Goal: Task Accomplishment & Management: Manage account settings

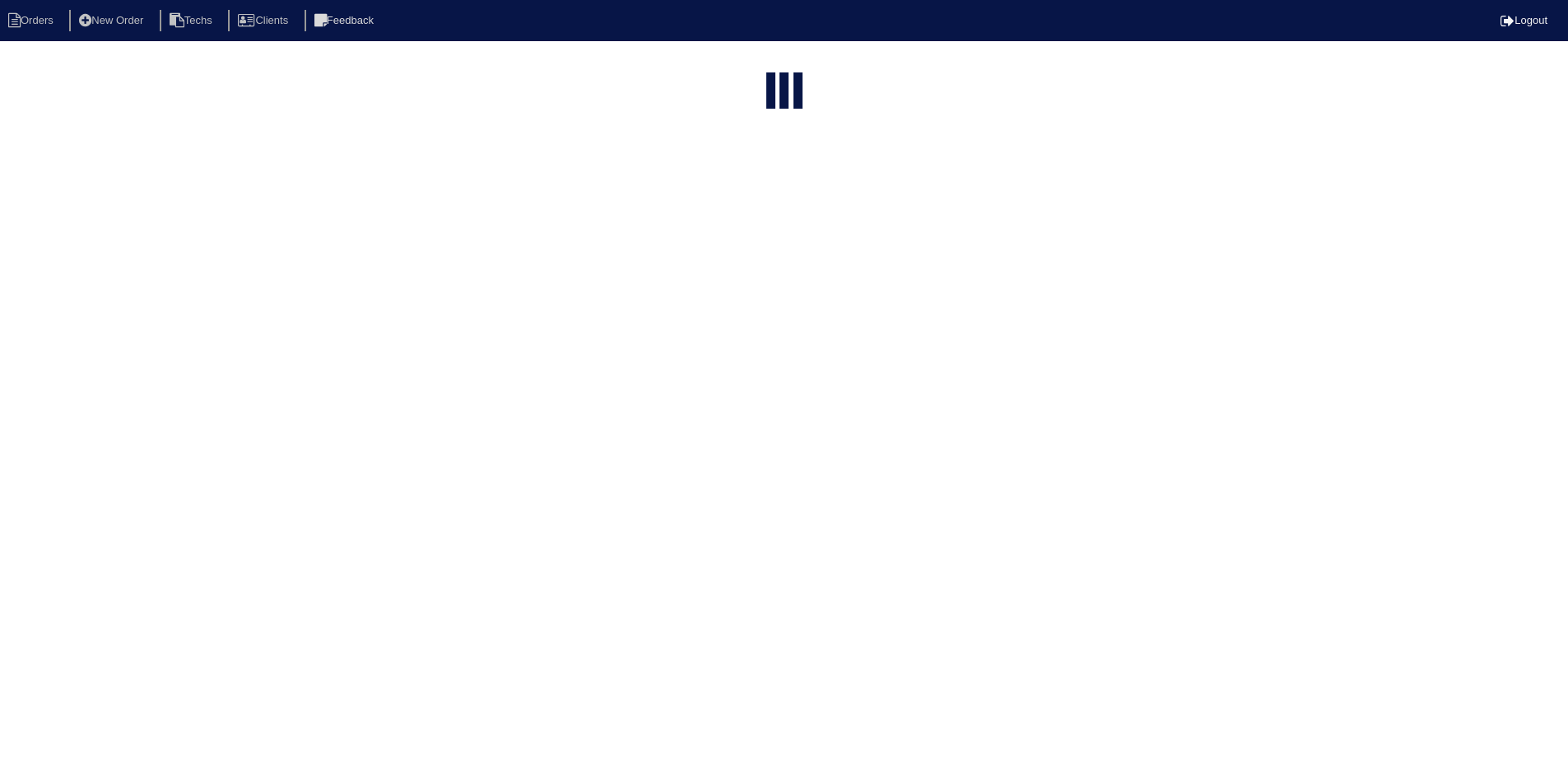
select select "15"
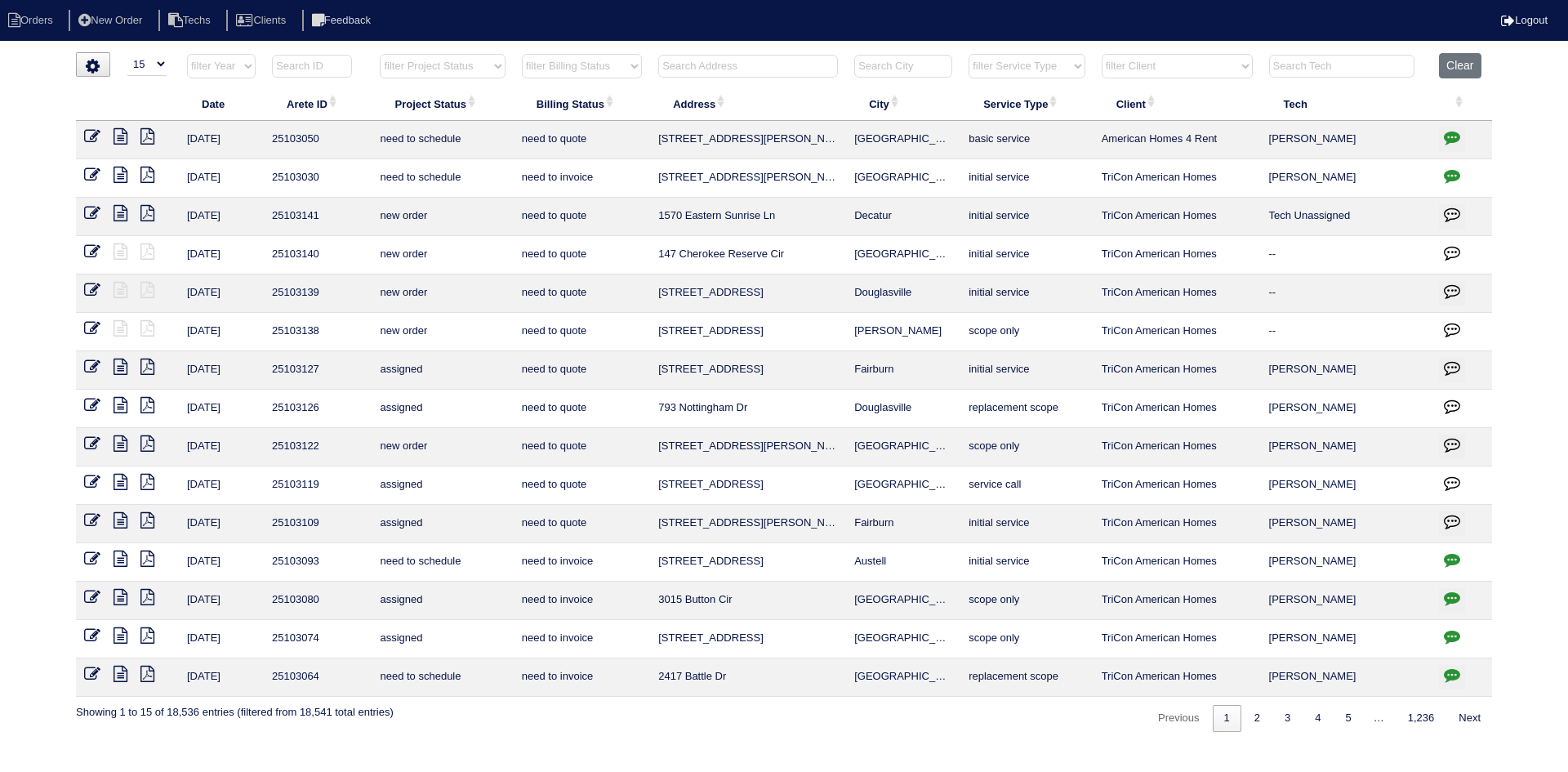
click at [736, 63] on input "text" at bounding box center [748, 66] width 180 height 23
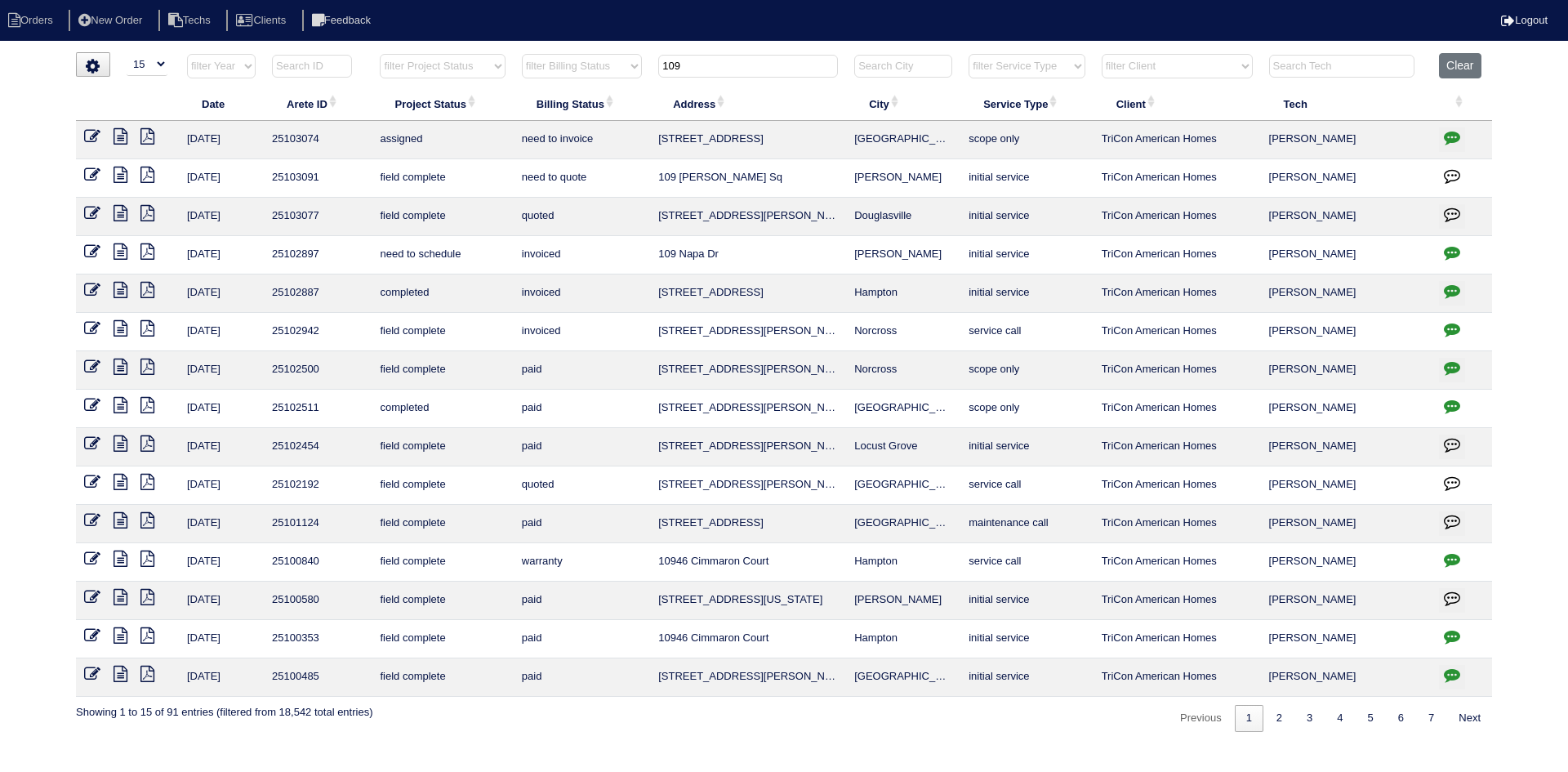
type input "109"
click at [1459, 255] on icon "button" at bounding box center [1452, 252] width 16 height 16
type textarea "8/12/25 - Replacement x 2 approved - Sent to Dan, Payton, Reeca - KE 8/12/25 - …"
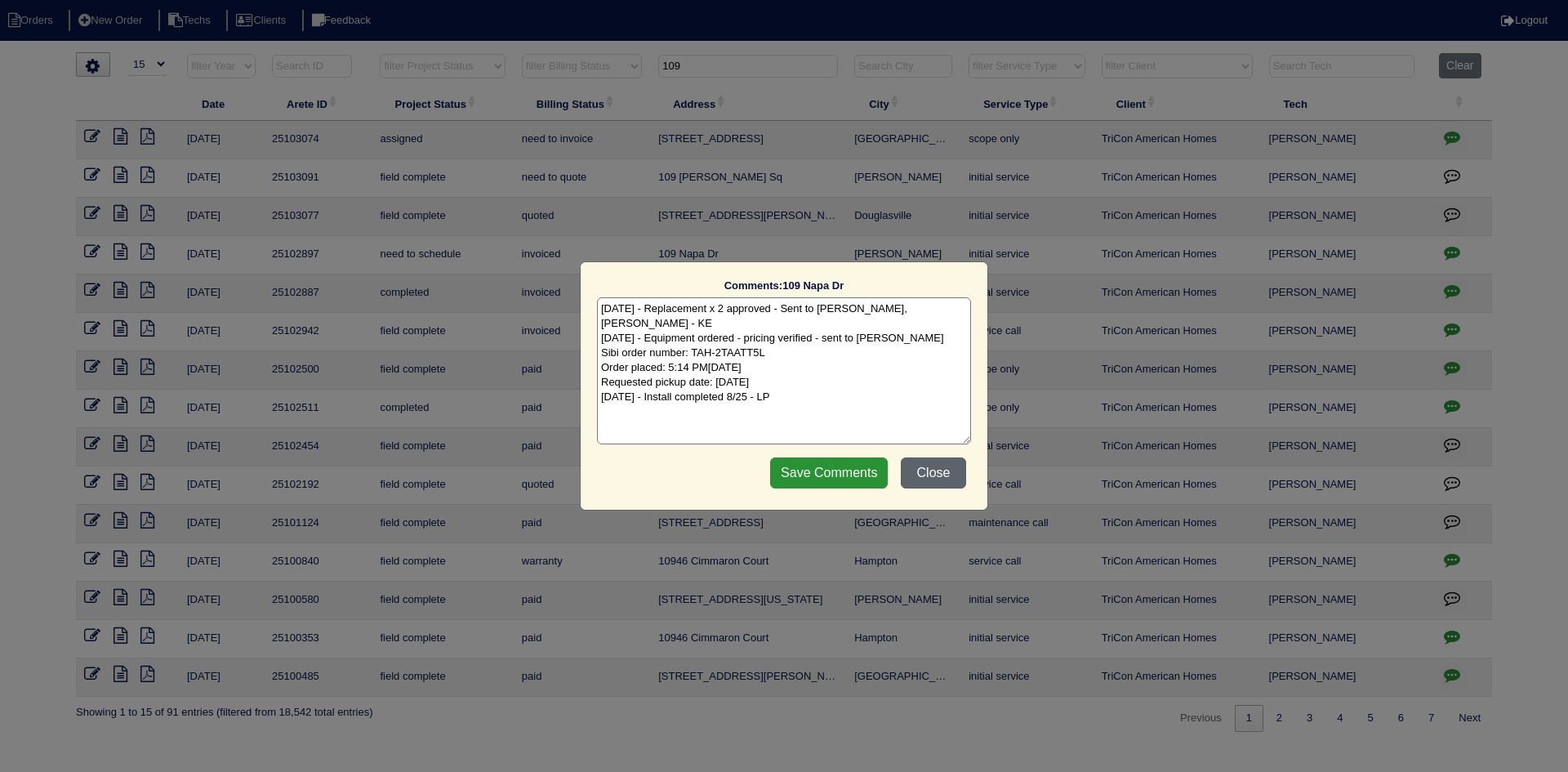
click at [937, 472] on button "Close" at bounding box center [934, 473] width 66 height 31
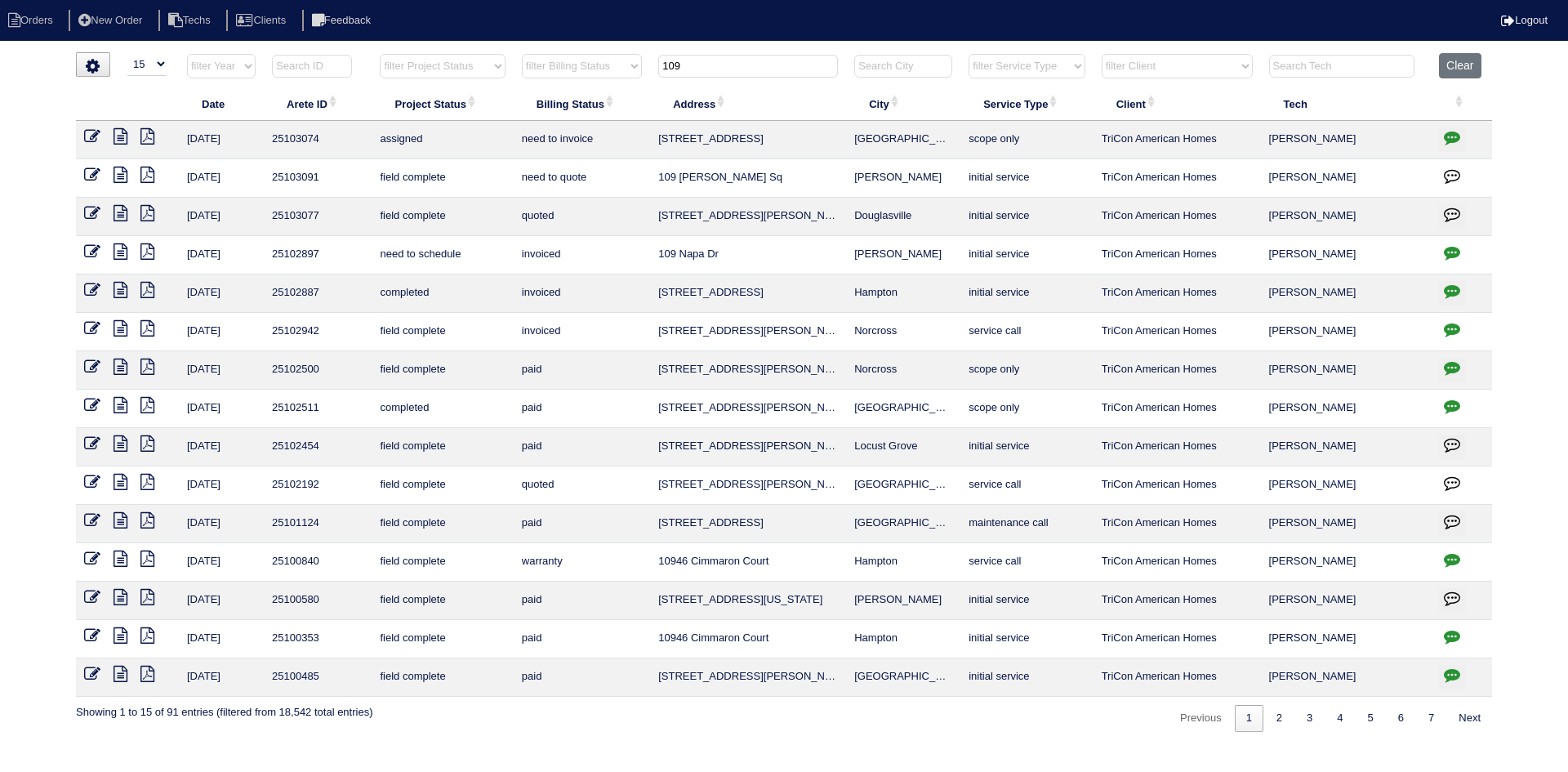
click at [118, 249] on icon at bounding box center [120, 252] width 14 height 16
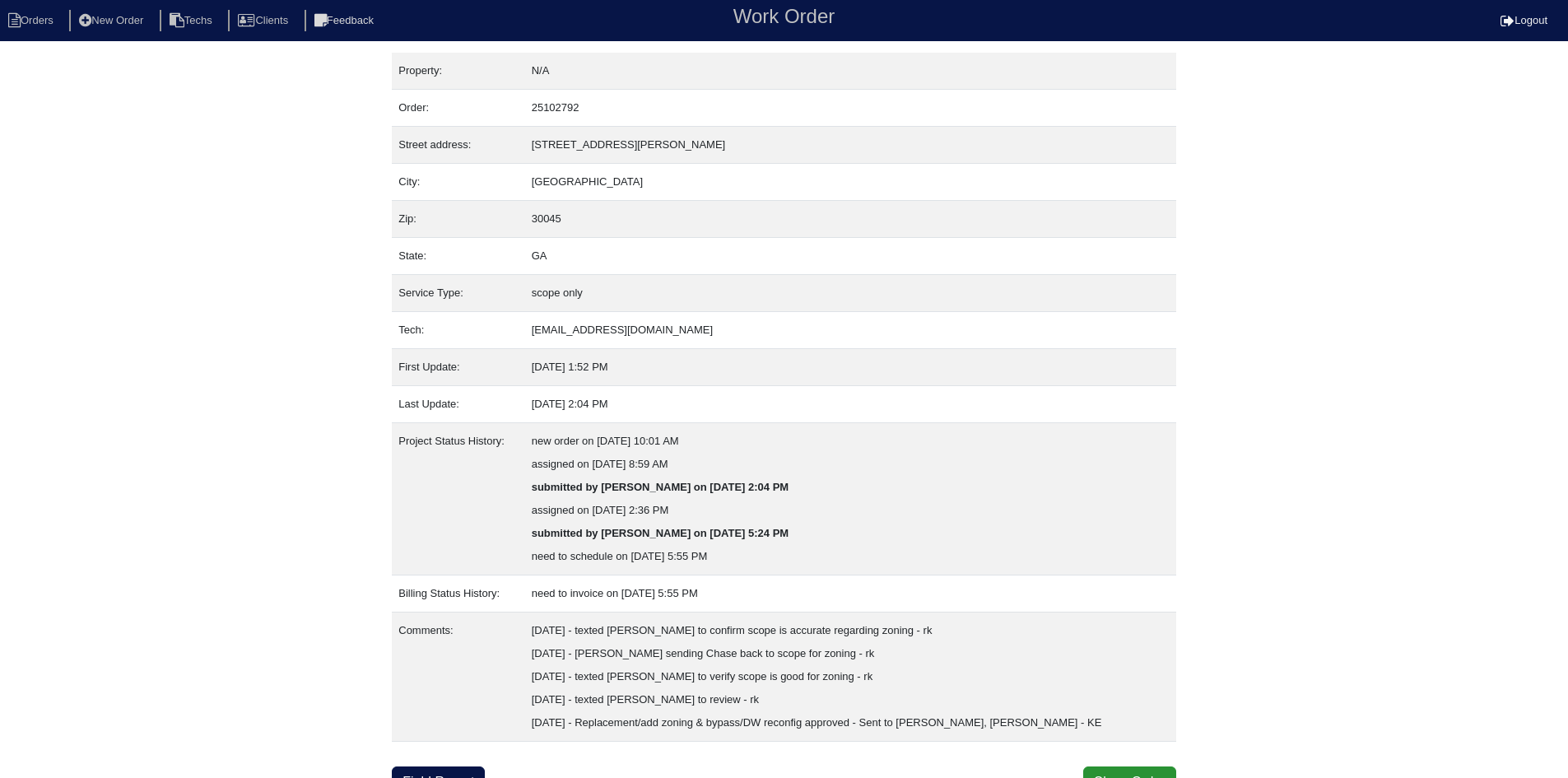
scroll to position [20, 0]
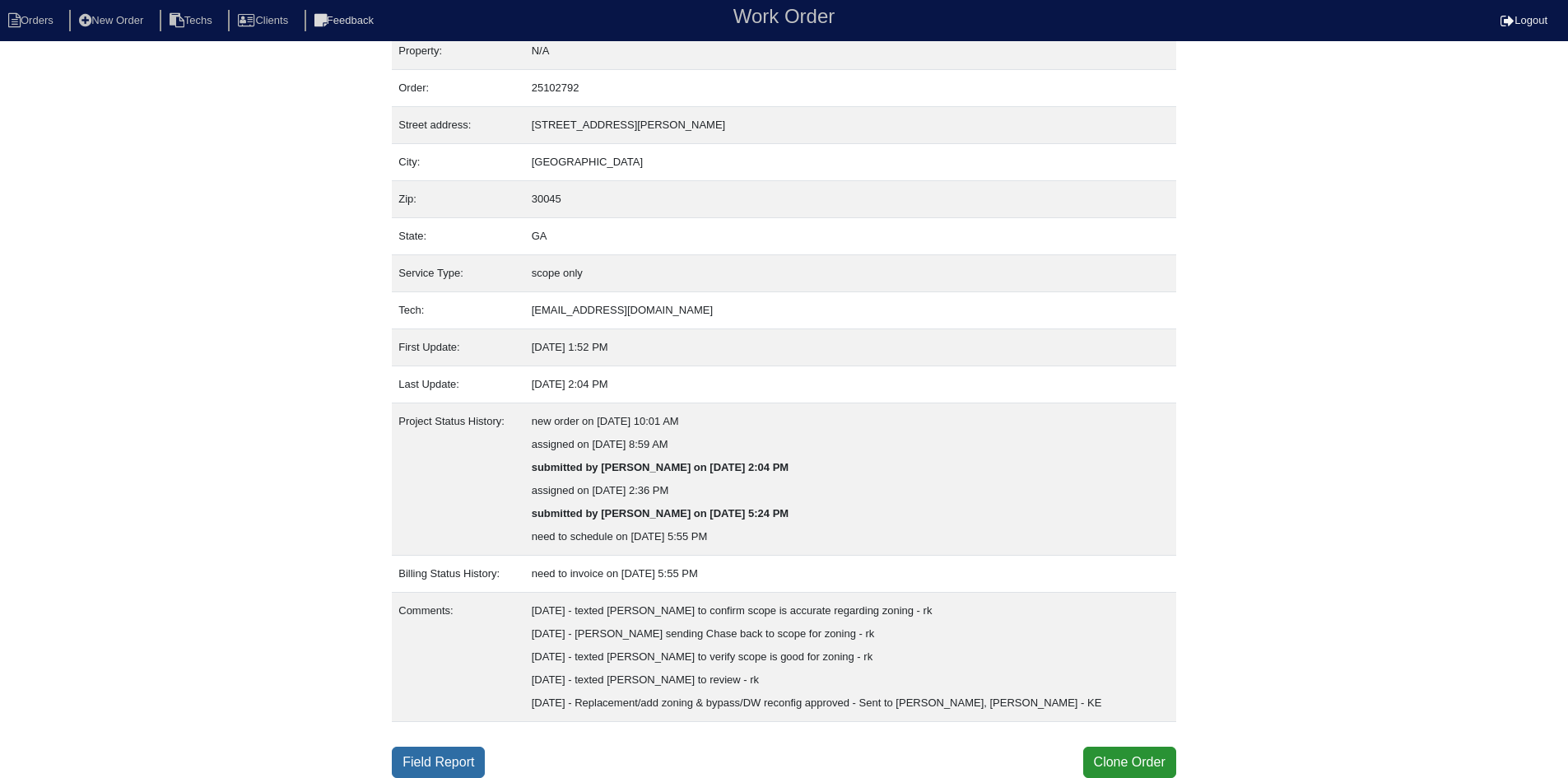
click at [440, 761] on link "Field Report" at bounding box center [438, 762] width 93 height 31
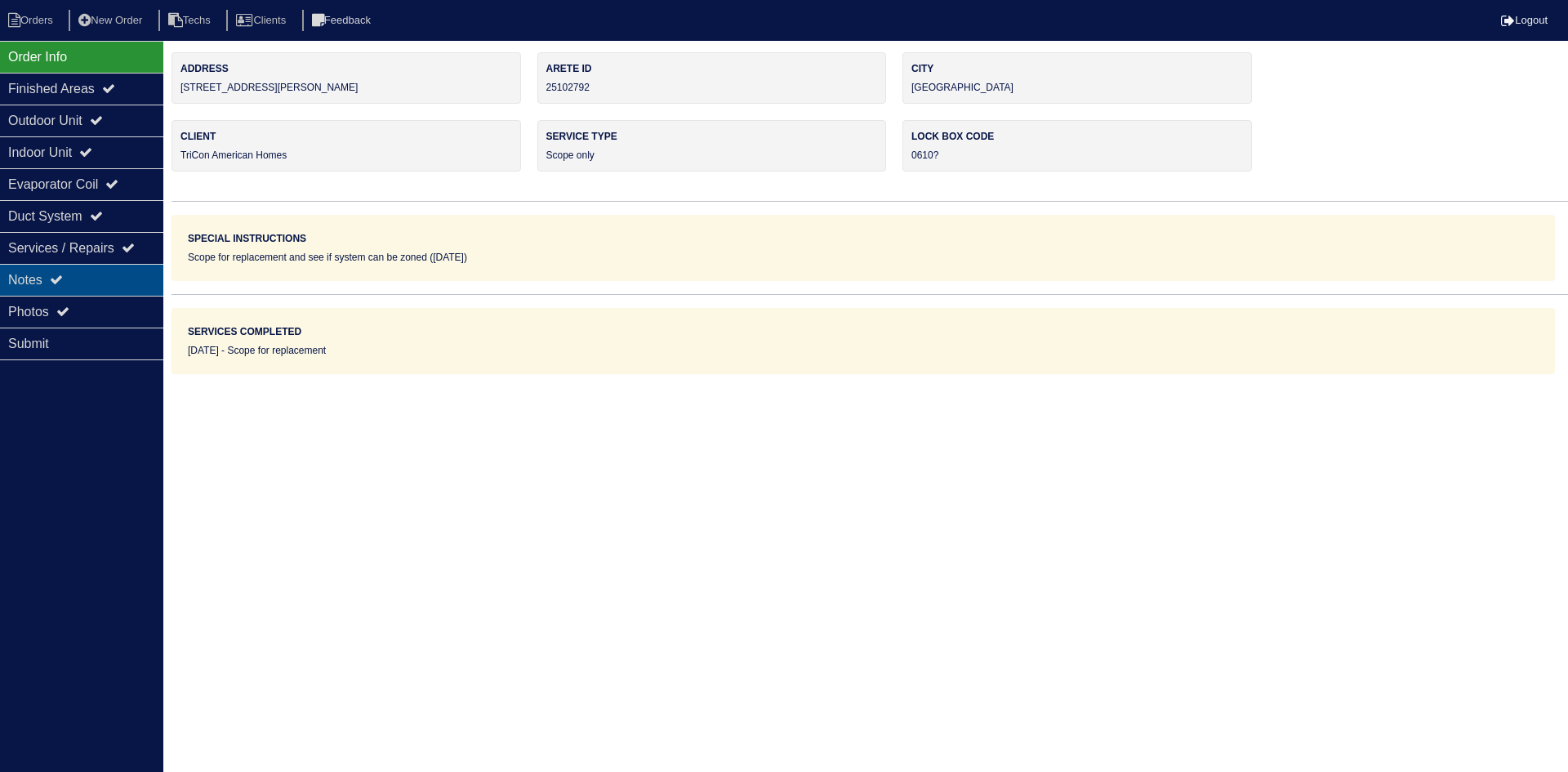
click at [118, 271] on div "Notes" at bounding box center [81, 279] width 163 height 32
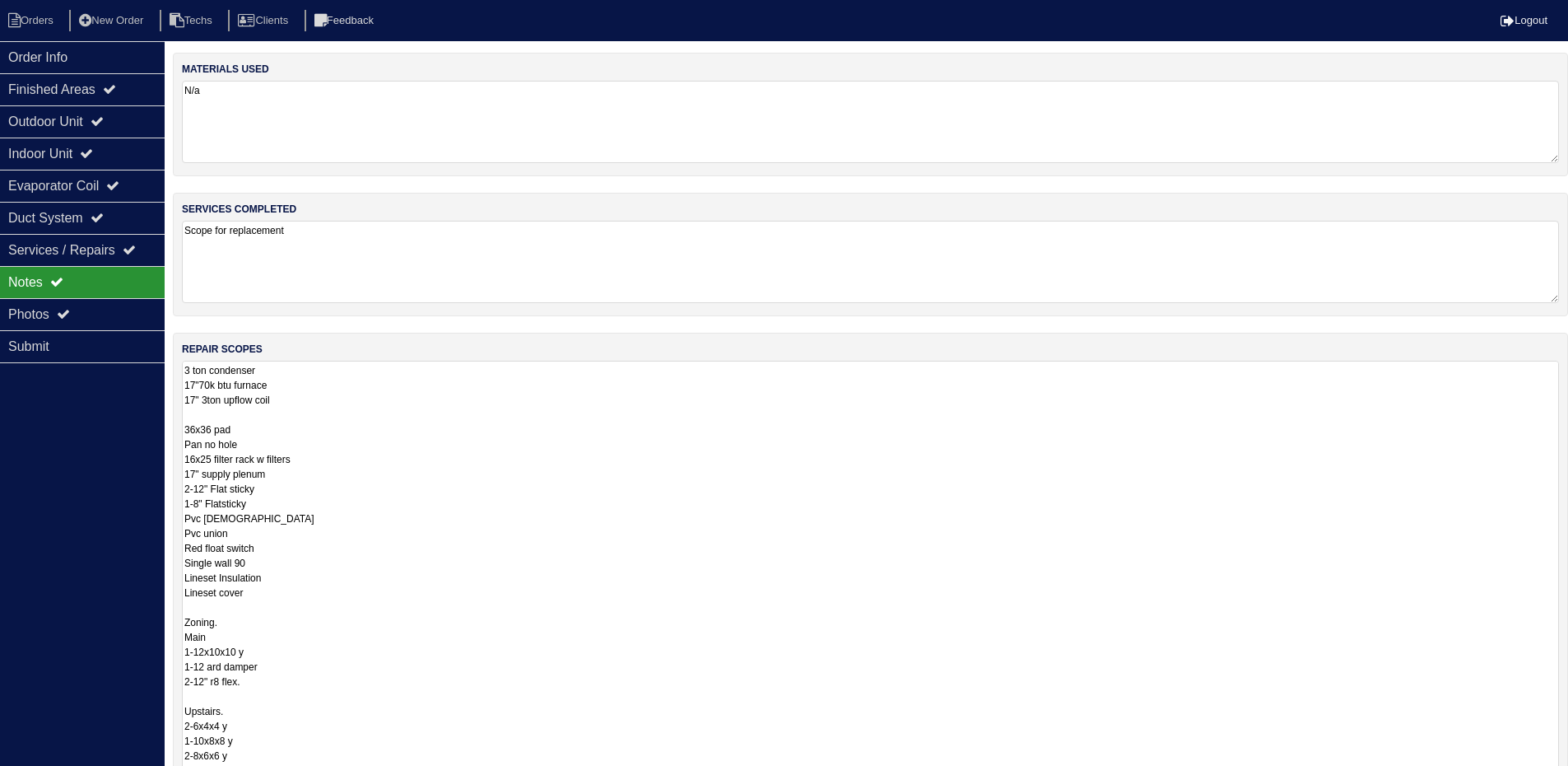
drag, startPoint x: 1567, startPoint y: 437, endPoint x: 1580, endPoint y: 793, distance: 356.2
click at [1567, 778] on html "Orders New Order Techs Clients Feedback Logout Orders New Order Users Clients M…" at bounding box center [784, 484] width 1568 height 968
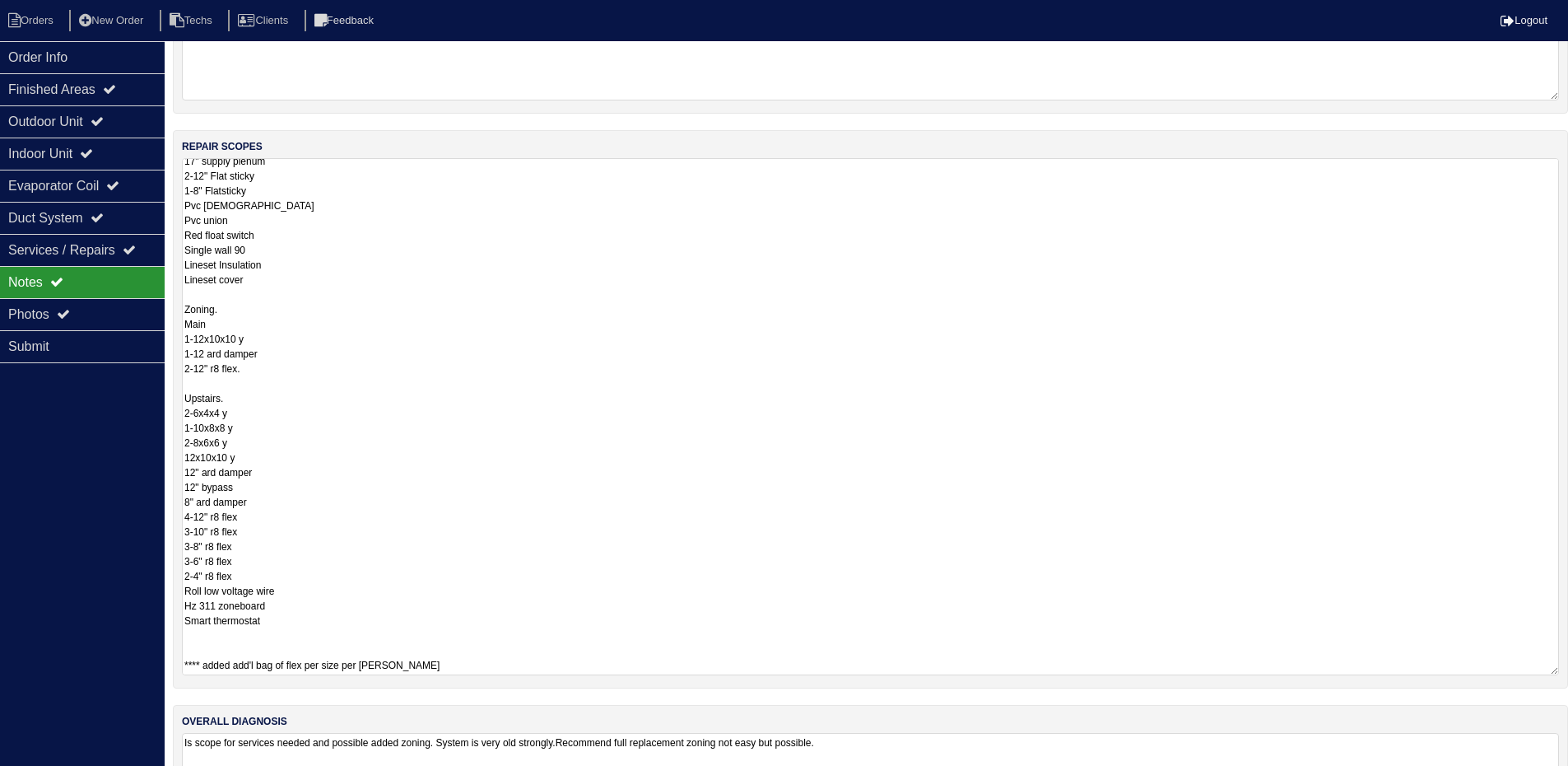
scroll to position [94, 0]
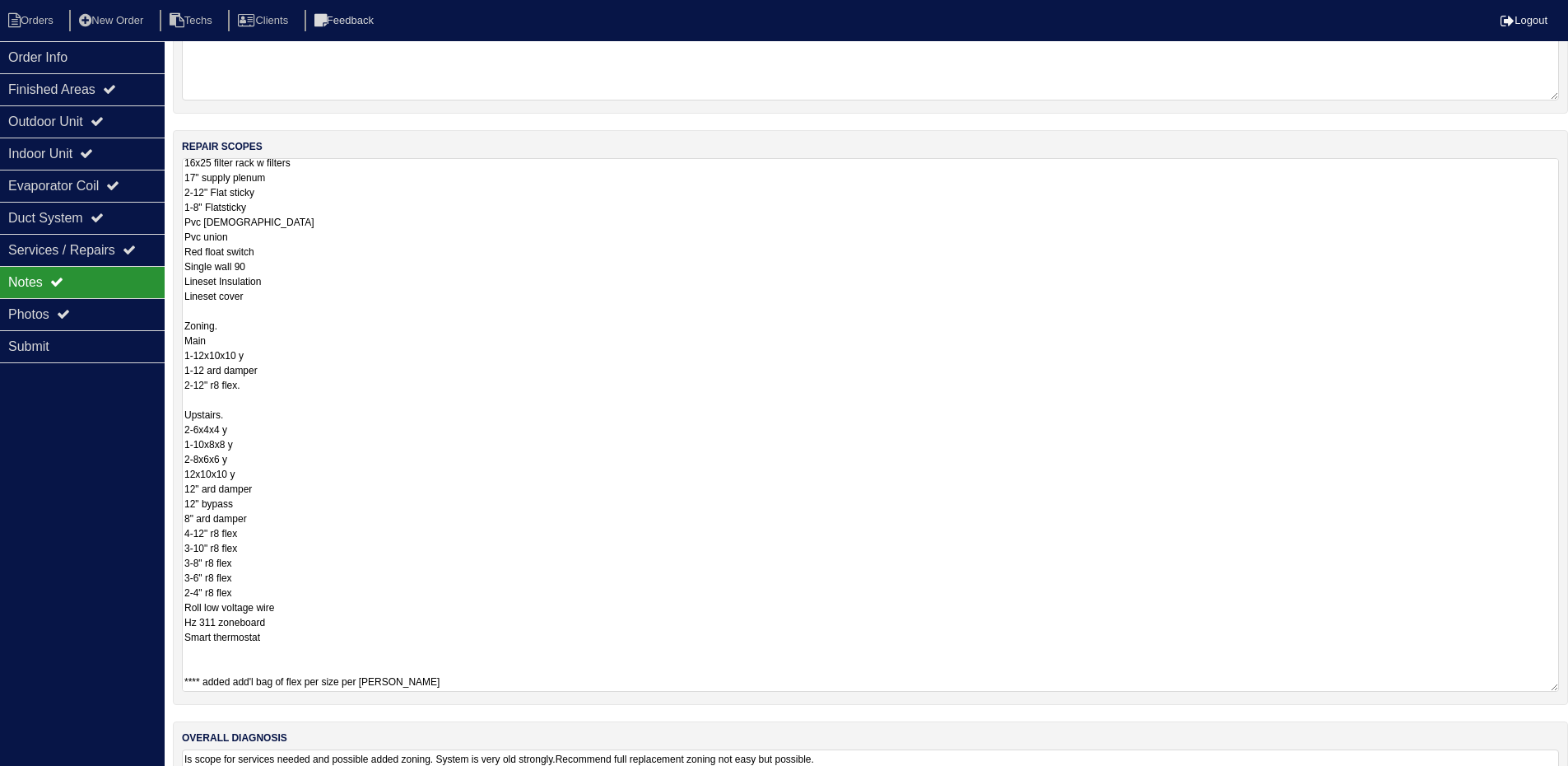
drag, startPoint x: 1554, startPoint y: 590, endPoint x: 1552, endPoint y: 686, distance: 96.0
click at [1552, 686] on textarea "3 ton condenser 17"70k btu furnace 17" 3ton upflow coil 36x36 pad Pan no hole 1…" at bounding box center [870, 425] width 1377 height 534
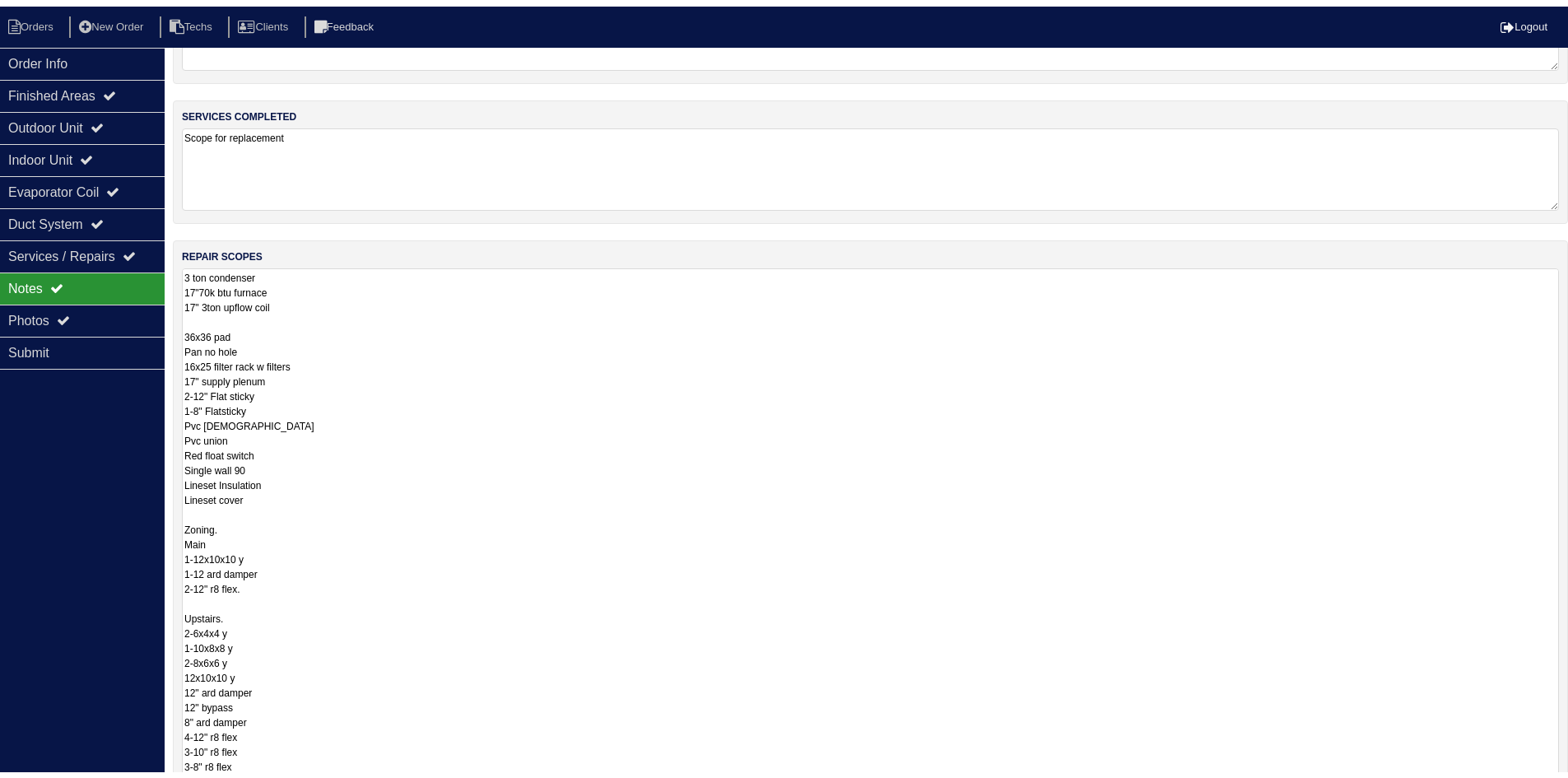
scroll to position [0, 0]
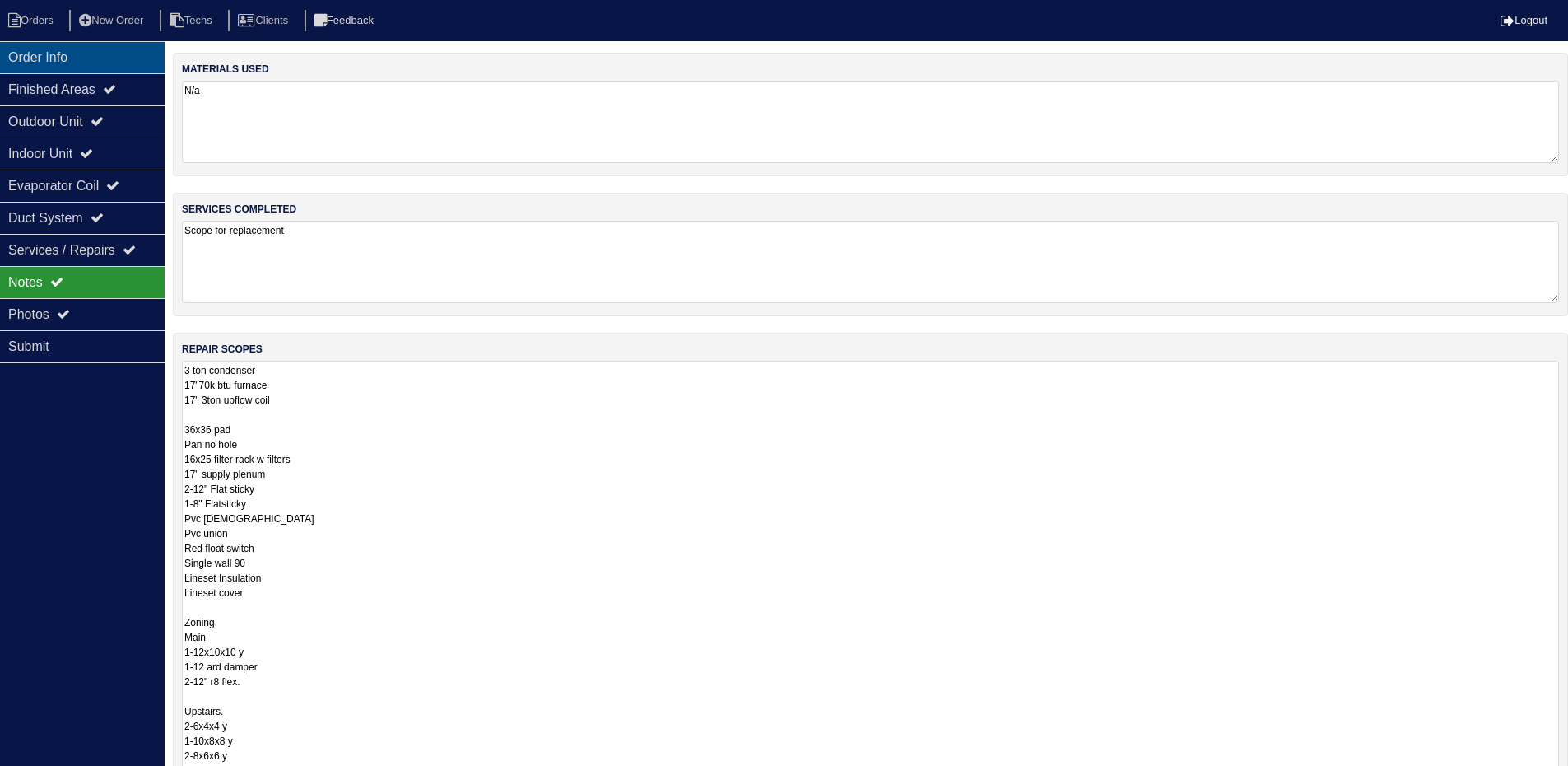
click at [97, 63] on div "Order Info" at bounding box center [82, 57] width 164 height 32
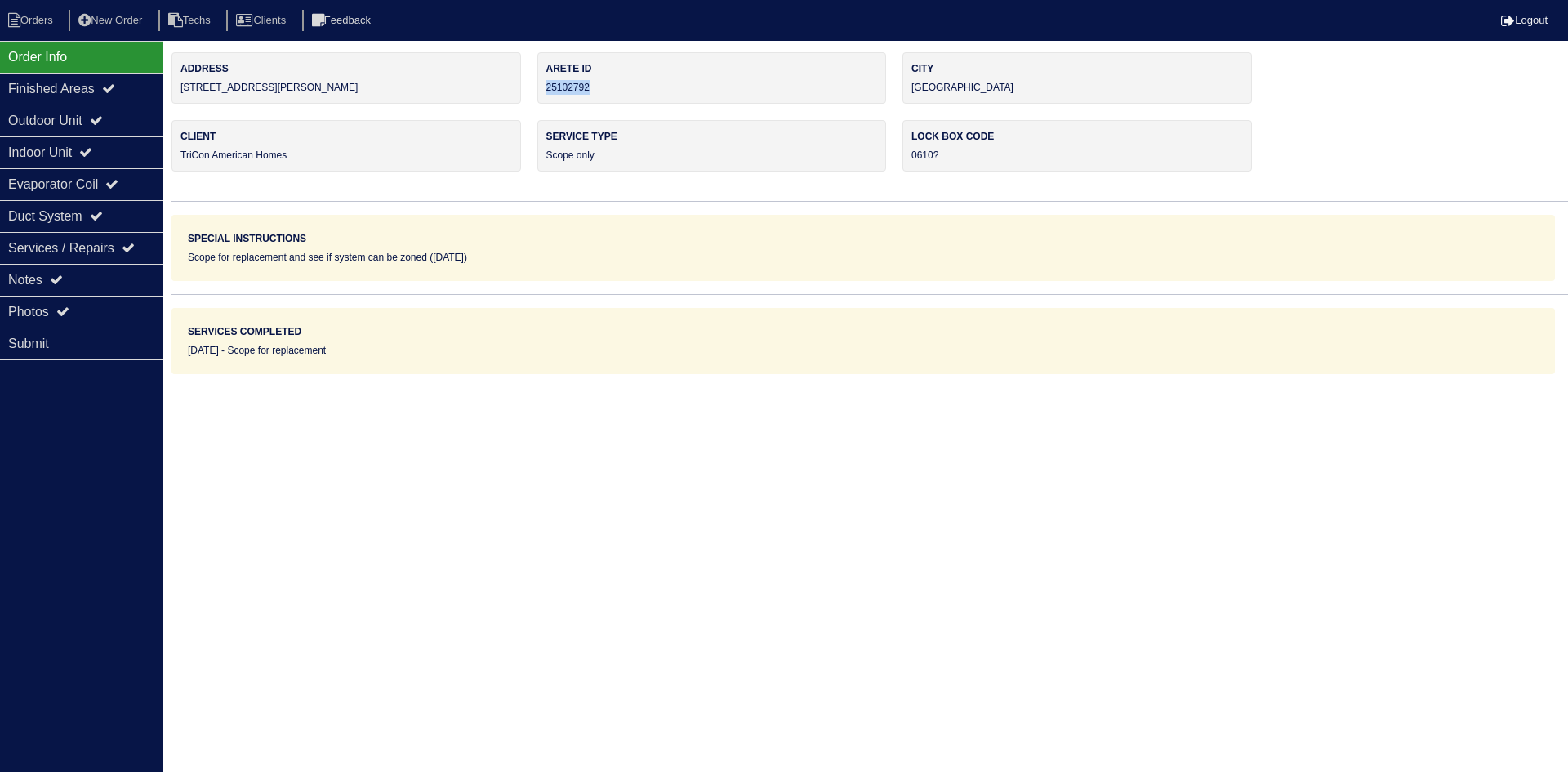
drag, startPoint x: 602, startPoint y: 86, endPoint x: 546, endPoint y: 89, distance: 56.1
click at [546, 89] on div "Arete ID 25102792" at bounding box center [712, 78] width 349 height 52
copy div "25102792"
click at [61, 280] on icon at bounding box center [57, 279] width 13 height 13
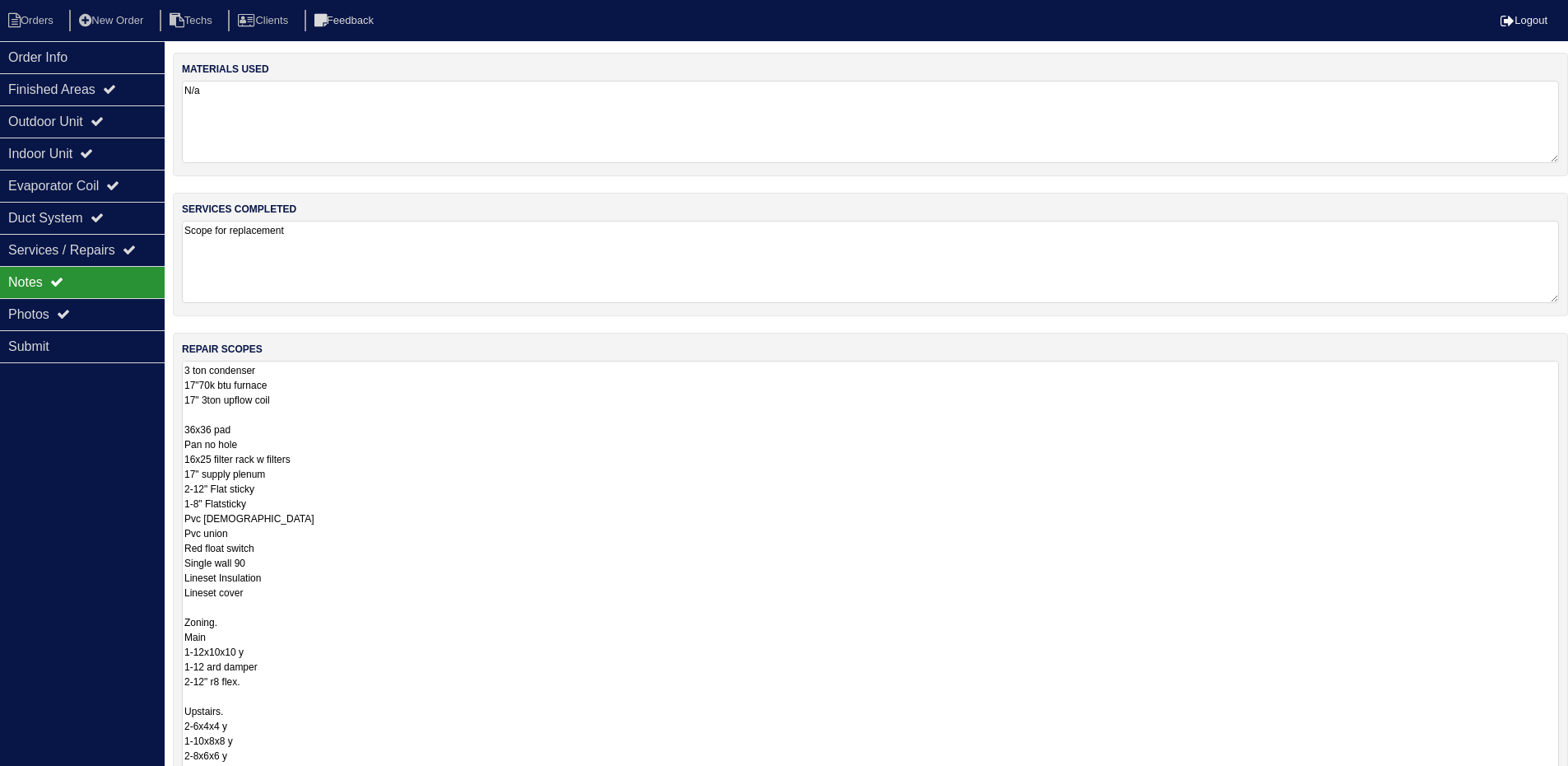
click at [545, 491] on textarea "3 ton condenser 17"70k btu furnace 17" 3ton upflow coil 36x36 pad Pan no hole 1…" at bounding box center [870, 627] width 1377 height 534
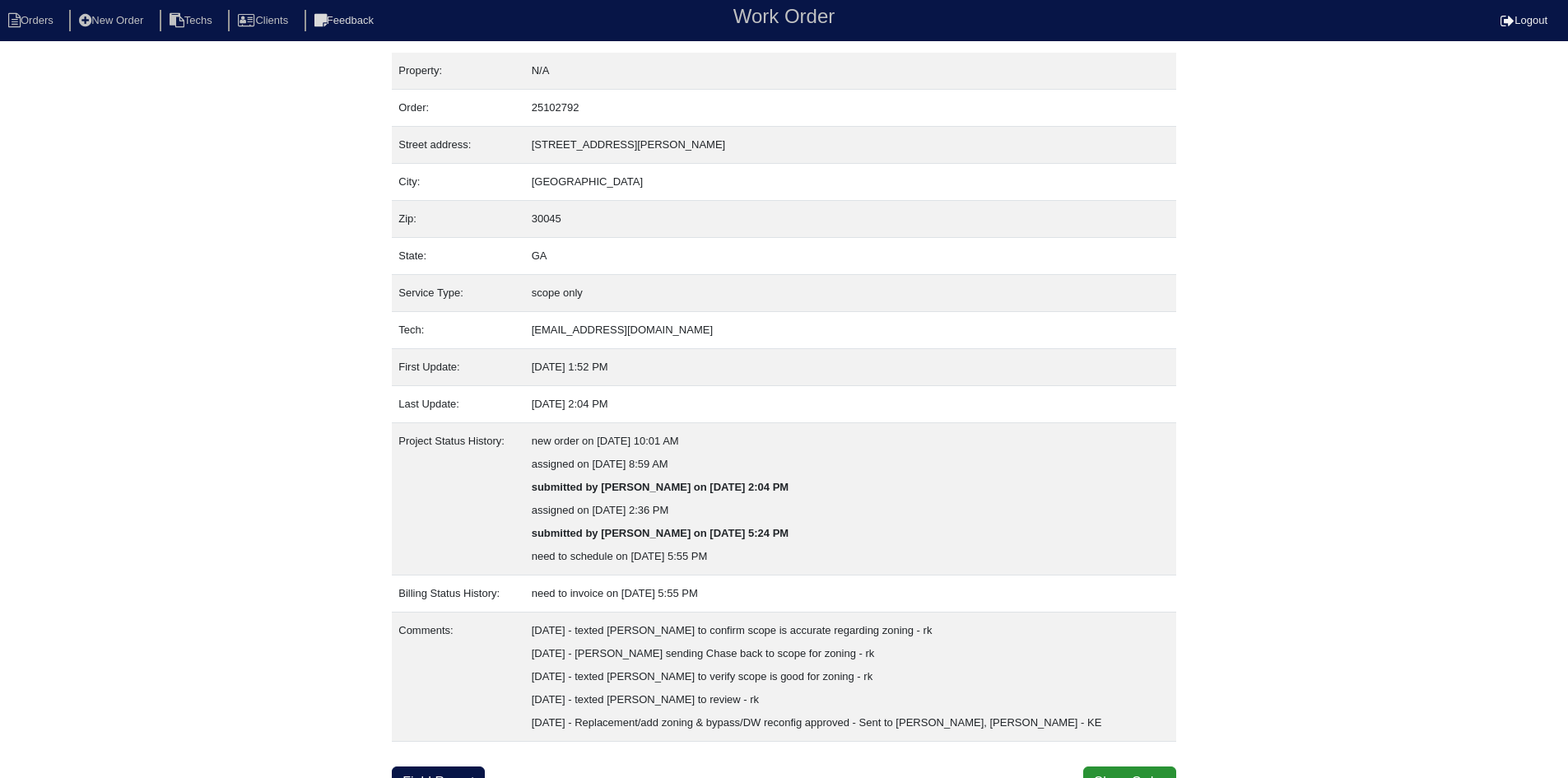
scroll to position [20, 0]
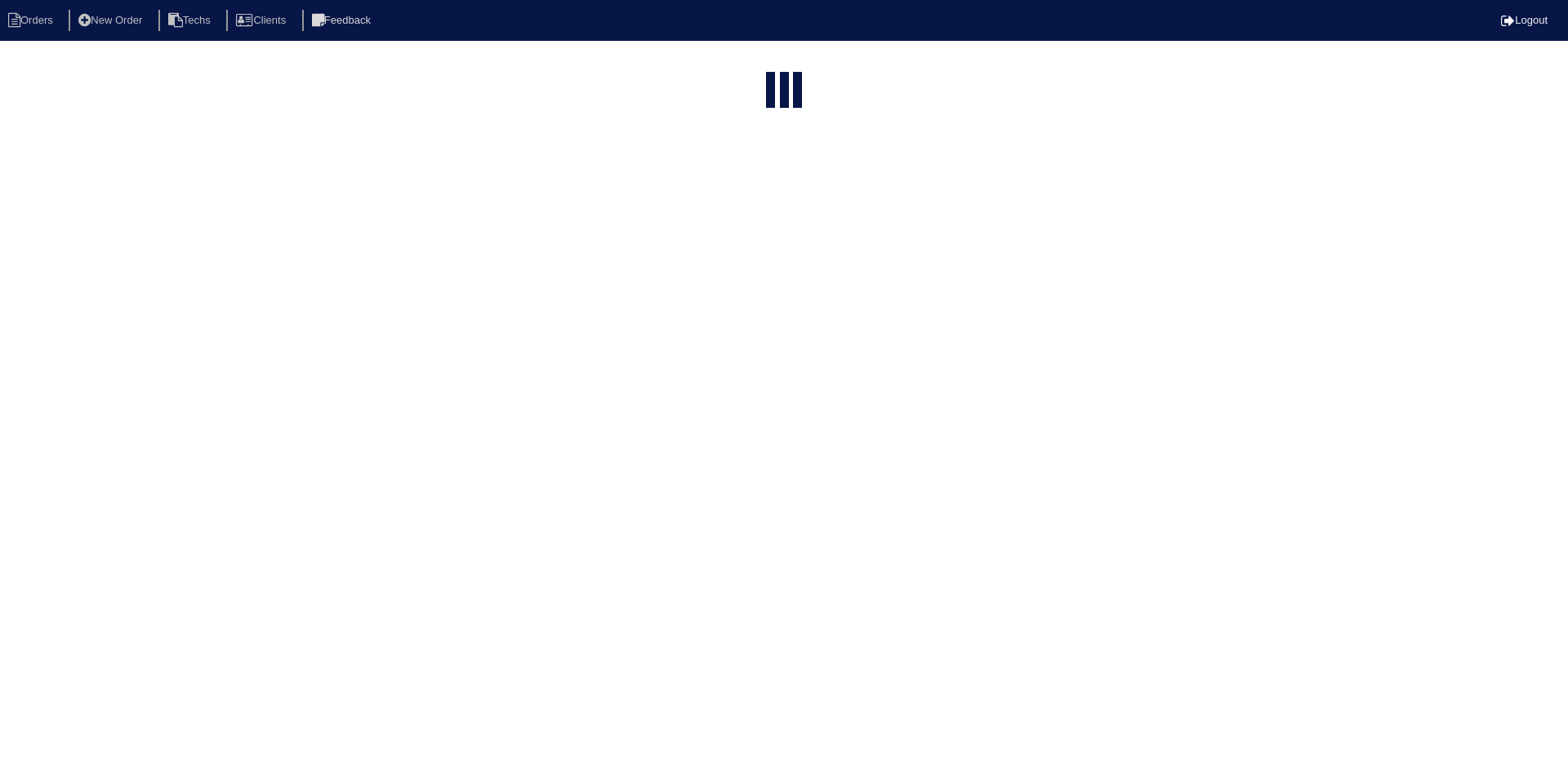
select select "15"
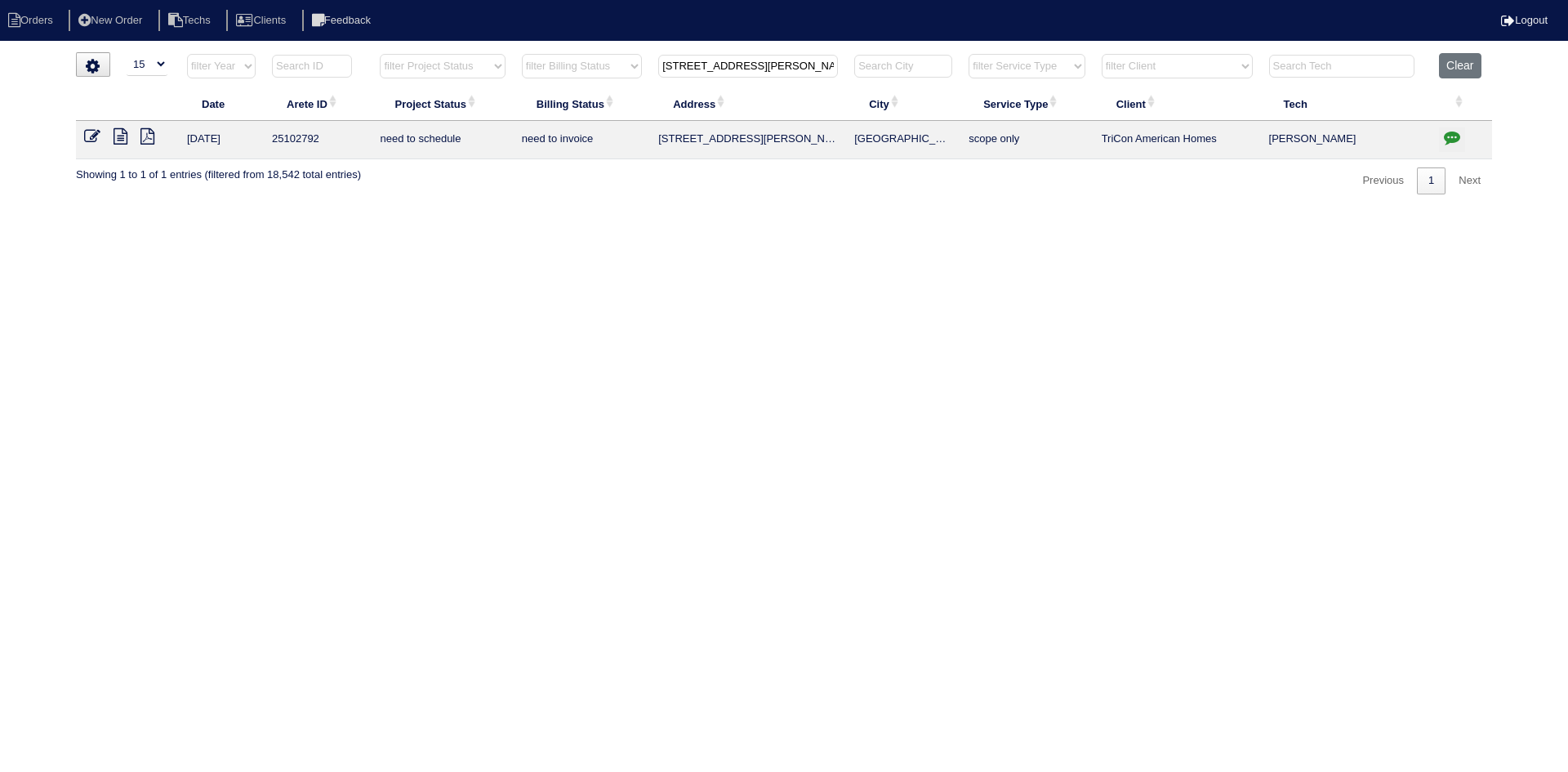
click at [1449, 135] on icon "button" at bounding box center [1452, 137] width 16 height 16
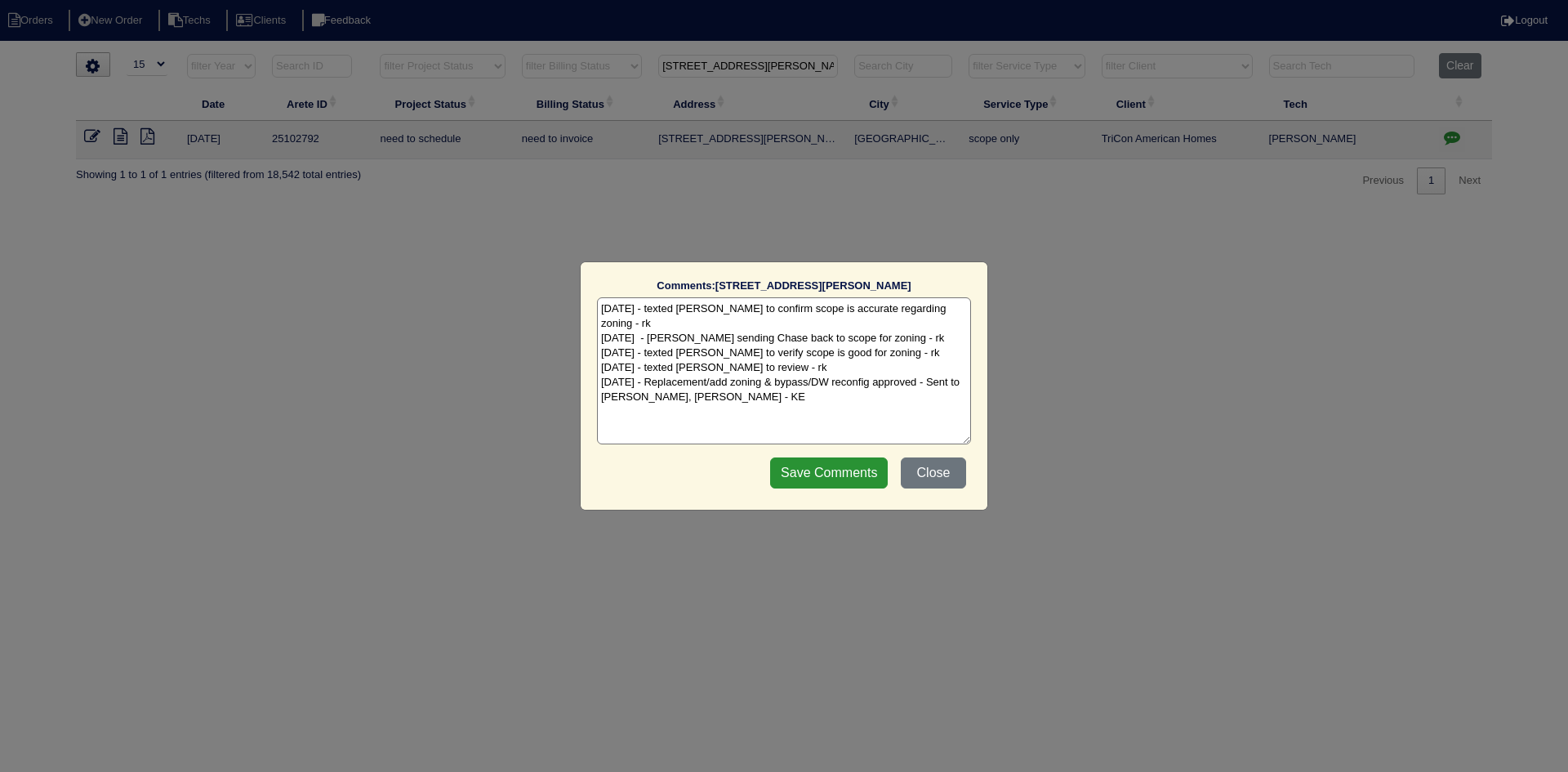
click at [750, 389] on textarea "8/5/25 - texted Payton to confirm scope is accurate regarding zoning - rk 8/5/2…" at bounding box center [784, 370] width 374 height 147
paste textarea "8/25/25 - Equipment ordered - pricing verified - sent to Goldie - rk Sibi order…"
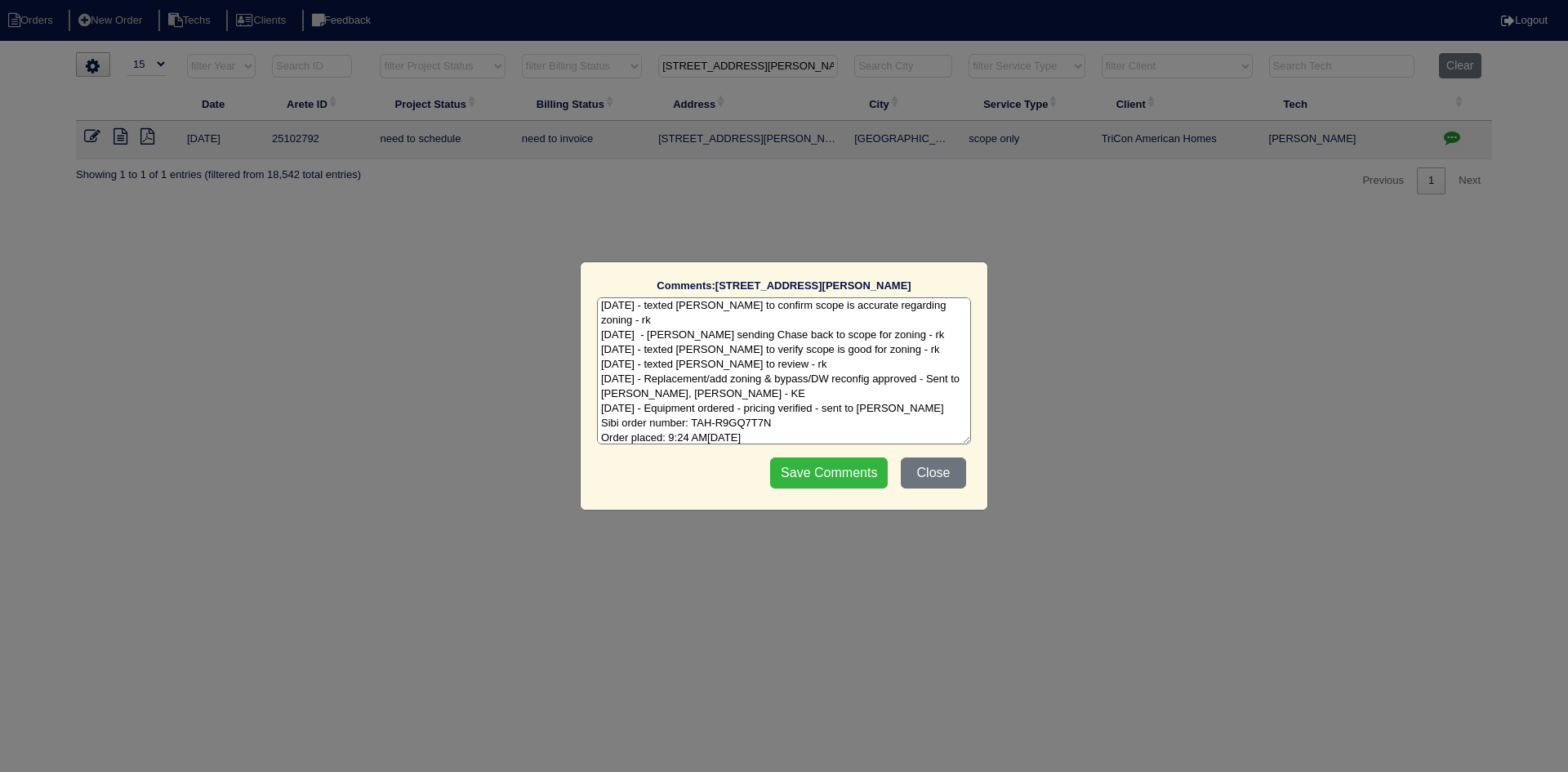
type textarea "8/5/25 - texted Payton to confirm scope is accurate regarding zoning - rk 8/5/2…"
click at [839, 468] on input "Save Comments" at bounding box center [829, 473] width 117 height 31
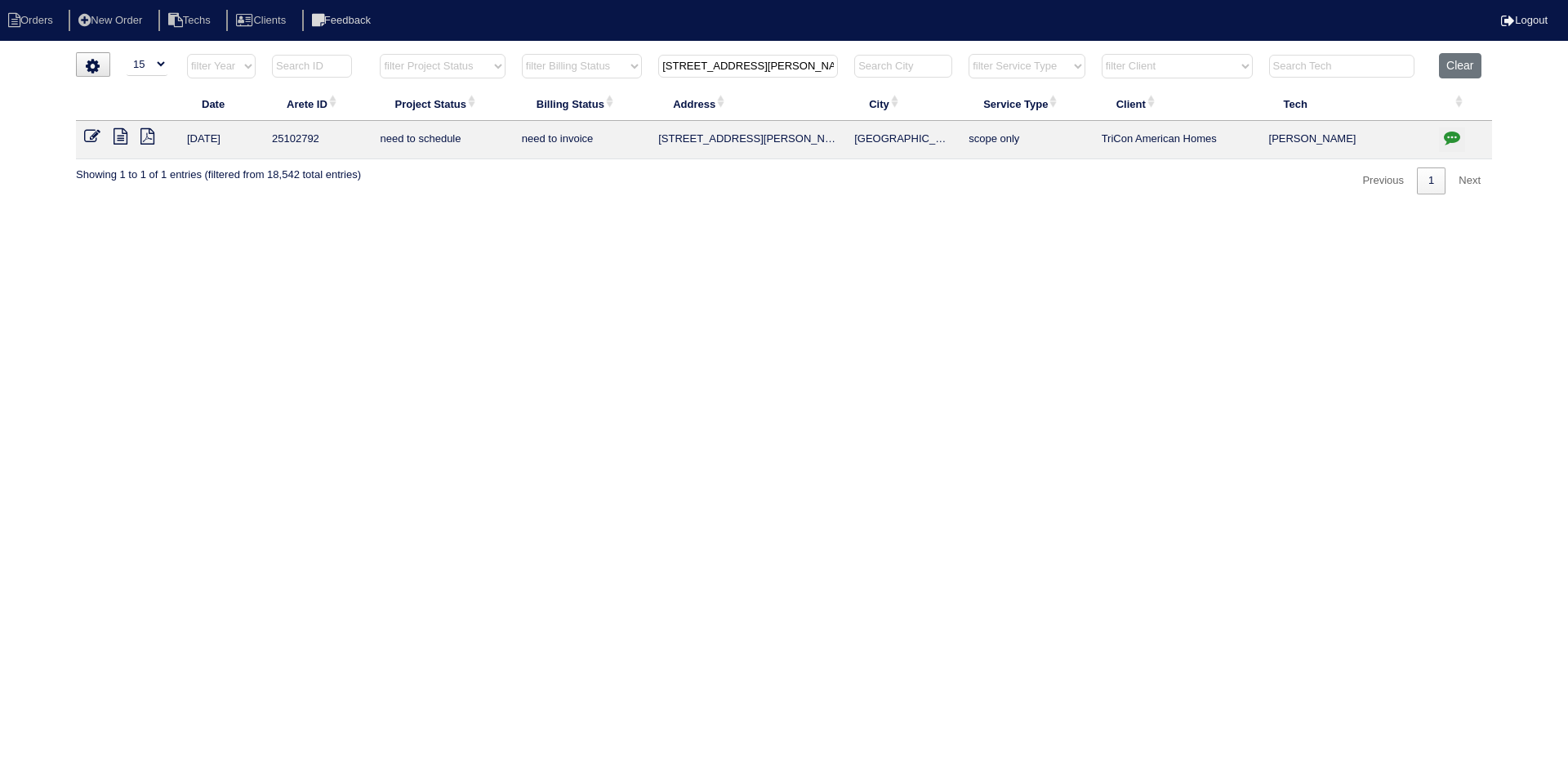
click at [717, 64] on input "1040 Kirtley Way" at bounding box center [748, 66] width 180 height 23
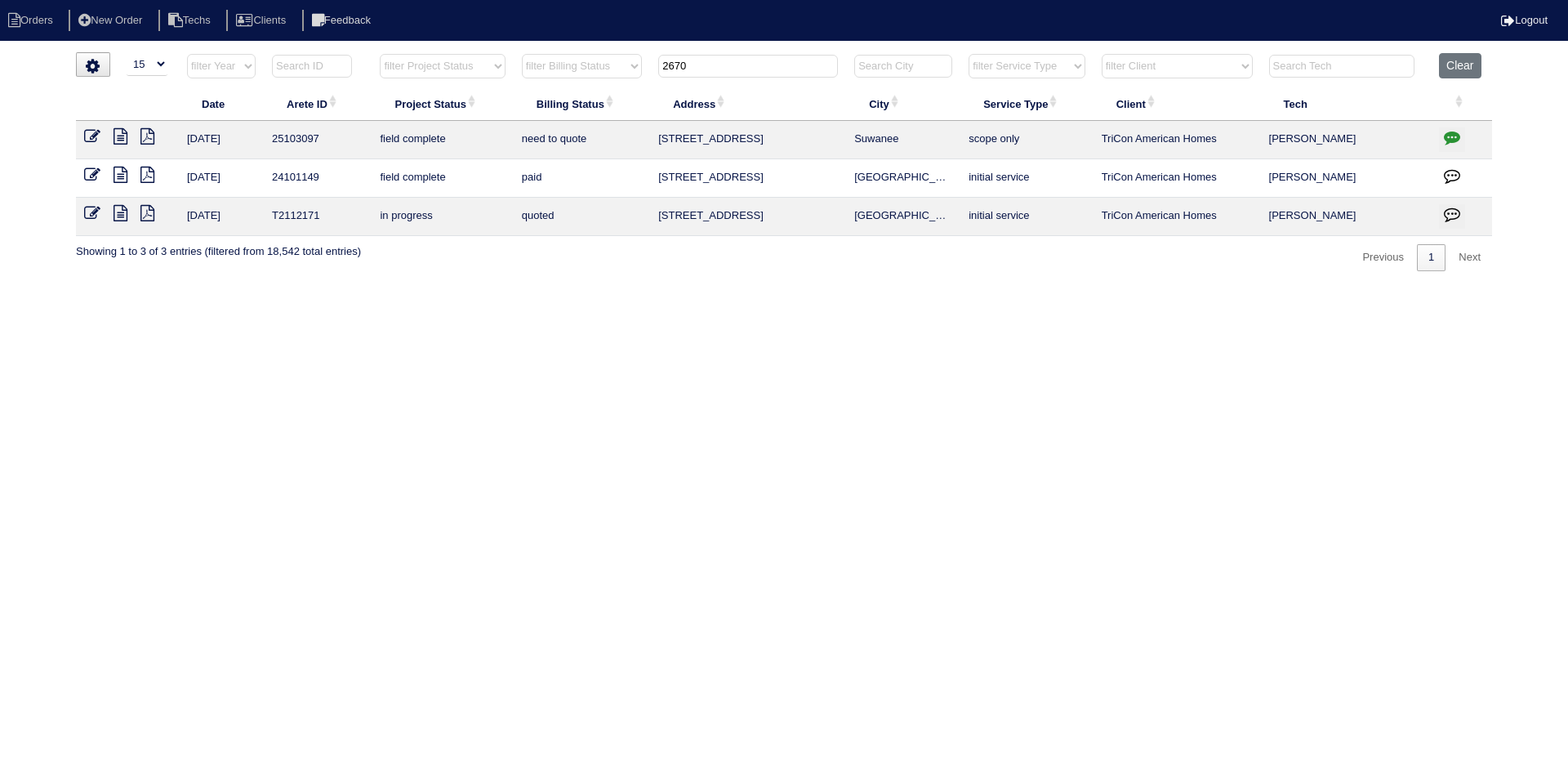
type input "2670"
click at [1453, 136] on icon "button" at bounding box center [1452, 137] width 16 height 16
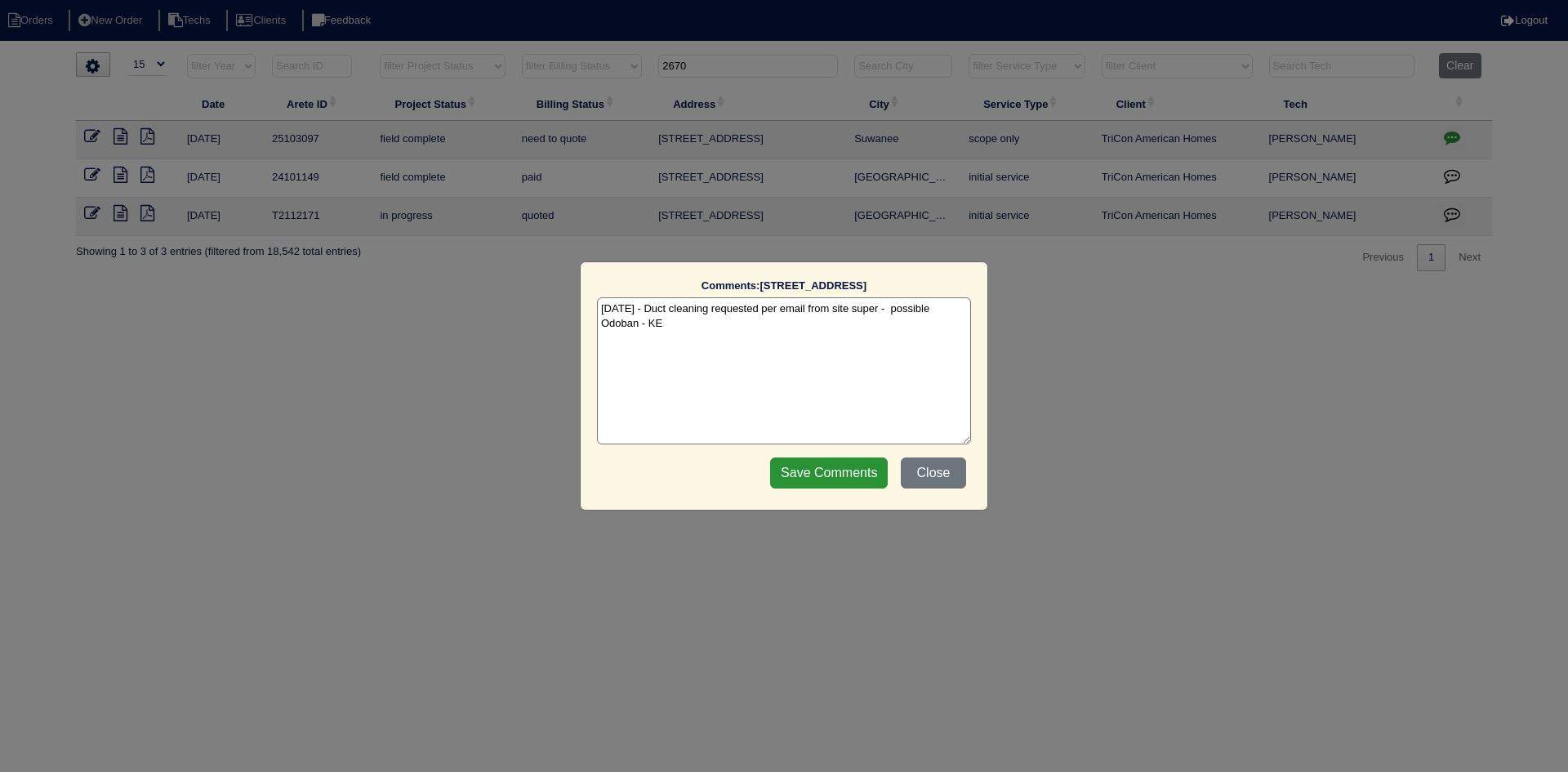
scroll to position [0, 0]
click at [919, 461] on button "Close" at bounding box center [934, 473] width 66 height 31
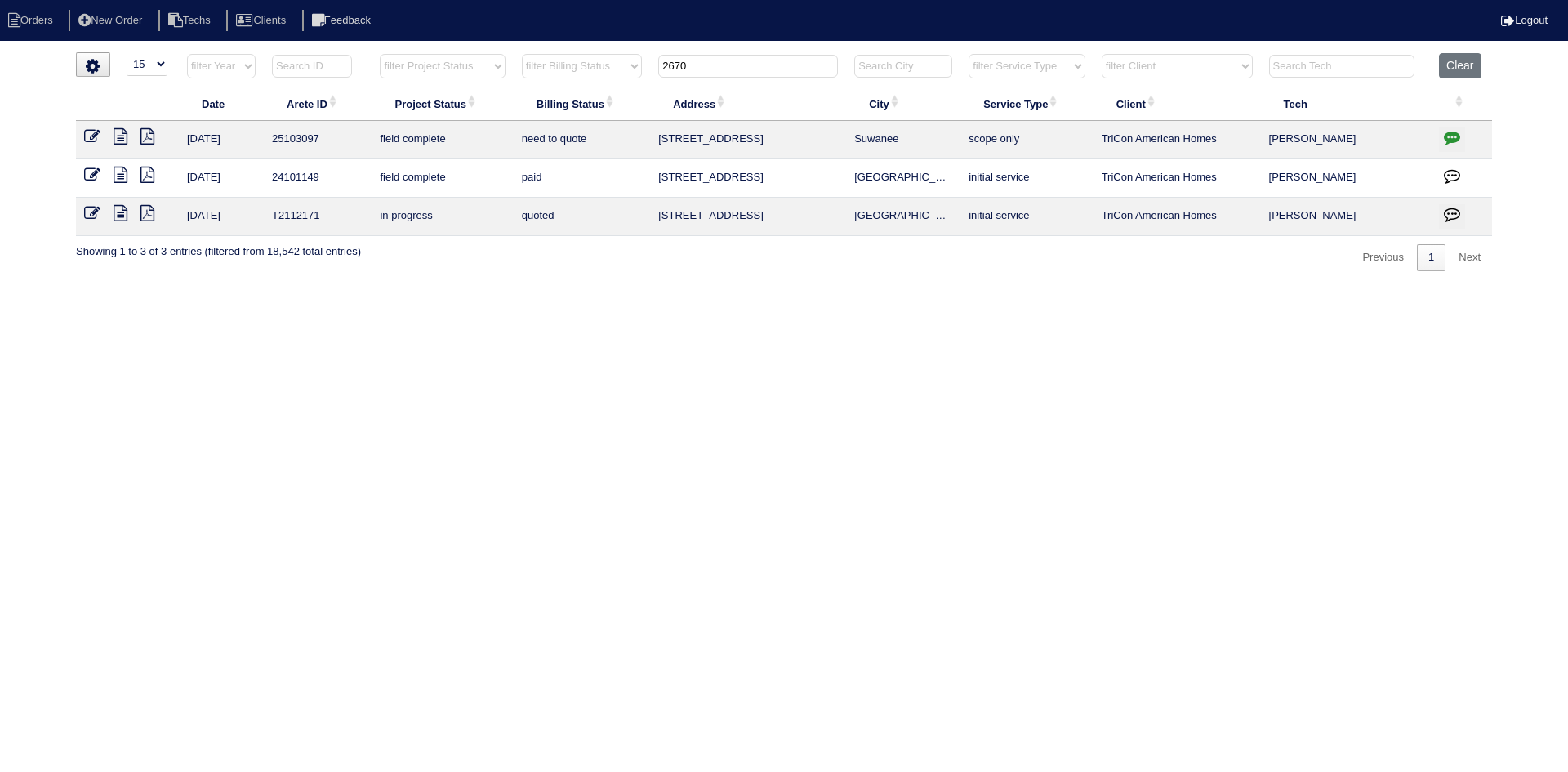
click at [129, 137] on link at bounding box center [126, 138] width 27 height 12
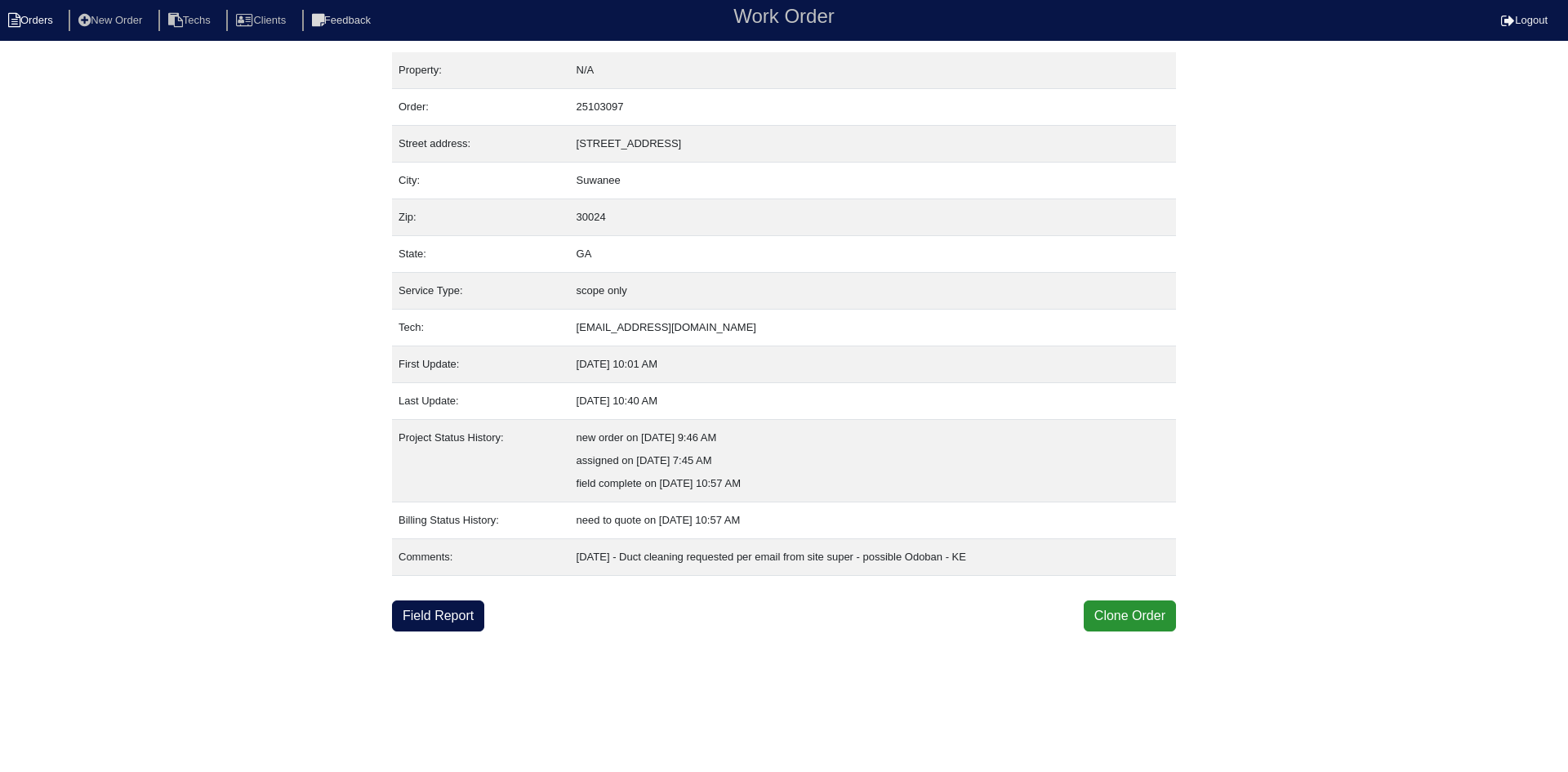
click at [33, 21] on li "Orders" at bounding box center [33, 20] width 66 height 22
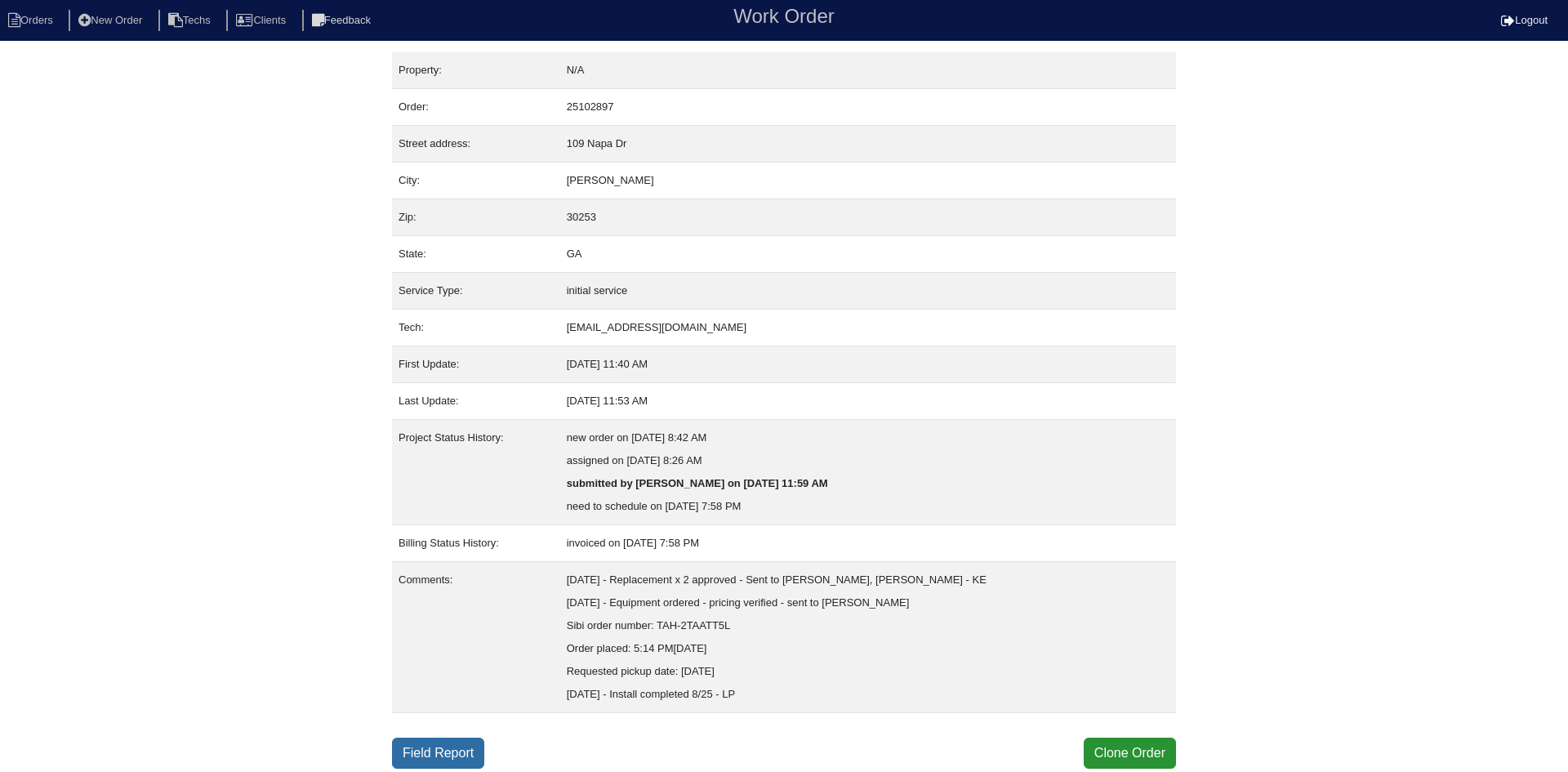
click at [443, 749] on link "Field Report" at bounding box center [438, 753] width 93 height 31
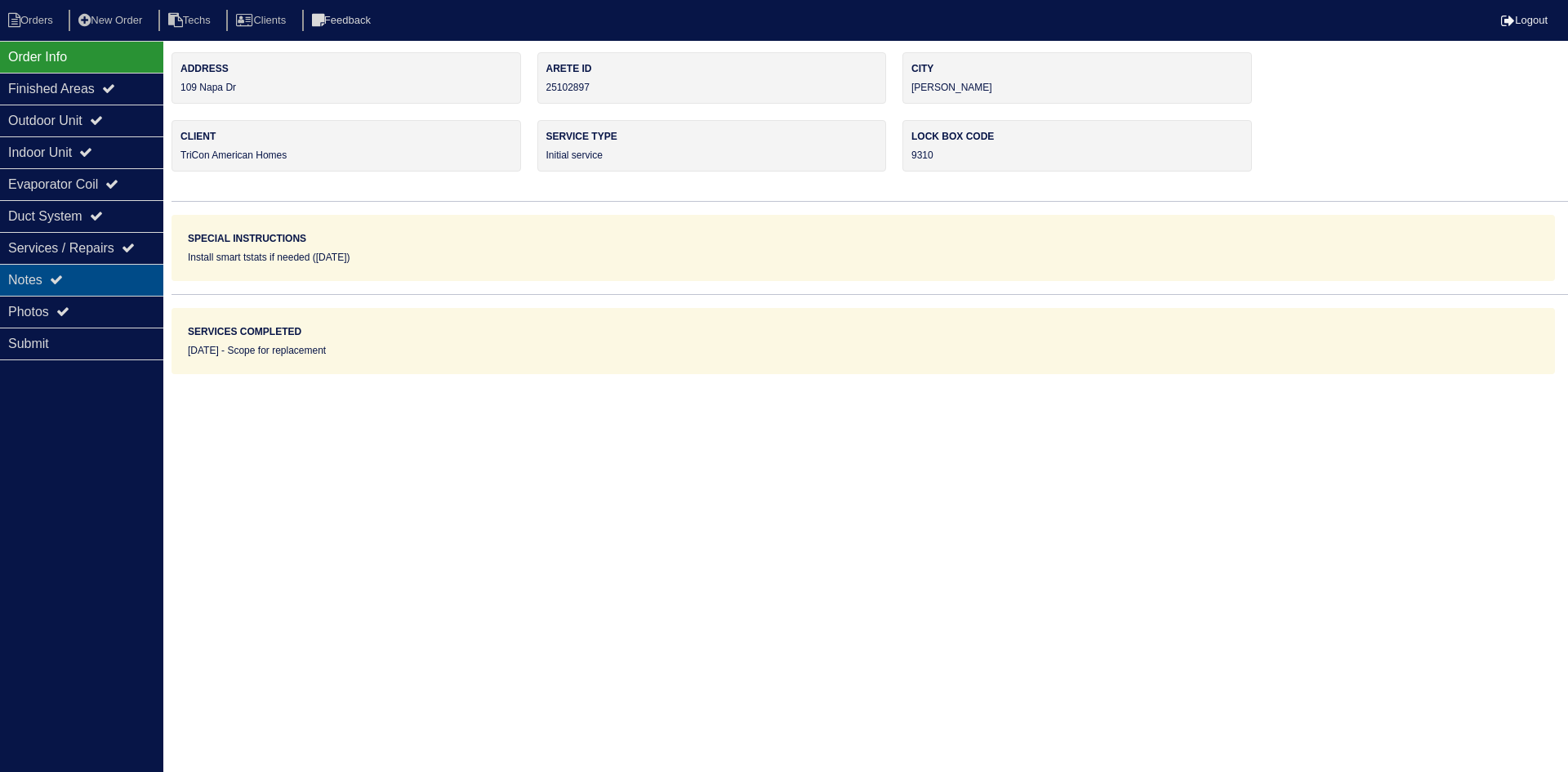
click at [76, 279] on div "Notes" at bounding box center [81, 279] width 163 height 32
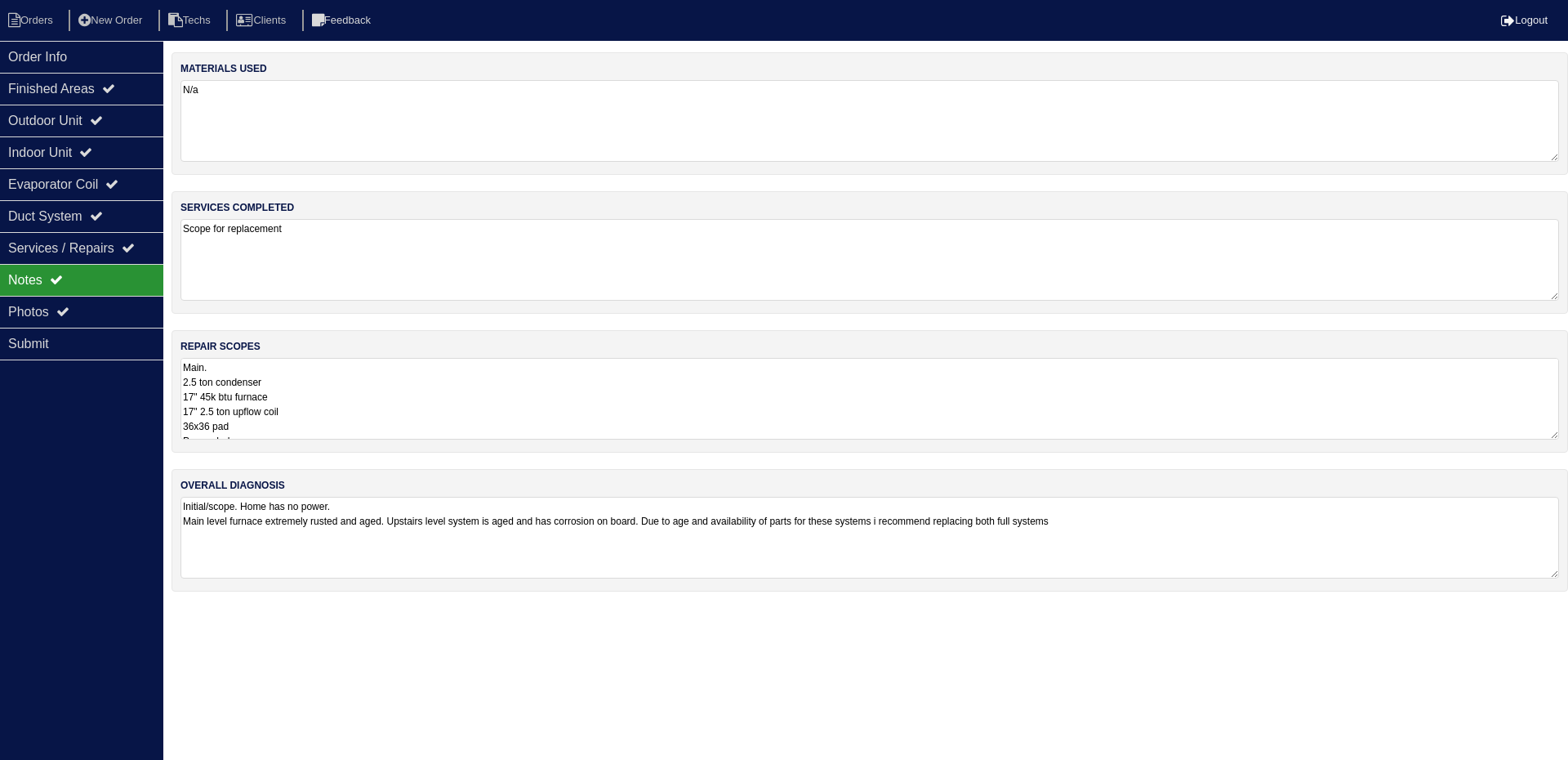
click at [490, 395] on textarea "Main. 2.5 ton condenser 17" 45k btu furnace 17" 2.5 ton upflow coil 36x36 pad P…" at bounding box center [870, 398] width 1379 height 82
click at [51, 59] on div "Order Info" at bounding box center [81, 57] width 163 height 32
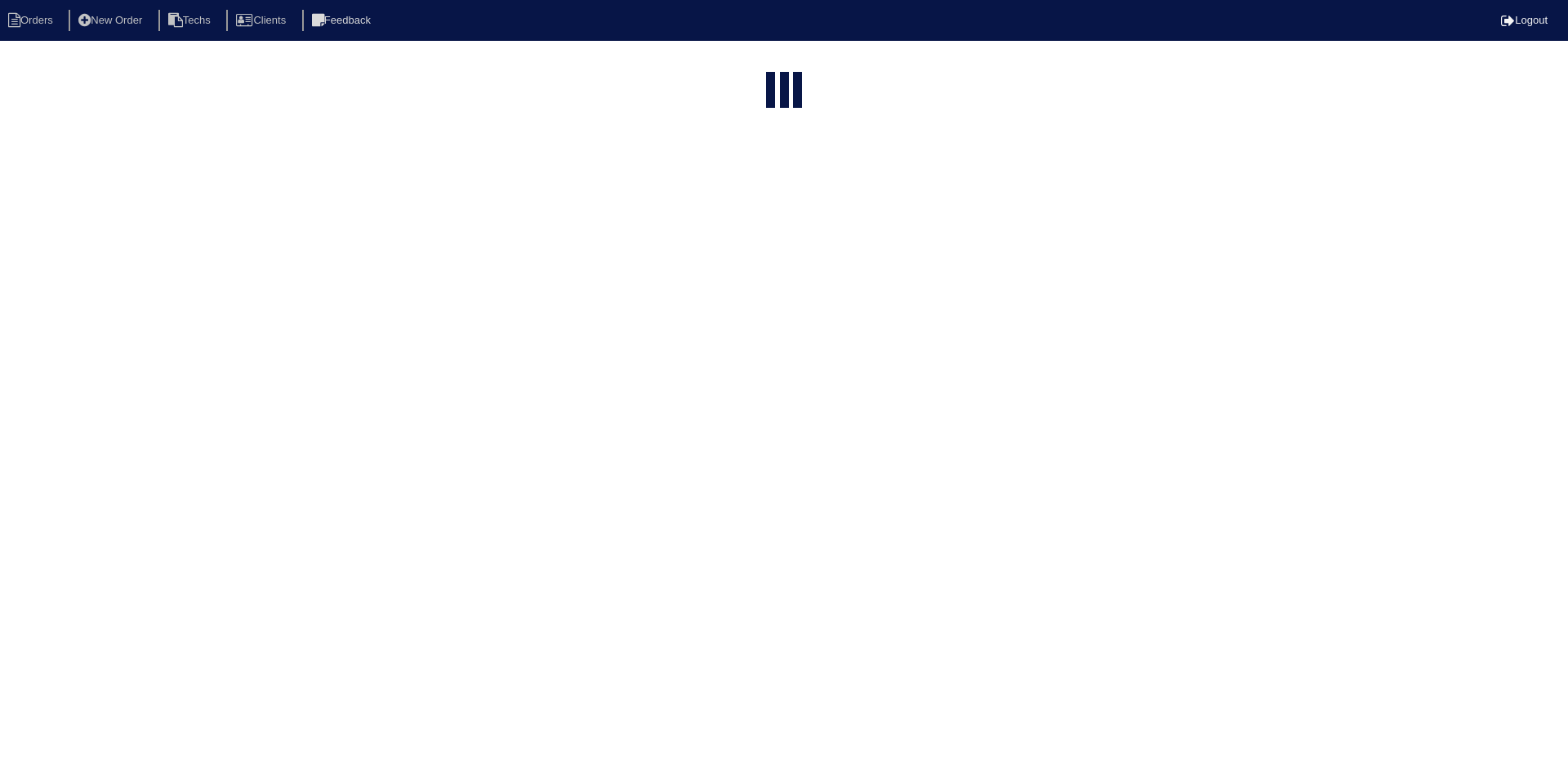
select select "15"
type input "109"
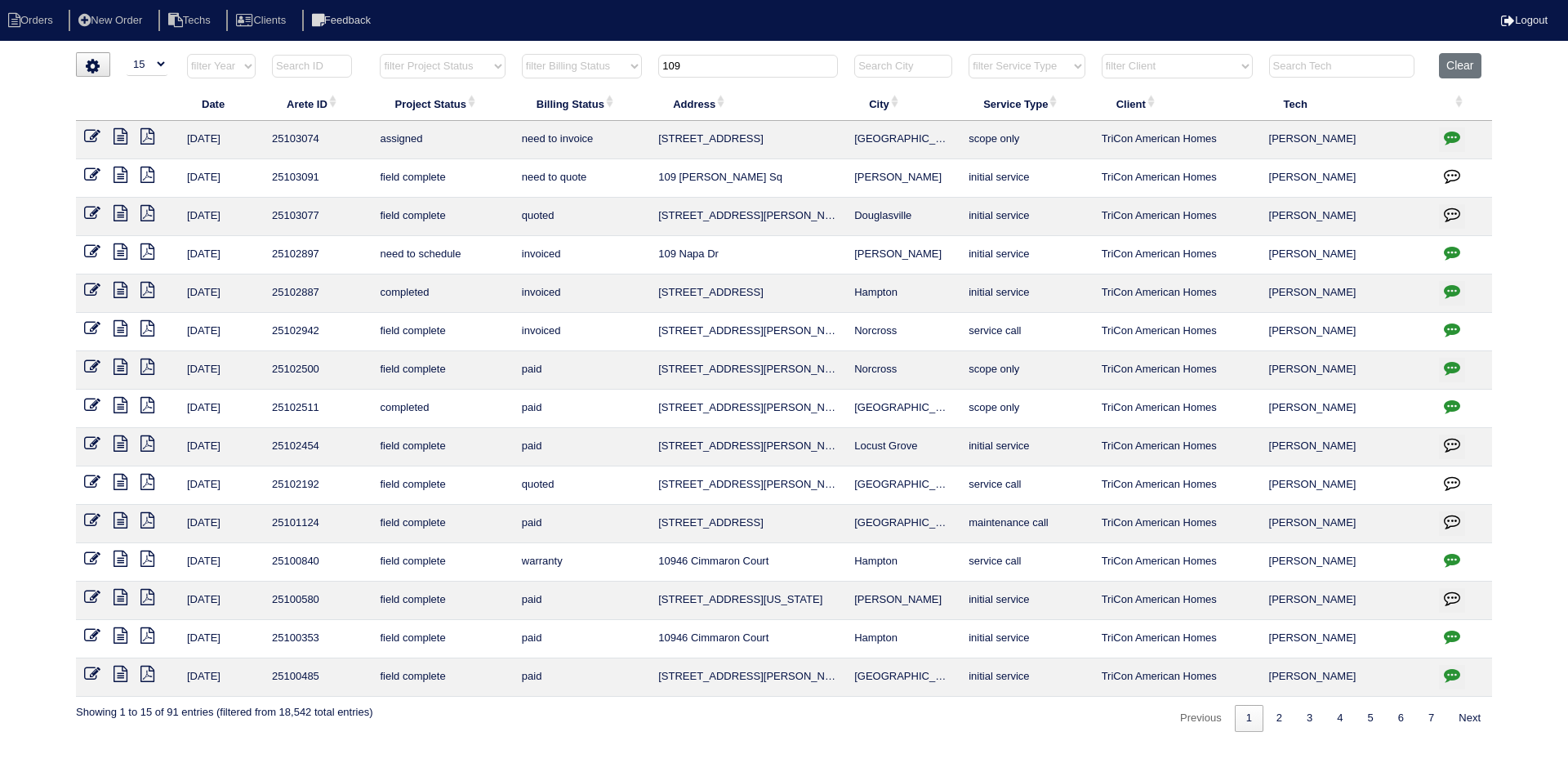
click at [1451, 247] on icon "button" at bounding box center [1452, 252] width 16 height 16
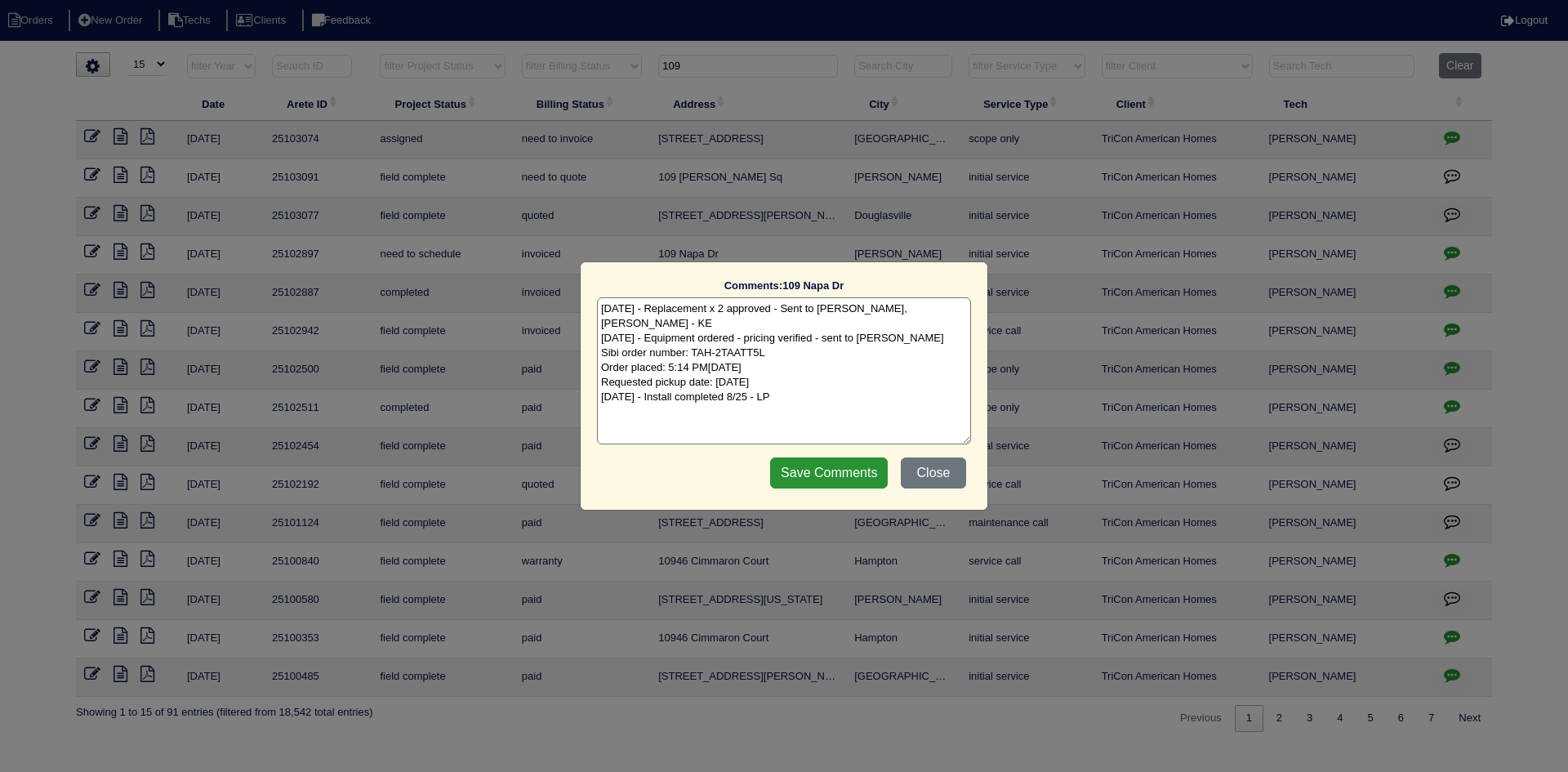
click at [782, 389] on textarea "8/12/25 - Replacement x 2 approved - Sent to Dan, Payton, Reeca - KE 8/12/25 - …" at bounding box center [784, 370] width 374 height 147
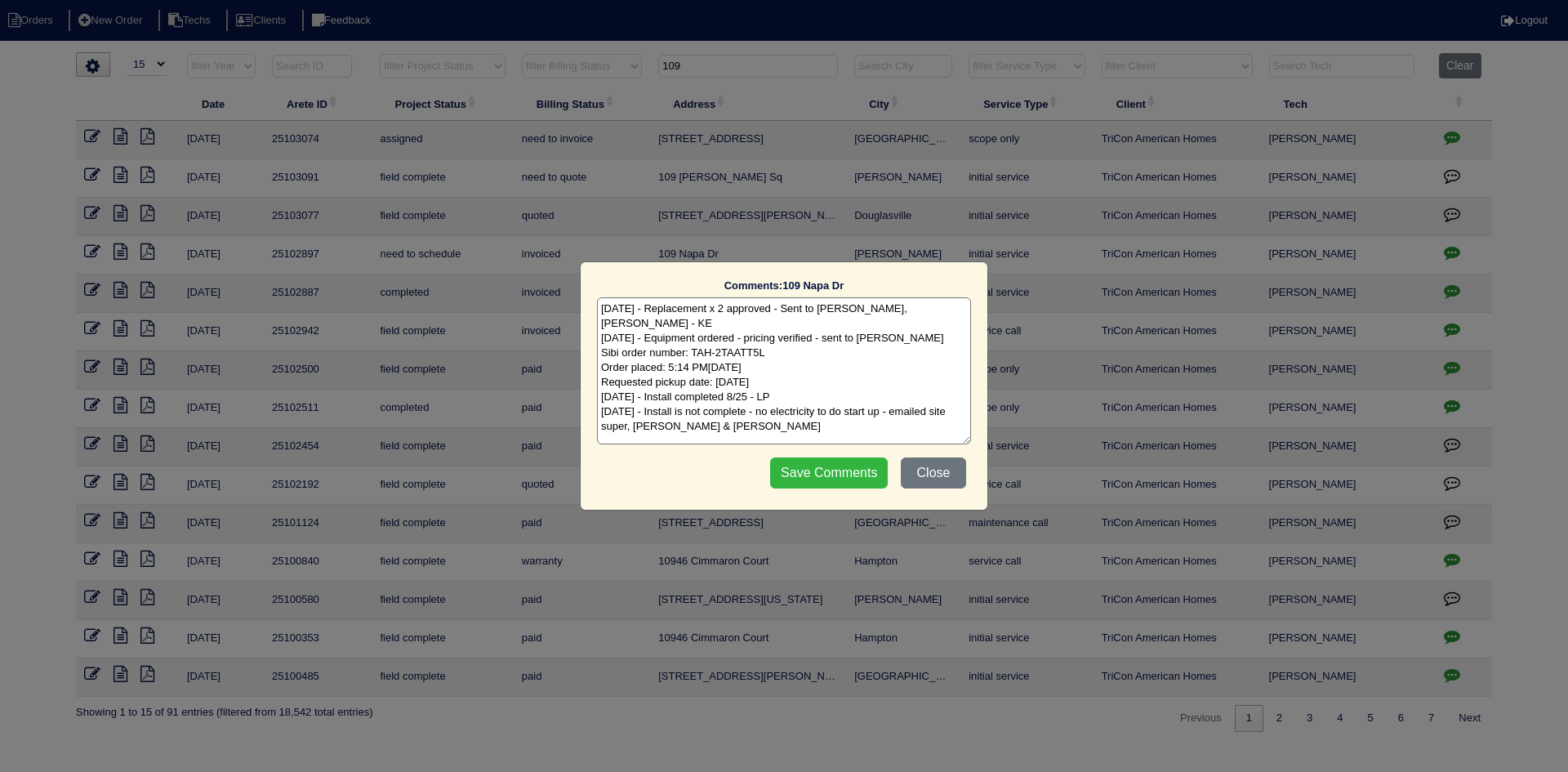
type textarea "8/12/25 - Replacement x 2 approved - Sent to Dan, Payton, Reeca - KE 8/12/25 - …"
click at [825, 474] on input "Save Comments" at bounding box center [829, 473] width 117 height 31
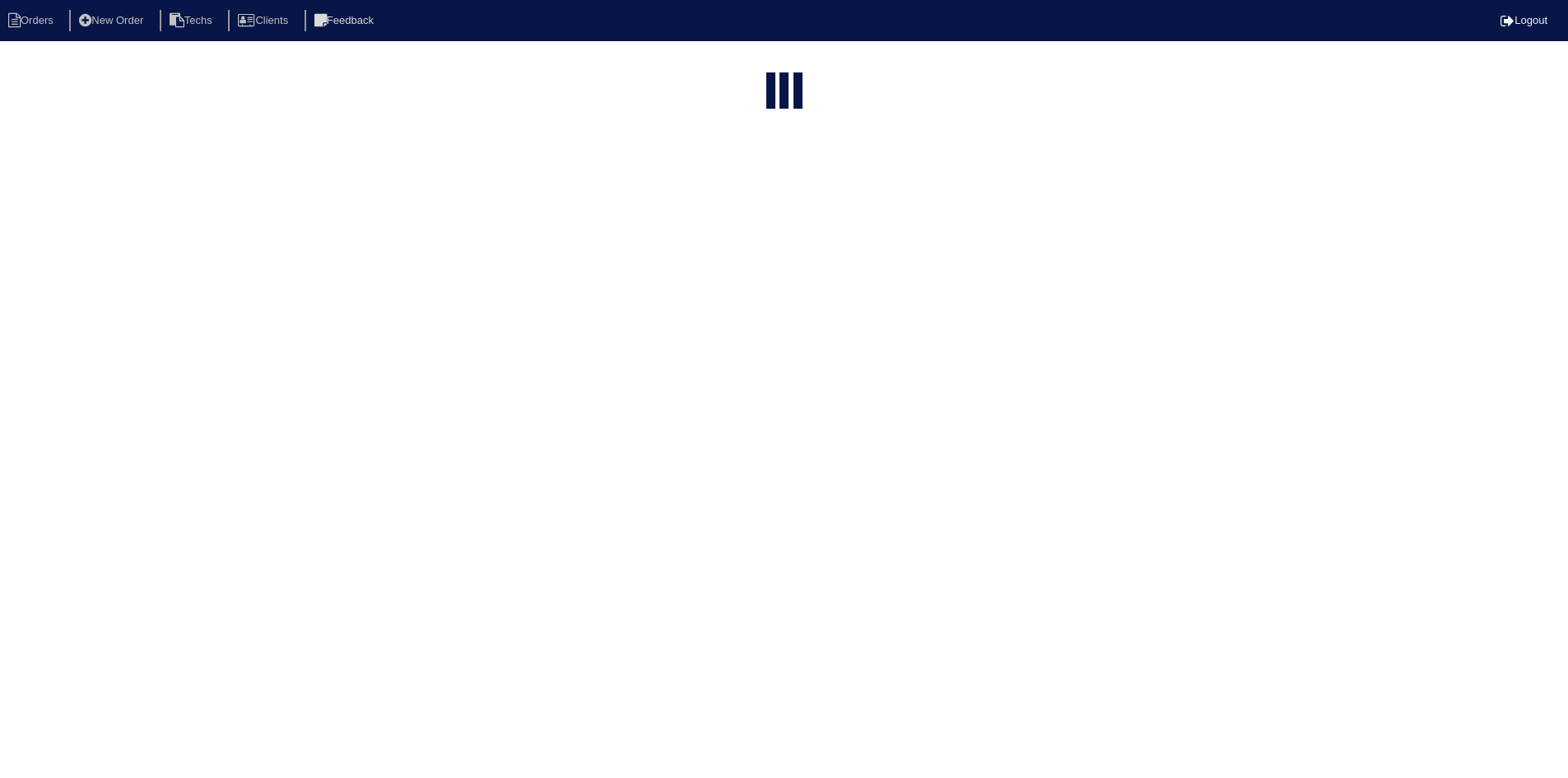
select select "15"
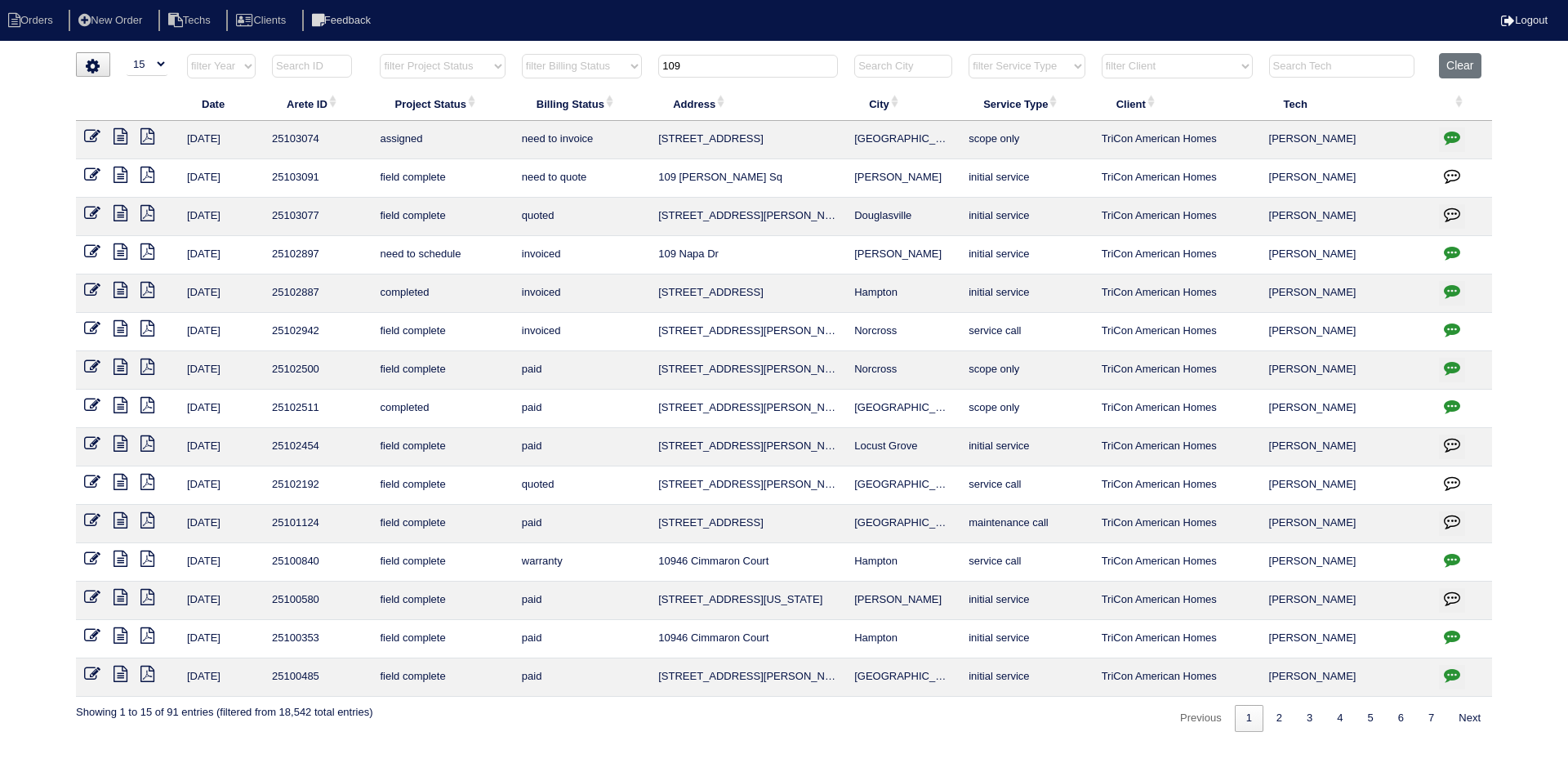
click at [702, 64] on input "109" at bounding box center [748, 66] width 180 height 23
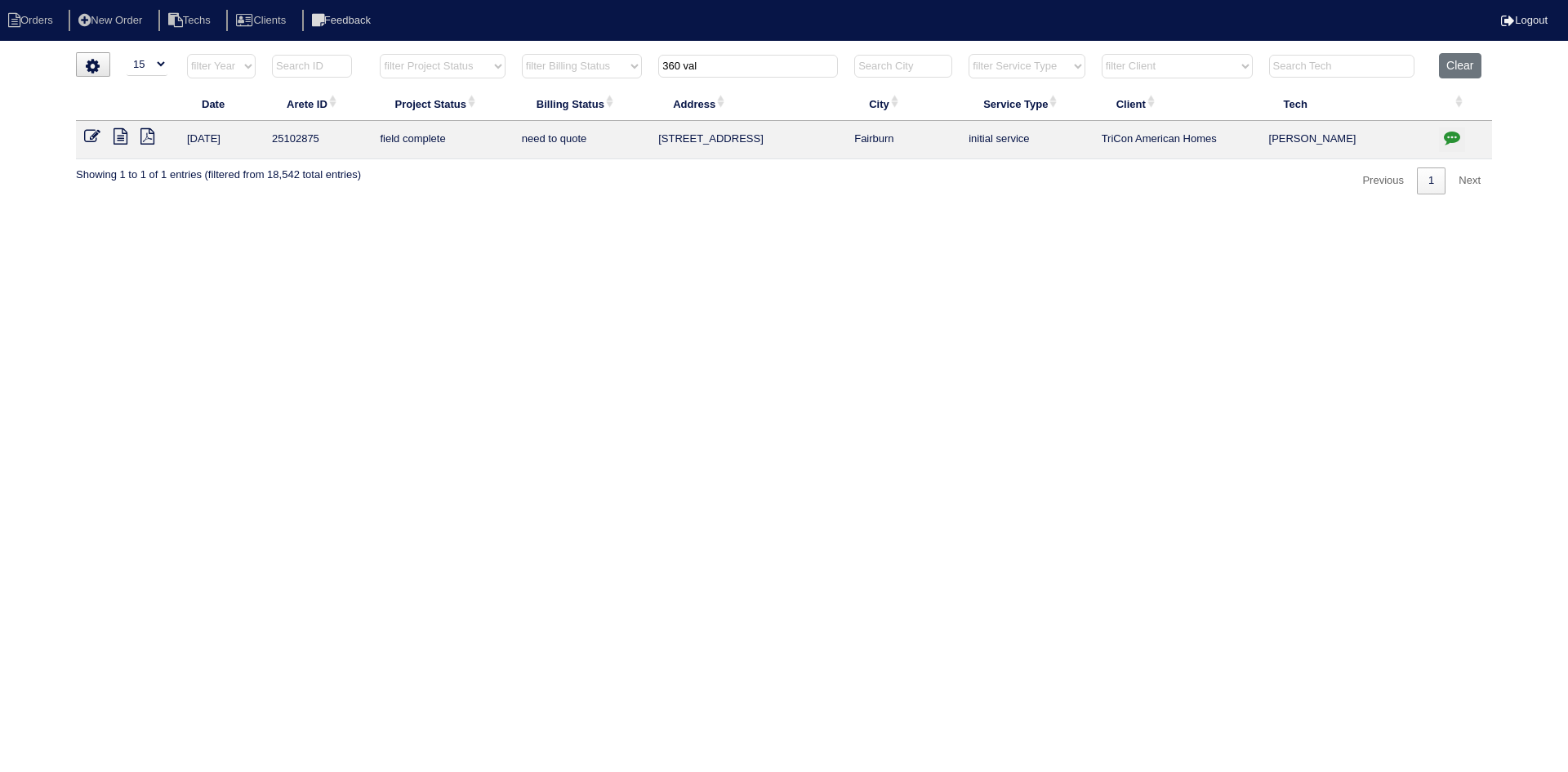
type input "360 val"
click at [1449, 135] on icon "button" at bounding box center [1452, 137] width 16 height 16
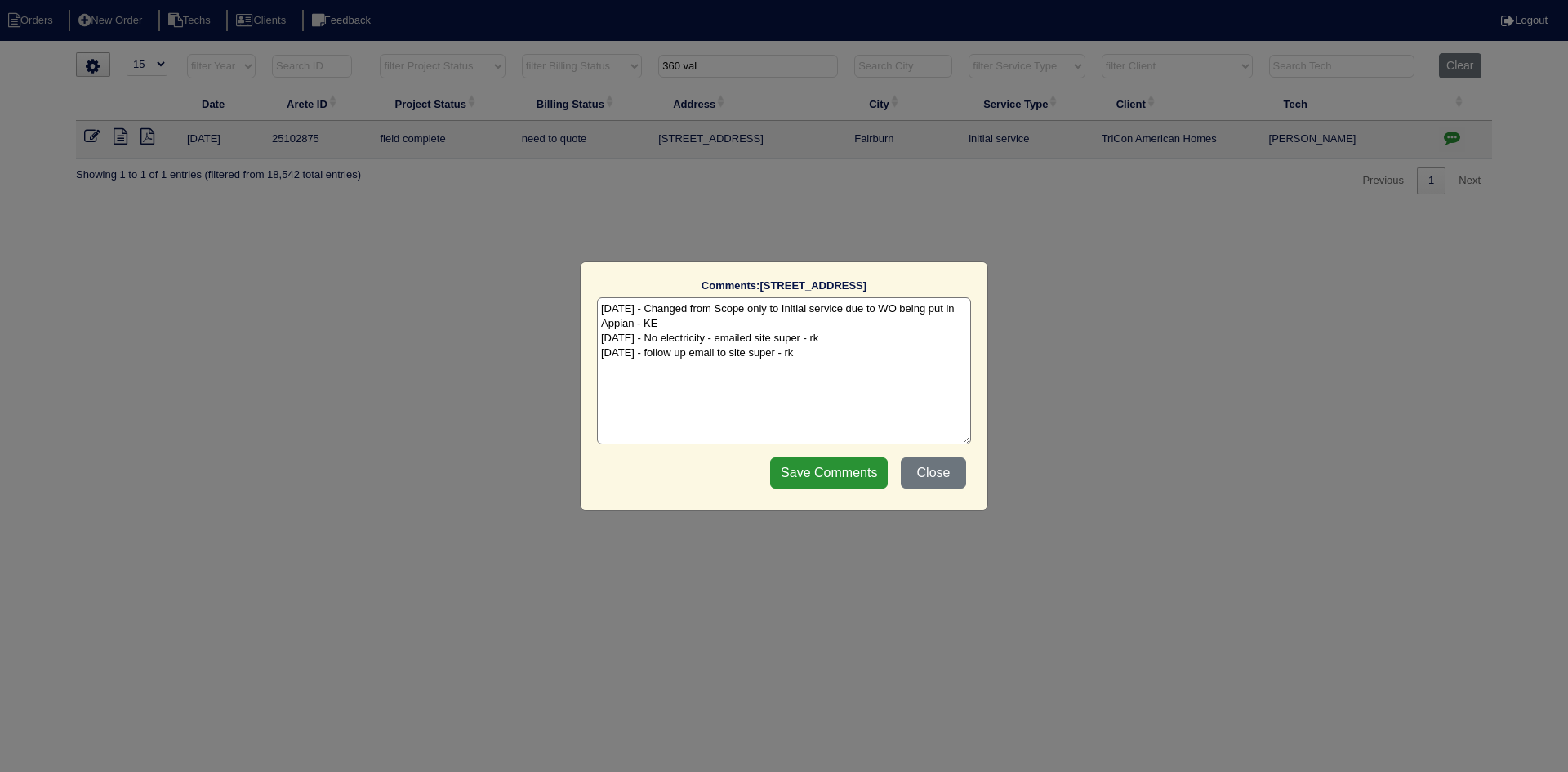
click at [804, 355] on textarea "8/5/25 - Changed from Scope only to Initial service due to WO being put in Appi…" at bounding box center [784, 370] width 374 height 147
type textarea "8/5/25 - Changed from Scope only to Initial service due to WO being put in Appi…"
click at [820, 475] on input "Save Comments" at bounding box center [829, 473] width 117 height 31
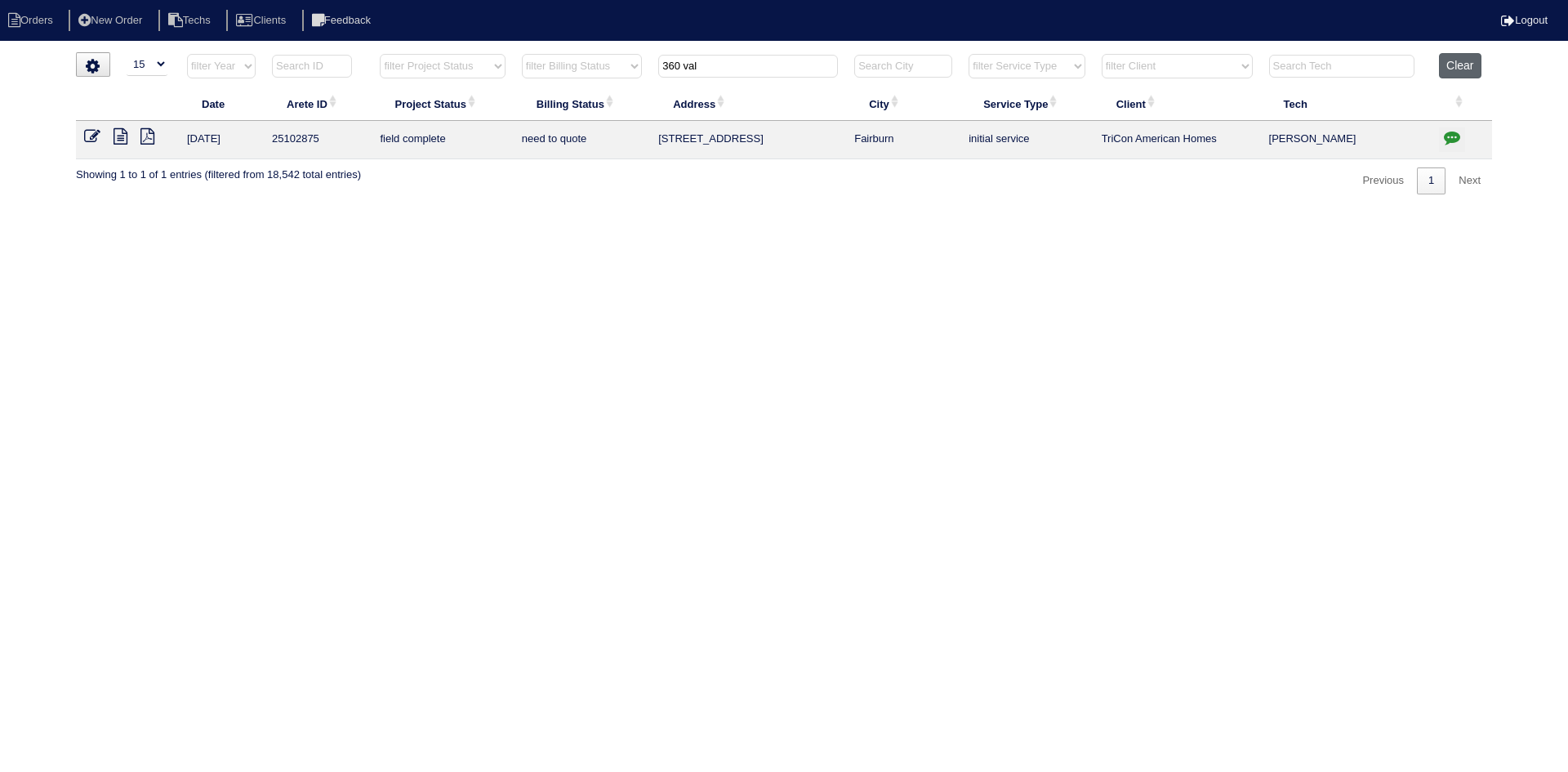
click at [1466, 64] on button "Clear" at bounding box center [1460, 66] width 42 height 25
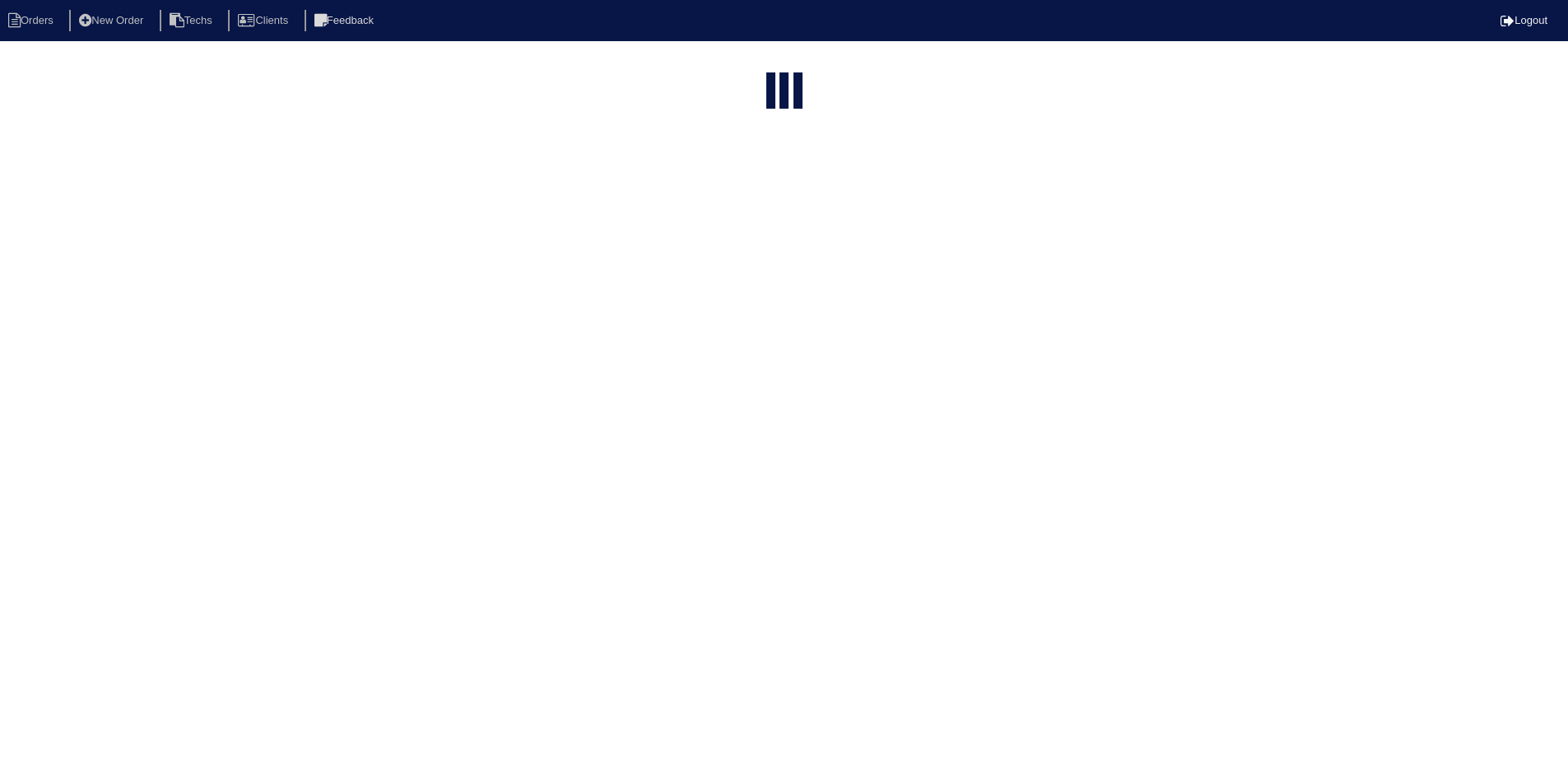
select select "15"
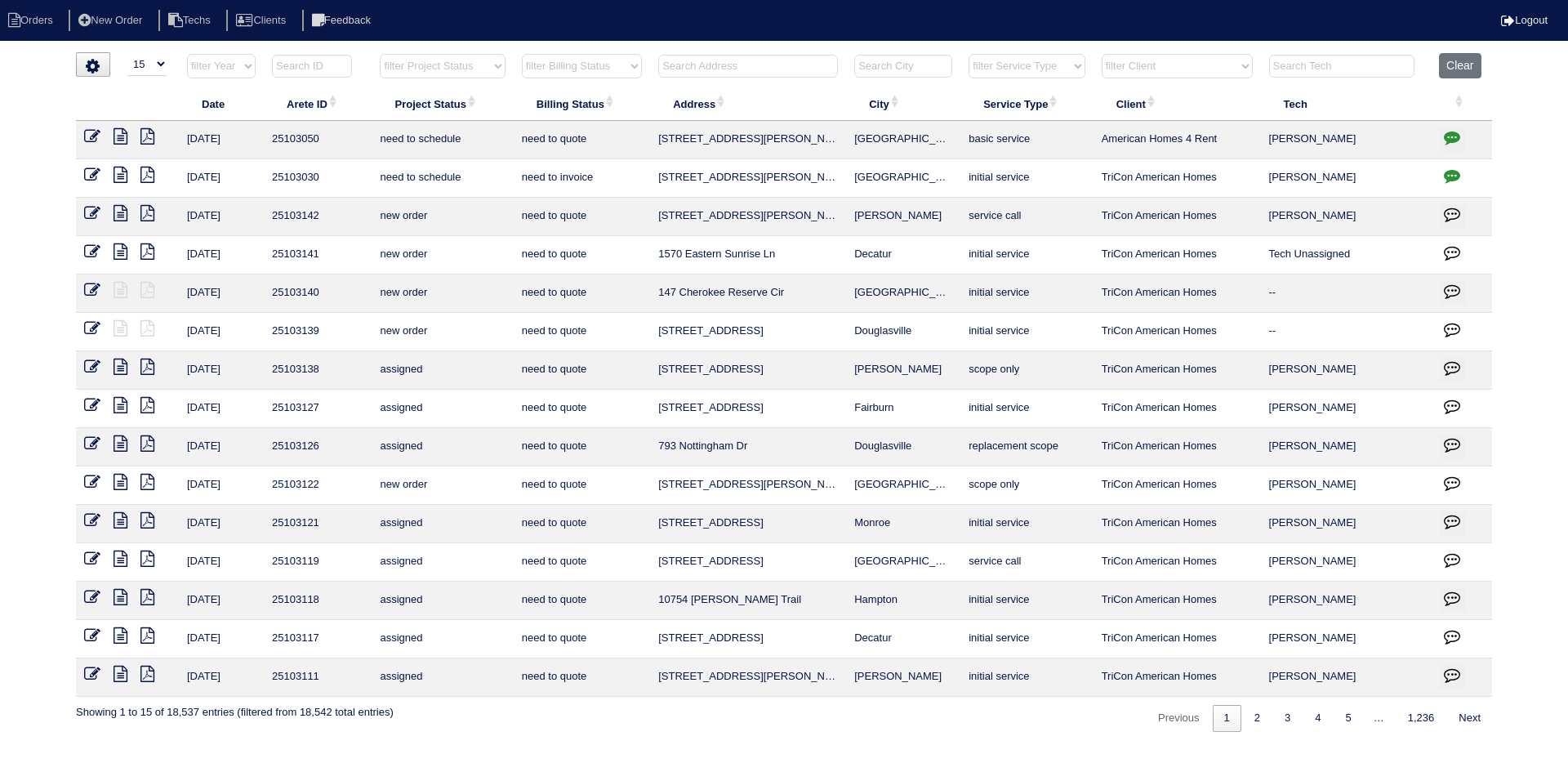
click at [444, 70] on select "filter Project Status -- Any Project Status -- new order assigned in progress f…" at bounding box center [442, 66] width 125 height 25
click at [380, 54] on select "filter Project Status -- Any Project Status -- new order assigned in progress f…" at bounding box center [442, 66] width 125 height 25
select select "field complete"
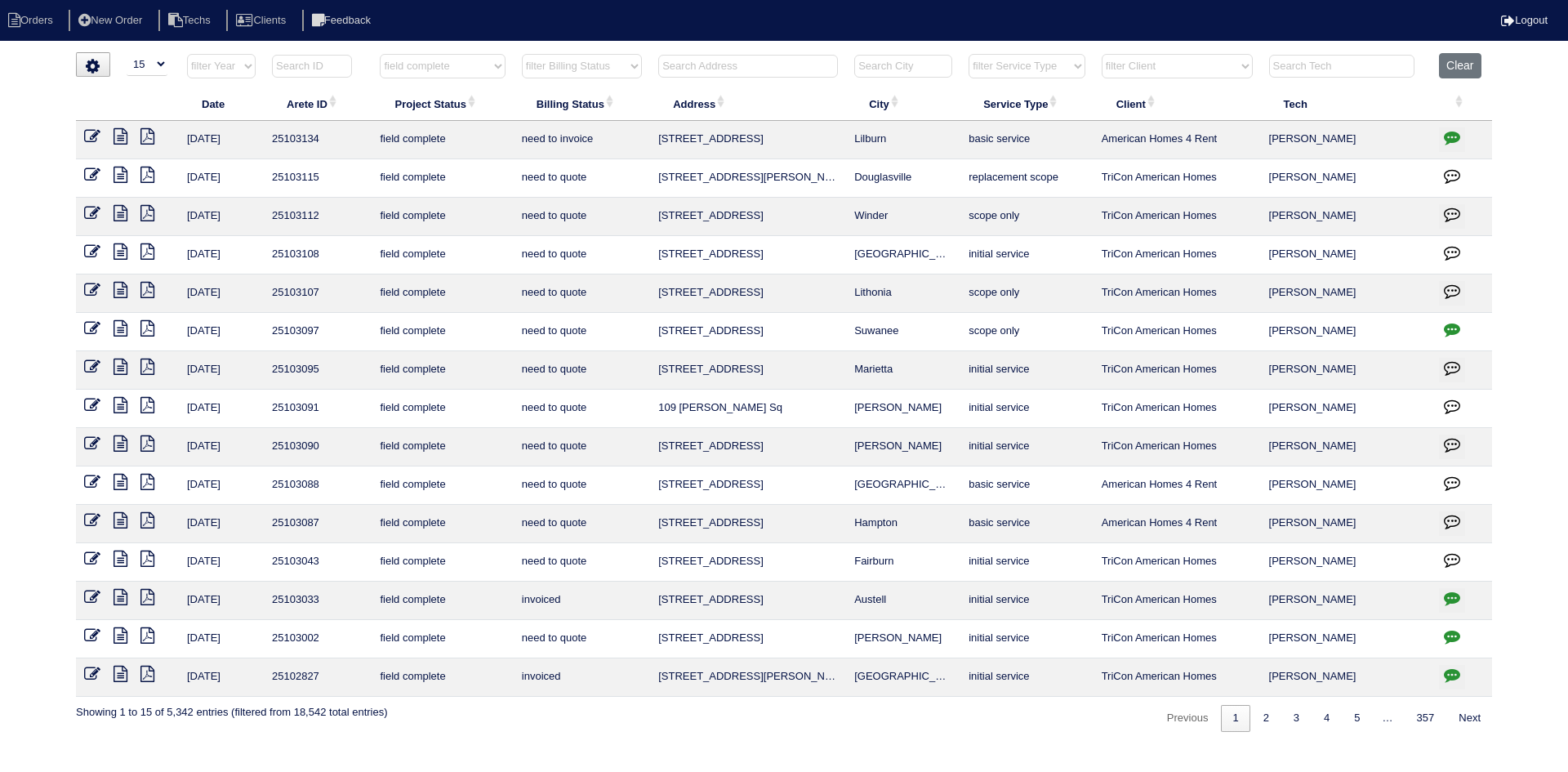
click at [616, 64] on select "filter Billing Status -- Any Billing Status -- need to quote quoted need to inv…" at bounding box center [582, 66] width 120 height 25
select select "need to quote"
click at [522, 54] on select "filter Billing Status -- Any Billing Status -- need to quote quoted need to inv…" at bounding box center [582, 66] width 120 height 25
select select "field complete"
select select "need to quote"
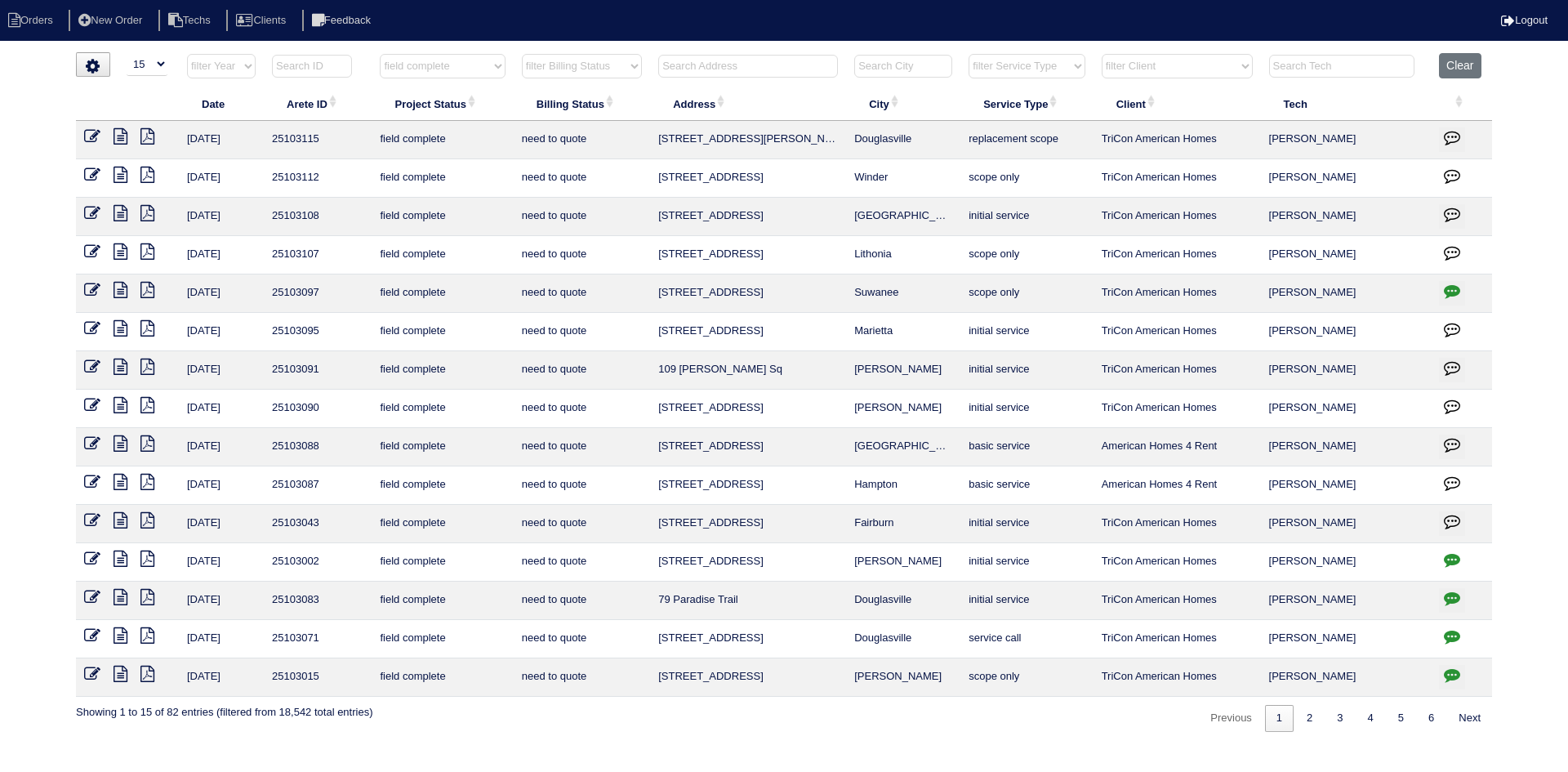
click at [1452, 557] on icon "button" at bounding box center [1452, 560] width 16 height 16
type textarea "[DATE] - Per [PERSON_NAME], there is a do not enter sign on front door.. It's b…"
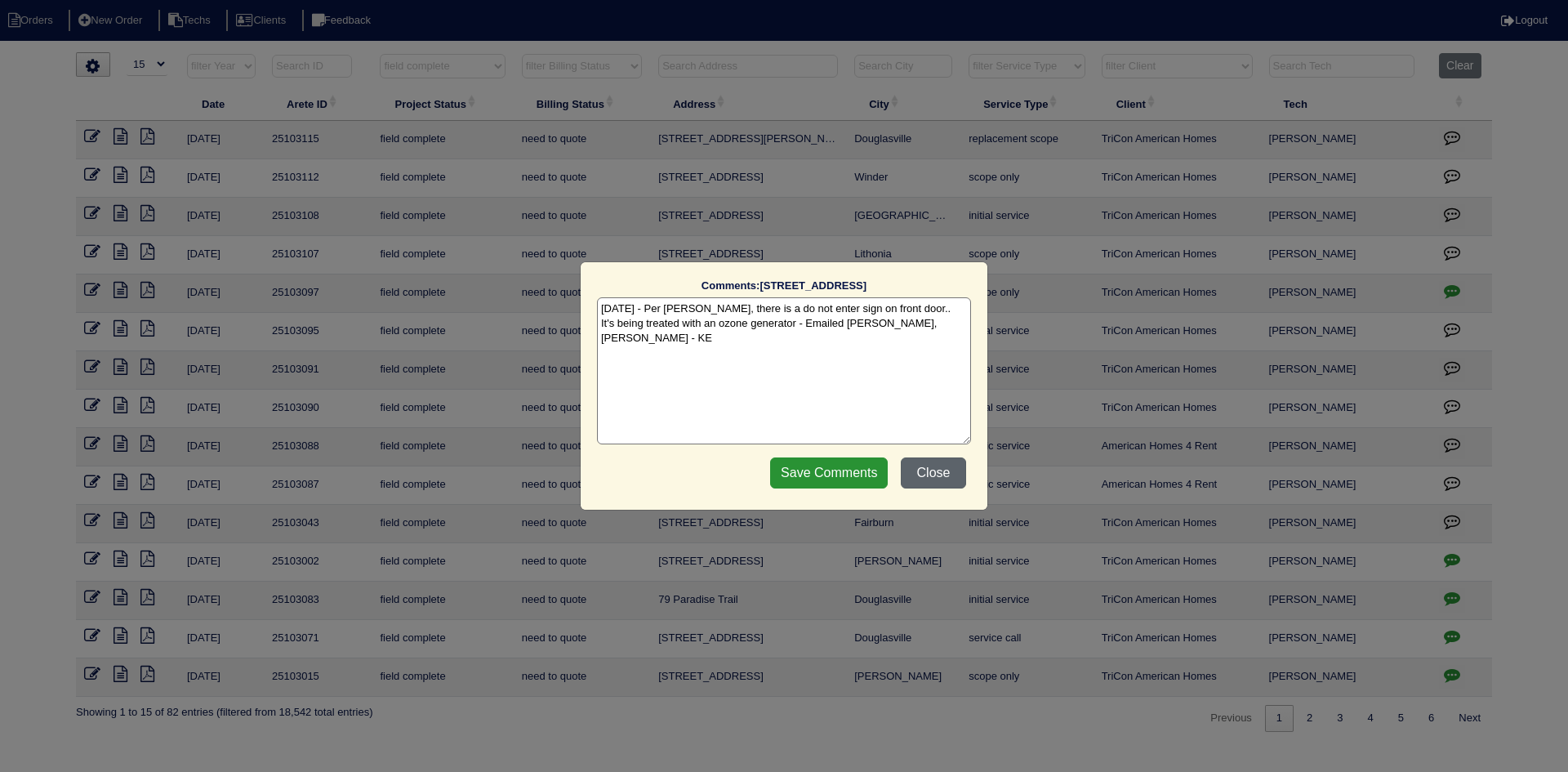
click at [944, 478] on button "Close" at bounding box center [934, 473] width 66 height 31
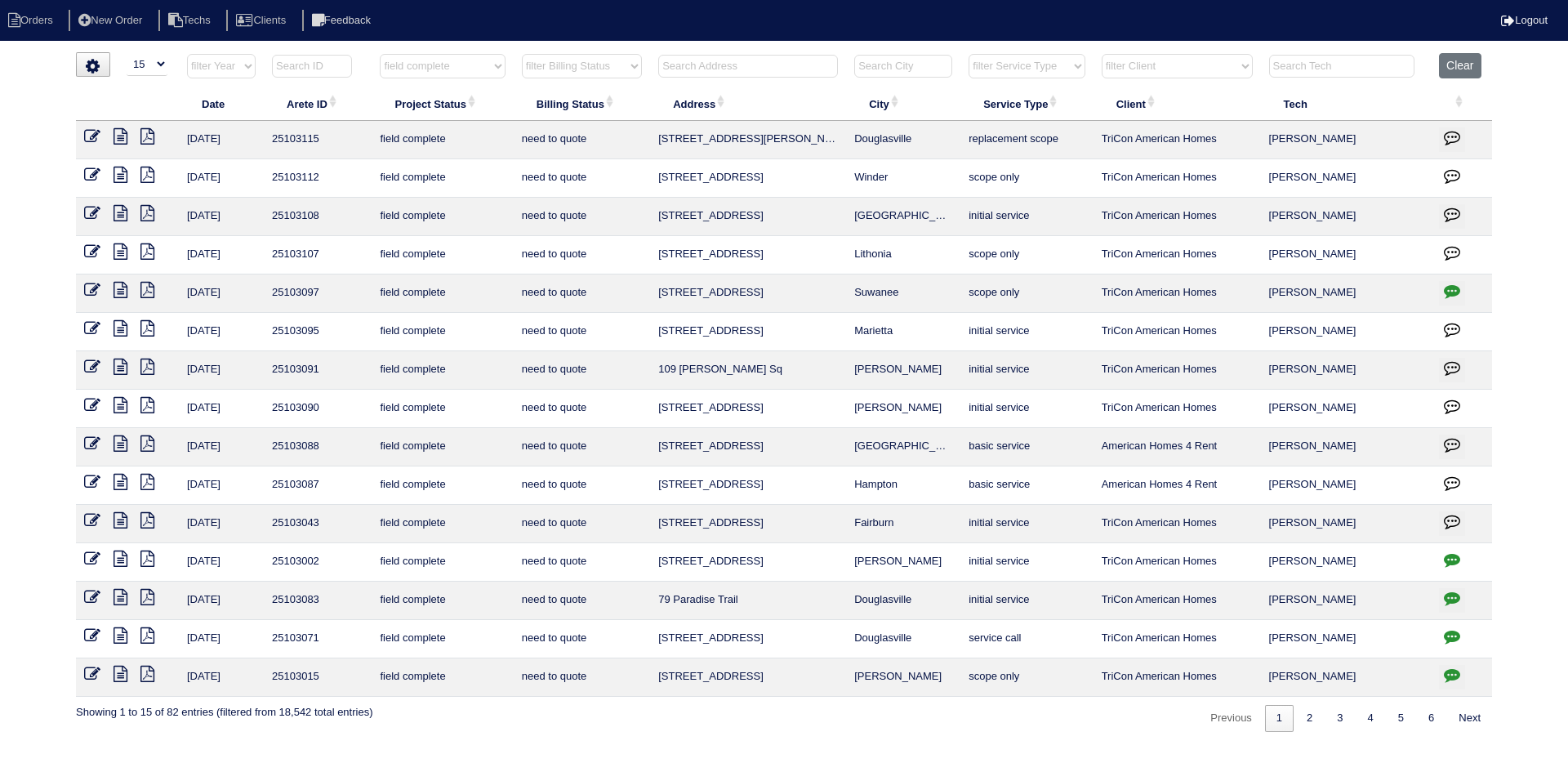
click at [1452, 672] on icon "button" at bounding box center [1452, 674] width 16 height 16
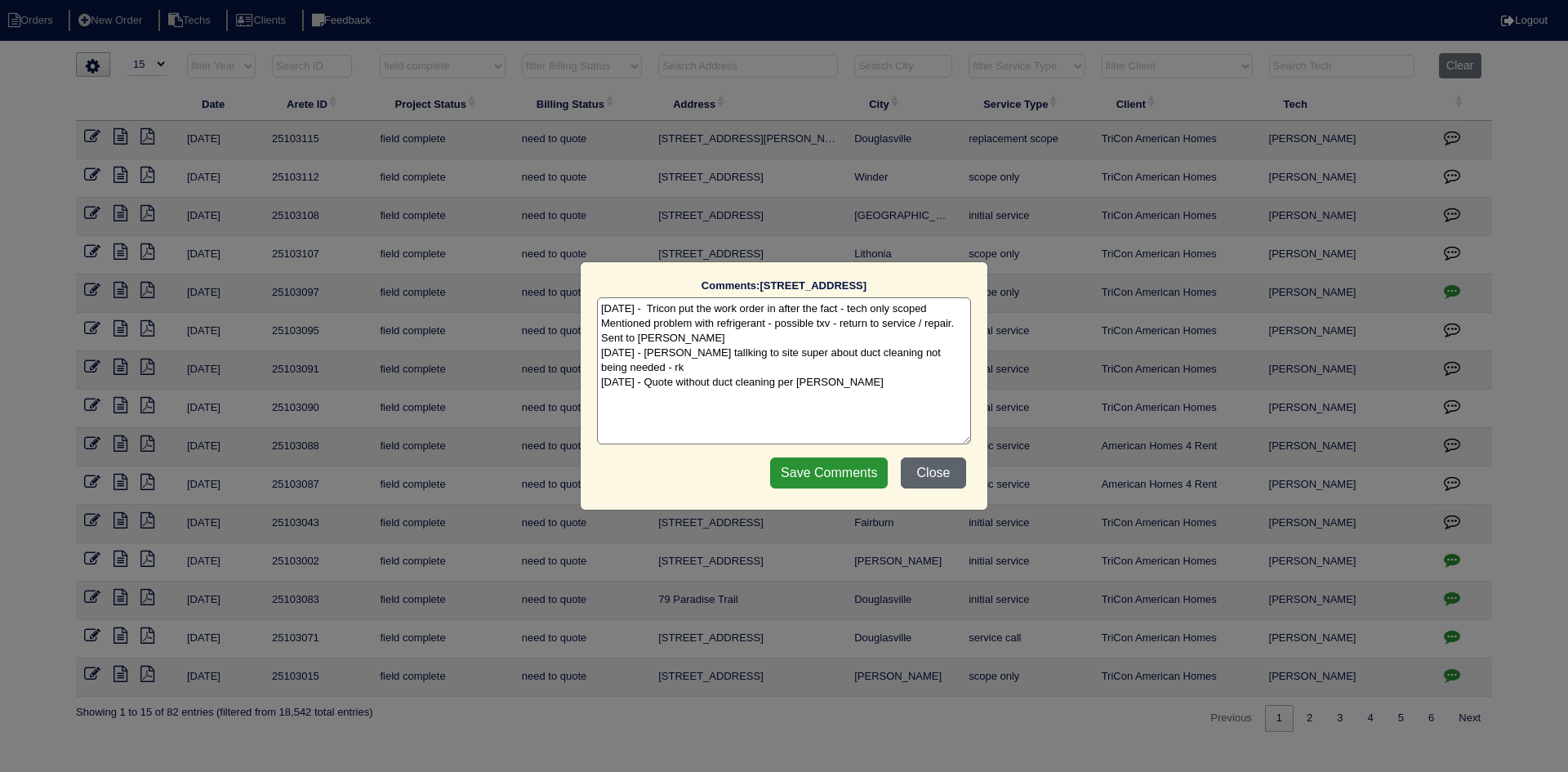
click at [929, 472] on button "Close" at bounding box center [934, 473] width 66 height 31
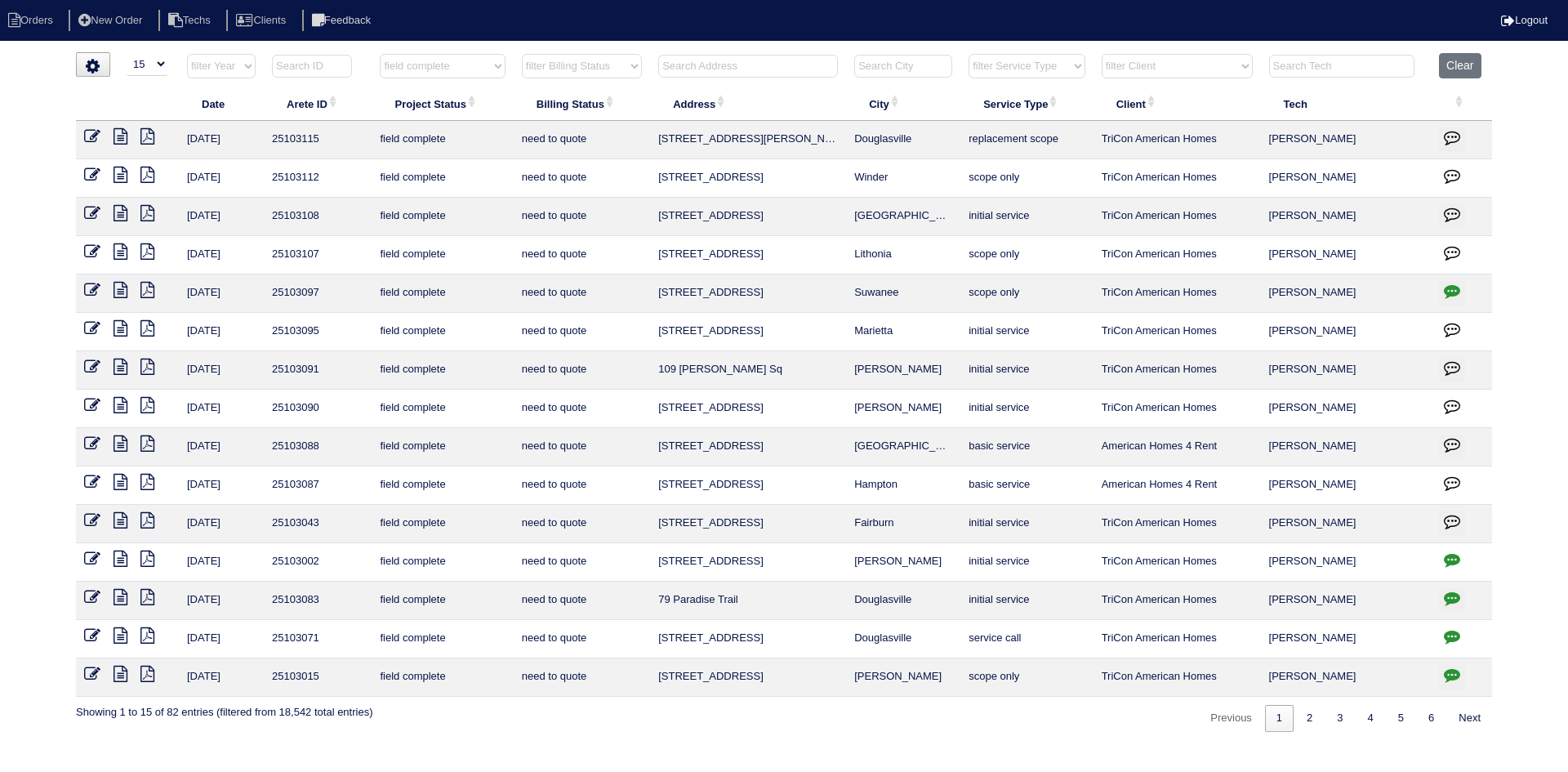
click at [120, 672] on icon at bounding box center [120, 674] width 14 height 16
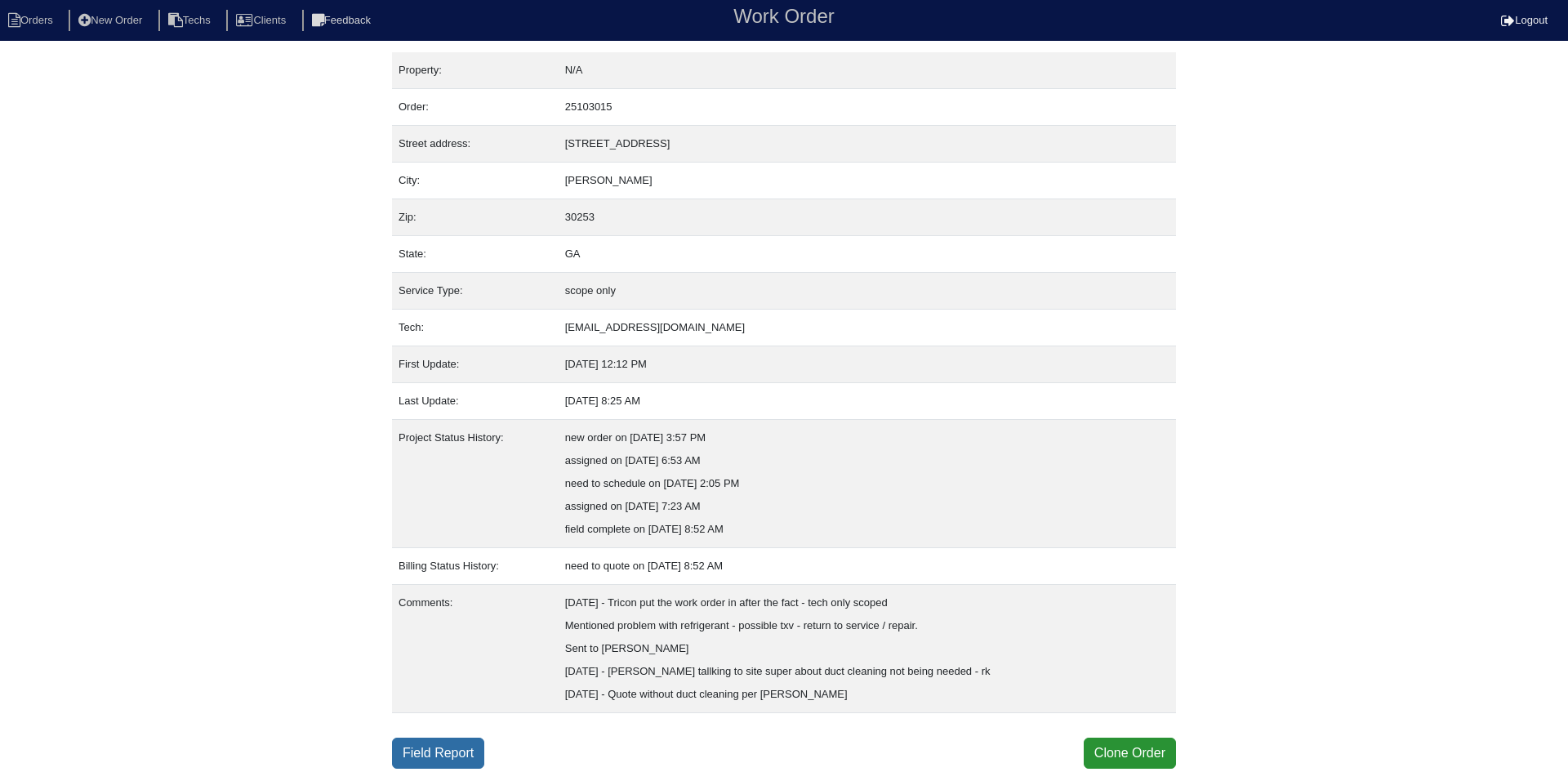
click at [433, 750] on link "Field Report" at bounding box center [438, 753] width 93 height 31
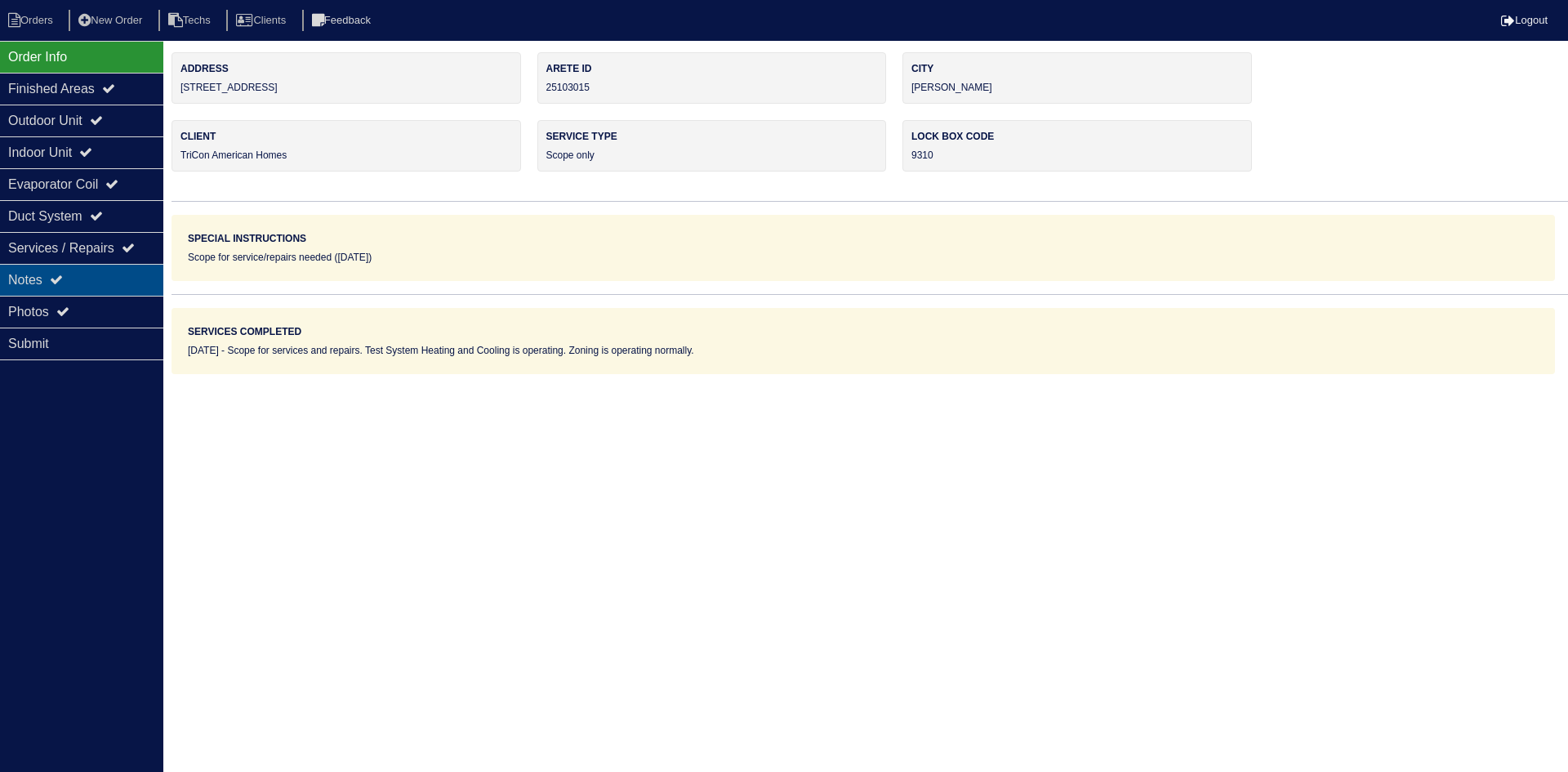
click at [82, 282] on div "Notes" at bounding box center [81, 279] width 163 height 32
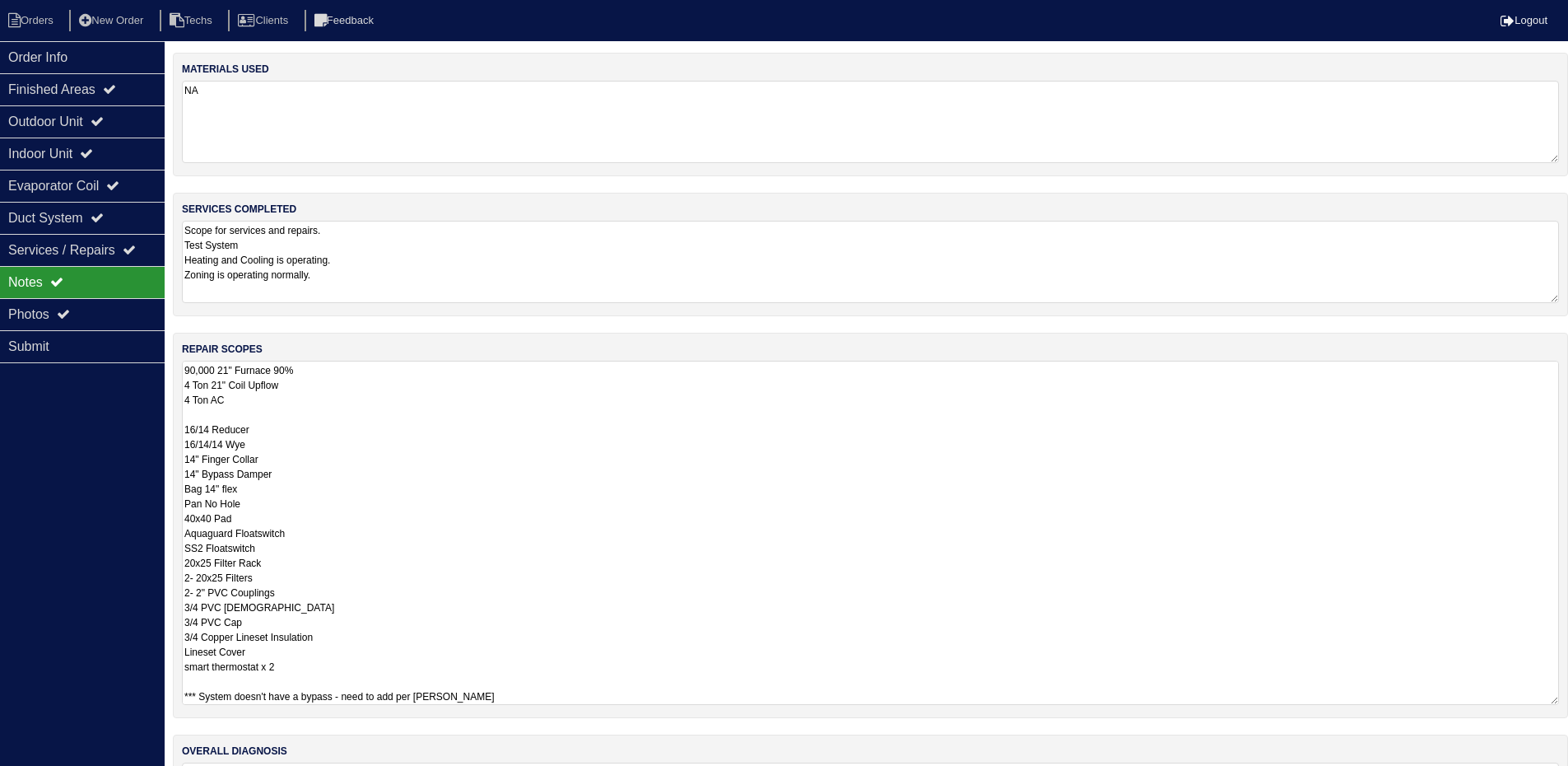
click at [453, 405] on textarea "90,000 21" Furnace 90% 4 Ton 21" Coil Upflow 4 Ton AC 16/14 Reducer 16/14/14 Wy…" at bounding box center [870, 532] width 1377 height 344
click at [616, 477] on textarea "90,000 21" Furnace 90% 4 Ton 21" Coil Upflow 4 Ton AC 16/14 Reducer 16/14/14 Wy…" at bounding box center [870, 532] width 1377 height 344
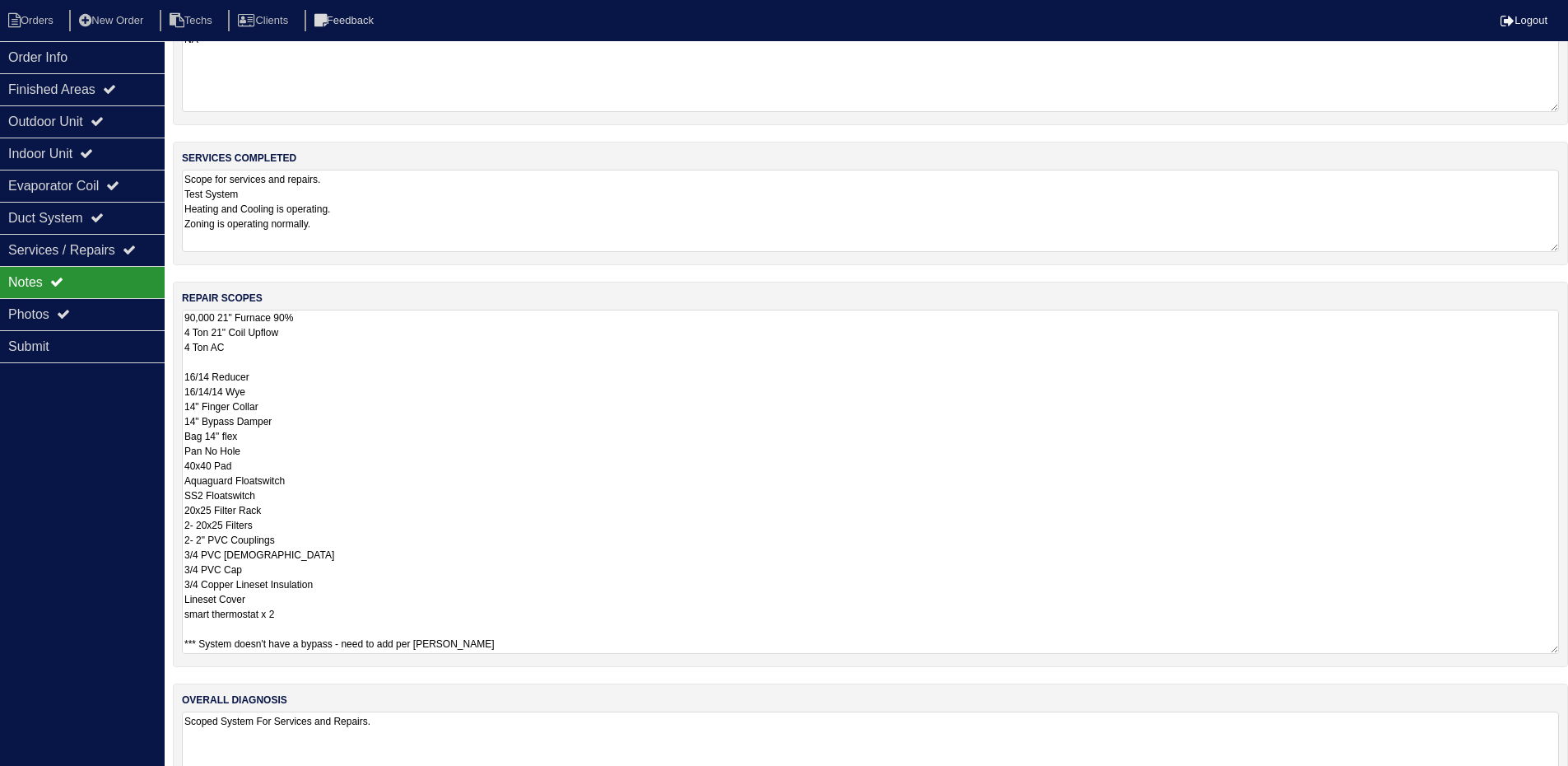
scroll to position [109, 0]
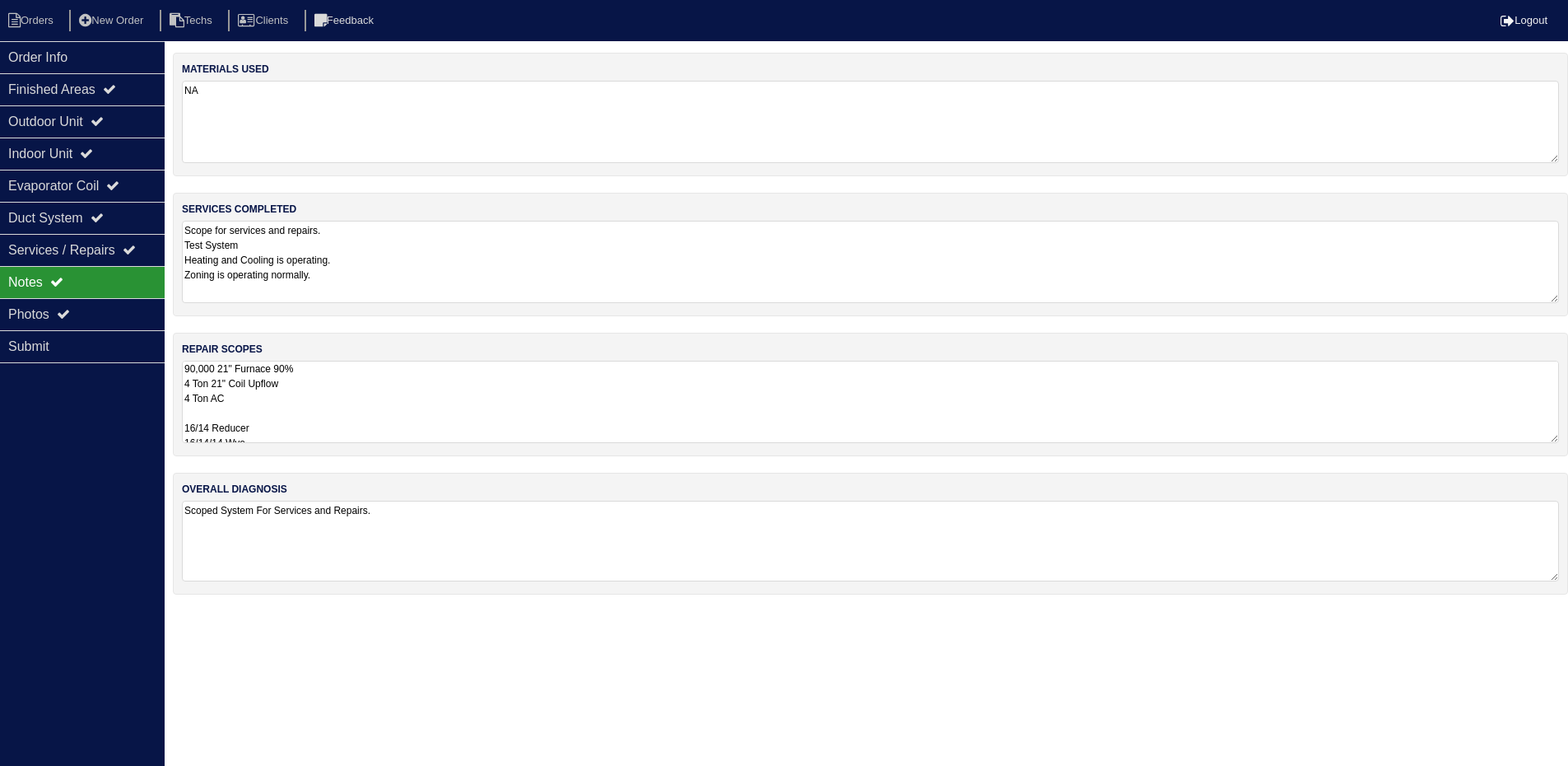
click at [742, 611] on html "Orders New Order Techs Clients Feedback Logout Orders New Order Users Clients M…" at bounding box center [784, 305] width 1568 height 611
click at [521, 262] on textarea "Scope for services and repairs. Test System Heating and Cooling is operating. Z…" at bounding box center [877, 262] width 1390 height 83
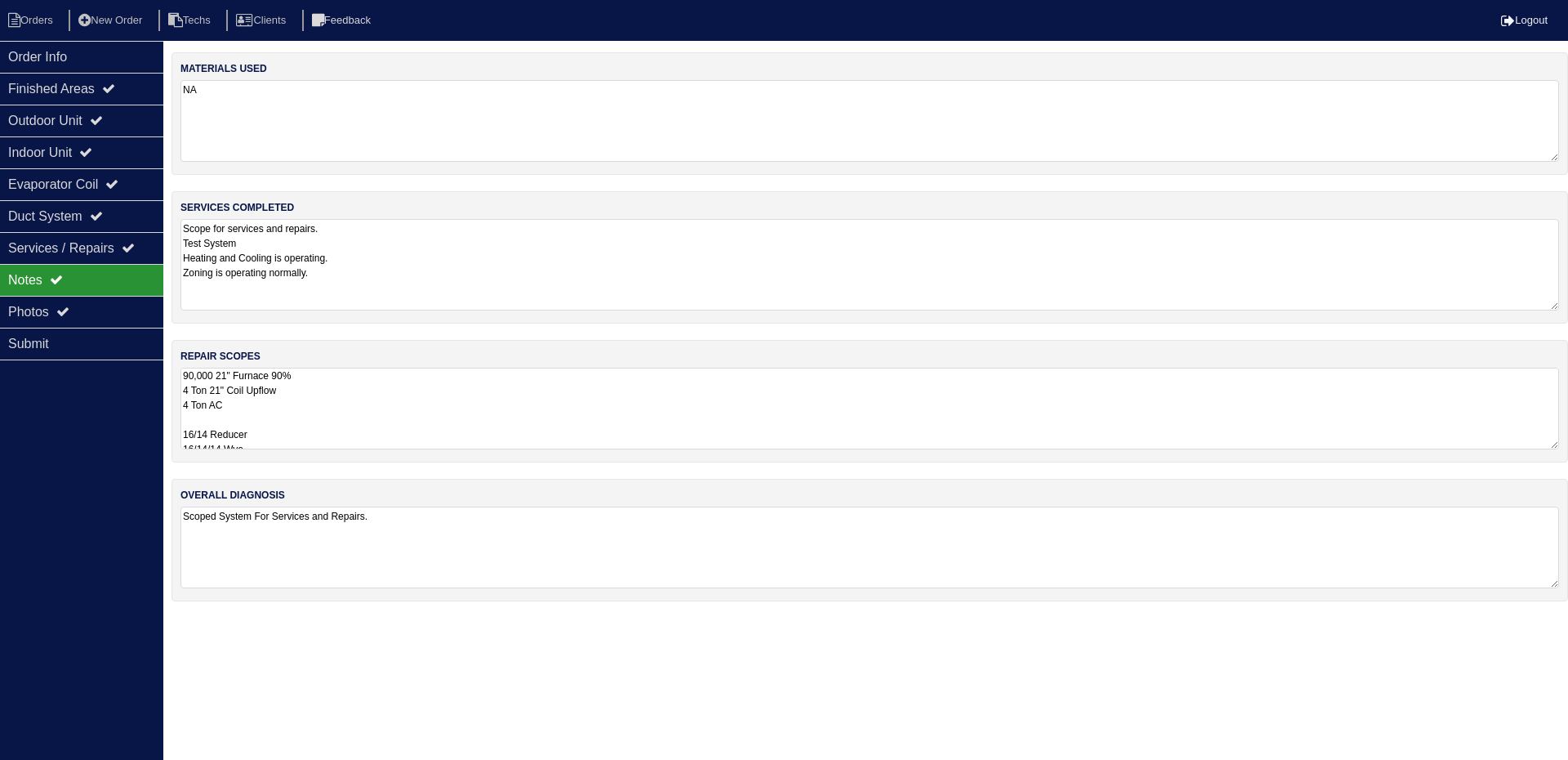
click at [500, 393] on textarea "90,000 21" Furnace 90% 4 Ton 21" Coil Upflow 4 Ton AC 16/14 Reducer 16/14/14 Wy…" at bounding box center [870, 408] width 1379 height 82
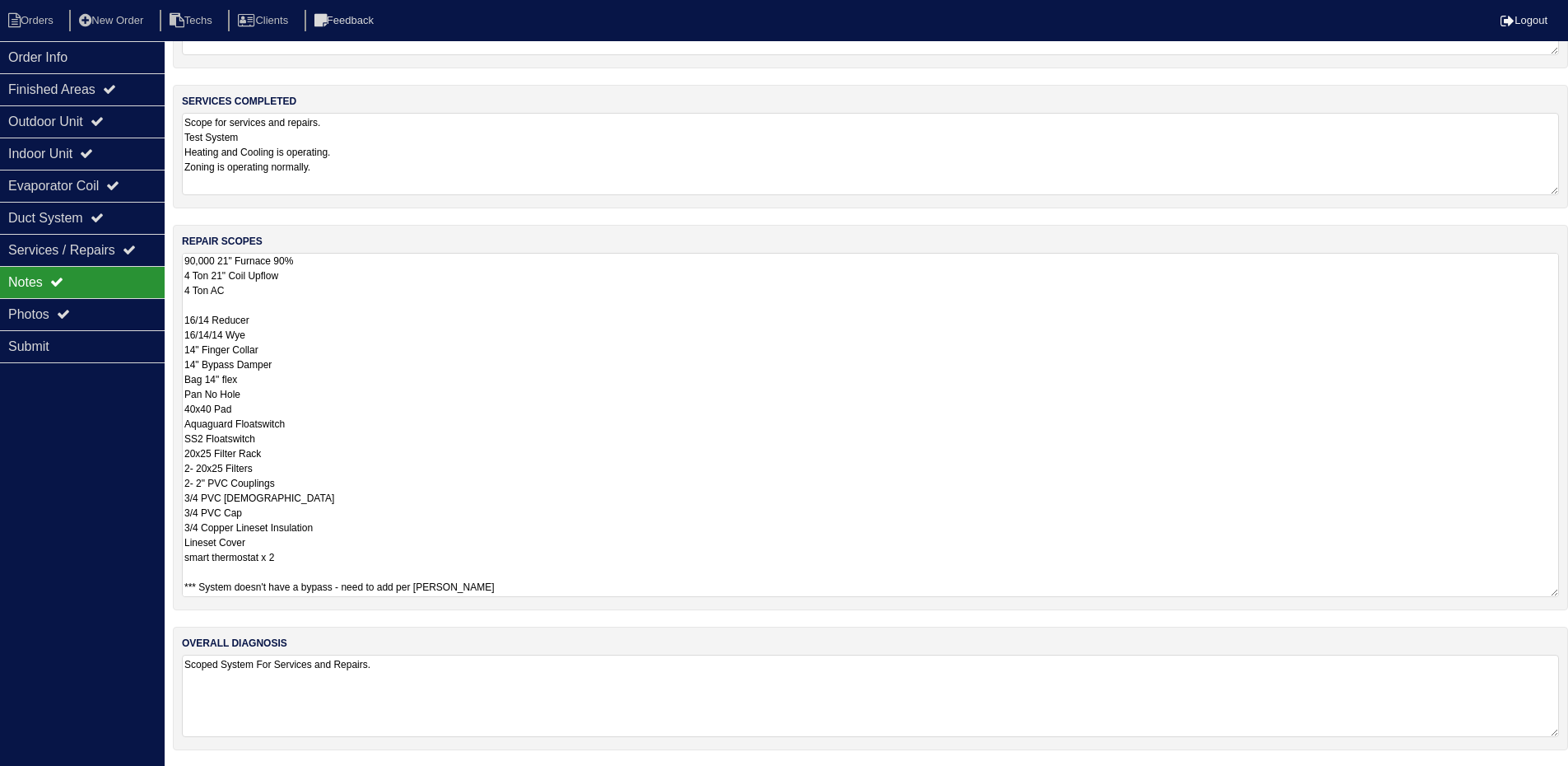
scroll to position [109, 0]
click at [457, 668] on html "Orders New Order Techs Clients Feedback Logout Orders New Order Users Clients M…" at bounding box center [784, 328] width 1568 height 874
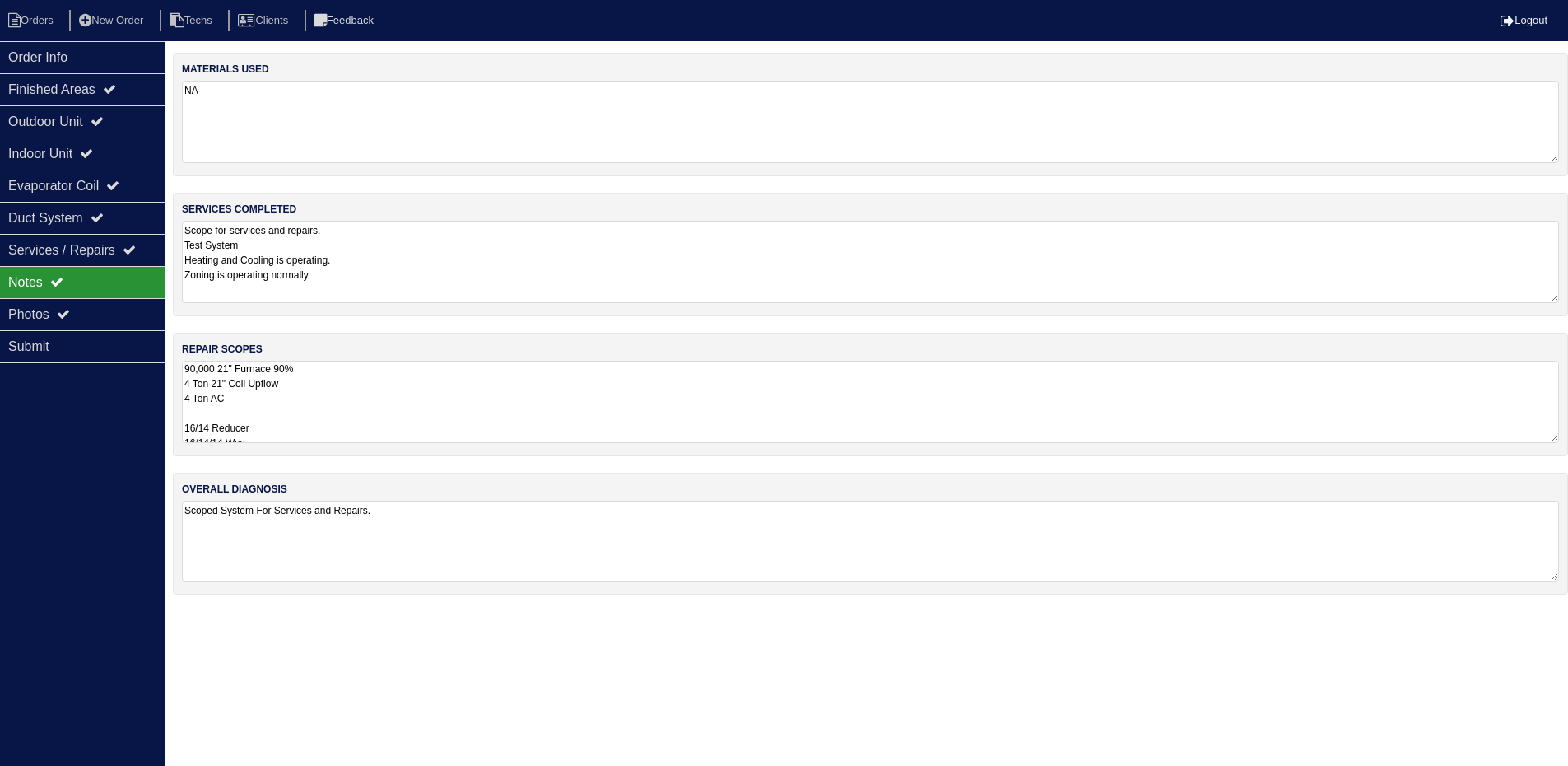
scroll to position [0, 0]
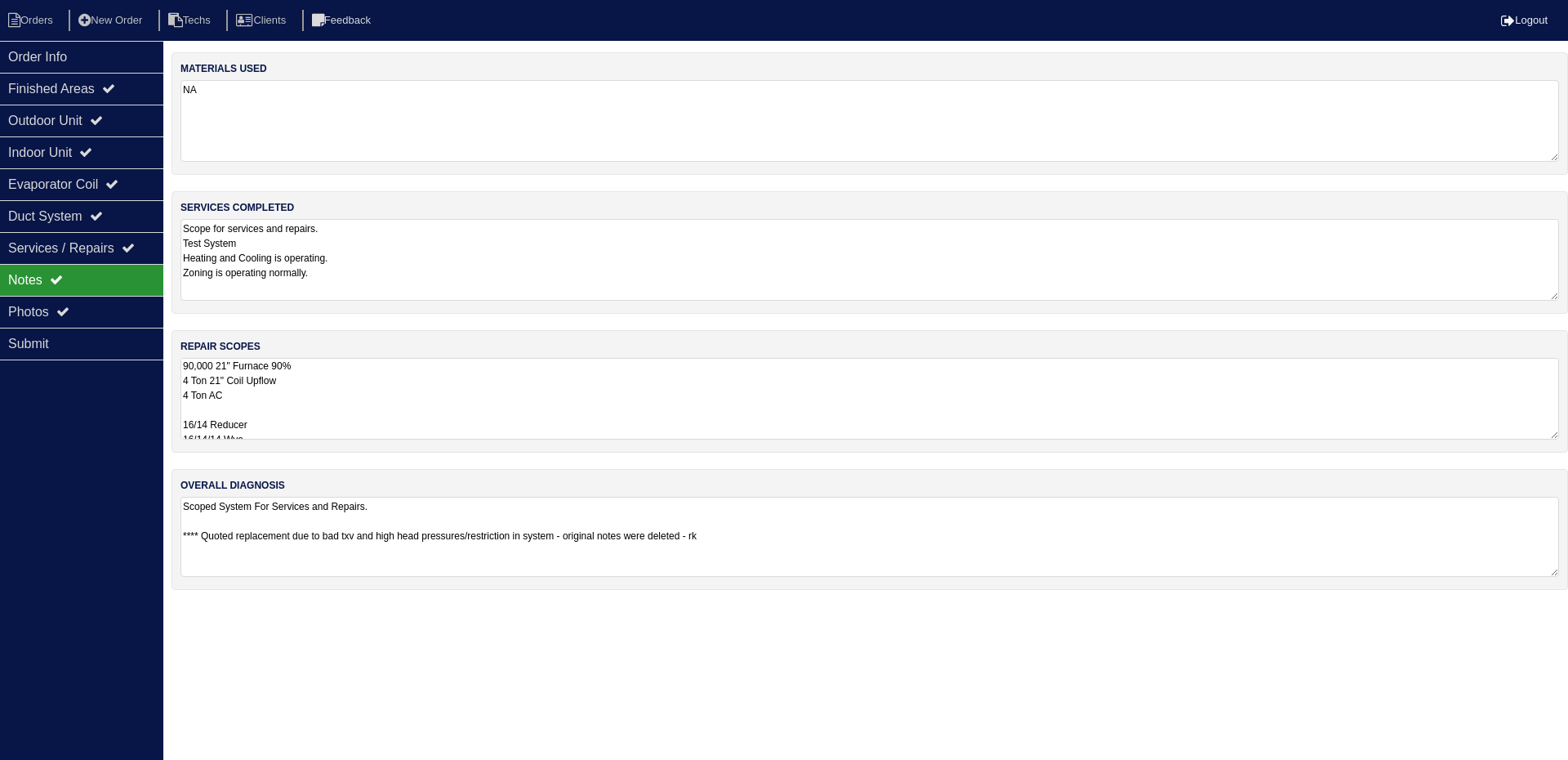
type textarea "Scoped System For Services and Repairs. **** Quoted replacement due to bad txv …"
click at [448, 408] on textarea "90,000 21" Furnace 90% 4 Ton 21" Coil Upflow 4 Ton AC 16/14 Reducer 16/14/14 Wy…" at bounding box center [870, 398] width 1379 height 82
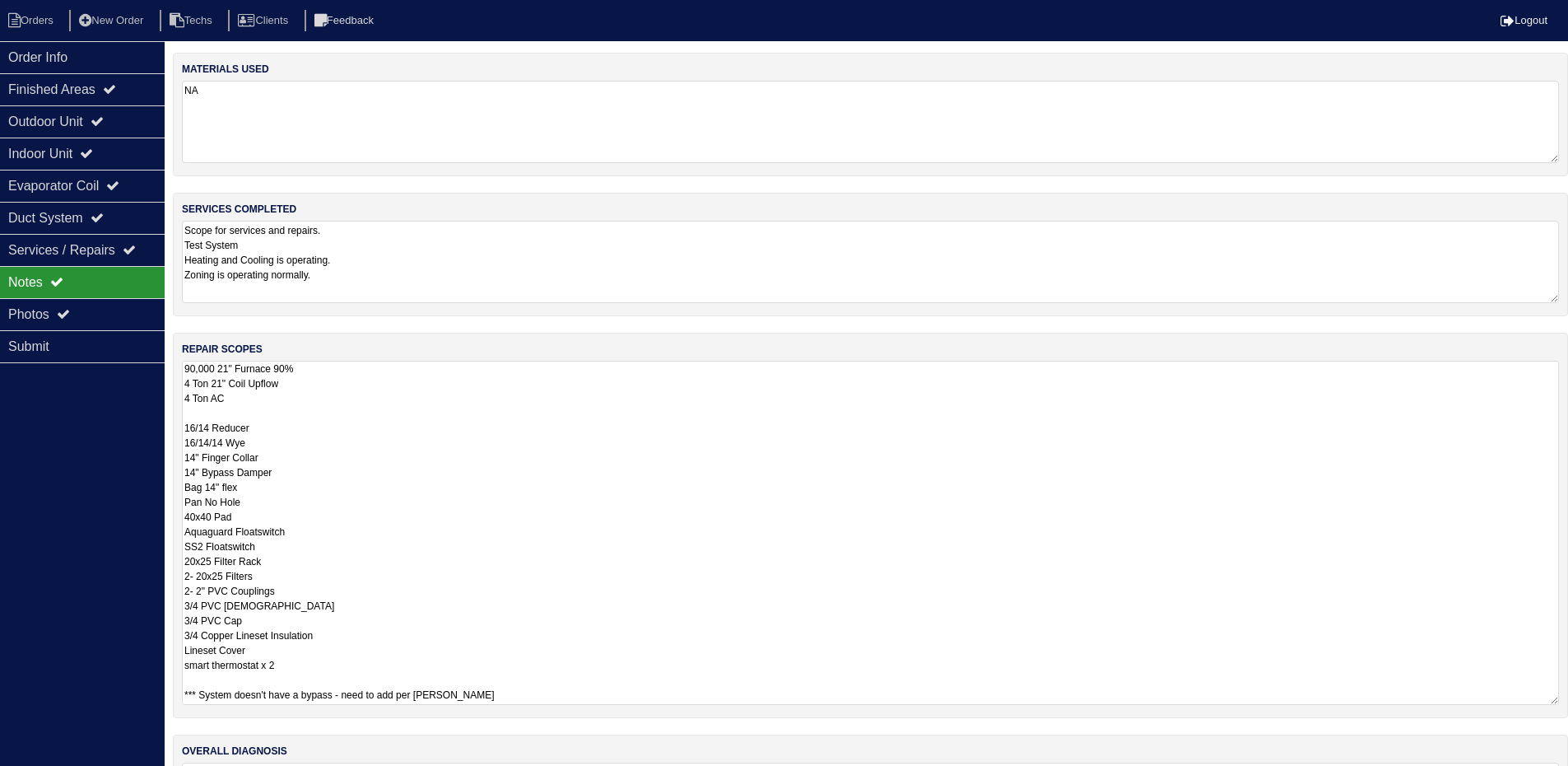
click at [565, 691] on textarea "90,000 21" Furnace 90% 4 Ton 21" Coil Upflow 4 Ton AC 16/14 Reducer 16/14/14 Wy…" at bounding box center [870, 532] width 1377 height 344
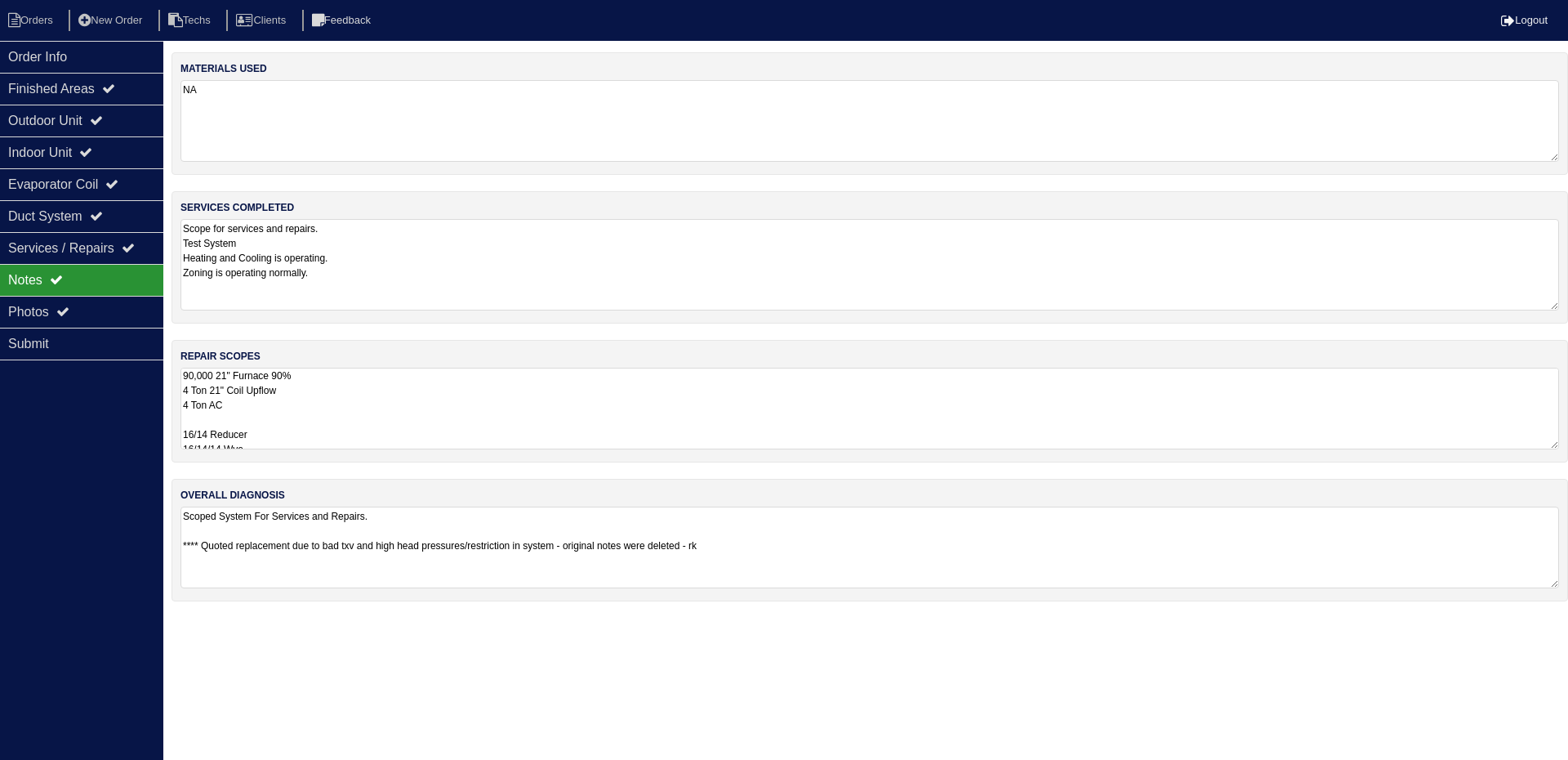
click at [306, 288] on textarea "Scope for services and repairs. Test System Heating and Cooling is operating. Z…" at bounding box center [870, 265] width 1379 height 92
type textarea "Scope for services and repairs. Test System Heating and Cooling is operating. Z…"
click at [76, 488] on div "Order Info Finished Areas Outdoor Unit Indoor Unit Evaporator Coil Duct System …" at bounding box center [81, 421] width 163 height 760
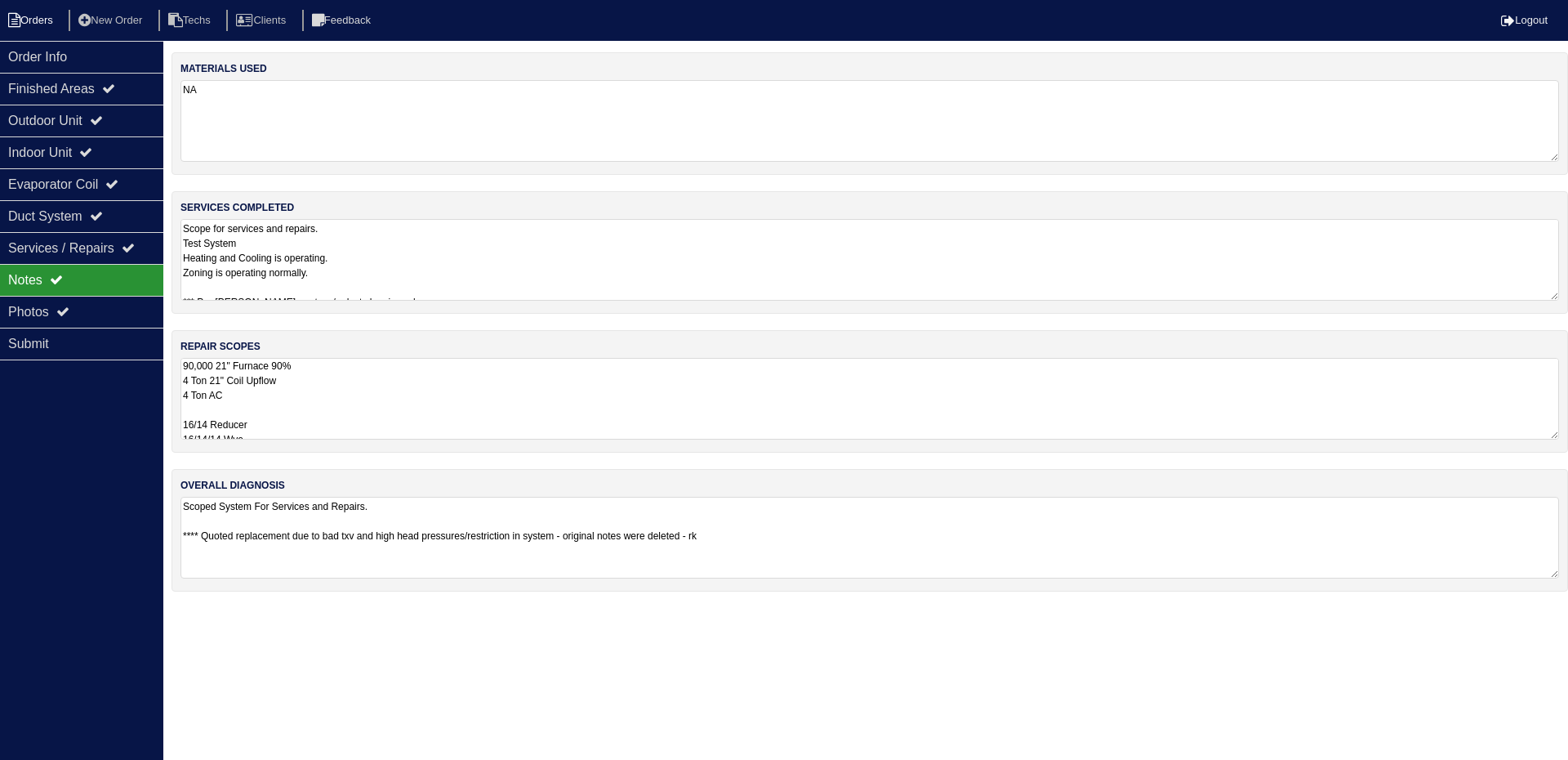
click at [34, 24] on li "Orders" at bounding box center [33, 20] width 66 height 22
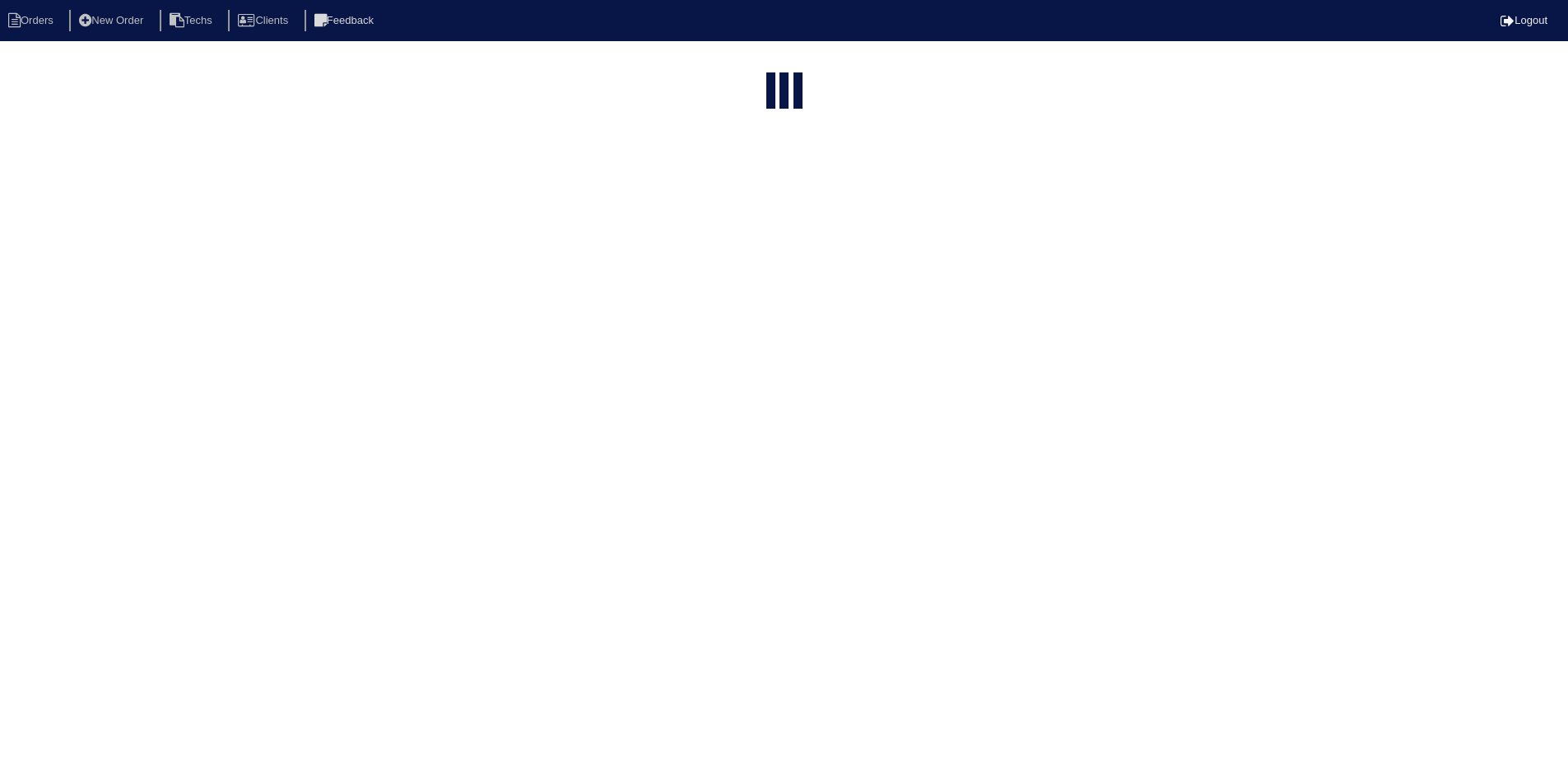
select select "15"
select select "field complete"
select select "need to quote"
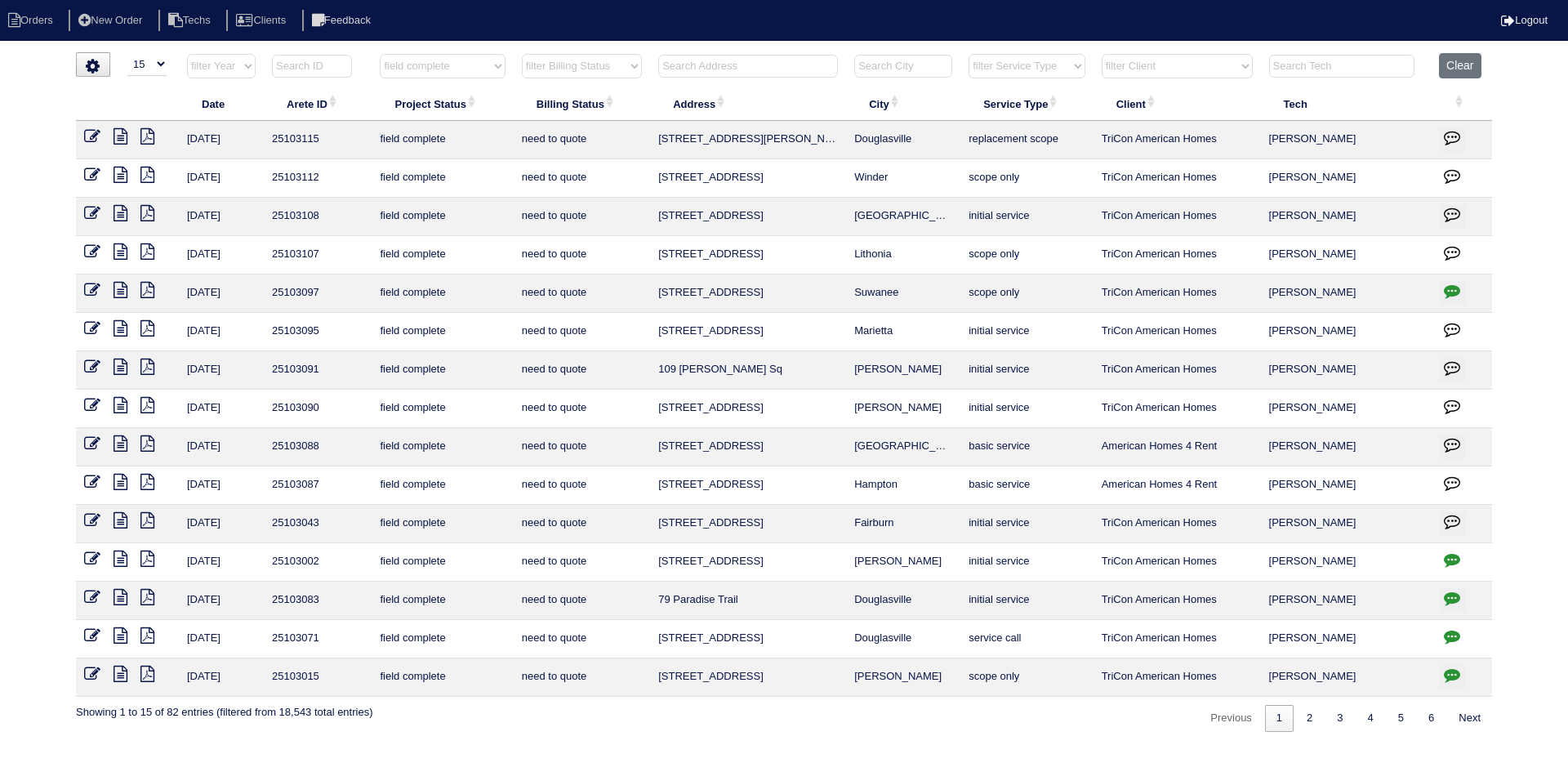
click at [1452, 638] on icon "button" at bounding box center [1452, 636] width 16 height 16
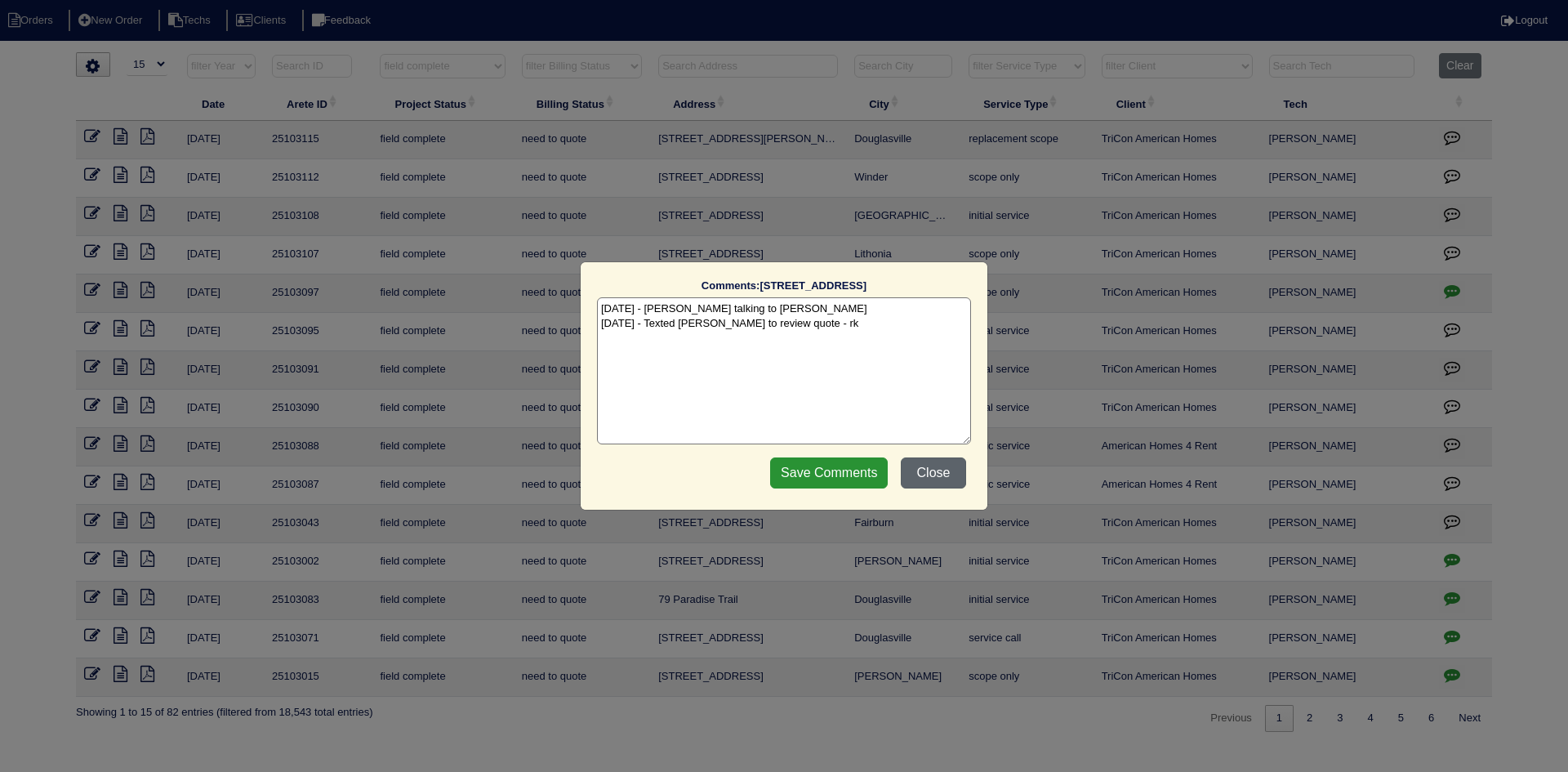
click at [936, 472] on button "Close" at bounding box center [934, 473] width 66 height 31
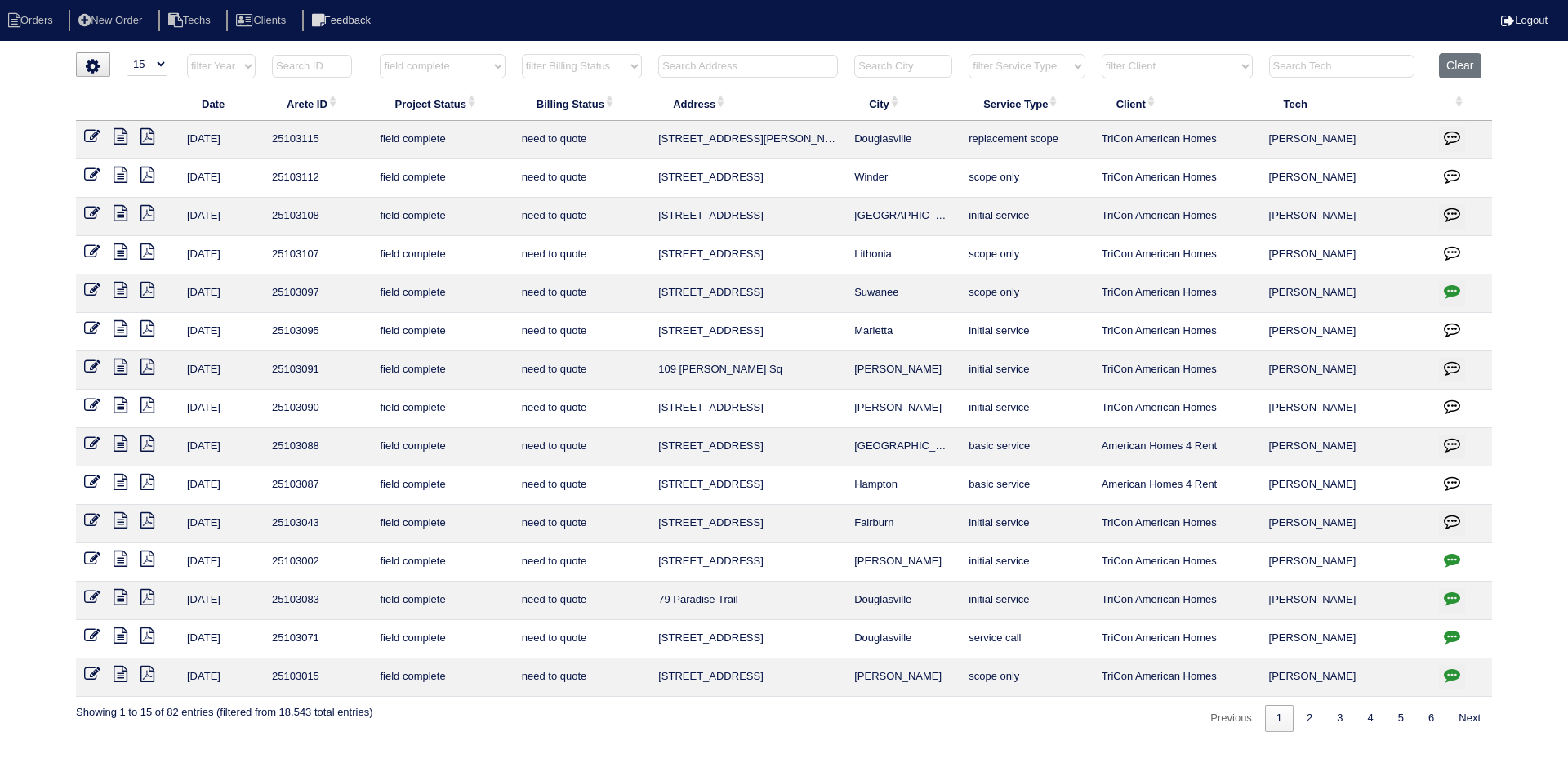
click at [1448, 593] on icon "button" at bounding box center [1452, 597] width 16 height 16
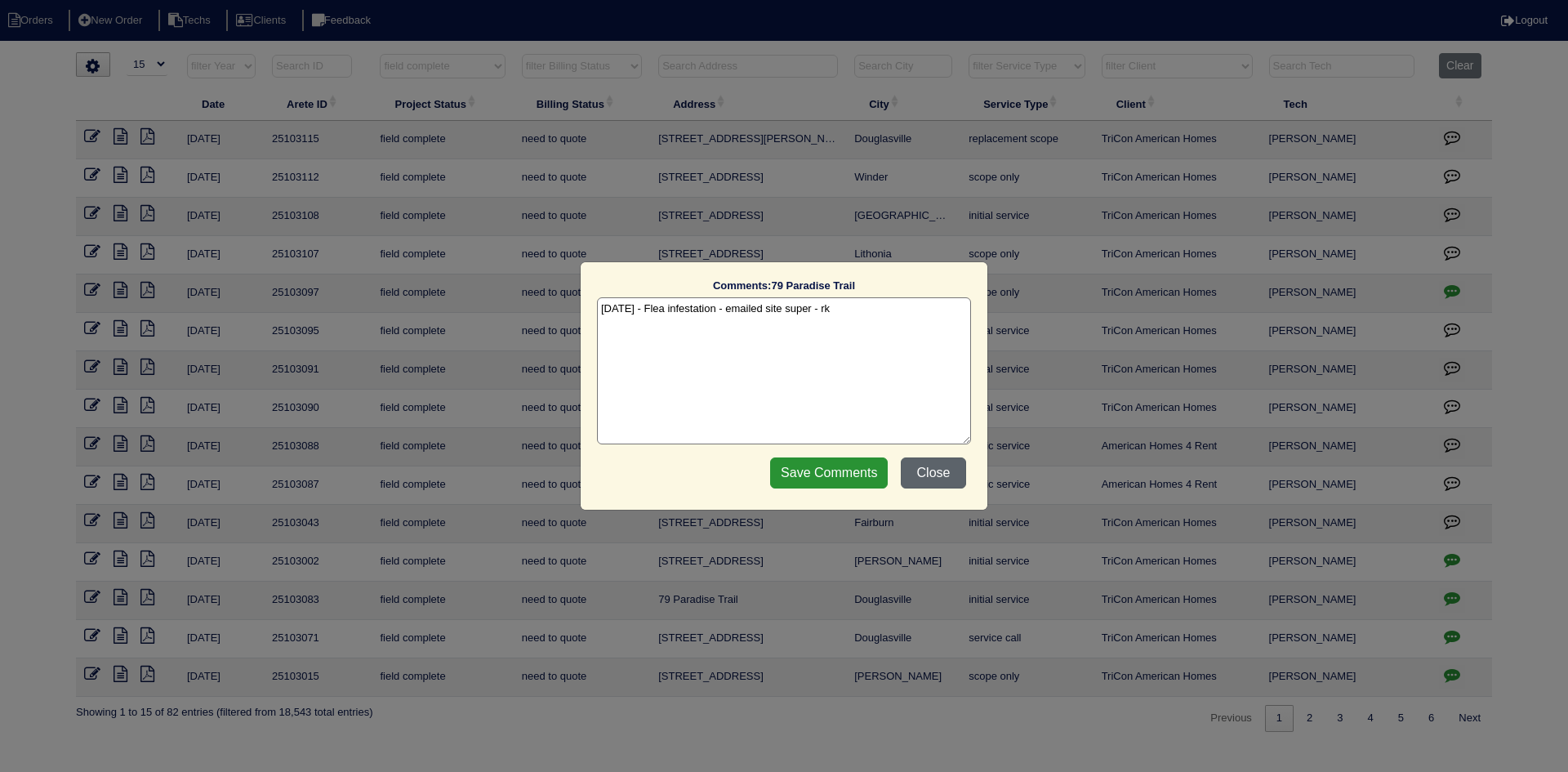
click at [925, 476] on button "Close" at bounding box center [934, 473] width 66 height 31
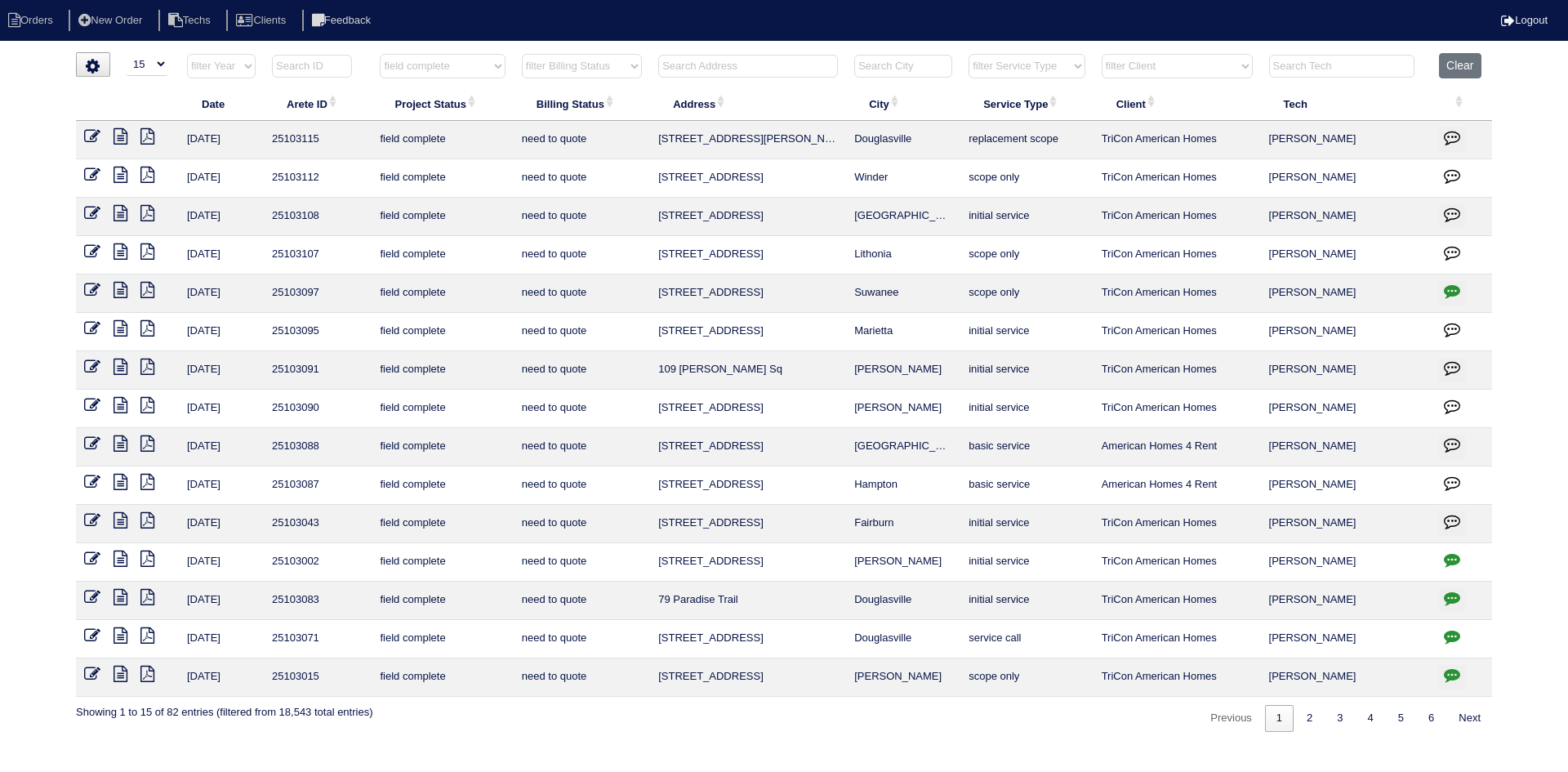
click at [1454, 554] on icon "button" at bounding box center [1452, 560] width 16 height 16
type textarea "8/19/25 - Per Justin, there is a do not enter sign on front door.. It's being t…"
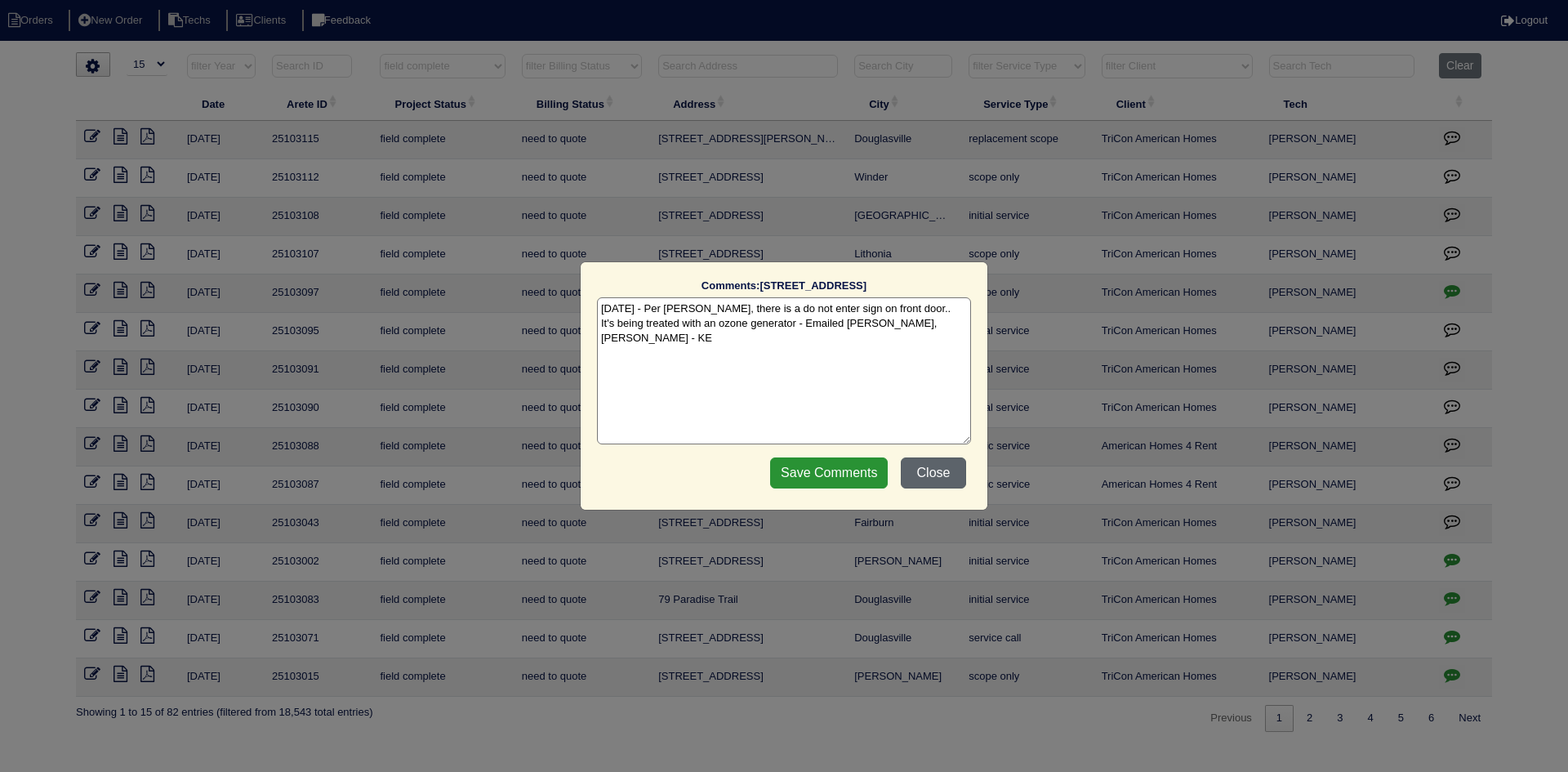
click at [943, 470] on button "Close" at bounding box center [934, 473] width 66 height 31
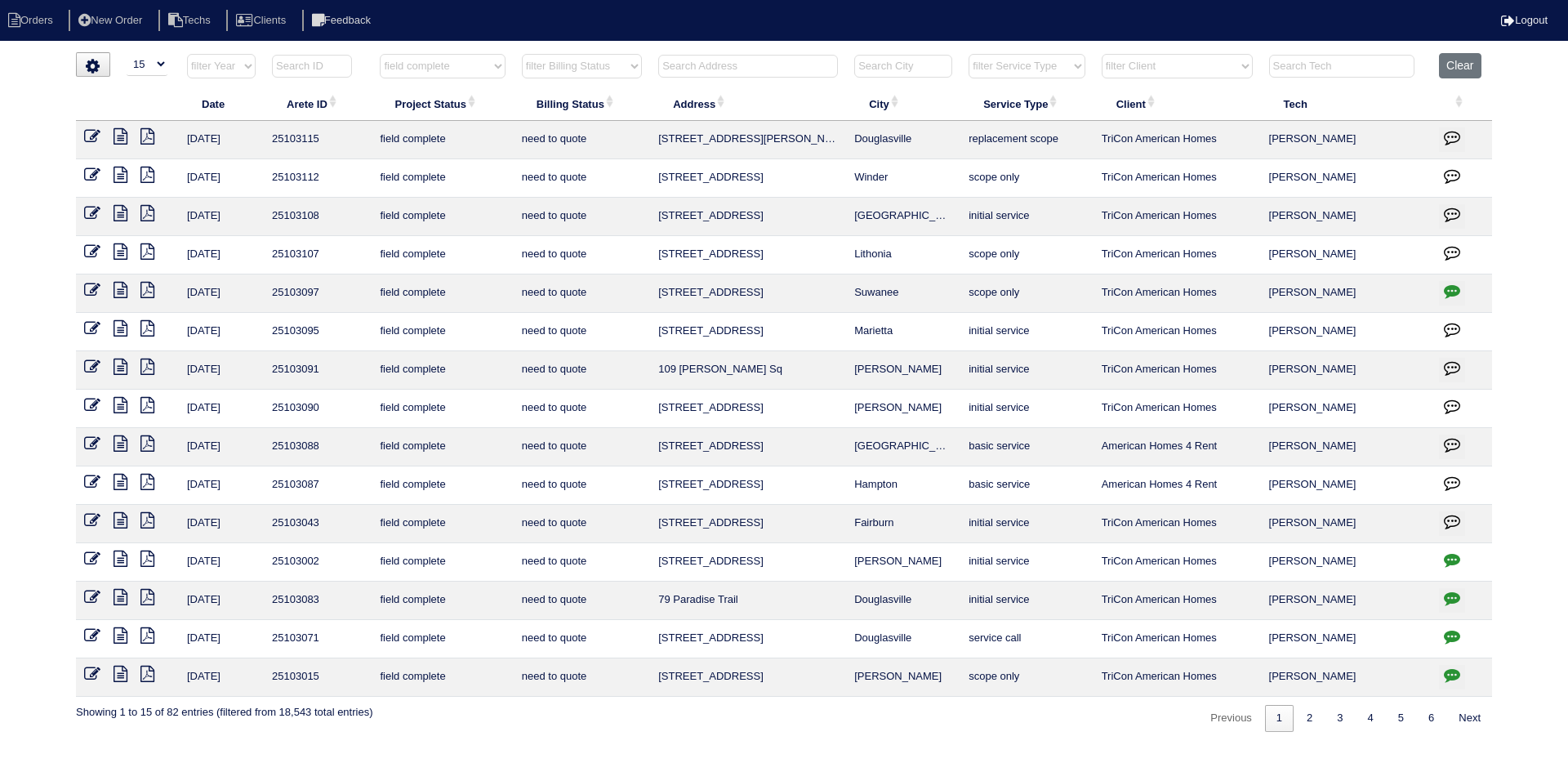
click at [145, 560] on icon at bounding box center [147, 559] width 14 height 16
click at [120, 561] on icon at bounding box center [120, 559] width 14 height 16
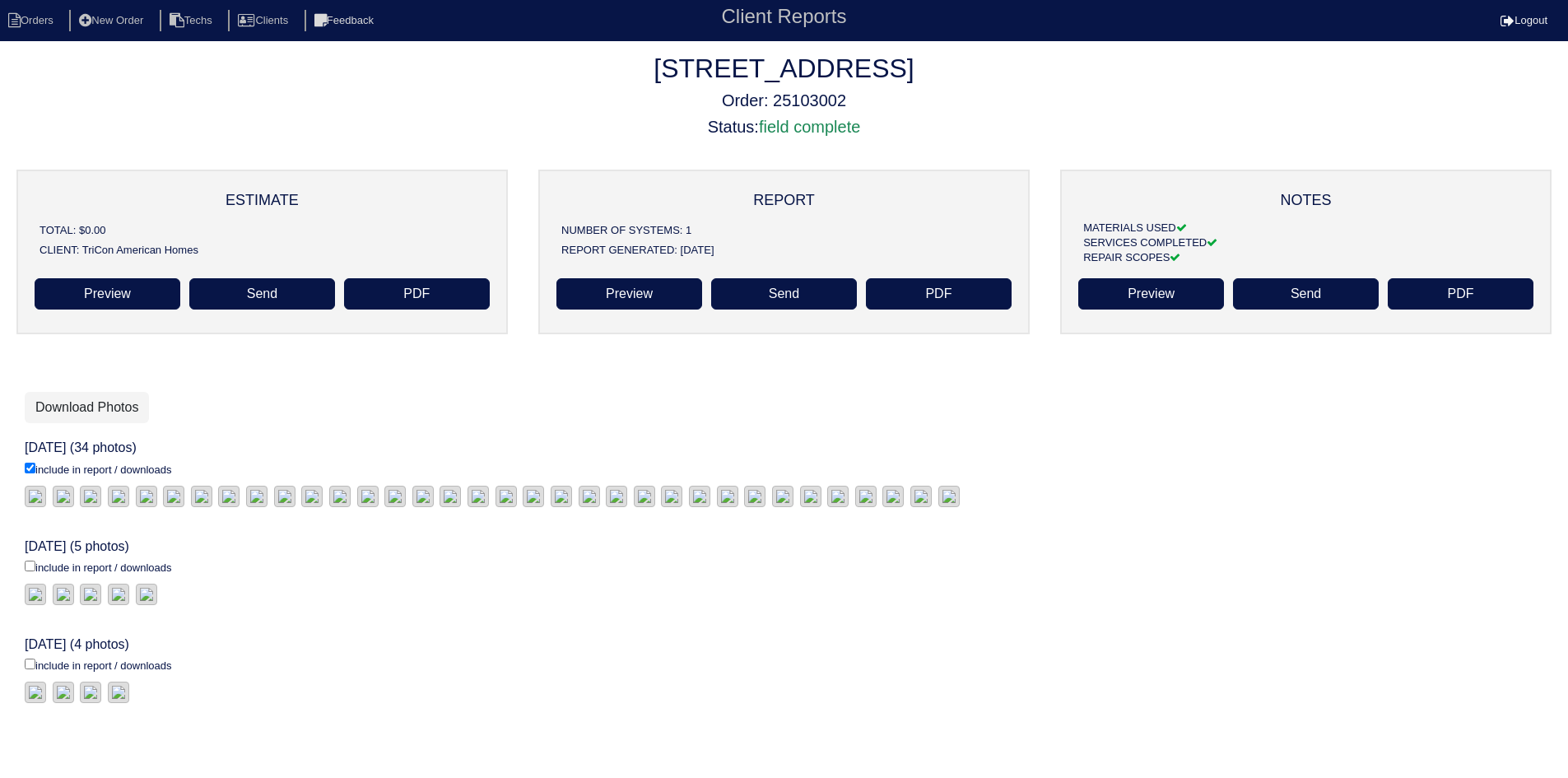
scroll to position [399, 0]
drag, startPoint x: 30, startPoint y: 457, endPoint x: 33, endPoint y: 496, distance: 39.1
click at [30, 463] on input "include in report / downloads" at bounding box center [30, 467] width 11 height 11
checkbox input "true"
click at [29, 473] on input "include in report / downloads" at bounding box center [30, 467] width 11 height 11
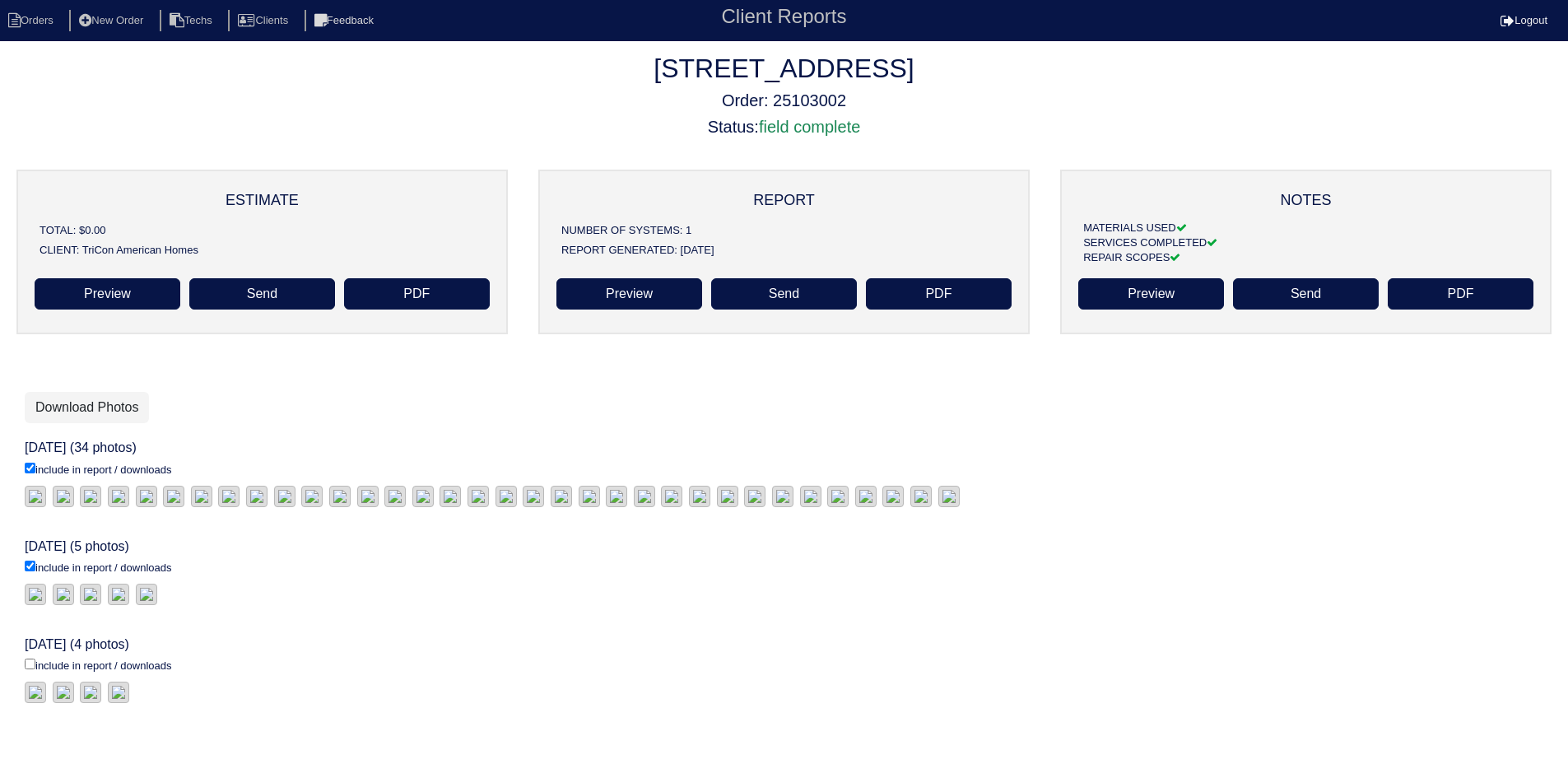
checkbox input "true"
click at [109, 400] on link "Download Photos" at bounding box center [87, 407] width 124 height 31
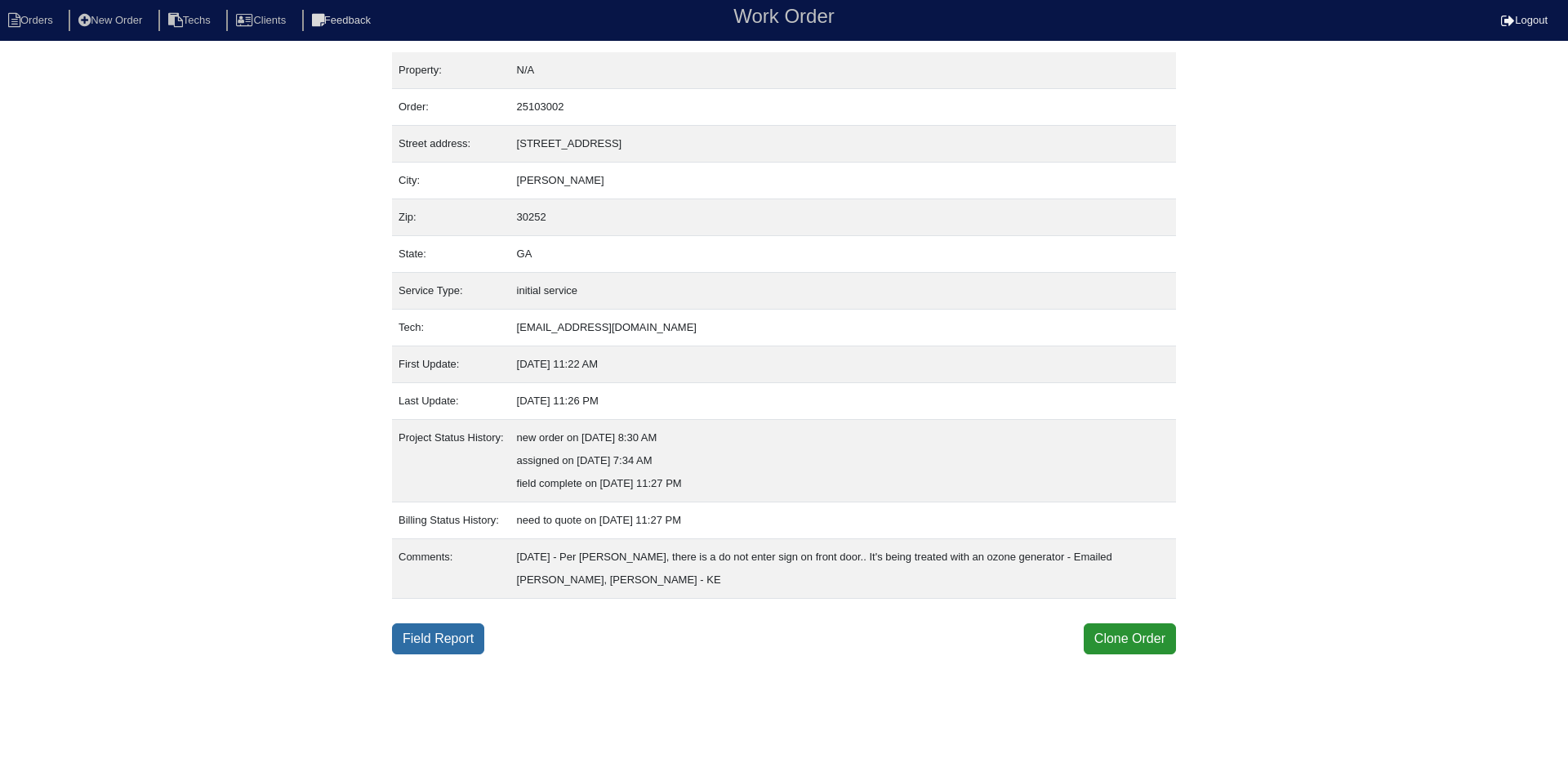
click at [422, 631] on link "Field Report" at bounding box center [438, 638] width 93 height 31
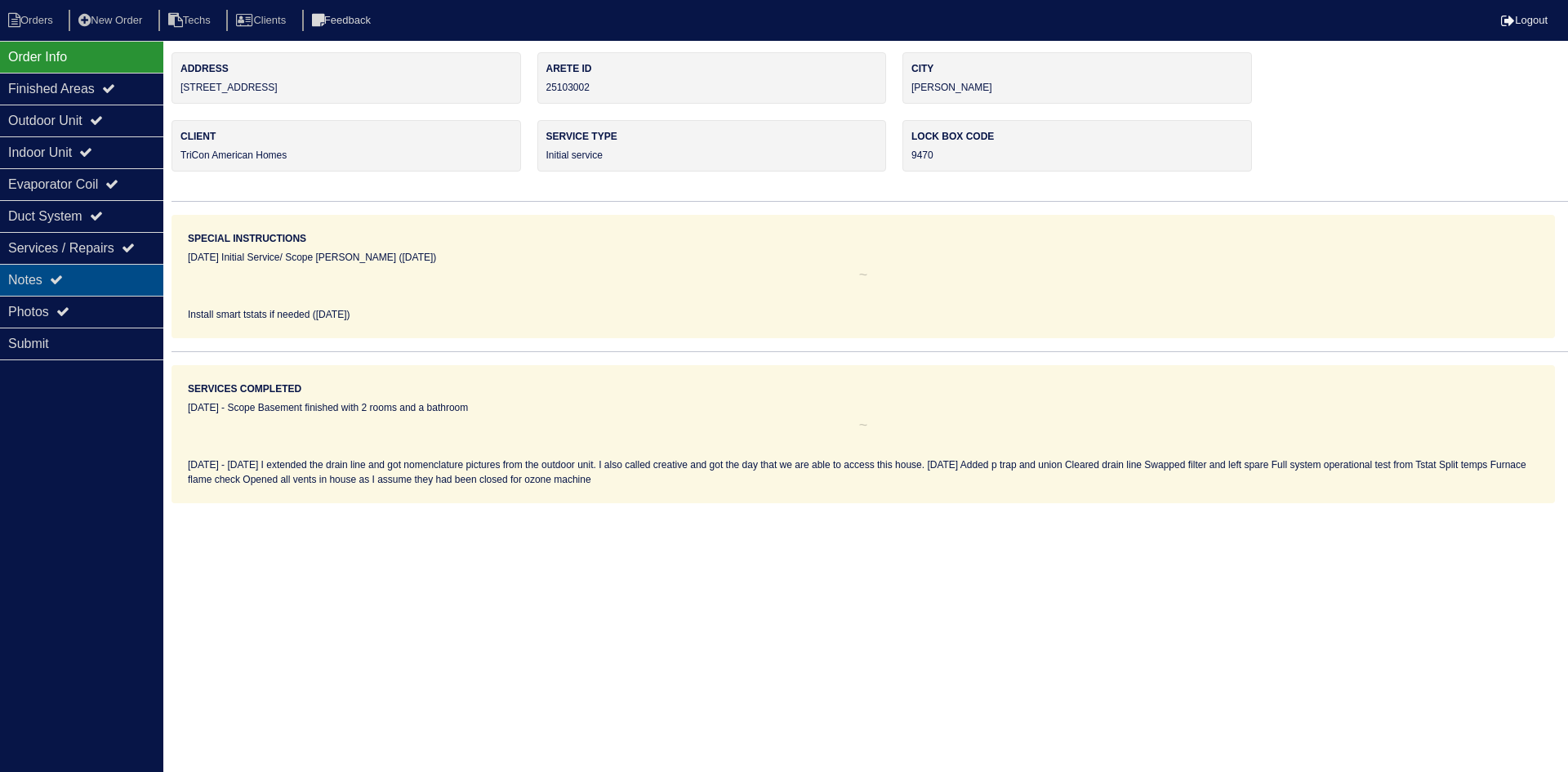
click at [116, 278] on div "Notes" at bounding box center [81, 279] width 163 height 32
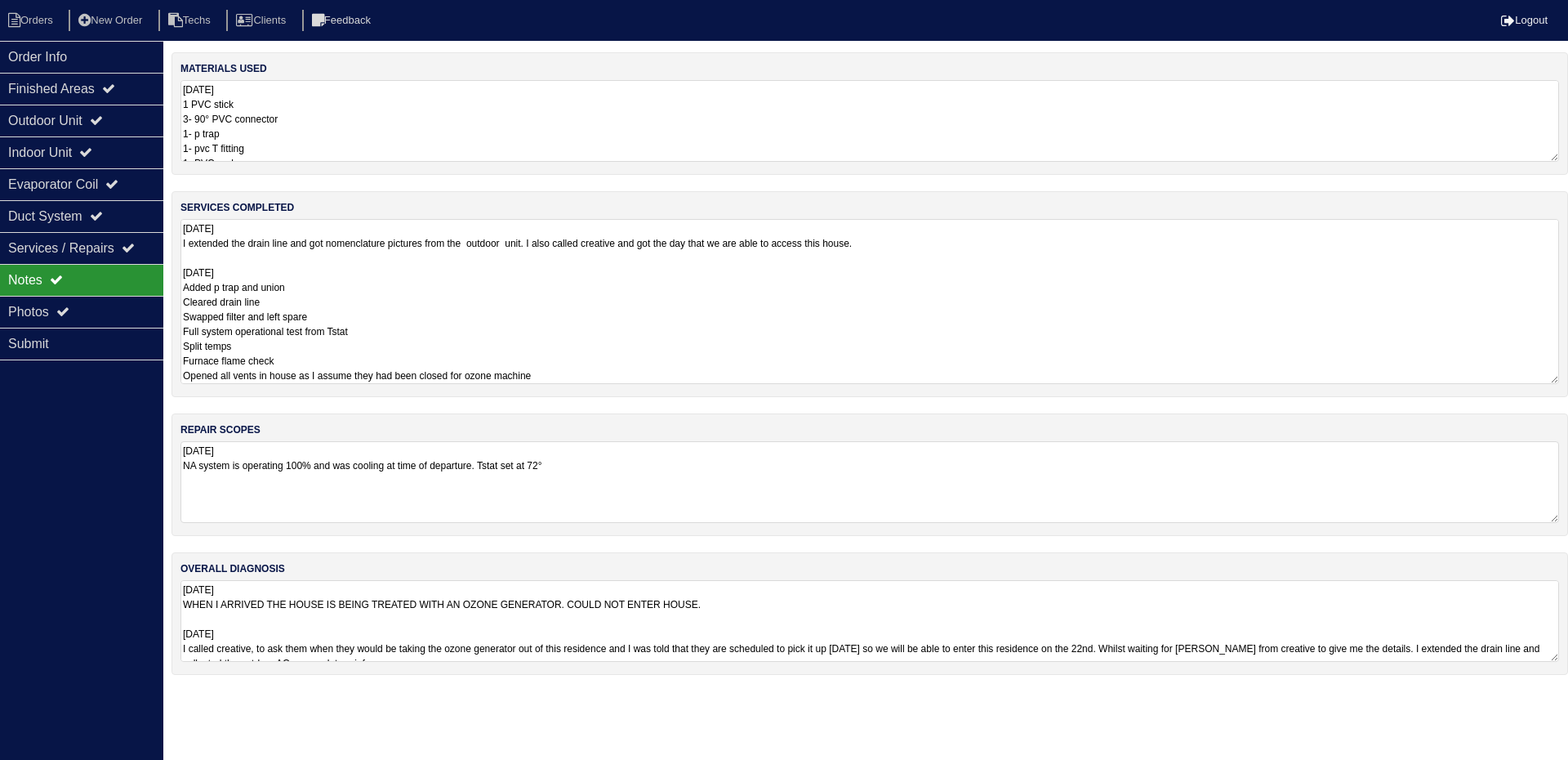
scroll to position [0, 16]
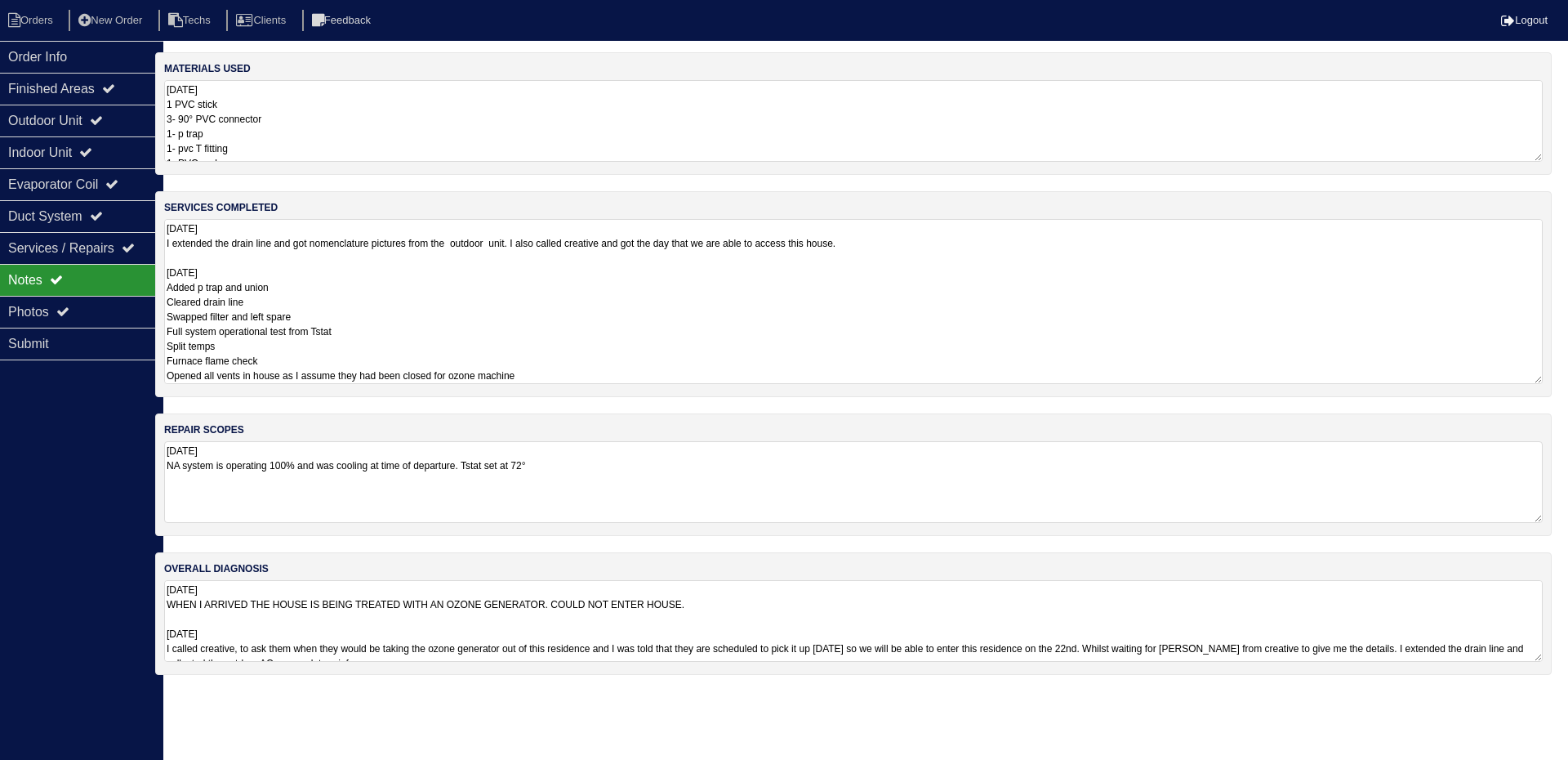
drag, startPoint x: 1558, startPoint y: 292, endPoint x: 1563, endPoint y: 313, distance: 21.6
click at [1552, 313] on html "Orders New Order Techs Clients Feedback Logout Orders New Order Users Clients M…" at bounding box center [767, 345] width 1568 height 691
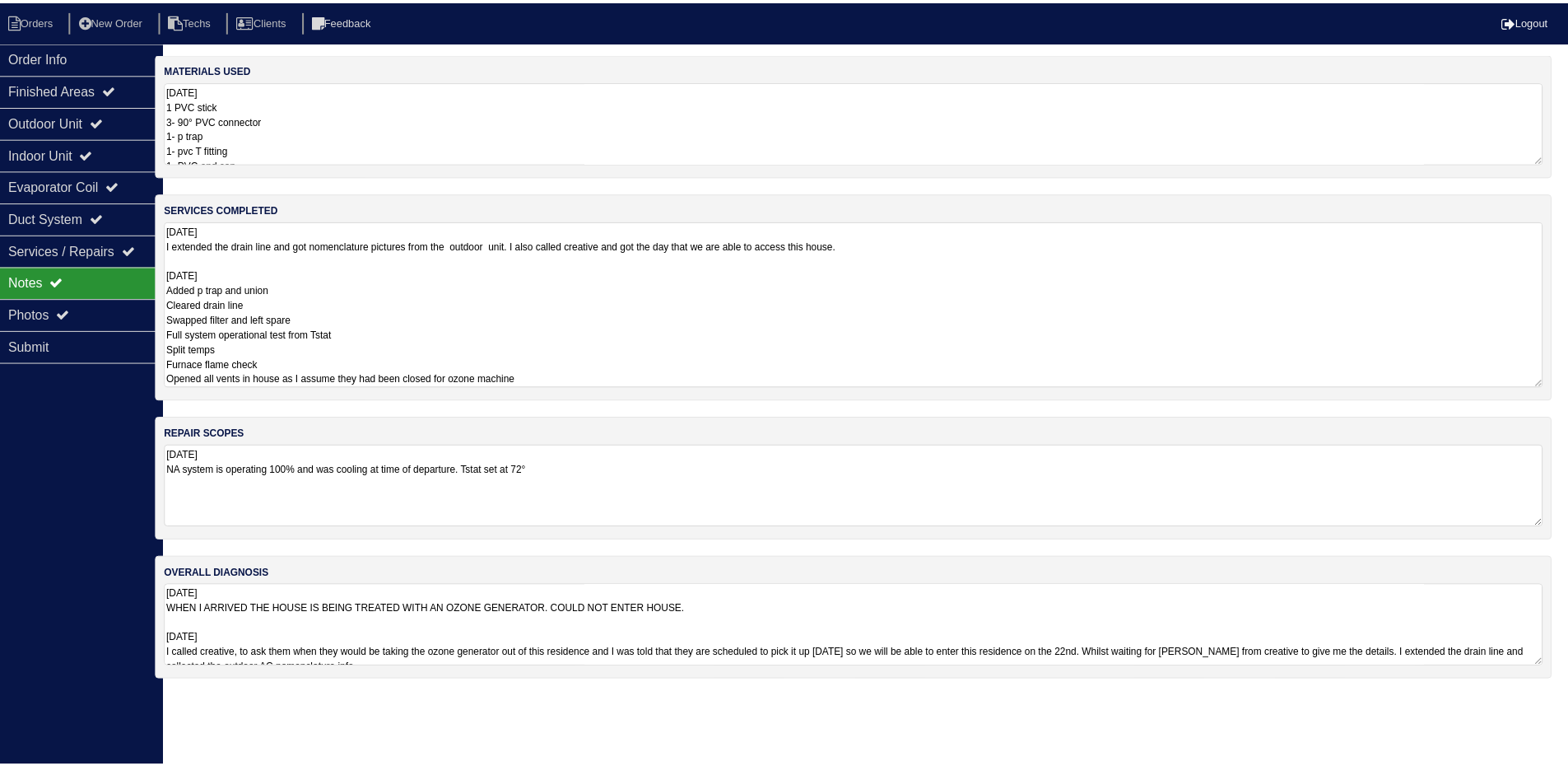
scroll to position [0, 0]
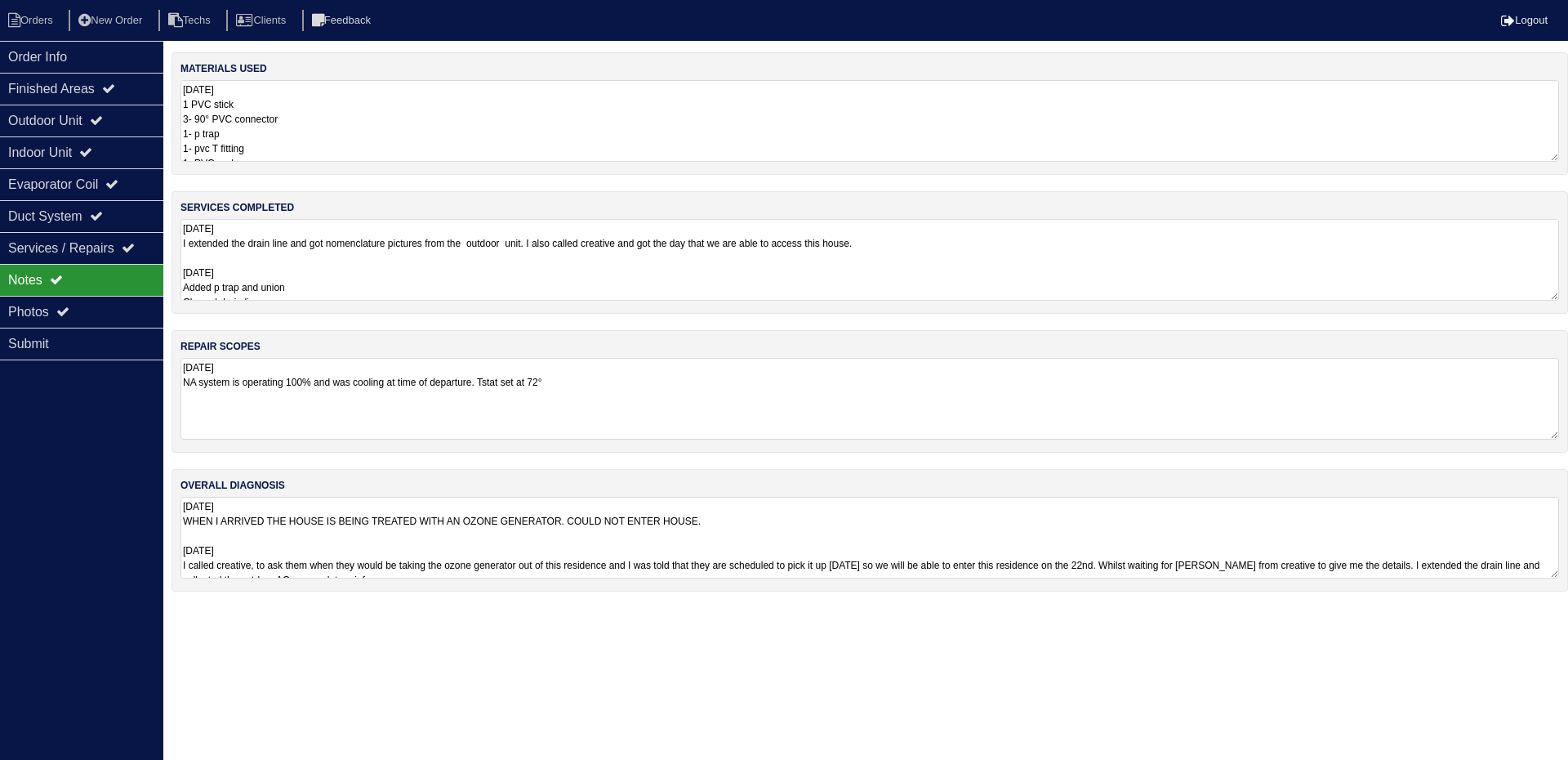
click at [48, 540] on div "Order Info Finished Areas Outdoor Unit Indoor Unit Evaporator Coil Duct System …" at bounding box center [81, 421] width 163 height 760
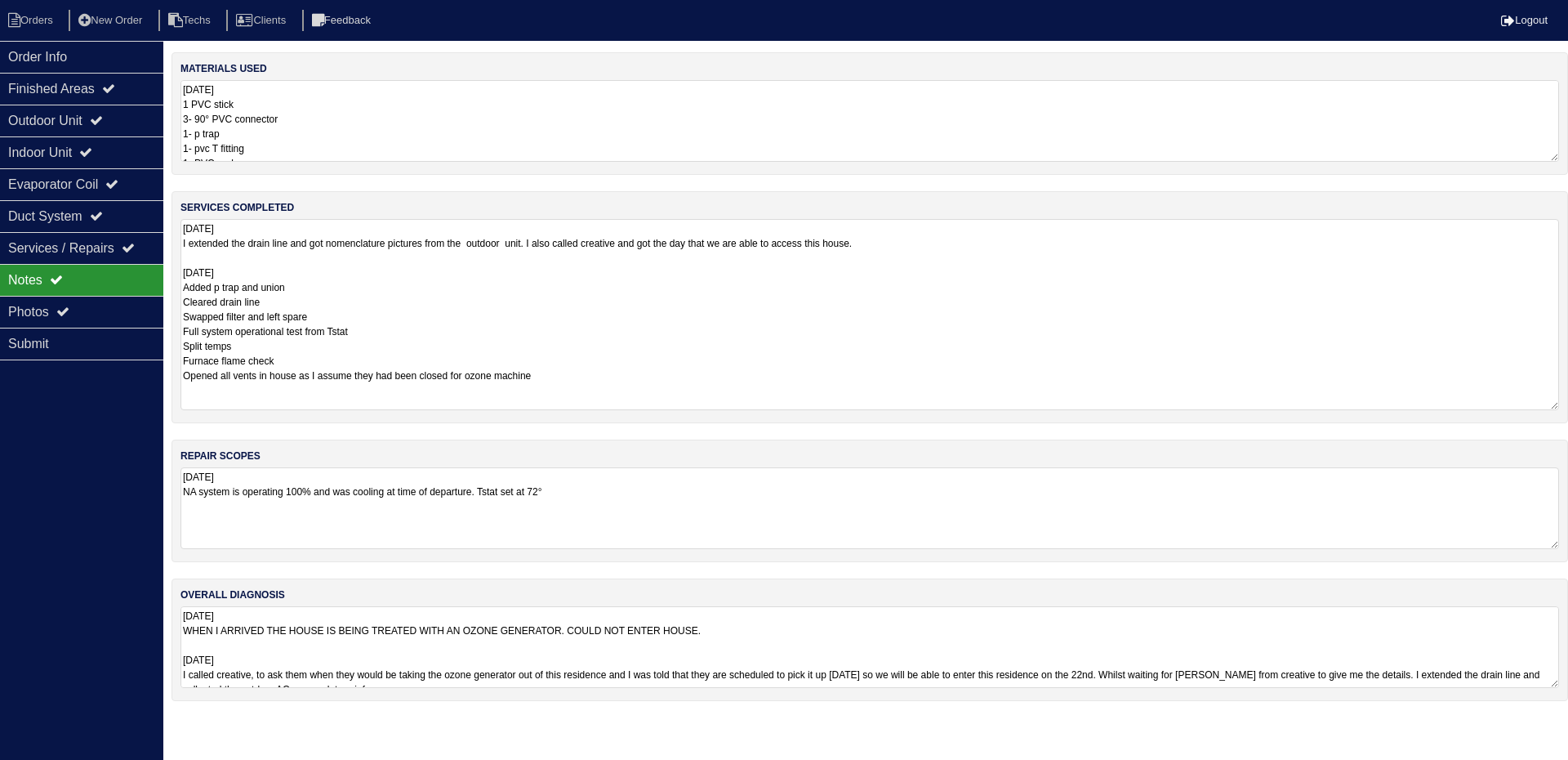
drag, startPoint x: 1555, startPoint y: 296, endPoint x: 1567, endPoint y: 411, distance: 115.6
click at [1567, 403] on div "services completed 8.20.25 I extended the drain line and got nomenclature pictu…" at bounding box center [870, 307] width 1397 height 232
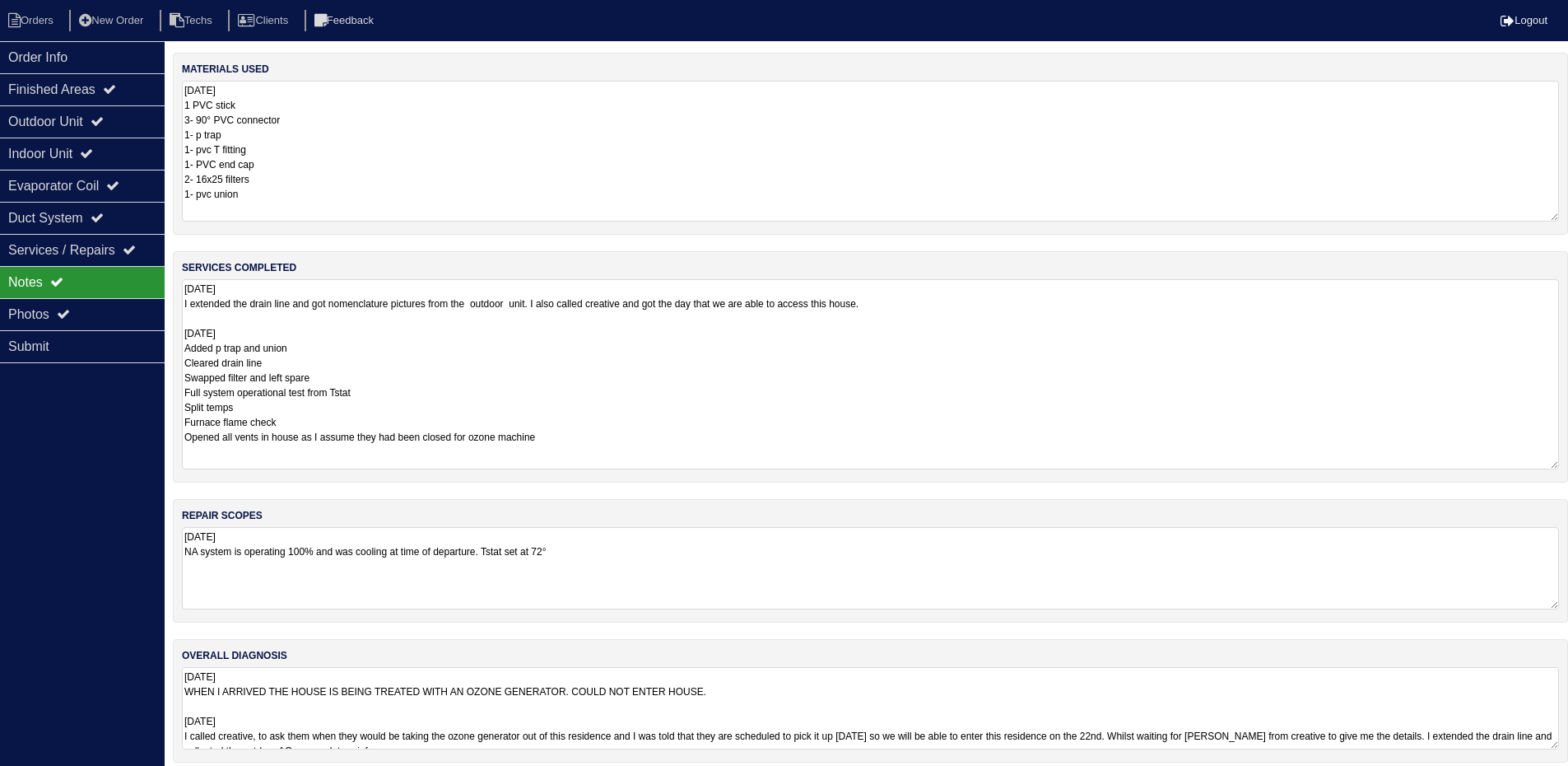
drag, startPoint x: 1566, startPoint y: 159, endPoint x: 1576, endPoint y: 218, distance: 59.8
click at [1568, 218] on html "Orders New Order Techs Clients Feedback Logout Orders New Order Users Clients M…" at bounding box center [784, 389] width 1568 height 779
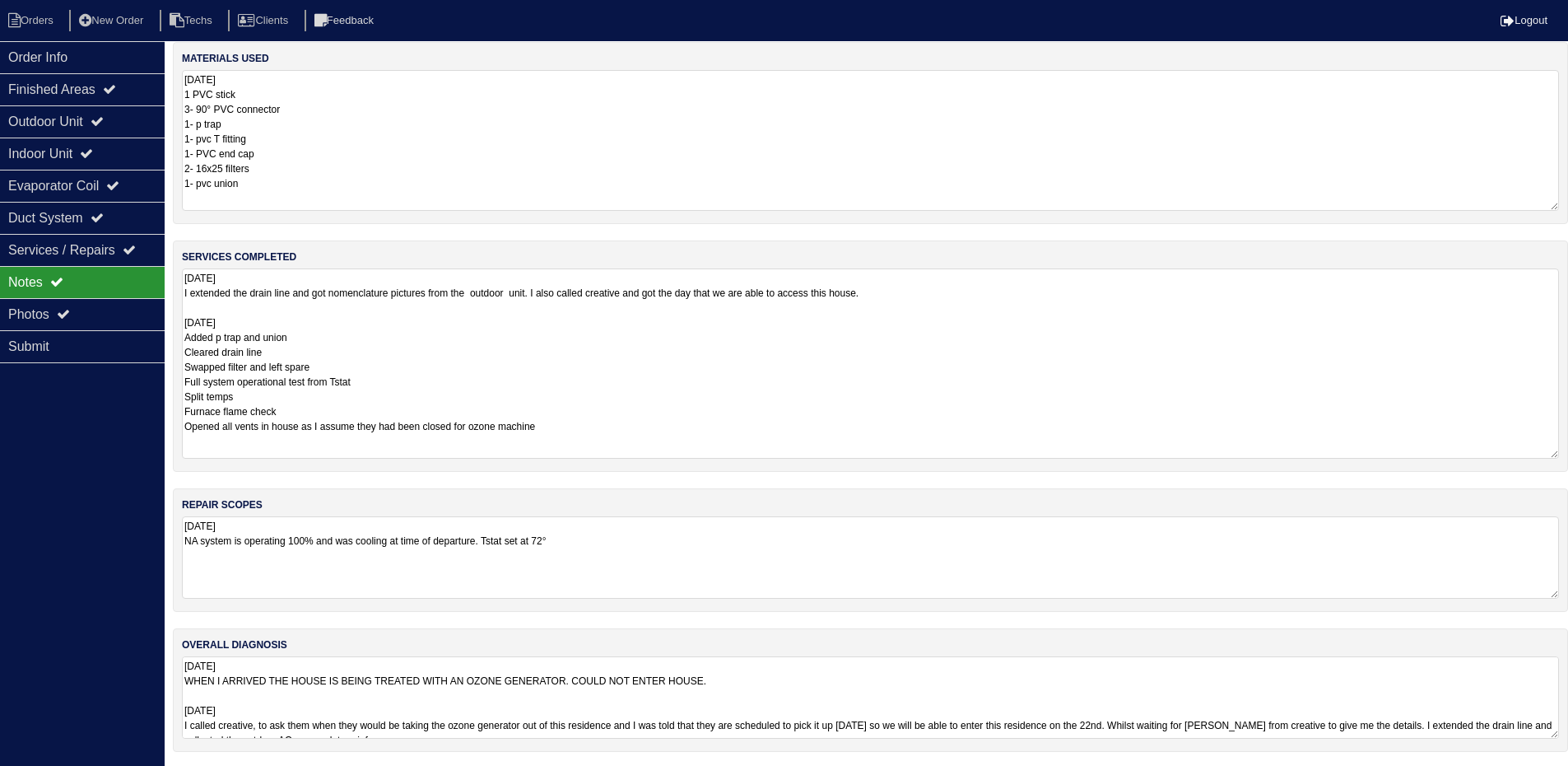
scroll to position [13, 0]
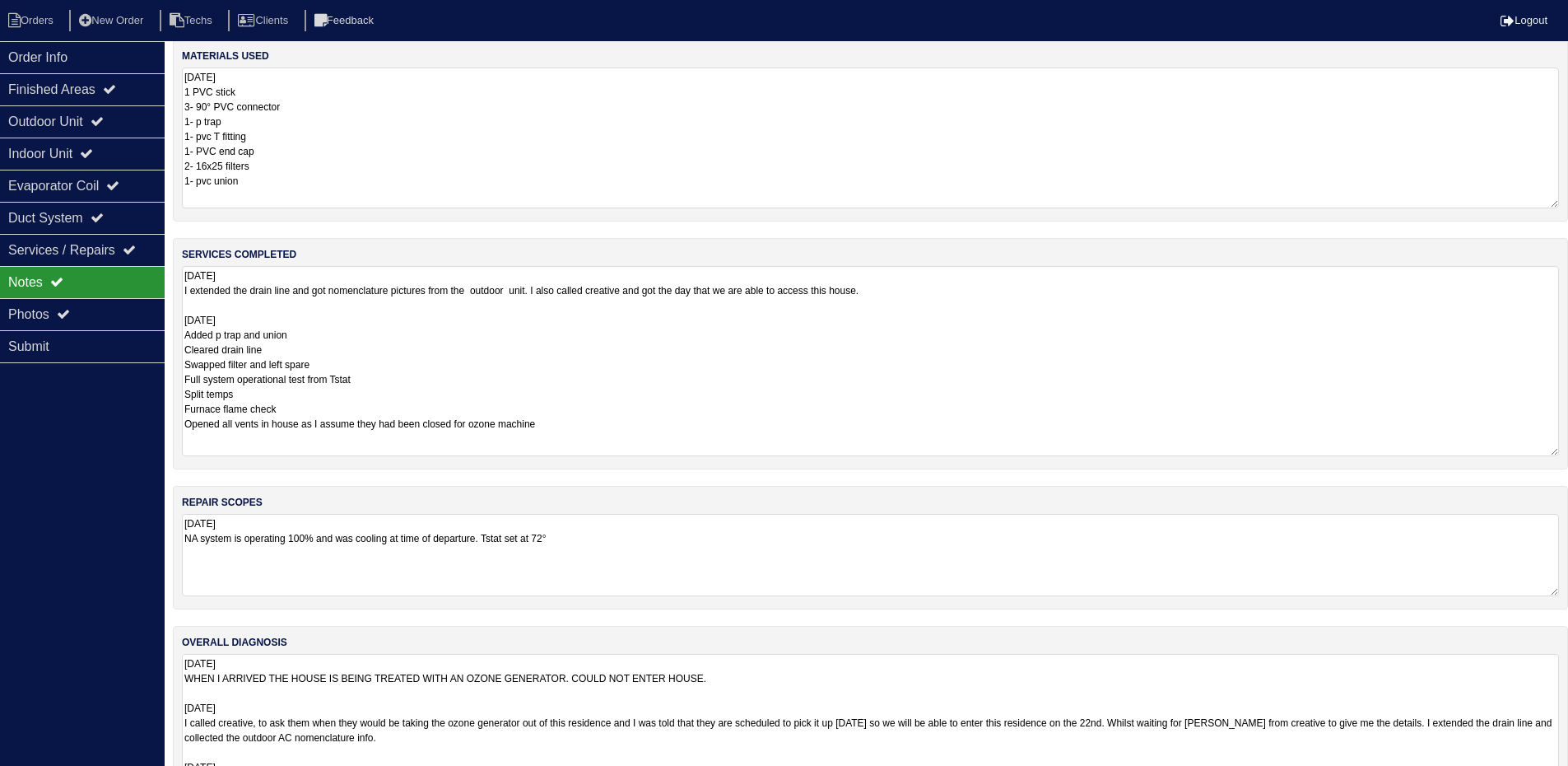
drag, startPoint x: 1554, startPoint y: 729, endPoint x: 1550, endPoint y: 815, distance: 86.1
click at [1550, 778] on html "Orders New Order Techs Clients Feedback Logout Orders New Order Users Clients M…" at bounding box center [784, 402] width 1568 height 831
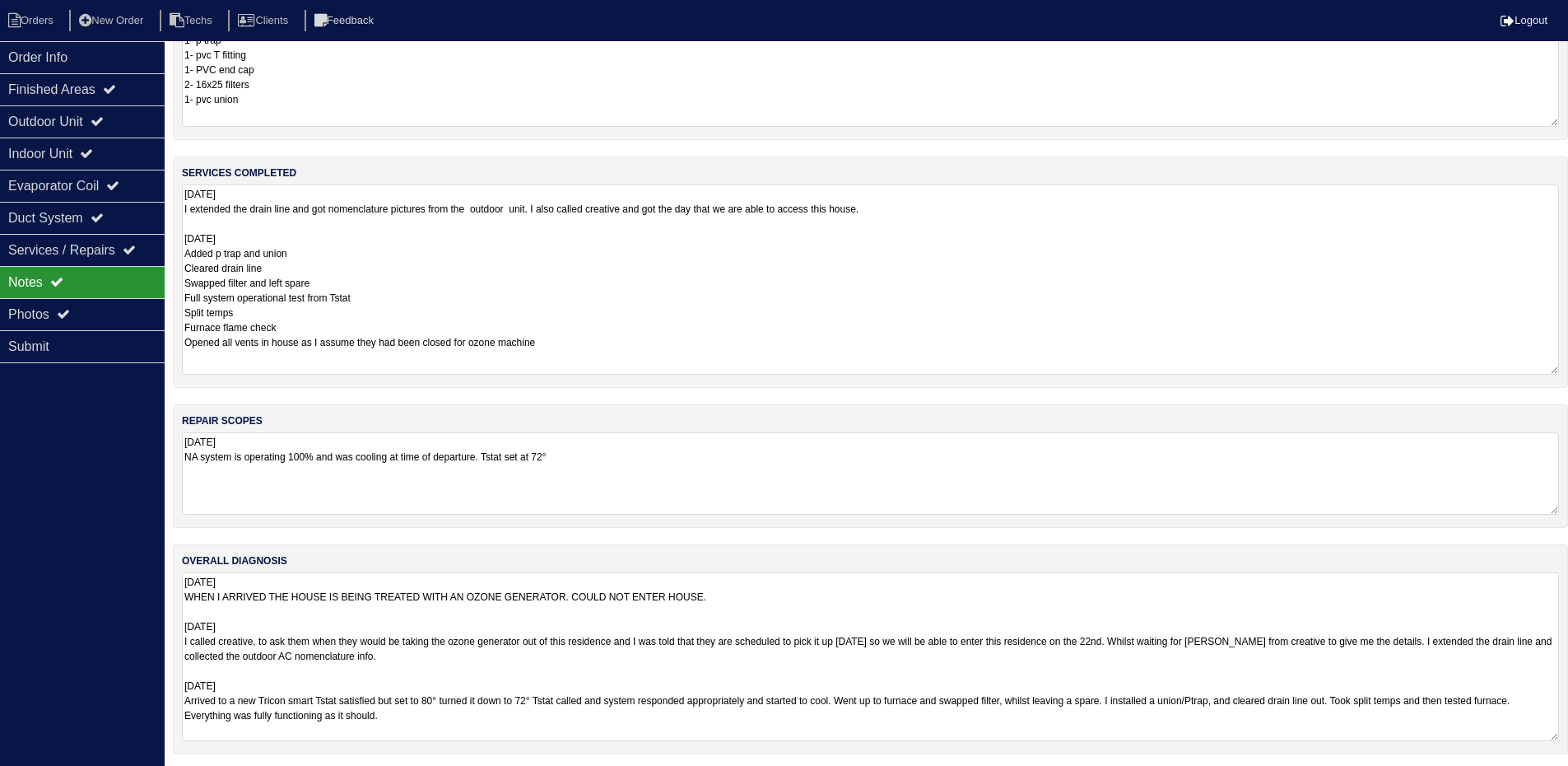
scroll to position [100, 0]
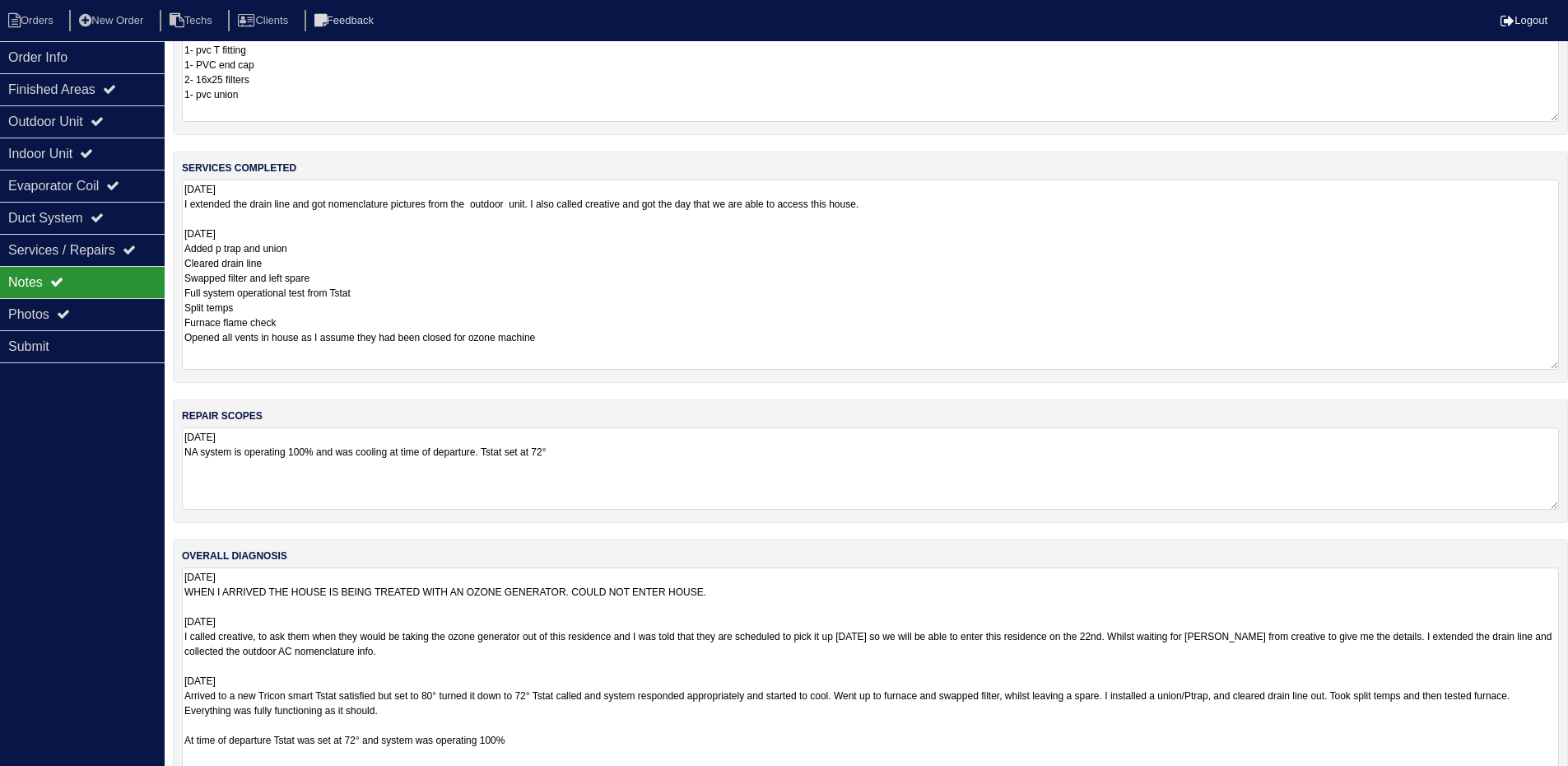
drag, startPoint x: 1554, startPoint y: 730, endPoint x: 1553, endPoint y: 816, distance: 86.0
click at [1553, 778] on html "Orders New Order Techs Clients Feedback Logout Orders New Order Users Clients M…" at bounding box center [784, 376] width 1568 height 953
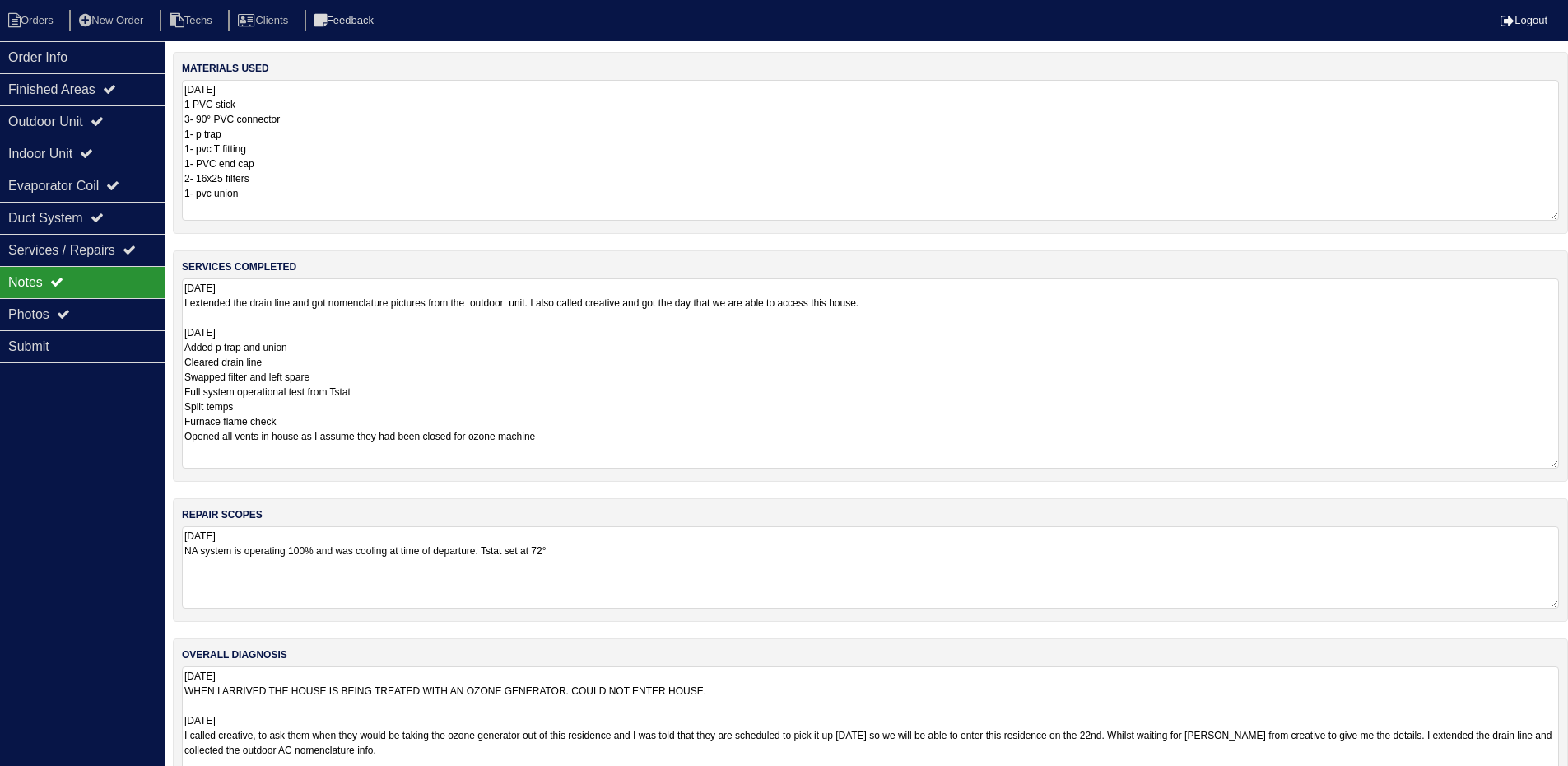
scroll to position [0, 0]
click at [96, 119] on div "Outdoor Unit" at bounding box center [82, 121] width 164 height 32
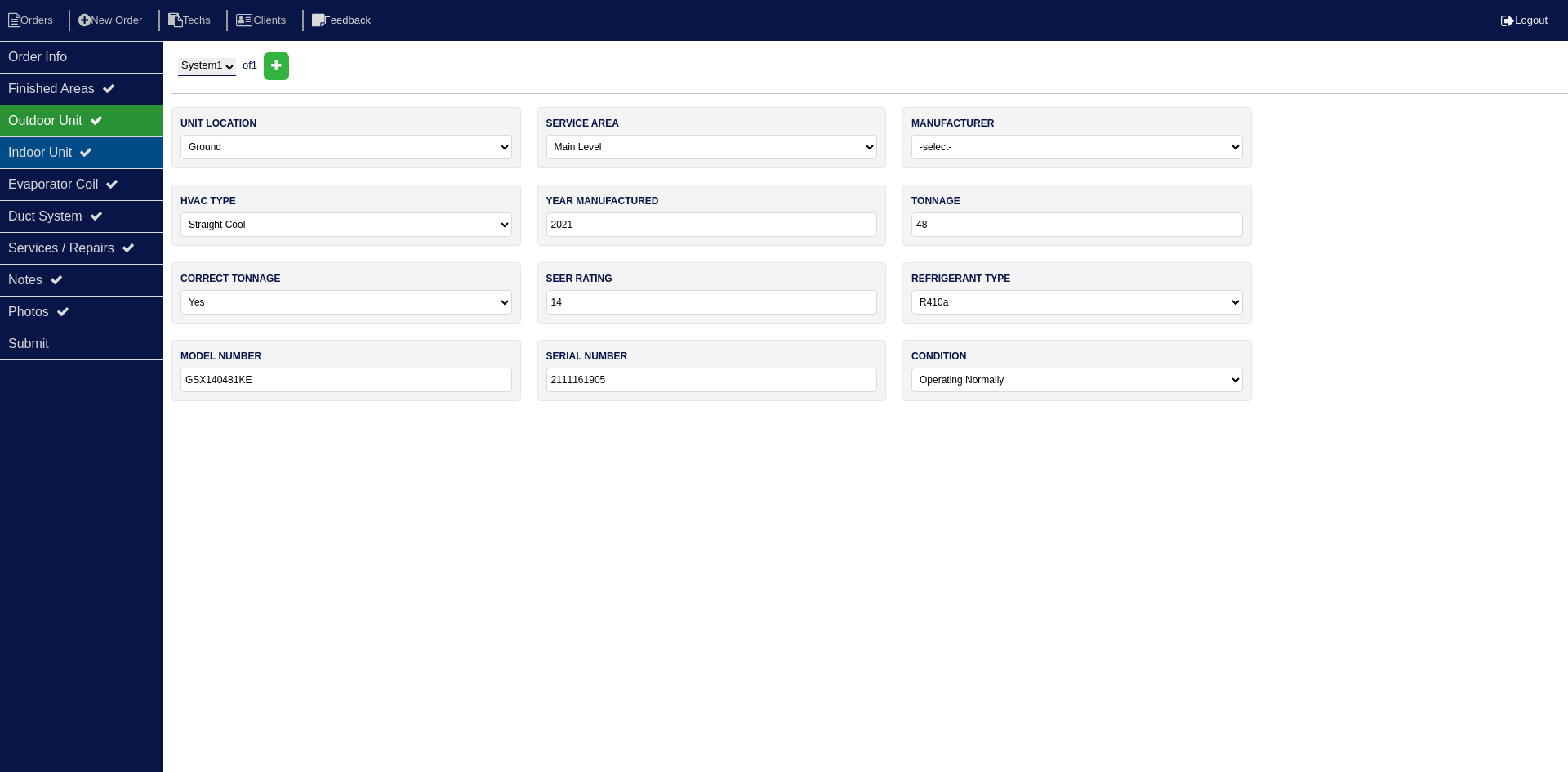
click at [93, 148] on icon at bounding box center [86, 152] width 13 height 13
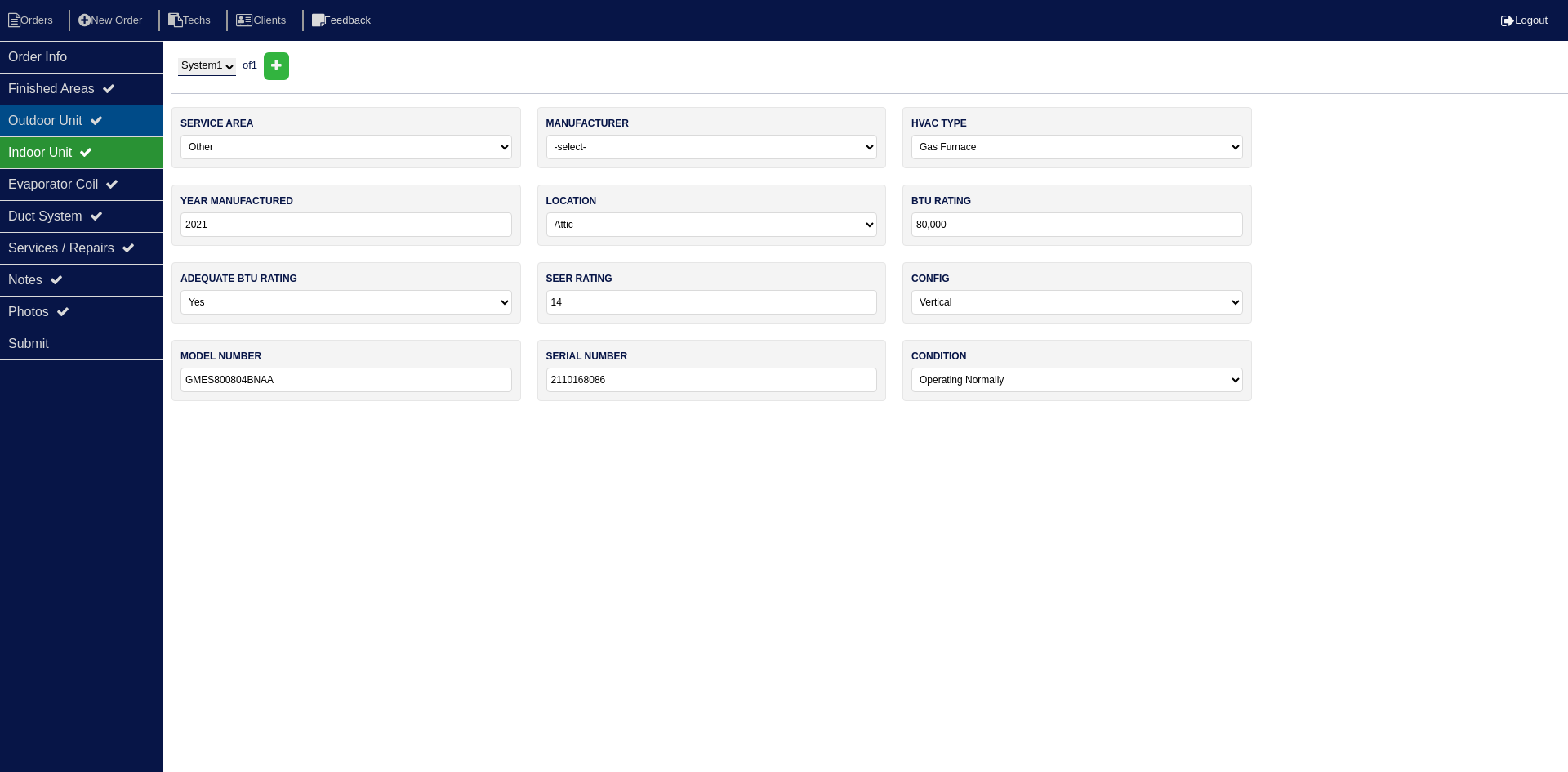
click at [103, 116] on icon at bounding box center [97, 120] width 13 height 13
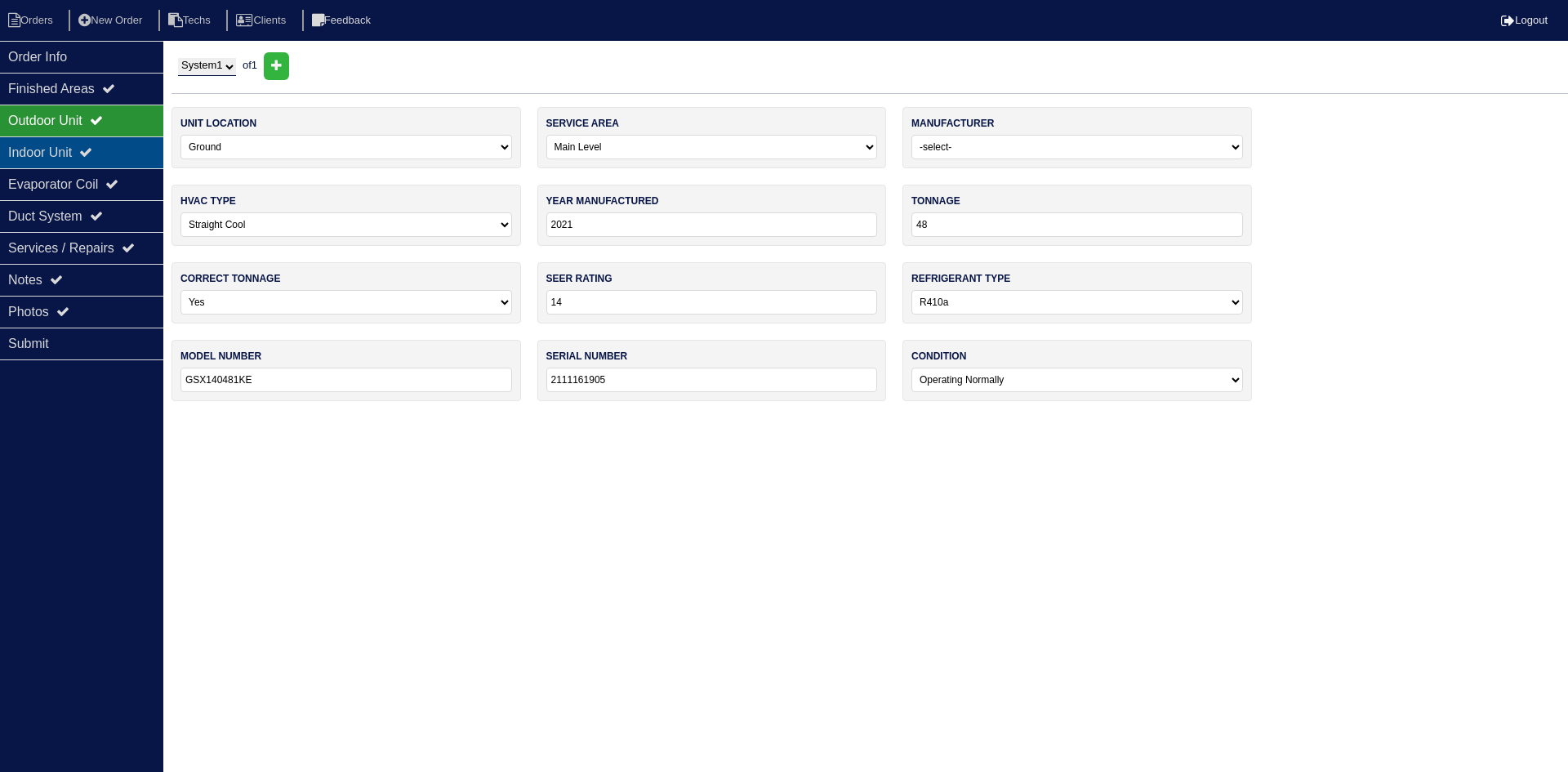
click at [90, 155] on div "Indoor Unit" at bounding box center [81, 152] width 163 height 32
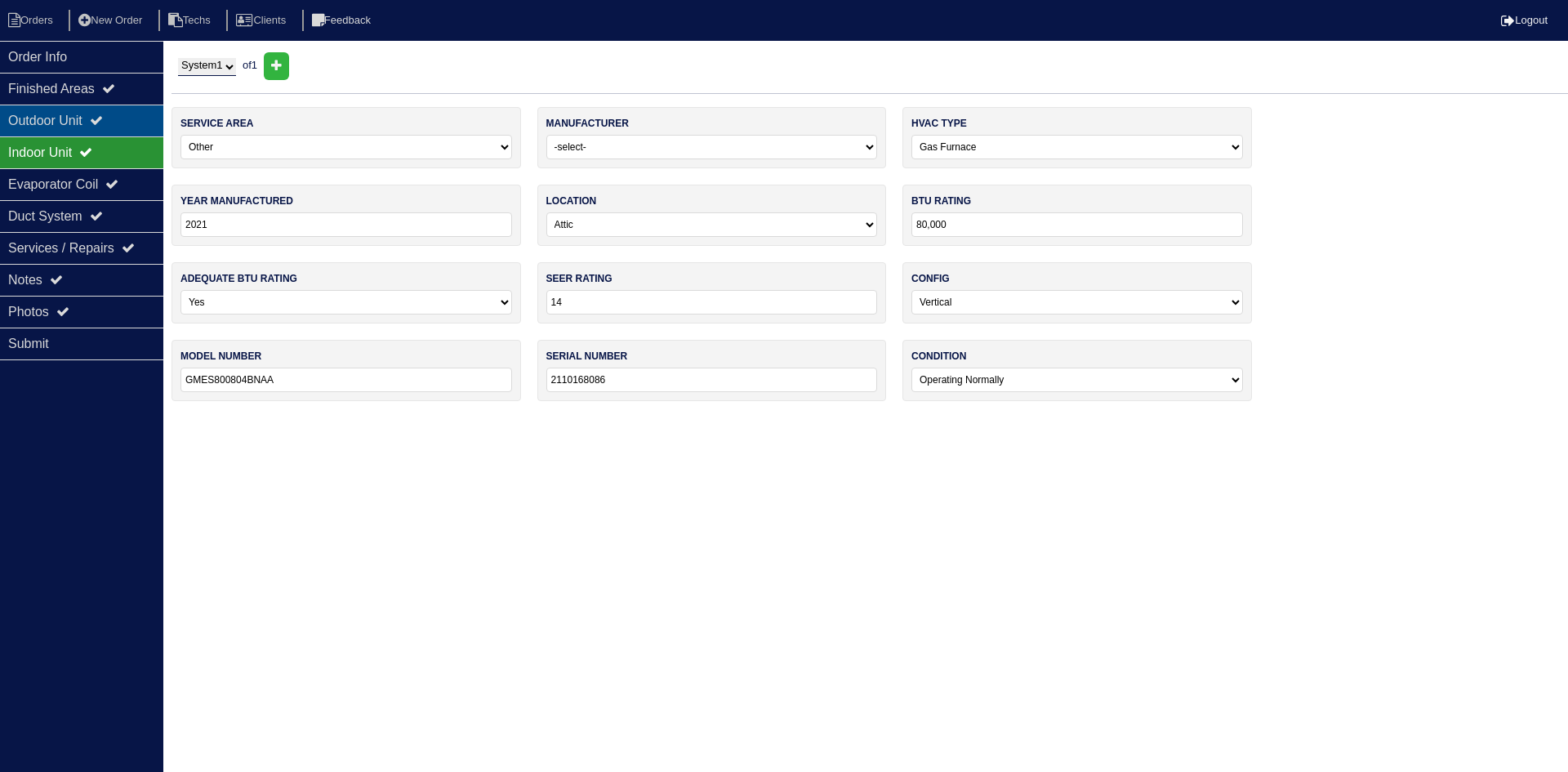
click at [96, 119] on div "Outdoor Unit" at bounding box center [81, 120] width 163 height 32
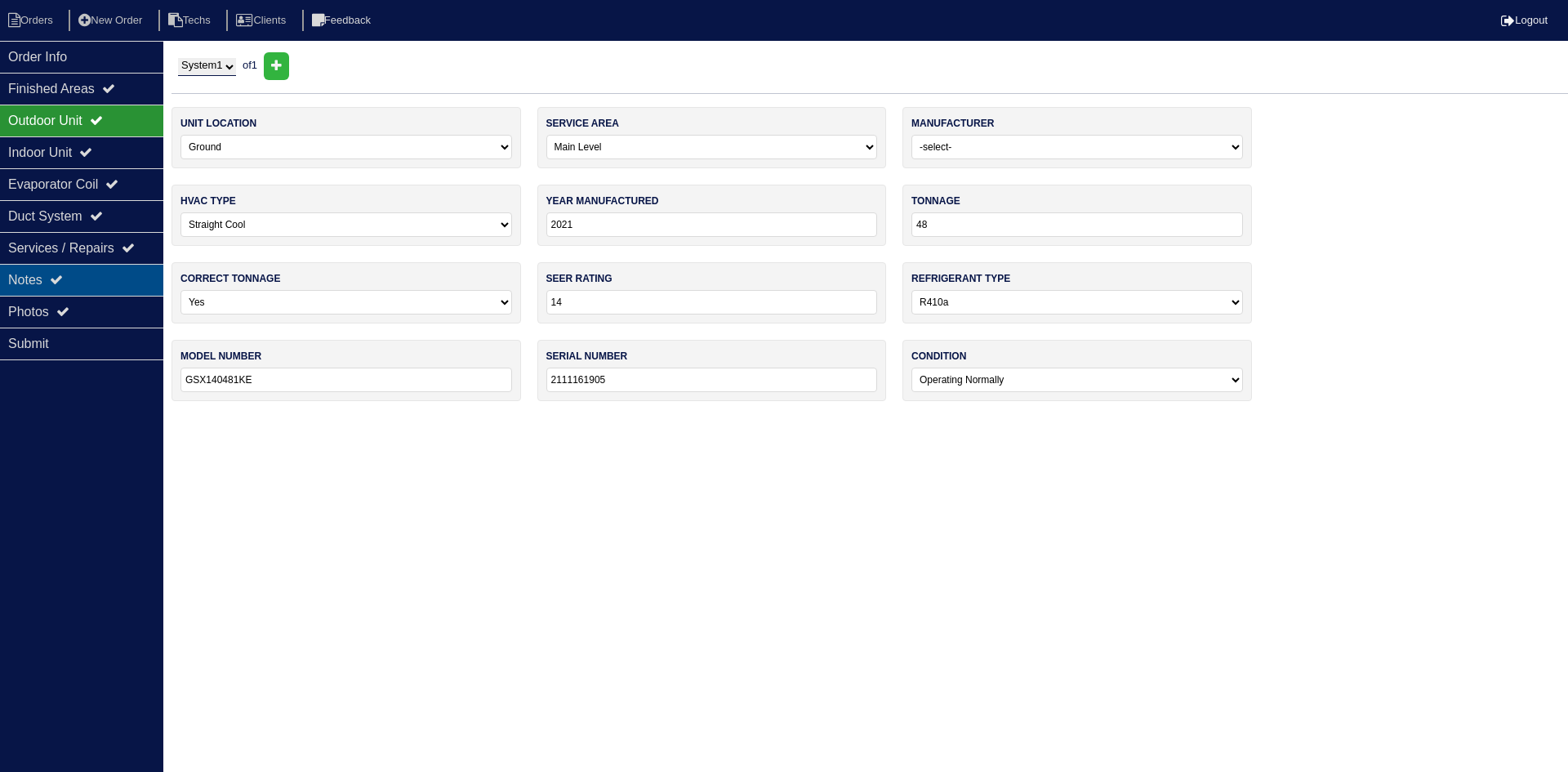
click at [88, 280] on div "Notes" at bounding box center [81, 279] width 163 height 32
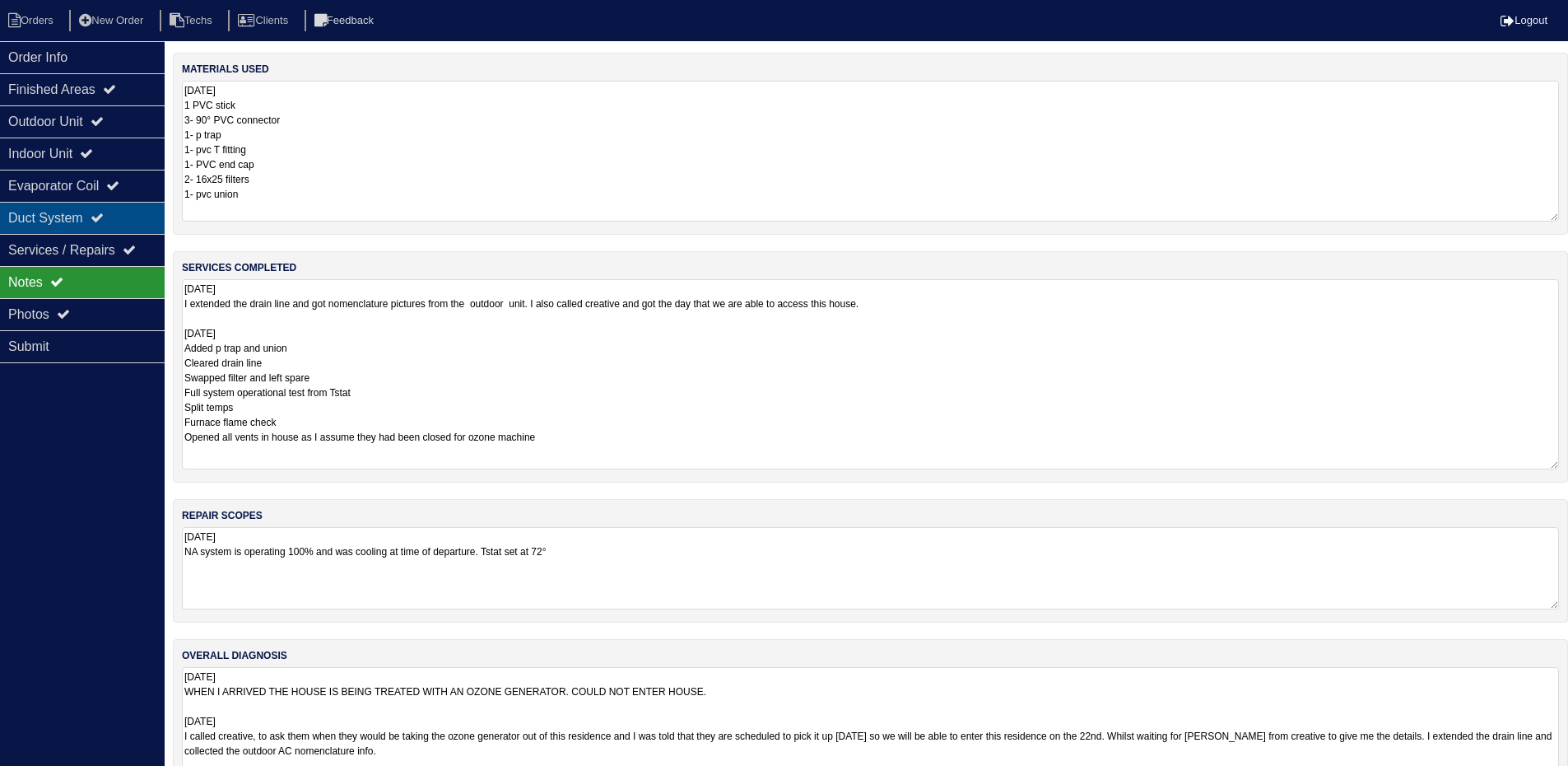
click at [91, 207] on div "Duct System" at bounding box center [82, 217] width 164 height 32
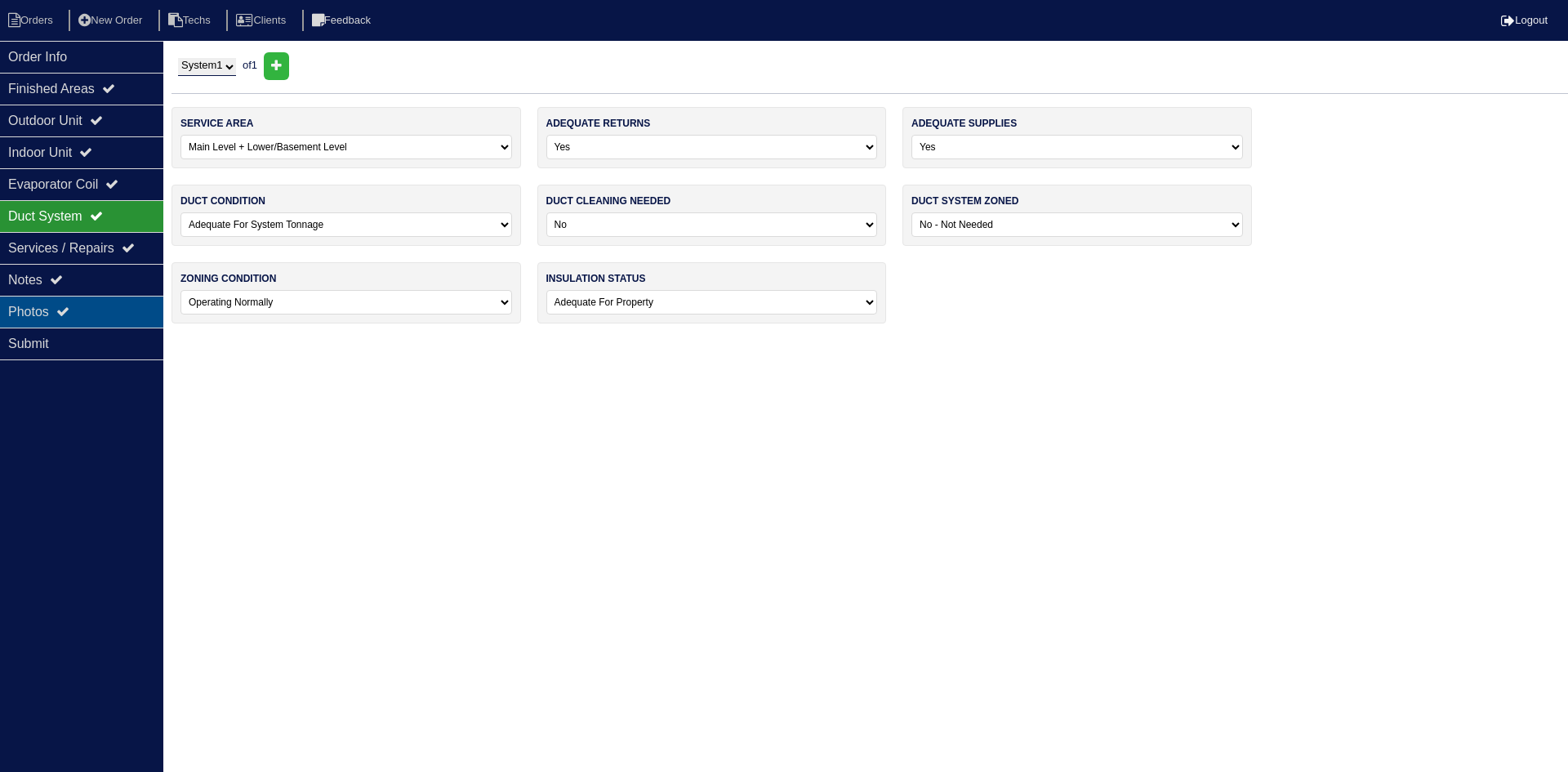
click at [59, 312] on div "Photos" at bounding box center [81, 311] width 163 height 32
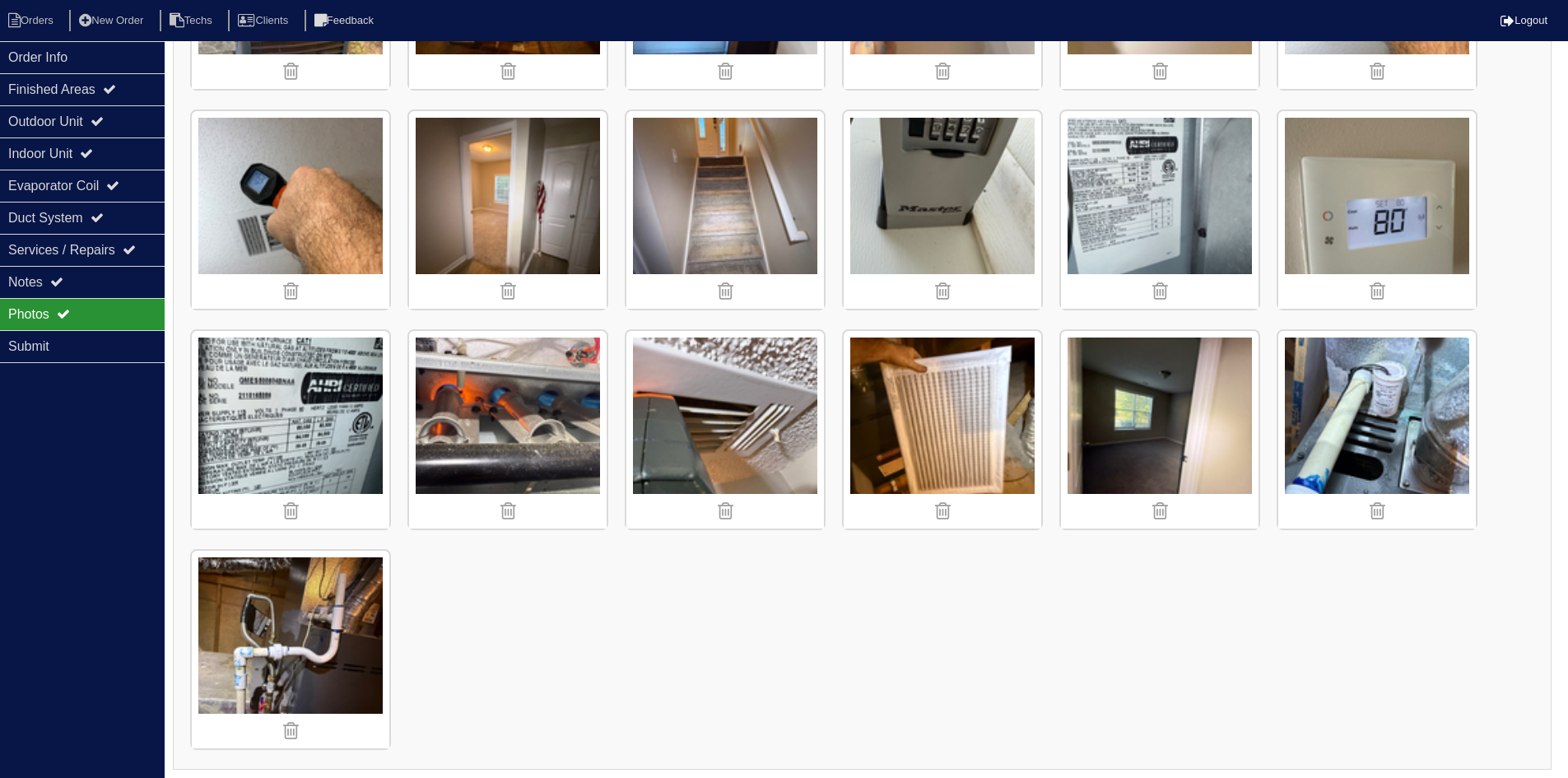
scroll to position [1293, 0]
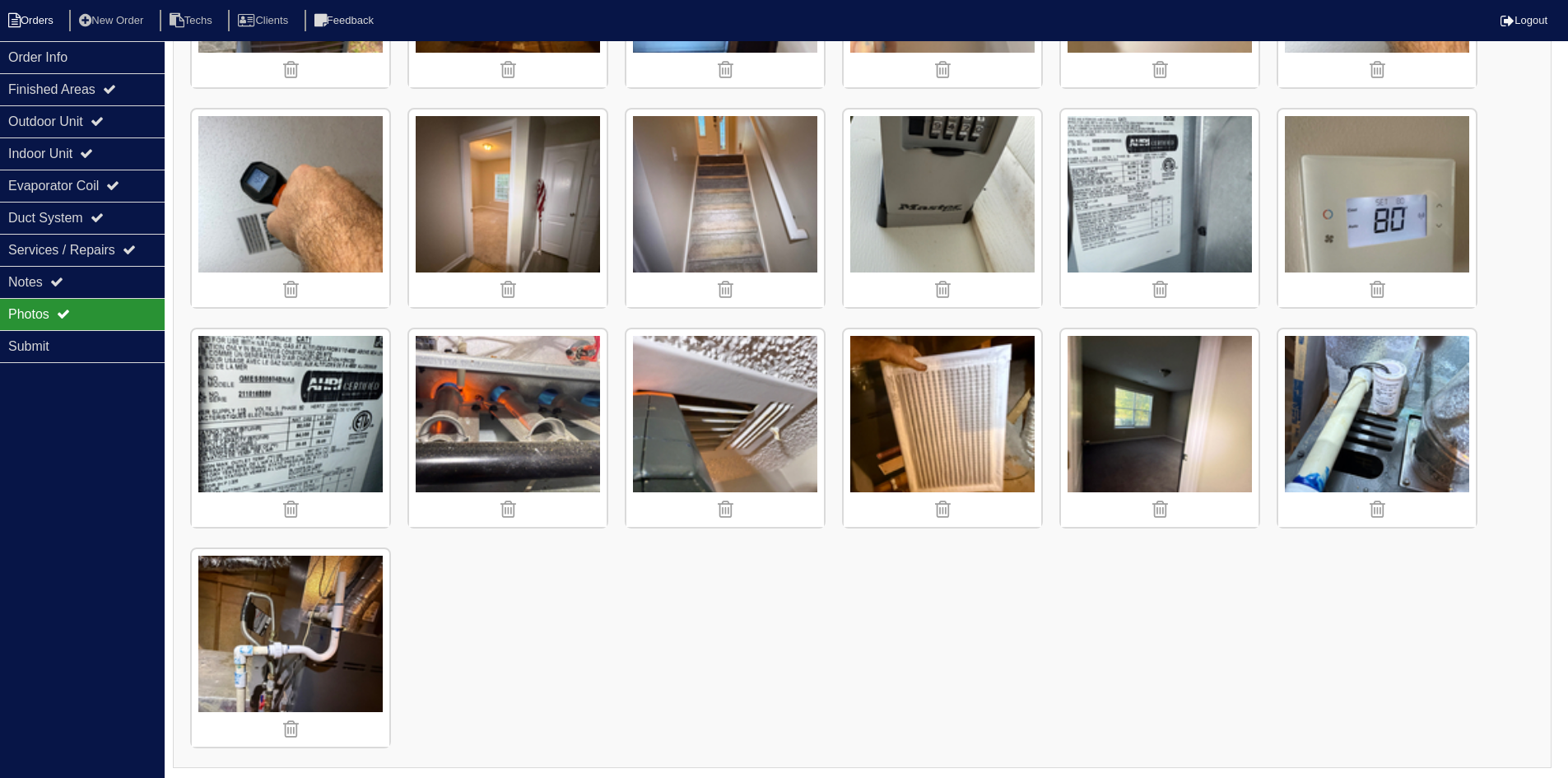
click at [31, 23] on li "Orders" at bounding box center [33, 21] width 67 height 22
select select "15"
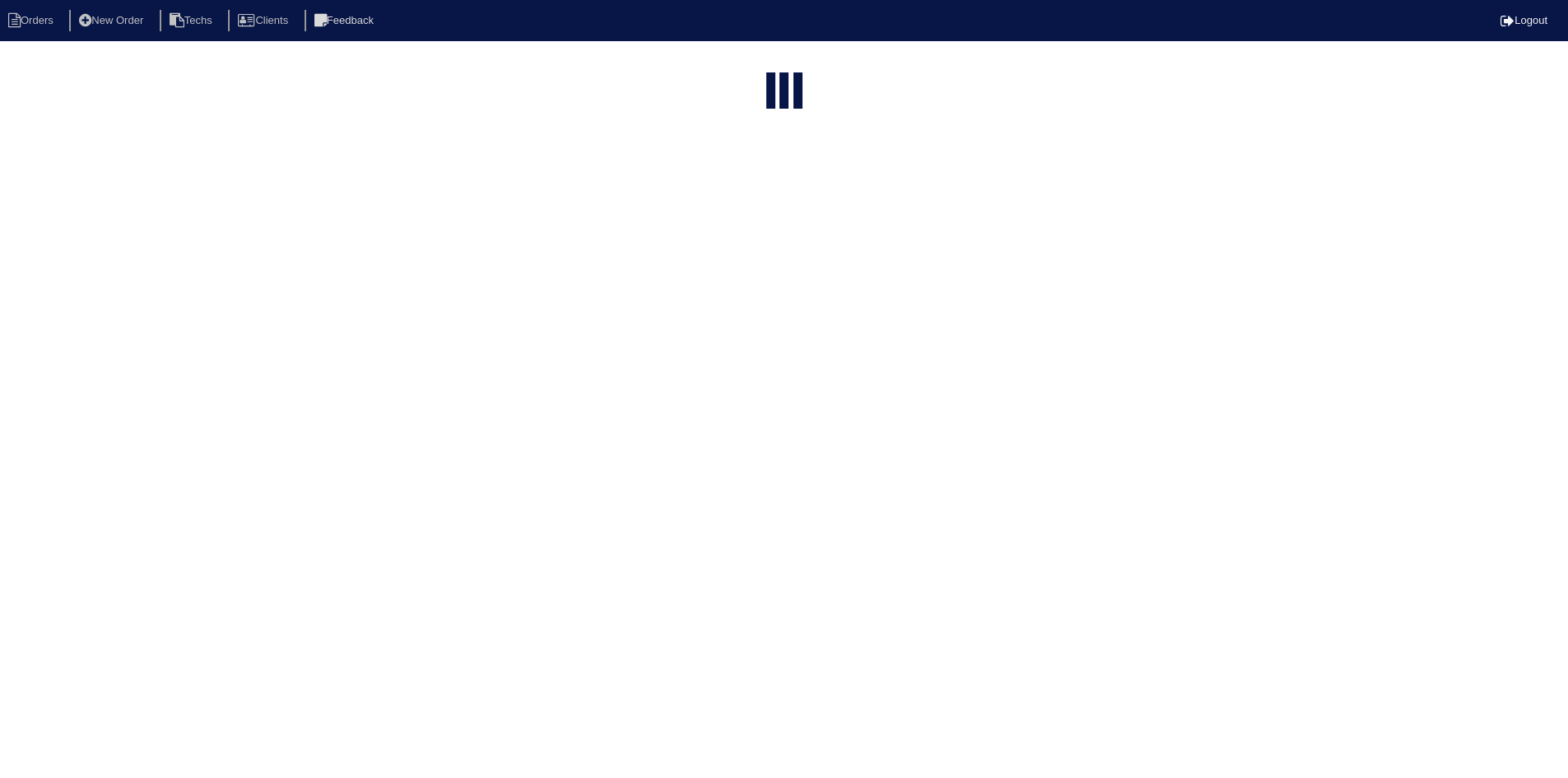
select select "field complete"
select select "need to quote"
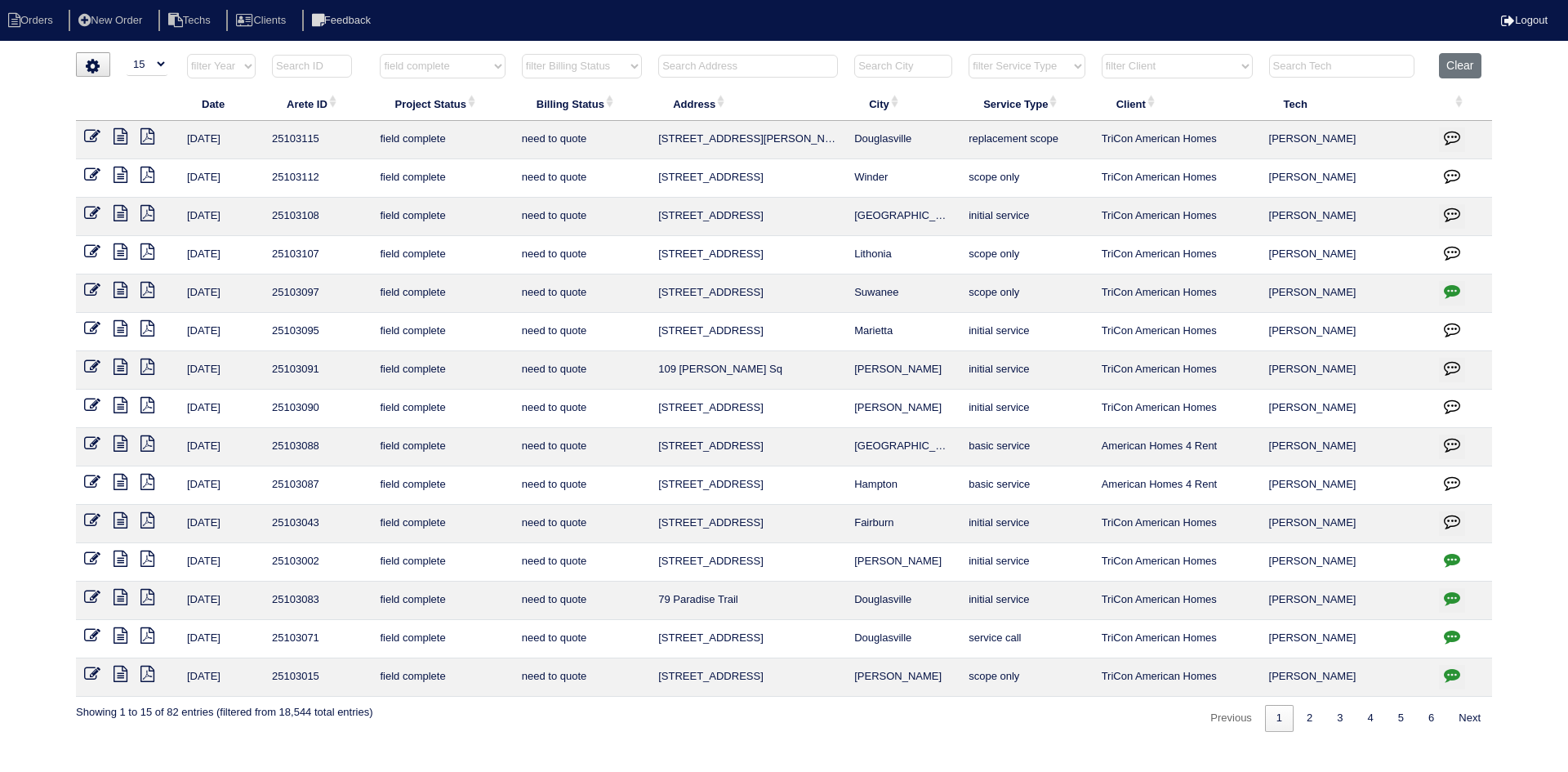
click at [726, 68] on input "text" at bounding box center [748, 66] width 180 height 23
type input "360"
select select "field complete"
select select "need to quote"
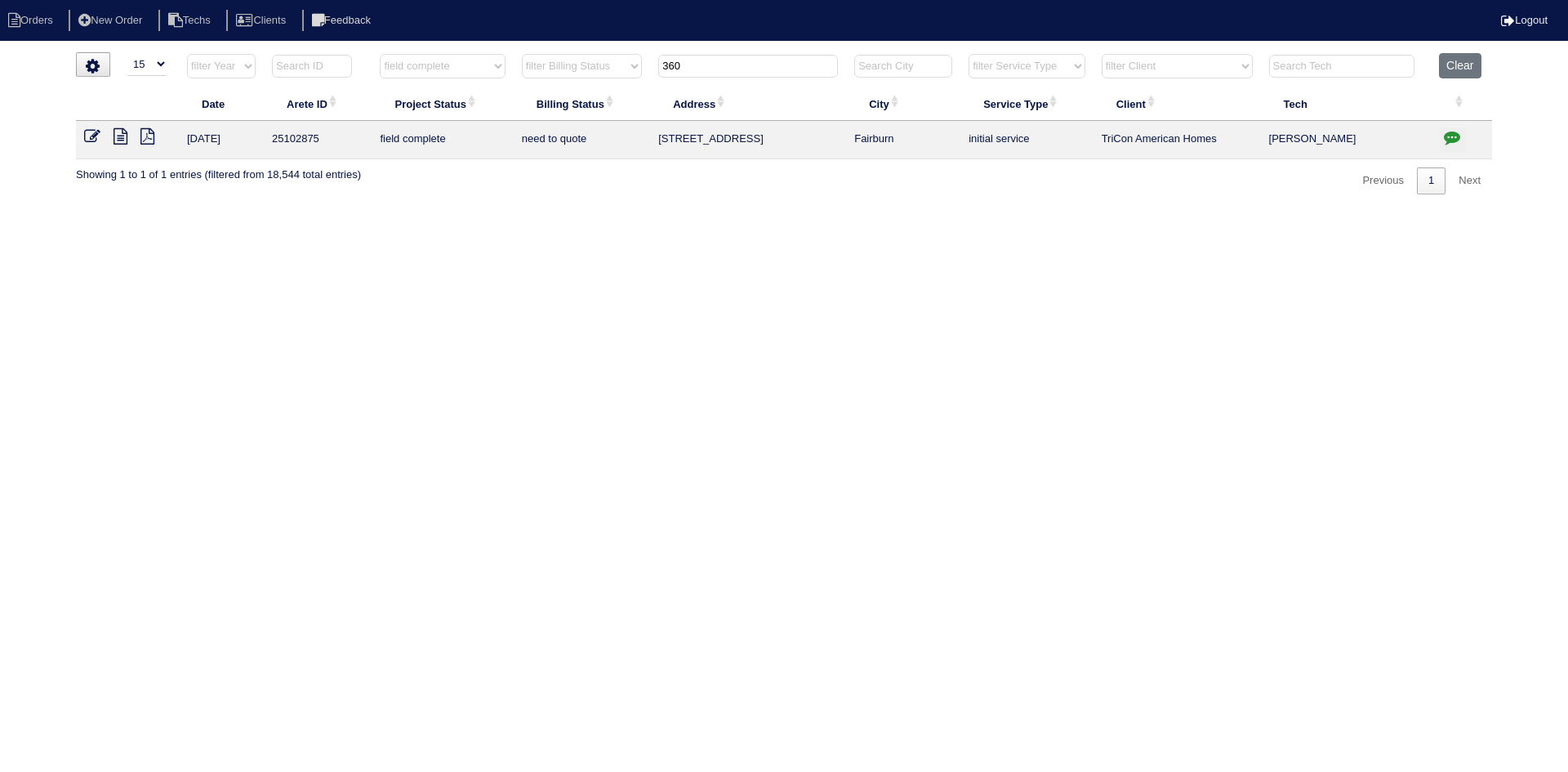
click at [121, 137] on icon at bounding box center [120, 136] width 14 height 16
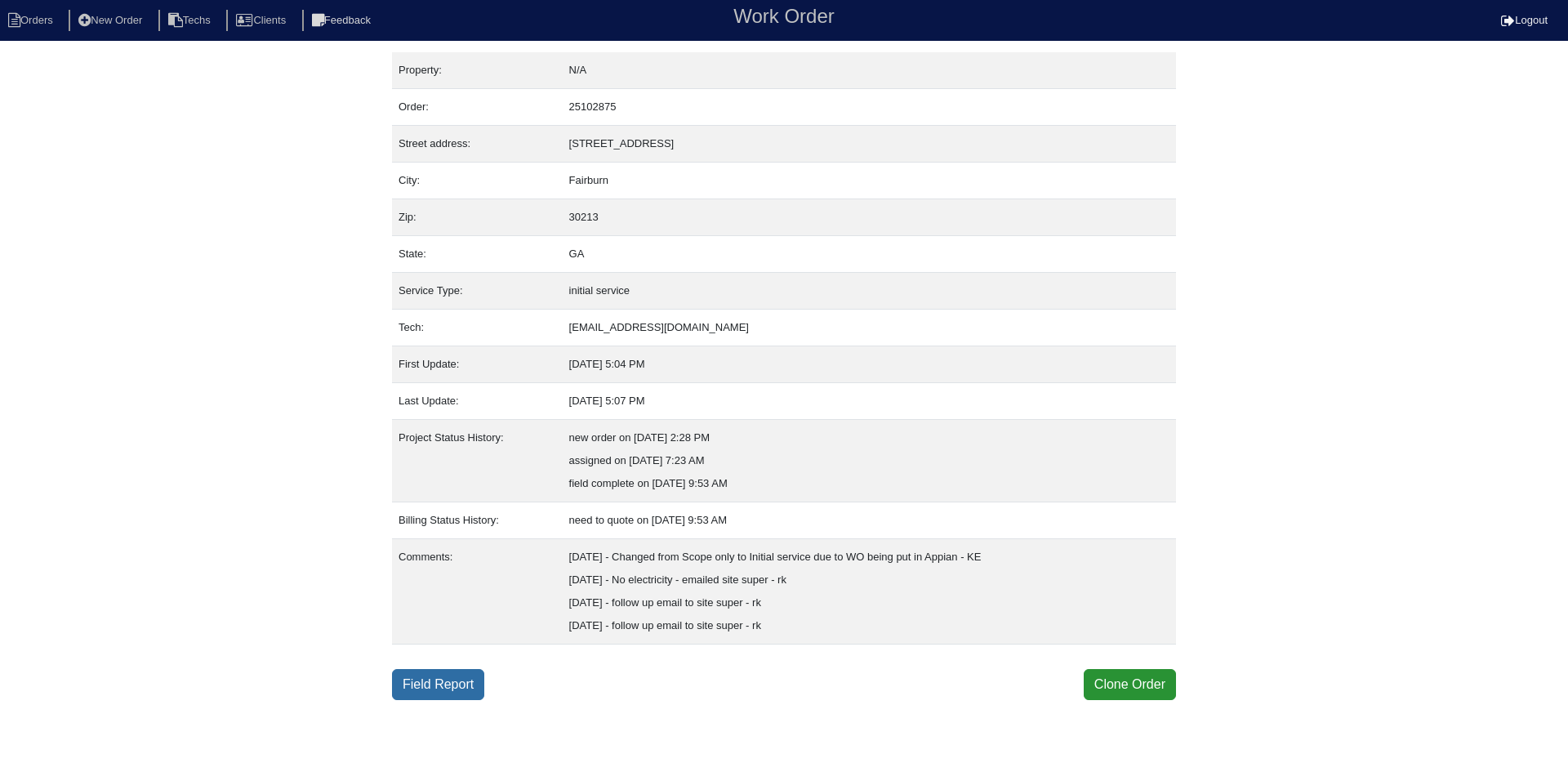
click at [439, 683] on link "Field Report" at bounding box center [438, 684] width 93 height 31
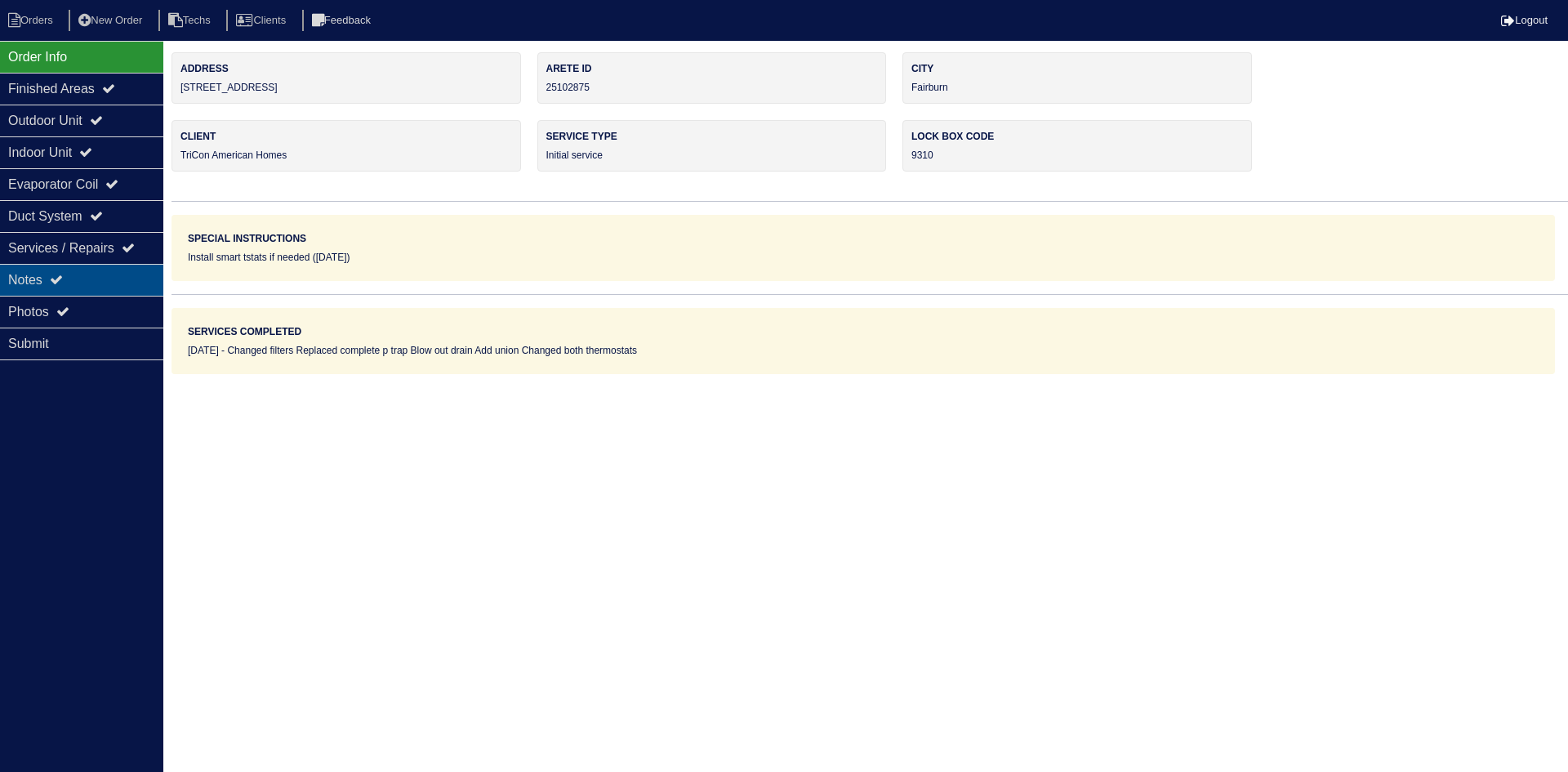
click at [104, 275] on div "Notes" at bounding box center [81, 279] width 163 height 32
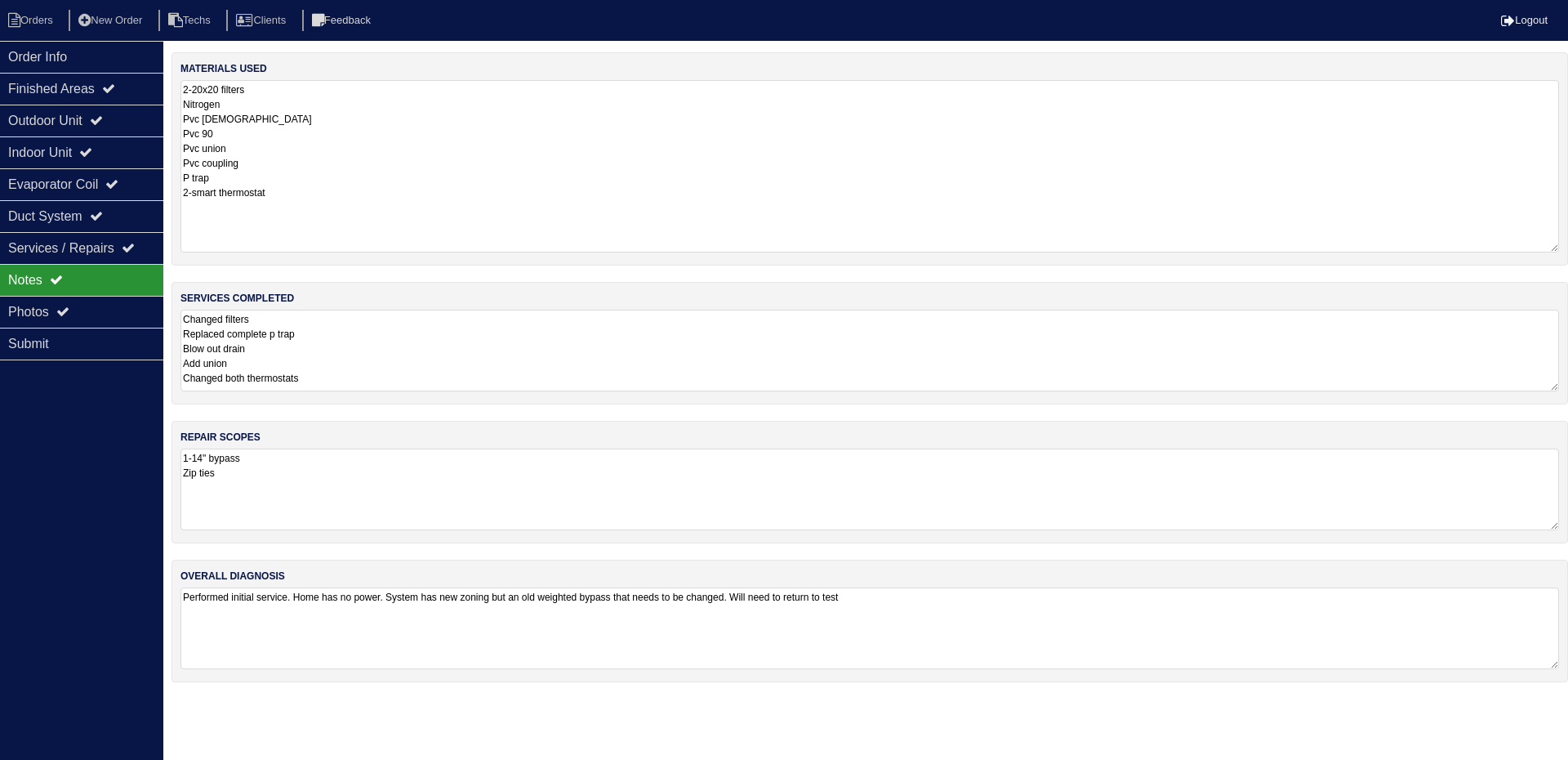
drag, startPoint x: 1553, startPoint y: 157, endPoint x: 1567, endPoint y: 248, distance: 92.1
click at [1567, 248] on div "materials used 2-20x20 filters Nitrogen Pvc [DEMOGRAPHIC_DATA] Pvc 90 Pvc union…" at bounding box center [870, 159] width 1397 height 213
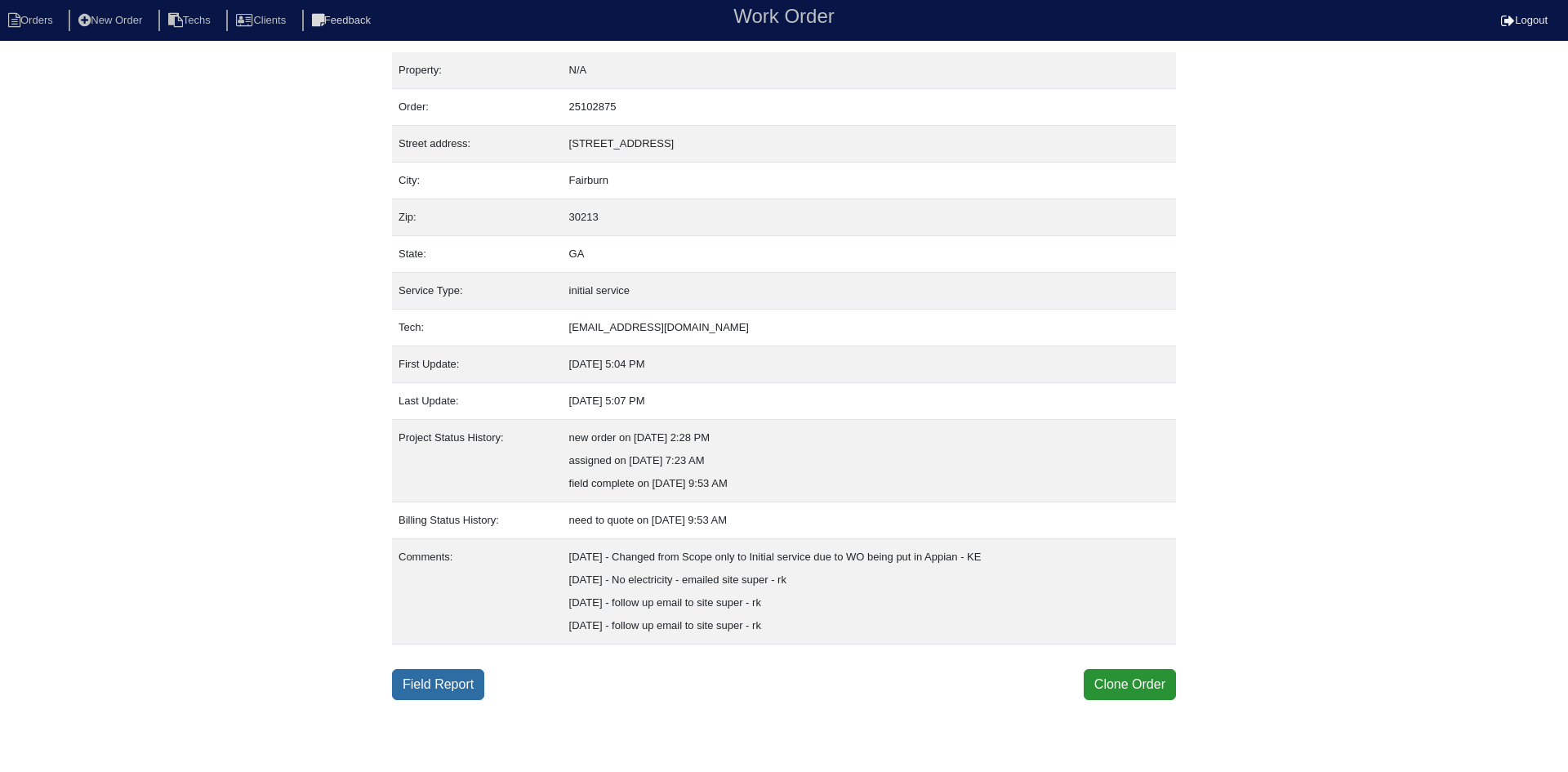
click at [441, 691] on link "Field Report" at bounding box center [438, 684] width 93 height 31
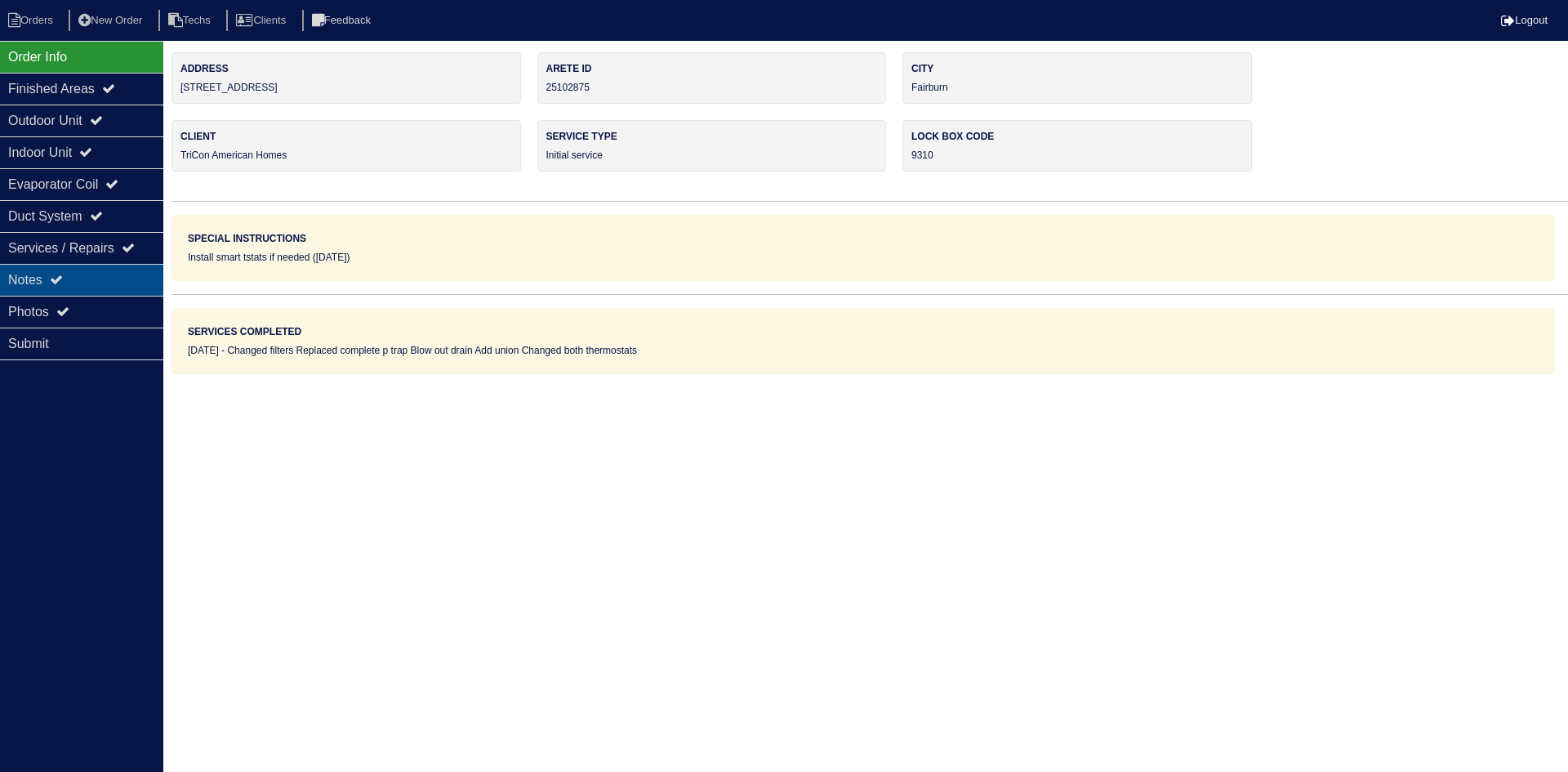
click at [71, 270] on div "Notes" at bounding box center [81, 279] width 163 height 32
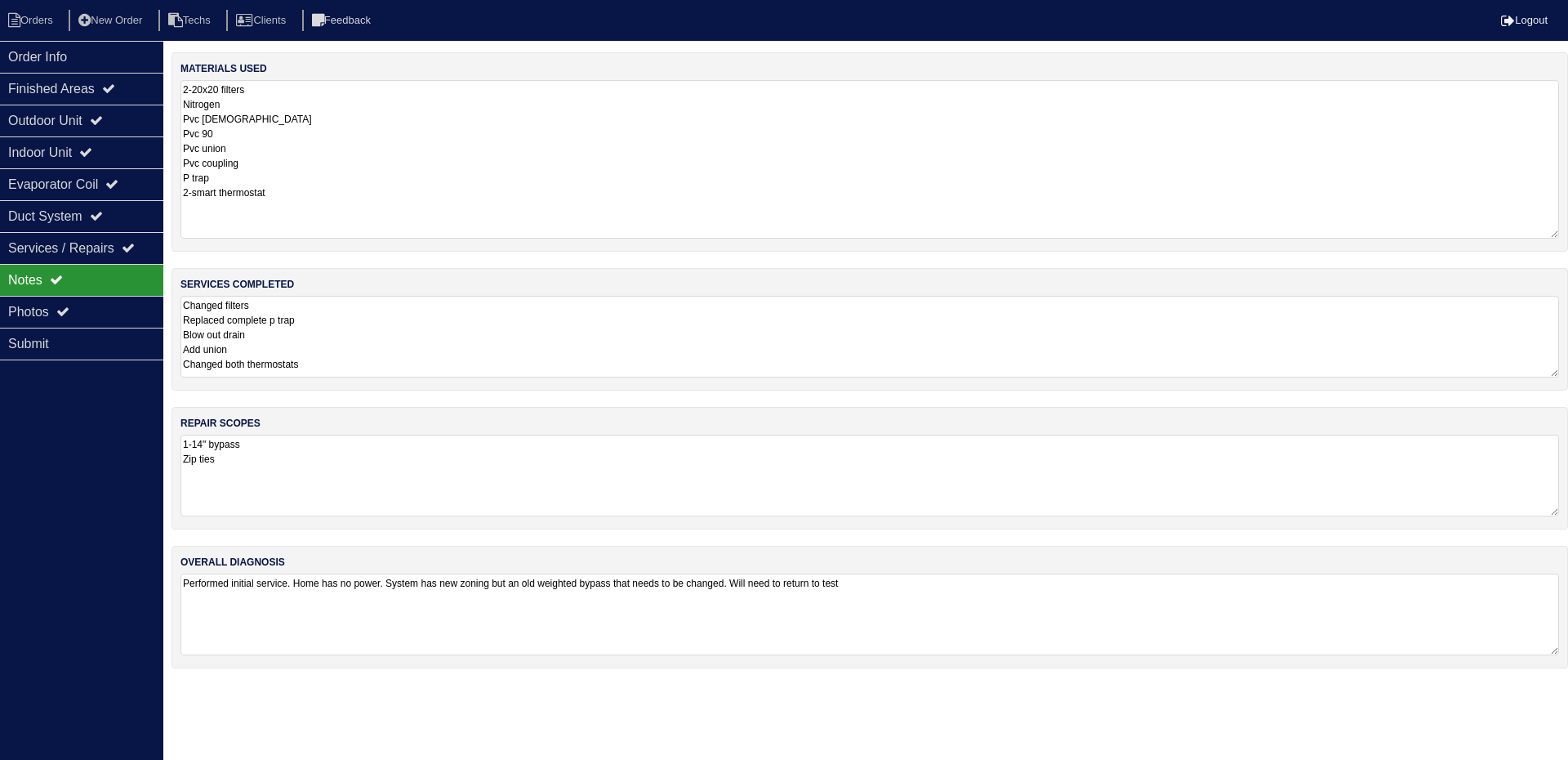
drag, startPoint x: 1555, startPoint y: 157, endPoint x: 1544, endPoint y: 239, distance: 82.7
click at [1550, 235] on textarea "2-20x20 filters Nitrogen Pvc male Pvc 90 Pvc union Pvc coupling P trap 2-smart …" at bounding box center [870, 159] width 1379 height 158
click at [84, 300] on div "Photos" at bounding box center [81, 312] width 163 height 32
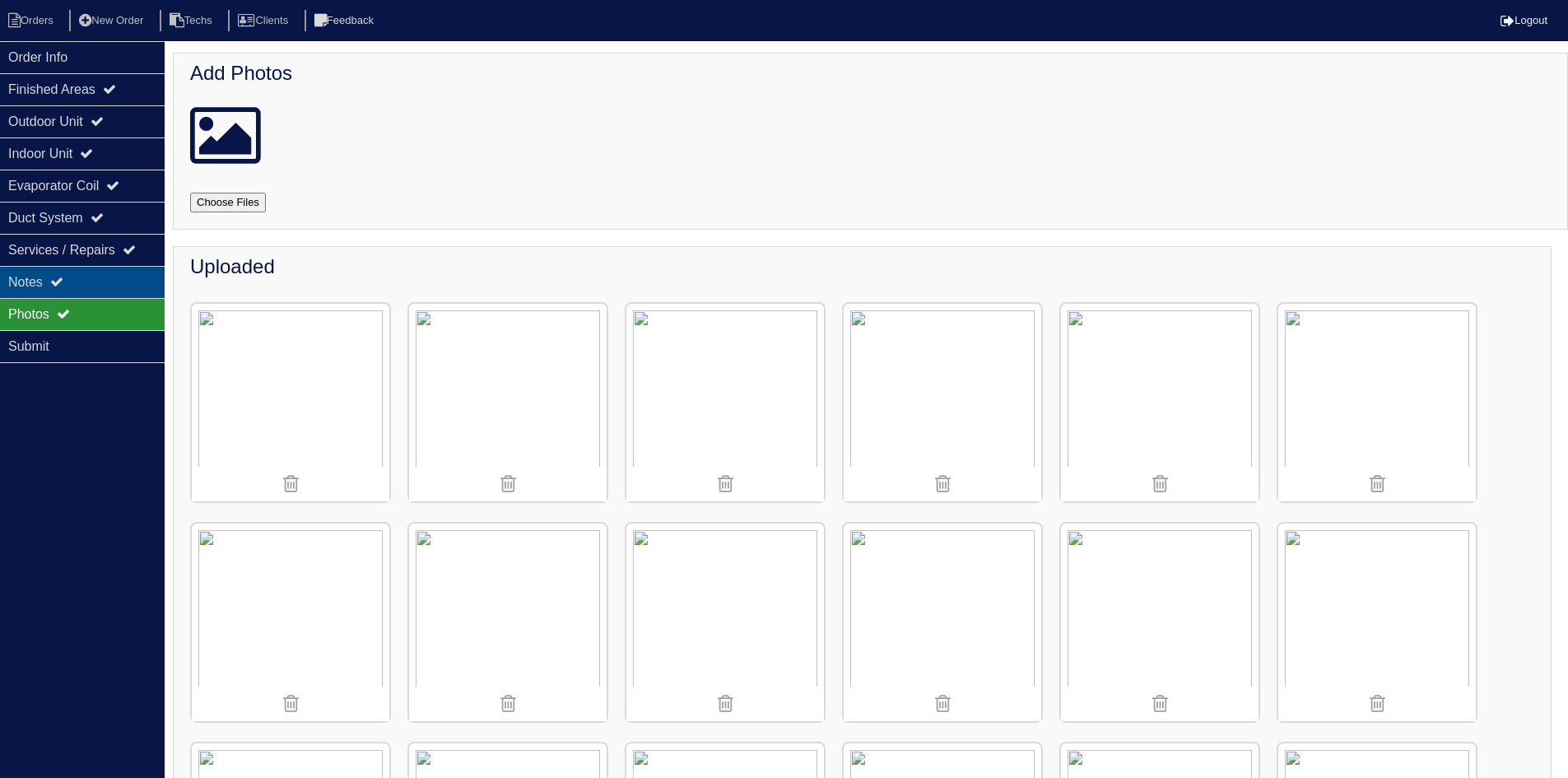
click at [45, 282] on div "Notes" at bounding box center [82, 282] width 164 height 32
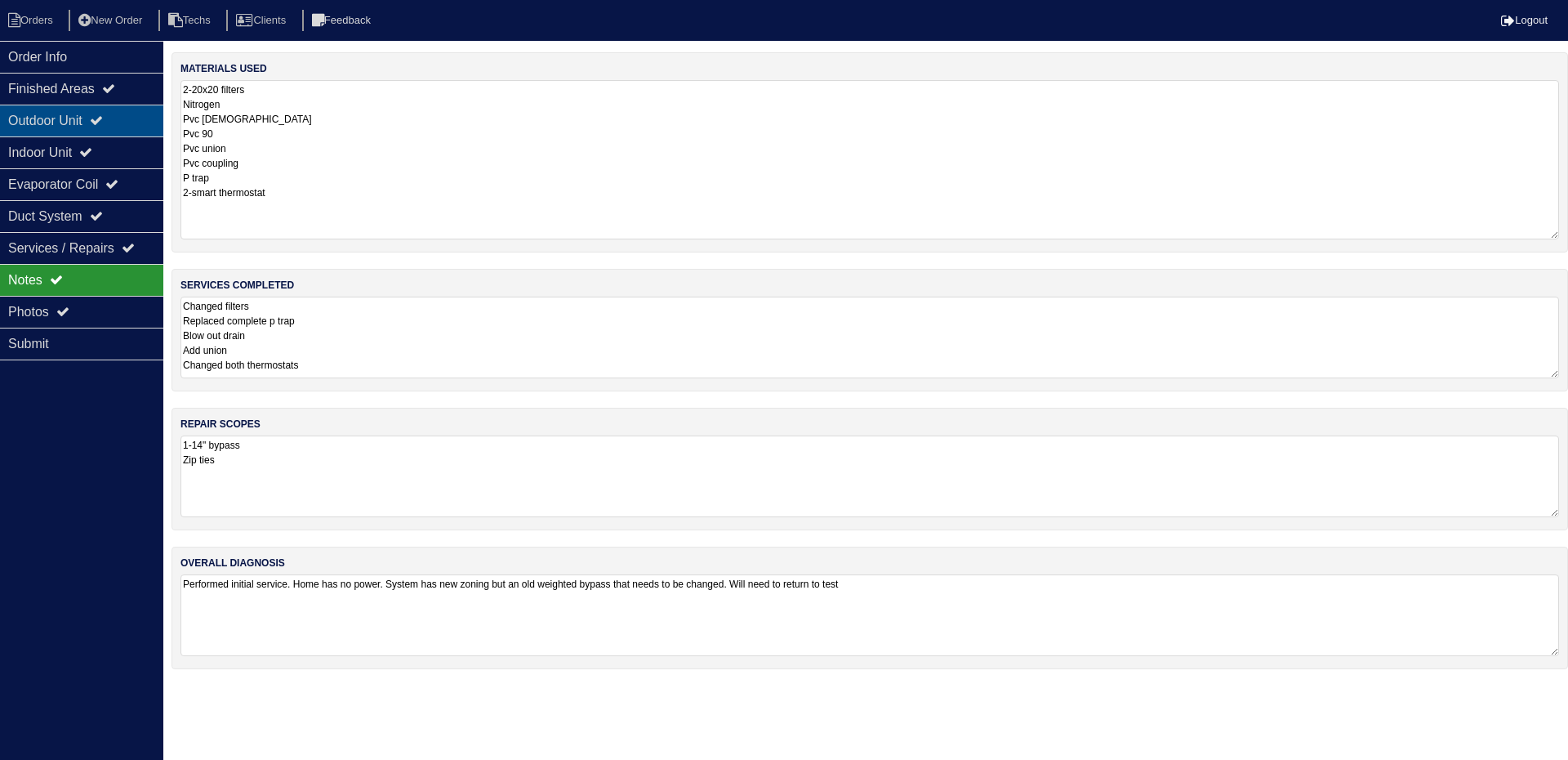
click at [100, 112] on div "Outdoor Unit" at bounding box center [81, 121] width 163 height 32
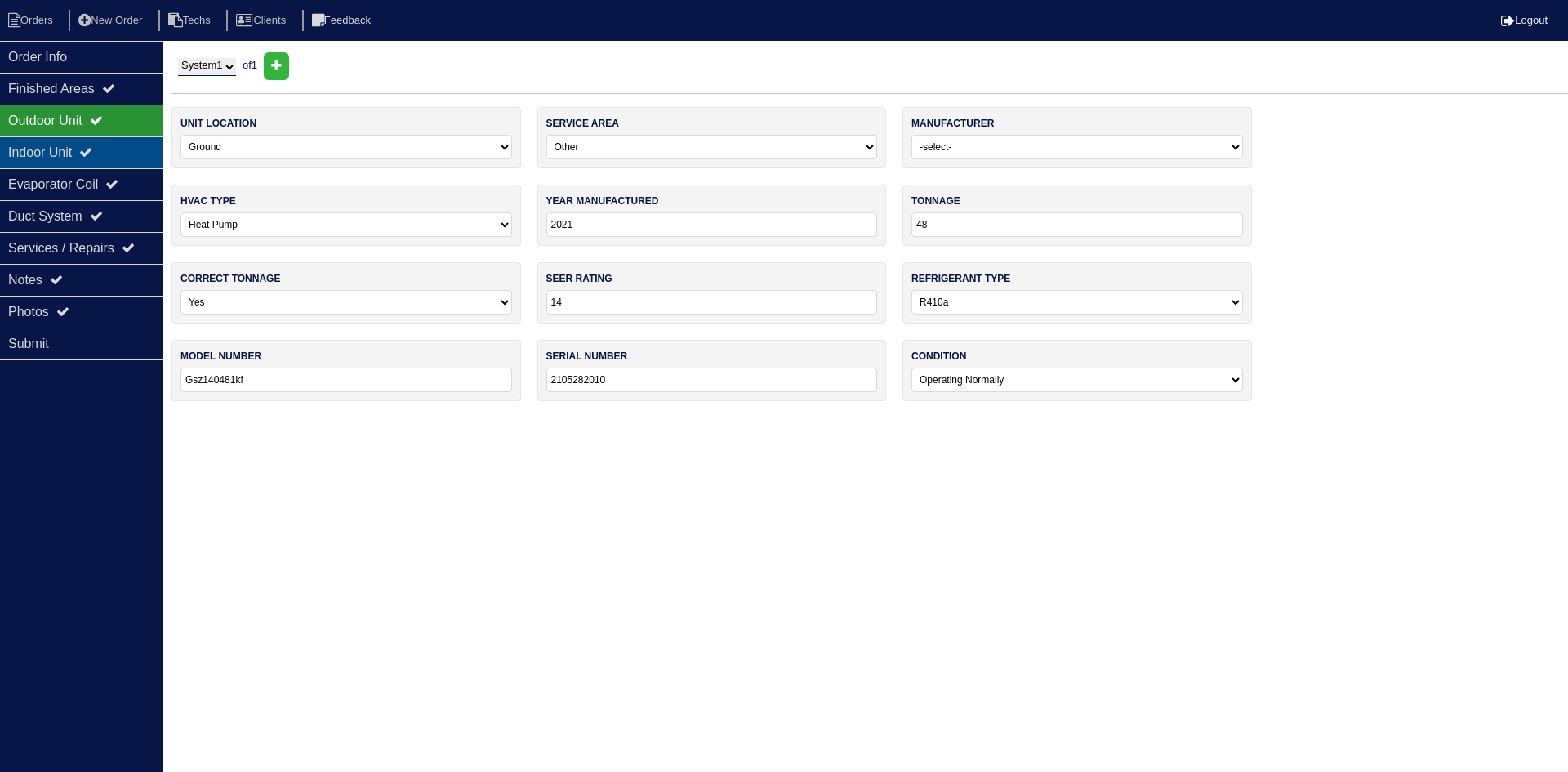
click at [102, 144] on div "Indoor Unit" at bounding box center [81, 152] width 163 height 32
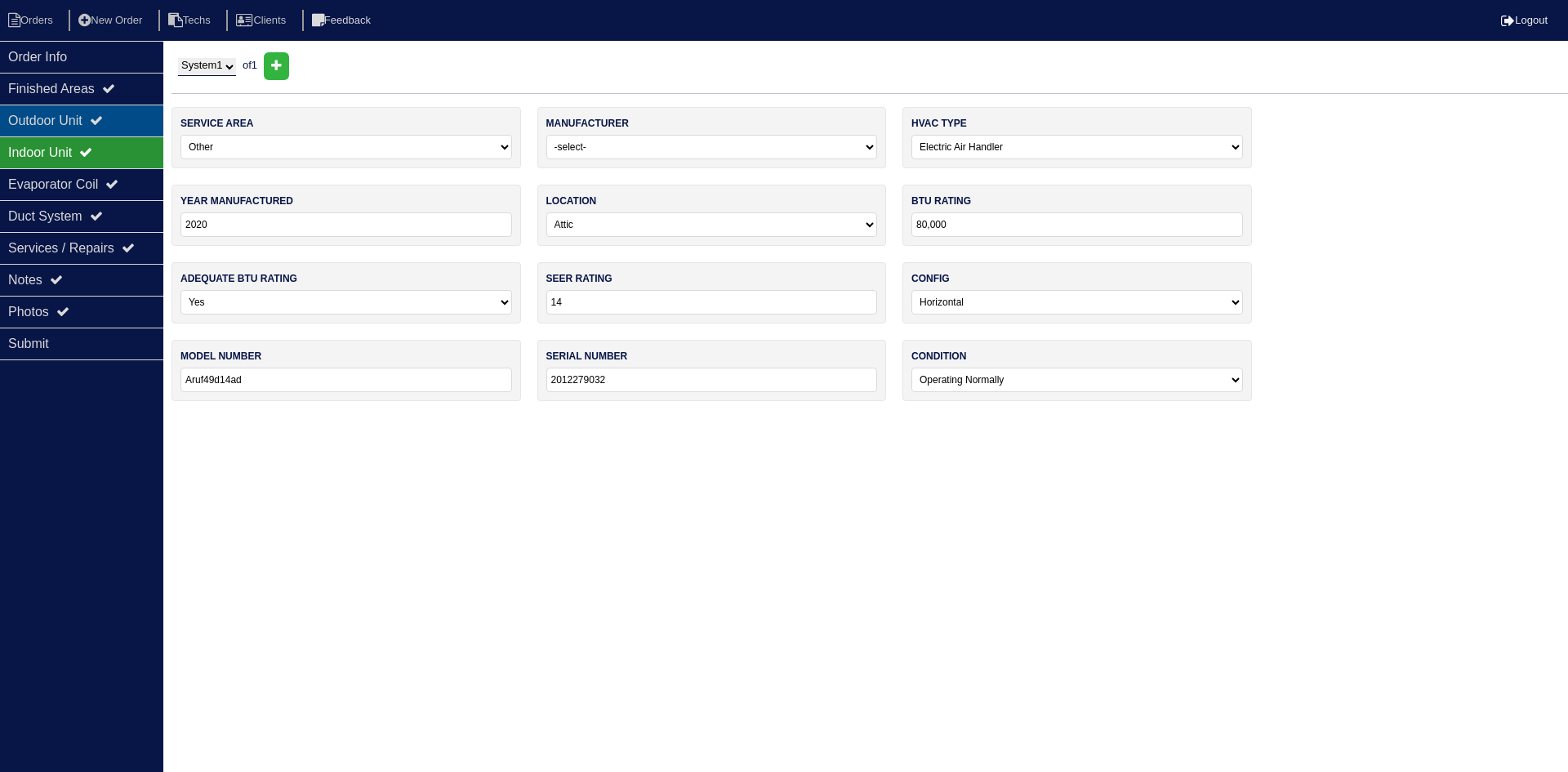
click at [99, 118] on div "Outdoor Unit" at bounding box center [81, 120] width 163 height 32
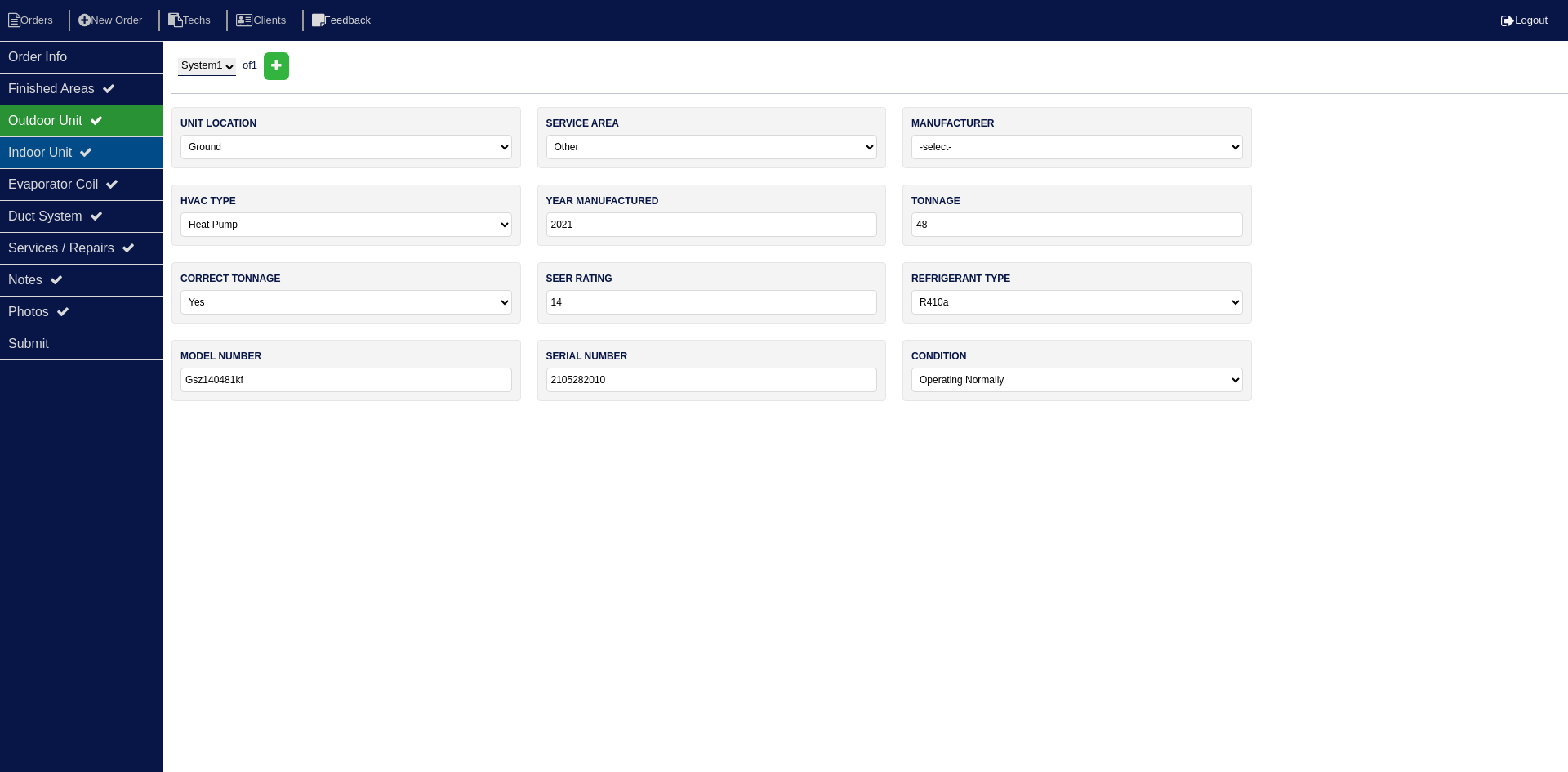
click at [74, 158] on div "Indoor Unit" at bounding box center [81, 152] width 163 height 32
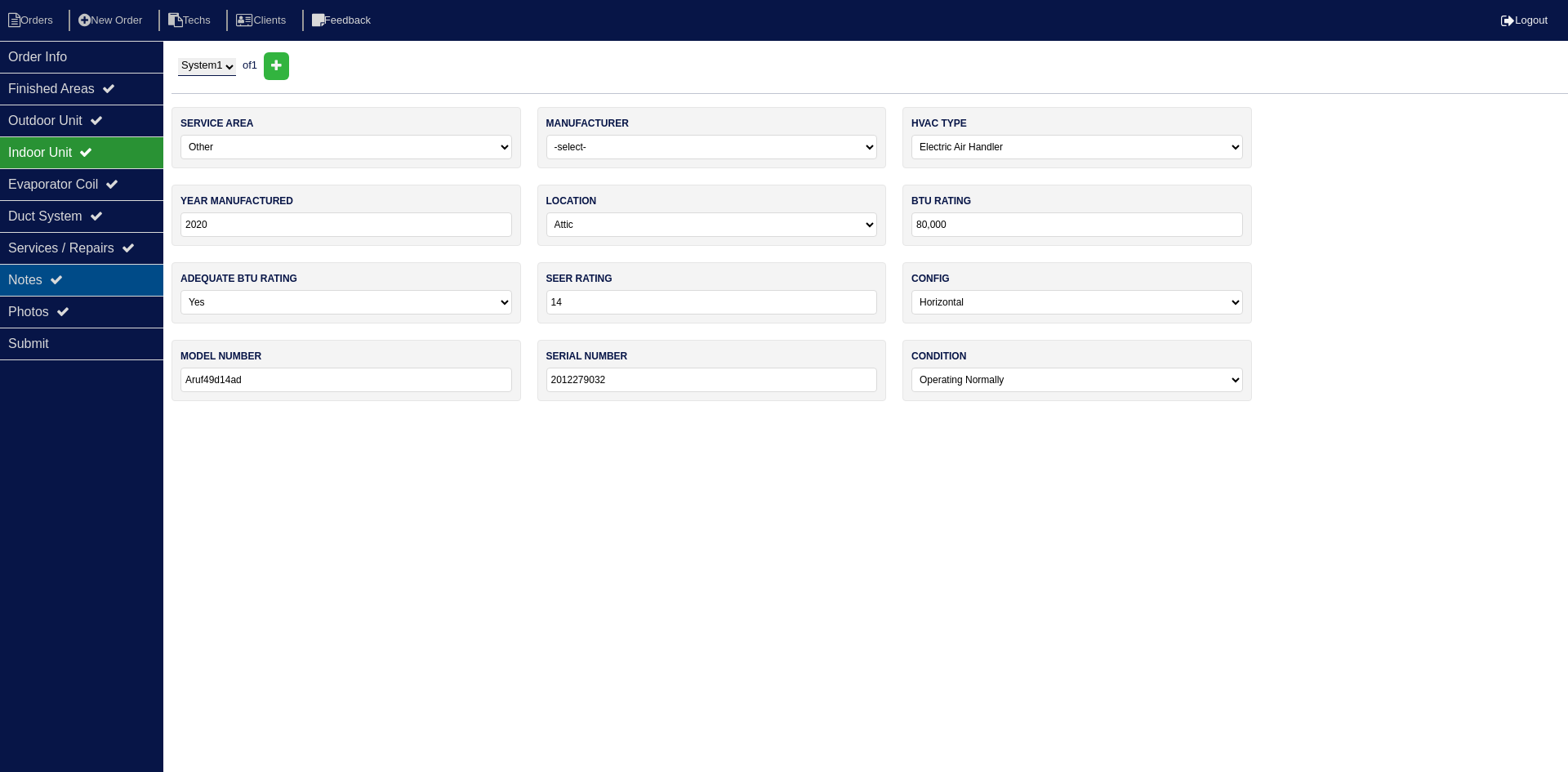
click at [42, 275] on div "Notes" at bounding box center [81, 279] width 163 height 32
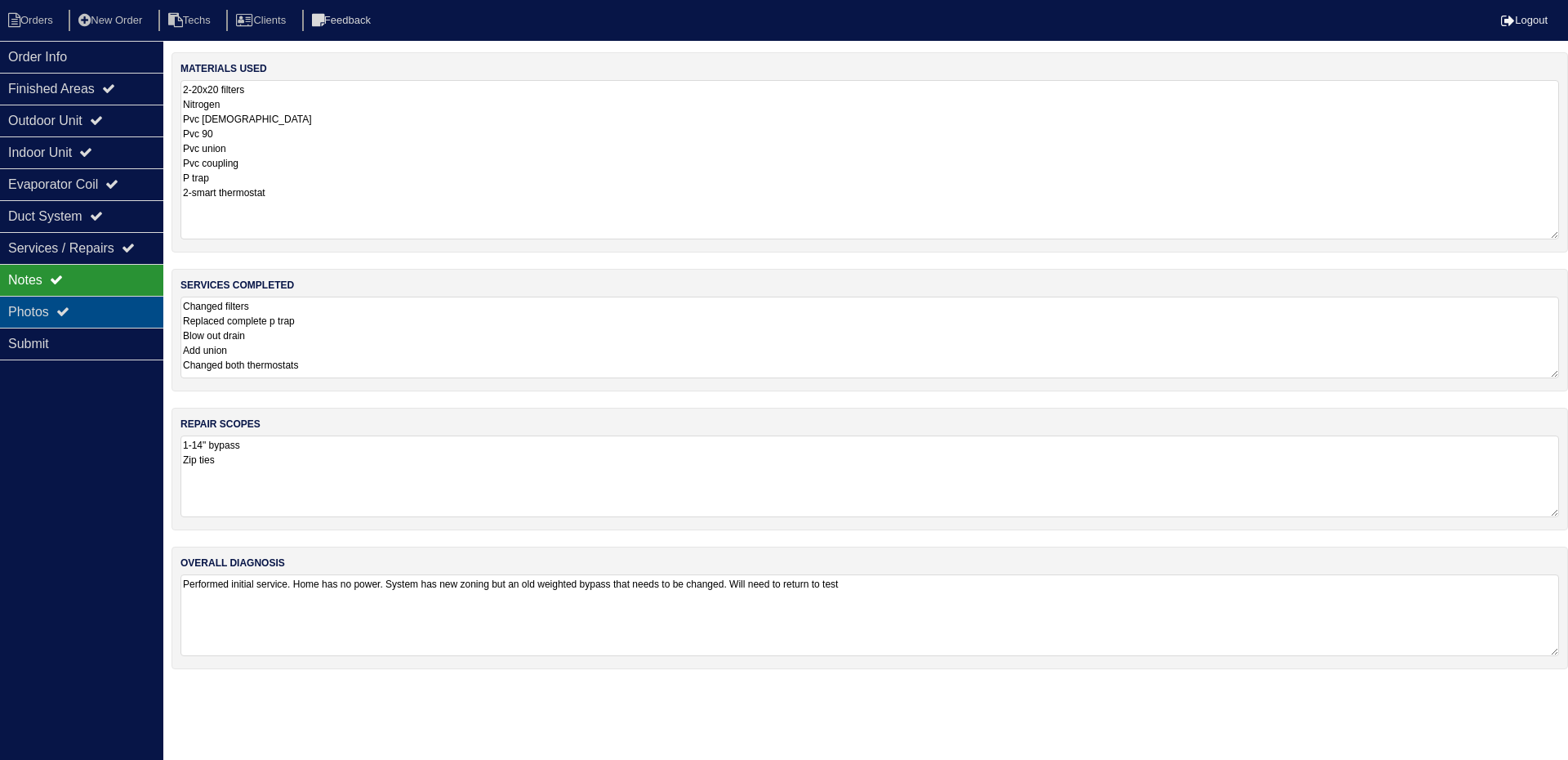
click at [81, 305] on div "Photos" at bounding box center [81, 312] width 163 height 32
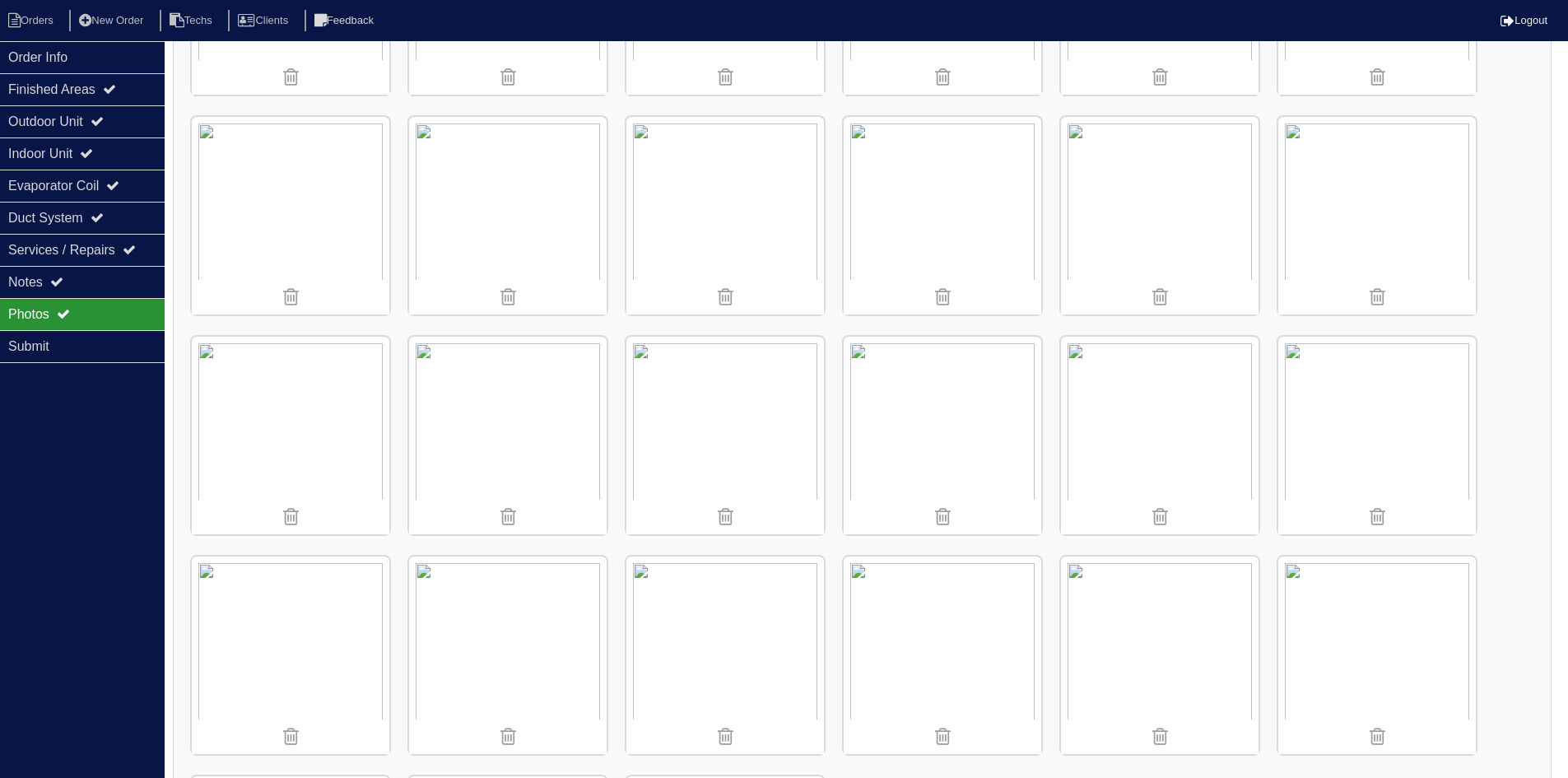
scroll to position [411, 0]
click at [562, 431] on img at bounding box center [507, 430] width 197 height 197
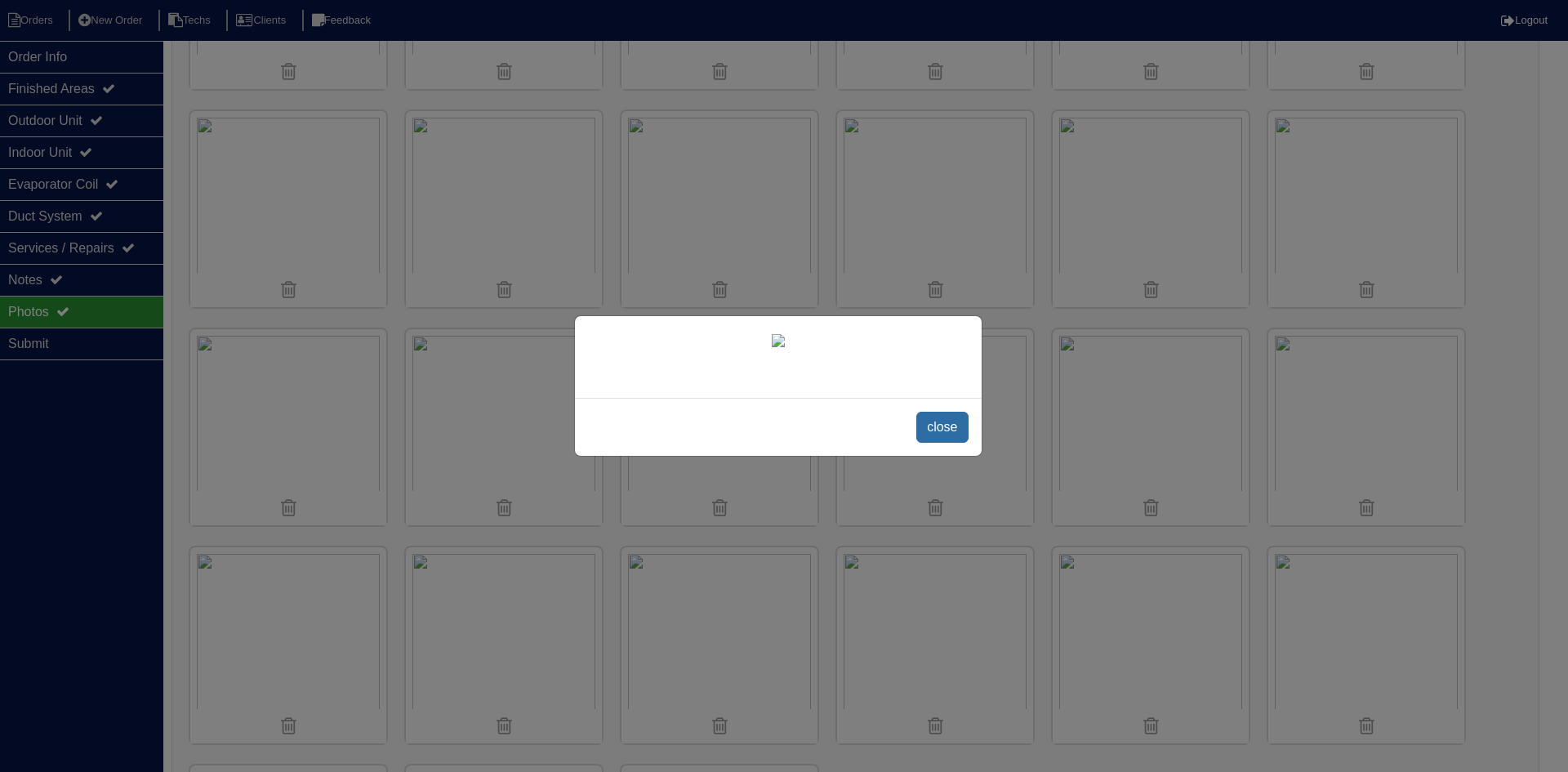
click at [938, 443] on span "close" at bounding box center [942, 427] width 52 height 31
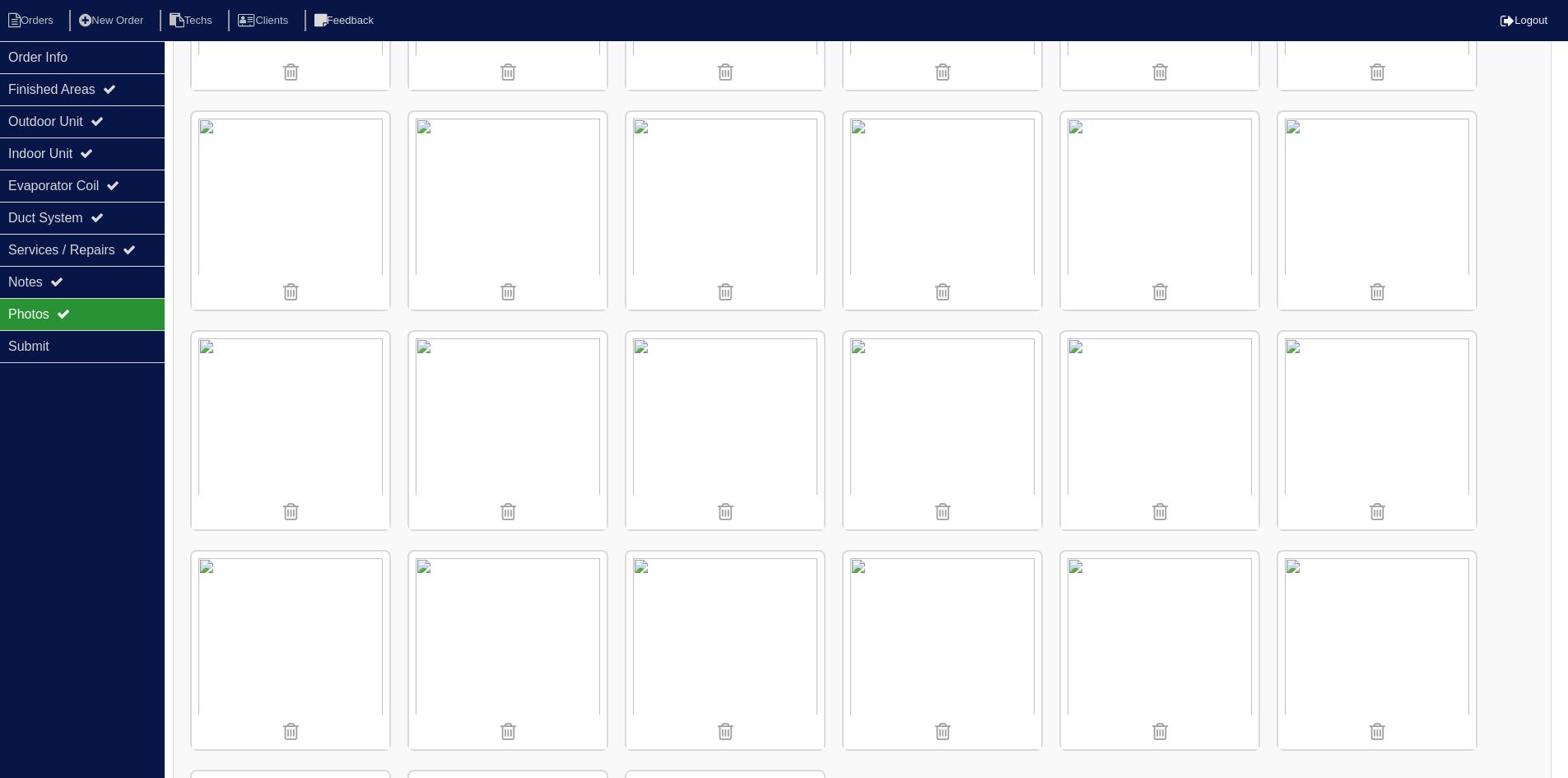
click at [1328, 202] on img at bounding box center [1376, 211] width 197 height 197
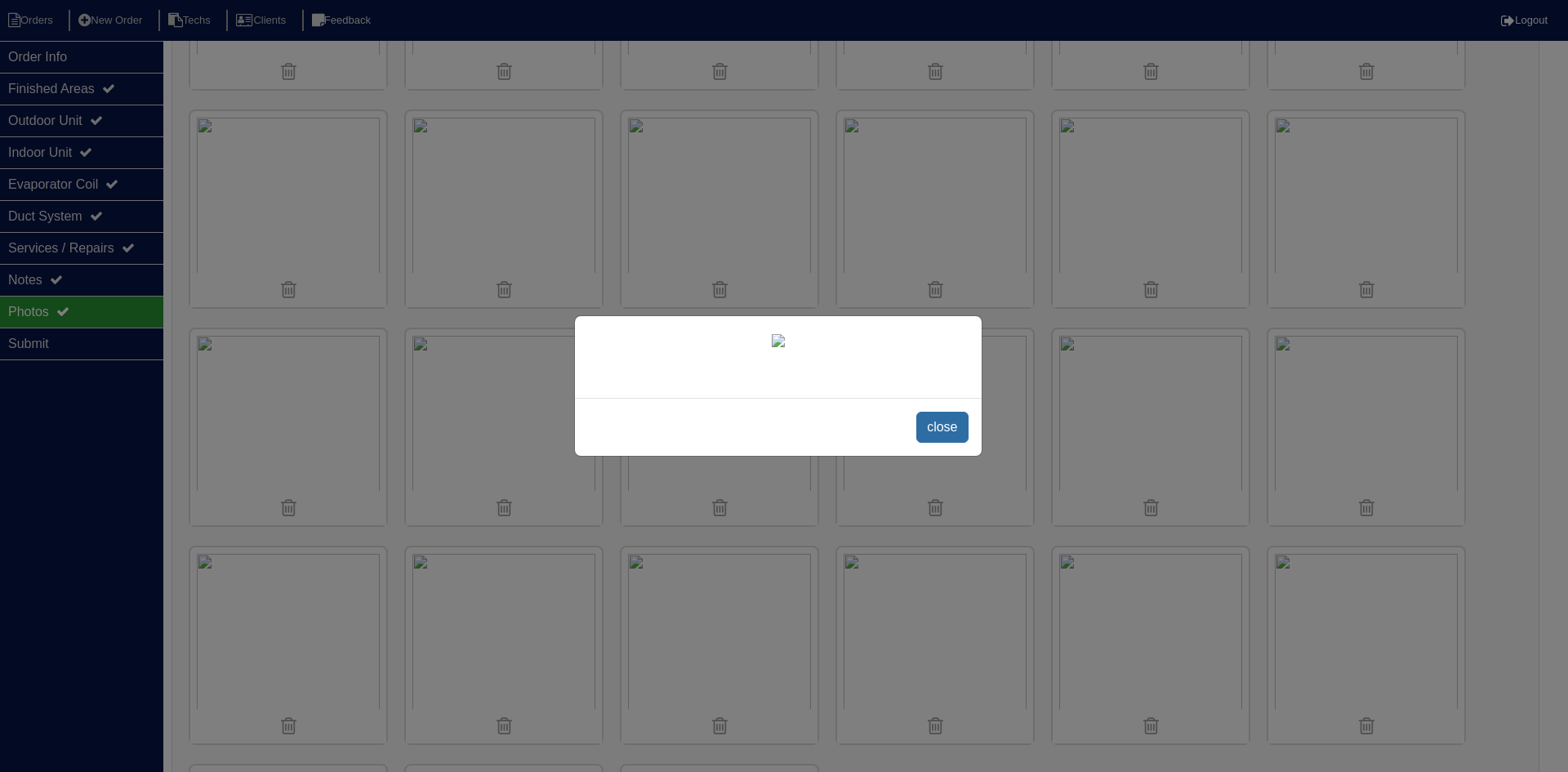
click at [941, 443] on span "close" at bounding box center [942, 427] width 52 height 31
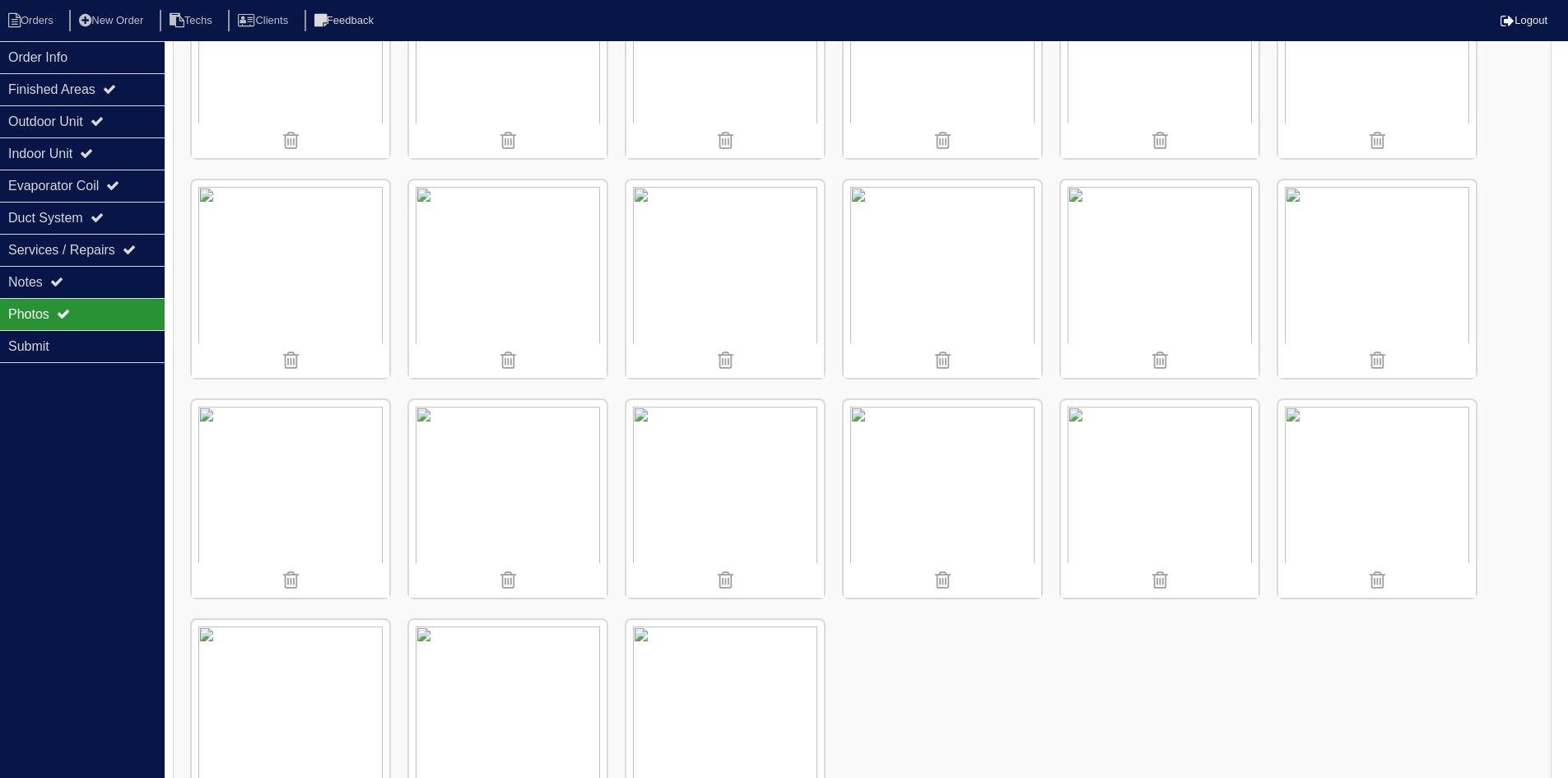
scroll to position [576, 0]
click at [963, 502] on img at bounding box center [942, 485] width 197 height 197
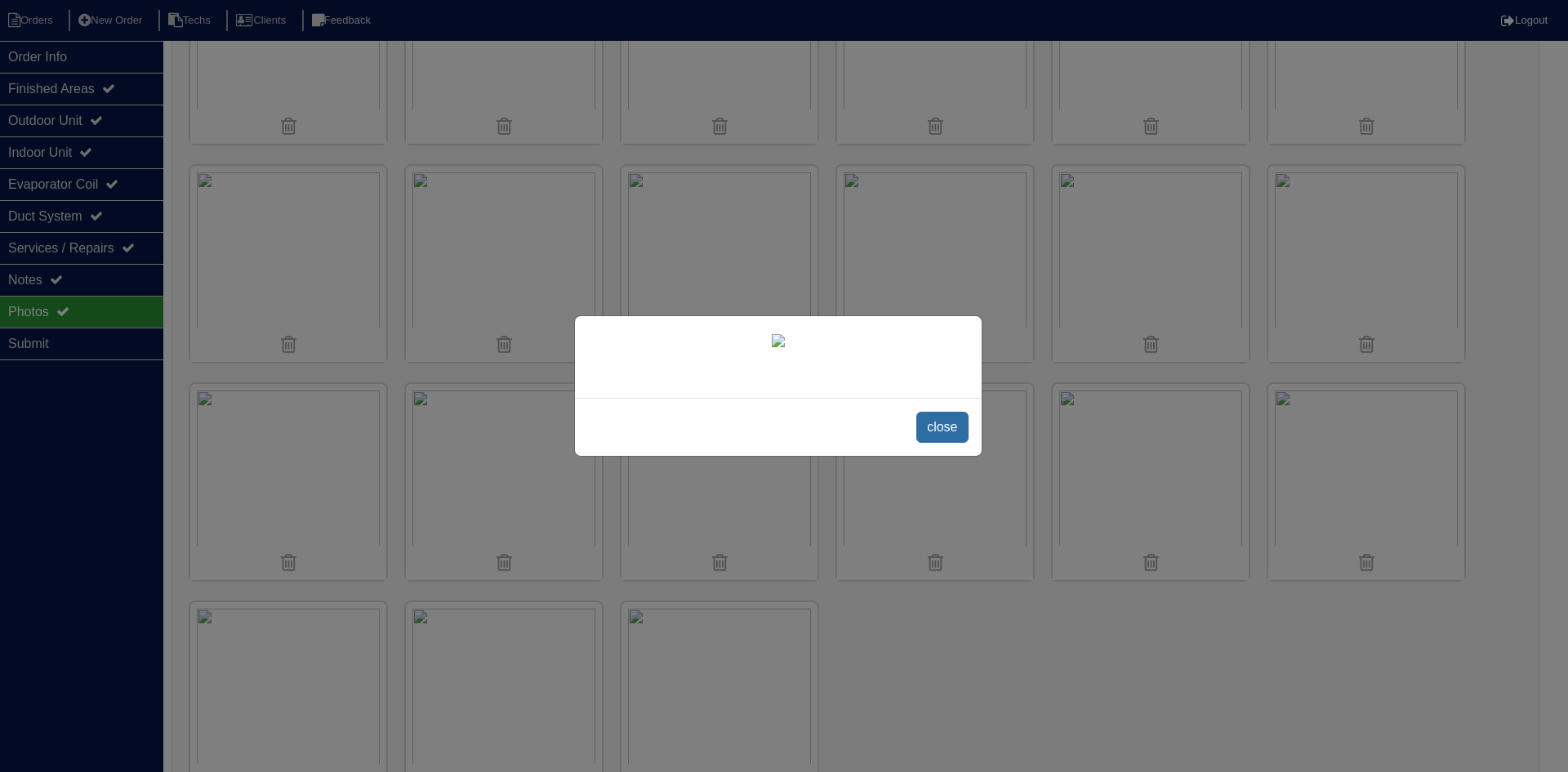
click at [935, 443] on span "close" at bounding box center [942, 427] width 52 height 31
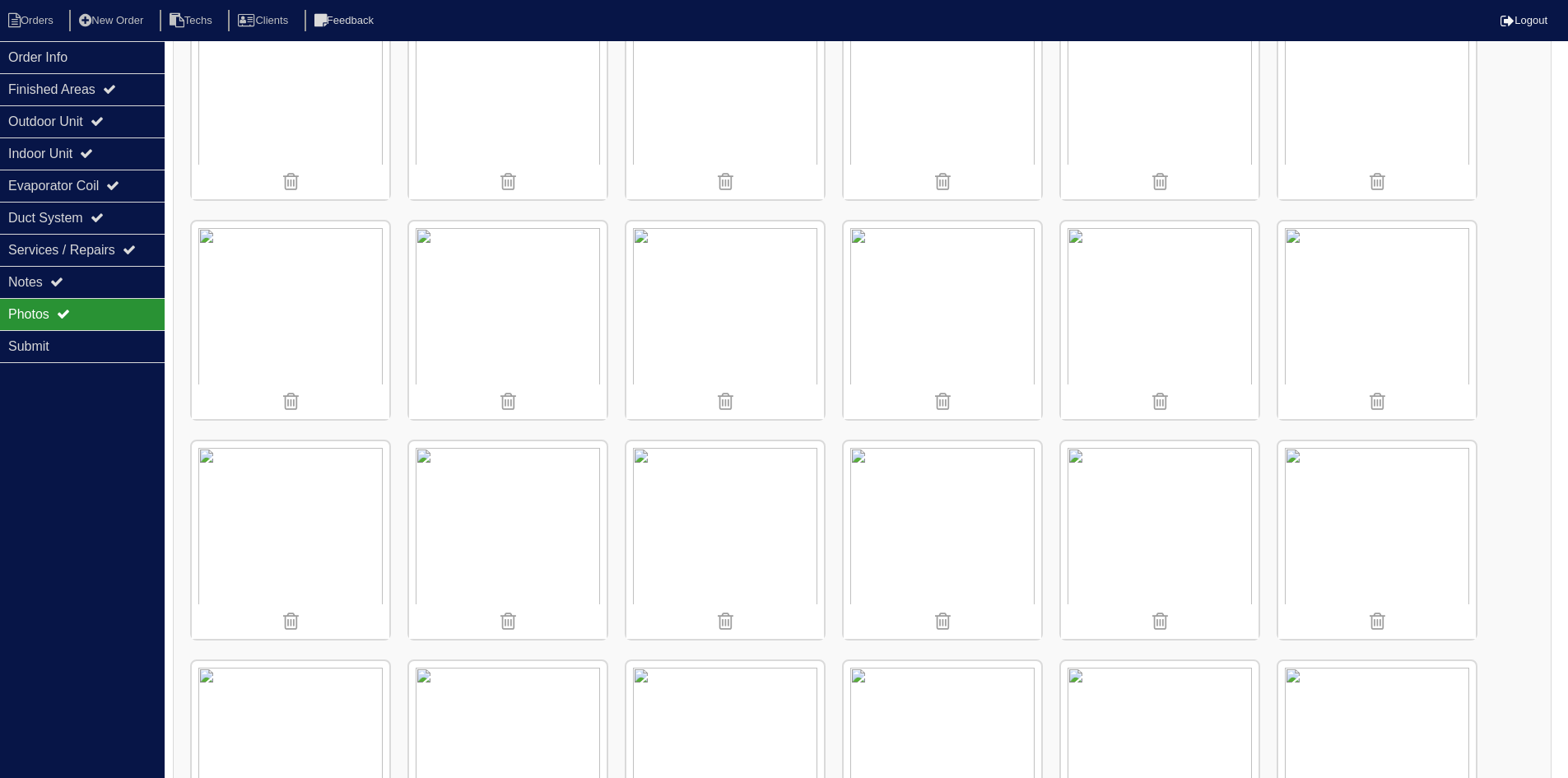
scroll to position [142, 0]
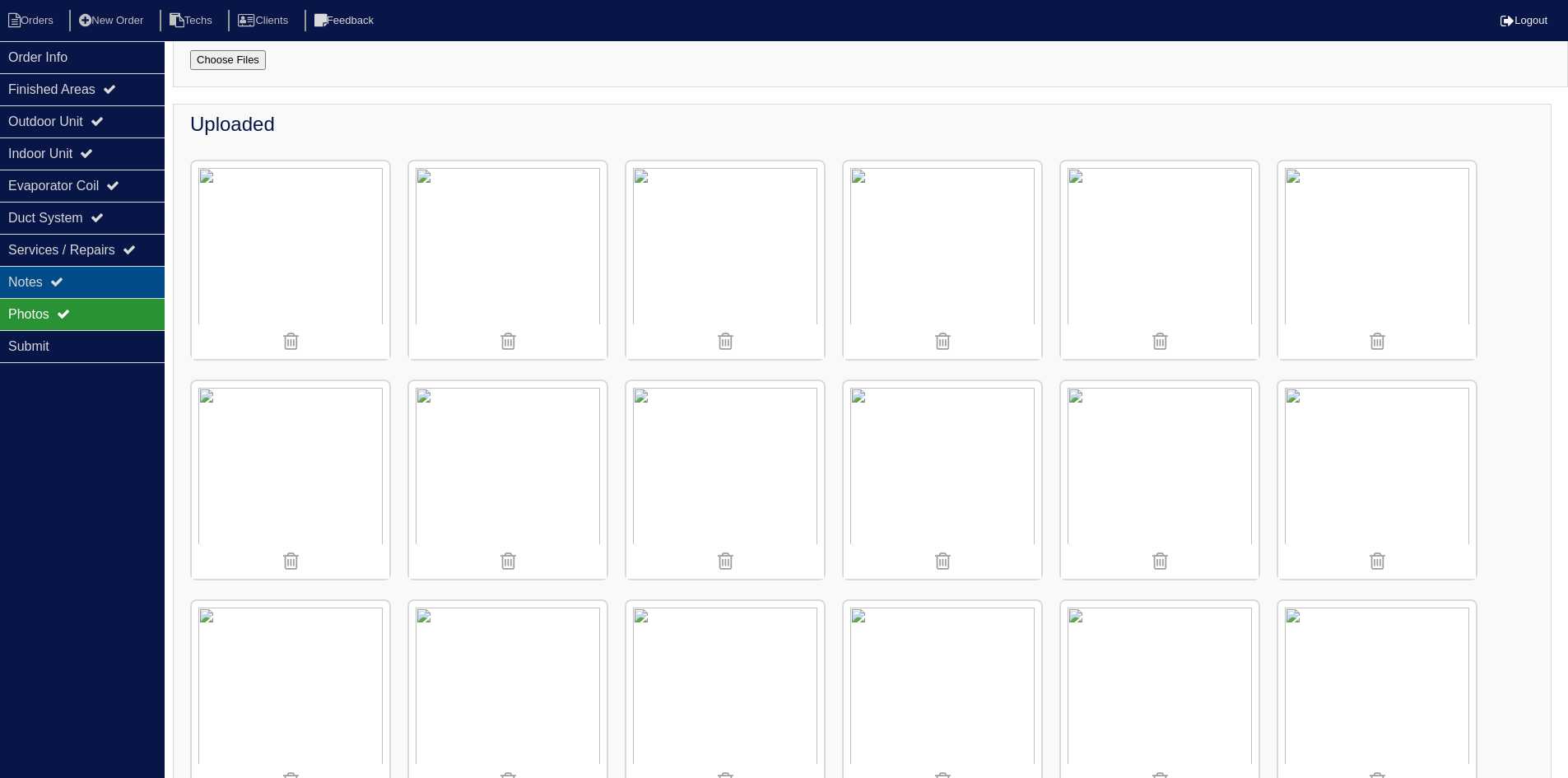
click at [64, 281] on icon at bounding box center [57, 282] width 13 height 13
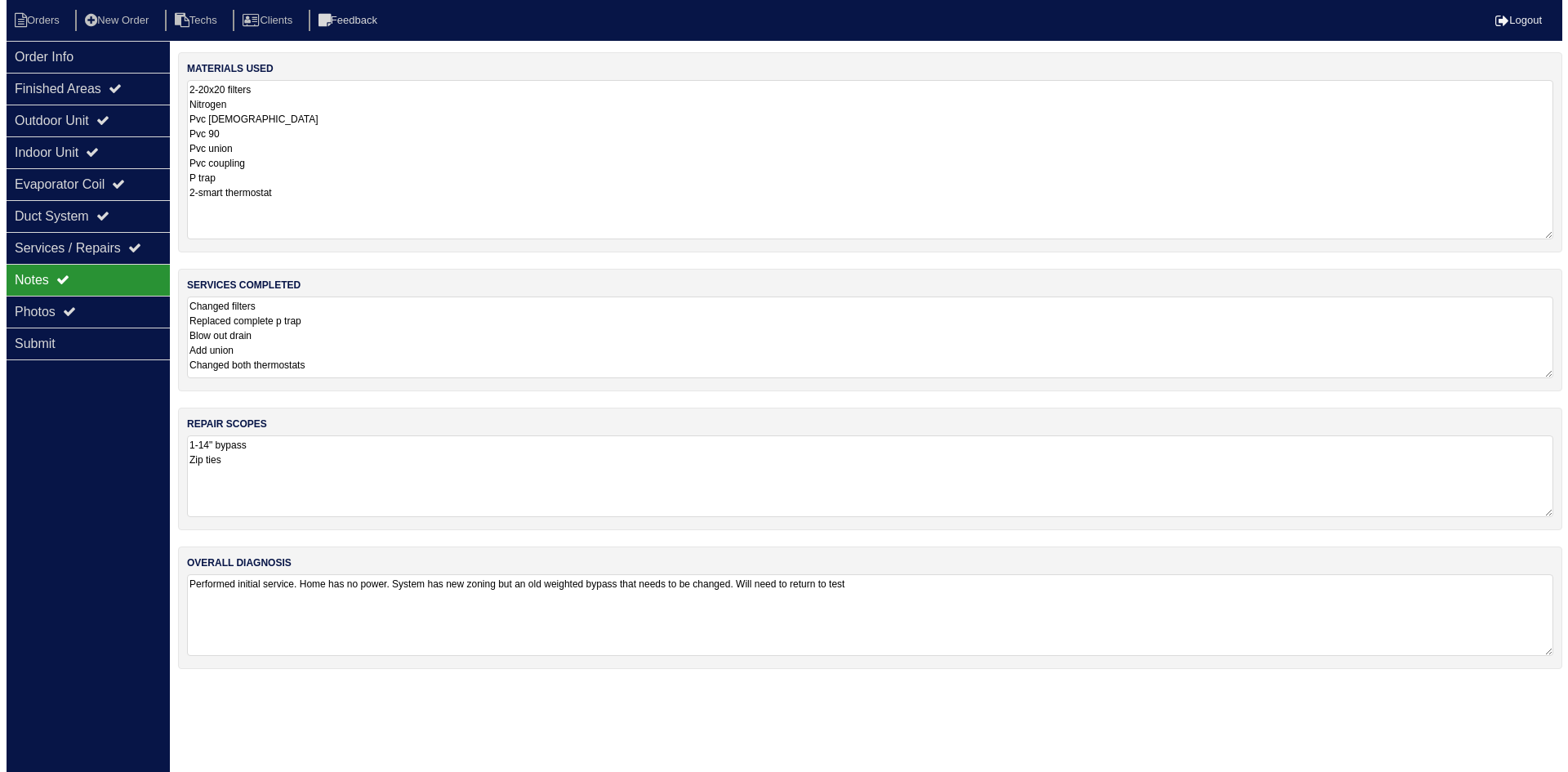
scroll to position [0, 0]
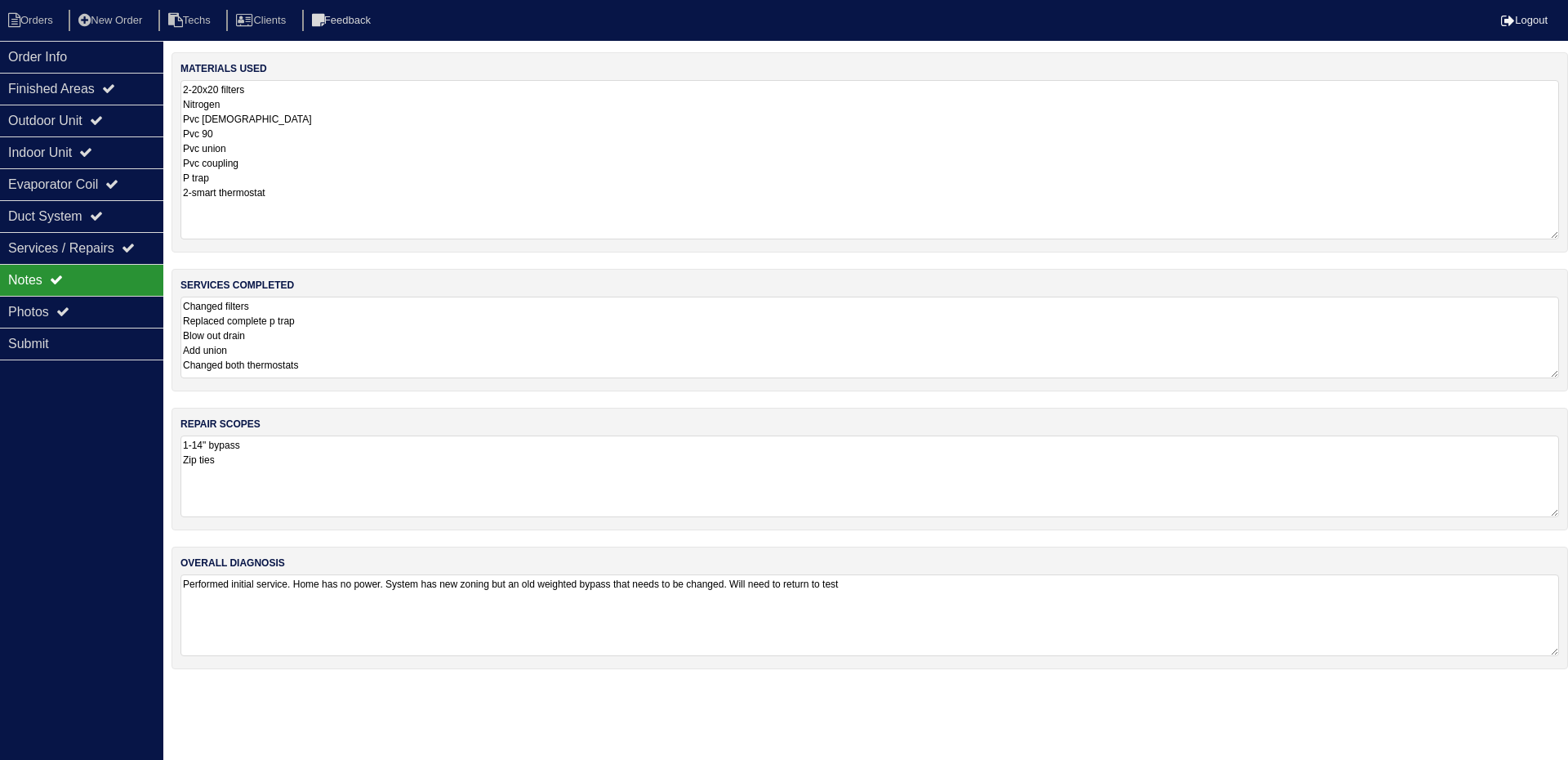
click at [960, 589] on textarea "Performed initial service. Home has no power. System has new zoning but an old …" at bounding box center [870, 615] width 1379 height 82
type textarea "Performed initial service. Home has no power. System has new zoning but an old …"
drag, startPoint x: 230, startPoint y: 460, endPoint x: 184, endPoint y: 447, distance: 47.8
click at [184, 447] on textarea "1-14" bypass Zip ties" at bounding box center [870, 476] width 1379 height 80
click at [49, 11] on li "Orders" at bounding box center [33, 20] width 66 height 22
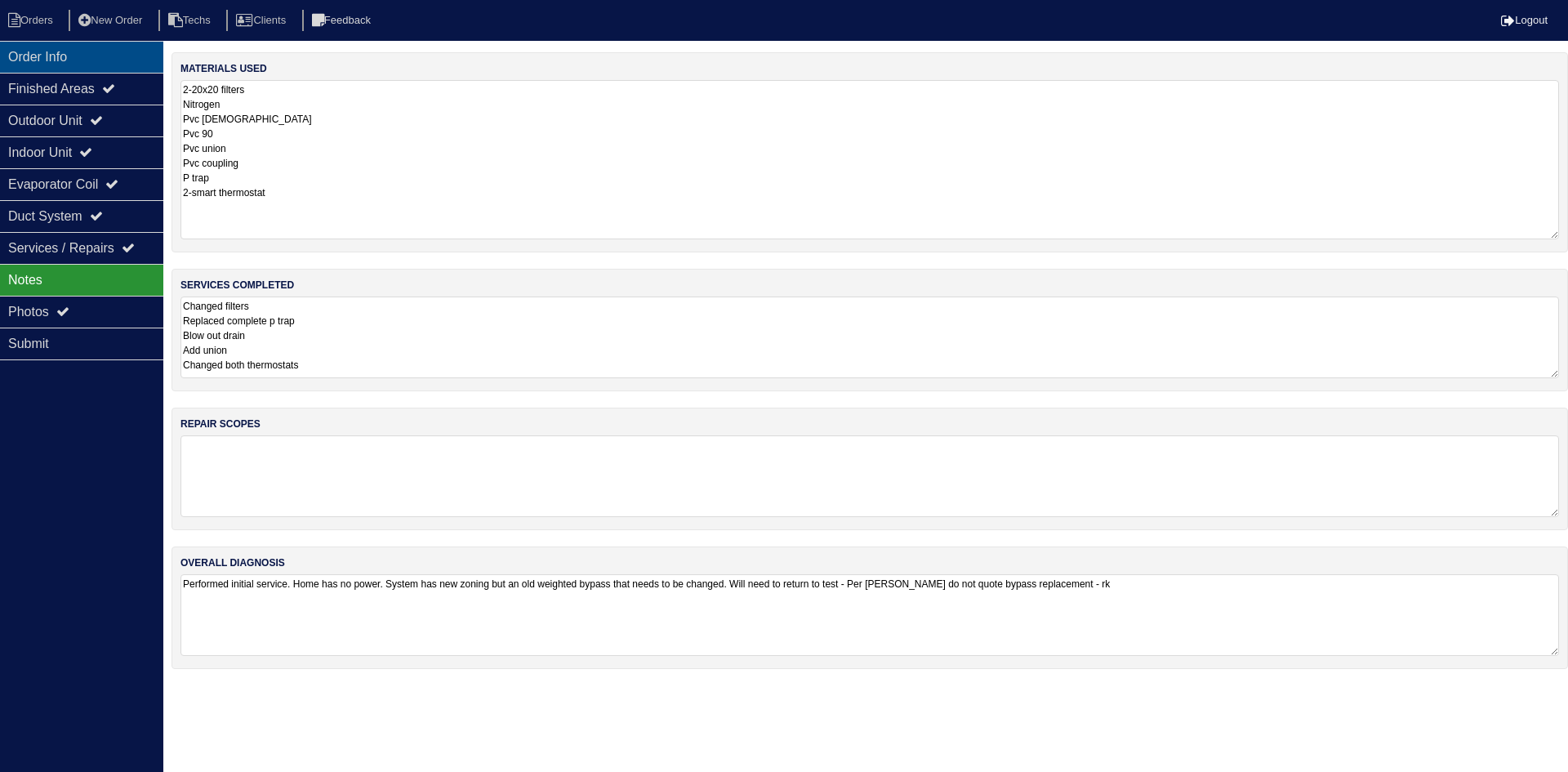
select select "15"
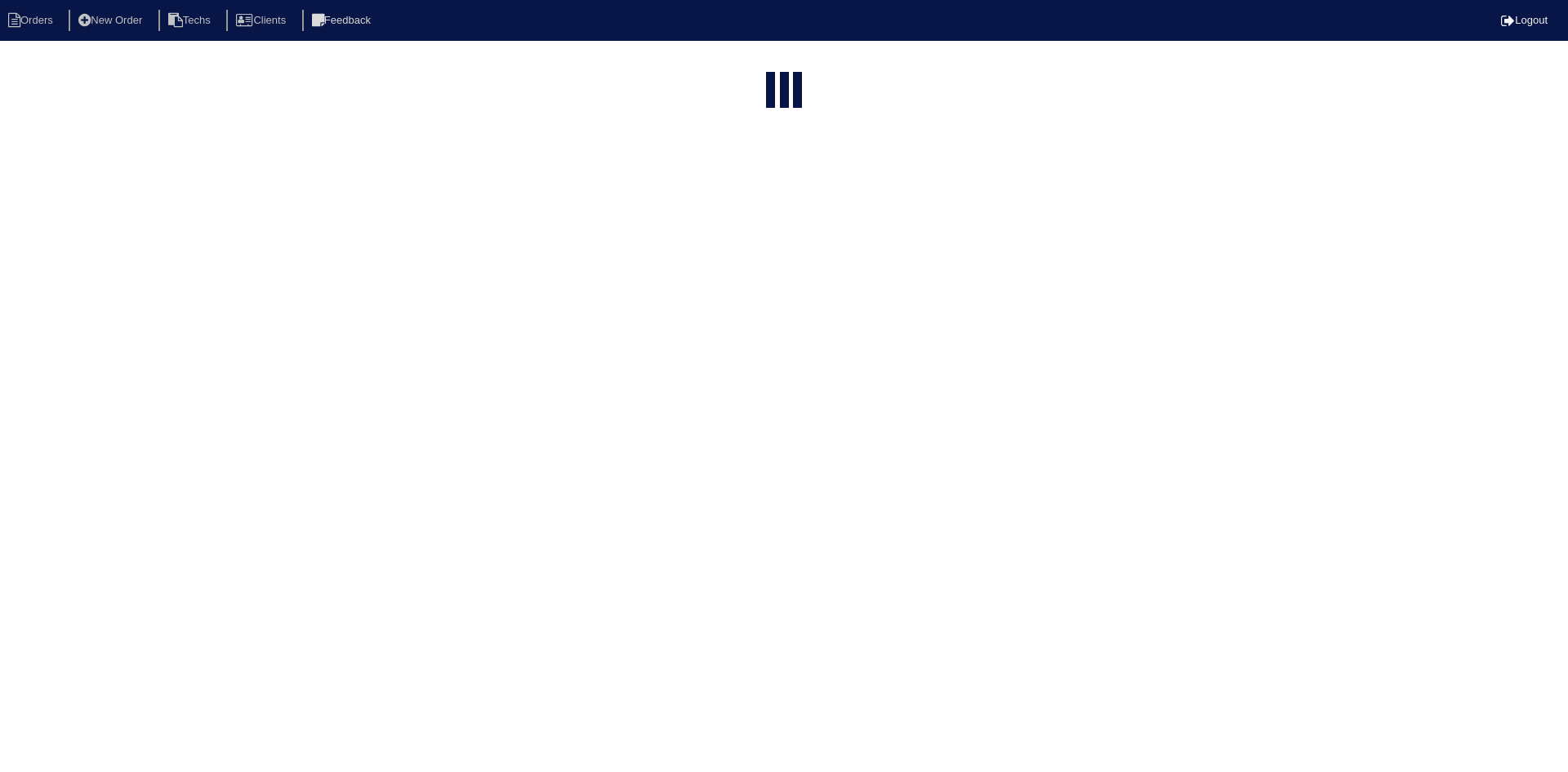
type input "360"
select select "field complete"
select select "need to quote"
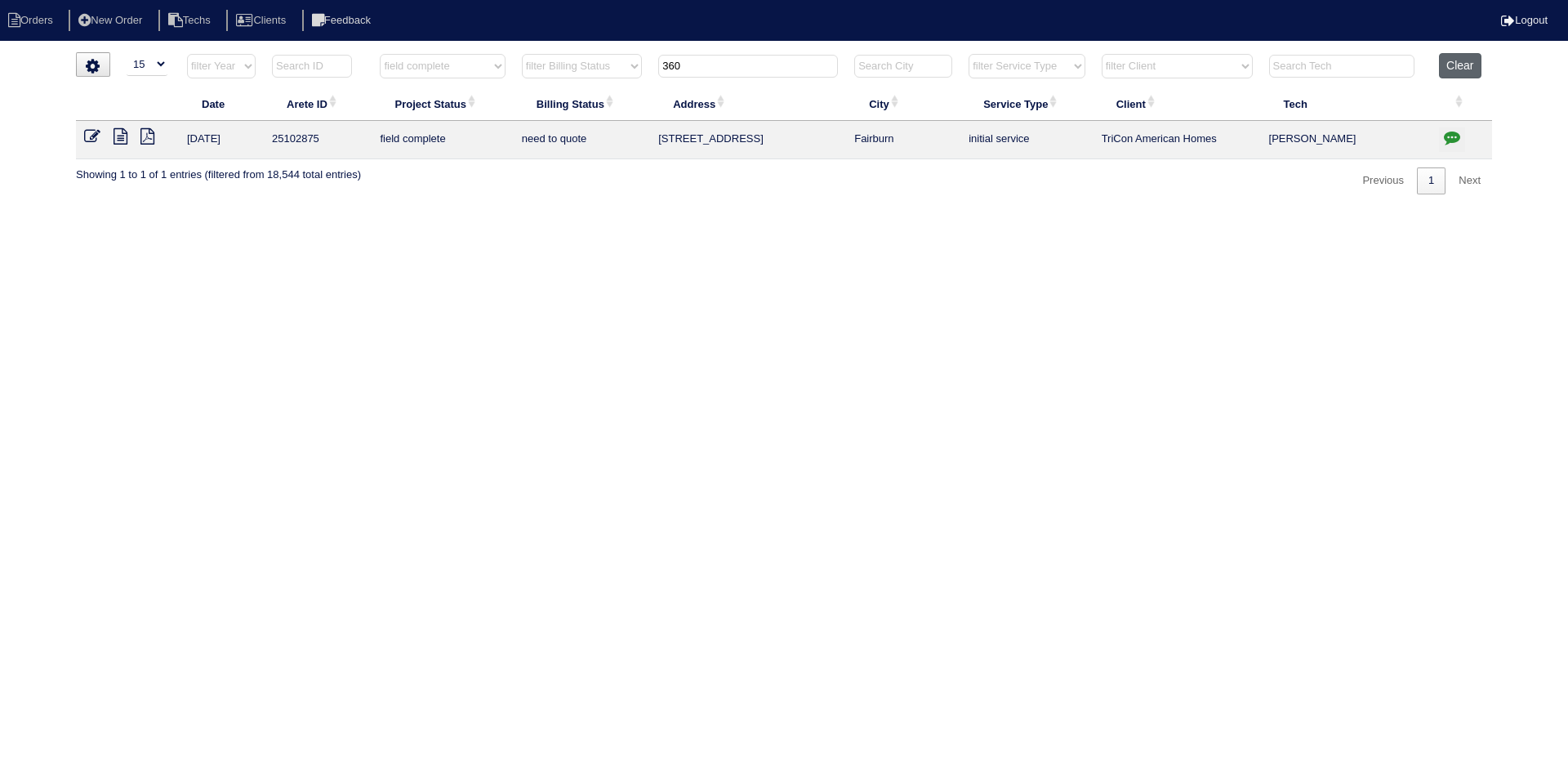
click at [1469, 65] on button "Clear" at bounding box center [1460, 66] width 42 height 25
select select
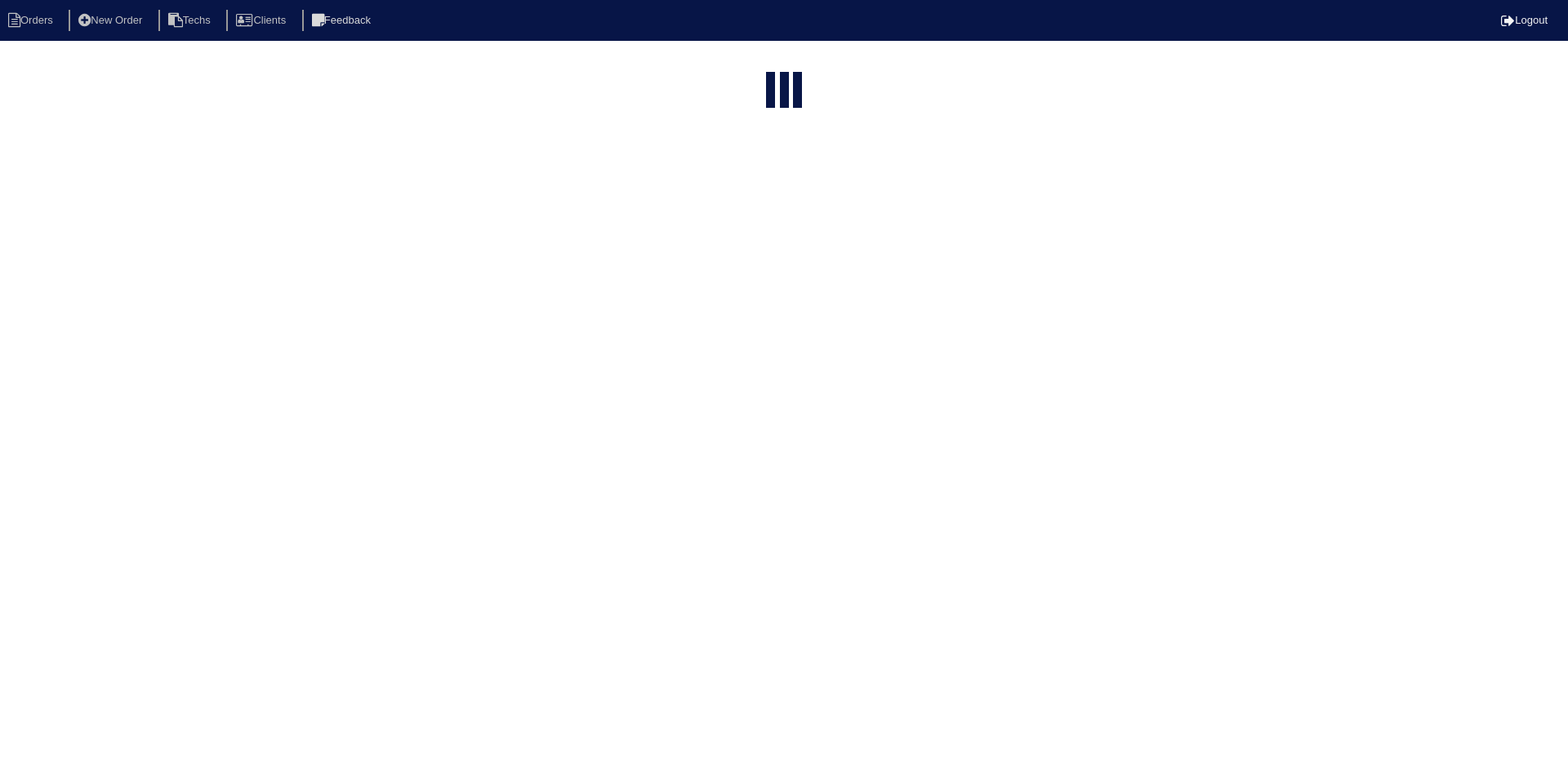
select select "15"
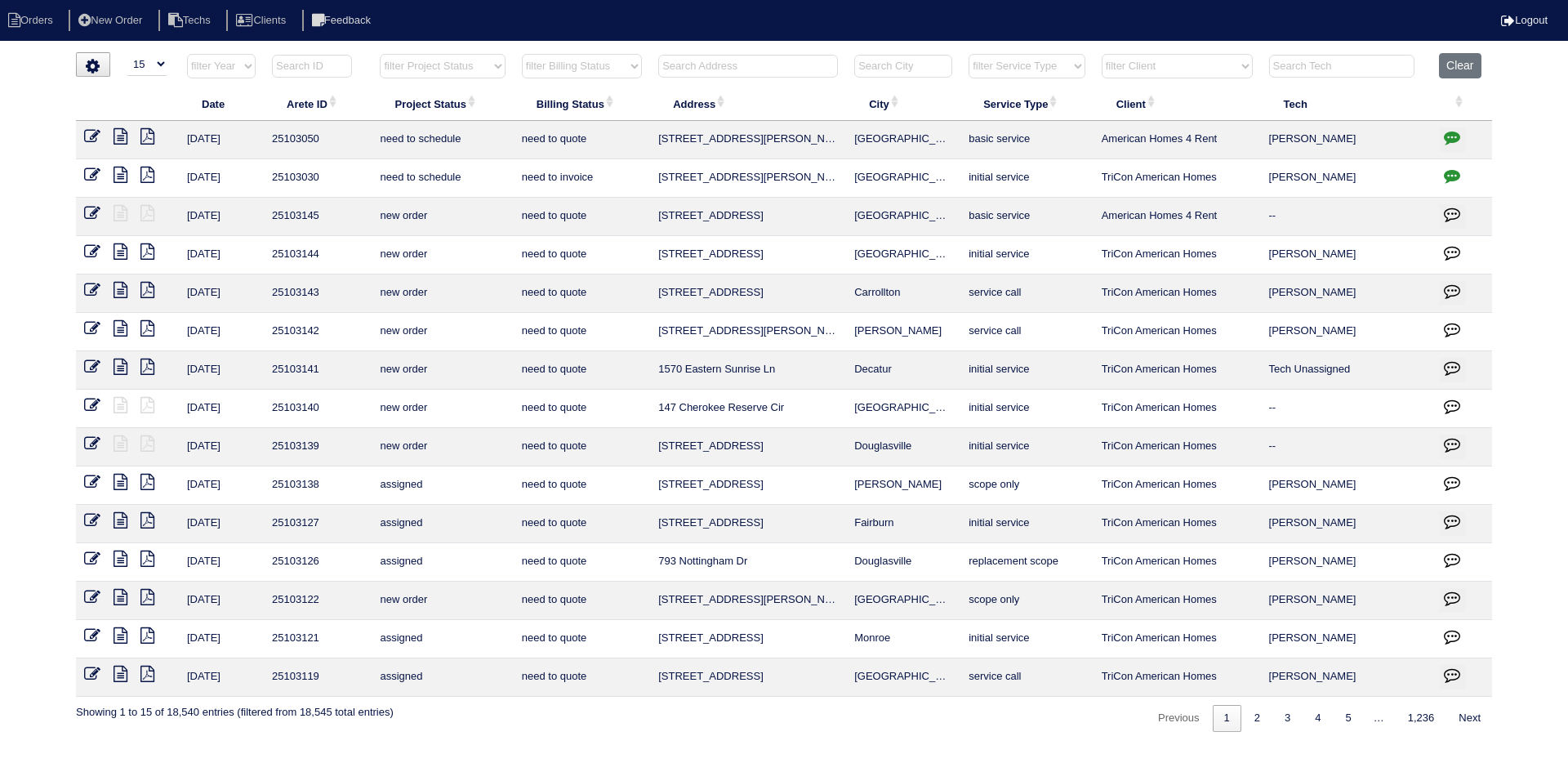
click at [489, 67] on select "filter Project Status -- Any Project Status -- new order assigned in progress f…" at bounding box center [442, 66] width 125 height 25
click at [380, 54] on select "filter Project Status -- Any Project Status -- new order assigned in progress f…" at bounding box center [442, 66] width 125 height 25
select select "field complete"
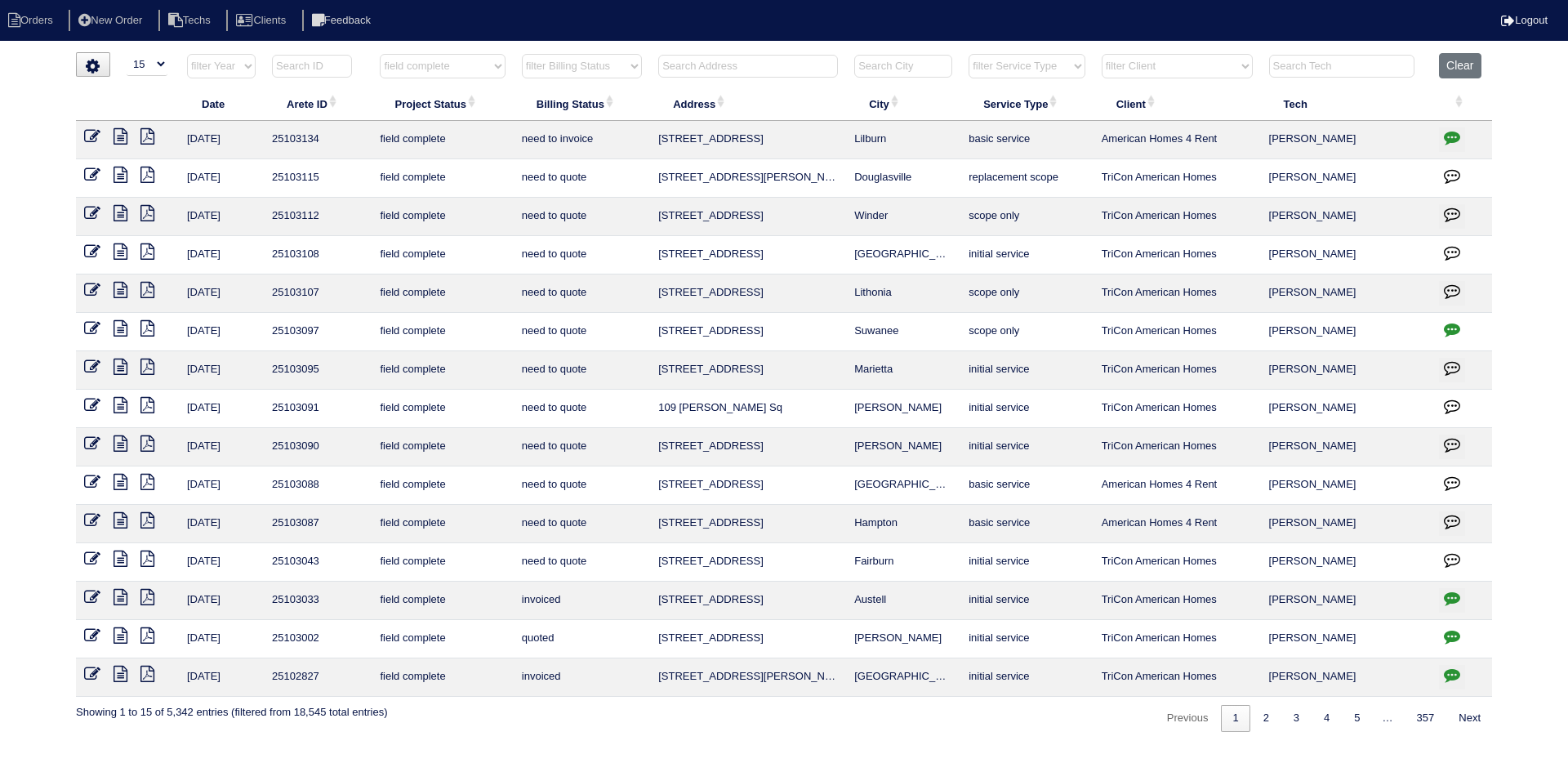
click at [613, 67] on select "filter Billing Status -- Any Billing Status -- need to quote quoted need to inv…" at bounding box center [582, 66] width 120 height 25
select select "need to quote"
click at [522, 54] on select "filter Billing Status -- Any Billing Status -- need to quote quoted need to inv…" at bounding box center [582, 66] width 120 height 25
select select "field complete"
select select "need to quote"
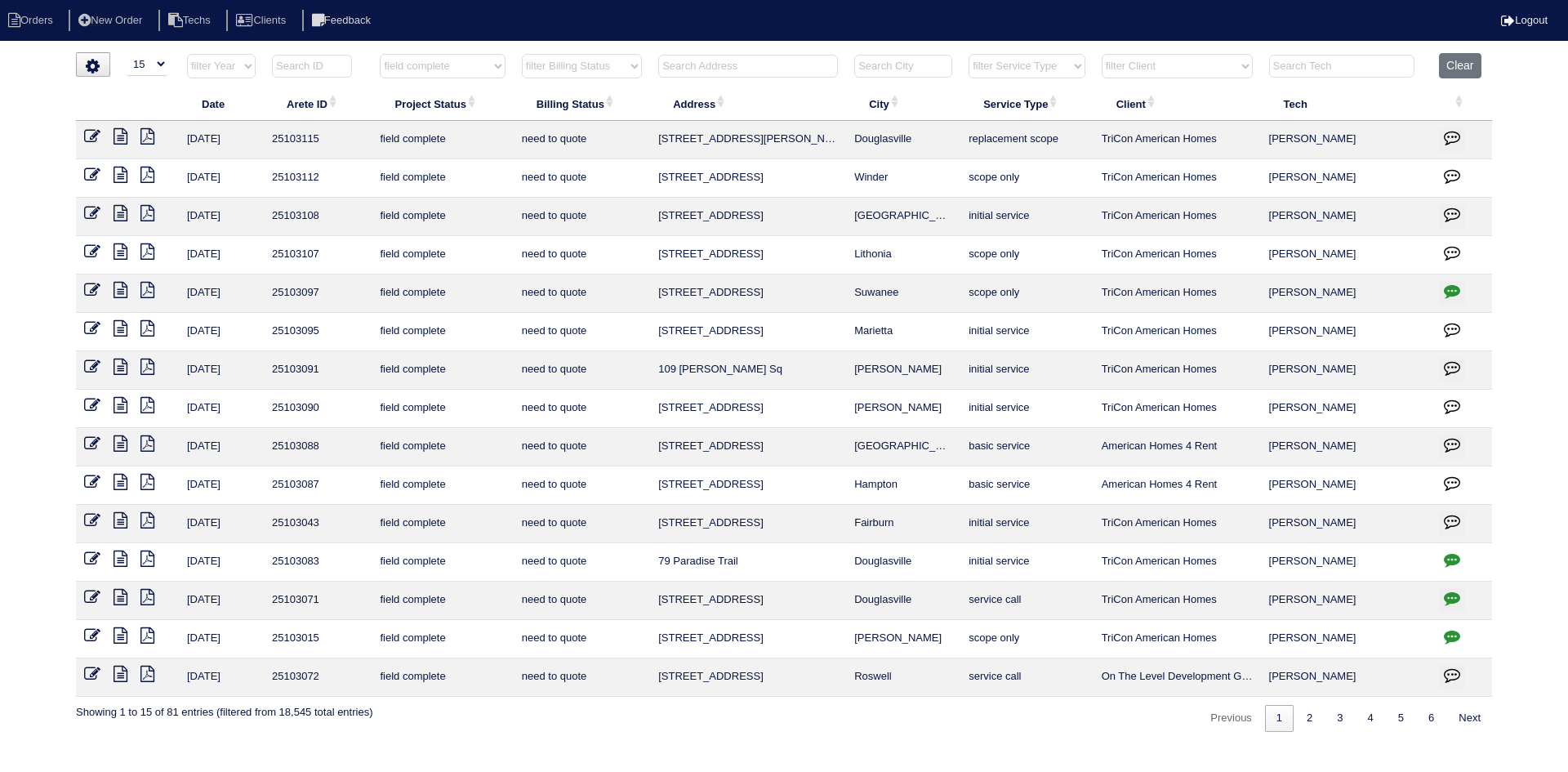
click at [1453, 635] on icon "button" at bounding box center [1452, 636] width 16 height 16
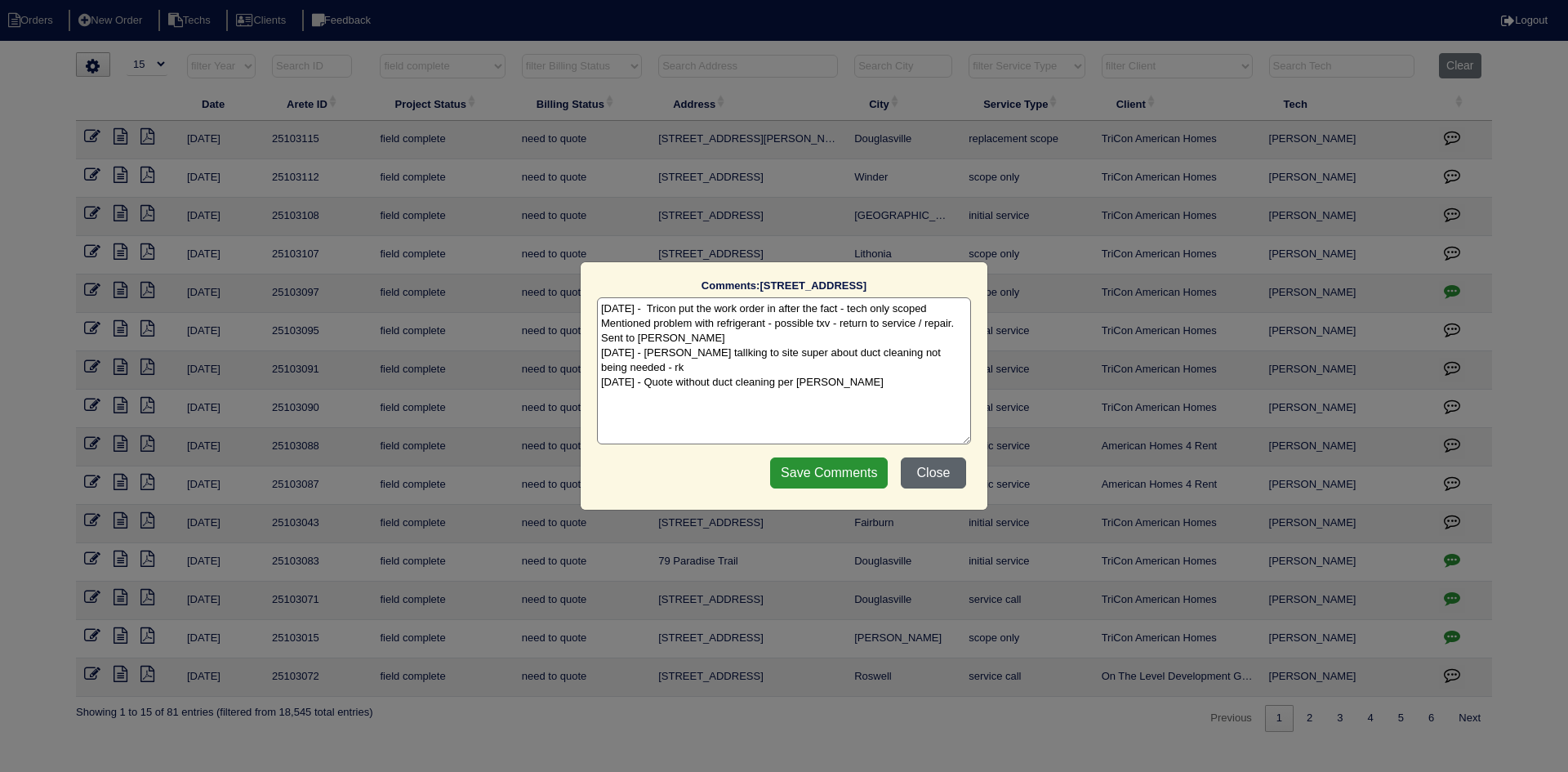
click at [922, 479] on button "Close" at bounding box center [934, 473] width 66 height 31
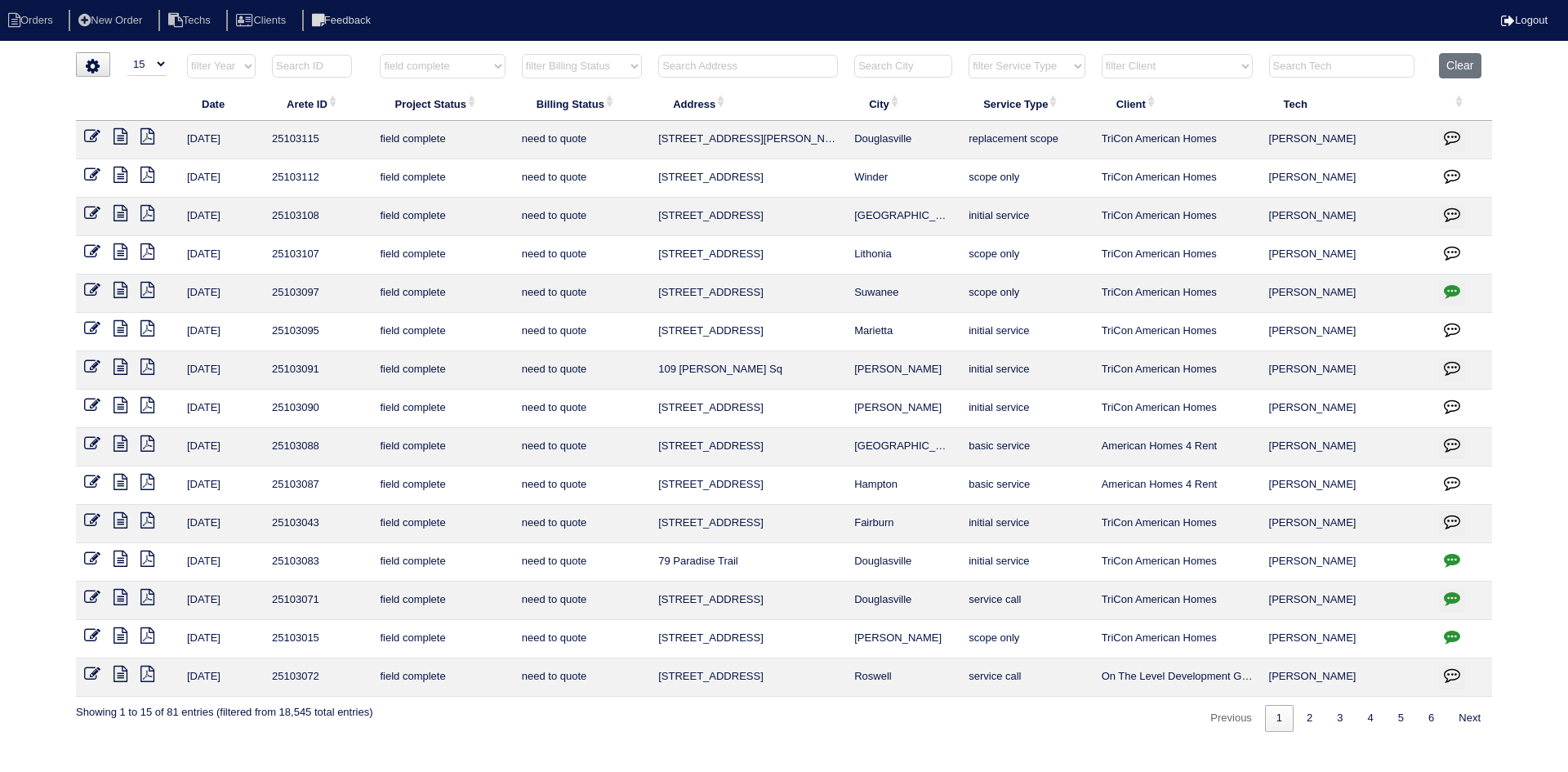
click at [120, 519] on icon at bounding box center [120, 520] width 14 height 16
click at [152, 520] on icon at bounding box center [147, 520] width 14 height 16
click at [117, 521] on icon at bounding box center [120, 520] width 14 height 16
click at [124, 207] on icon at bounding box center [120, 213] width 14 height 16
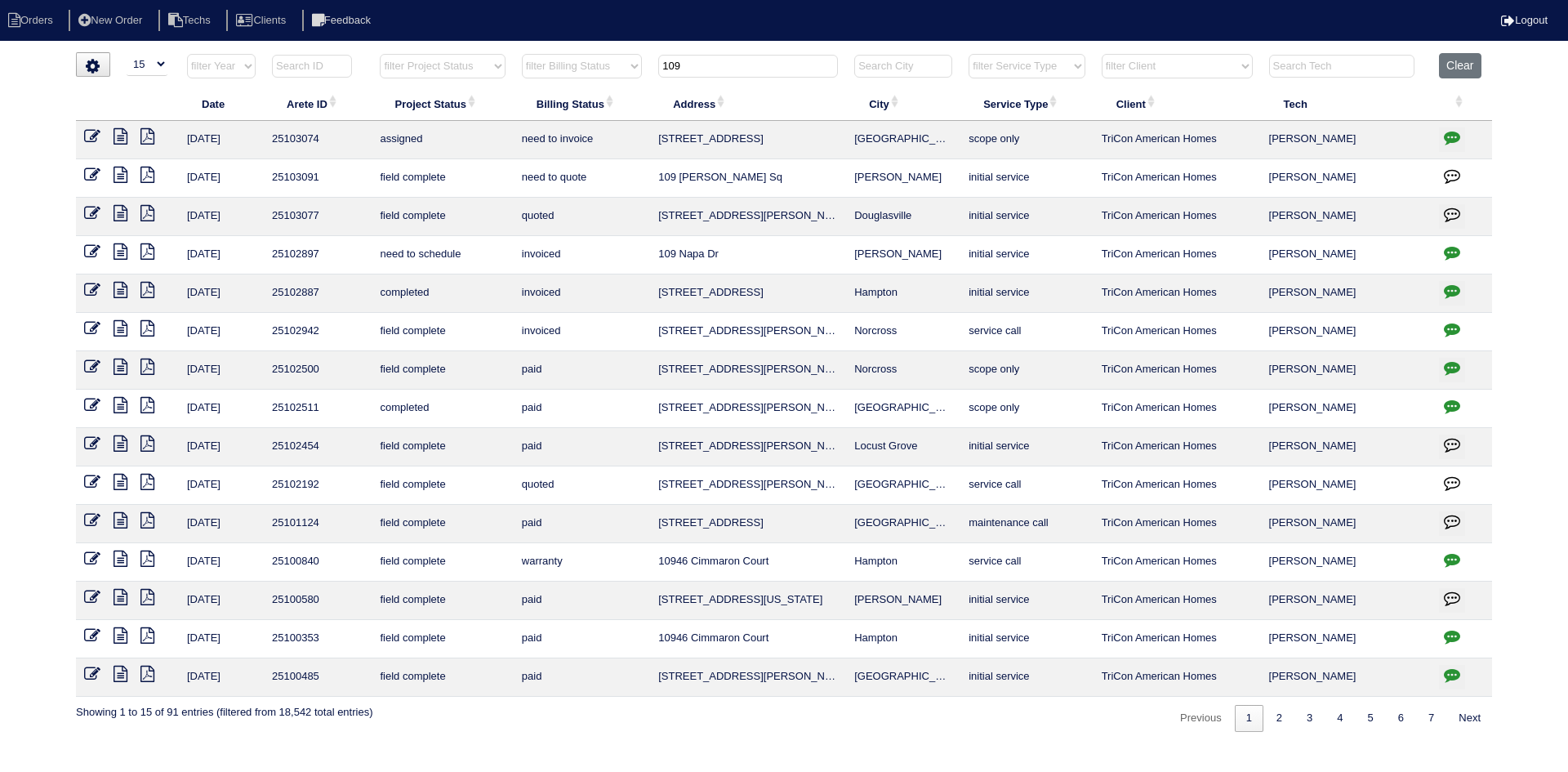
select select "15"
click at [682, 70] on input "109" at bounding box center [748, 66] width 180 height 23
click at [683, 69] on input "109" at bounding box center [748, 66] width 180 height 23
click at [683, 68] on input "109" at bounding box center [748, 66] width 180 height 23
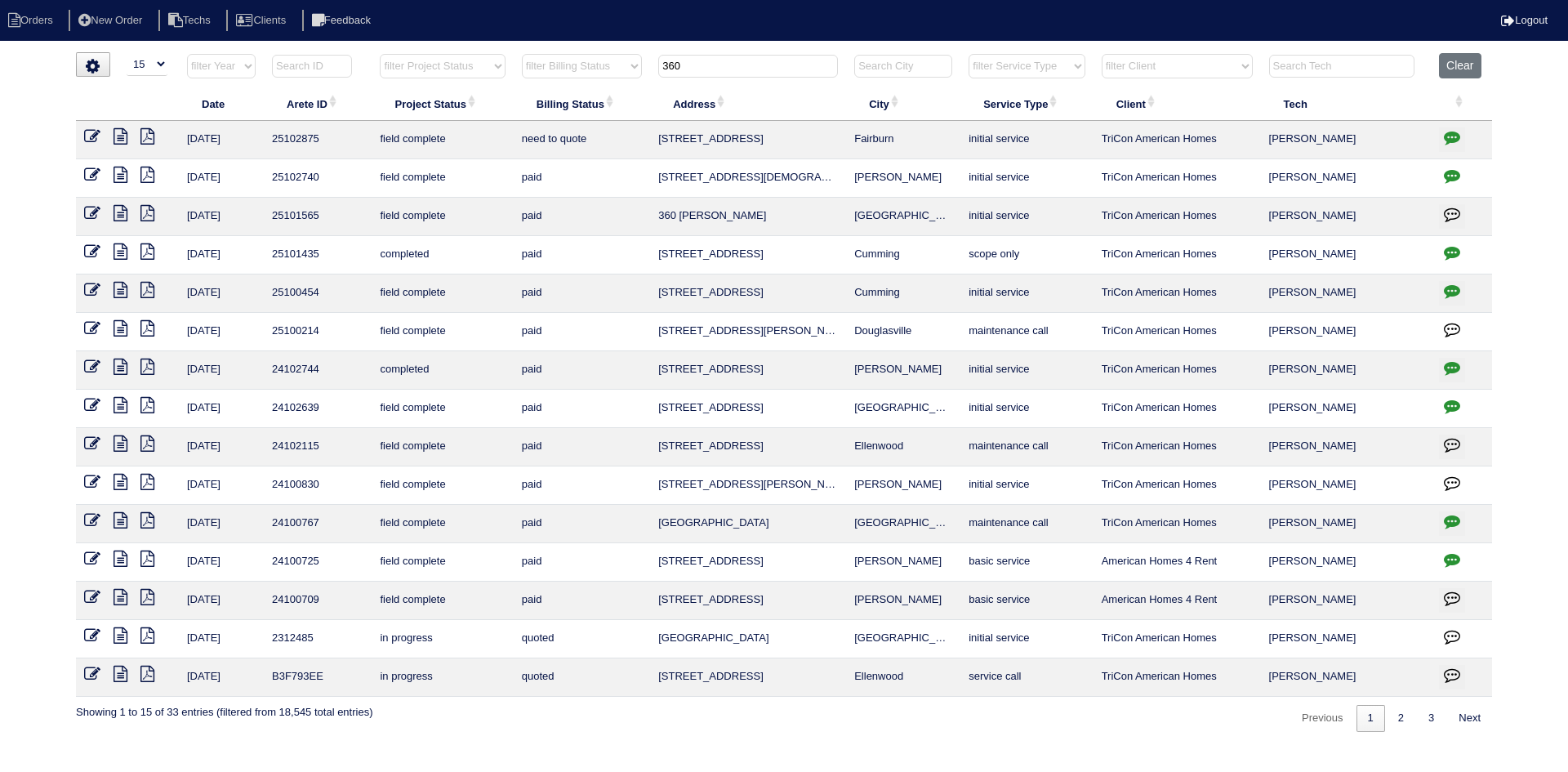
type input "360"
click at [116, 137] on icon at bounding box center [120, 136] width 14 height 16
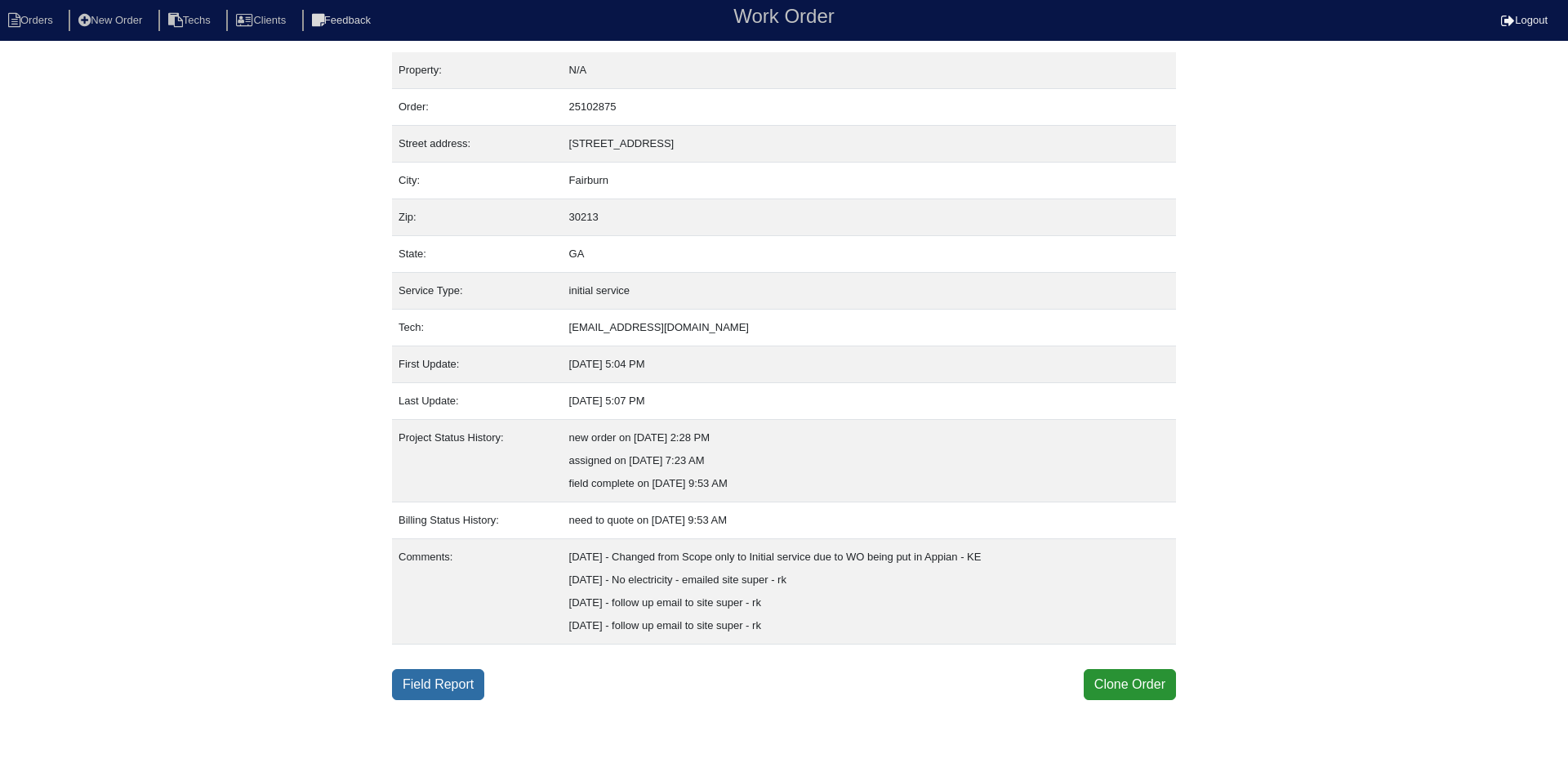
click at [452, 688] on link "Field Report" at bounding box center [438, 684] width 93 height 31
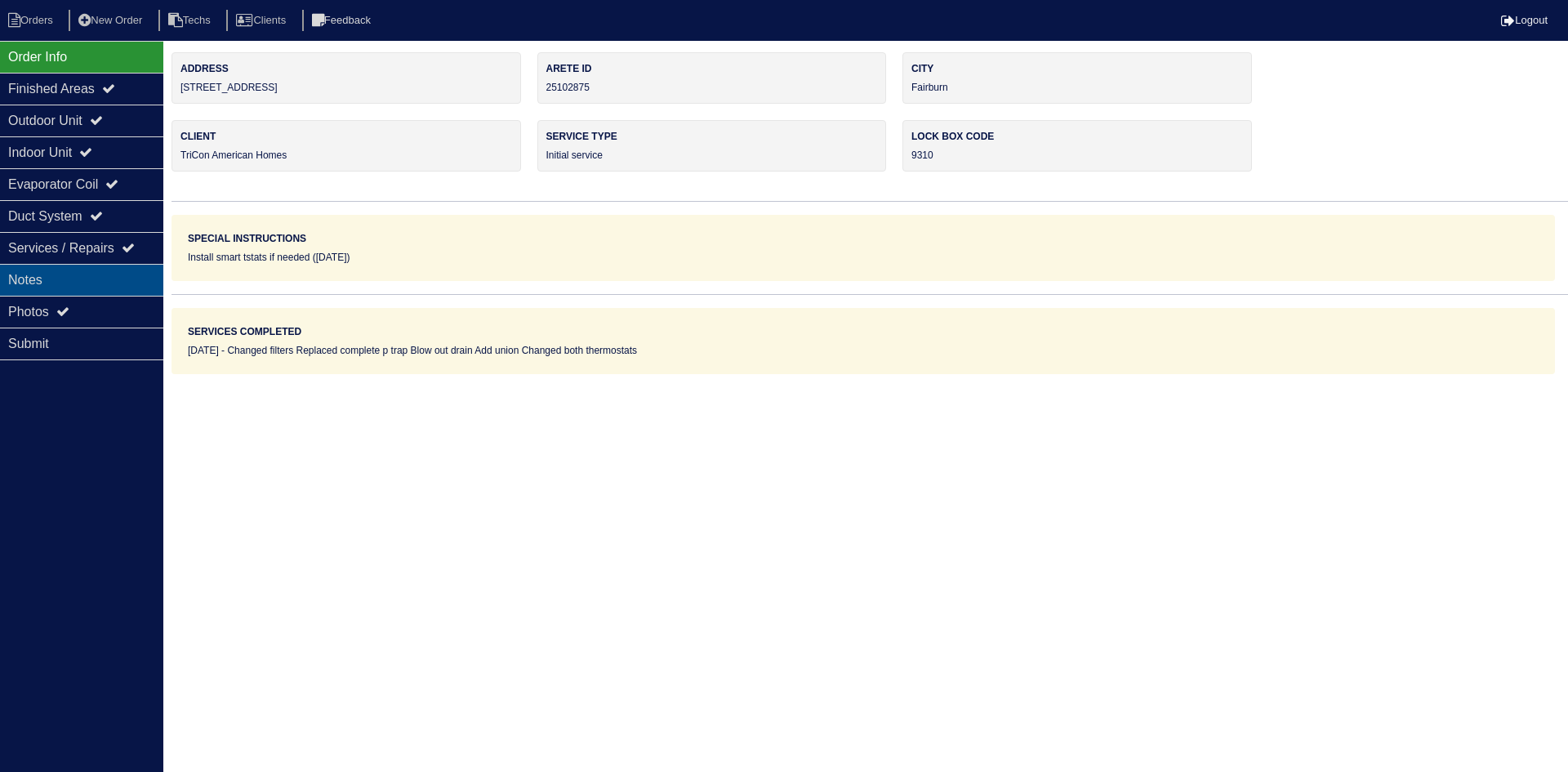
click at [75, 269] on div "Notes" at bounding box center [81, 279] width 163 height 32
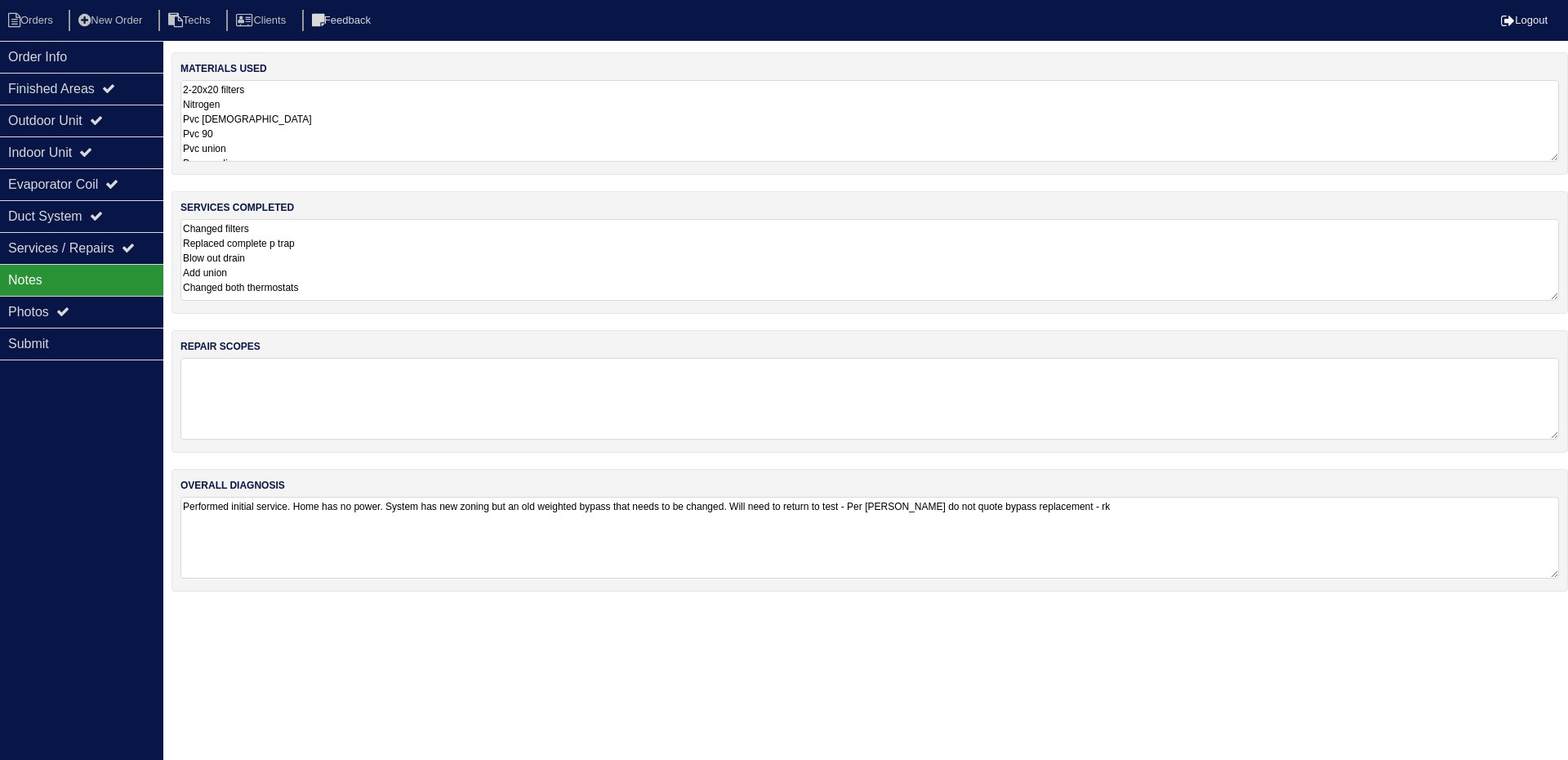
click at [485, 239] on textarea "Changed filters Replaced complete p trap Blow out drain Add union Changed both …" at bounding box center [870, 260] width 1379 height 82
click at [70, 311] on icon at bounding box center [63, 312] width 13 height 13
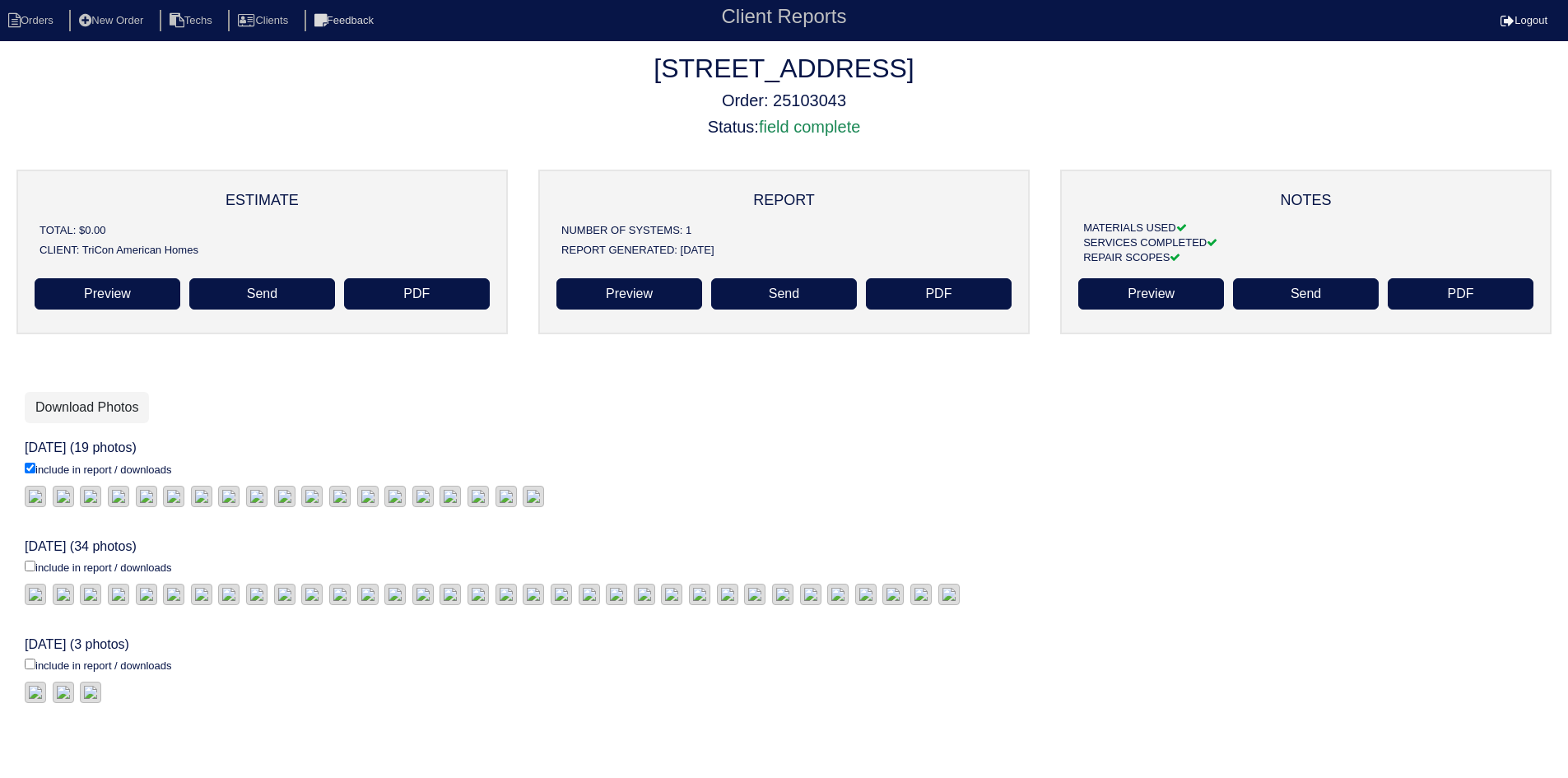
scroll to position [330, 0]
click at [30, 463] on input "include in report / downloads" at bounding box center [30, 467] width 11 height 11
checkbox input "true"
click at [96, 403] on link "Download Photos" at bounding box center [87, 407] width 124 height 31
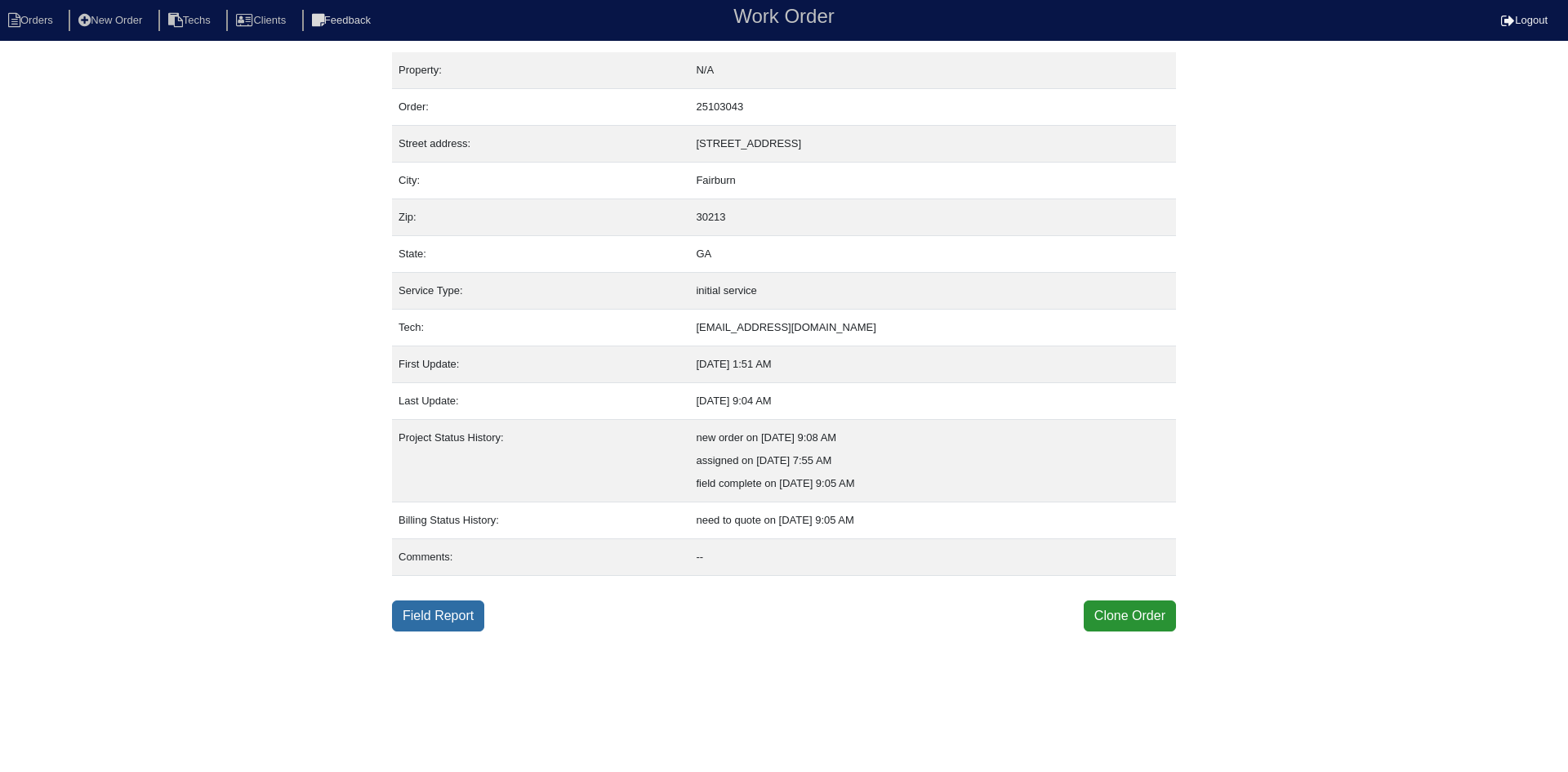
click at [441, 615] on link "Field Report" at bounding box center [438, 615] width 93 height 31
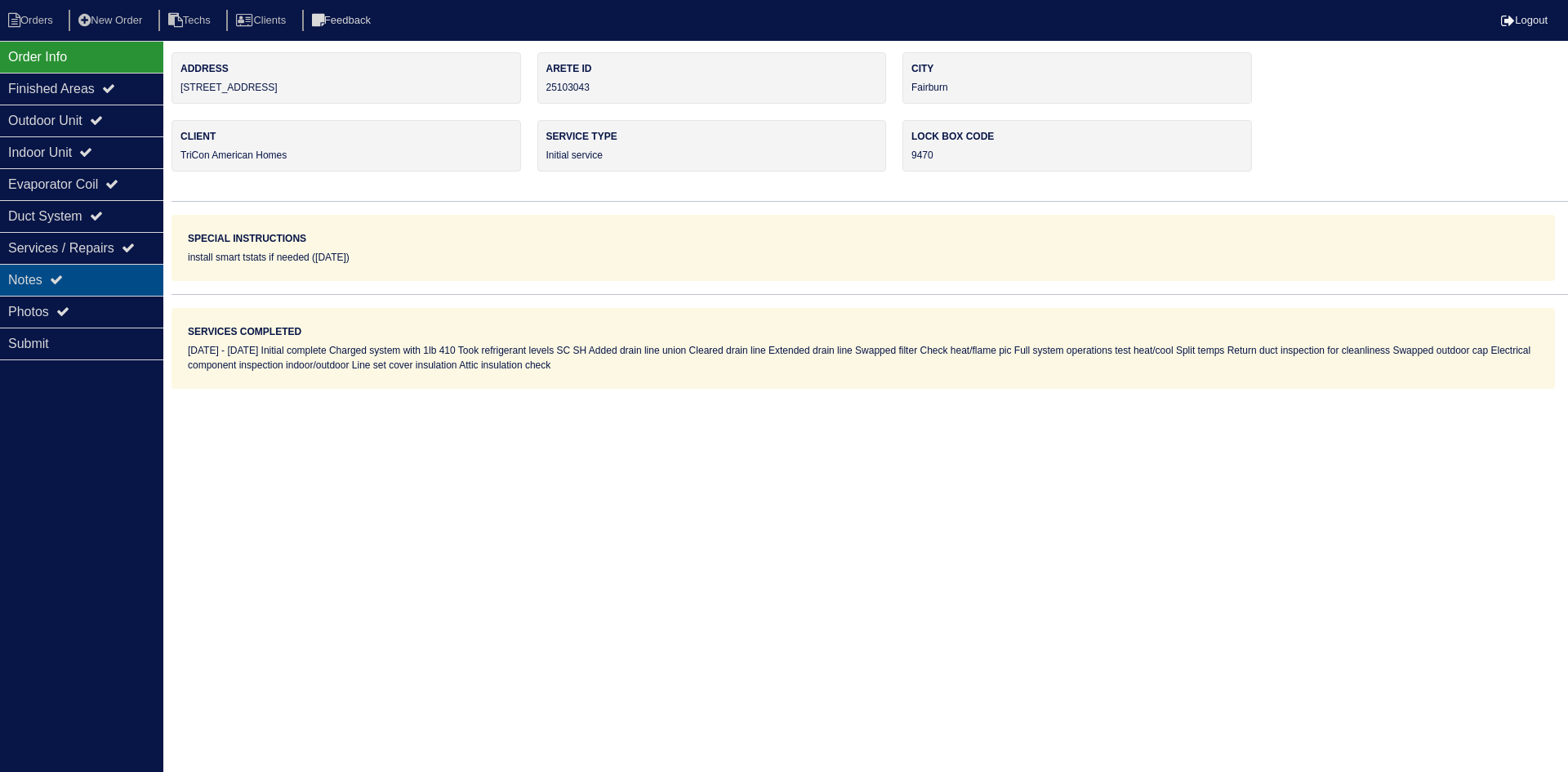
click at [77, 279] on div "Notes" at bounding box center [81, 279] width 163 height 32
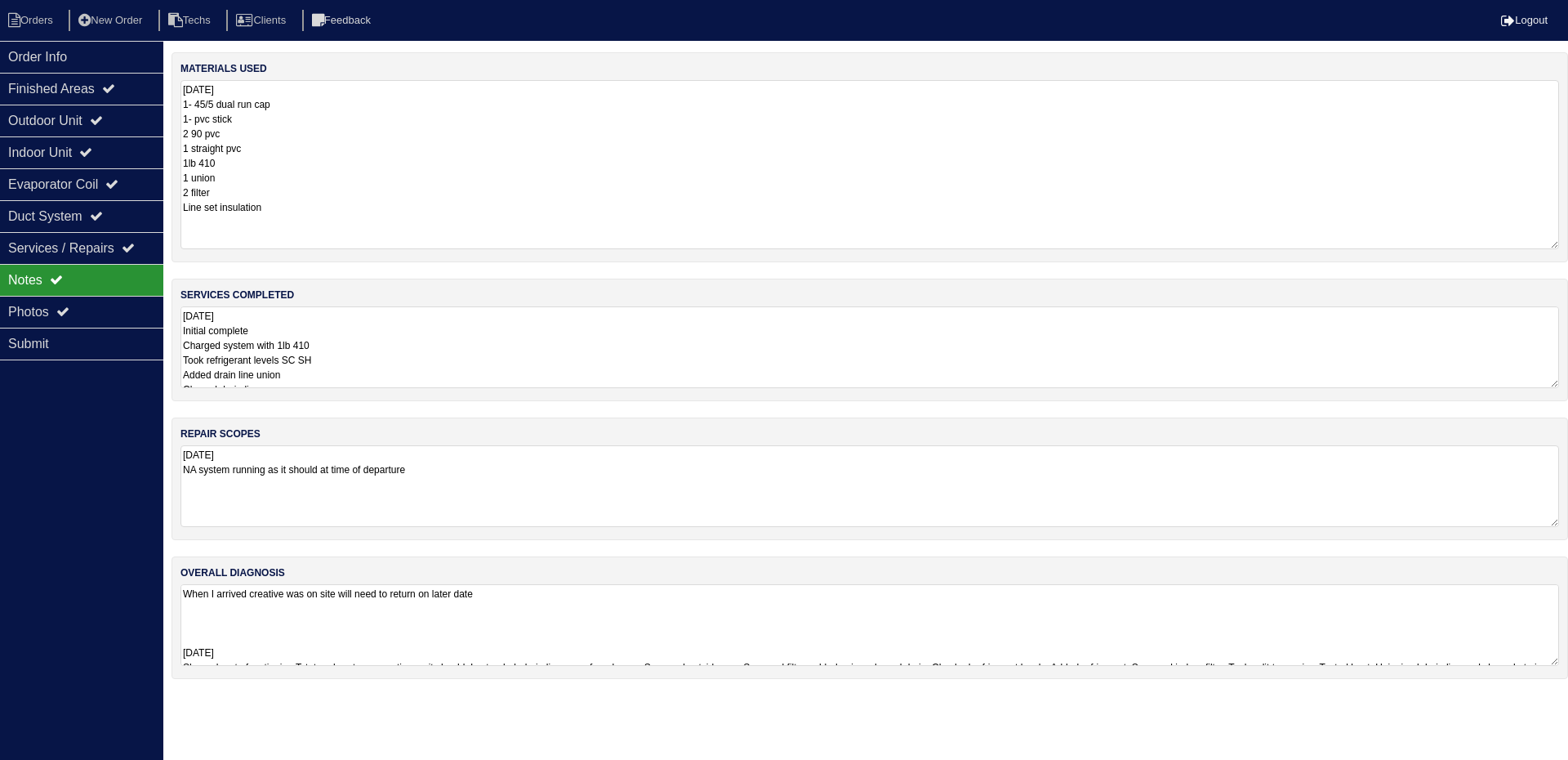
drag, startPoint x: 1549, startPoint y: 154, endPoint x: 1550, endPoint y: 247, distance: 93.0
click at [1550, 247] on textarea "8.25.26 1- 45/5 dual run cap 1- pvc stick 2 90 pvc 1 straight pvc 1lb 410 1 uni…" at bounding box center [870, 165] width 1379 height 169
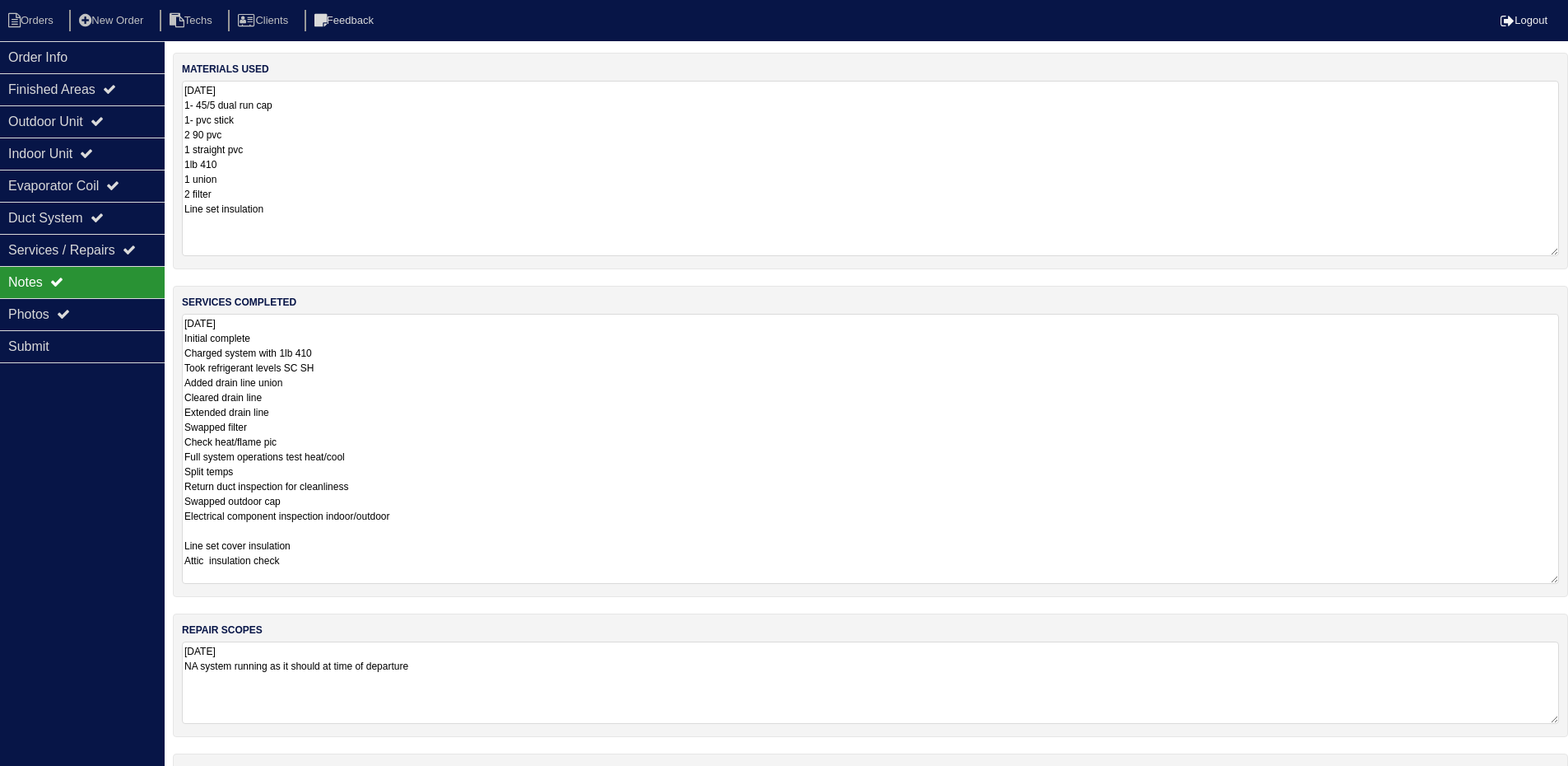
drag, startPoint x: 1566, startPoint y: 392, endPoint x: 1560, endPoint y: 579, distance: 187.1
click at [1560, 579] on div "services completed 8.25.25 Initial complete Charged system with 1lb 410 Took re…" at bounding box center [870, 441] width 1395 height 312
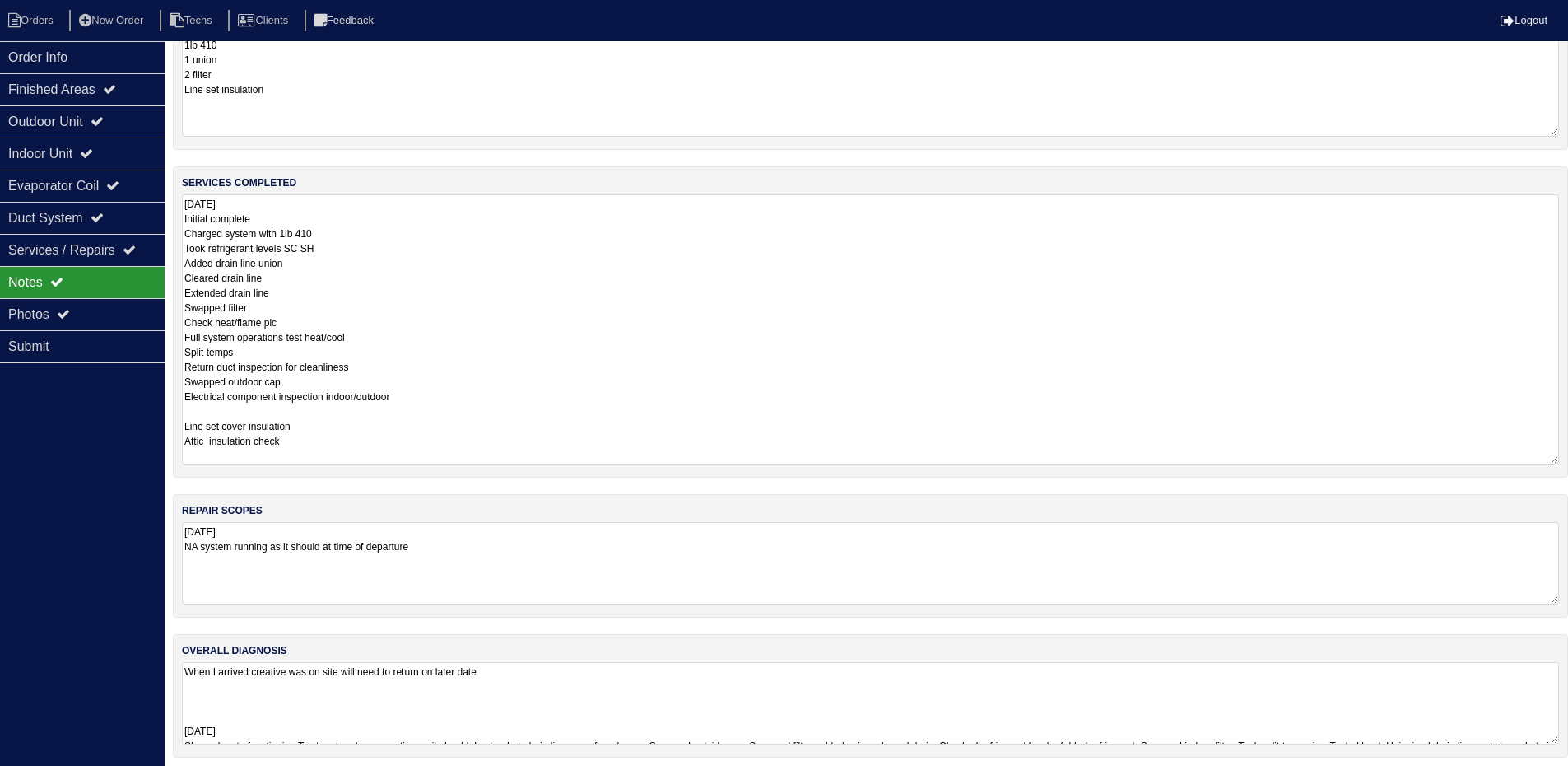
scroll to position [127, 0]
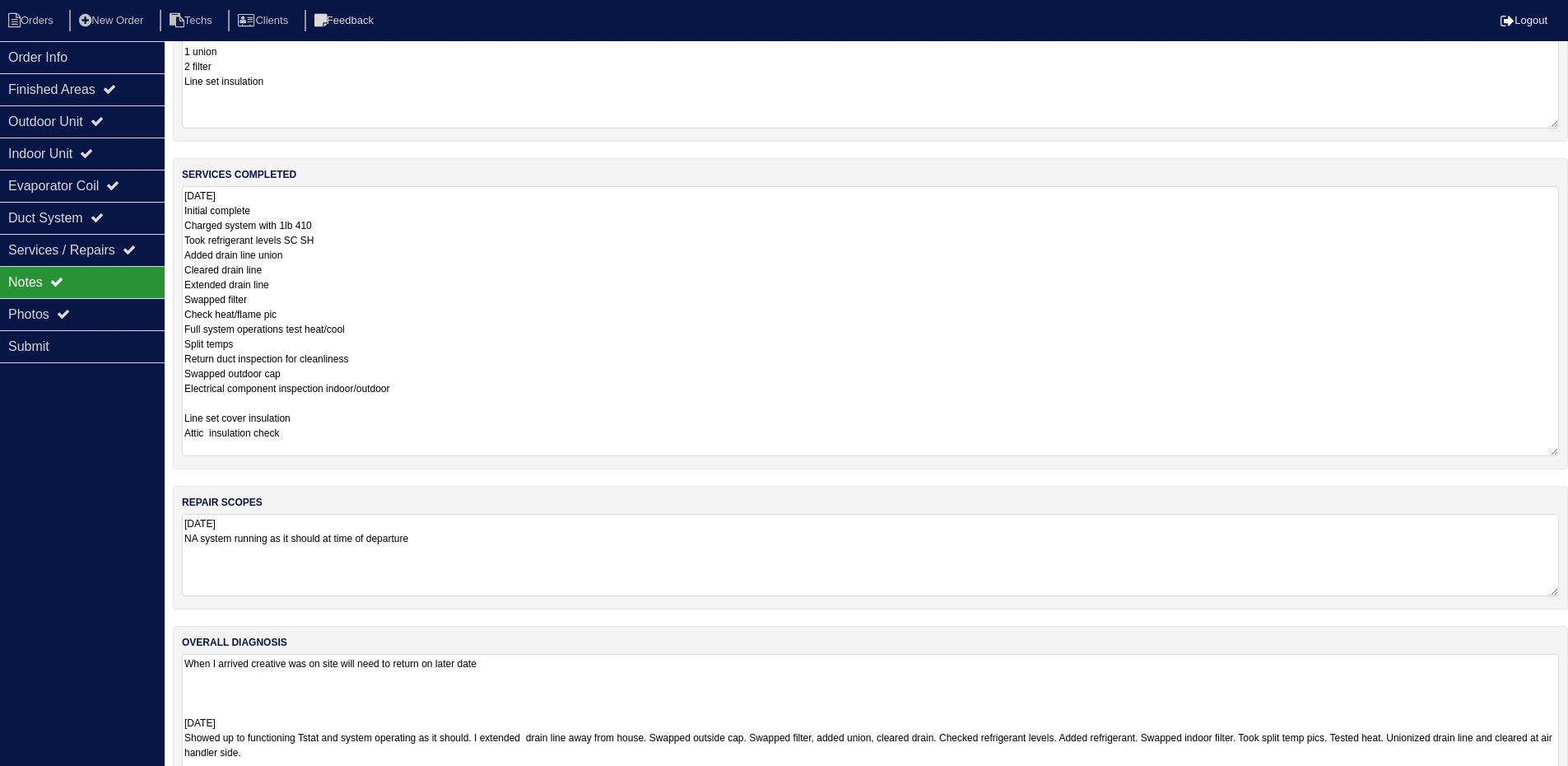
click at [926, 685] on textarea "When I arrived creative was on site will need to return on later date 8.25.25 S…" at bounding box center [870, 721] width 1377 height 136
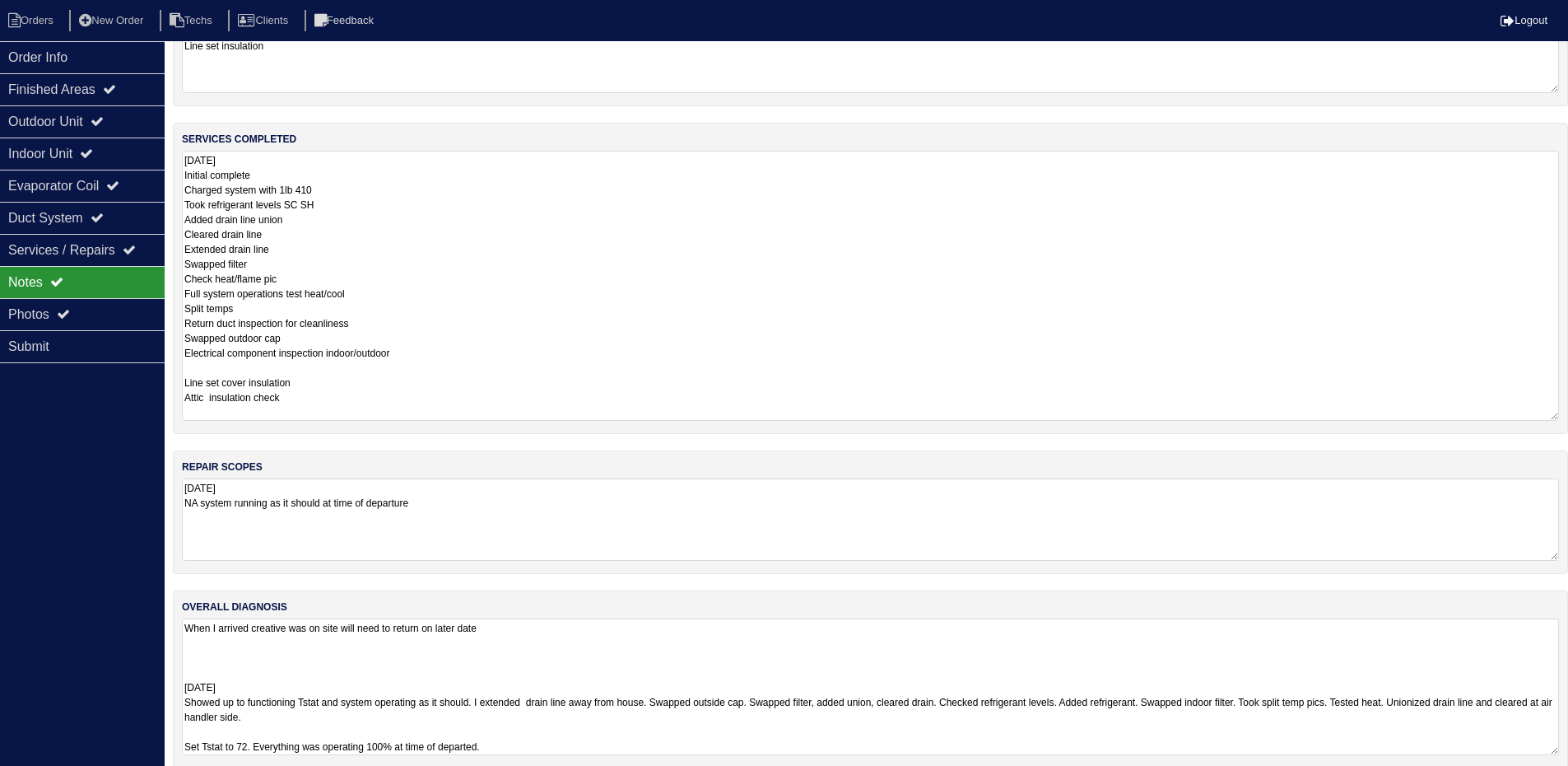
scroll to position [182, 0]
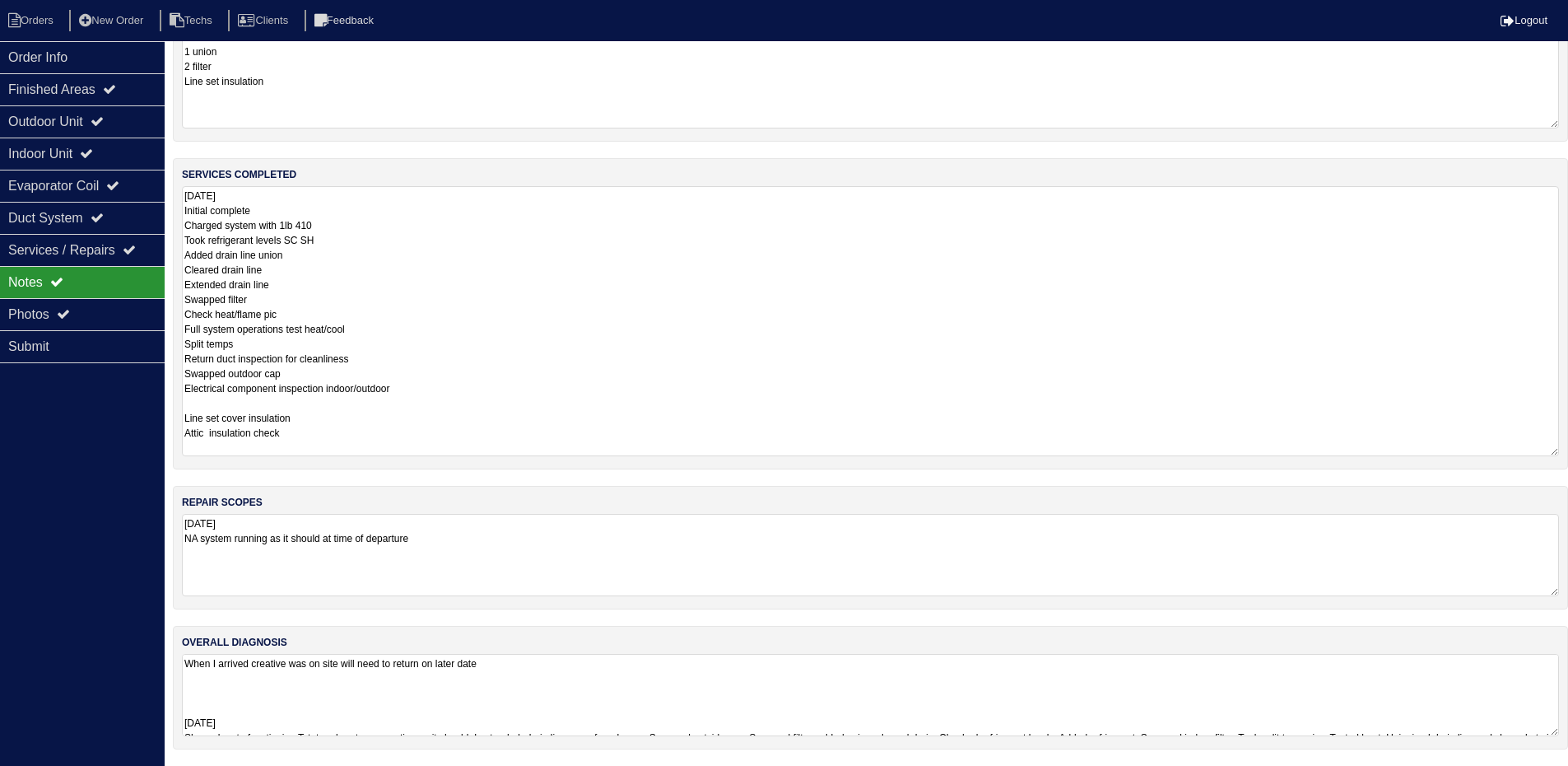
click at [63, 633] on div "Order Info Finished Areas Outdoor Unit Indoor Unit Evaporator Coil Duct System …" at bounding box center [82, 424] width 164 height 766
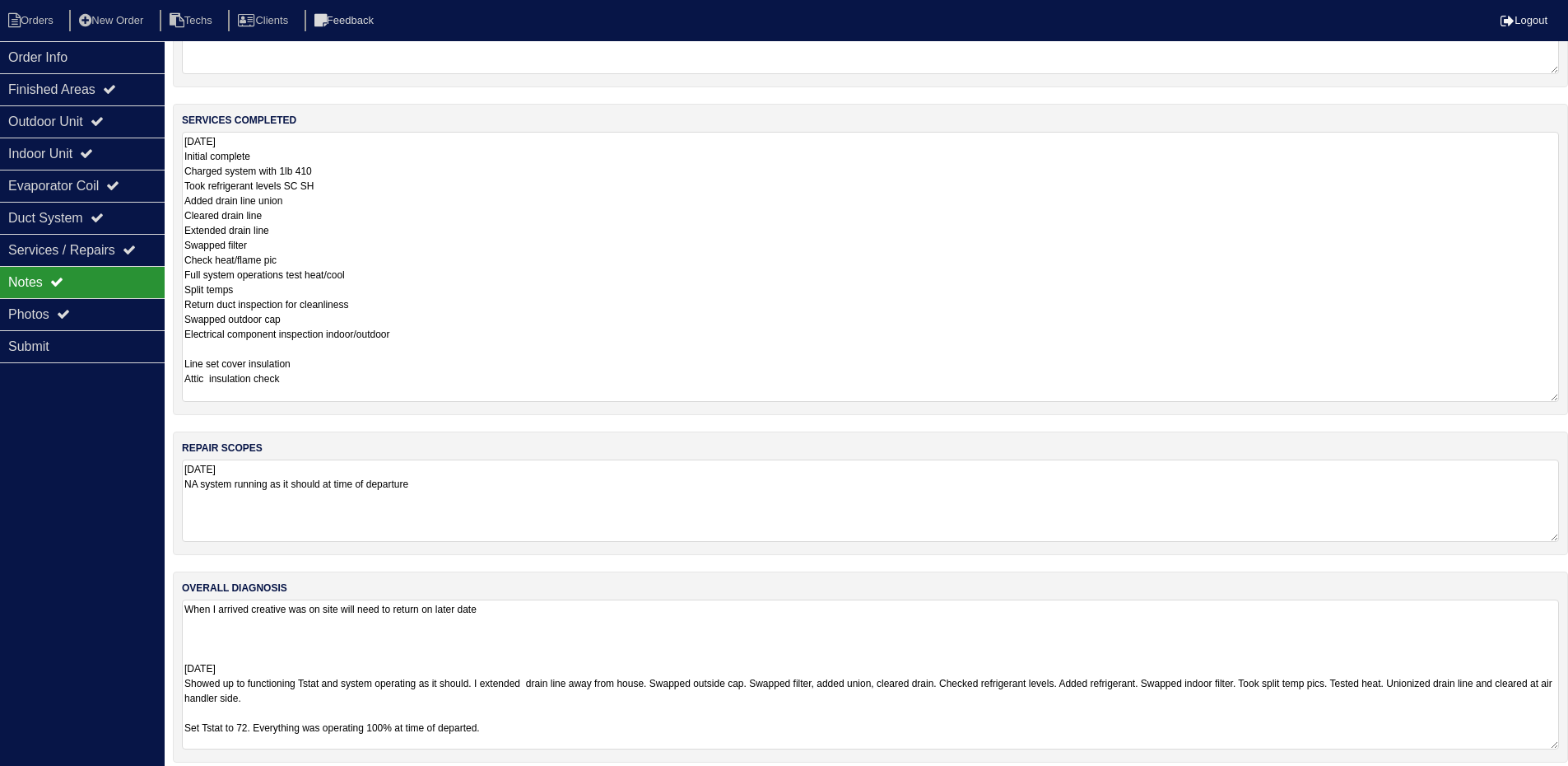
drag, startPoint x: 1551, startPoint y: 734, endPoint x: 1544, endPoint y: 802, distance: 68.4
click at [1544, 778] on html "Orders New Order Techs Clients Feedback Logout Orders New Order Users Clients M…" at bounding box center [784, 298] width 1568 height 961
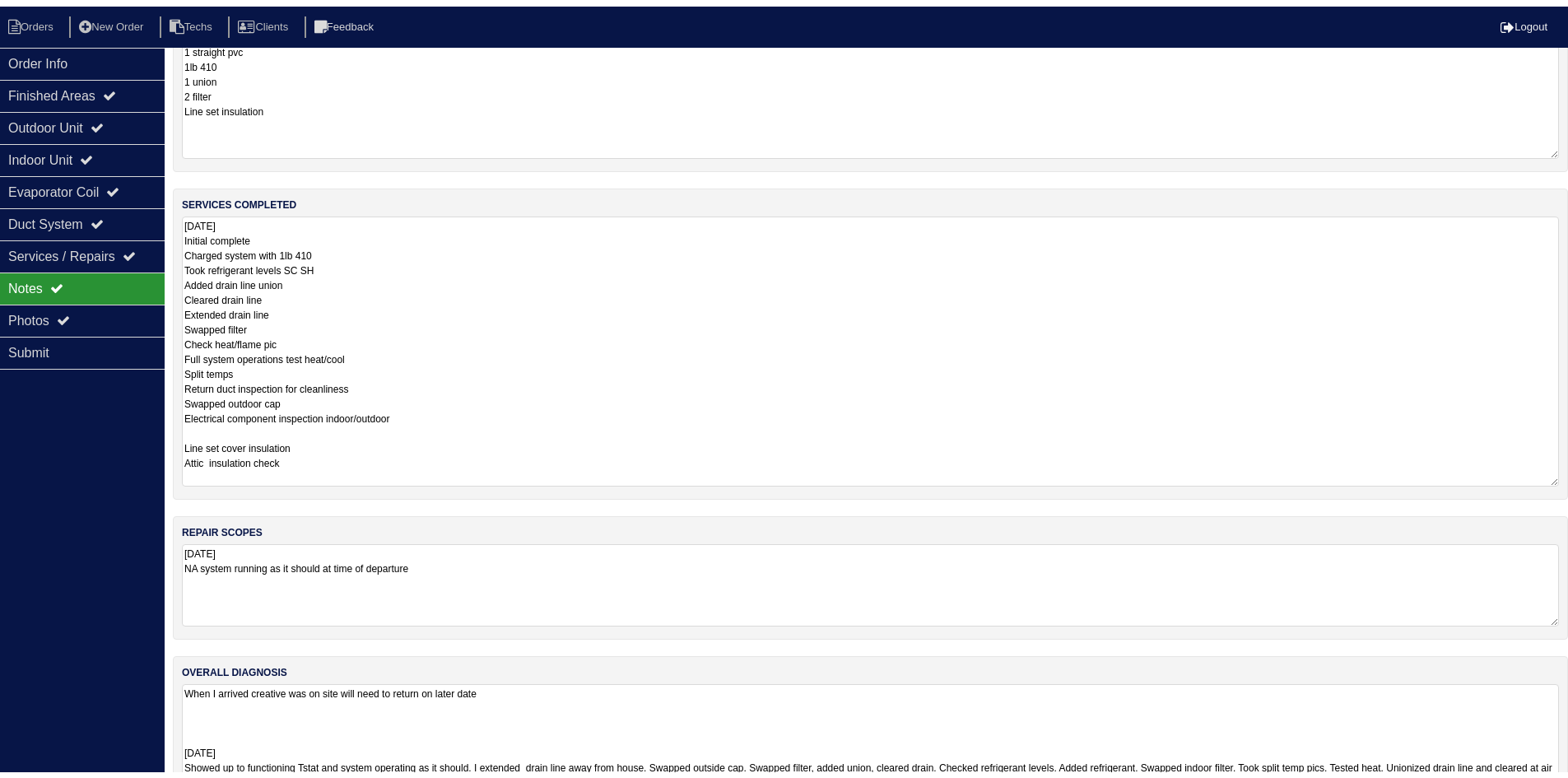
scroll to position [0, 0]
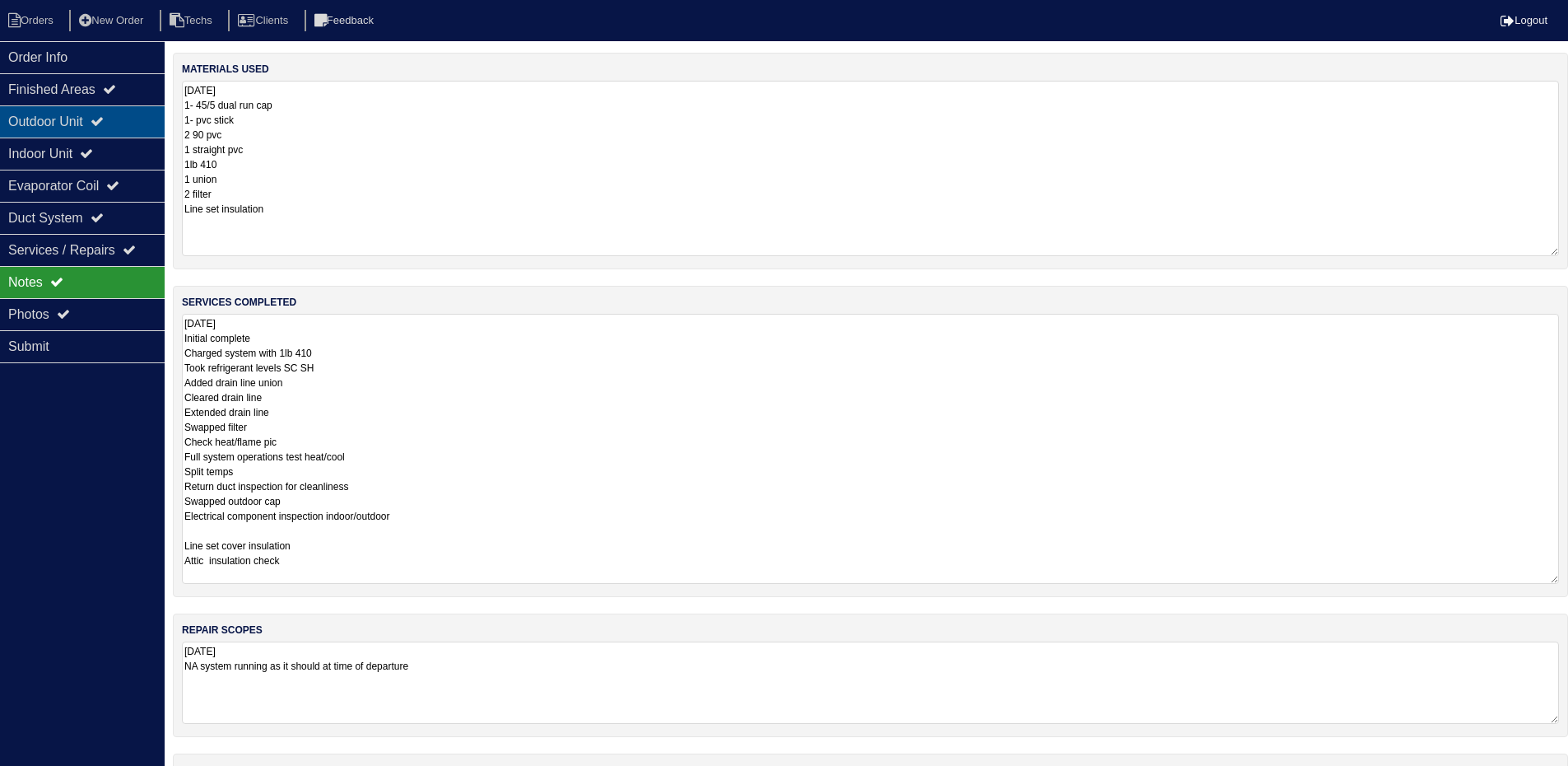
click at [87, 120] on div "Outdoor Unit" at bounding box center [82, 121] width 164 height 32
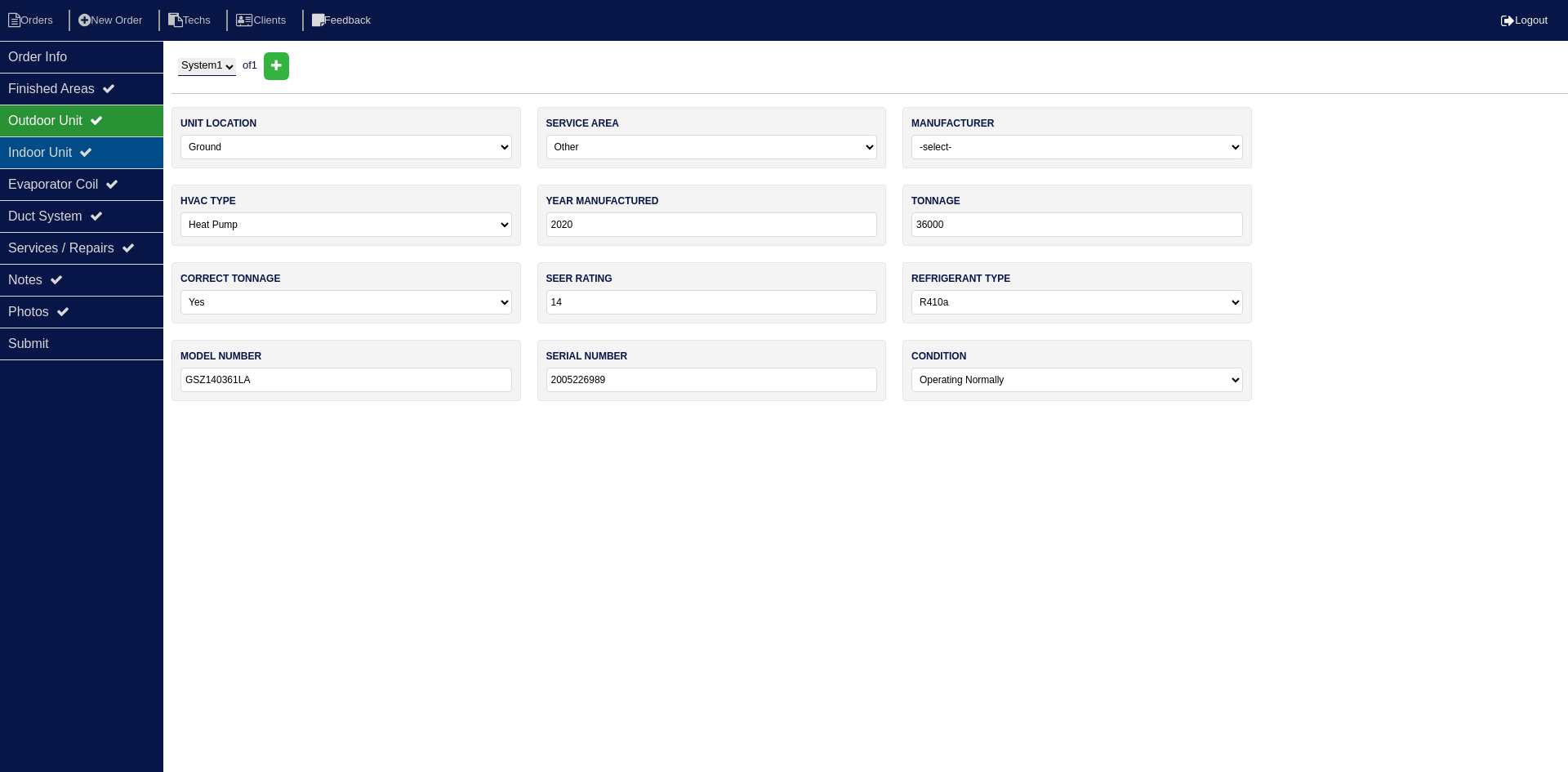
click at [86, 151] on div "Indoor Unit" at bounding box center [81, 152] width 163 height 32
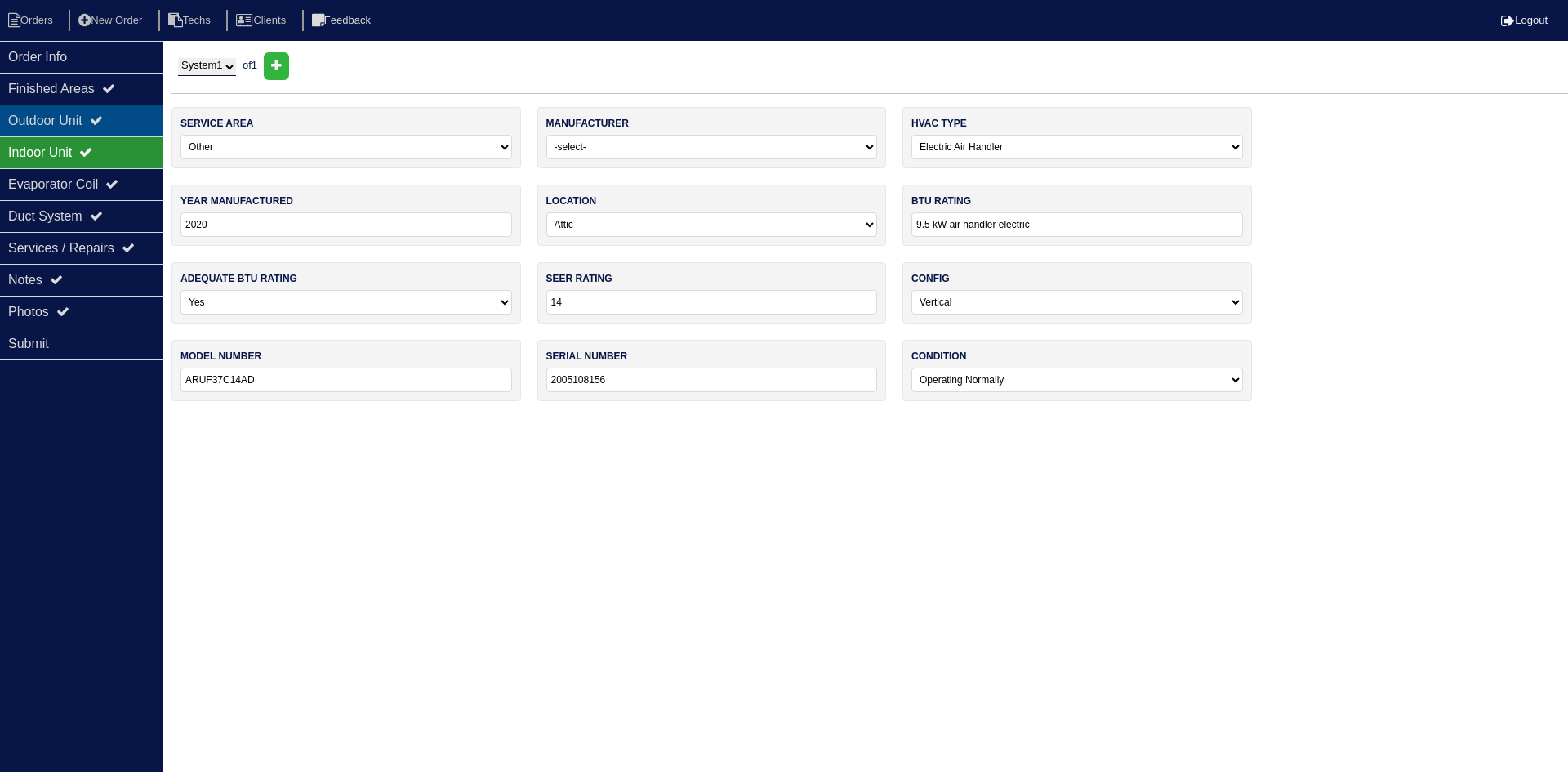
click at [98, 120] on div "Outdoor Unit" at bounding box center [81, 120] width 163 height 32
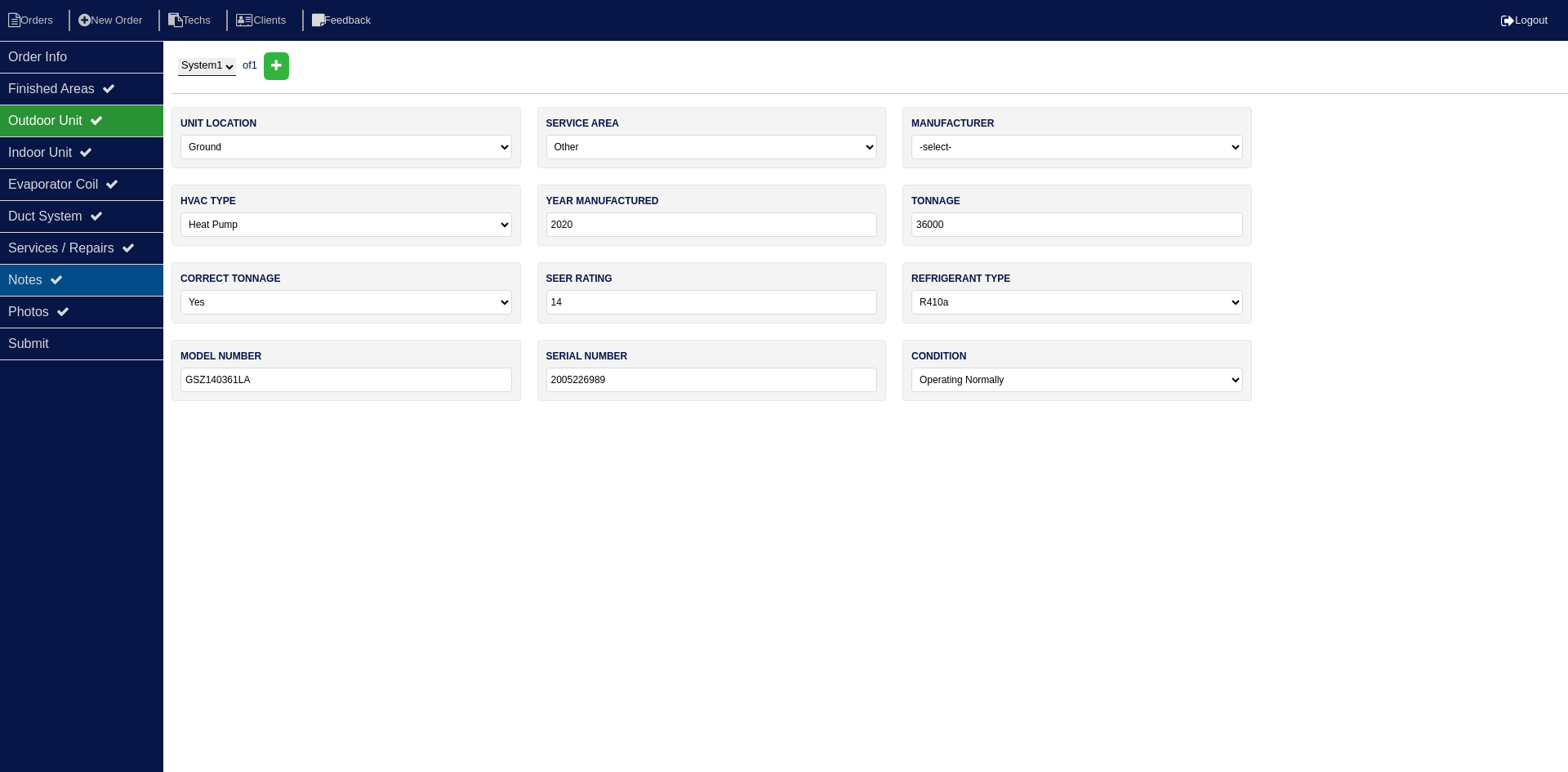
click at [104, 279] on div "Notes" at bounding box center [81, 279] width 163 height 32
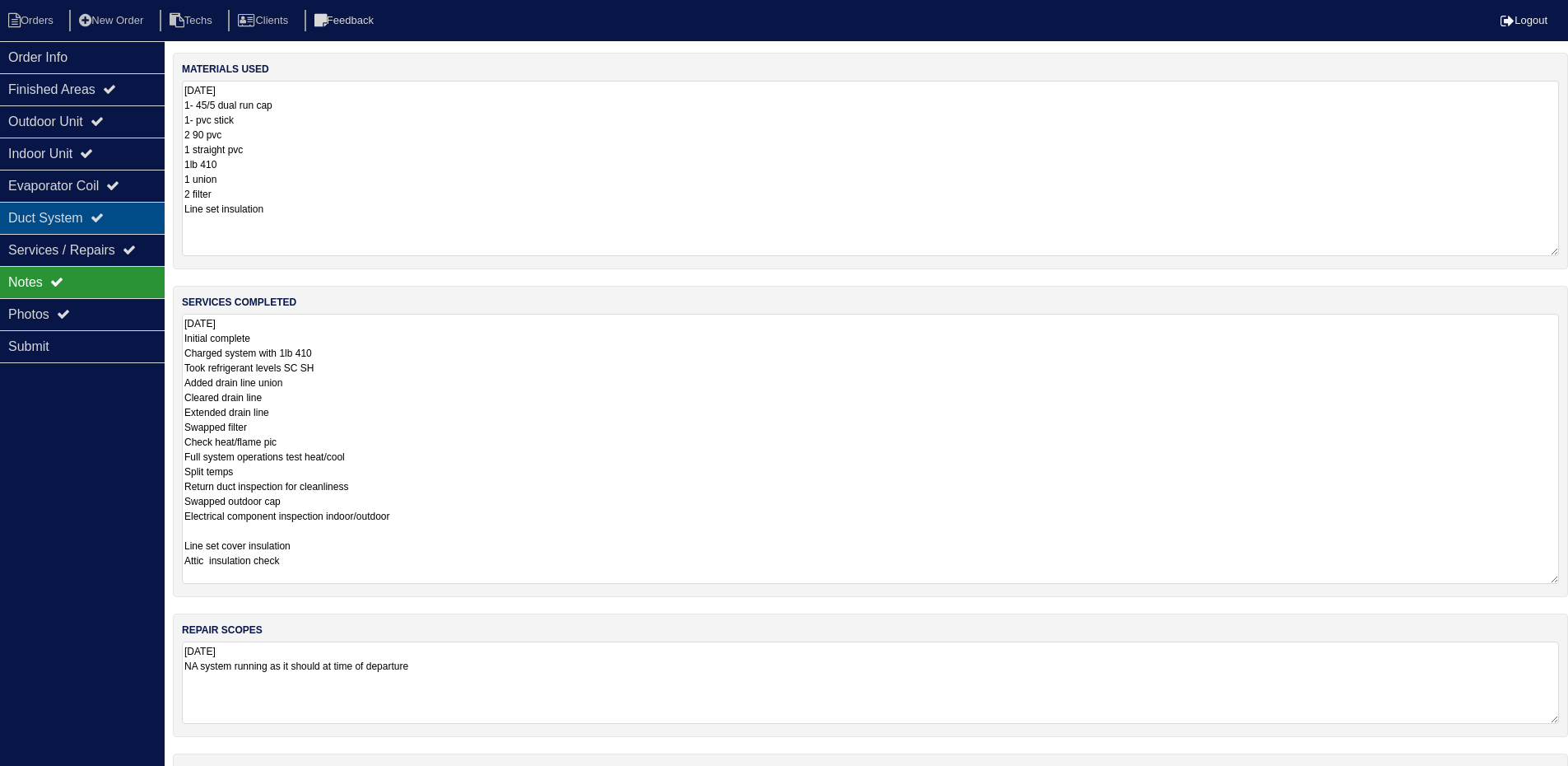
click at [91, 218] on div "Duct System" at bounding box center [82, 217] width 164 height 32
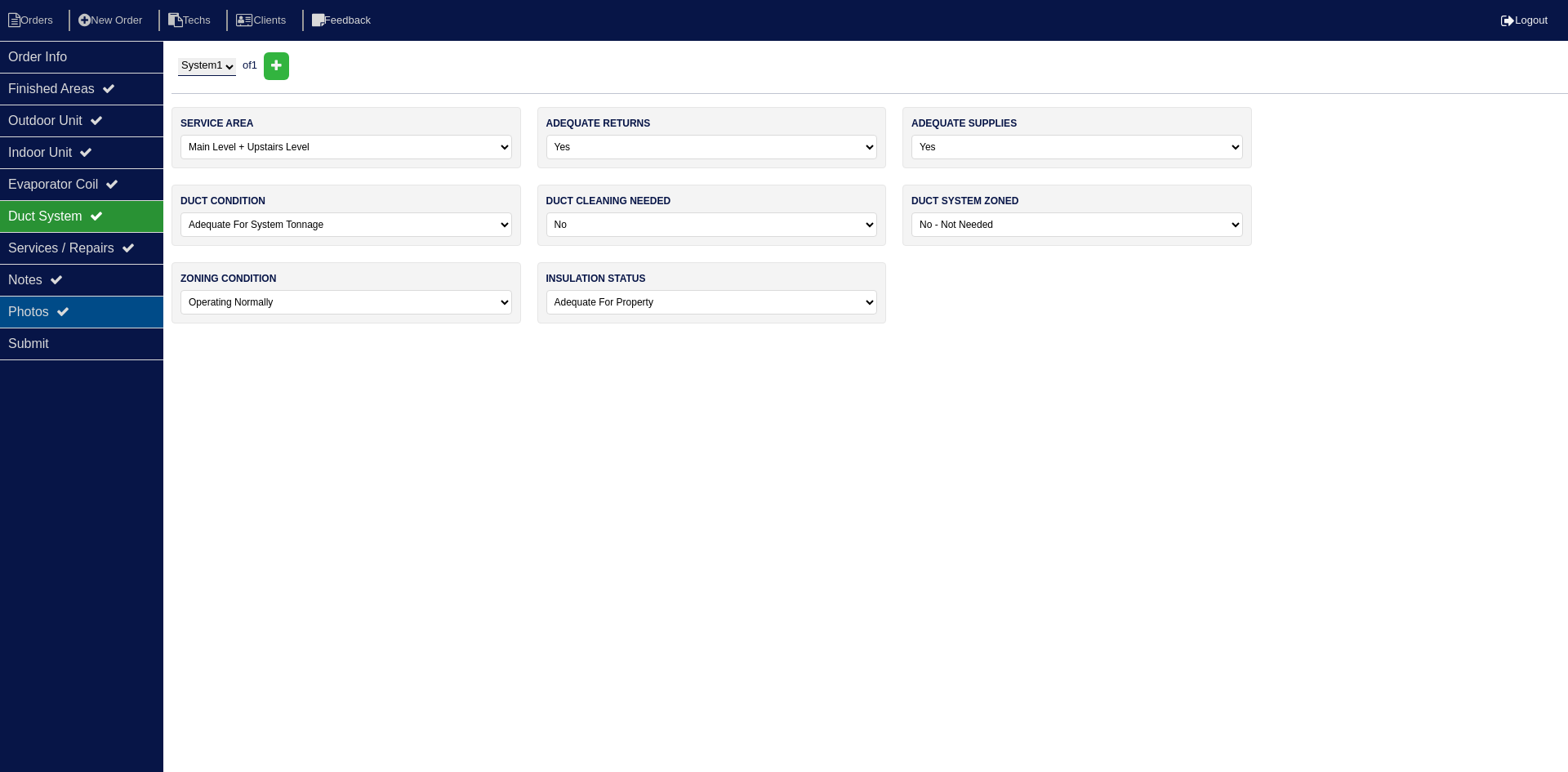
click at [110, 301] on div "Photos" at bounding box center [81, 311] width 163 height 32
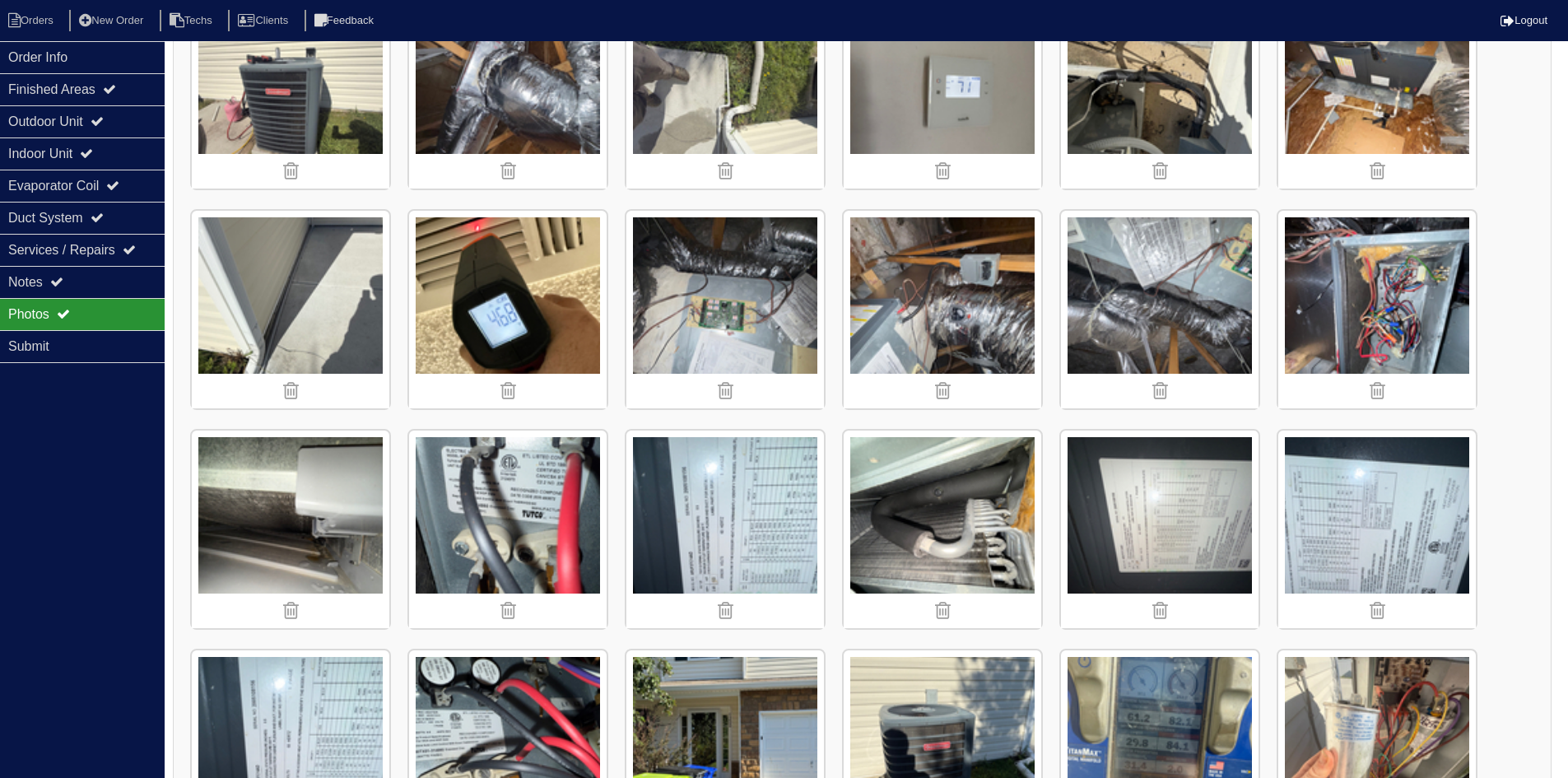
scroll to position [661, 0]
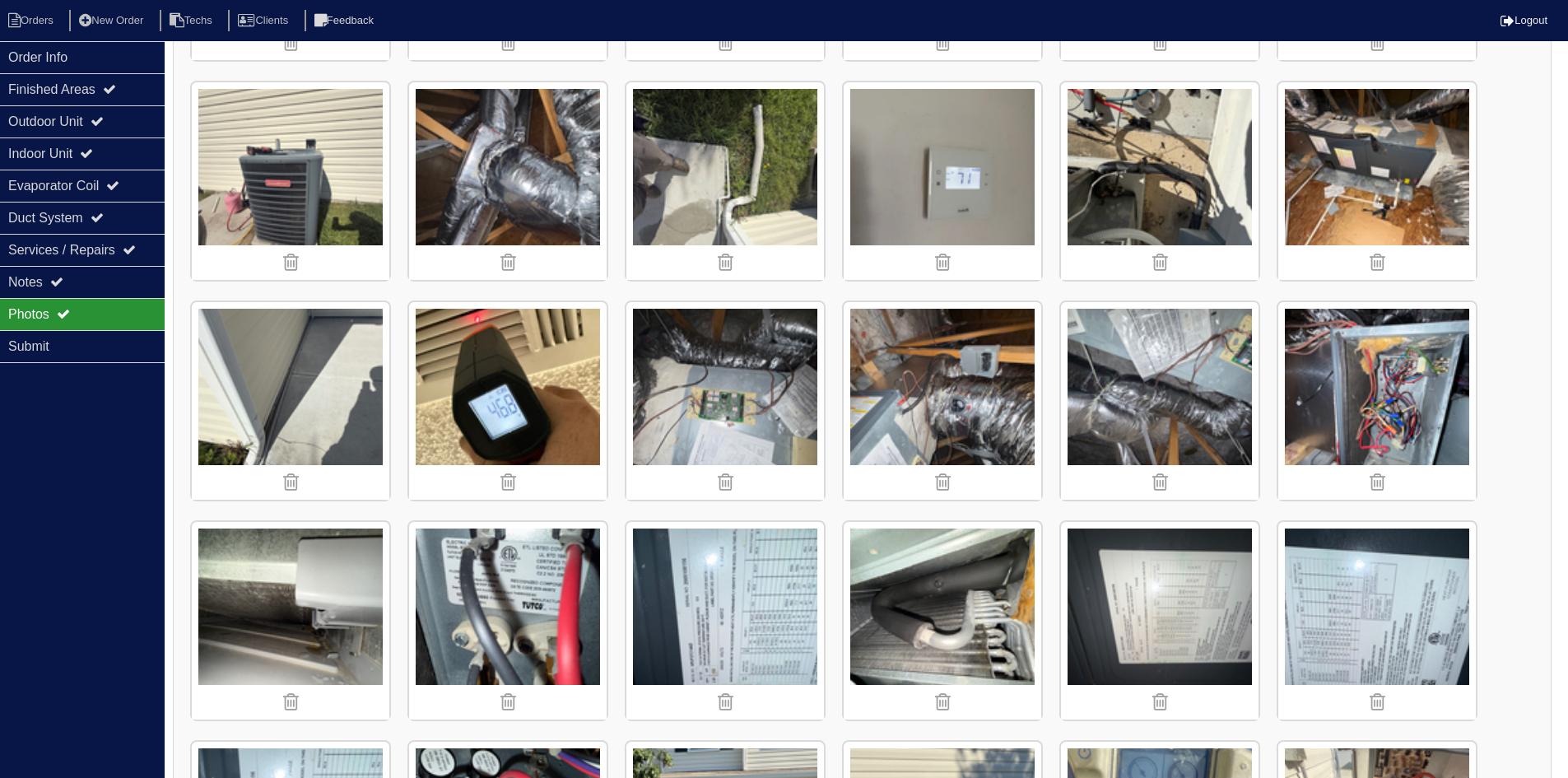
click at [1205, 171] on img at bounding box center [1159, 181] width 197 height 197
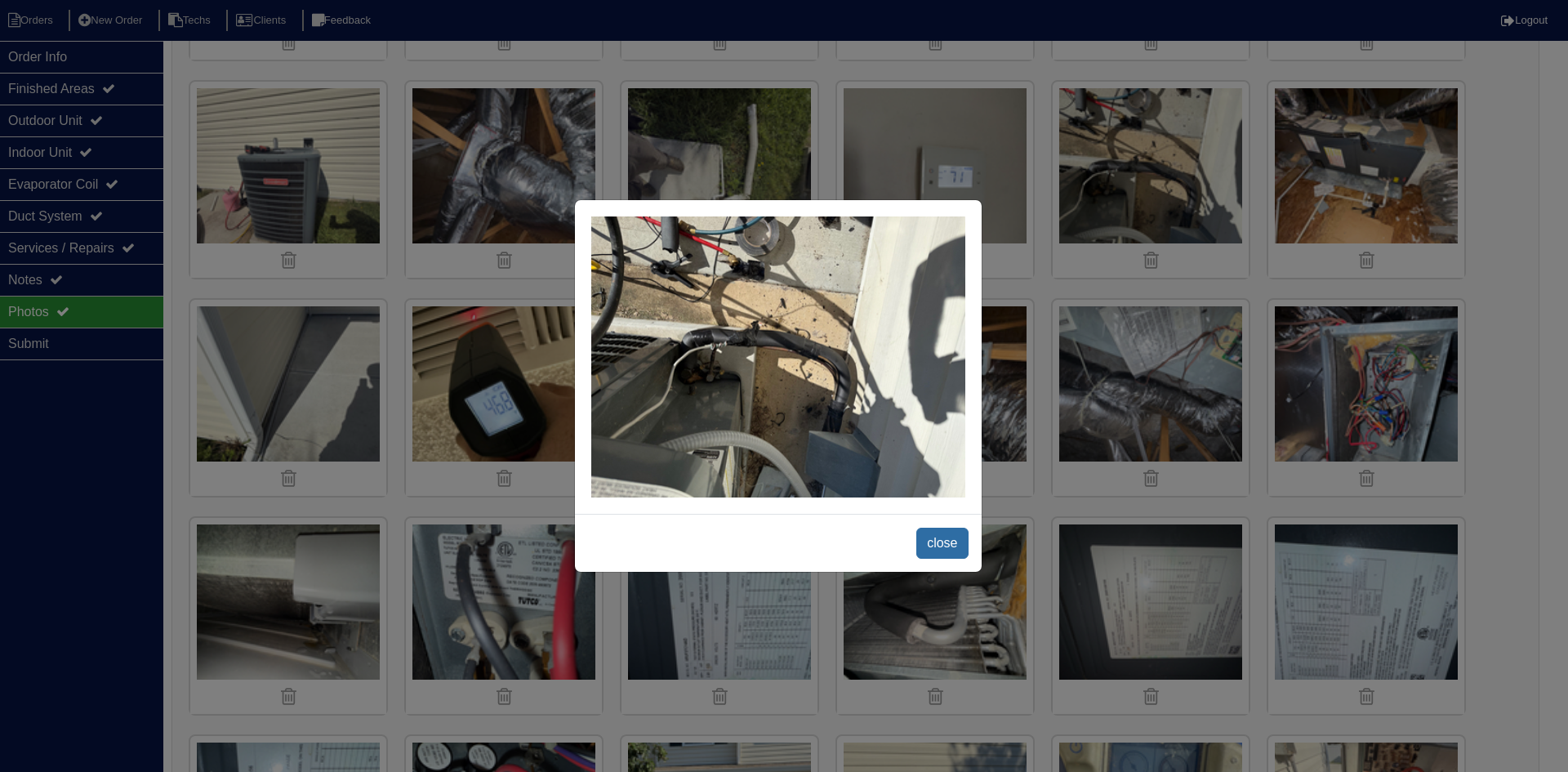
click at [944, 547] on span "close" at bounding box center [942, 543] width 52 height 31
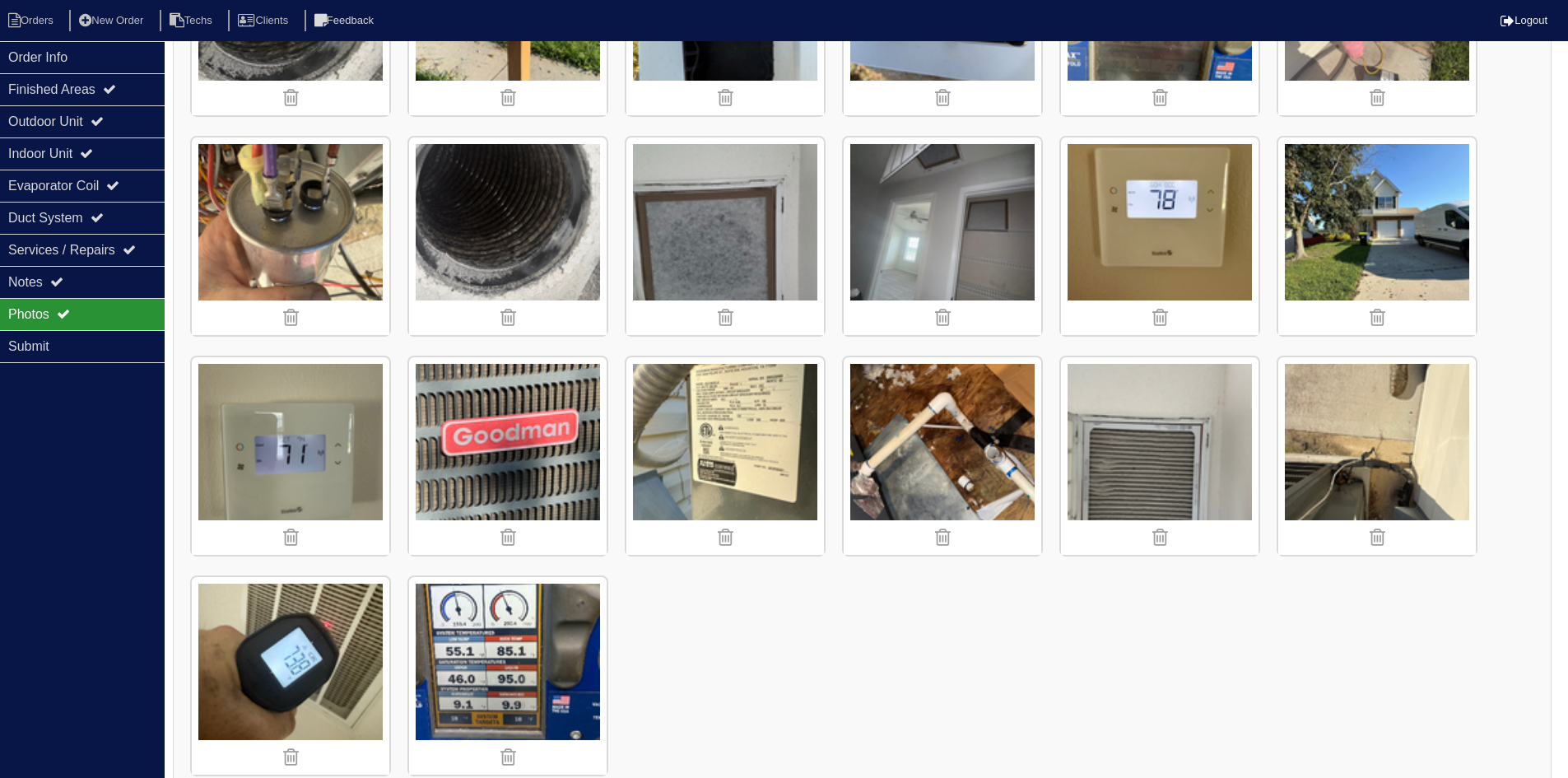
scroll to position [1730, 0]
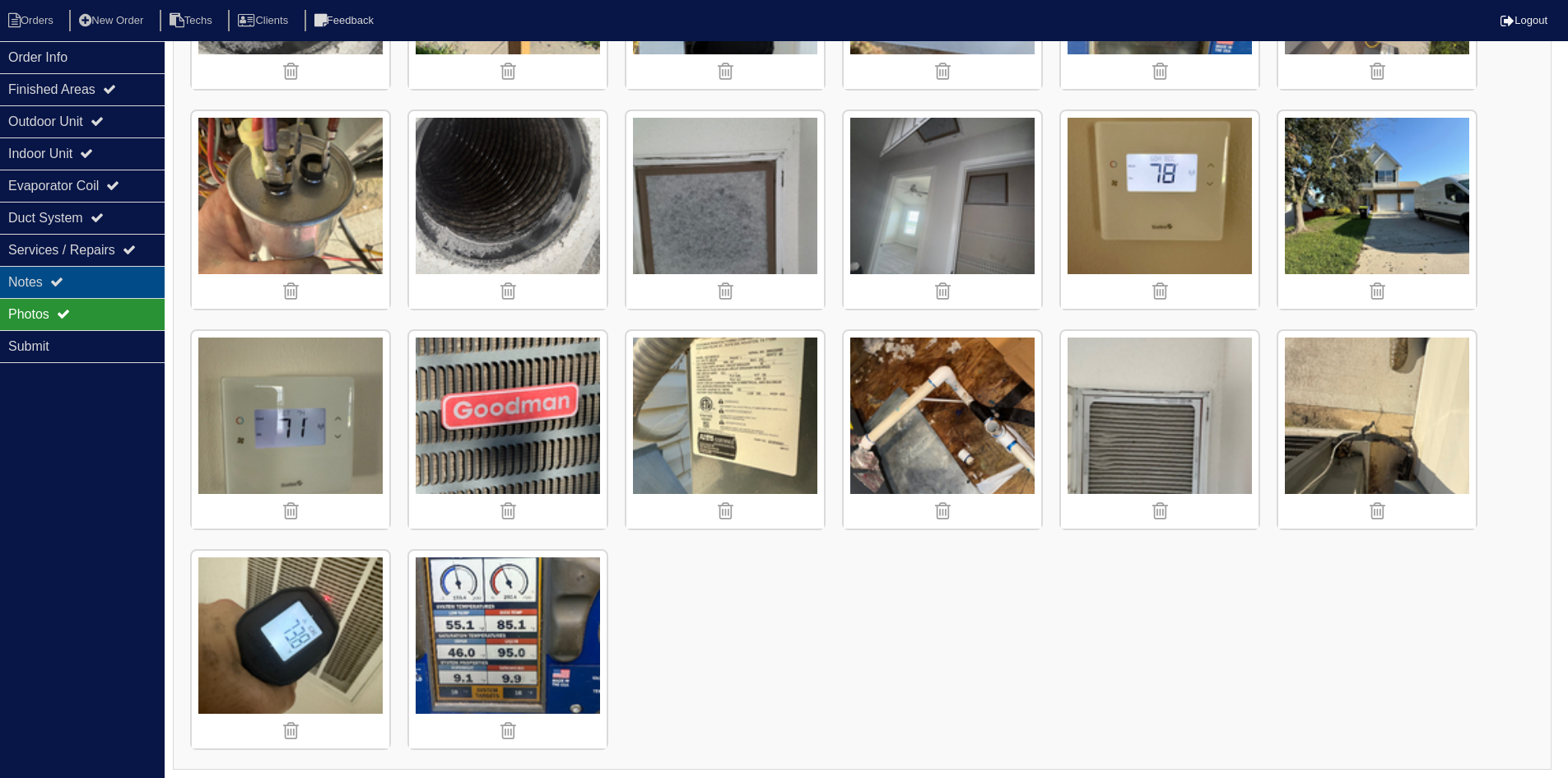
click at [124, 269] on div "Notes" at bounding box center [82, 282] width 164 height 32
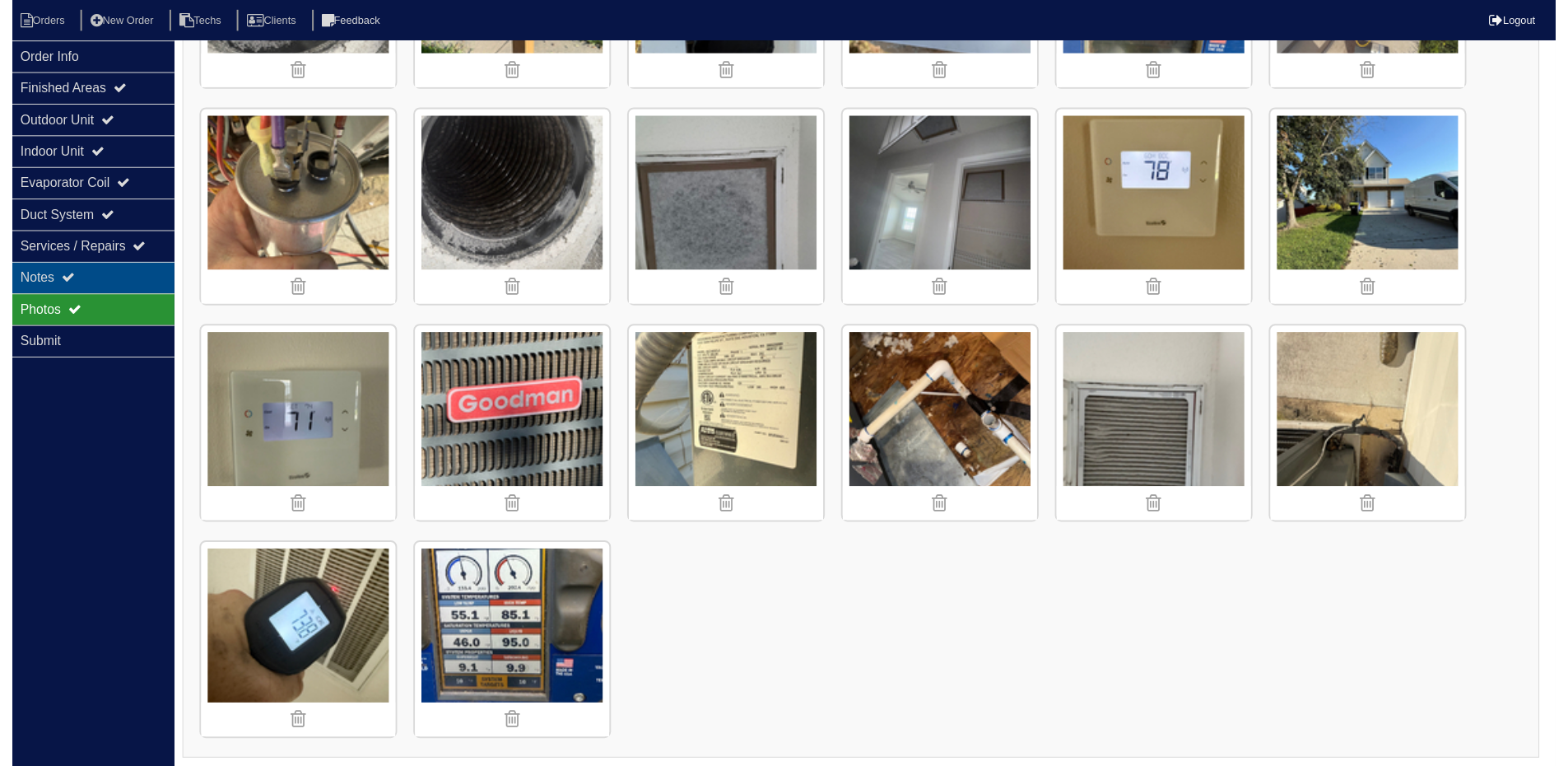
scroll to position [197, 0]
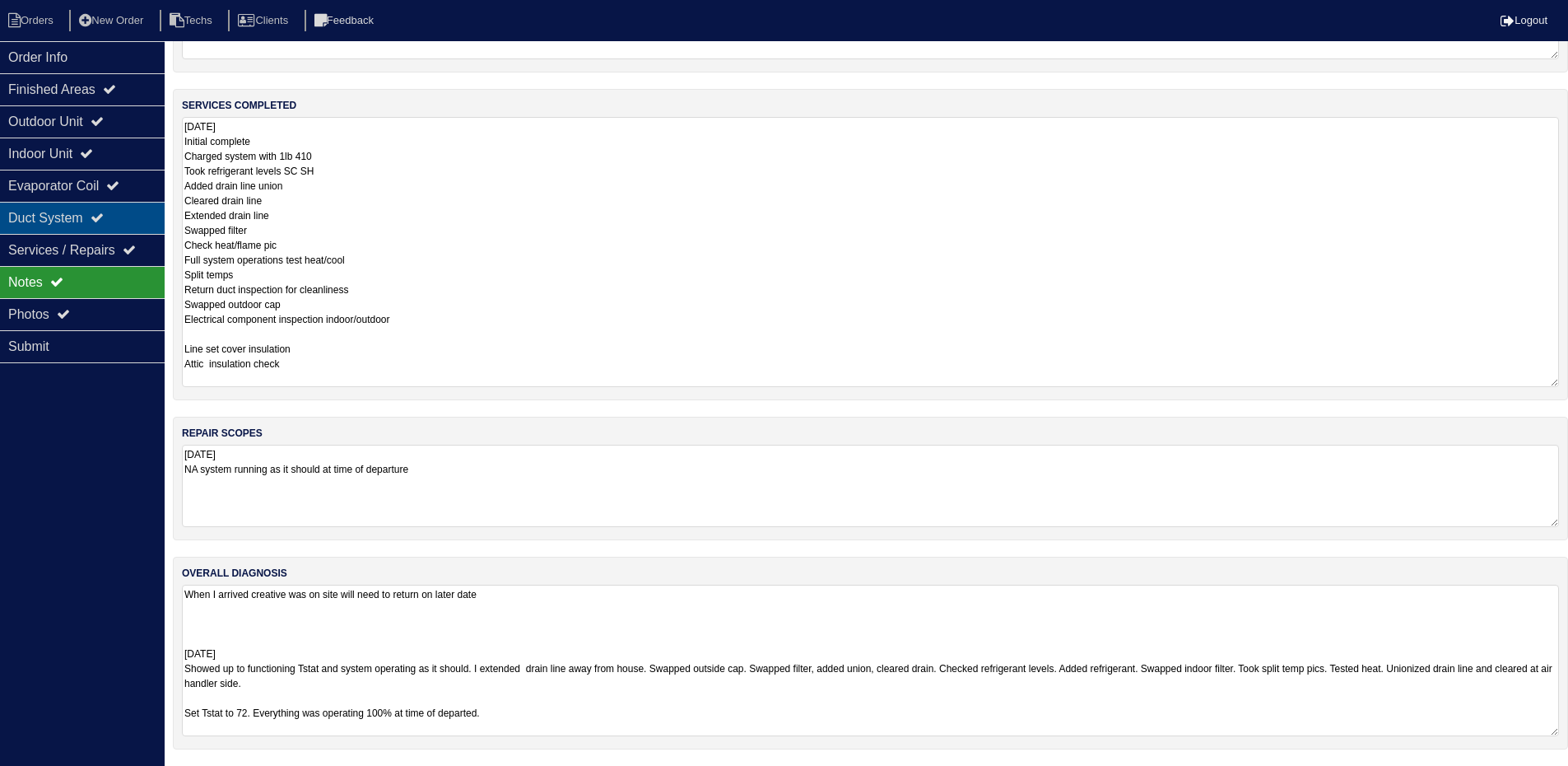
click at [126, 216] on div "Duct System" at bounding box center [82, 217] width 164 height 32
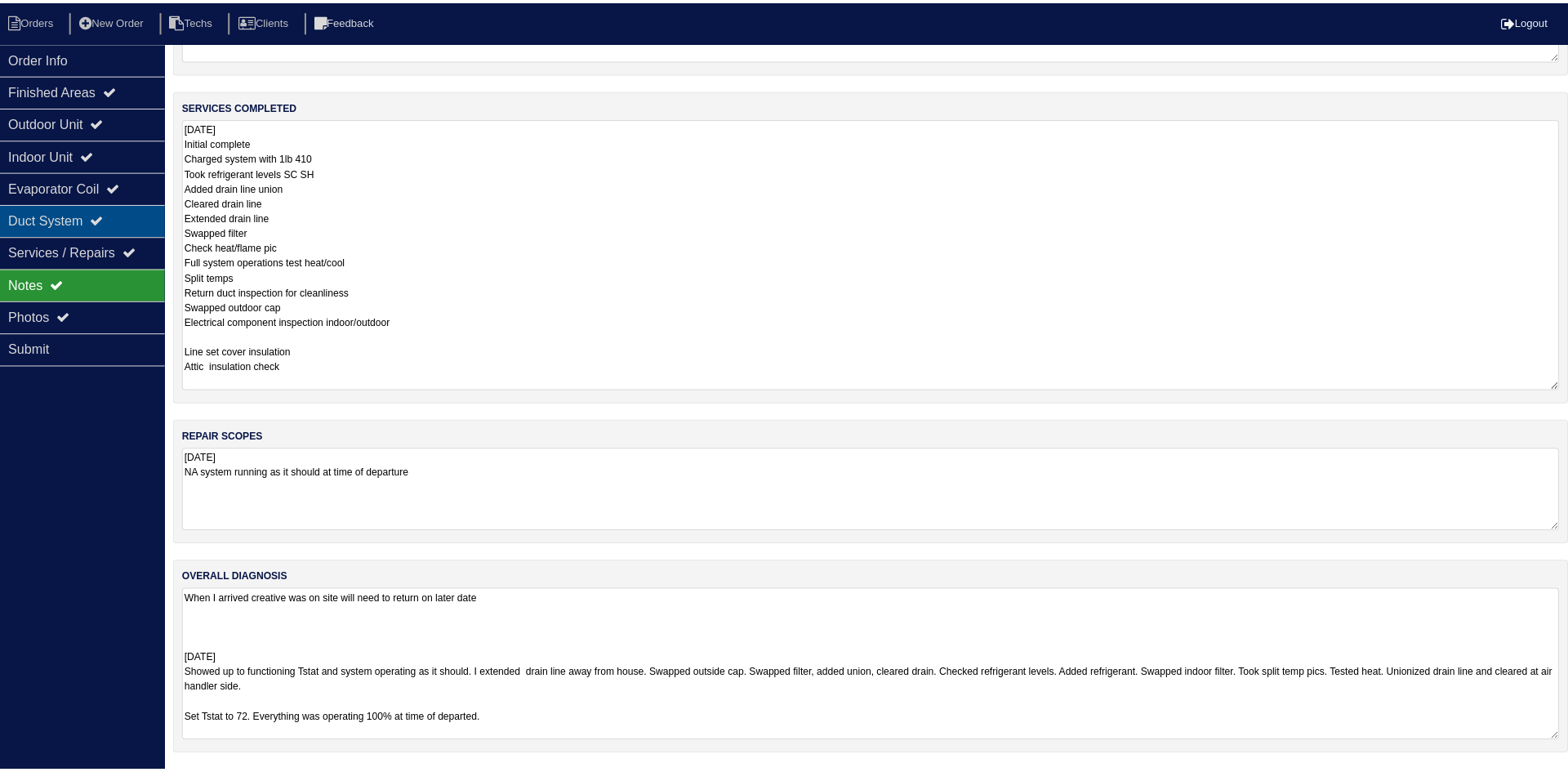
scroll to position [0, 0]
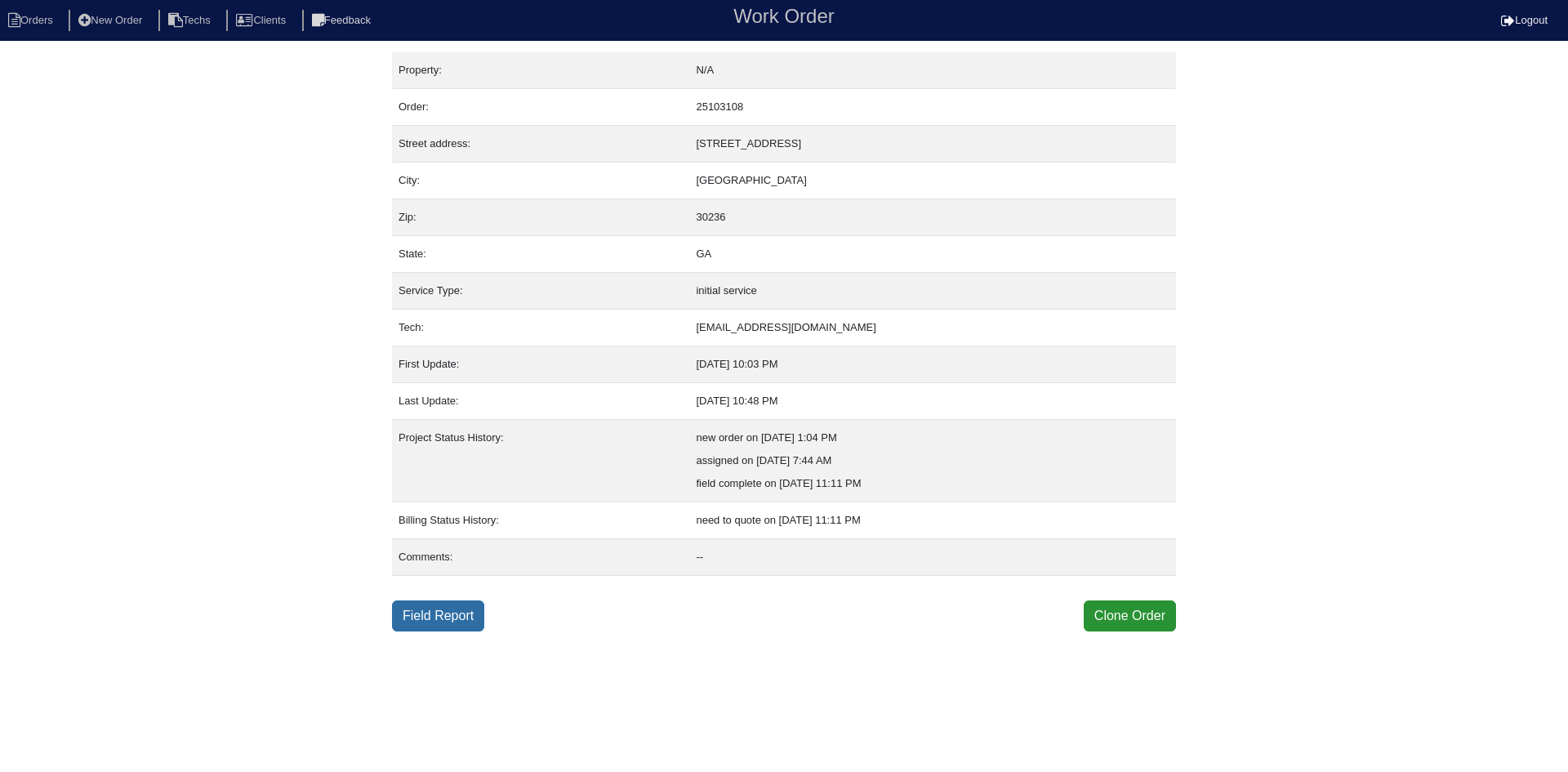
click at [437, 615] on link "Field Report" at bounding box center [438, 615] width 93 height 31
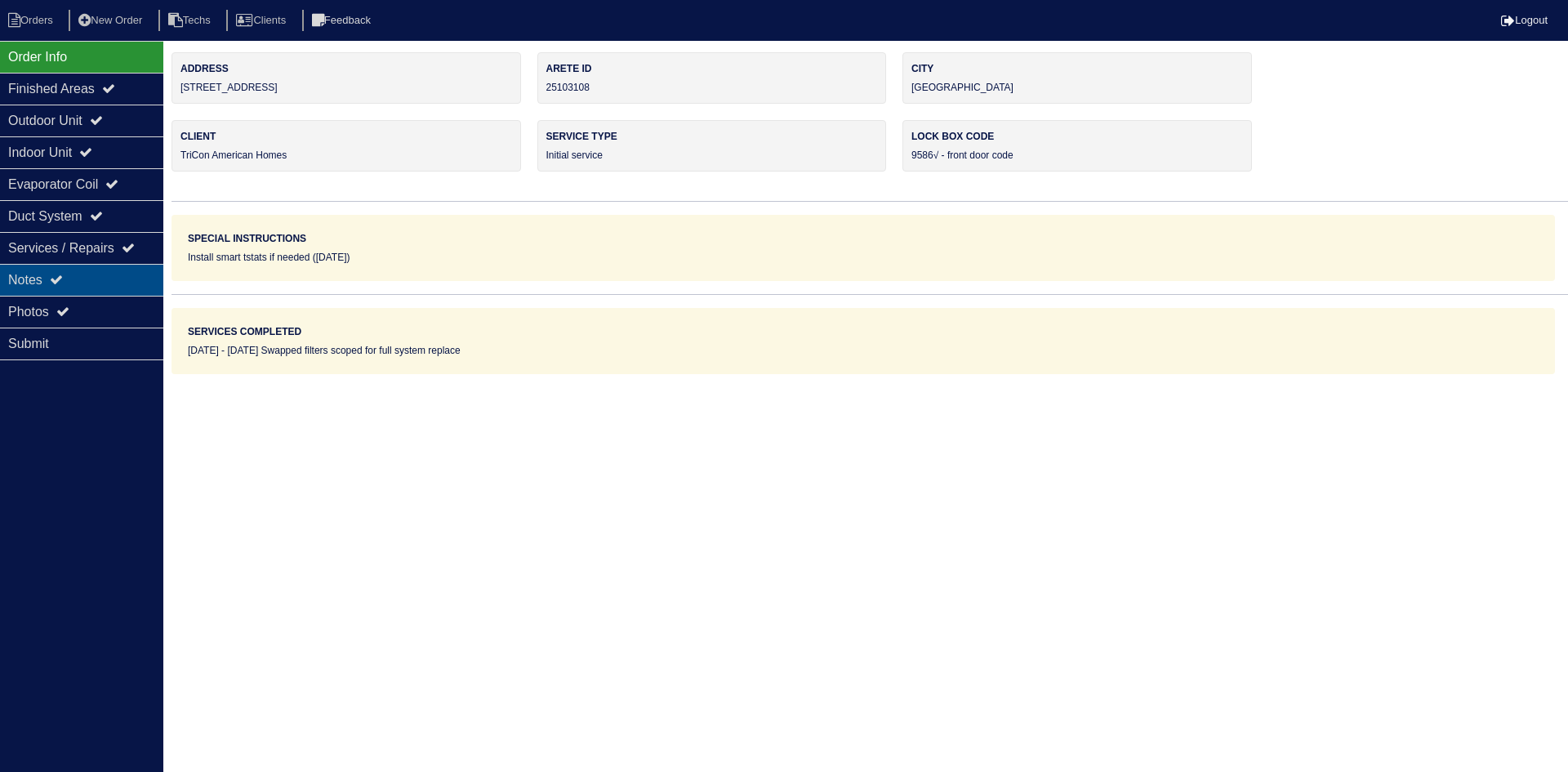
click at [107, 270] on div "Notes" at bounding box center [81, 279] width 163 height 32
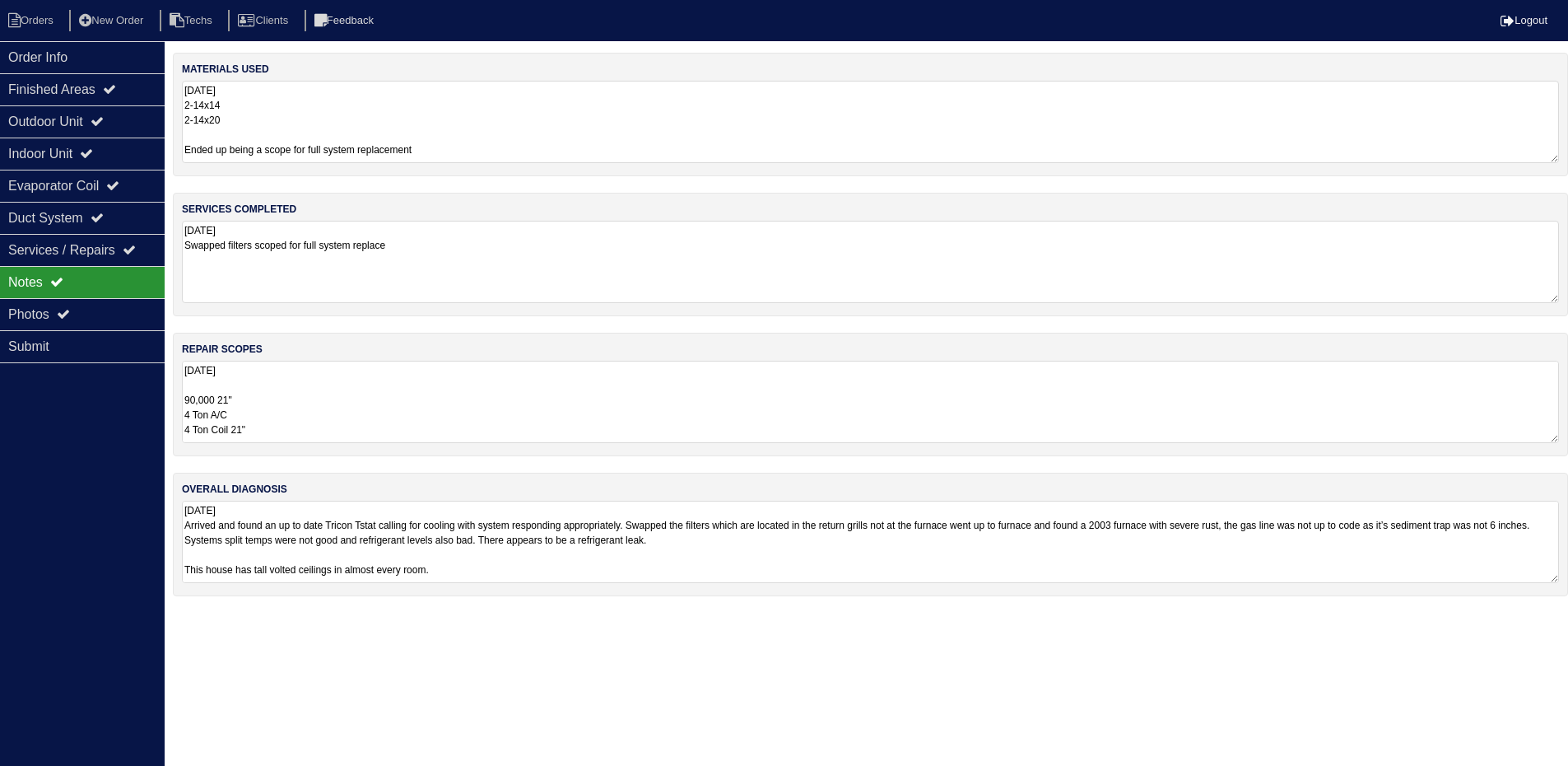
click at [587, 402] on textarea "8.25.25 90,000 21" 4 Ton A/C 4 Ton Coil 21" Side mount Furnace return plenum 10…" at bounding box center [870, 402] width 1377 height 83
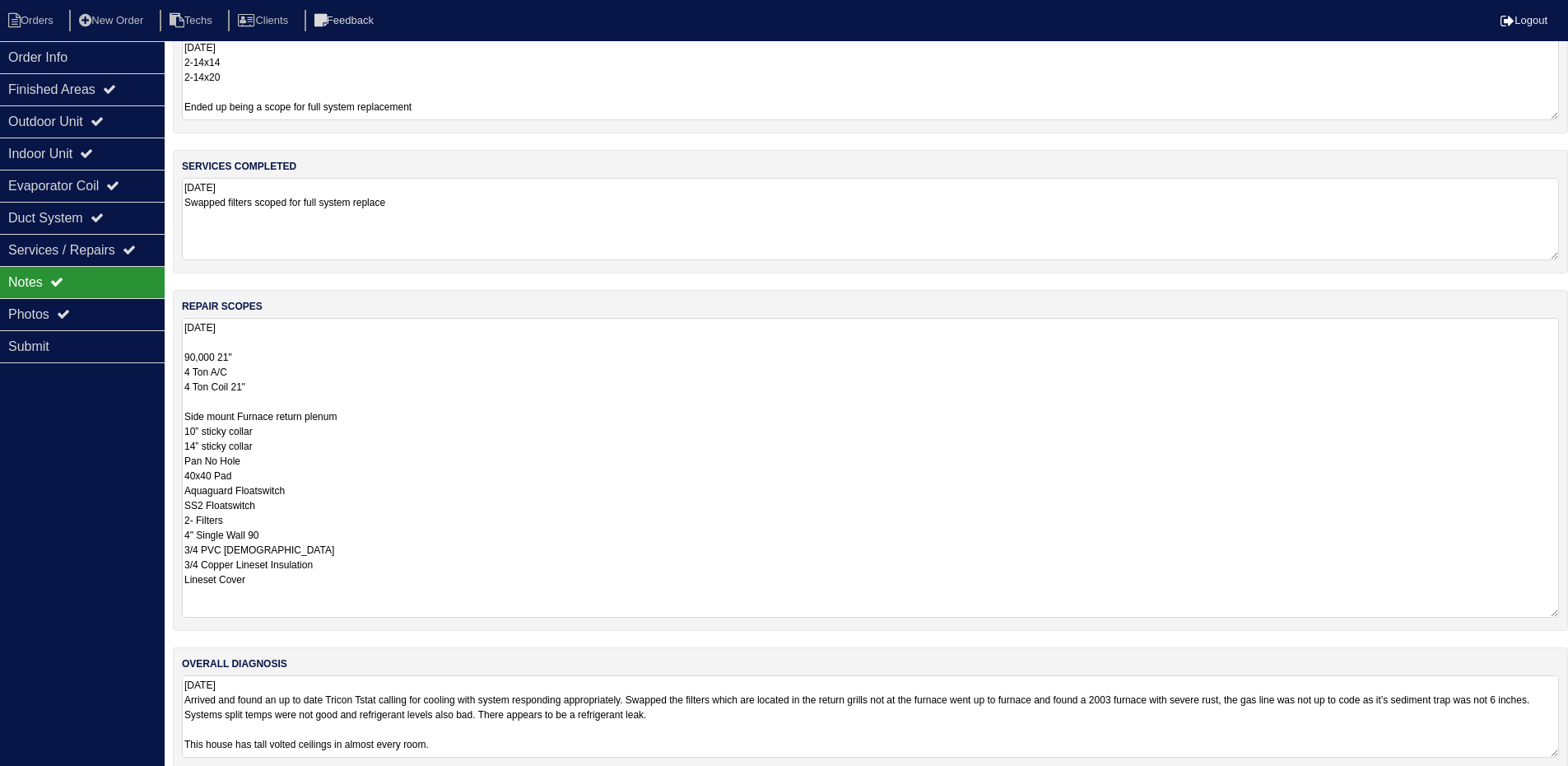
scroll to position [64, 0]
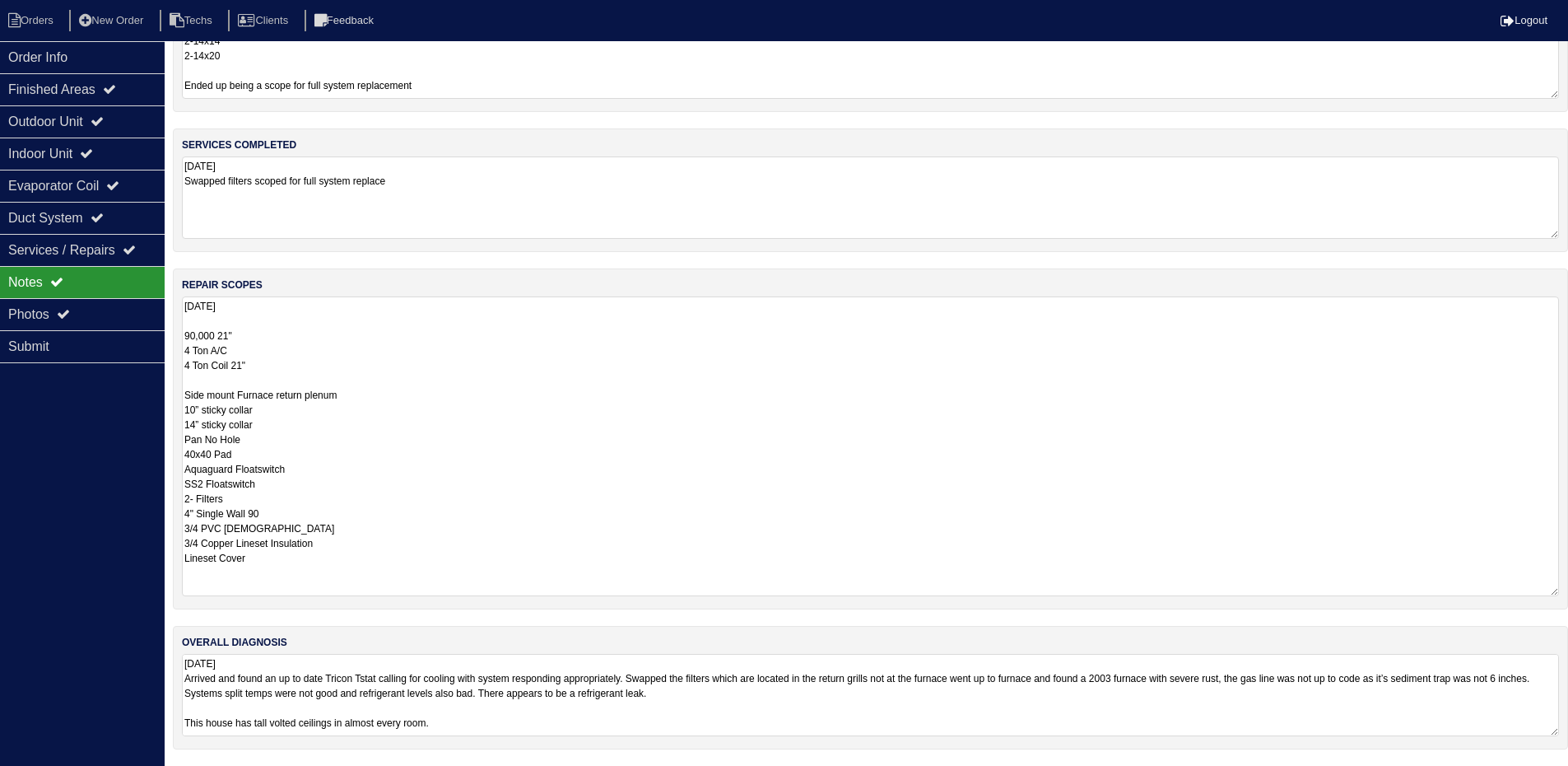
click at [954, 709] on html "Orders New Order Techs Clients Feedback Logout Orders New Order Users Clients M…" at bounding box center [784, 350] width 1568 height 830
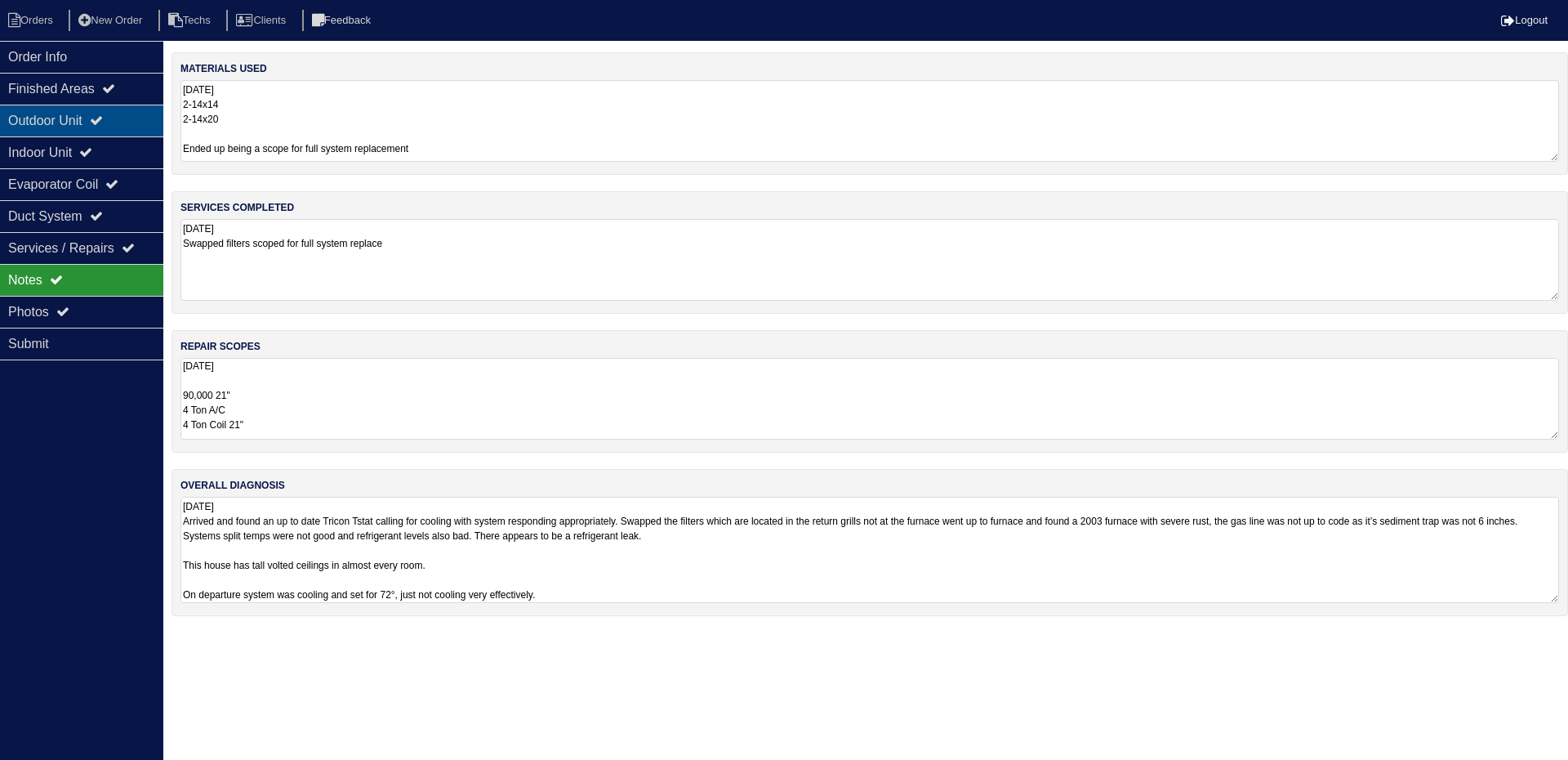
click at [89, 119] on div "Outdoor Unit" at bounding box center [81, 121] width 163 height 32
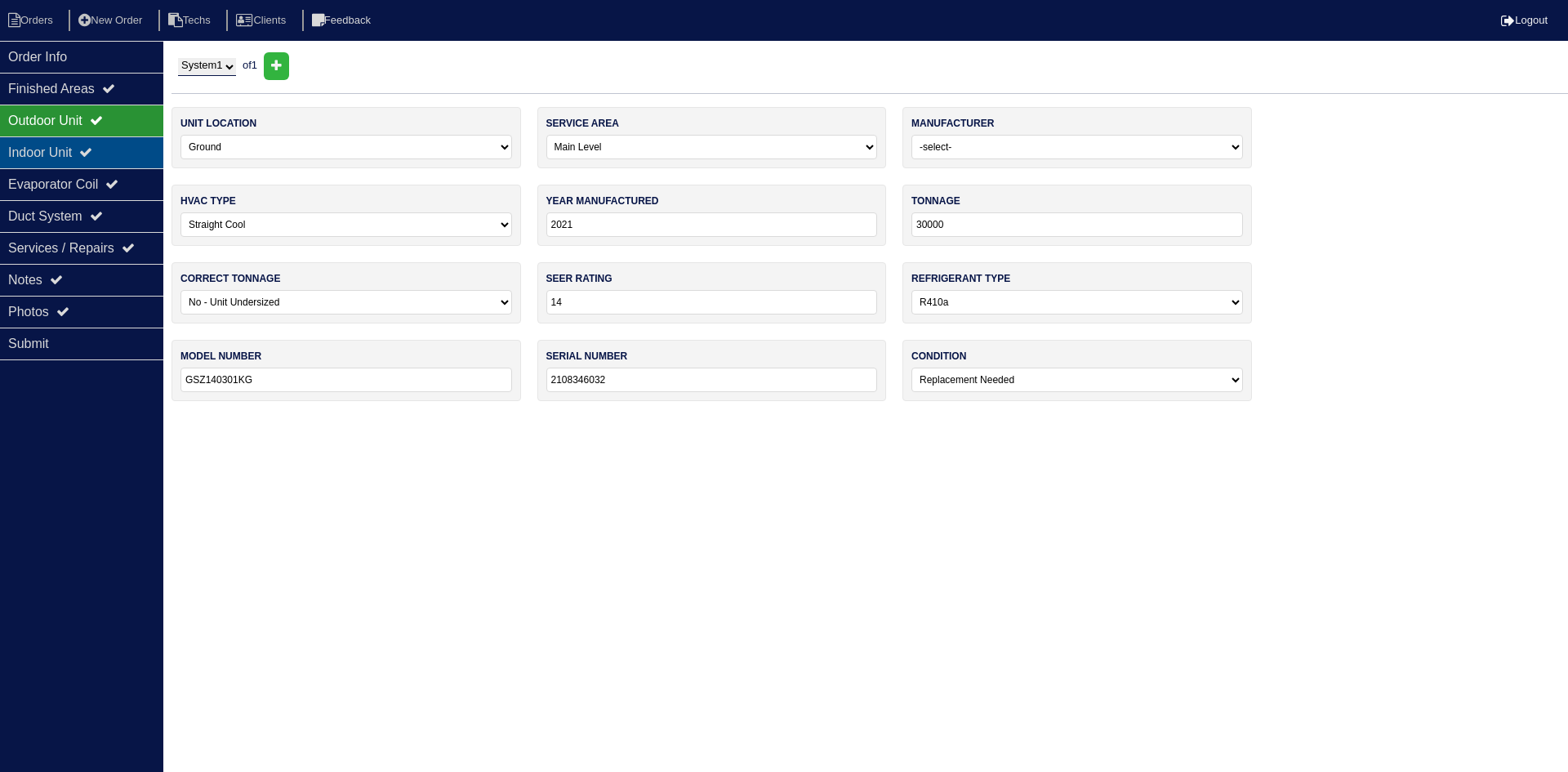
click at [97, 145] on div "Indoor Unit" at bounding box center [81, 152] width 163 height 32
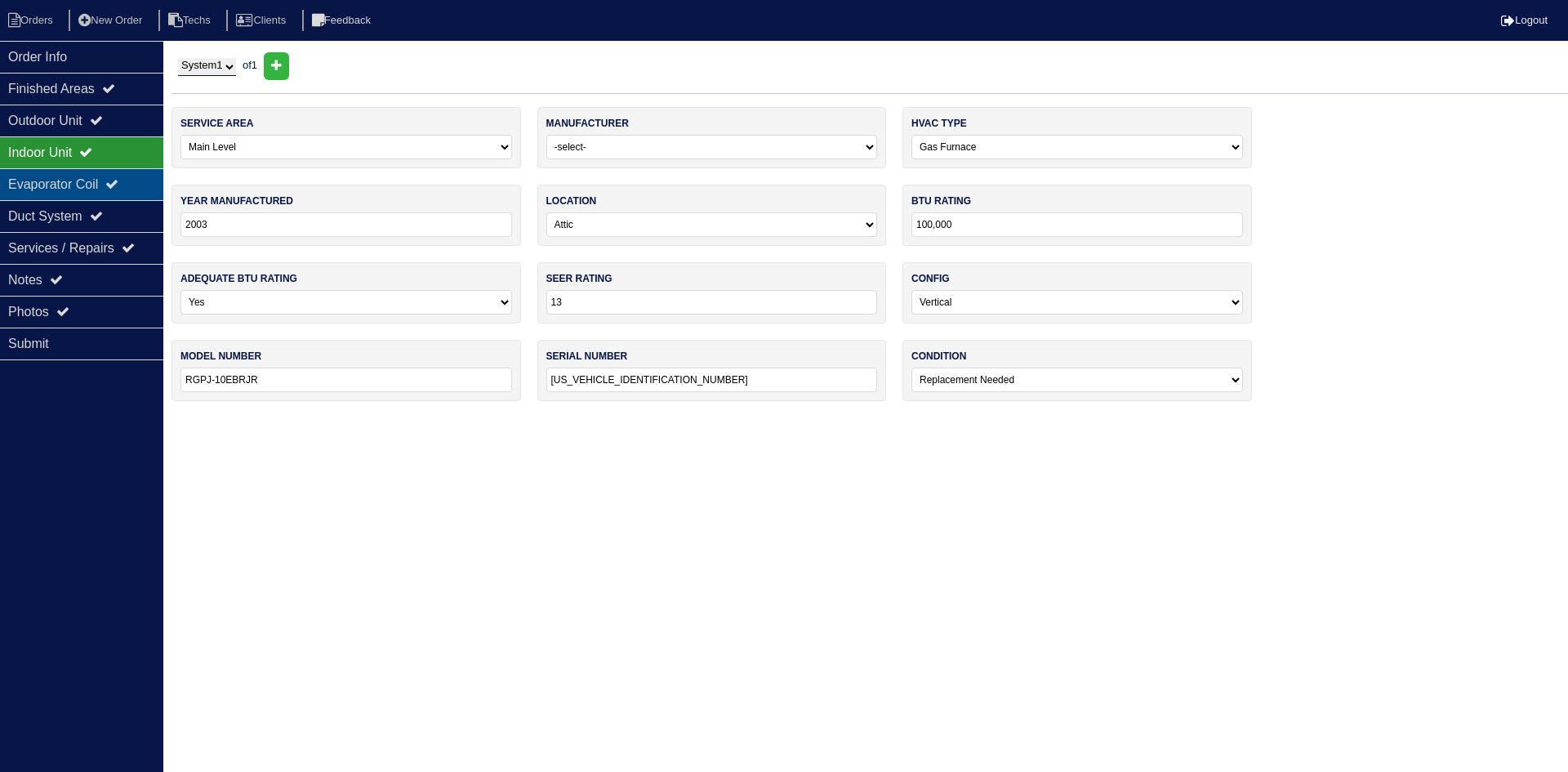
click at [82, 183] on div "Evaporator Coil" at bounding box center [81, 184] width 163 height 32
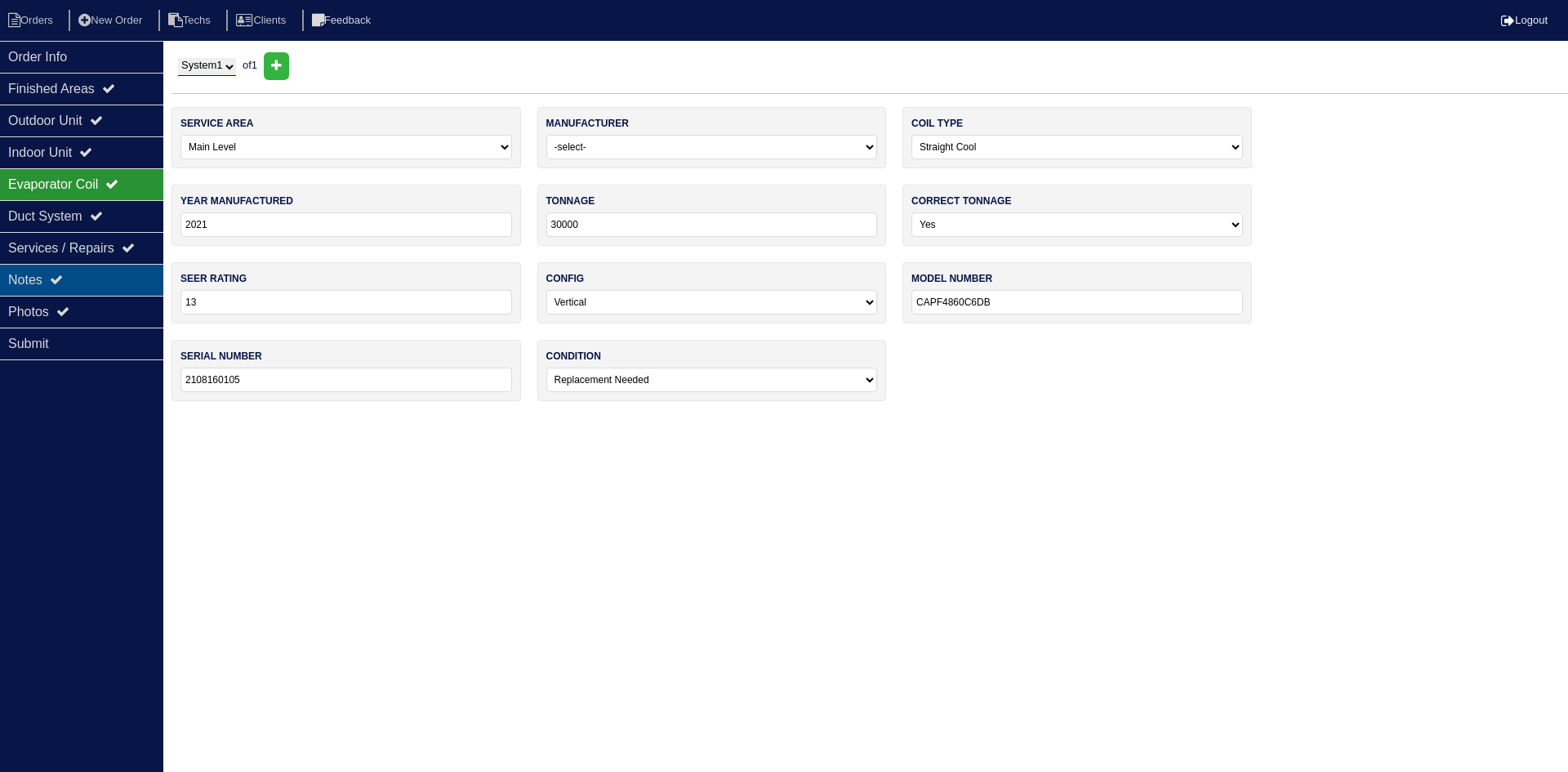
click at [82, 275] on div "Notes" at bounding box center [81, 279] width 163 height 32
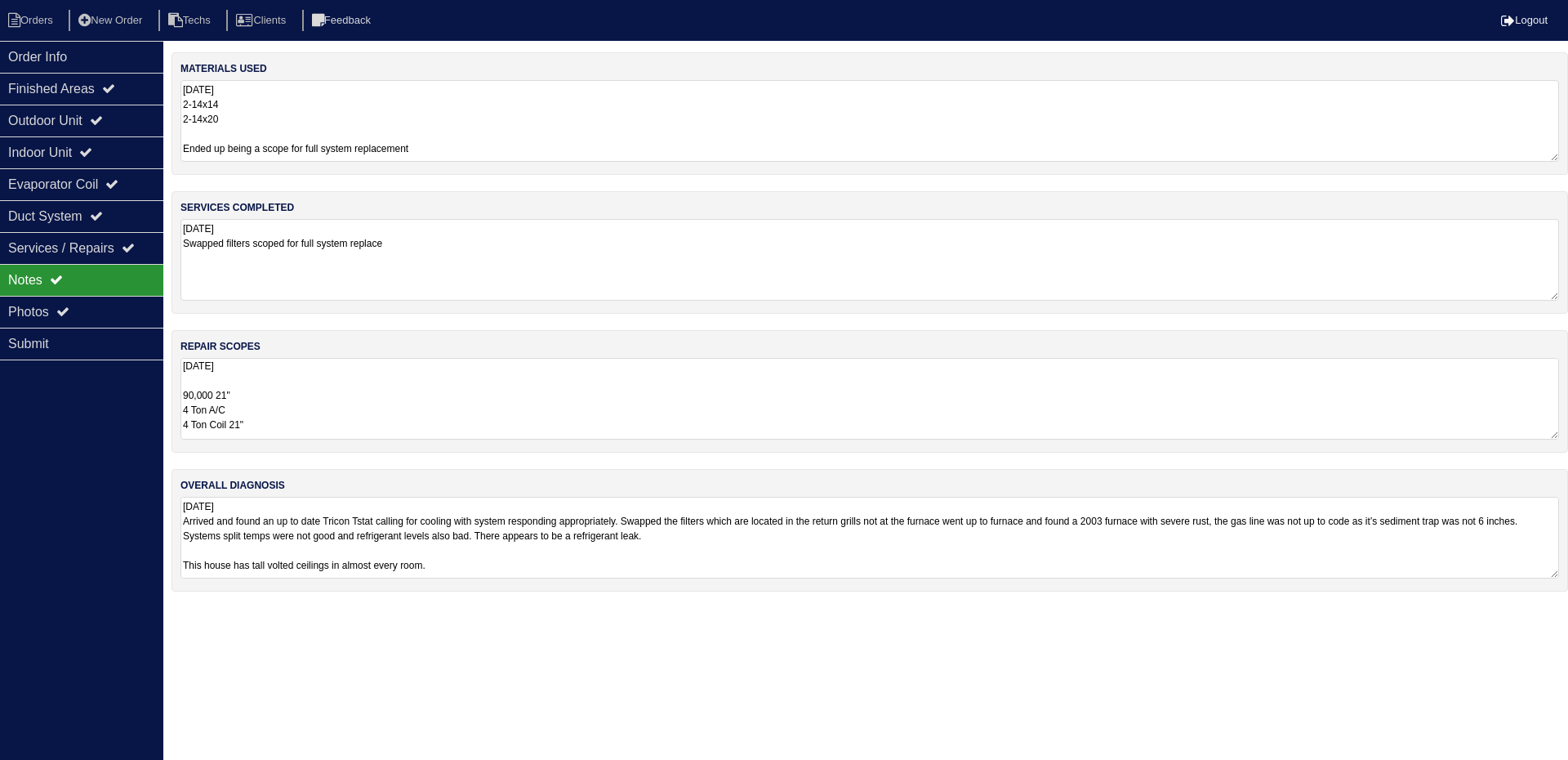
click at [361, 380] on textarea "8.25.25 90,000 21" 4 Ton A/C 4 Ton Coil 21" Side mount Furnace return plenum 10…" at bounding box center [870, 398] width 1379 height 82
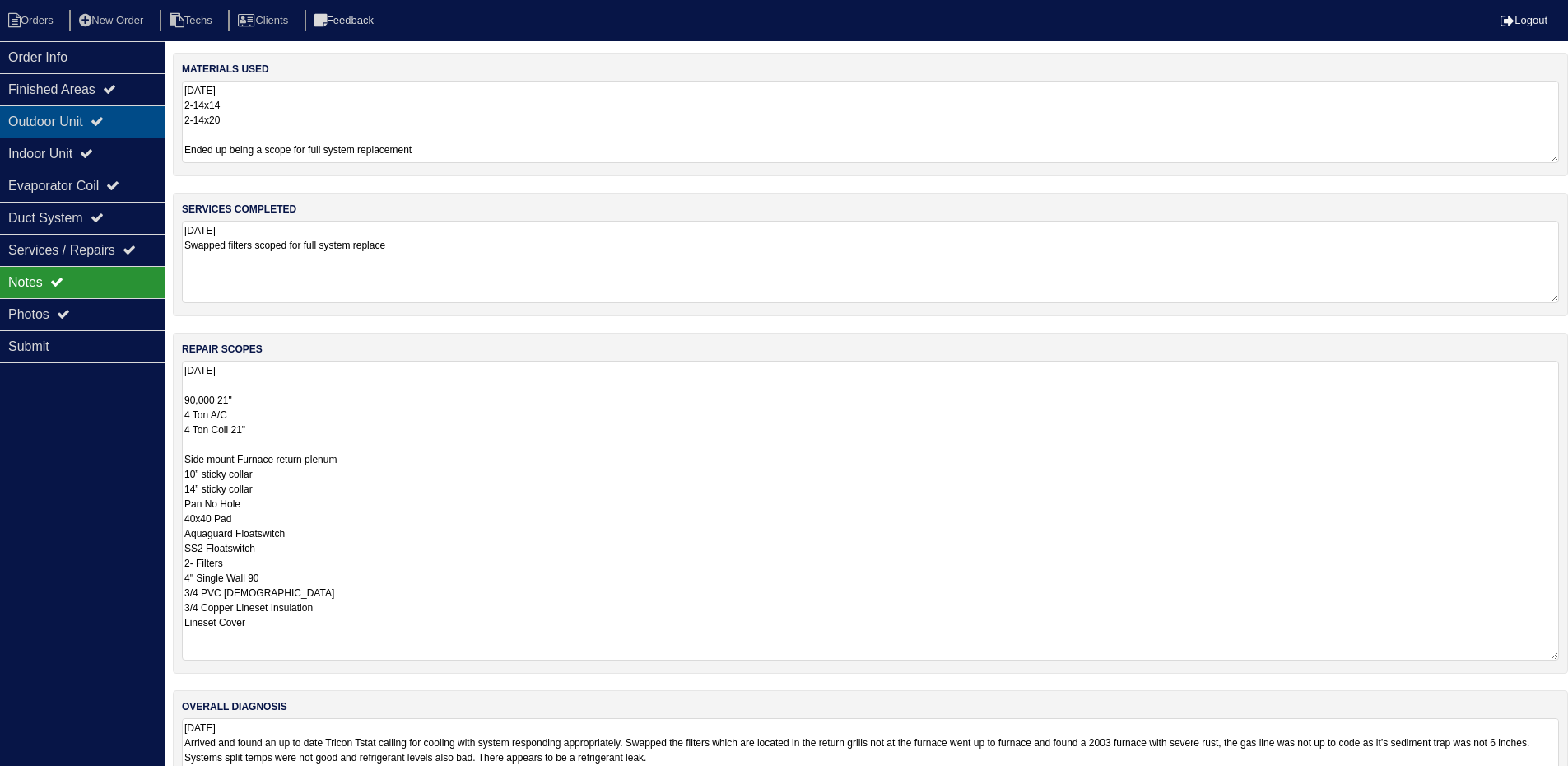
click at [90, 123] on div "Outdoor Unit" at bounding box center [82, 121] width 164 height 32
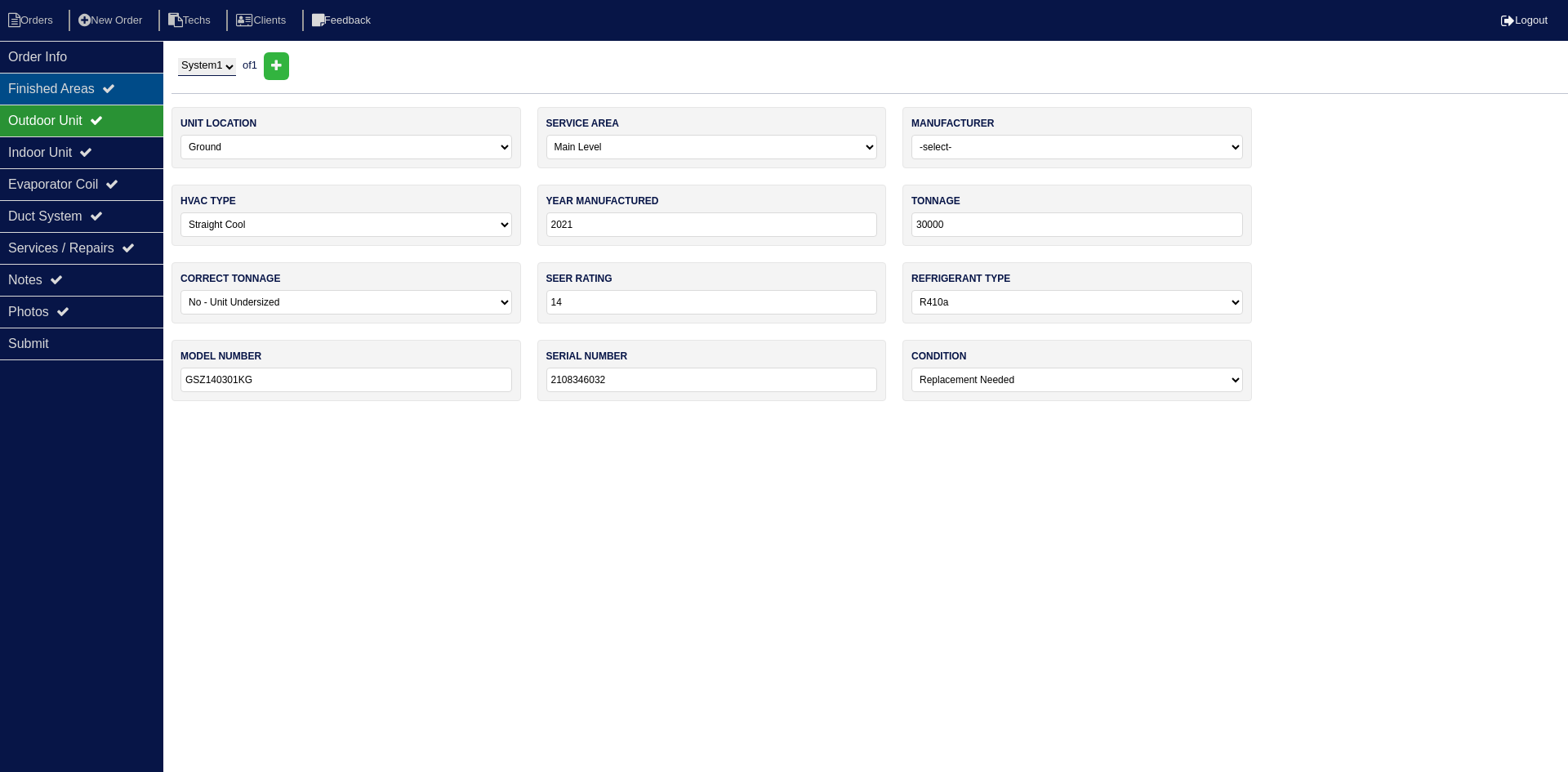
click at [102, 88] on div "Finished Areas" at bounding box center [81, 89] width 163 height 32
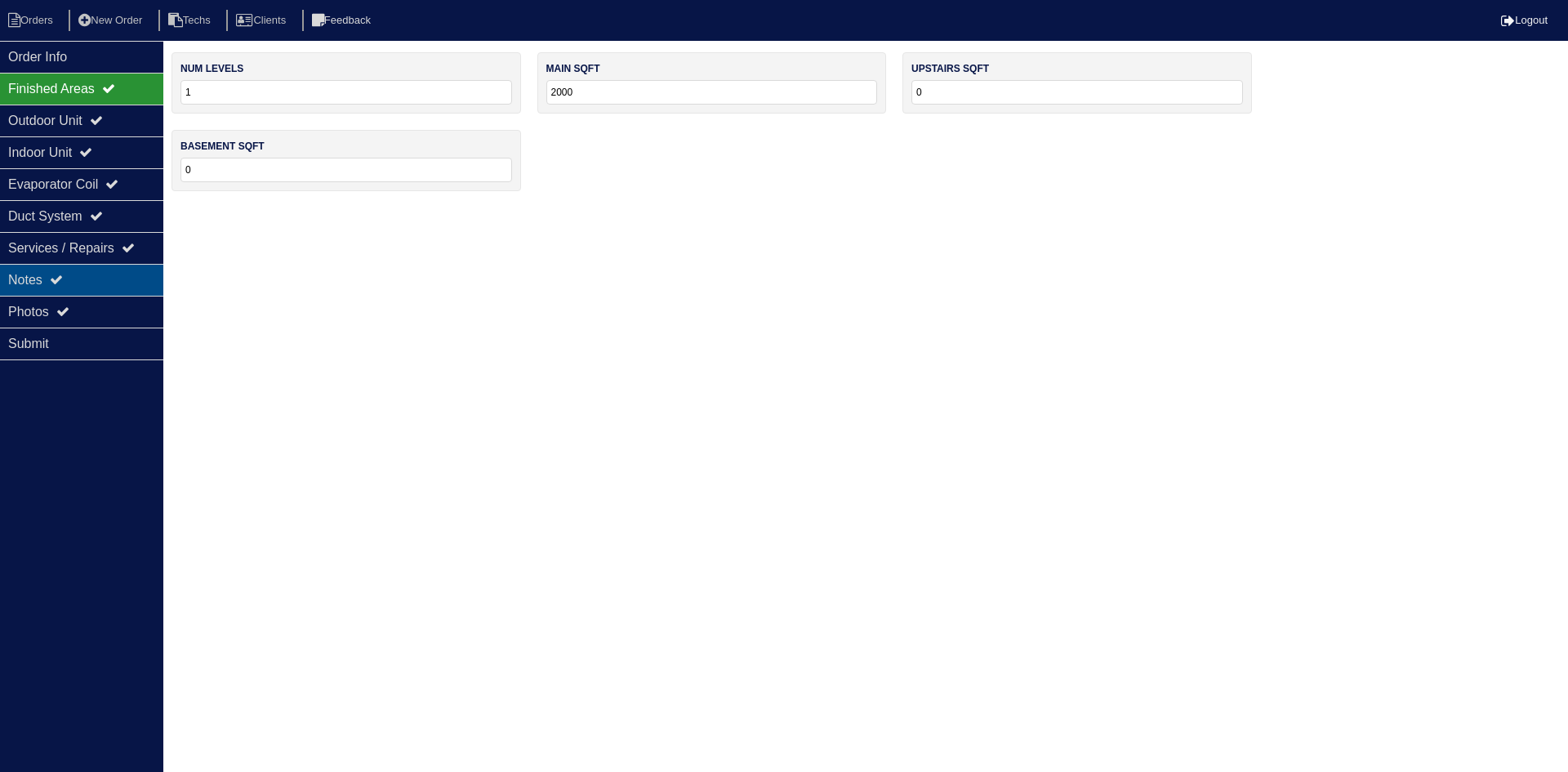
click at [98, 277] on div "Notes" at bounding box center [81, 279] width 163 height 32
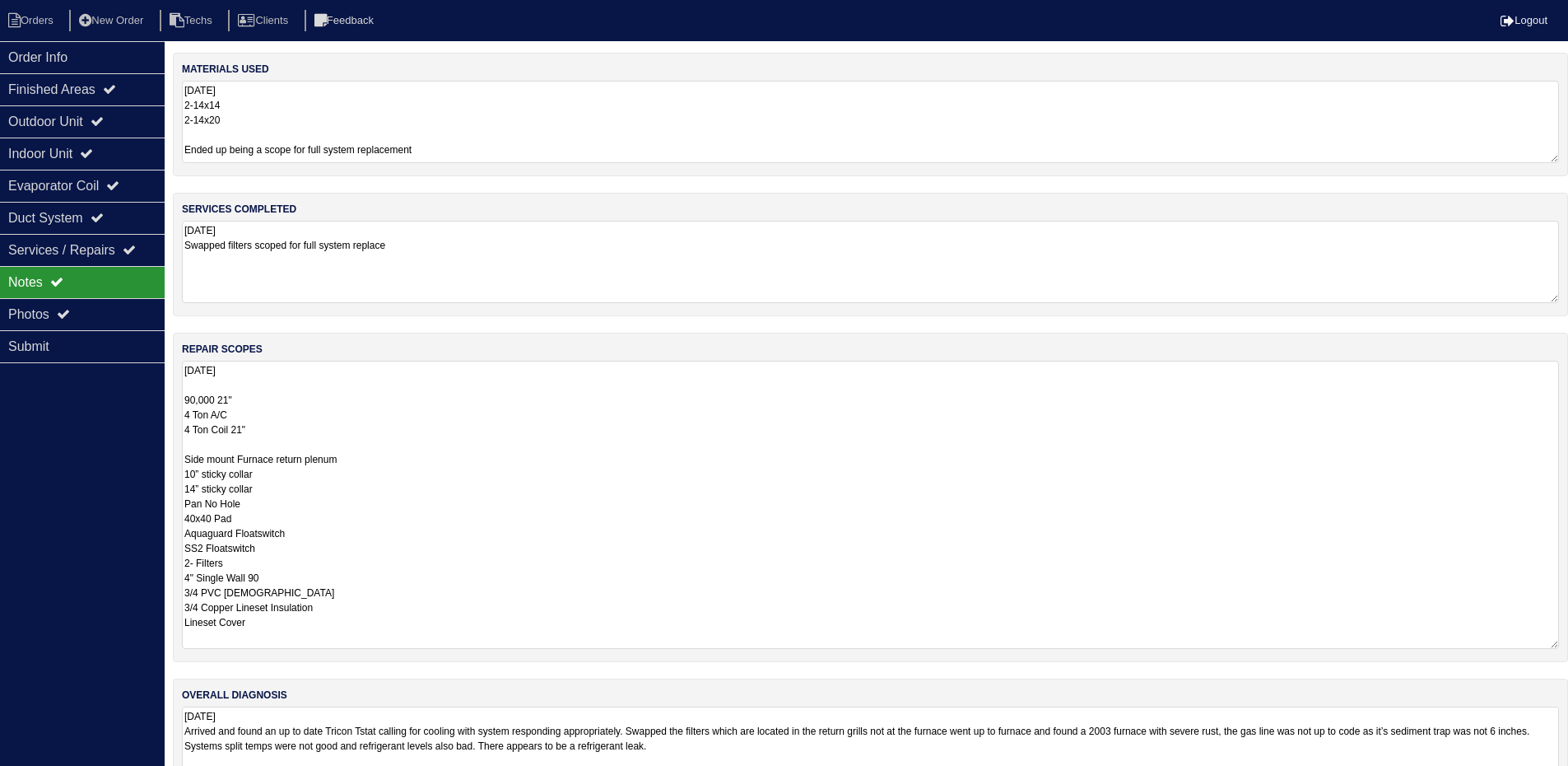
drag, startPoint x: 1567, startPoint y: 439, endPoint x: 1556, endPoint y: 635, distance: 196.3
click at [1557, 645] on textarea "8.25.25 90,000 21" 4 Ton A/C 4 Ton Coil 21" Side mount Furnace return plenum 10…" at bounding box center [870, 504] width 1377 height 288
click at [104, 119] on icon at bounding box center [97, 121] width 13 height 13
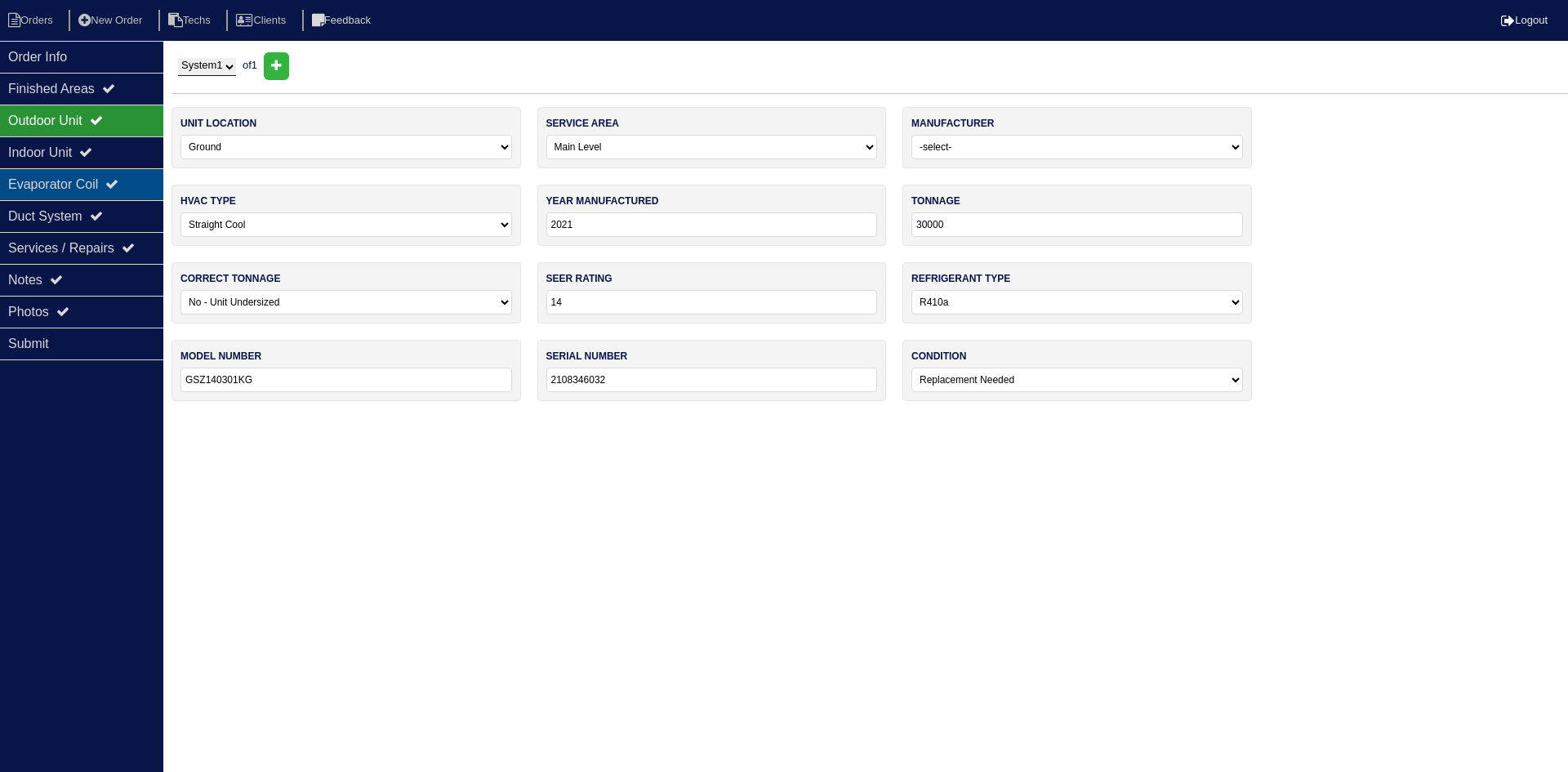
click at [108, 184] on div "Evaporator Coil" at bounding box center [81, 184] width 163 height 32
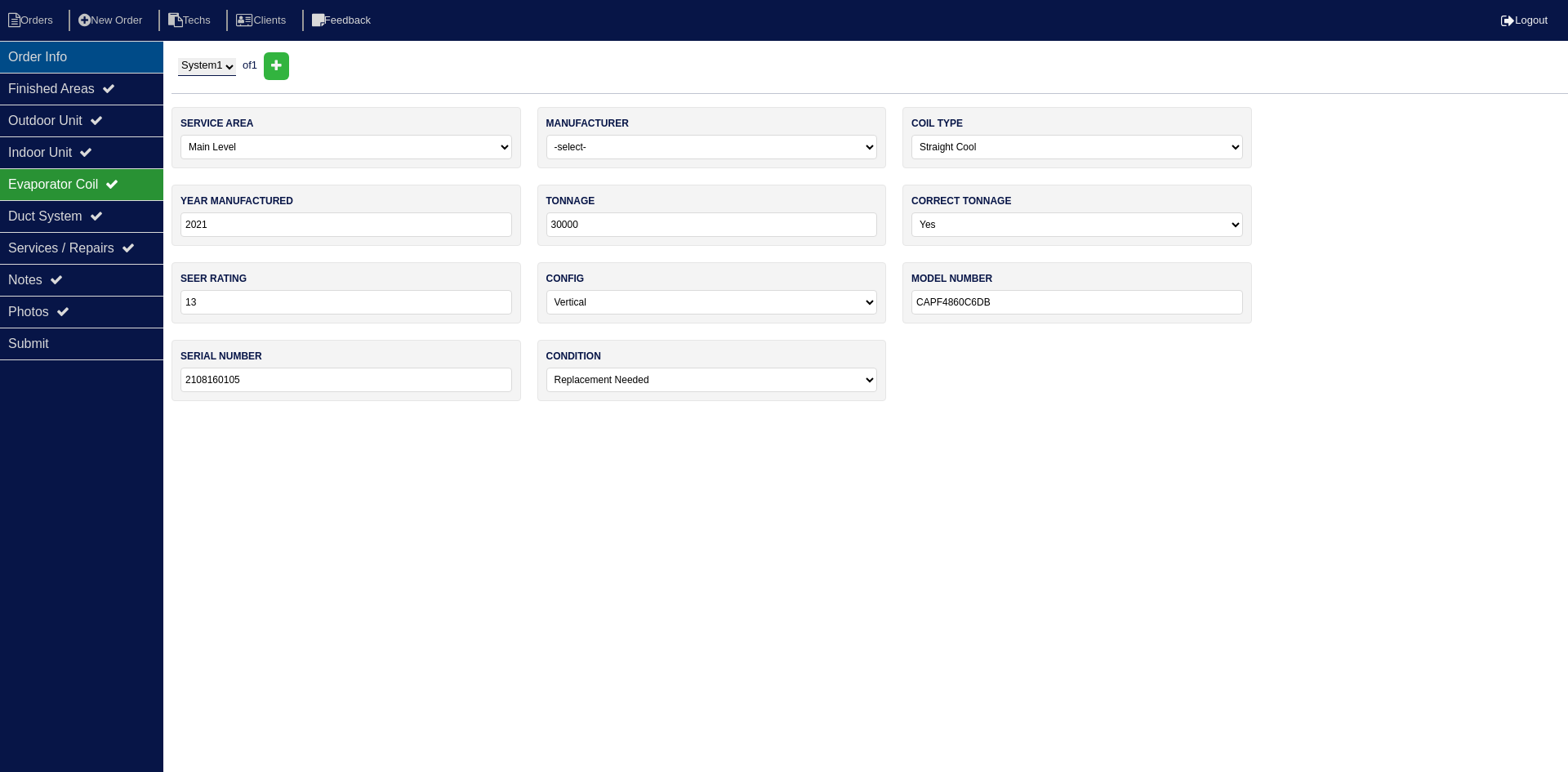
click at [86, 57] on div "Order Info" at bounding box center [81, 57] width 163 height 32
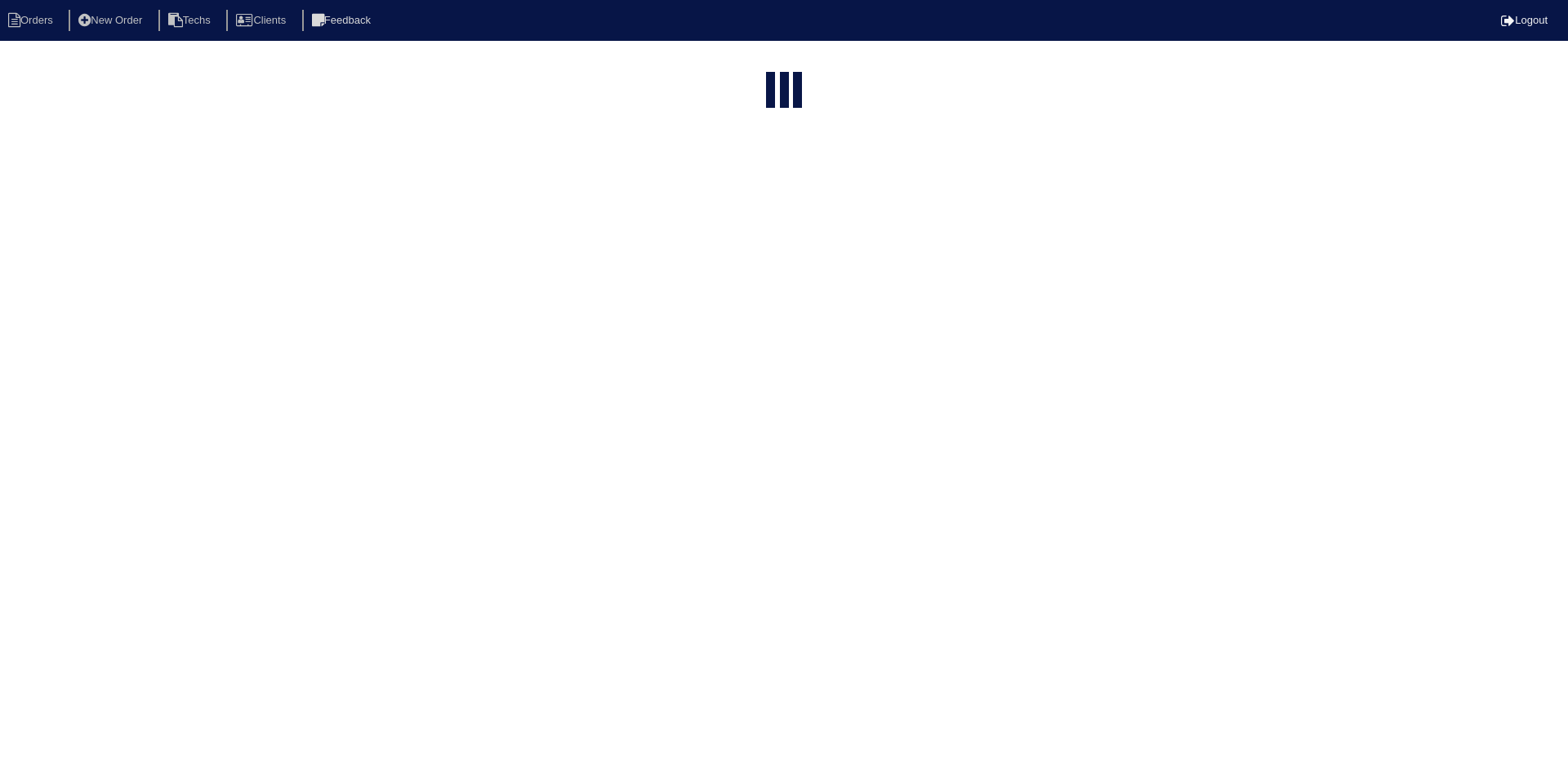
select select "15"
type input "360"
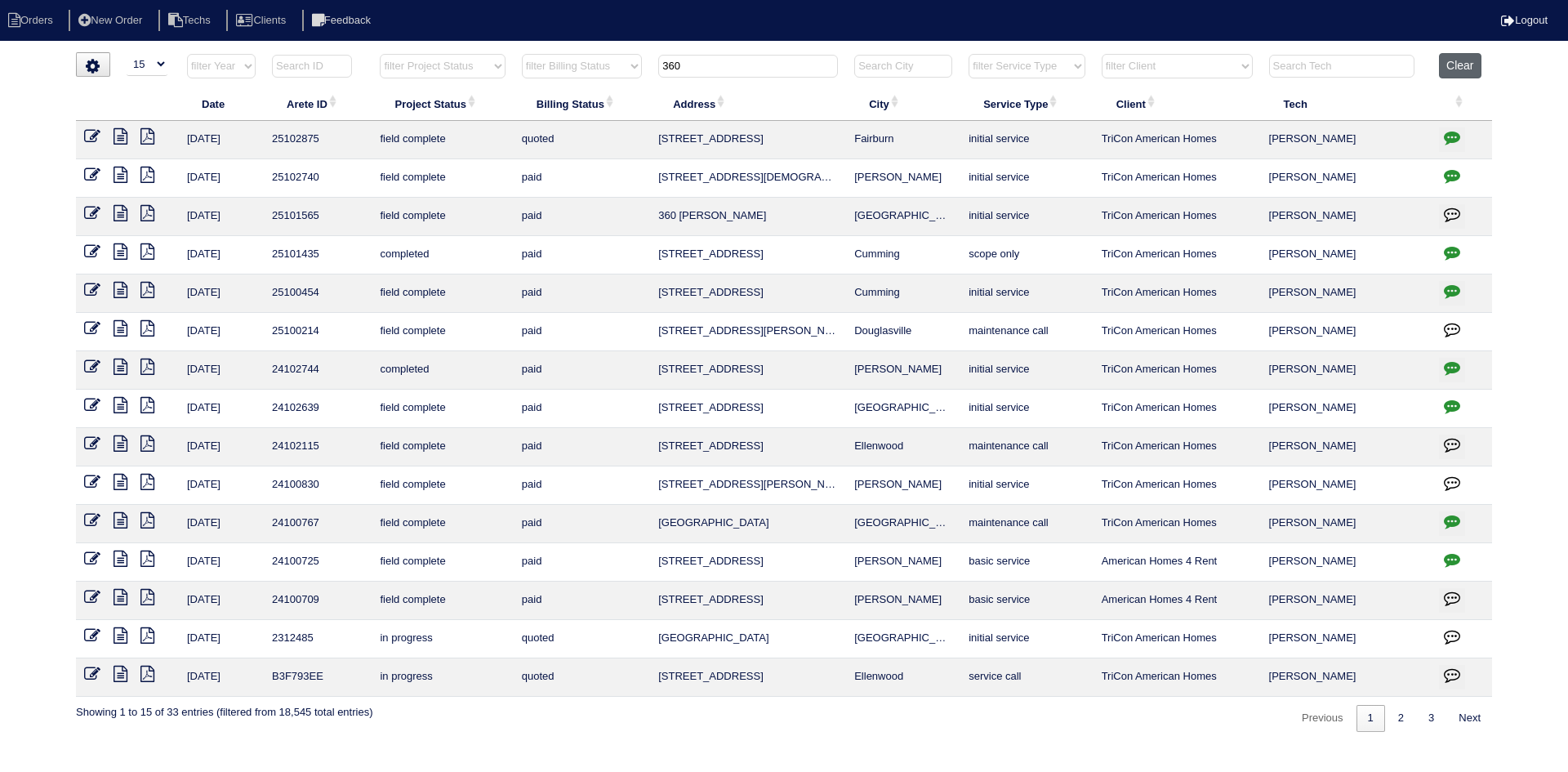
click at [1452, 65] on button "Clear" at bounding box center [1460, 66] width 42 height 25
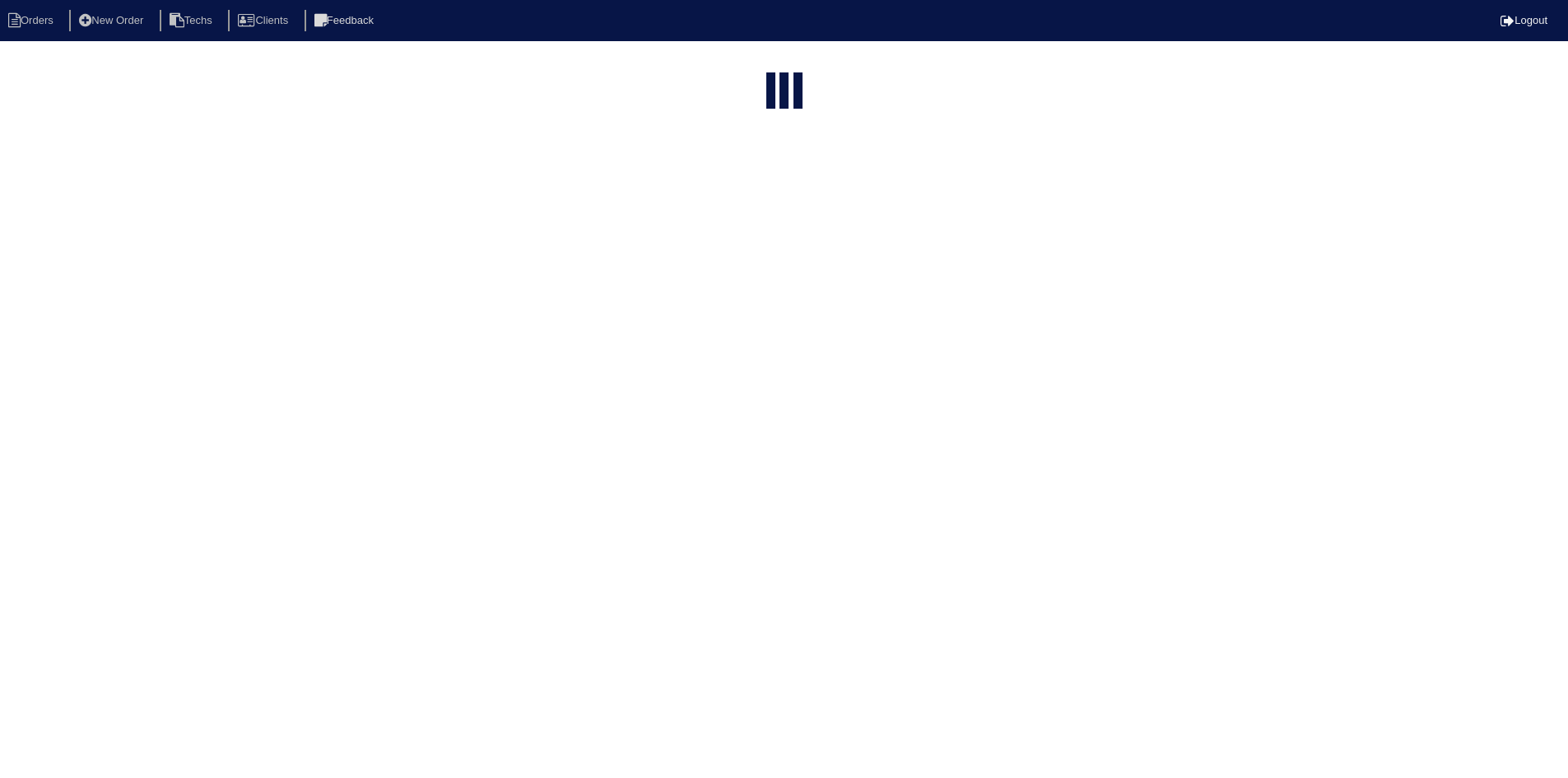
select select "15"
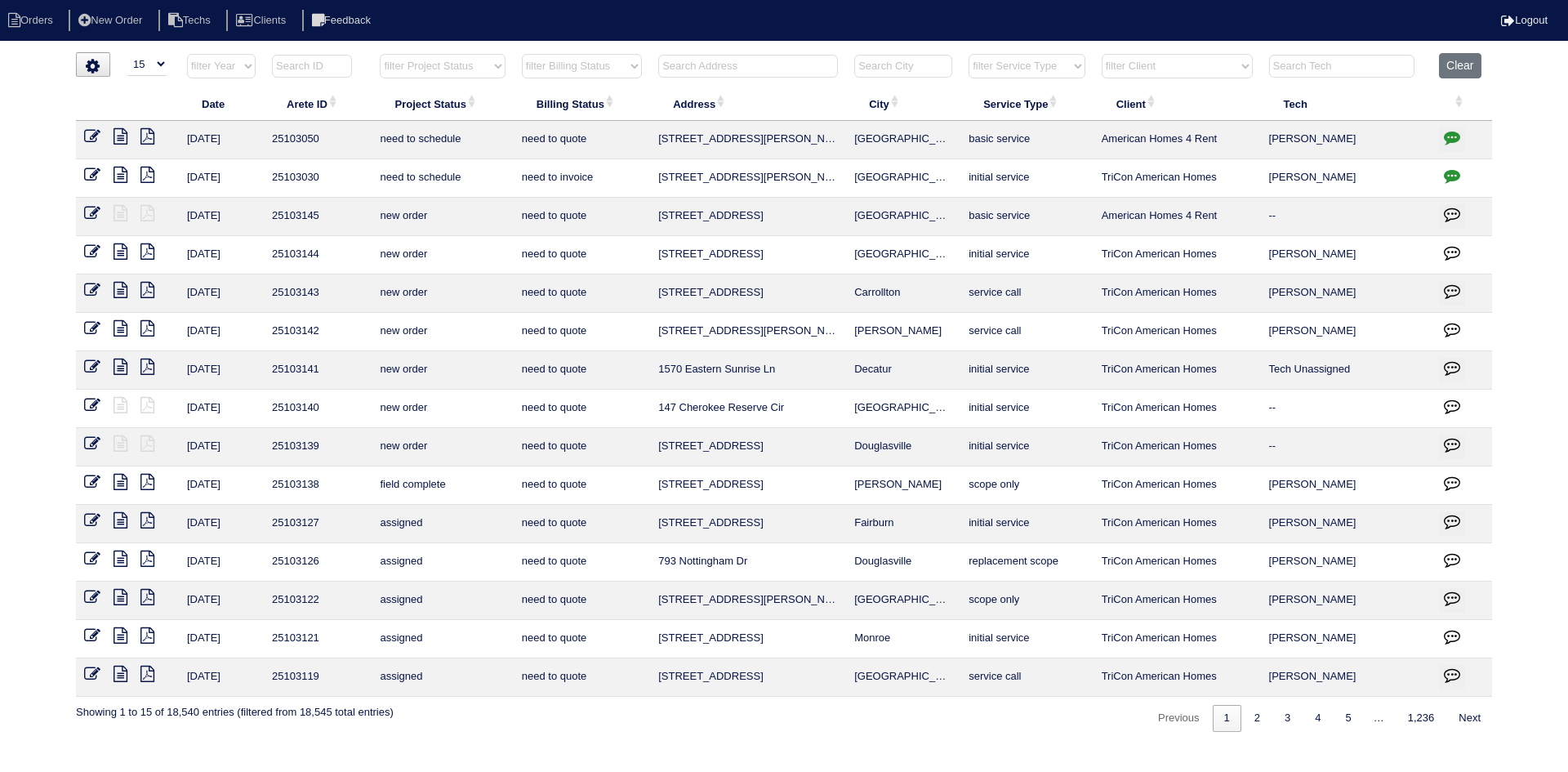
click at [488, 71] on select "filter Project Status -- Any Project Status -- new order assigned in progress f…" at bounding box center [442, 66] width 125 height 25
click at [380, 54] on select "filter Project Status -- Any Project Status -- new order assigned in progress f…" at bounding box center [442, 66] width 125 height 25
select select "field complete"
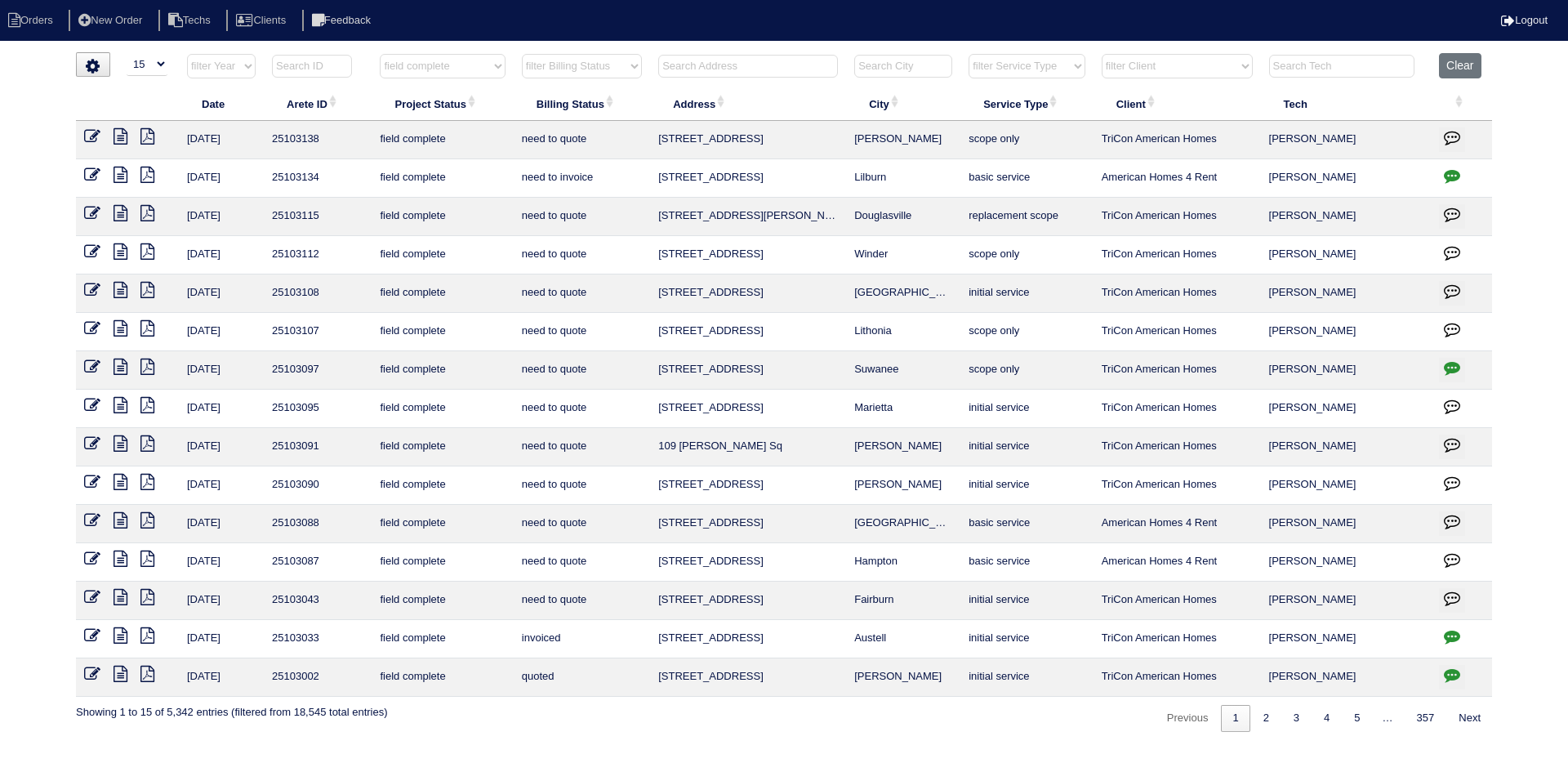
click at [620, 63] on select "filter Billing Status -- Any Billing Status -- need to quote quoted need to inv…" at bounding box center [582, 66] width 120 height 25
select select "need to quote"
click at [522, 54] on select "filter Billing Status -- Any Billing Status -- need to quote quoted need to inv…" at bounding box center [582, 66] width 120 height 25
select select "field complete"
select select "need to quote"
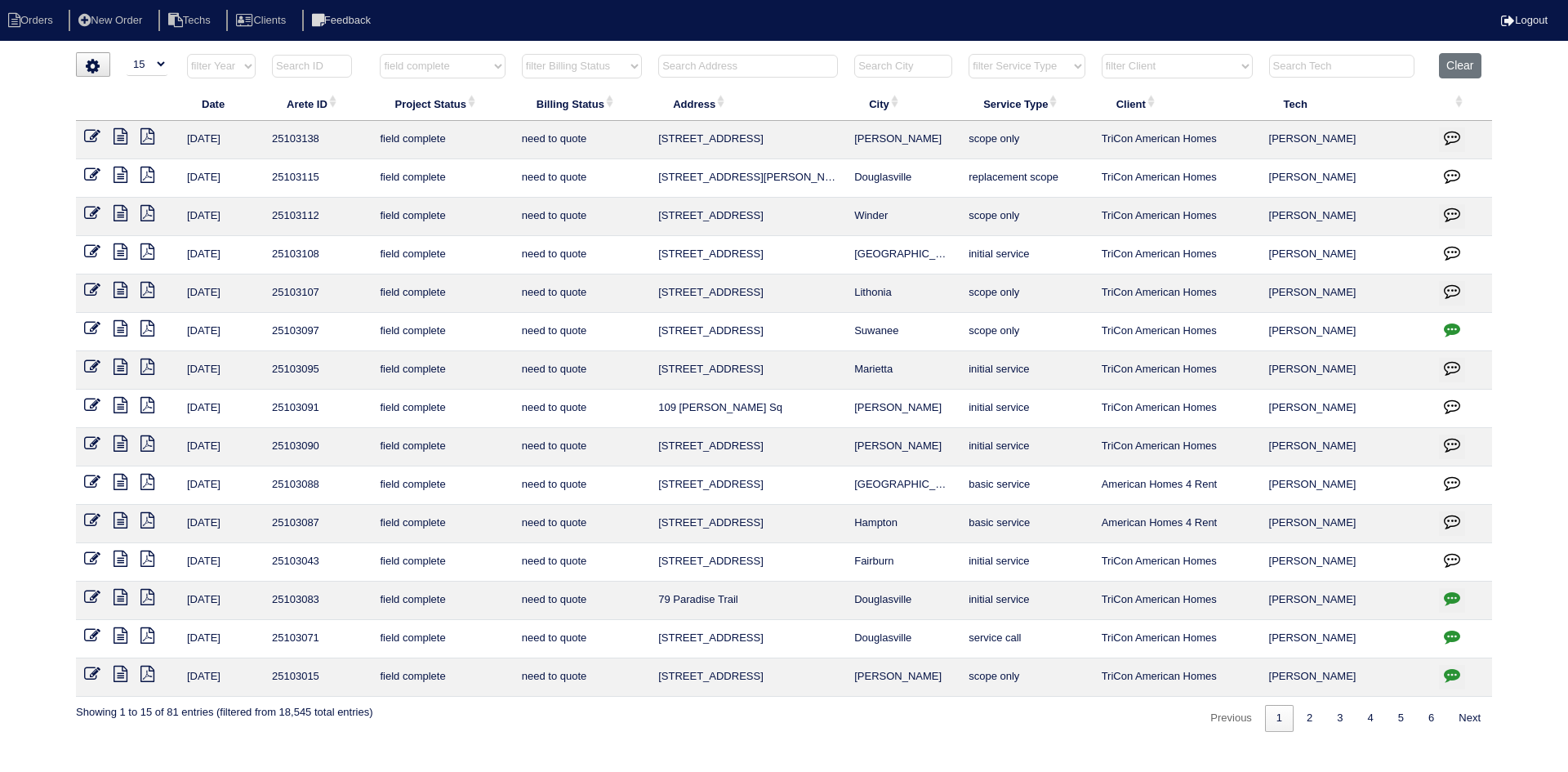
click at [522, 54] on select "filter Billing Status -- Any Billing Status -- need to quote quoted need to inv…" at bounding box center [582, 66] width 120 height 25
click at [148, 444] on icon at bounding box center [147, 443] width 14 height 16
click at [122, 447] on icon at bounding box center [120, 443] width 14 height 16
click at [1457, 438] on icon "button" at bounding box center [1452, 444] width 16 height 16
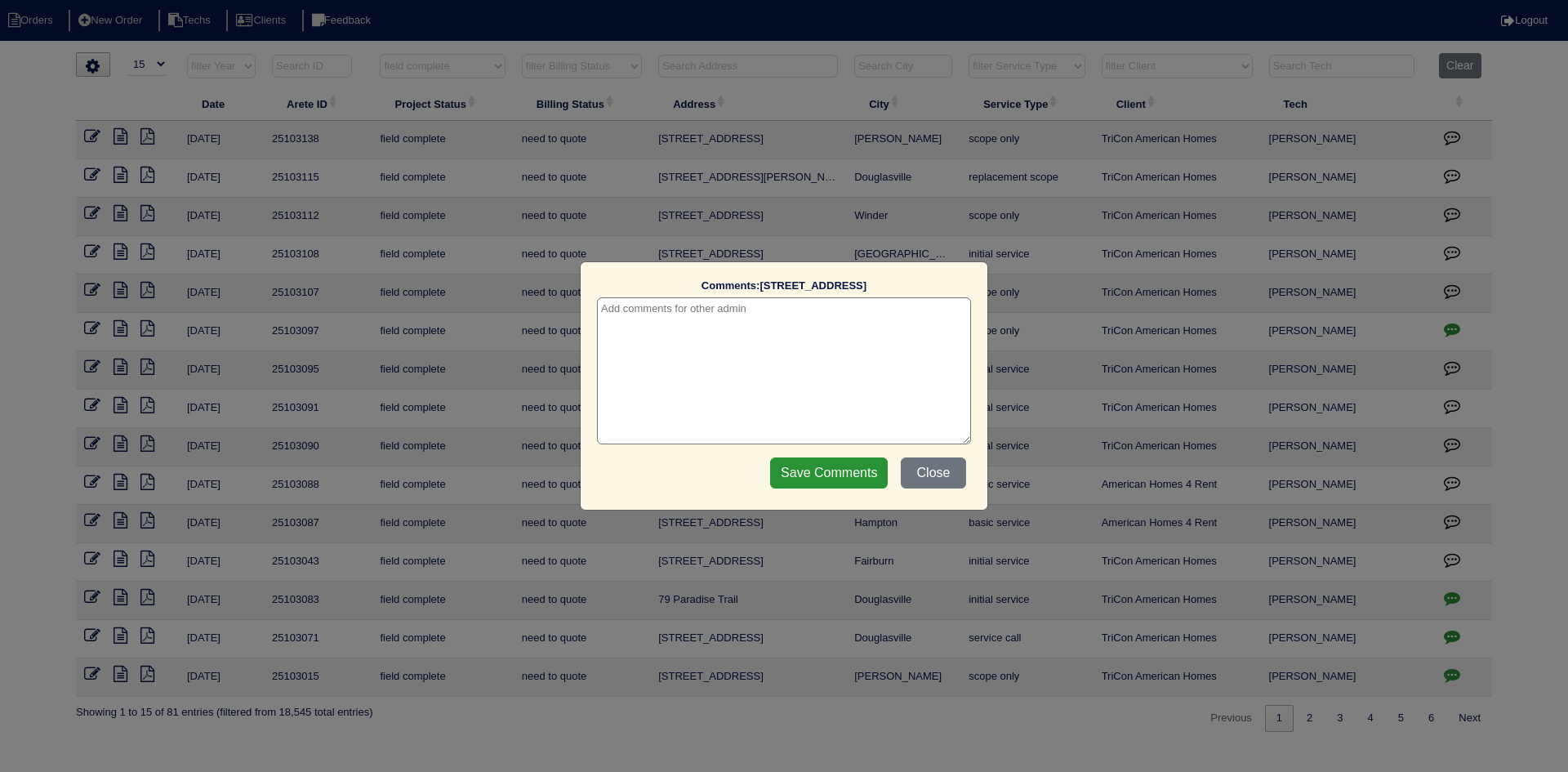
click at [625, 325] on textarea at bounding box center [784, 370] width 374 height 147
type textarea "8/26/25 - quote furnace too? texted Payton - rk"
click at [804, 473] on input "Save Comments" at bounding box center [829, 473] width 117 height 31
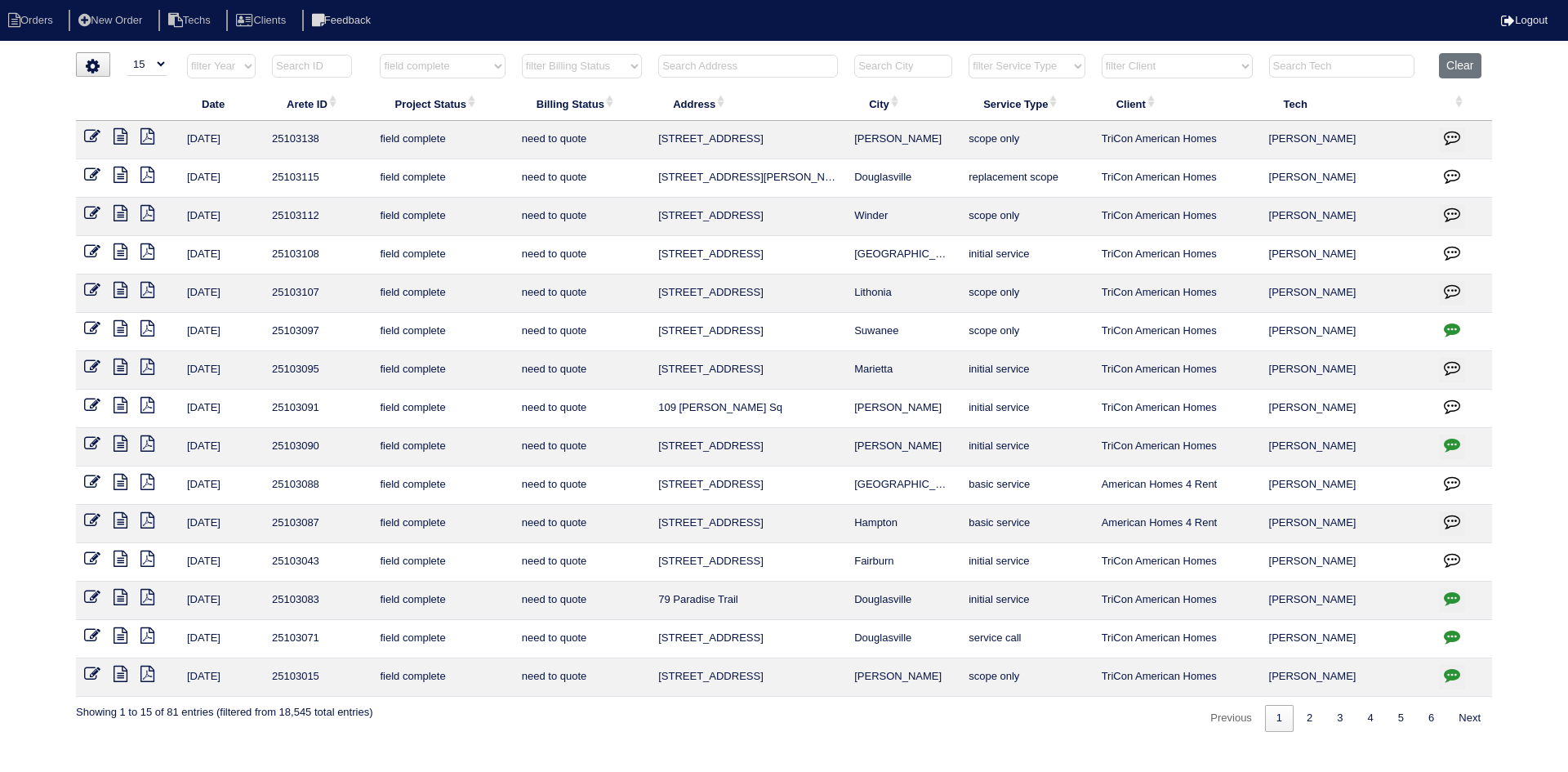
click at [149, 402] on icon at bounding box center [147, 405] width 14 height 16
click at [120, 406] on icon at bounding box center [120, 405] width 14 height 16
click at [1458, 401] on icon "button" at bounding box center [1452, 406] width 16 height 16
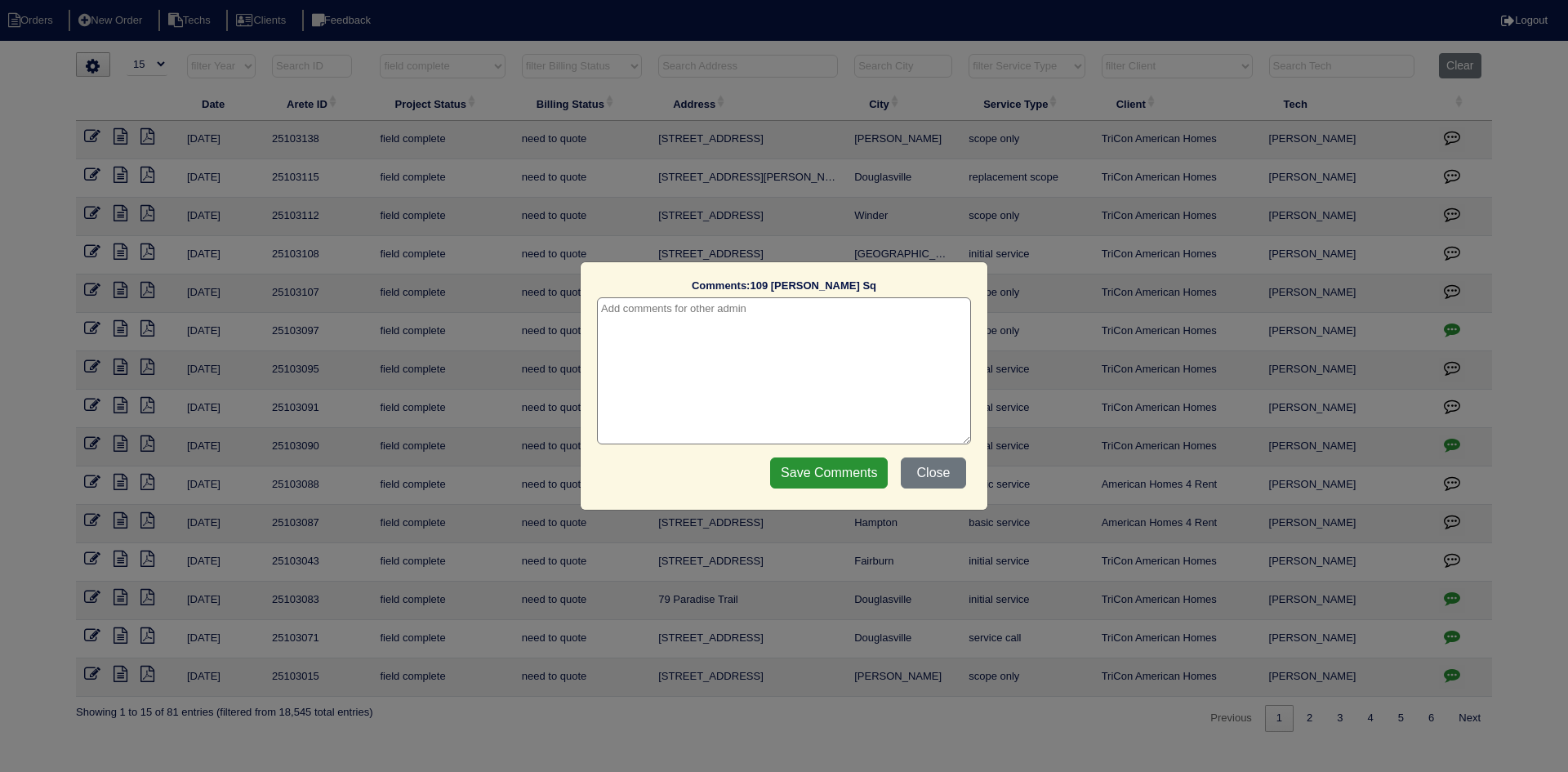
click at [771, 311] on textarea at bounding box center [784, 370] width 374 height 147
type textarea "8/26/25 - texted Matt for tstat pics - rk"
click at [803, 476] on input "Save Comments" at bounding box center [829, 473] width 117 height 31
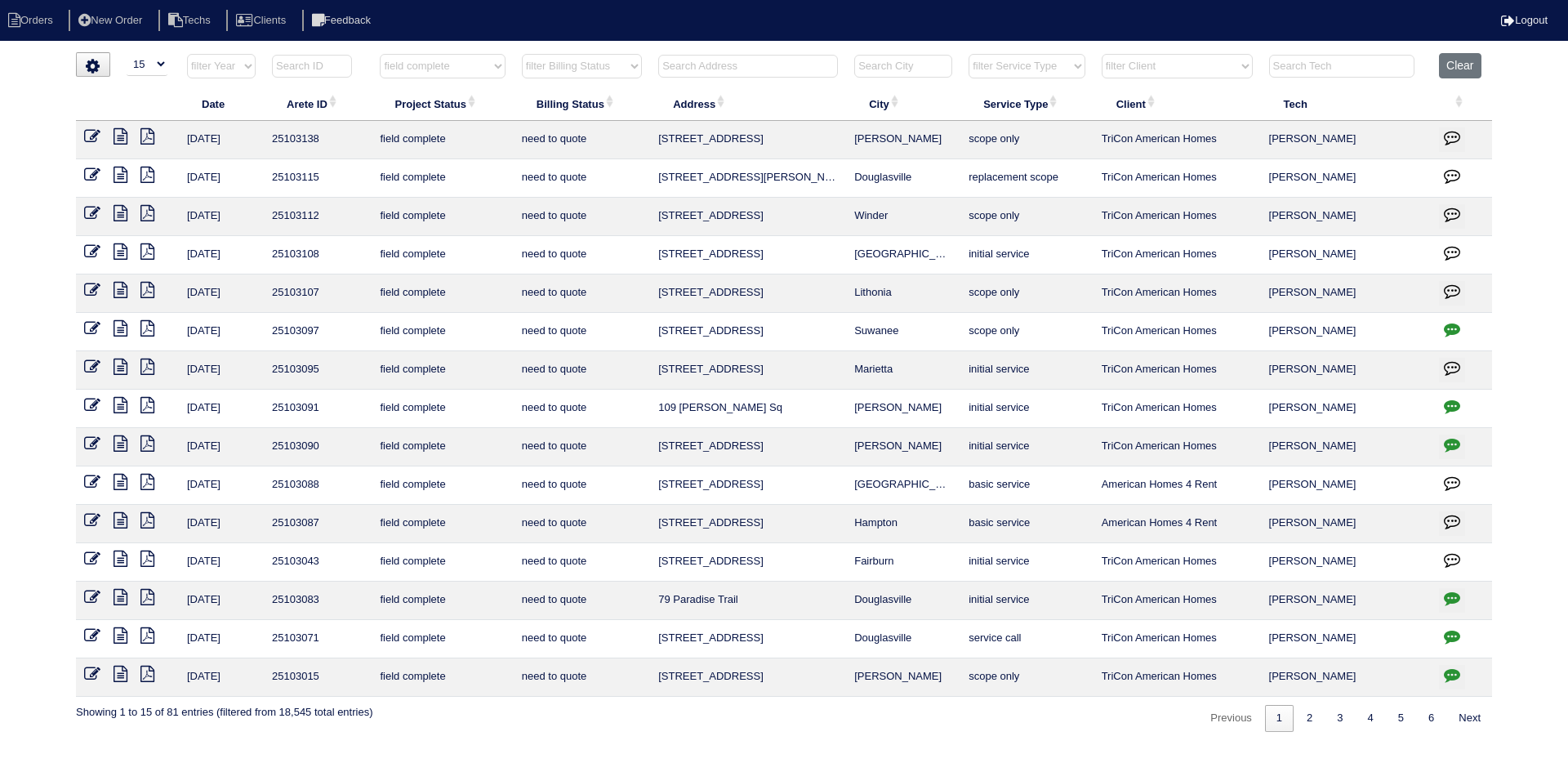
click at [125, 447] on icon at bounding box center [120, 443] width 14 height 16
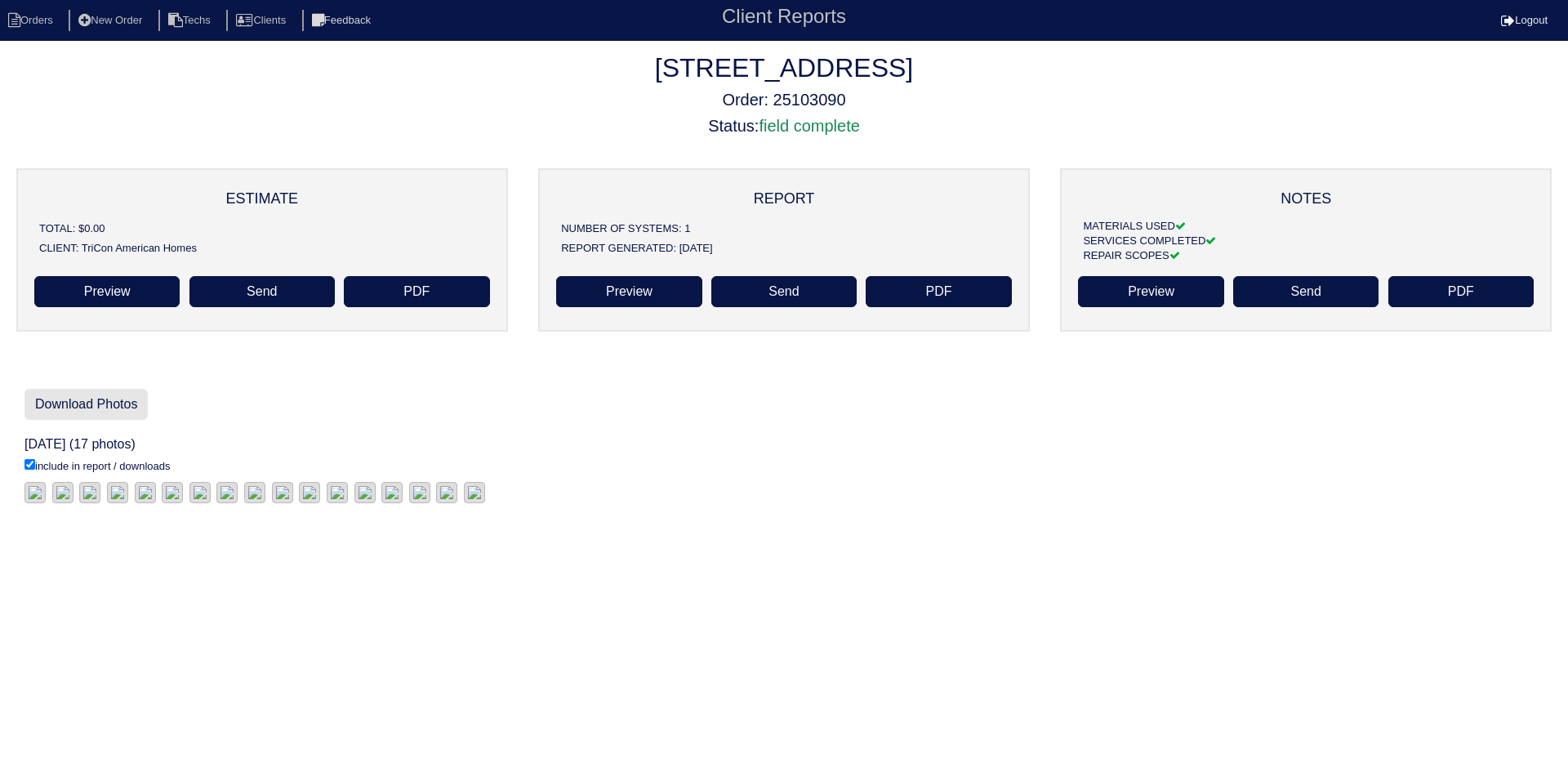
drag, startPoint x: 112, startPoint y: 406, endPoint x: 123, endPoint y: 405, distance: 11.0
click at [112, 406] on link "Download Photos" at bounding box center [86, 404] width 123 height 31
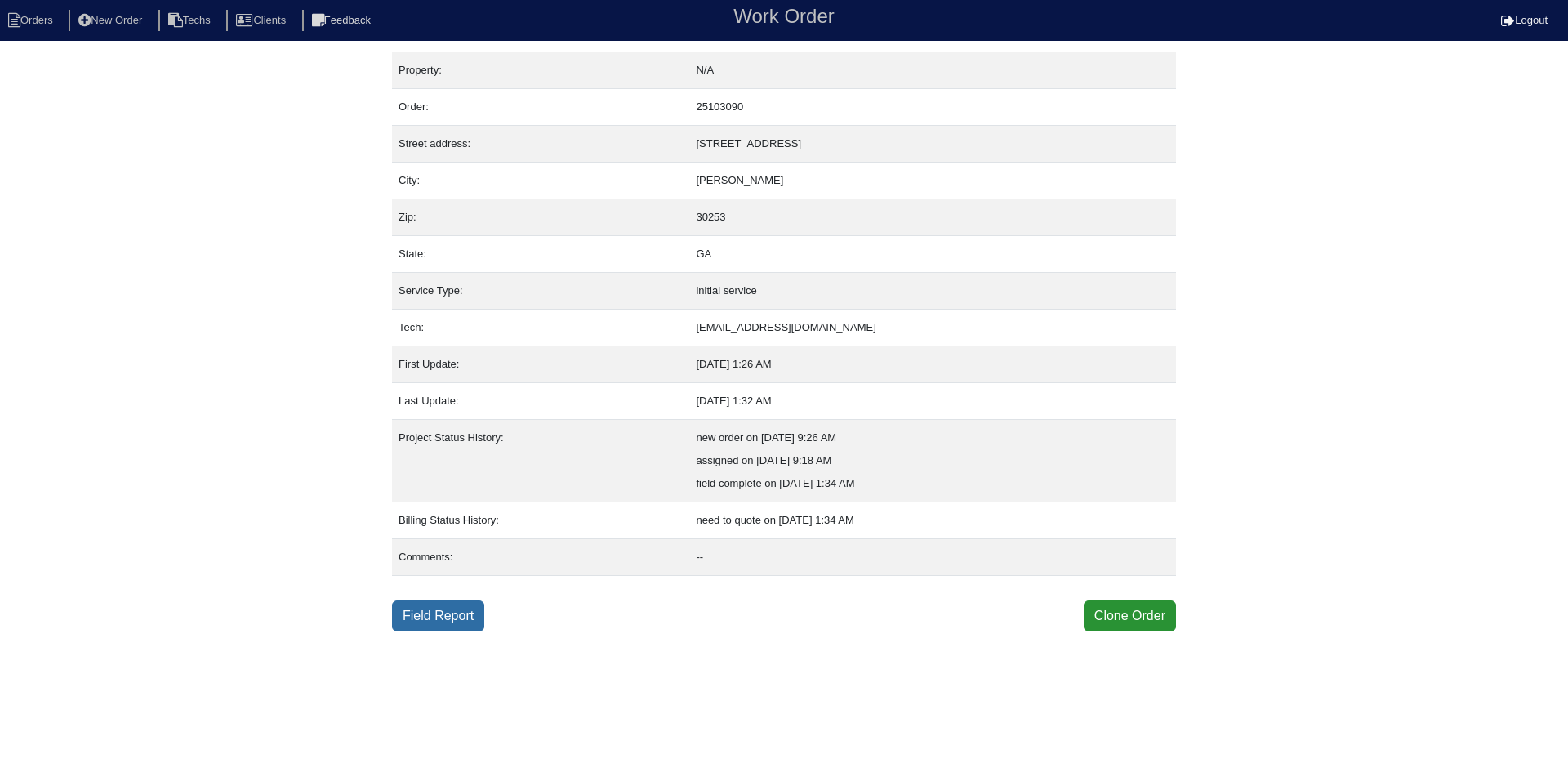
click at [451, 629] on link "Field Report" at bounding box center [438, 615] width 93 height 31
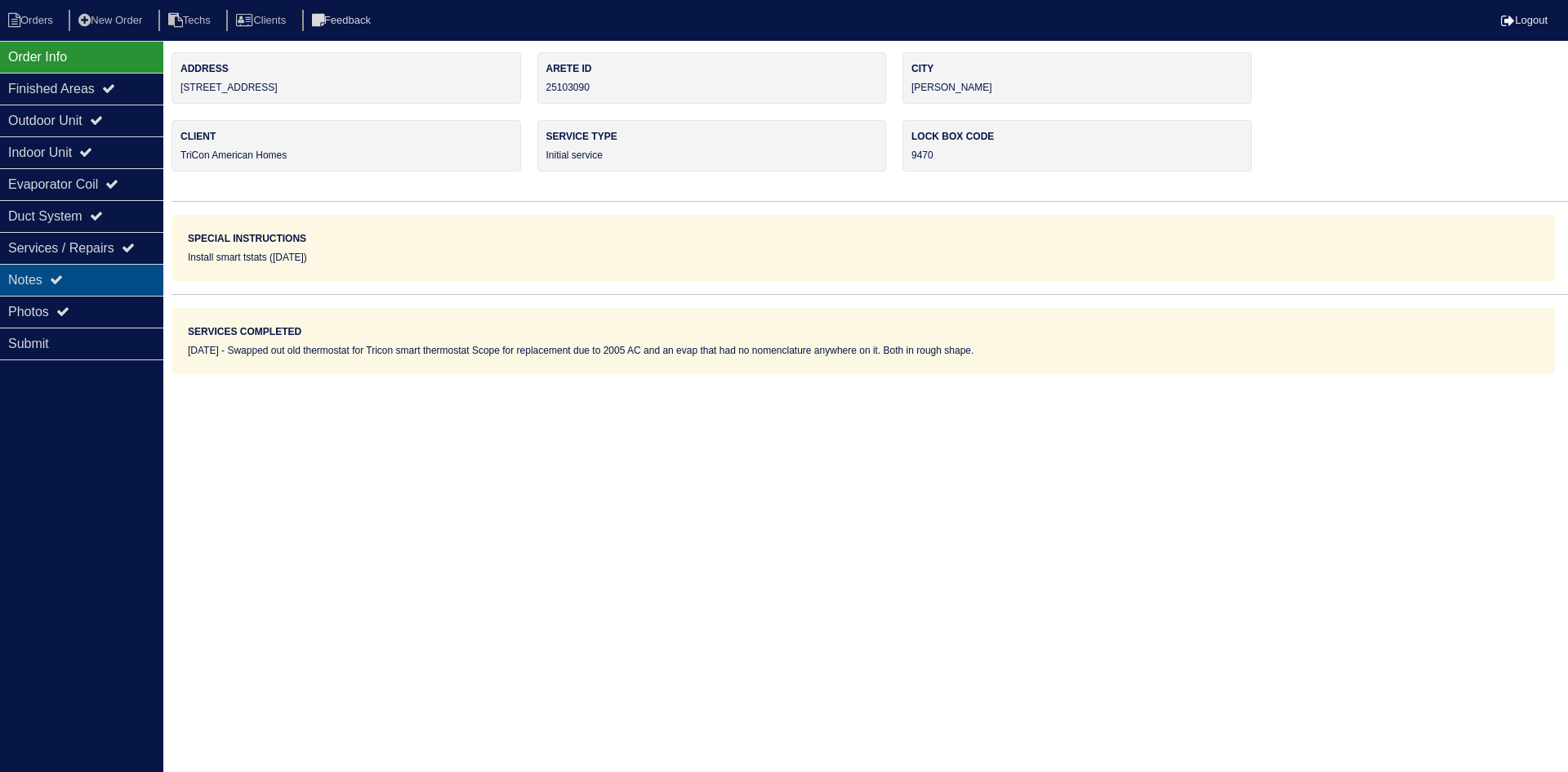
click at [63, 278] on icon at bounding box center [57, 279] width 13 height 13
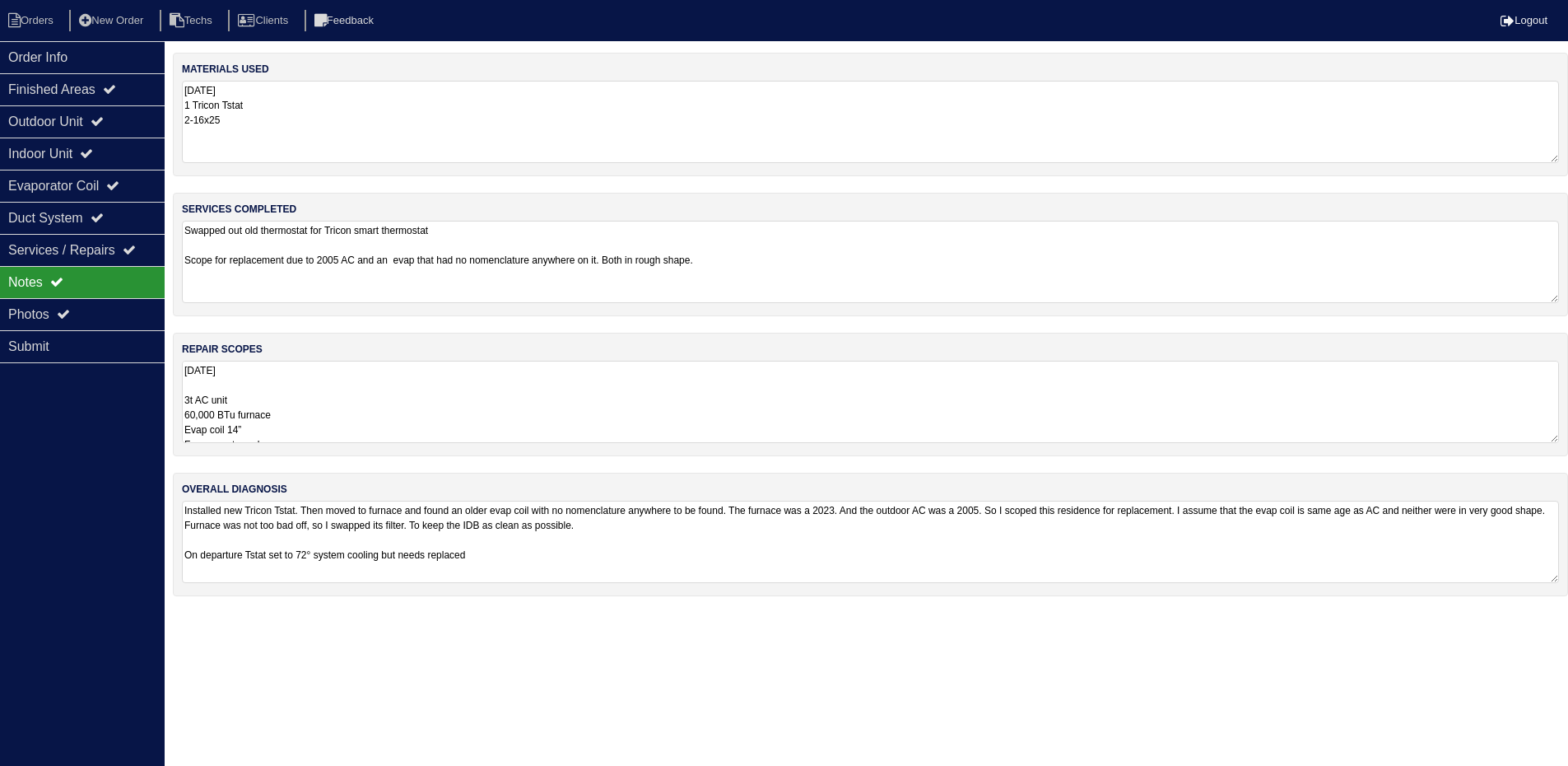
click at [497, 386] on textarea "[DATE] 3t AC unit 60,000 BTu furnace Evap coil 14” Furnace return plenum 8” sti…" at bounding box center [870, 402] width 1377 height 83
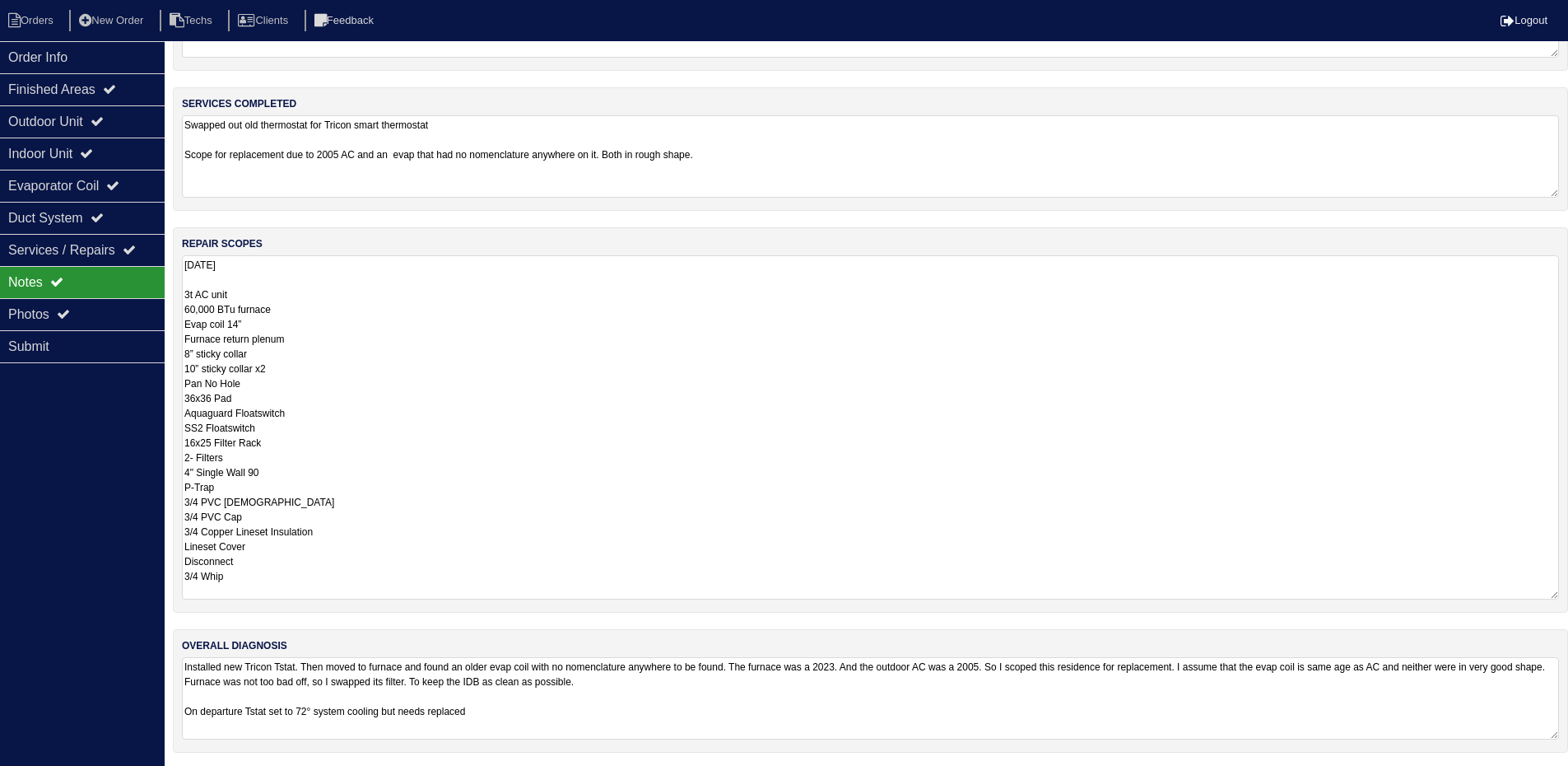
scroll to position [109, 0]
click at [79, 87] on div "Finished Areas" at bounding box center [82, 89] width 164 height 32
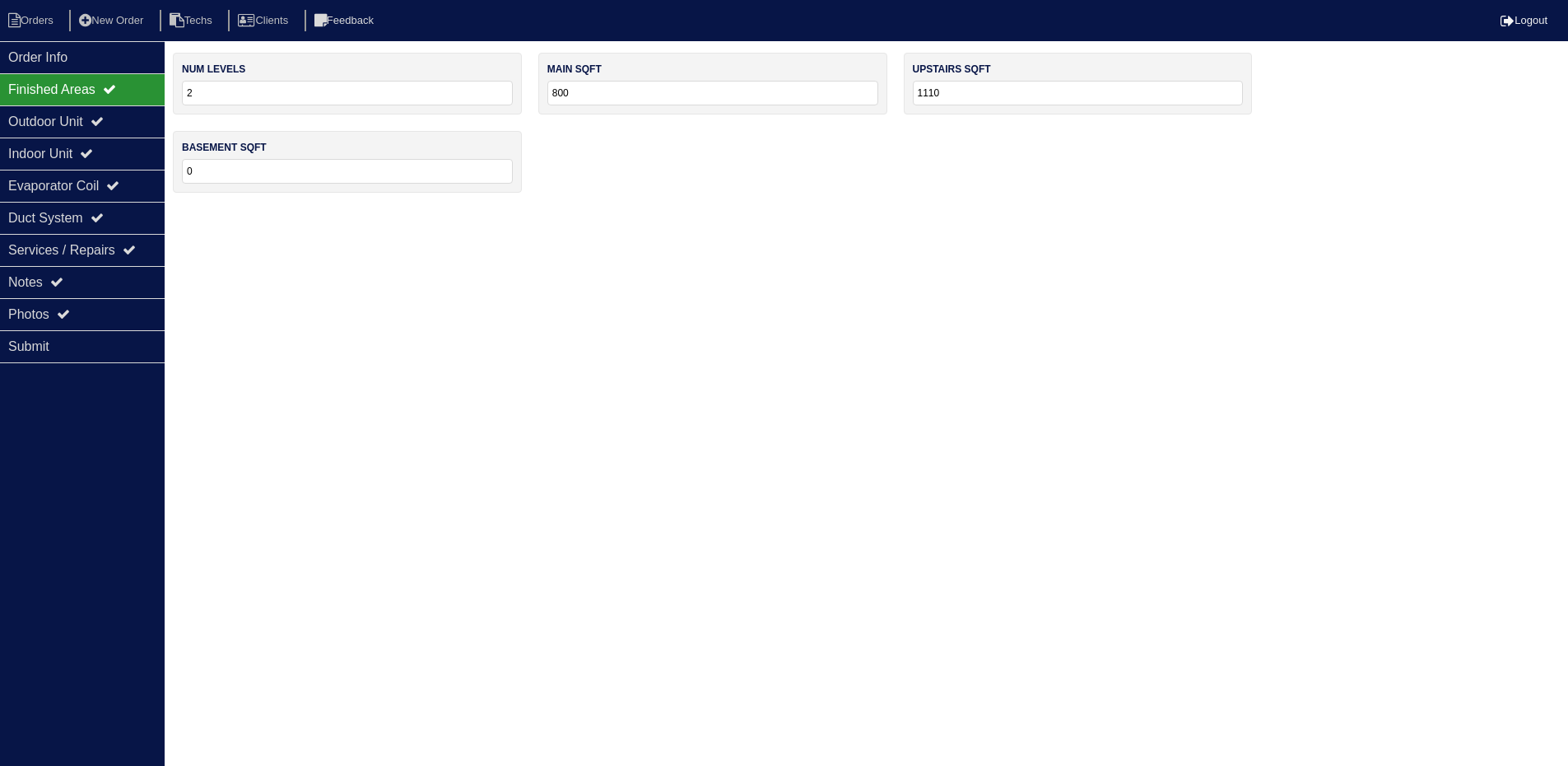
scroll to position [0, 0]
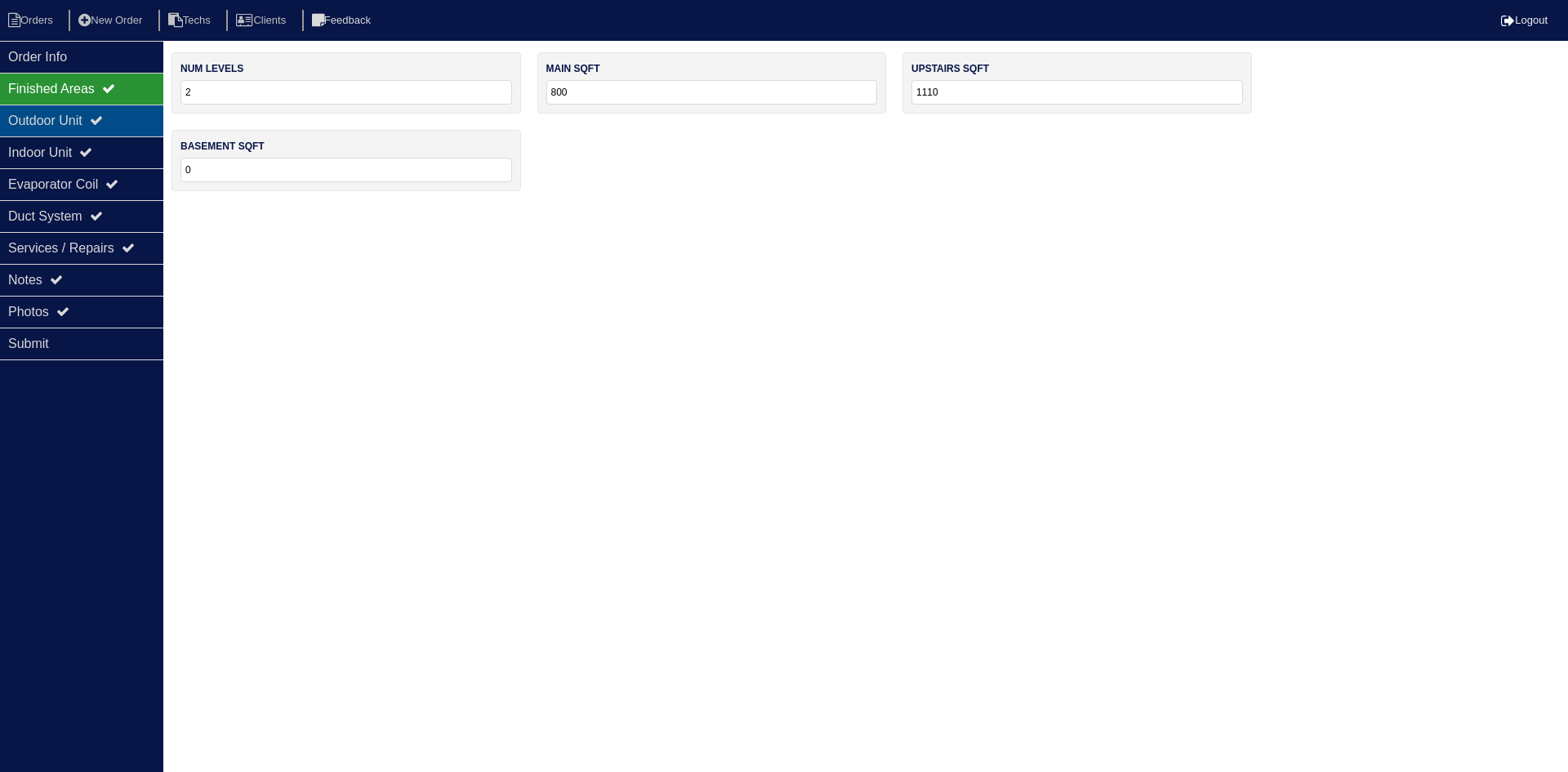
click at [80, 117] on div "Outdoor Unit" at bounding box center [81, 120] width 163 height 32
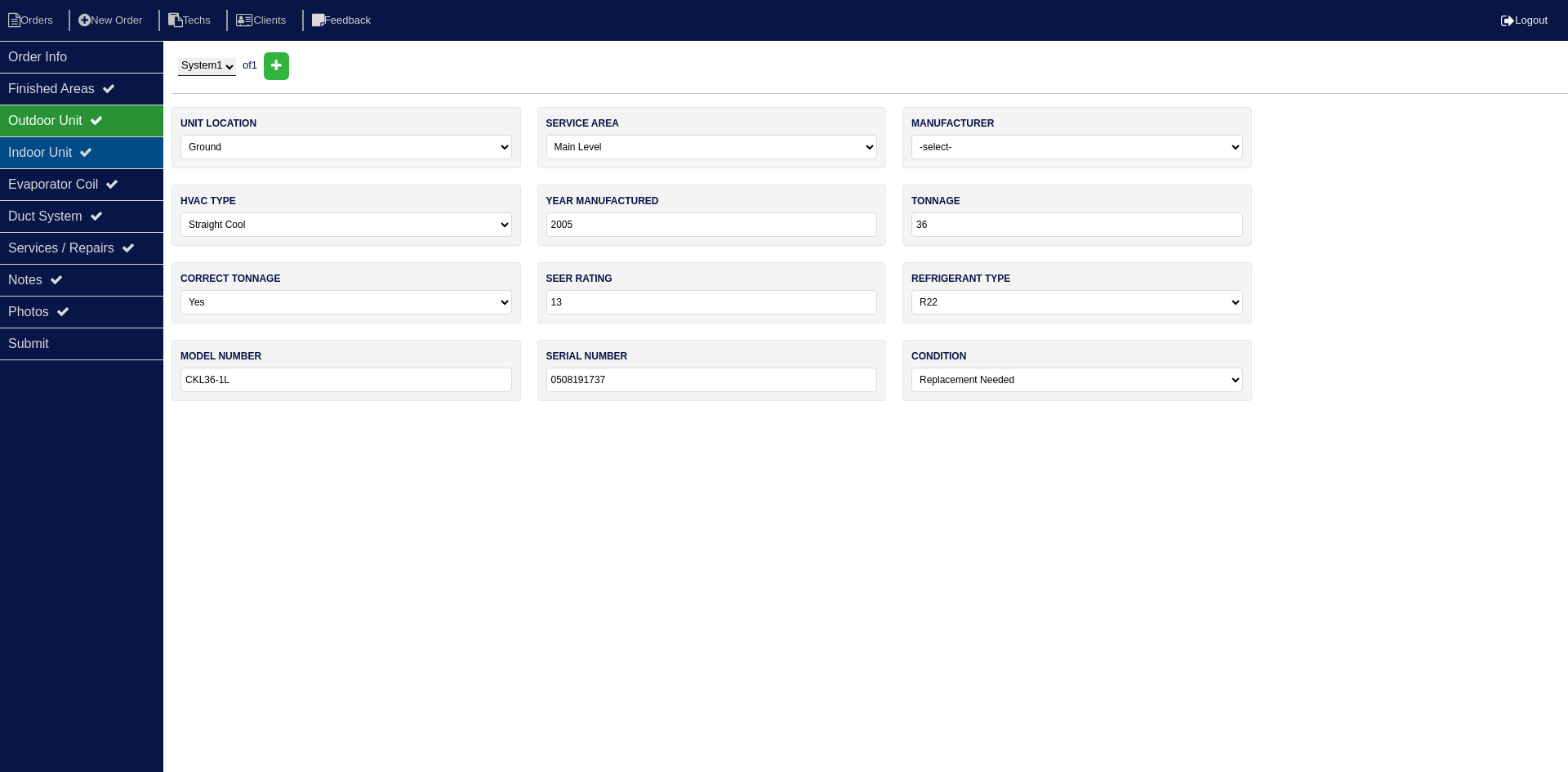
click at [80, 141] on div "Indoor Unit" at bounding box center [81, 152] width 163 height 32
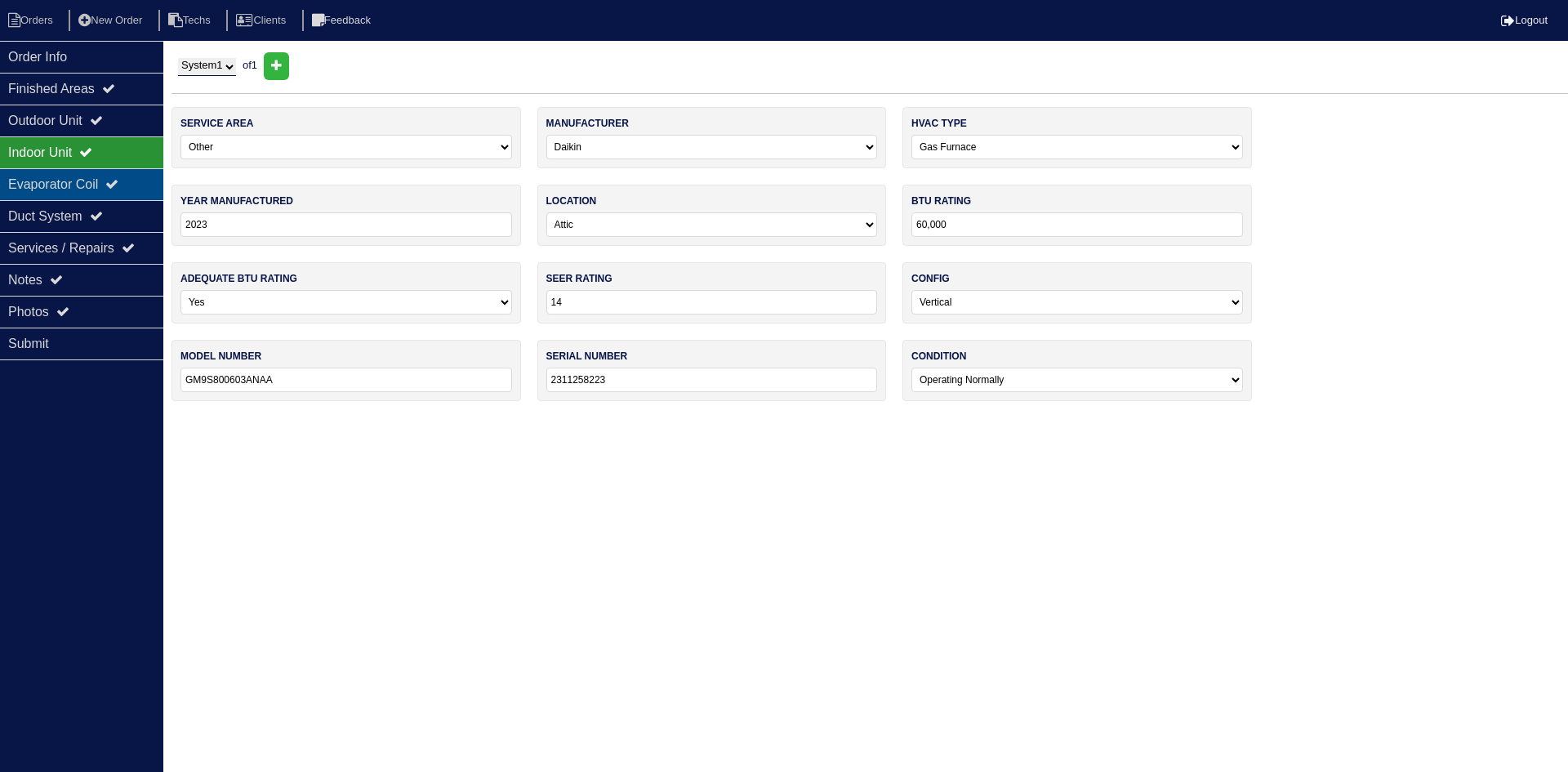
click at [82, 178] on div "Evaporator Coil" at bounding box center [81, 184] width 163 height 32
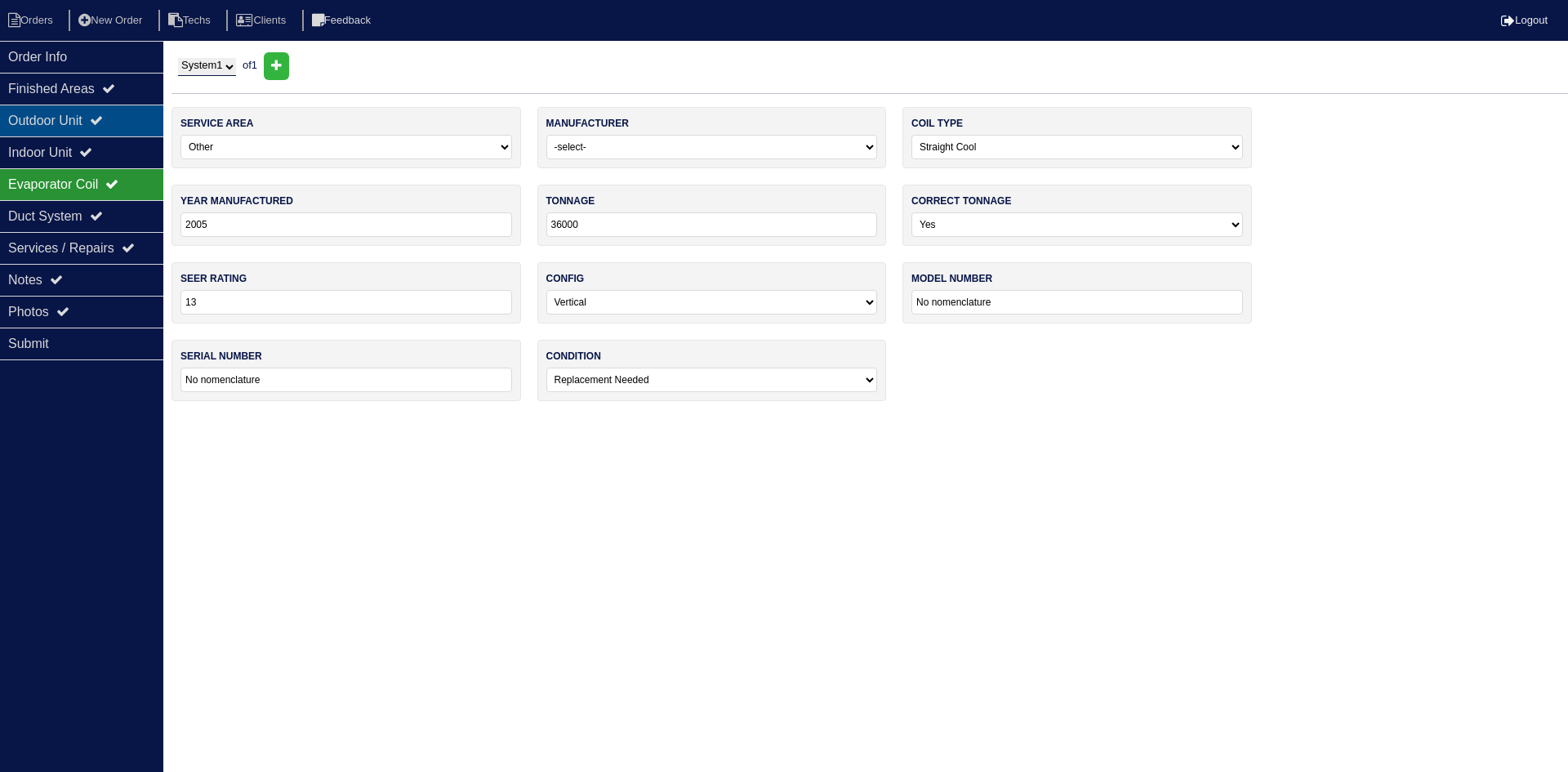
click at [86, 117] on div "Outdoor Unit" at bounding box center [81, 120] width 163 height 32
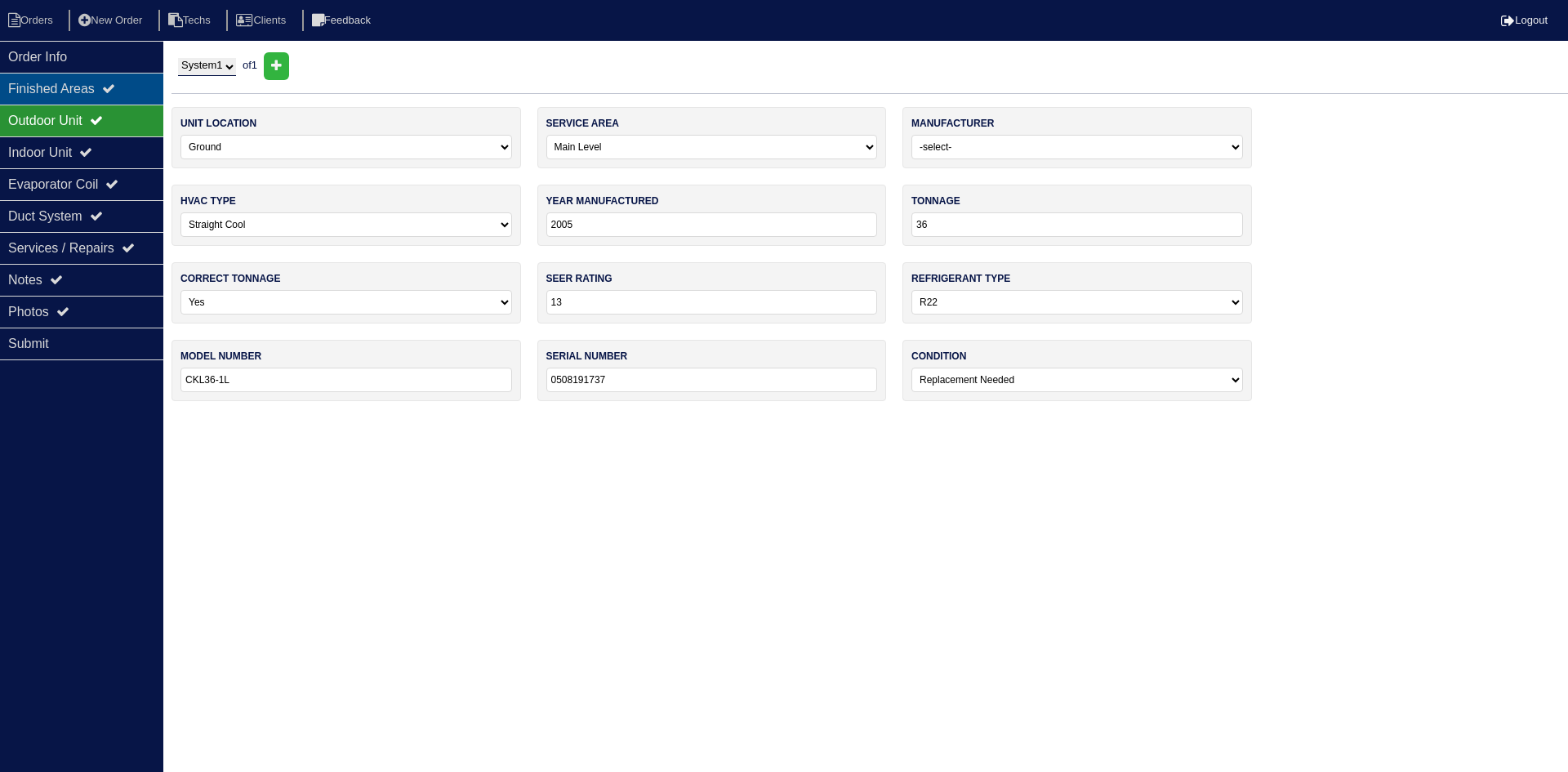
click at [97, 92] on div "Finished Areas" at bounding box center [81, 89] width 163 height 32
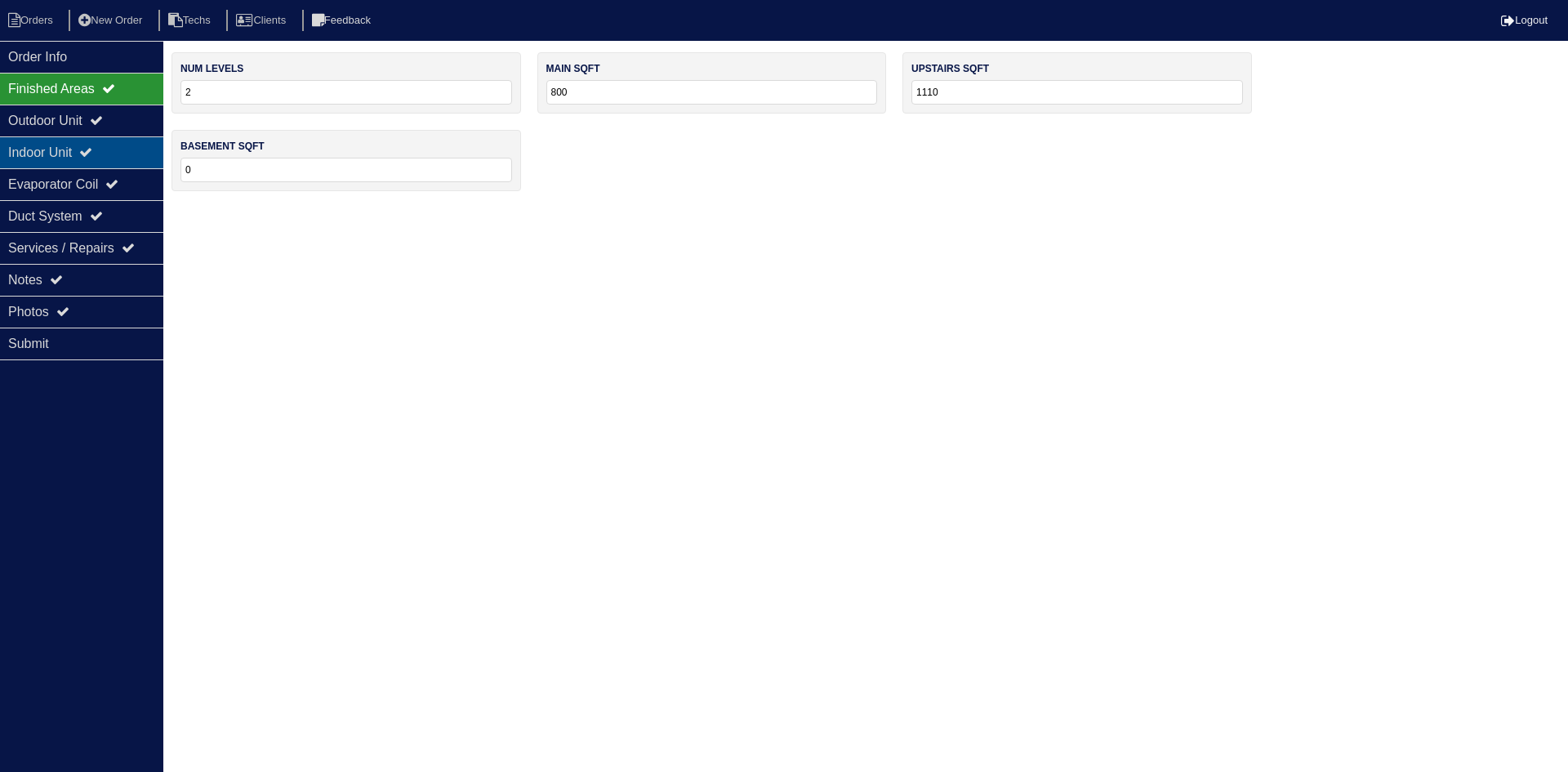
click at [106, 148] on div "Indoor Unit" at bounding box center [81, 152] width 163 height 32
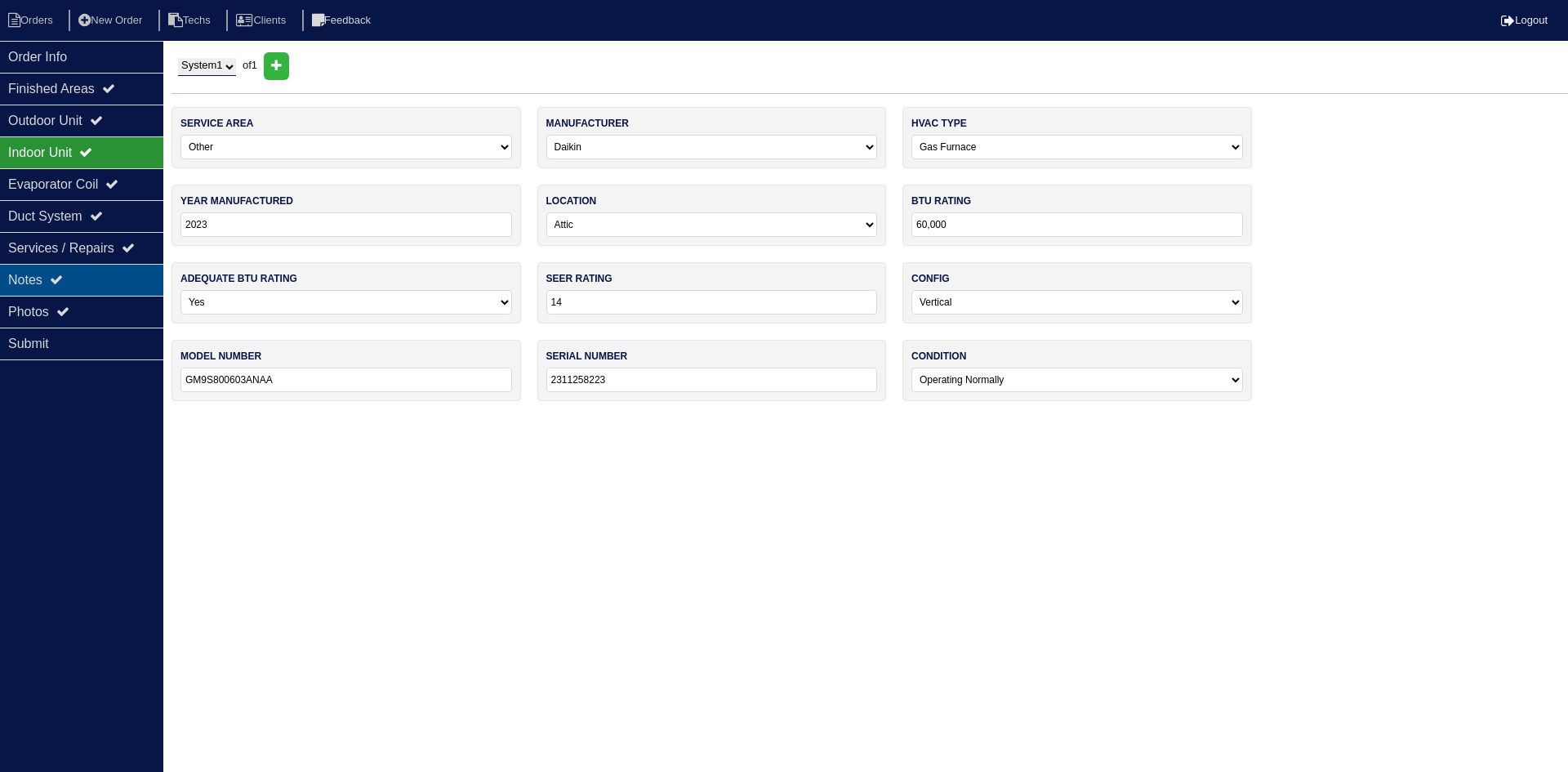
click at [113, 277] on div "Notes" at bounding box center [81, 279] width 163 height 32
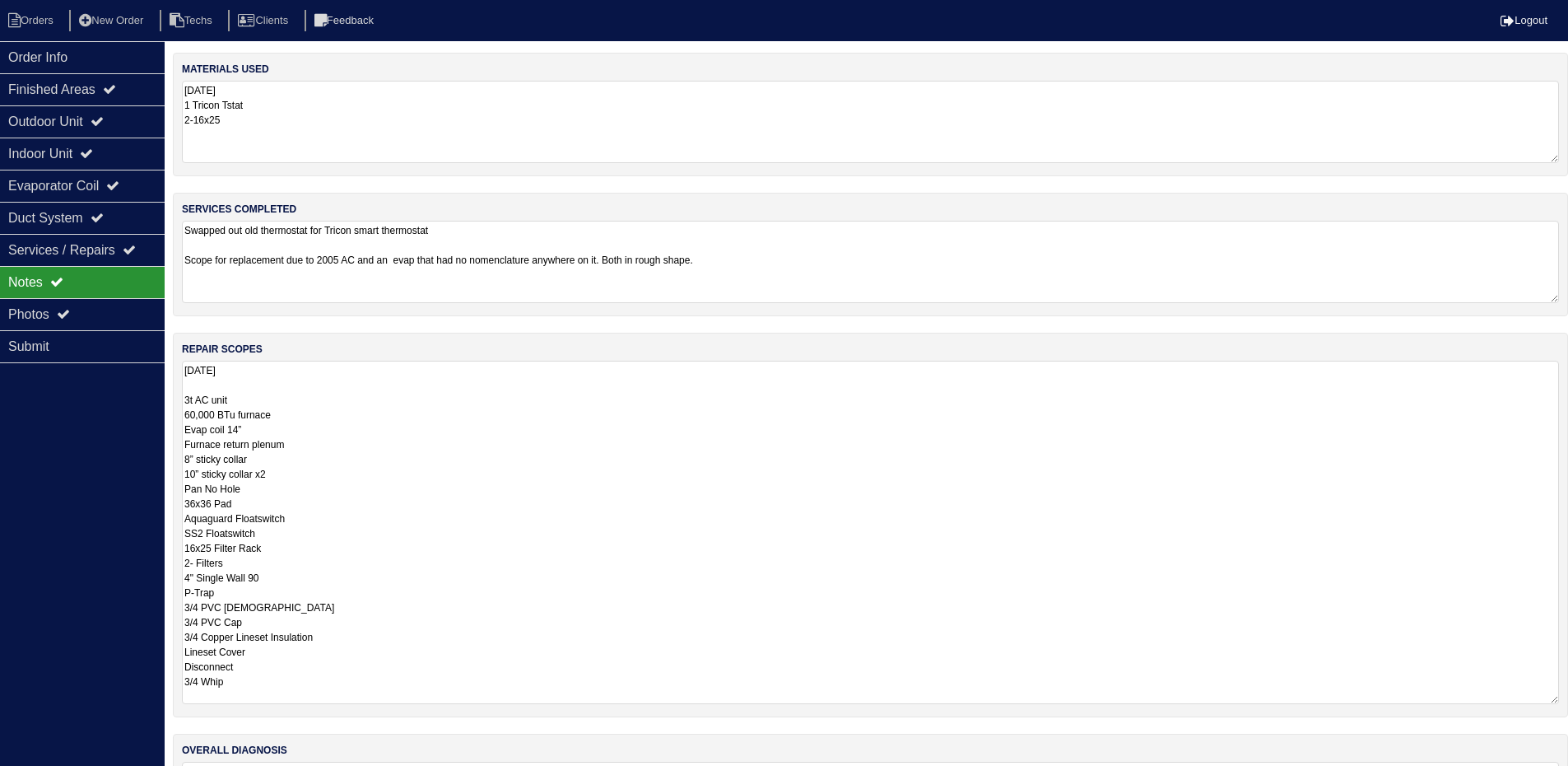
drag, startPoint x: 1565, startPoint y: 440, endPoint x: 1578, endPoint y: 702, distance: 262.3
click at [1568, 702] on html "Orders New Order Techs Clients Feedback Logout Orders New Order Users Clients M…" at bounding box center [784, 436] width 1568 height 873
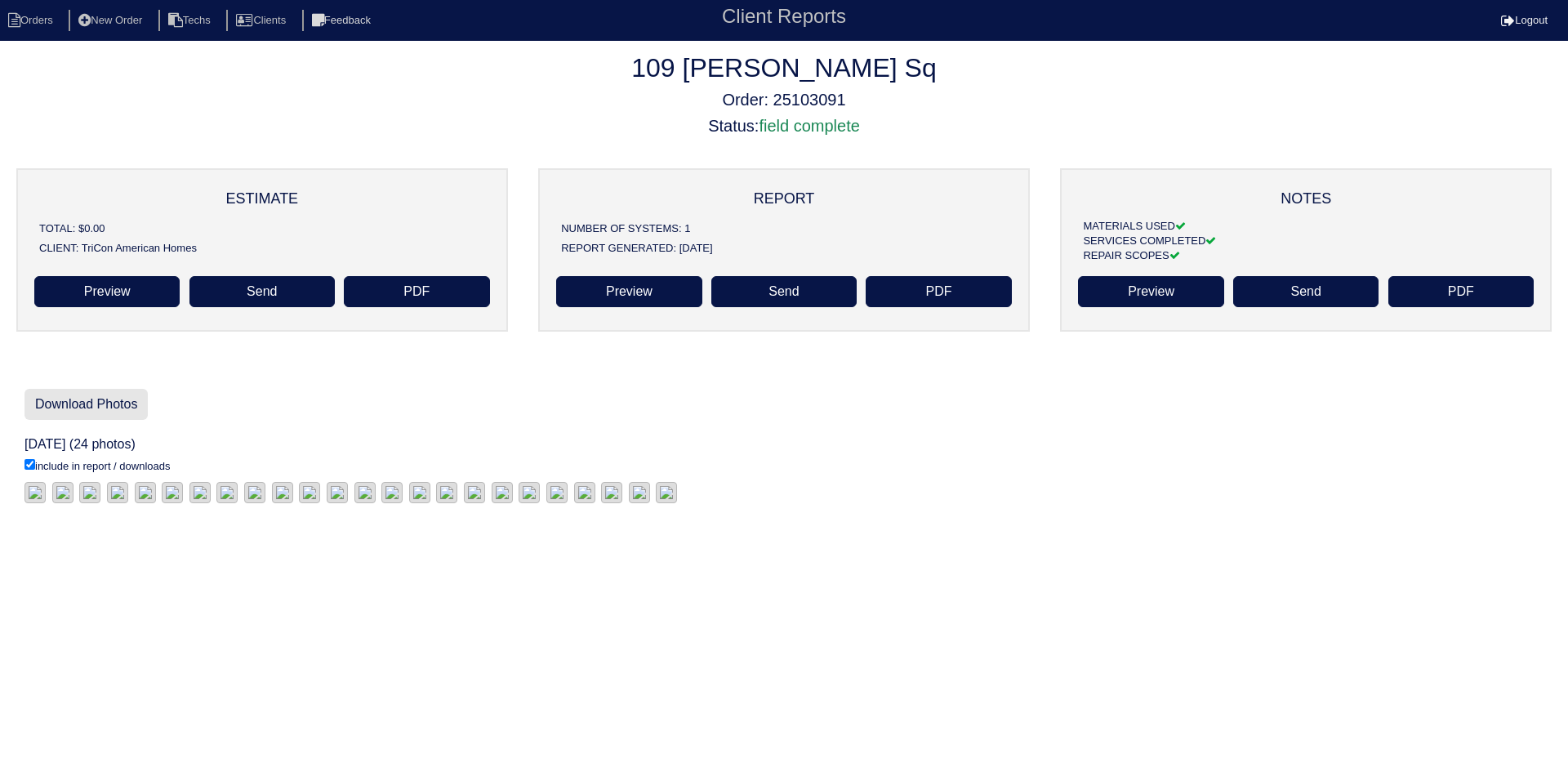
drag, startPoint x: 107, startPoint y: 397, endPoint x: 25, endPoint y: 417, distance: 84.4
click at [107, 397] on link "Download Photos" at bounding box center [86, 404] width 123 height 31
click at [120, 402] on link "Download Photos" at bounding box center [86, 404] width 123 height 31
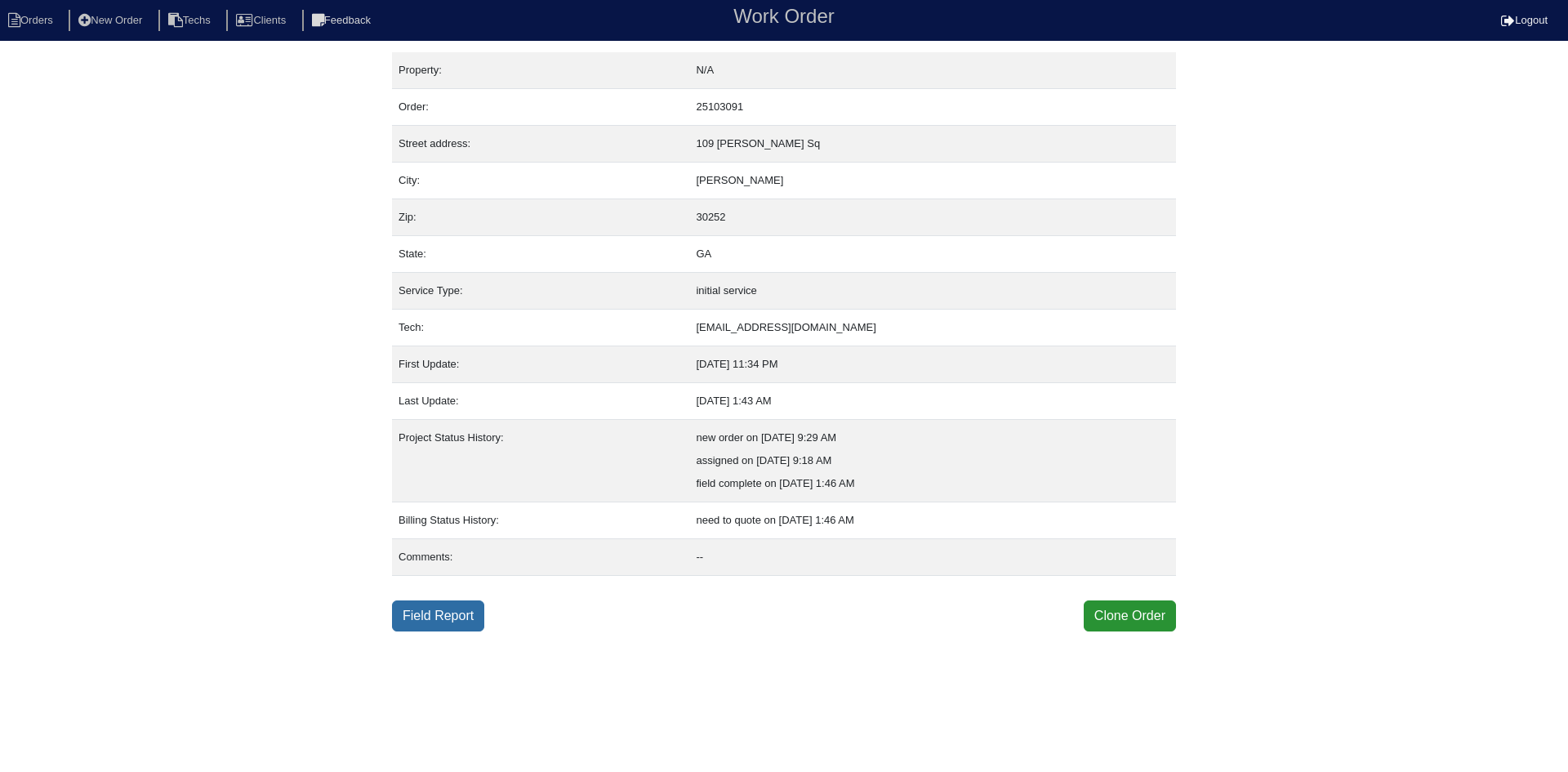
click at [454, 614] on link "Field Report" at bounding box center [438, 615] width 93 height 31
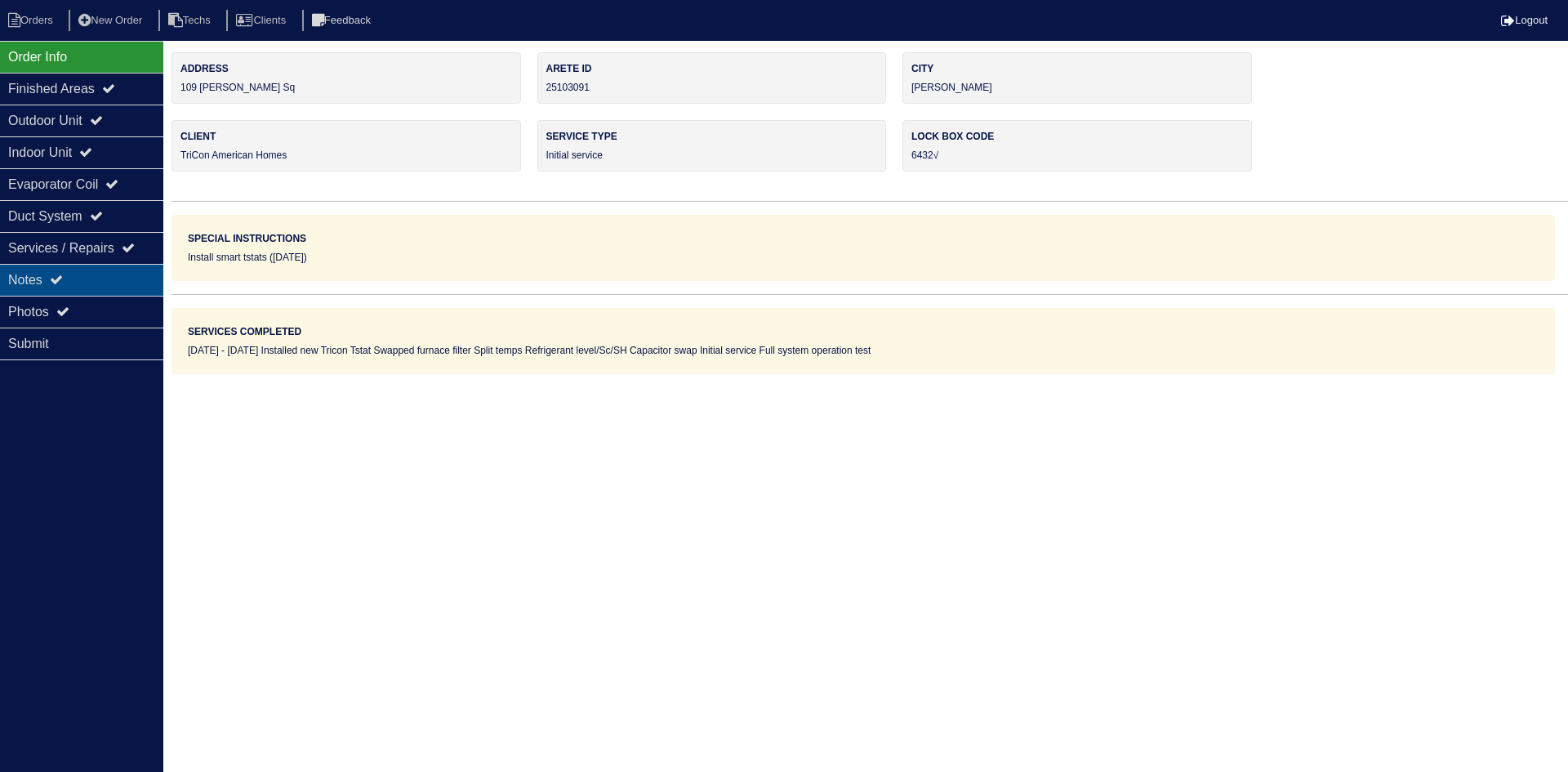
click at [97, 280] on div "Notes" at bounding box center [81, 279] width 163 height 32
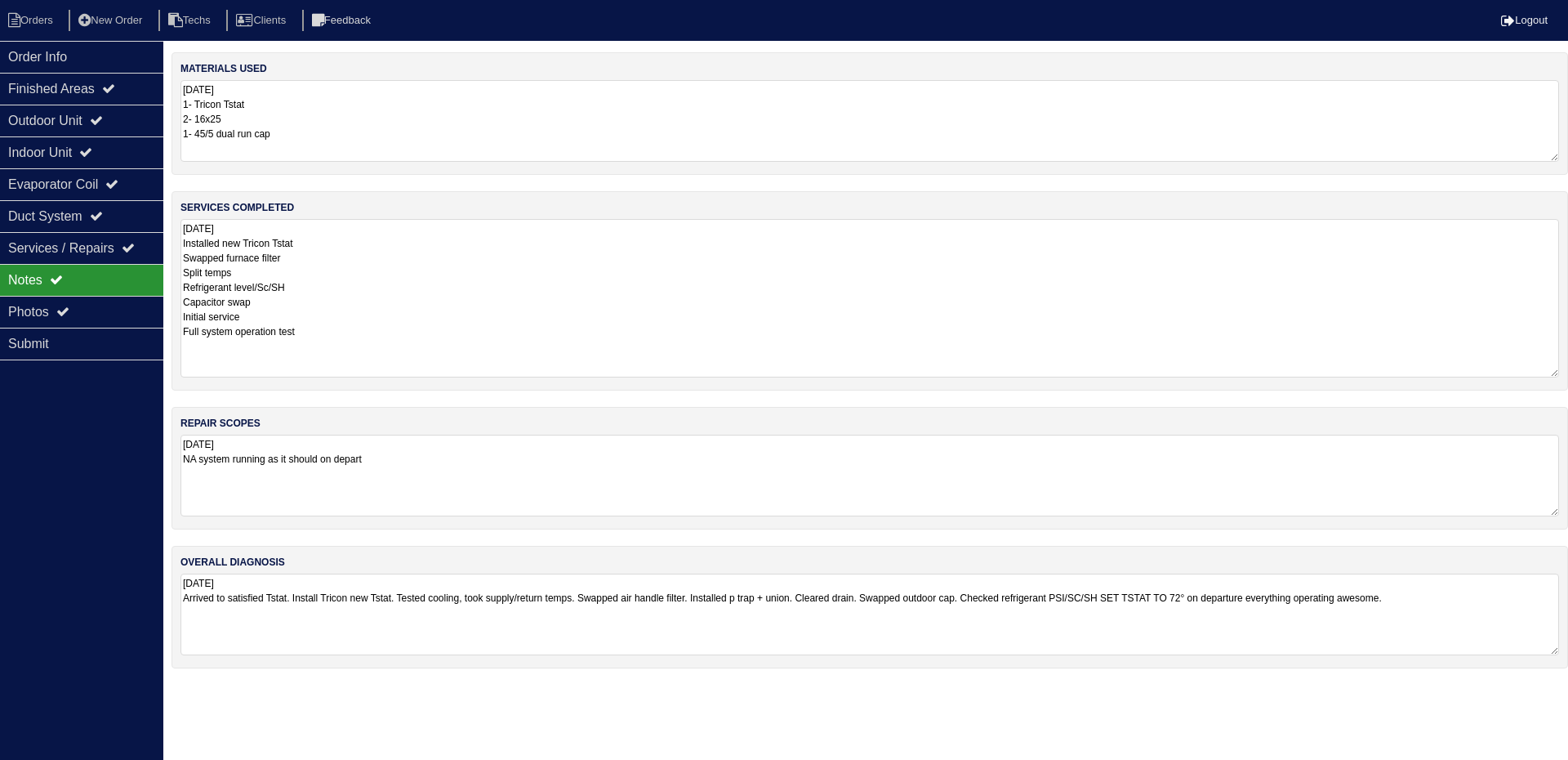
drag, startPoint x: 1557, startPoint y: 298, endPoint x: 1558, endPoint y: 375, distance: 77.0
click at [1558, 375] on textarea "8.25.25 Installed new Tricon Tstat Swapped furnace filter Split temps Refrigera…" at bounding box center [870, 298] width 1379 height 158
click at [120, 122] on div "Outdoor Unit" at bounding box center [81, 121] width 163 height 32
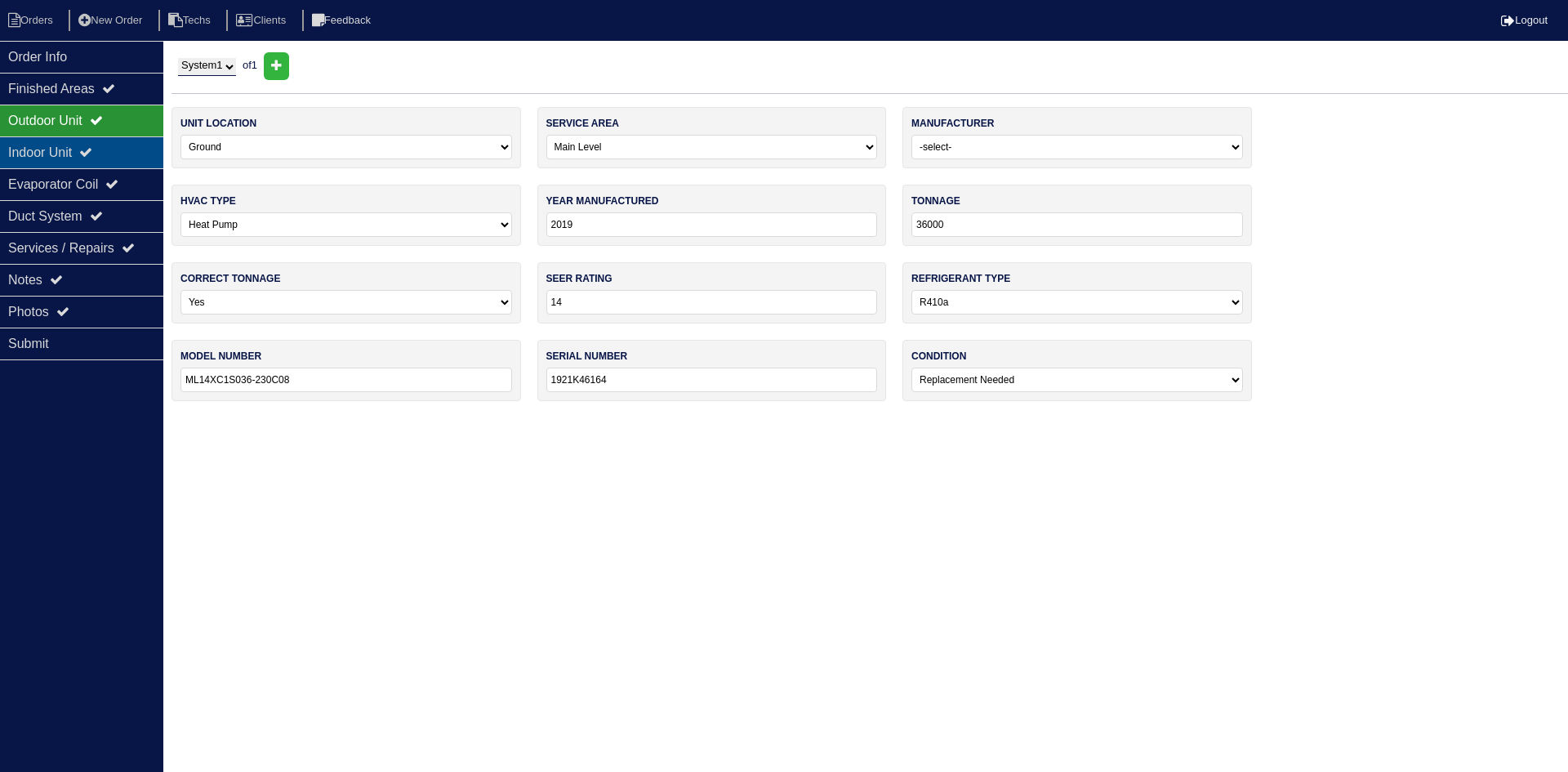
click at [122, 146] on div "Indoor Unit" at bounding box center [81, 152] width 163 height 32
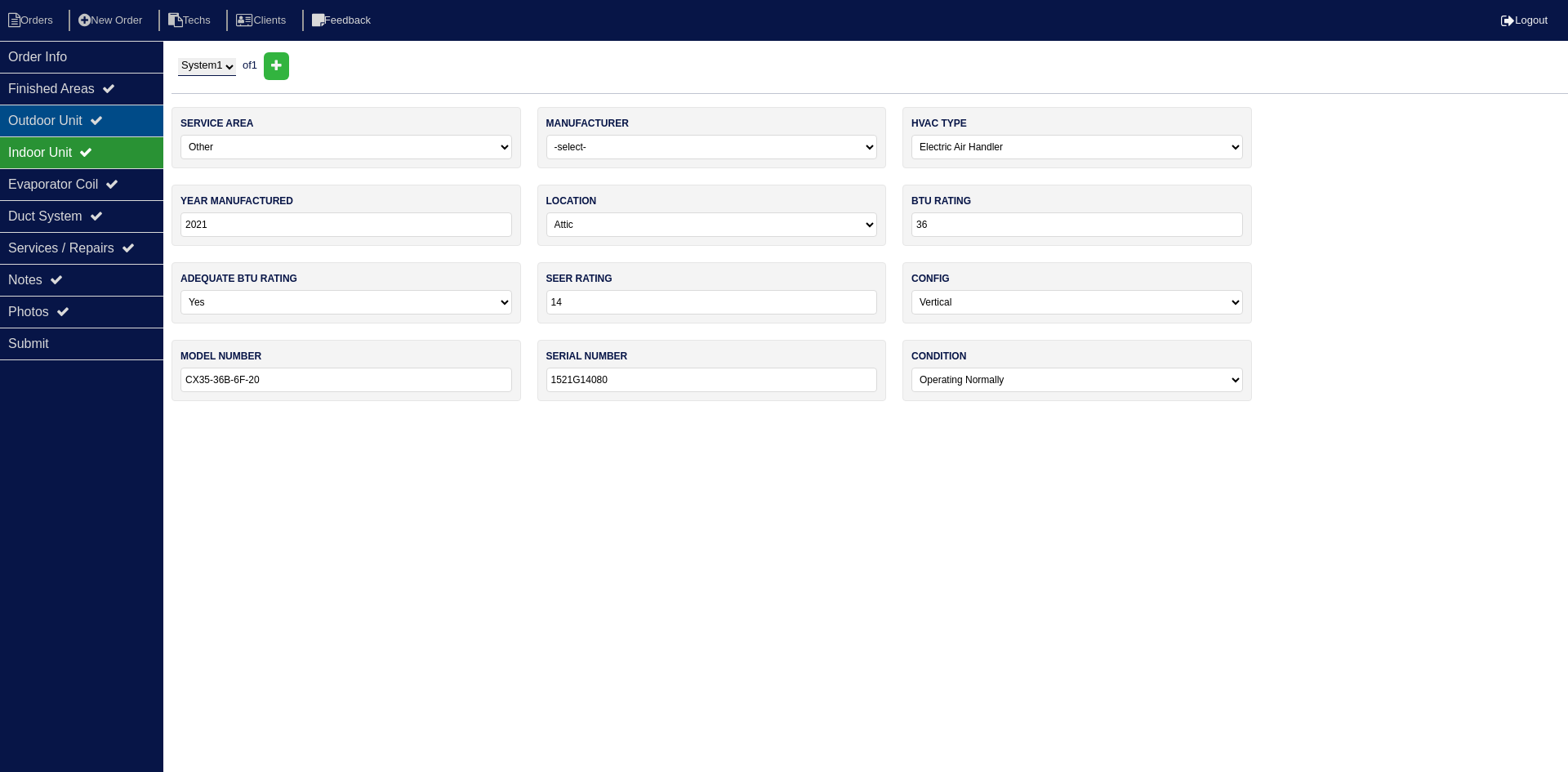
click at [125, 118] on div "Outdoor Unit" at bounding box center [81, 120] width 163 height 32
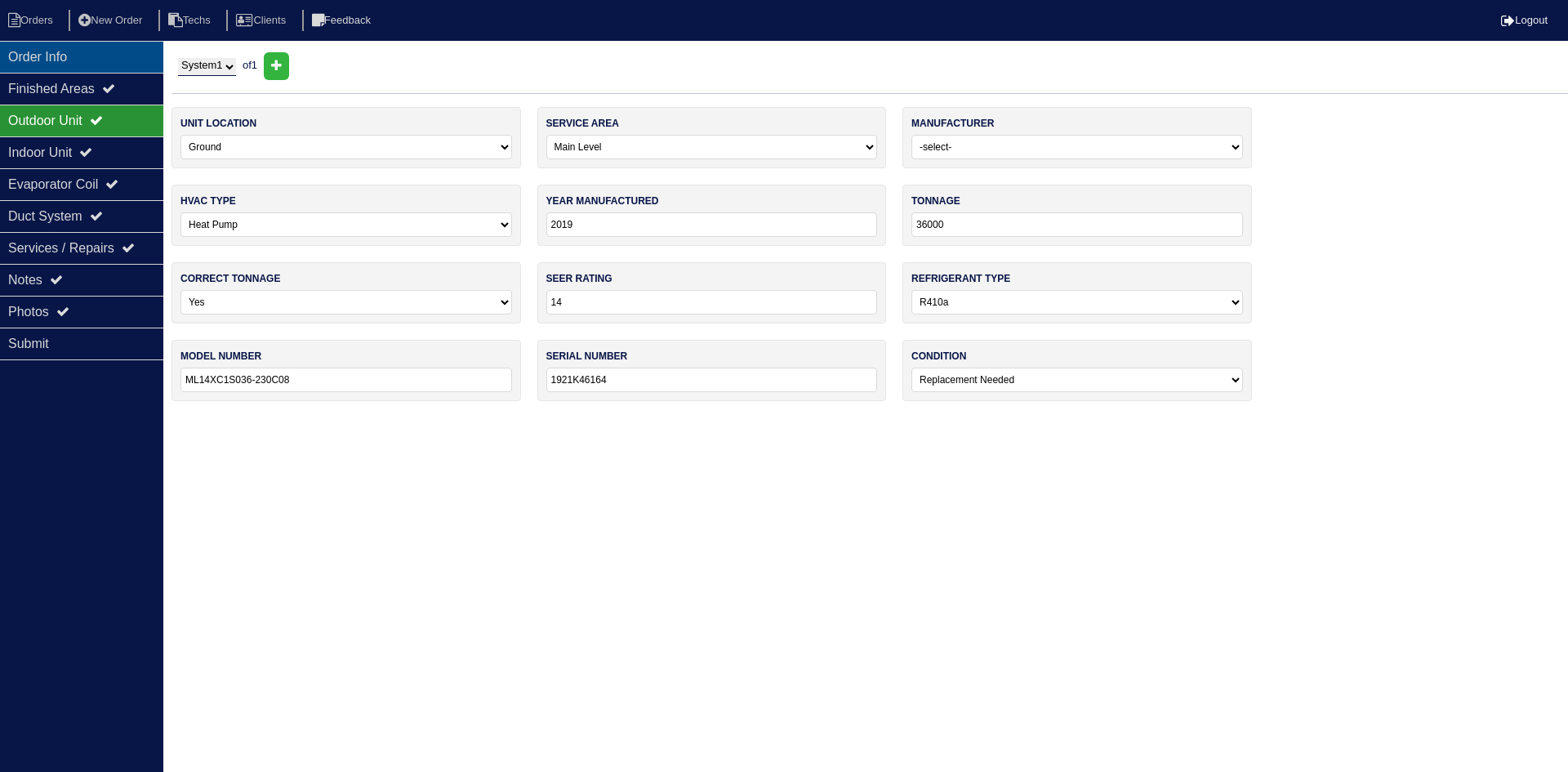
drag, startPoint x: 120, startPoint y: 58, endPoint x: 29, endPoint y: 48, distance: 91.5
click at [120, 58] on div "Order Info" at bounding box center [81, 57] width 163 height 32
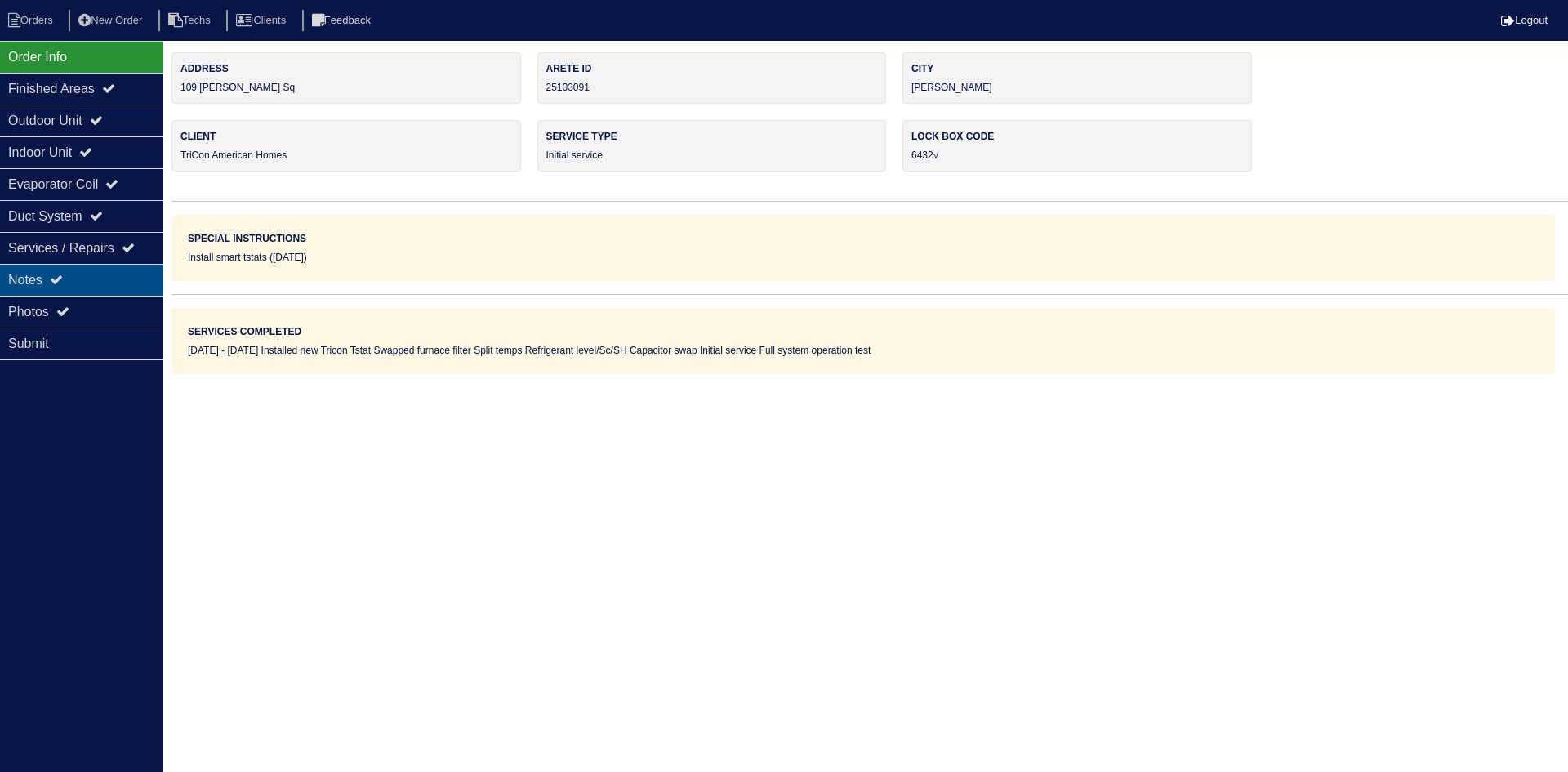
click at [115, 275] on div "Notes" at bounding box center [81, 279] width 163 height 32
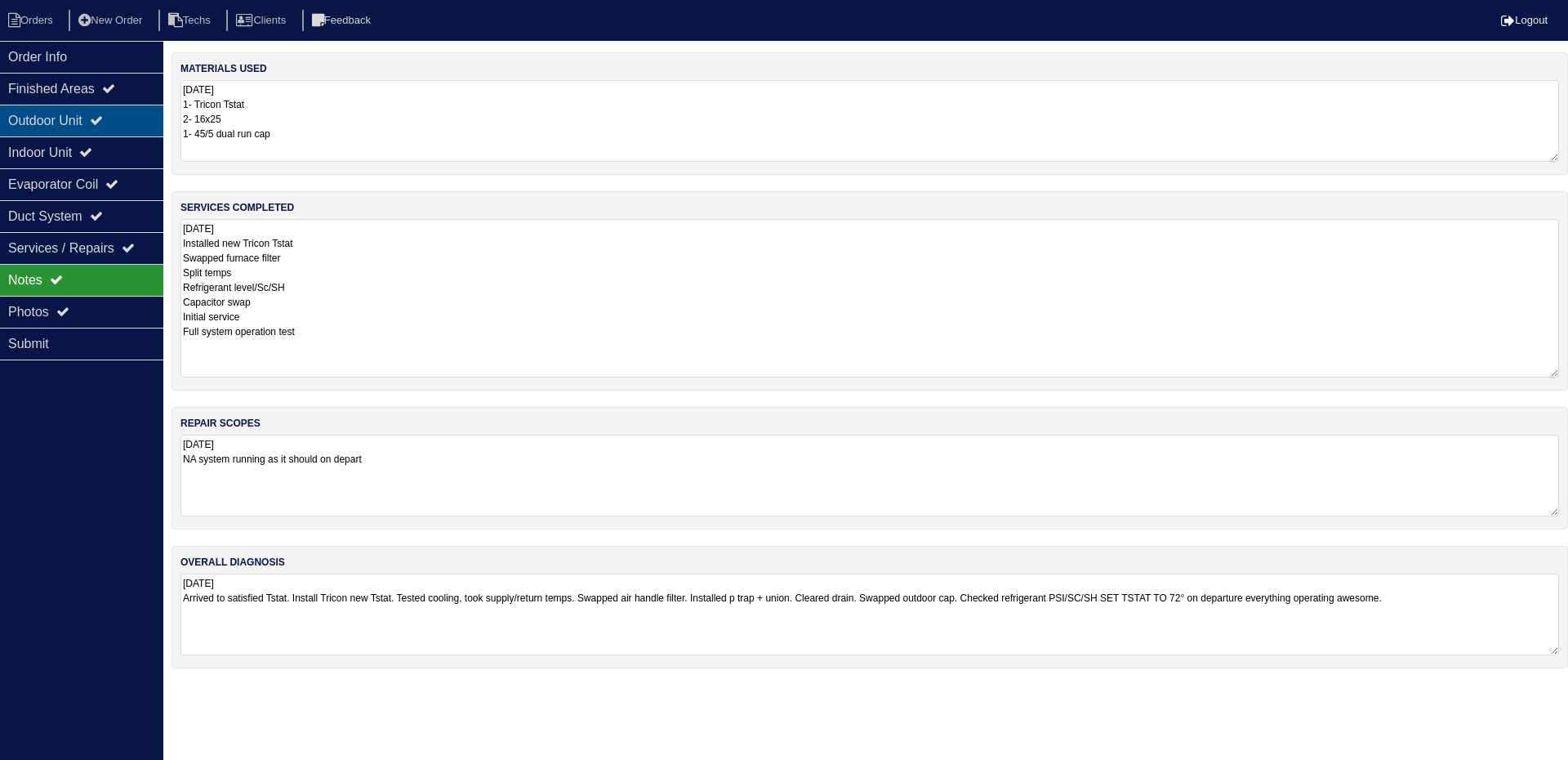
click at [105, 130] on div "Outdoor Unit" at bounding box center [81, 121] width 163 height 32
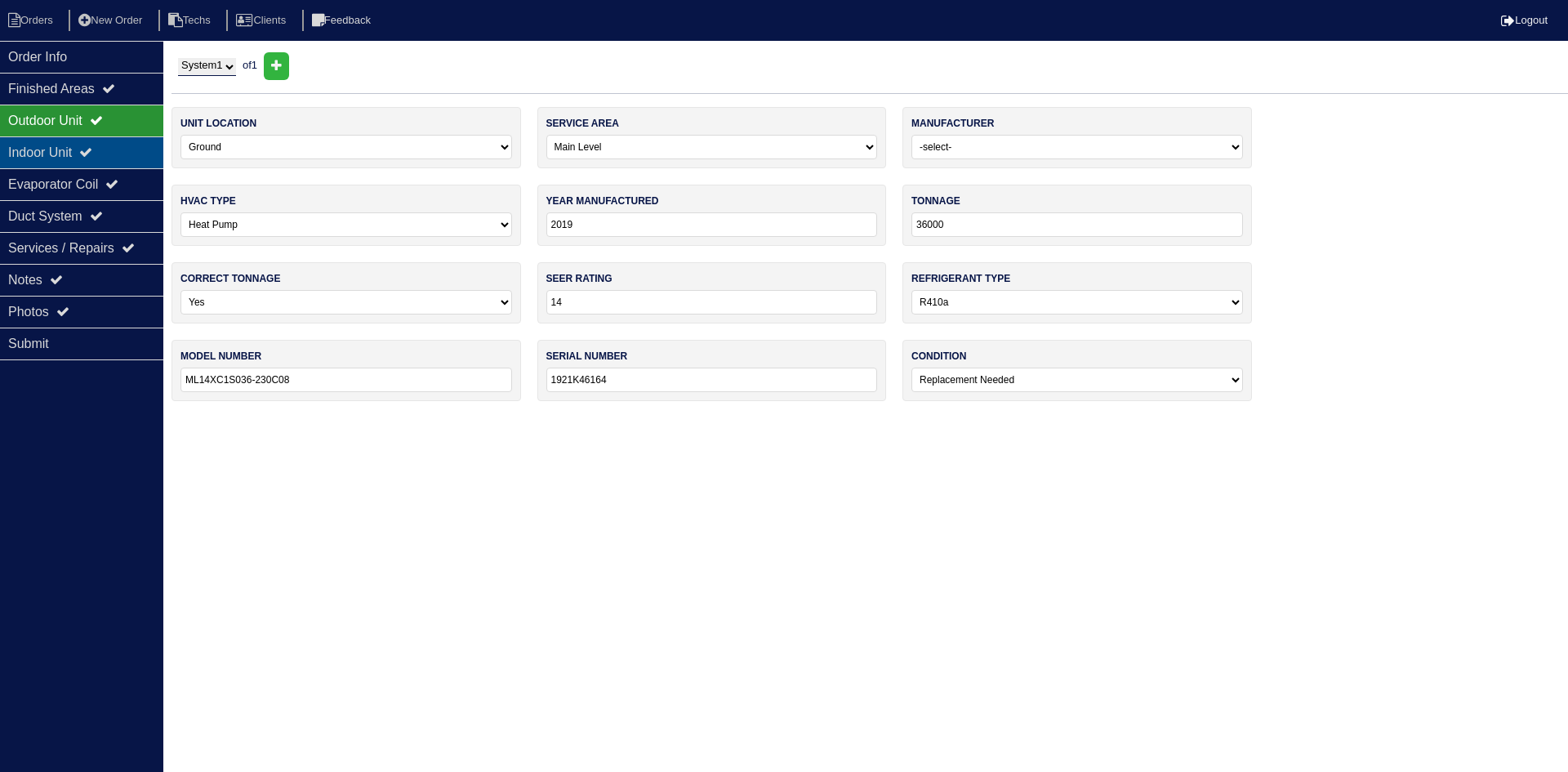
click at [97, 165] on div "Indoor Unit" at bounding box center [81, 152] width 163 height 32
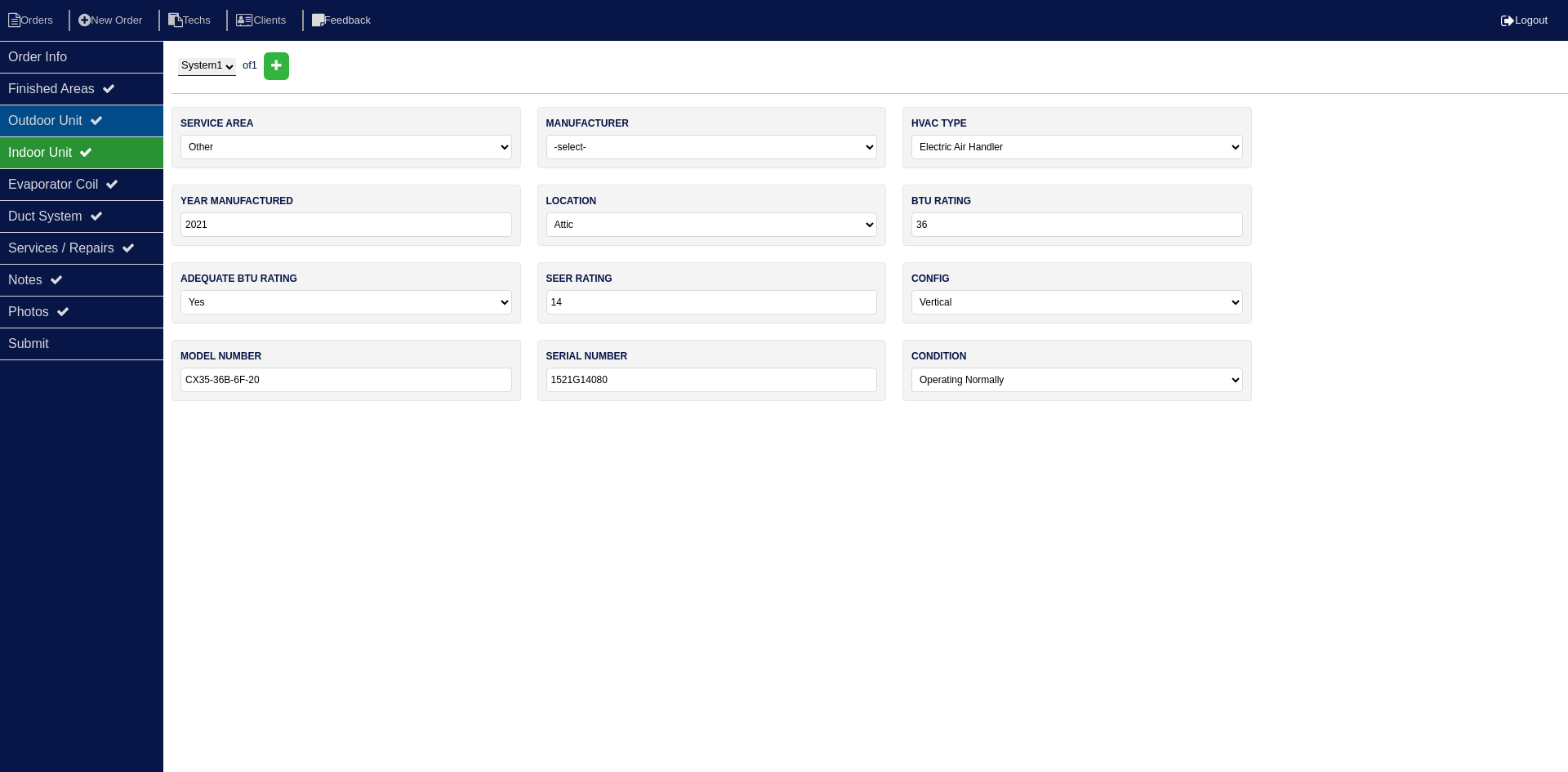
click at [102, 134] on div "Outdoor Unit" at bounding box center [81, 120] width 163 height 32
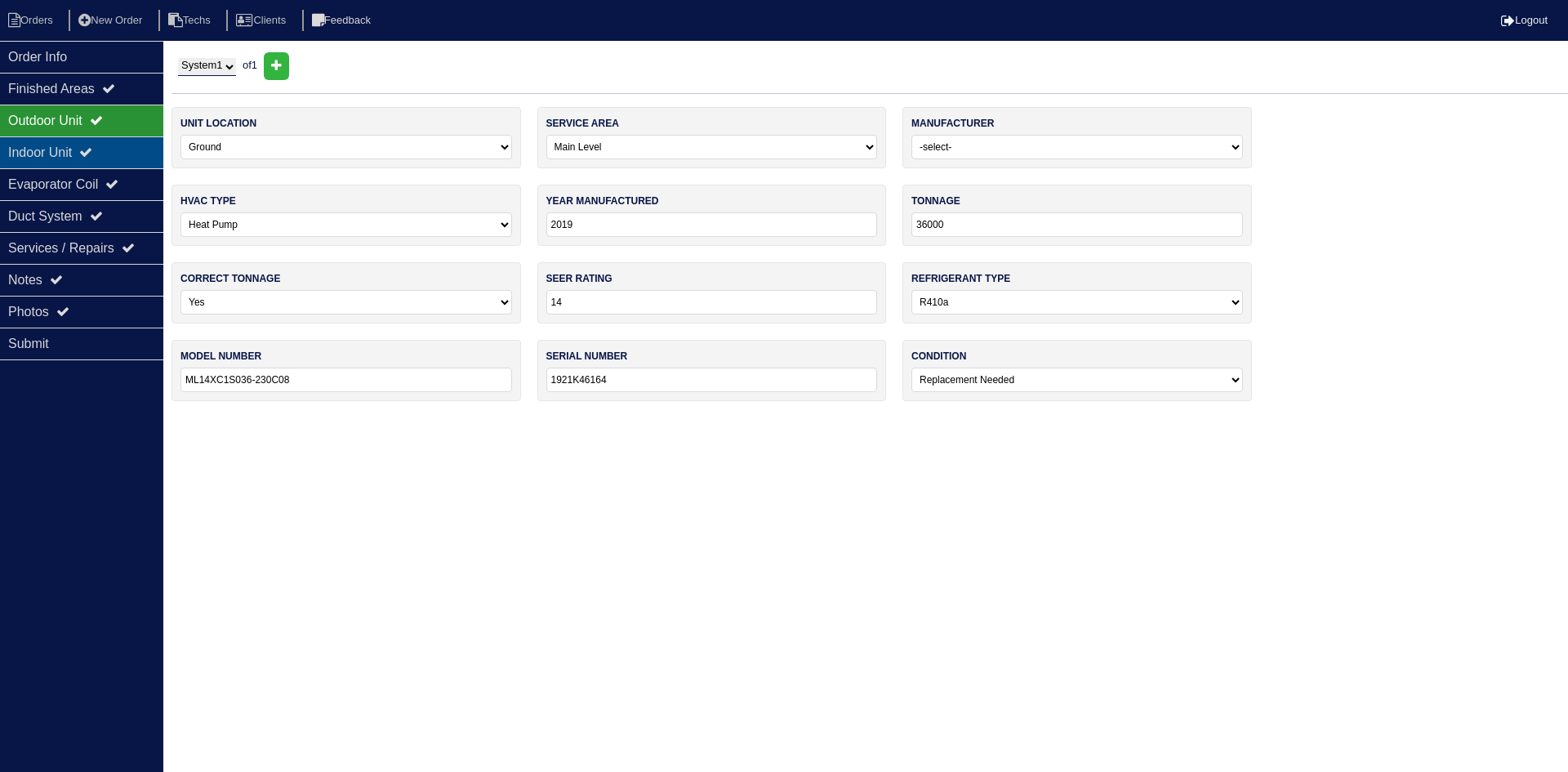
click at [94, 142] on div "Indoor Unit" at bounding box center [81, 152] width 163 height 32
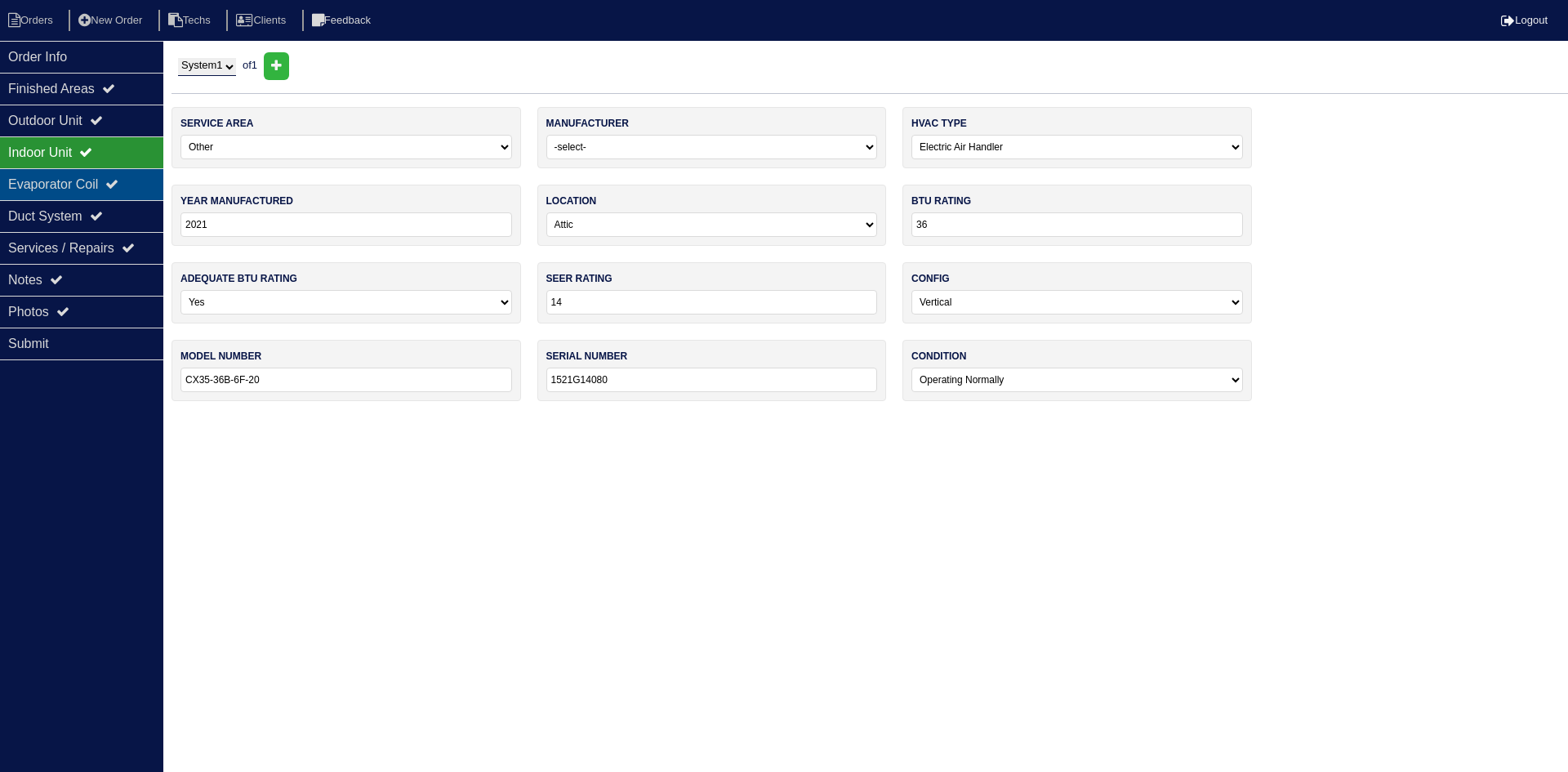
click at [89, 182] on div "Evaporator Coil" at bounding box center [81, 184] width 163 height 32
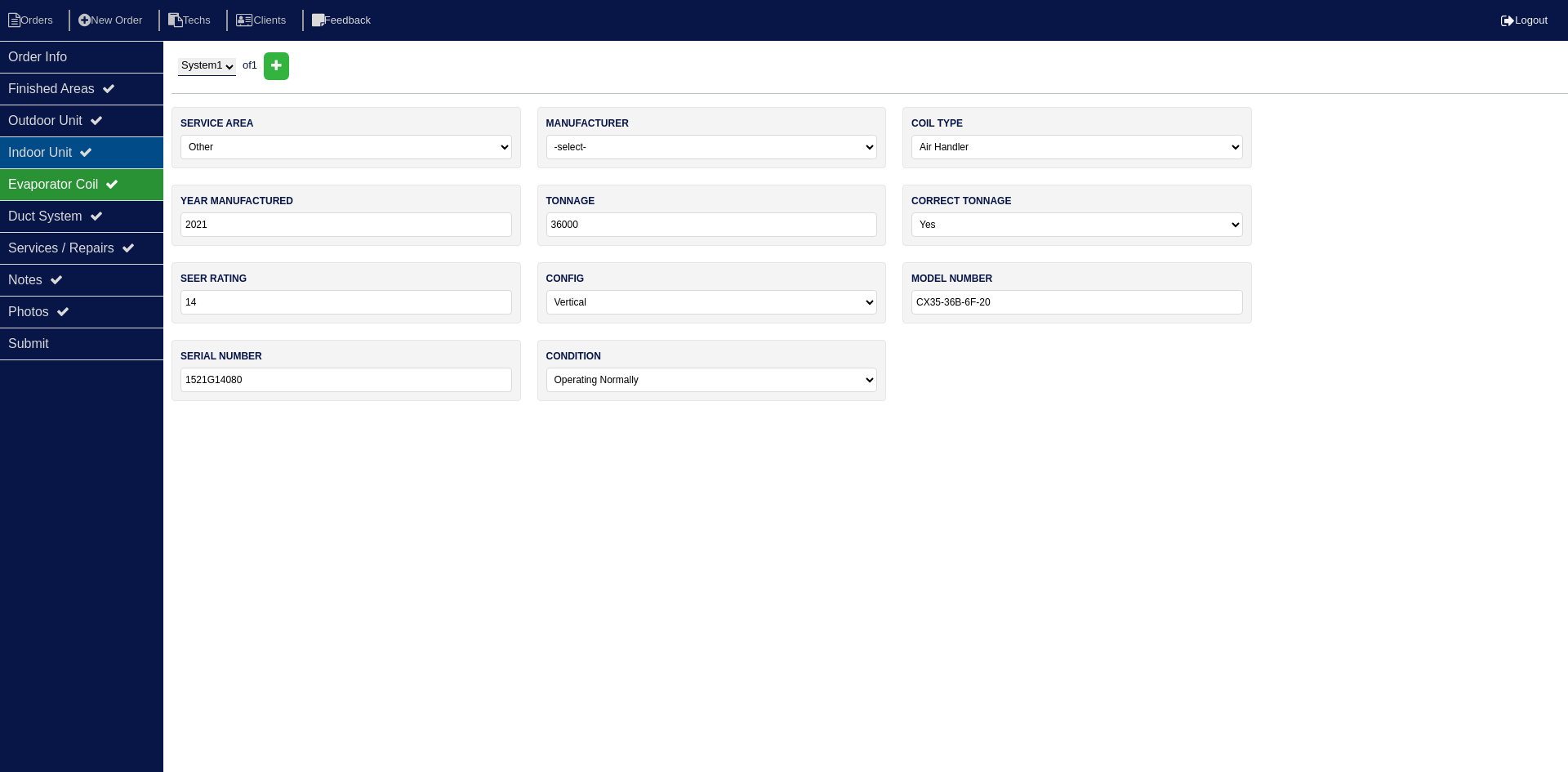
click at [93, 156] on icon at bounding box center [86, 152] width 13 height 13
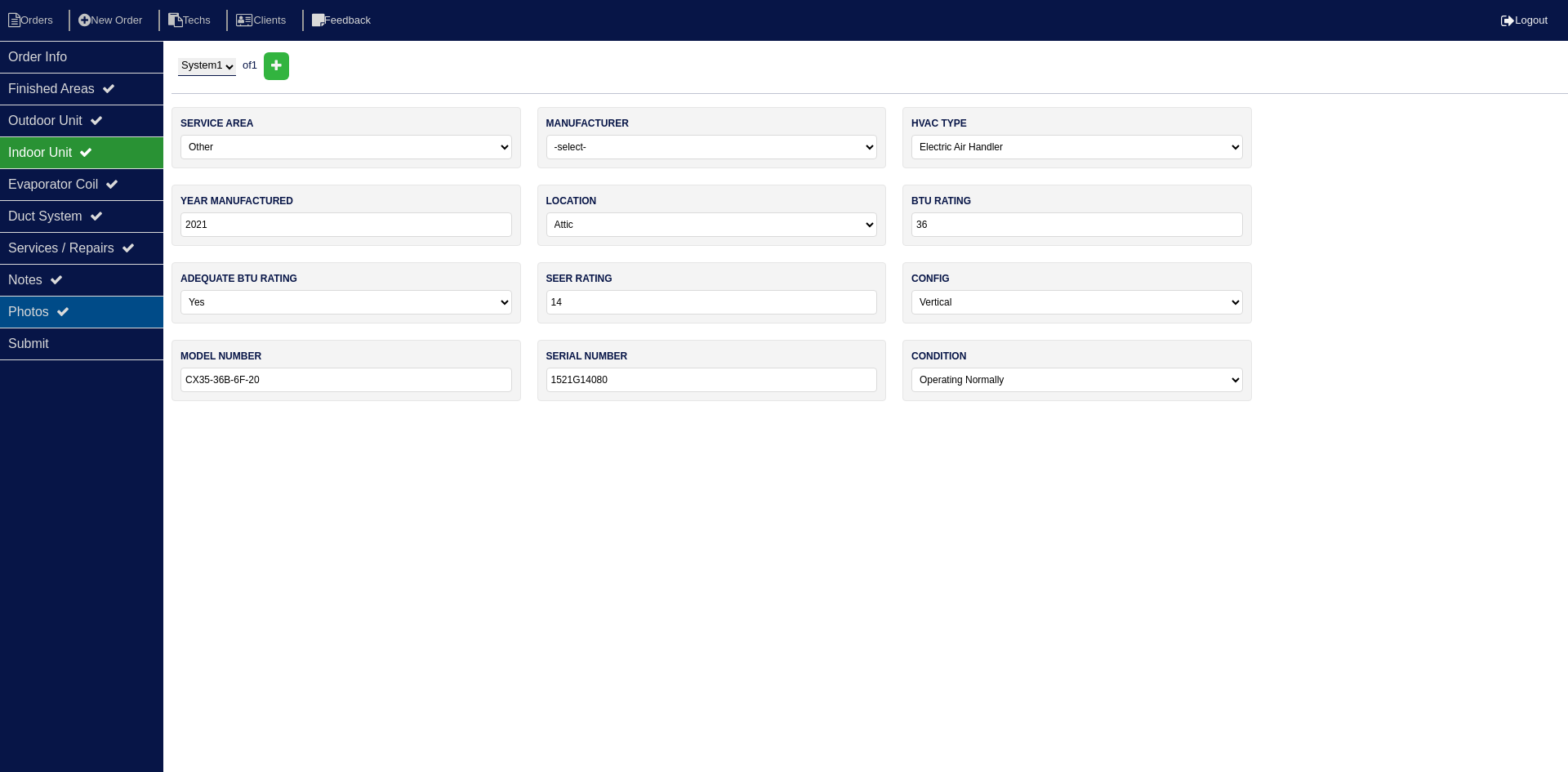
click at [78, 314] on div "Photos" at bounding box center [81, 311] width 163 height 32
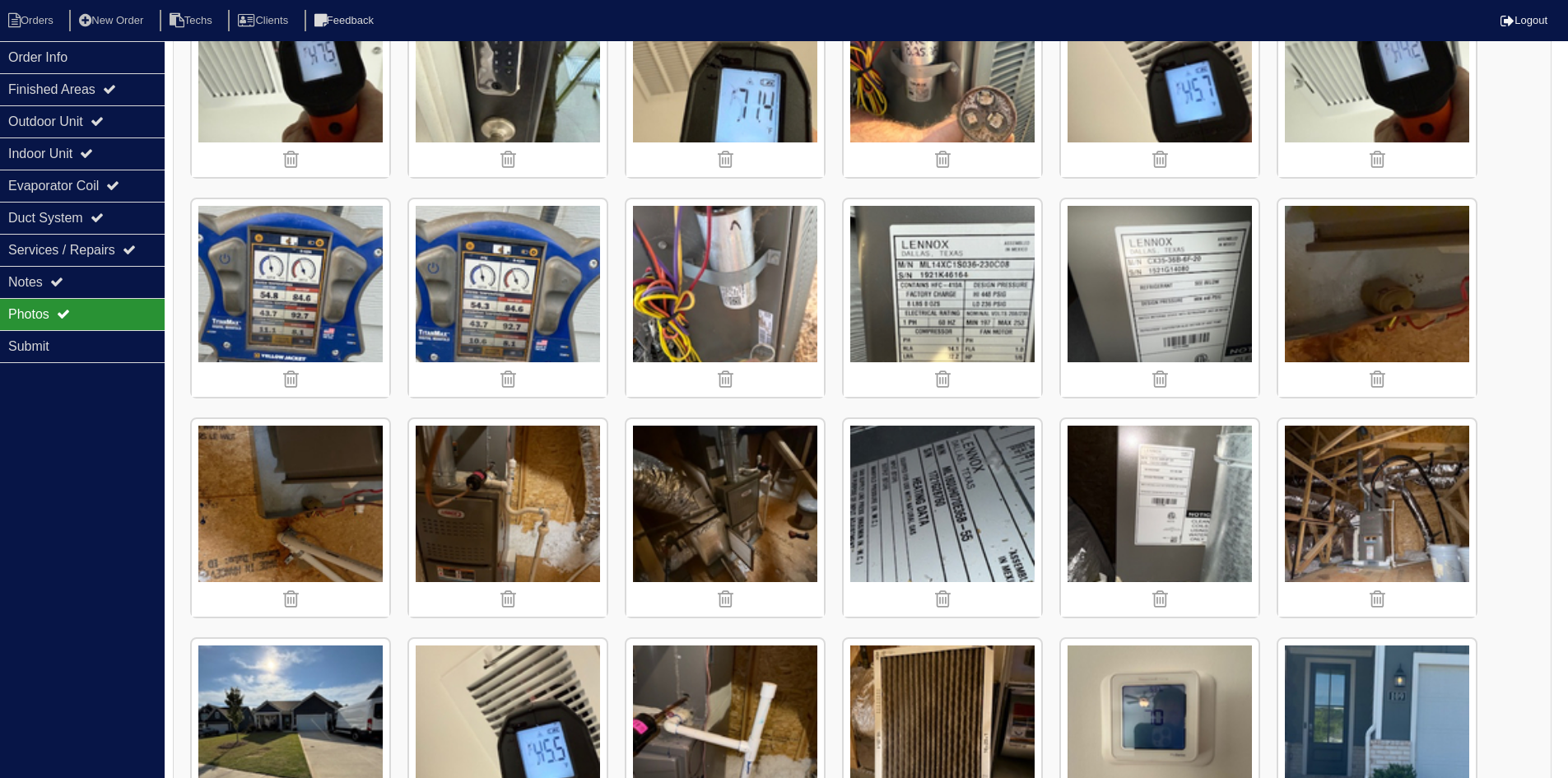
scroll to position [330, 0]
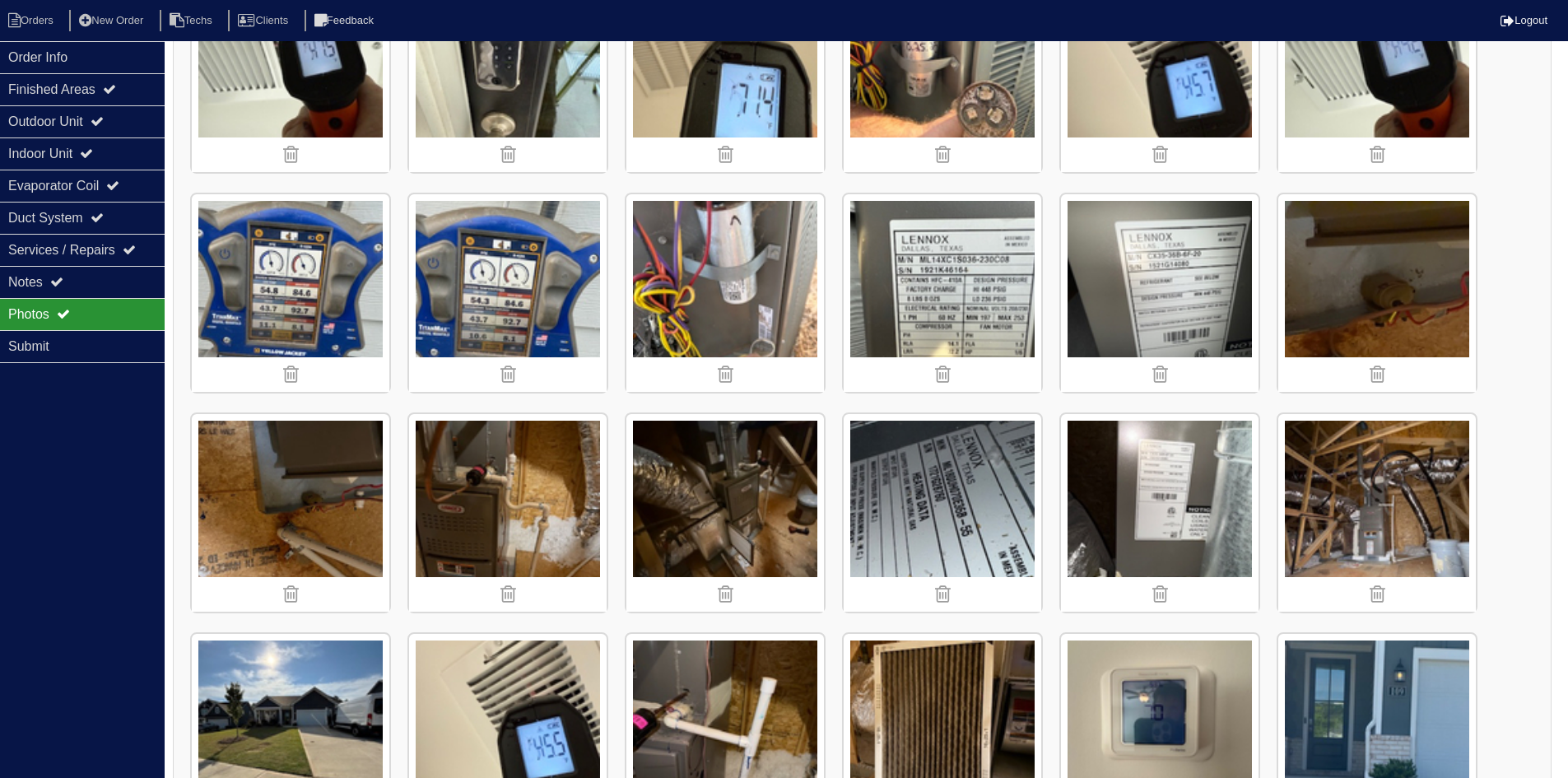
click at [958, 517] on img at bounding box center [942, 512] width 197 height 197
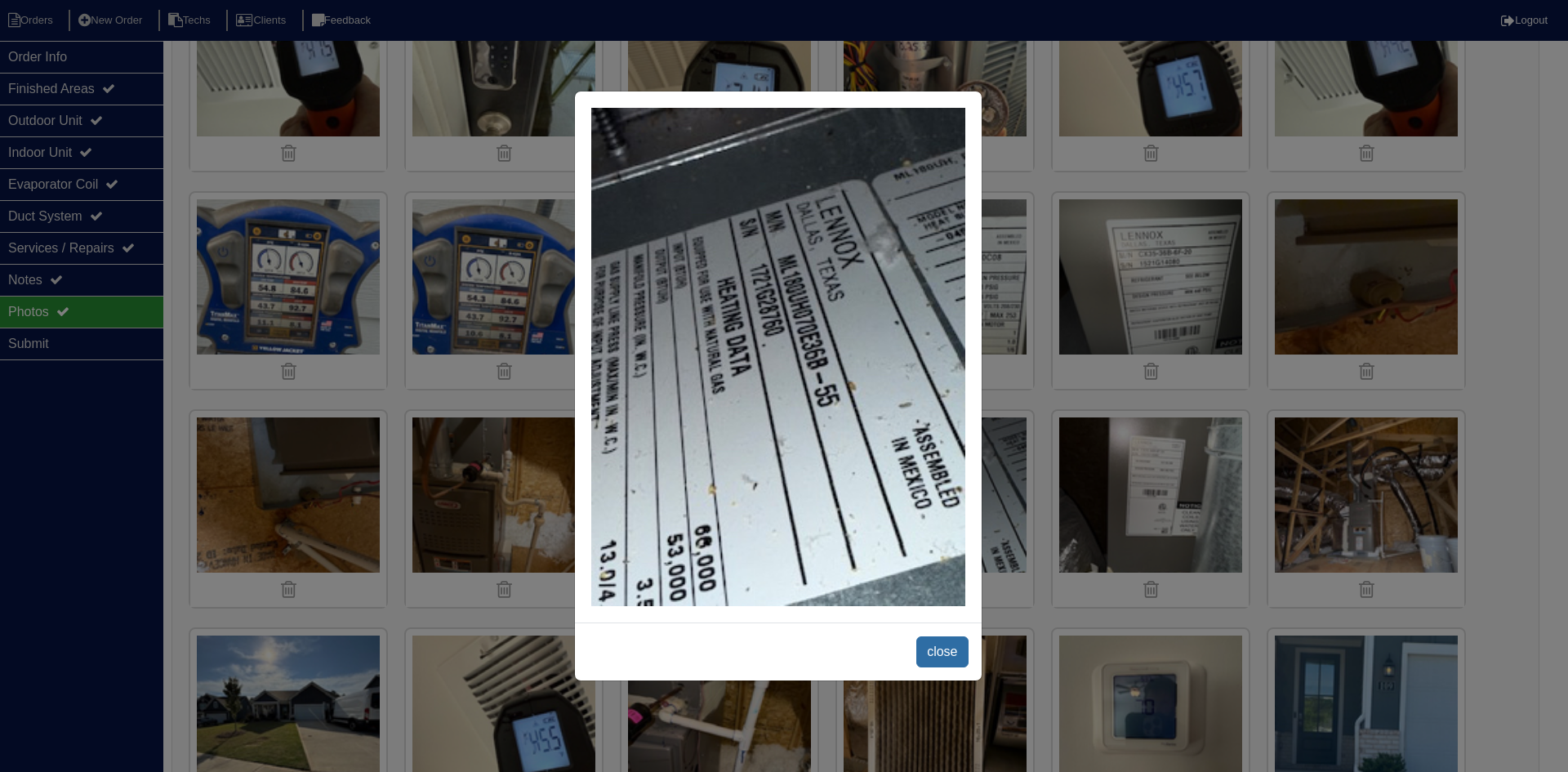
click at [960, 649] on span "close" at bounding box center [942, 652] width 52 height 31
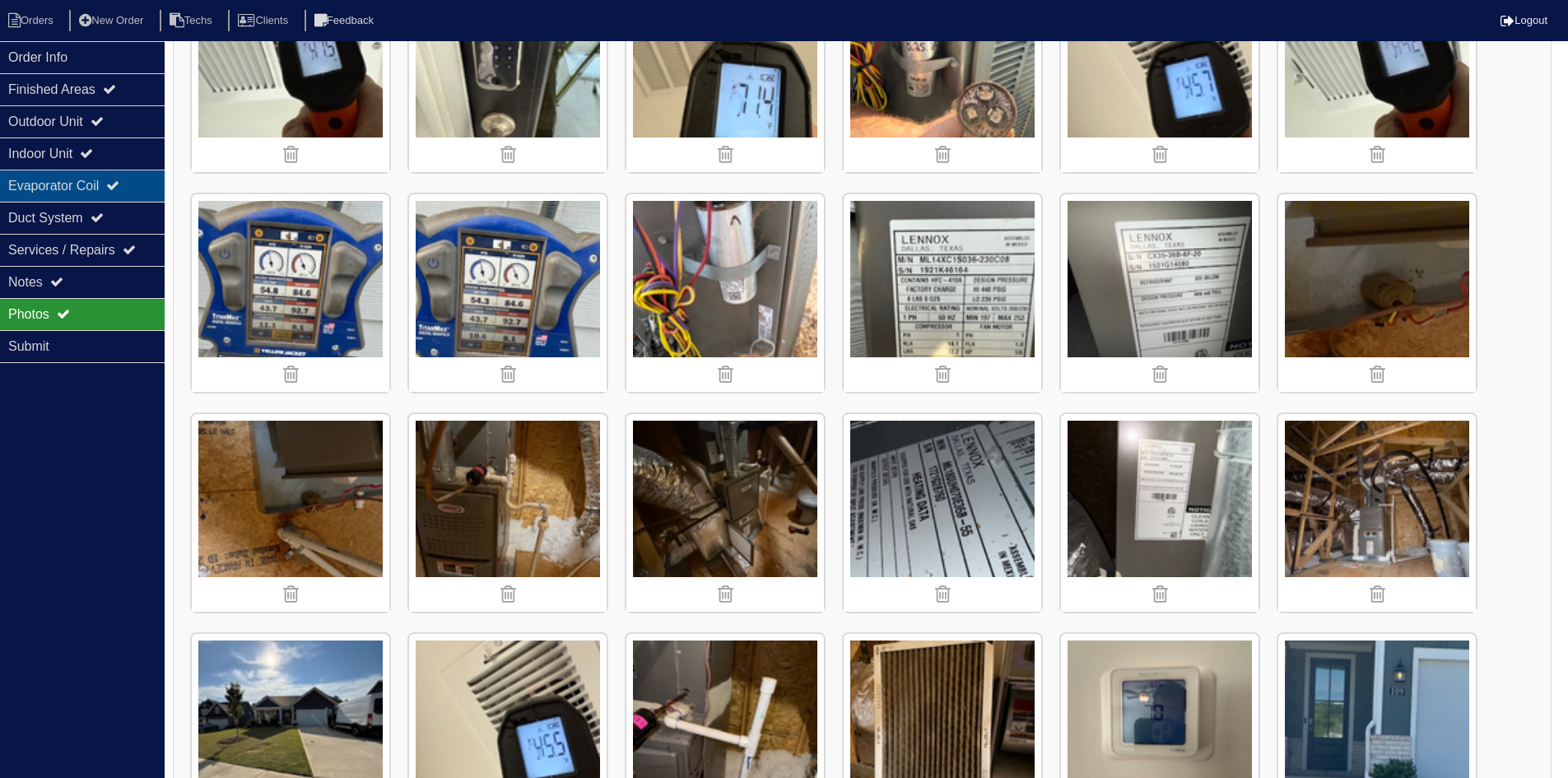
click at [72, 183] on div "Evaporator Coil" at bounding box center [82, 185] width 164 height 32
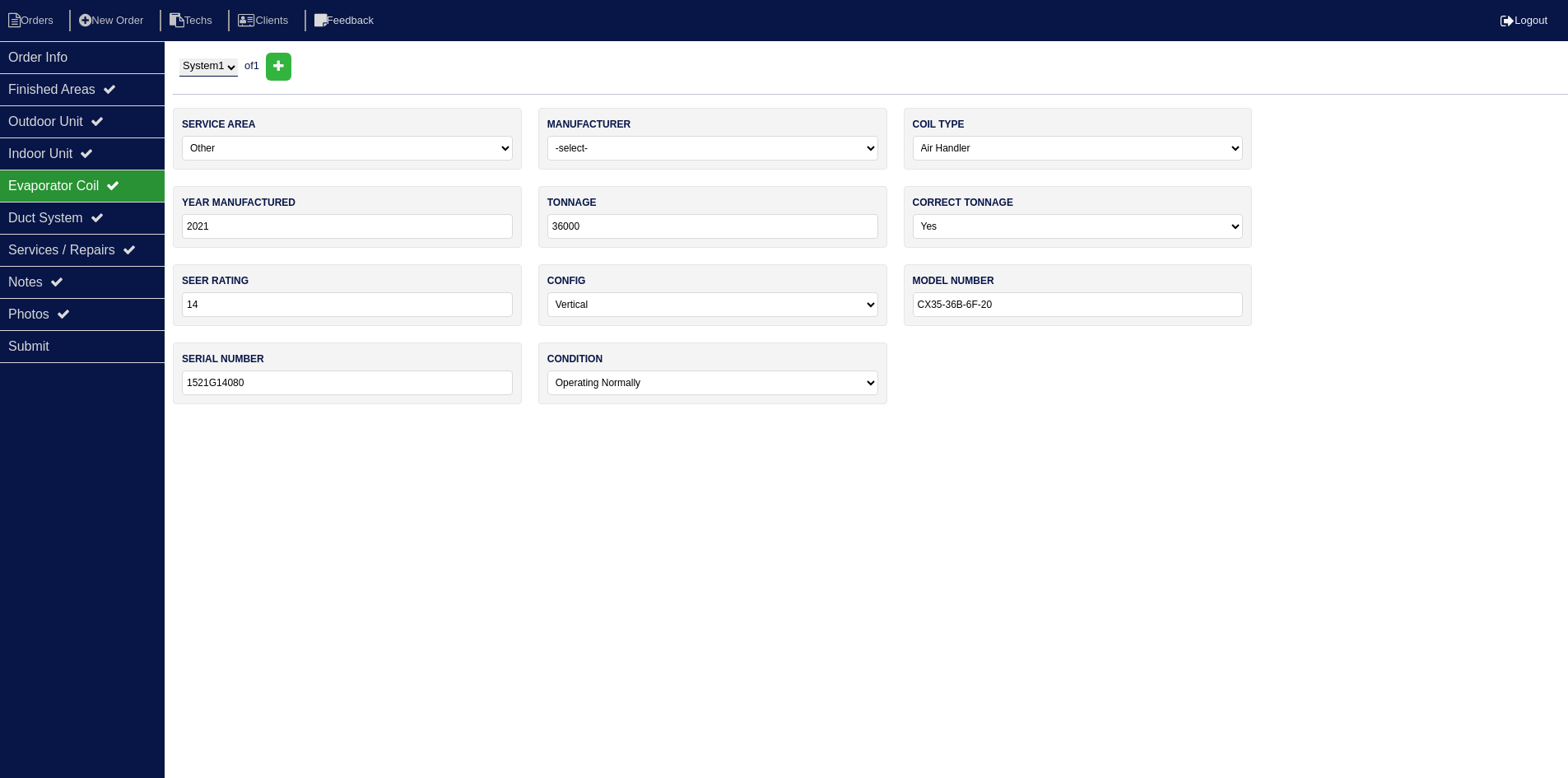
scroll to position [0, 0]
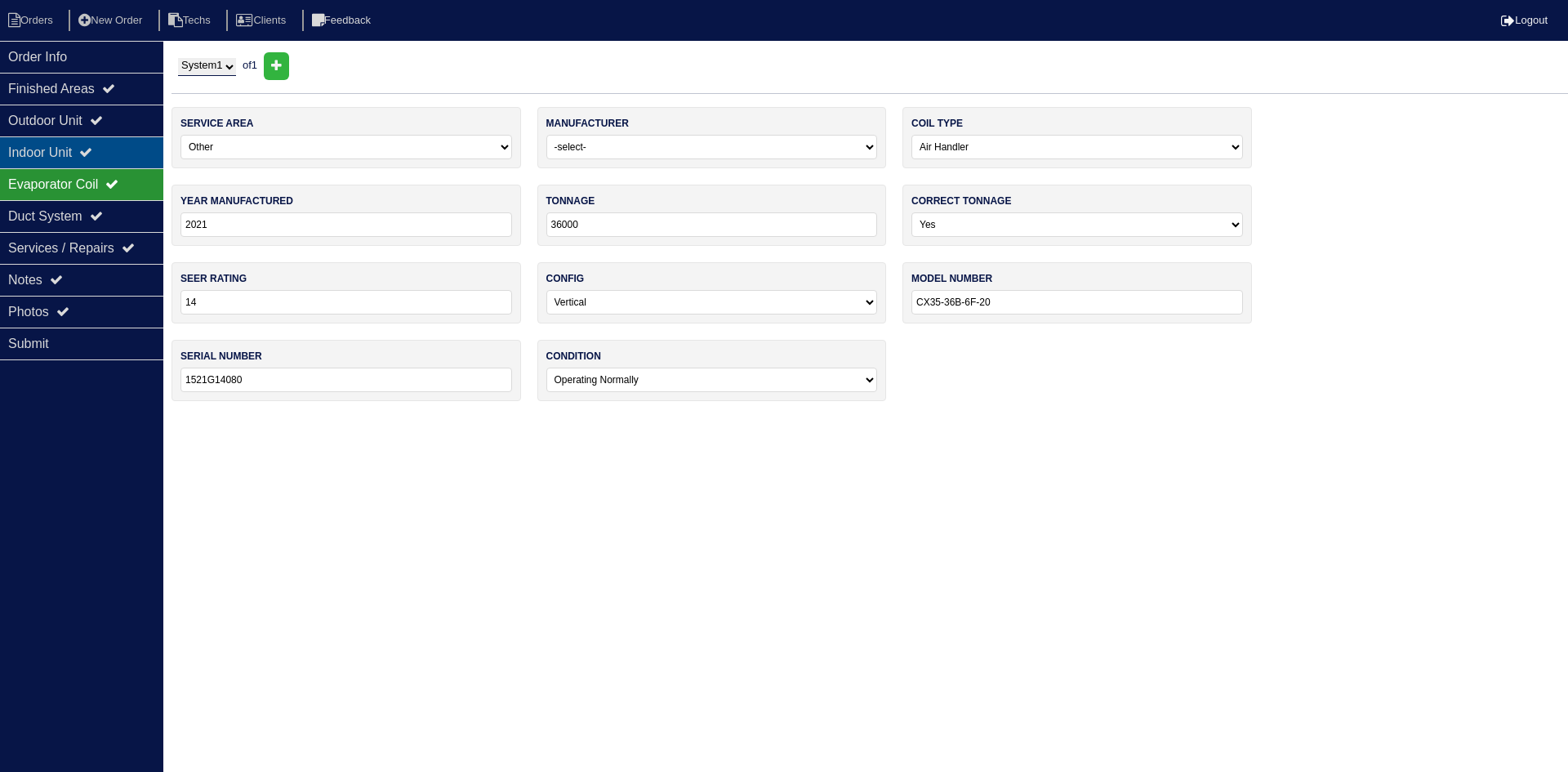
click at [117, 147] on div "Indoor Unit" at bounding box center [81, 152] width 163 height 32
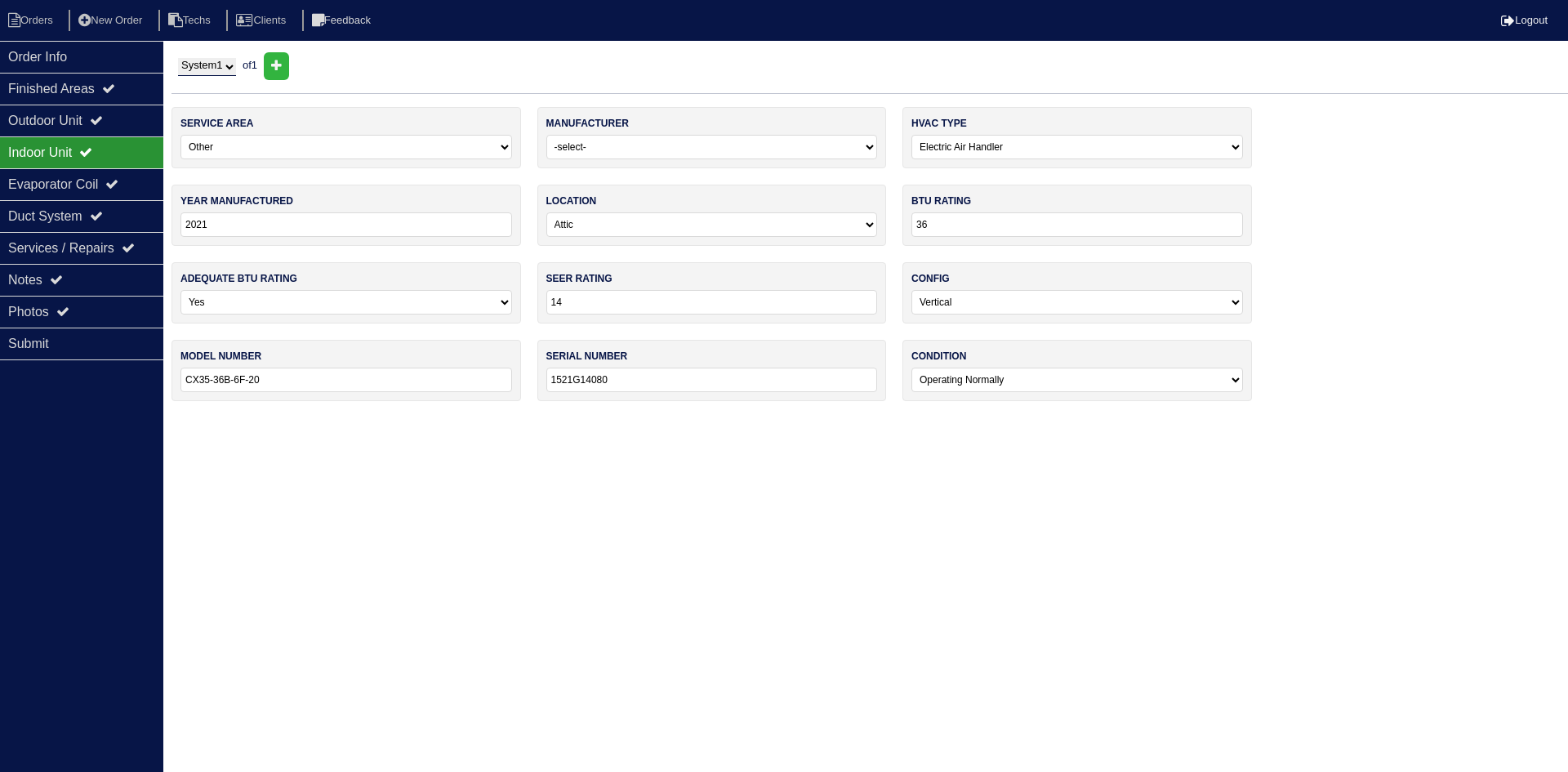
click at [320, 383] on input "CX35-36B-6F-20" at bounding box center [346, 379] width 332 height 25
type input "ML180UH070E36B-55"
type input "1721G28760"
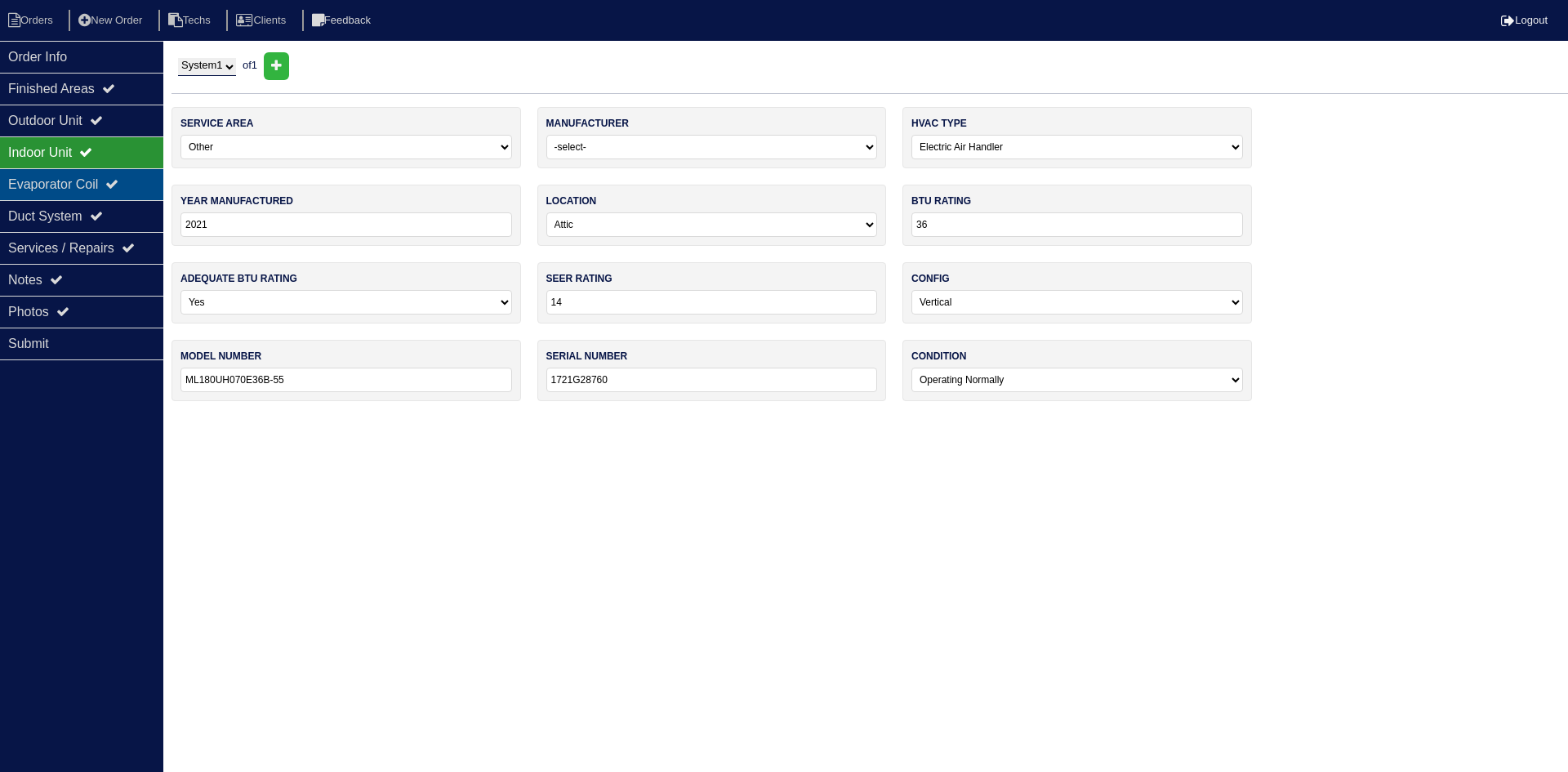
click at [96, 184] on div "Evaporator Coil" at bounding box center [81, 184] width 163 height 32
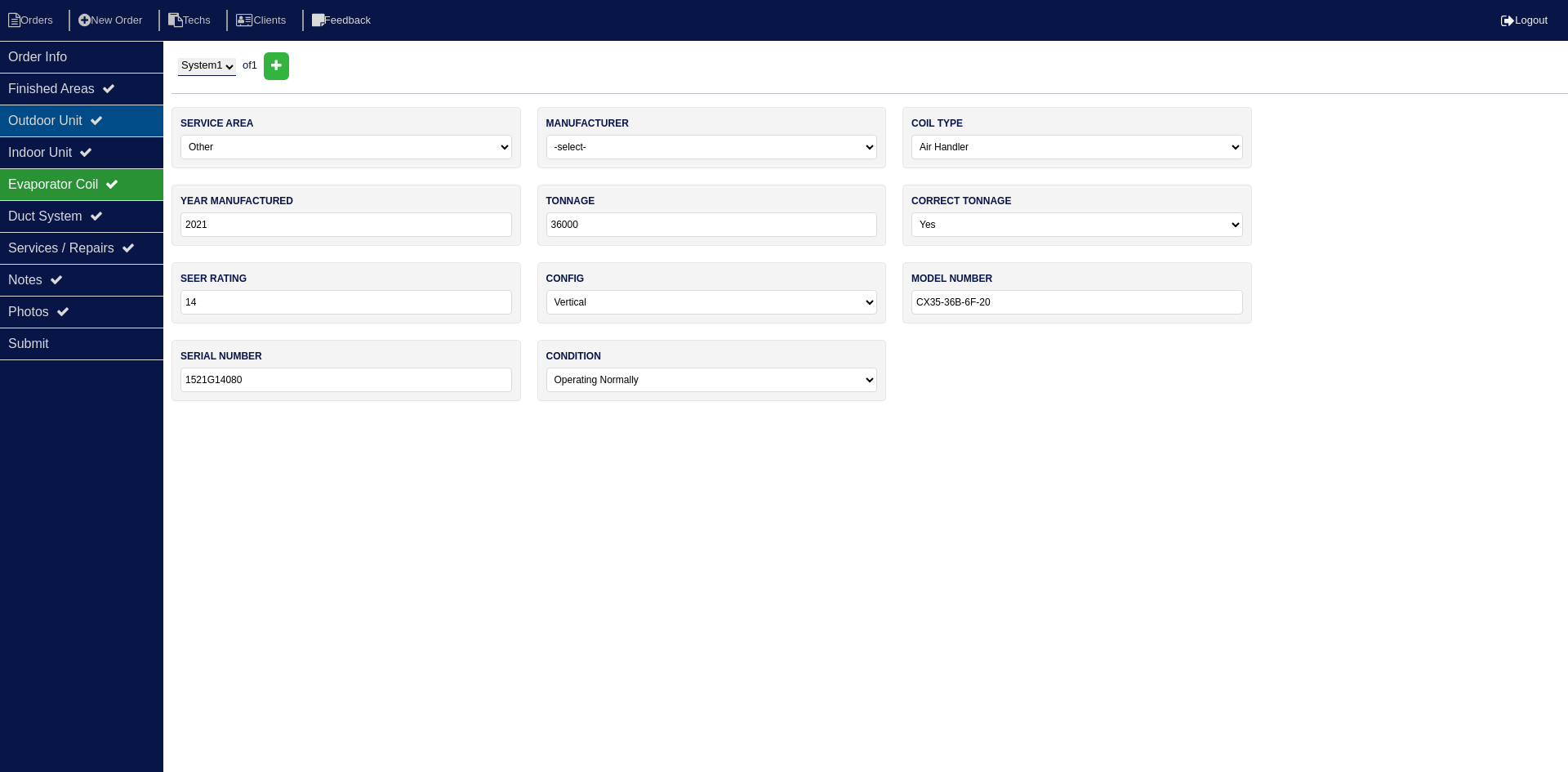
click at [103, 117] on icon at bounding box center [97, 120] width 13 height 13
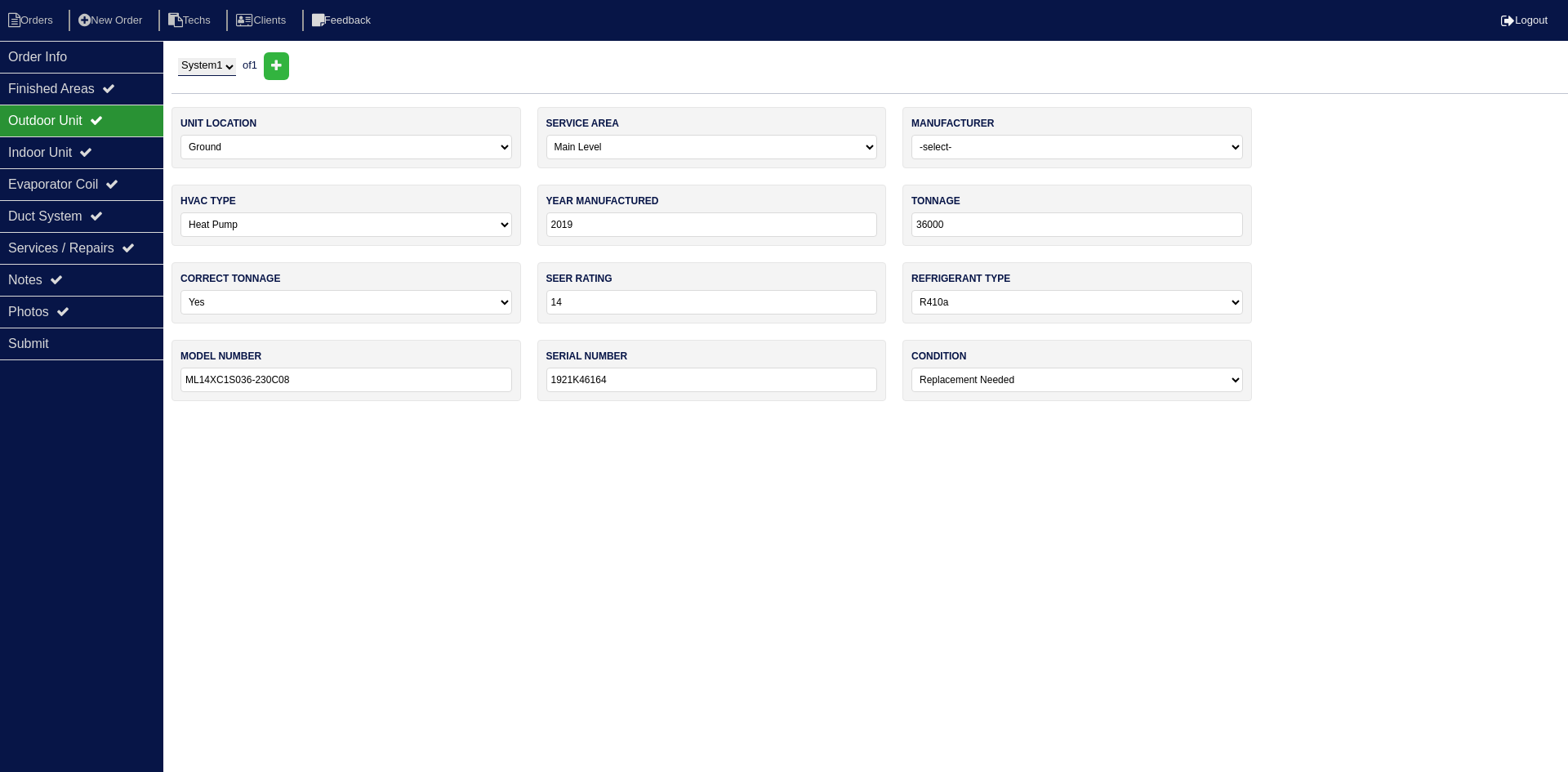
drag, startPoint x: 364, startPoint y: 220, endPoint x: 365, endPoint y: 233, distance: 13.0
click at [364, 220] on select "-select- Straight Cool Heat Pump Other" at bounding box center [346, 225] width 332 height 25
select select "0"
click at [180, 212] on select "-select- Straight Cool Heat Pump Other" at bounding box center [346, 225] width 332 height 25
click at [93, 148] on icon at bounding box center [86, 152] width 13 height 13
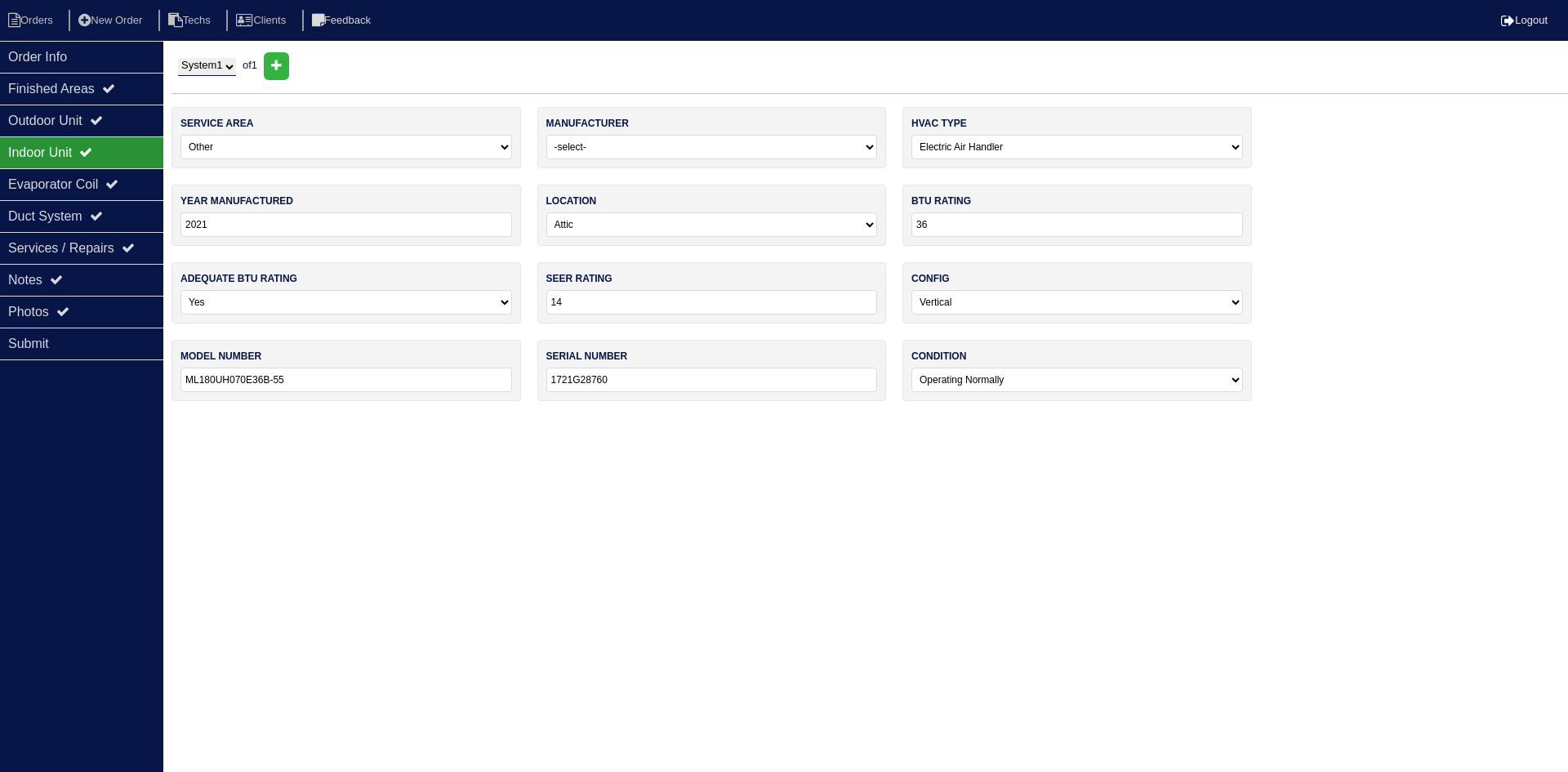
click at [943, 153] on select "-select- Gas Furnace Electric Air Handler Other" at bounding box center [1077, 147] width 332 height 25
select select "0"
click at [911, 134] on select "-select- Gas Furnace Electric Air Handler Other" at bounding box center [1077, 147] width 332 height 25
click at [102, 185] on div "Evaporator Coil" at bounding box center [81, 184] width 163 height 32
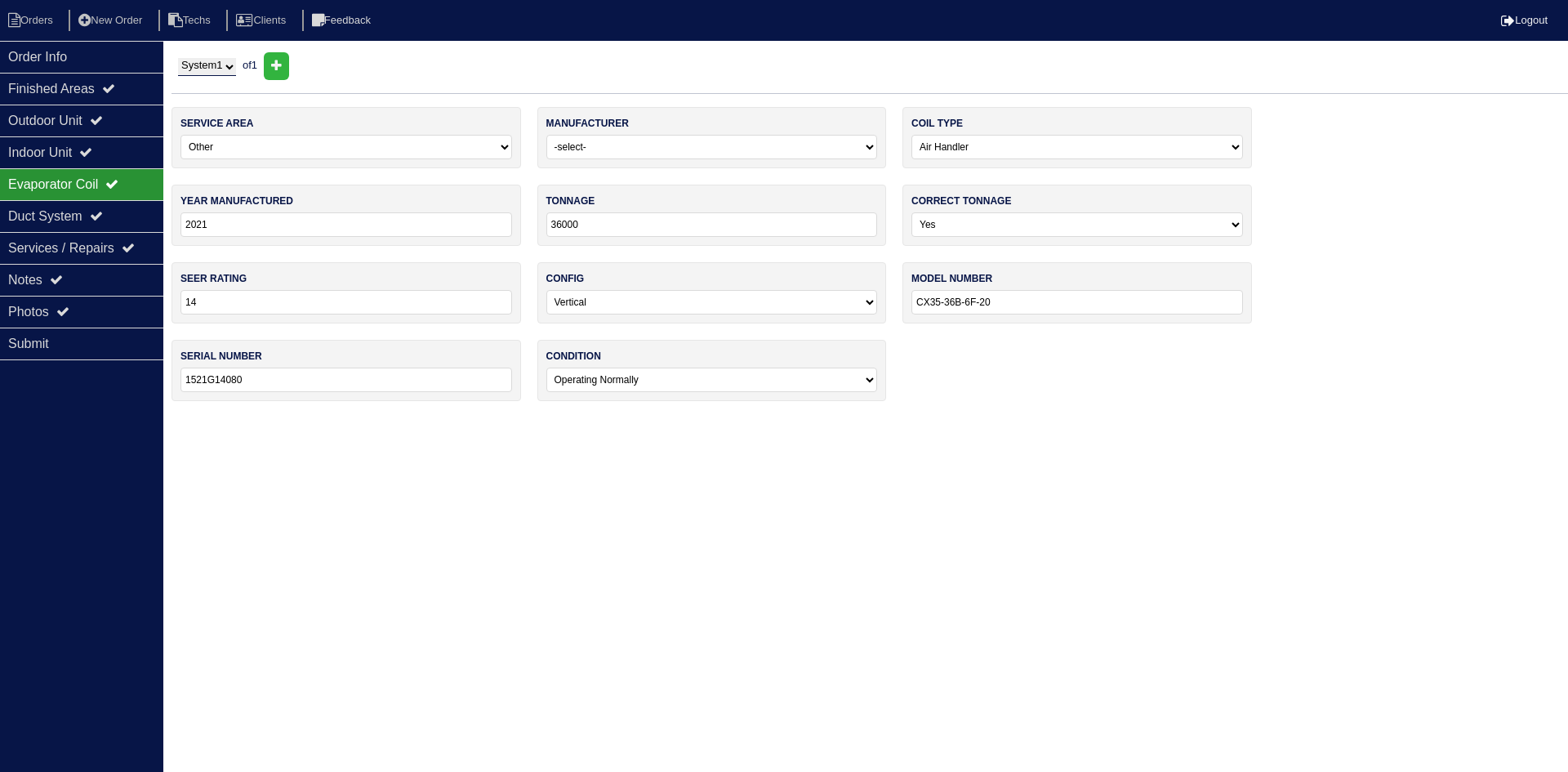
click at [996, 145] on select "-select- Straight Cool Air Handler Other" at bounding box center [1077, 147] width 332 height 25
select select "0"
click at [911, 134] on select "-select- Straight Cool Air Handler Other" at bounding box center [1077, 147] width 332 height 25
drag, startPoint x: 89, startPoint y: 120, endPoint x: 51, endPoint y: 116, distance: 38.2
click at [89, 120] on div "Outdoor Unit" at bounding box center [81, 120] width 163 height 32
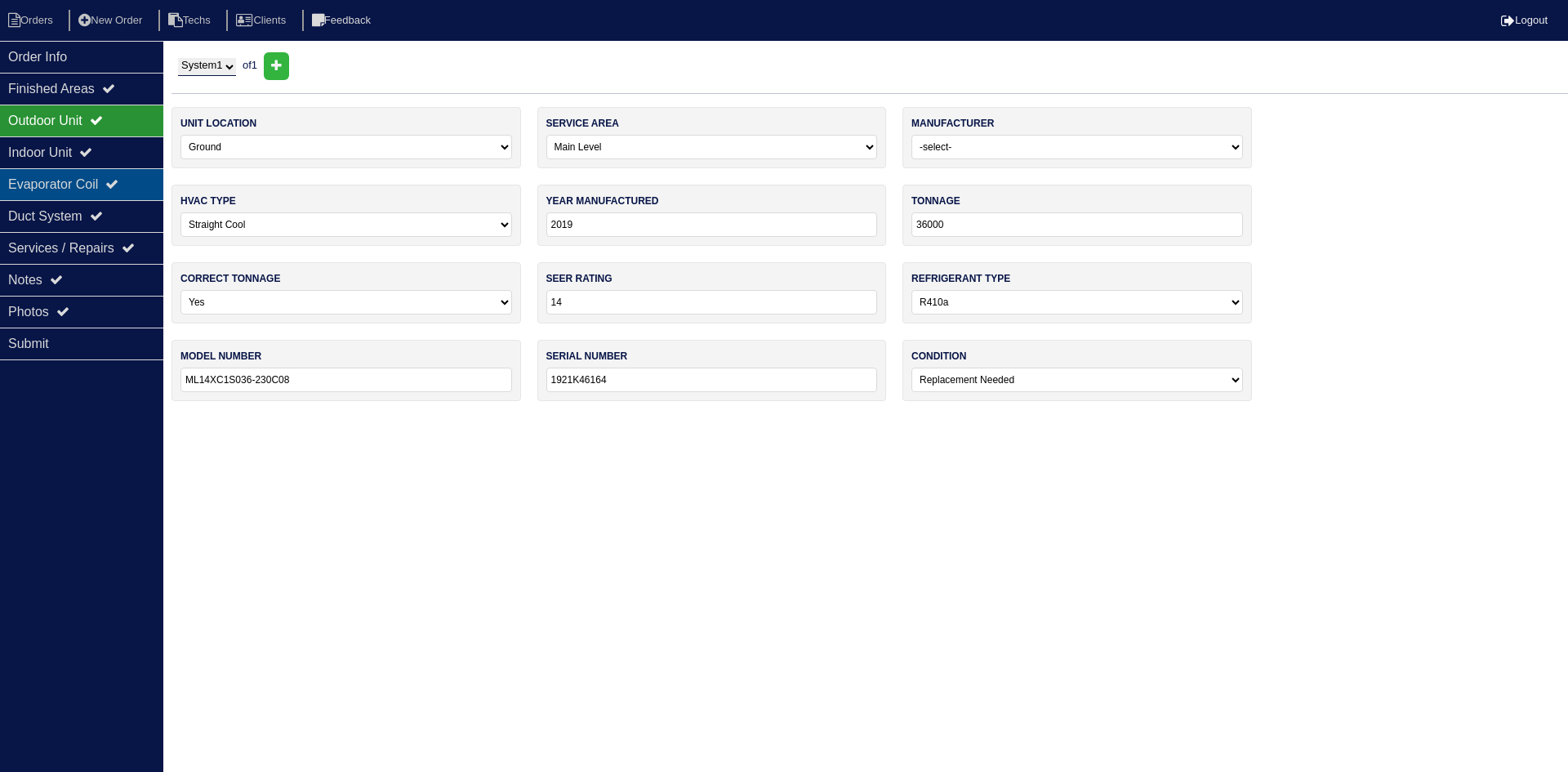
click at [113, 184] on div "Evaporator Coil" at bounding box center [81, 184] width 163 height 32
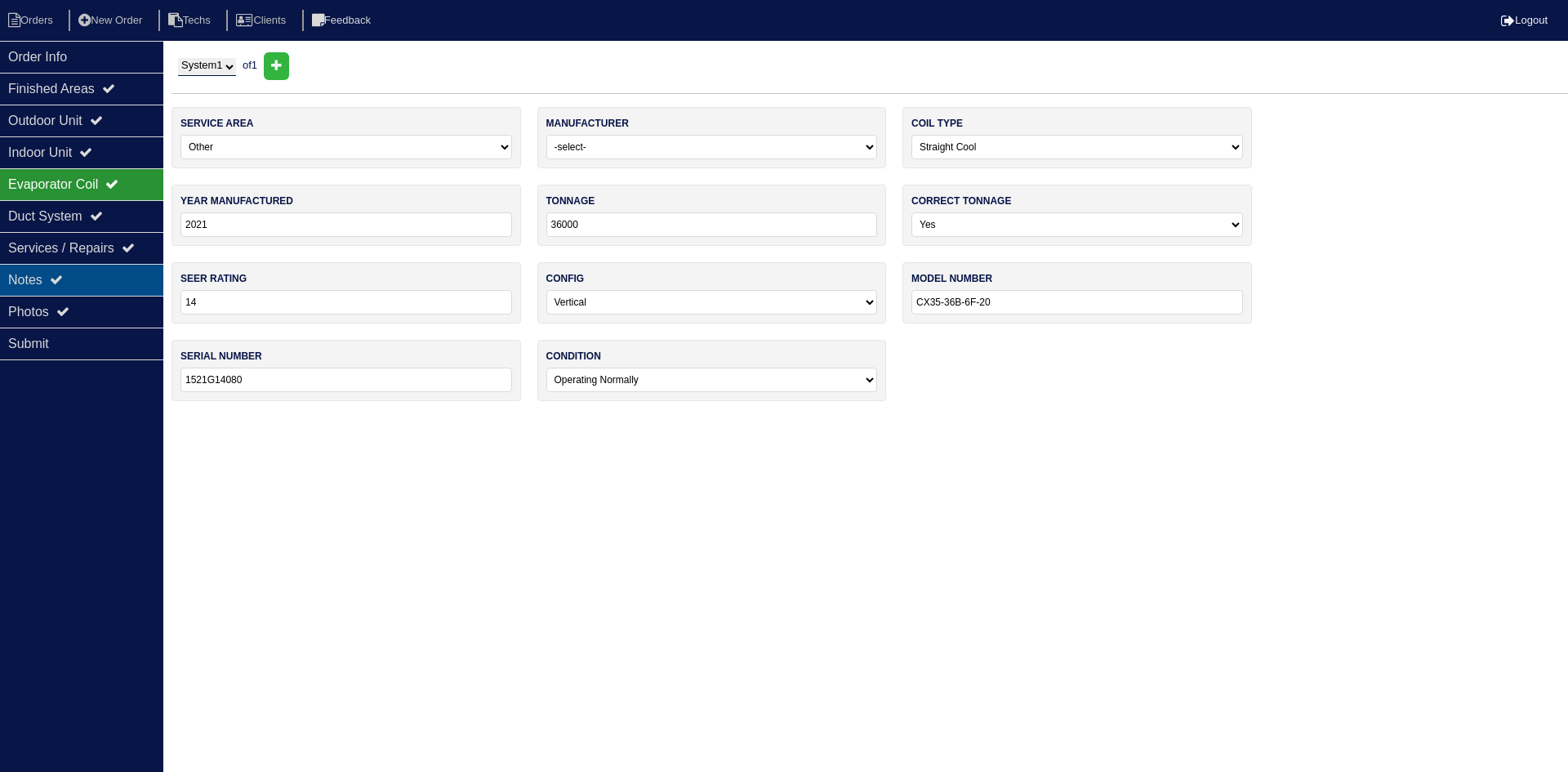
click at [93, 279] on div "Notes" at bounding box center [81, 279] width 163 height 32
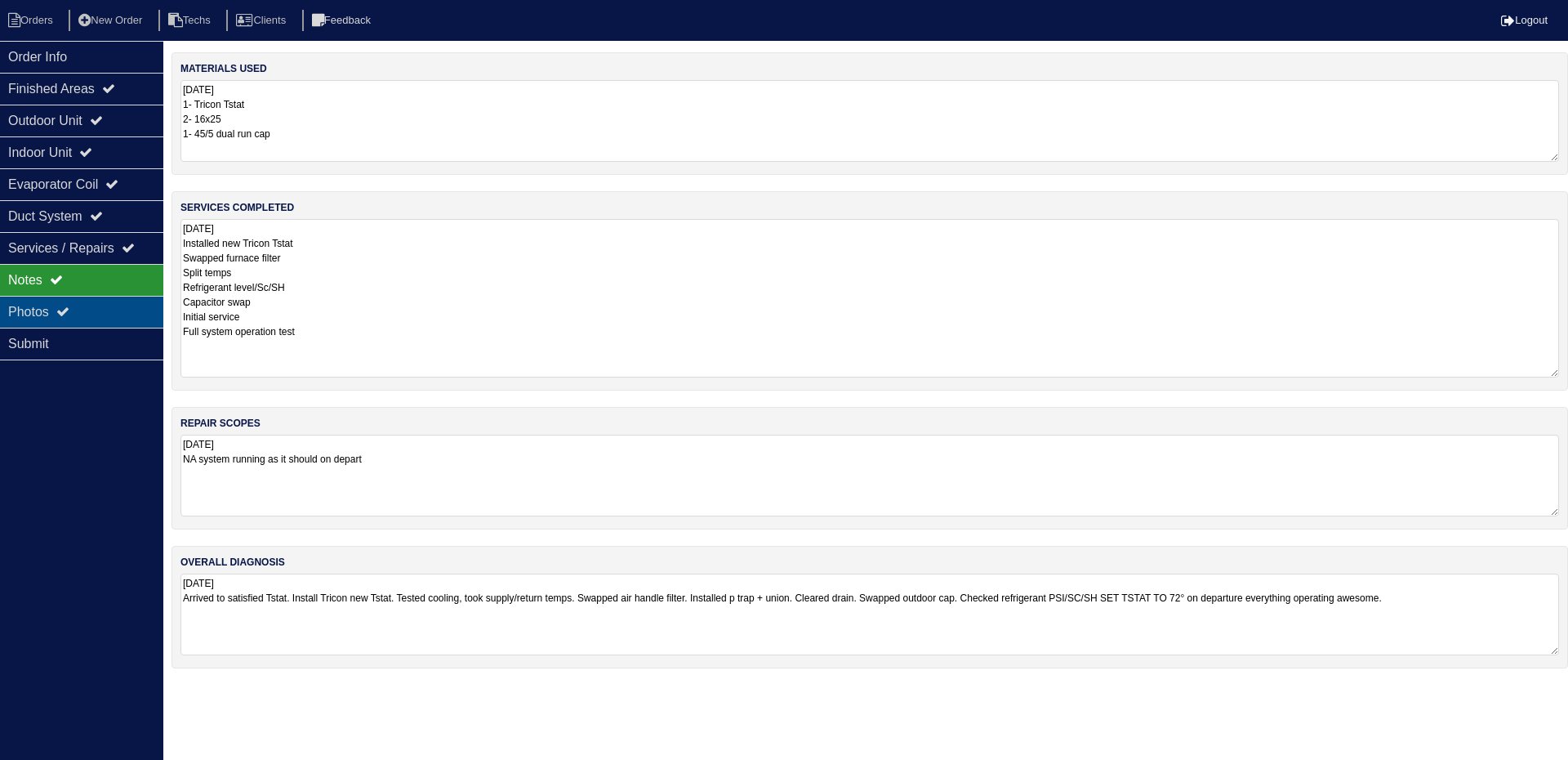
drag, startPoint x: 79, startPoint y: 312, endPoint x: 132, endPoint y: 315, distance: 53.1
click at [79, 312] on div "Photos" at bounding box center [81, 312] width 163 height 32
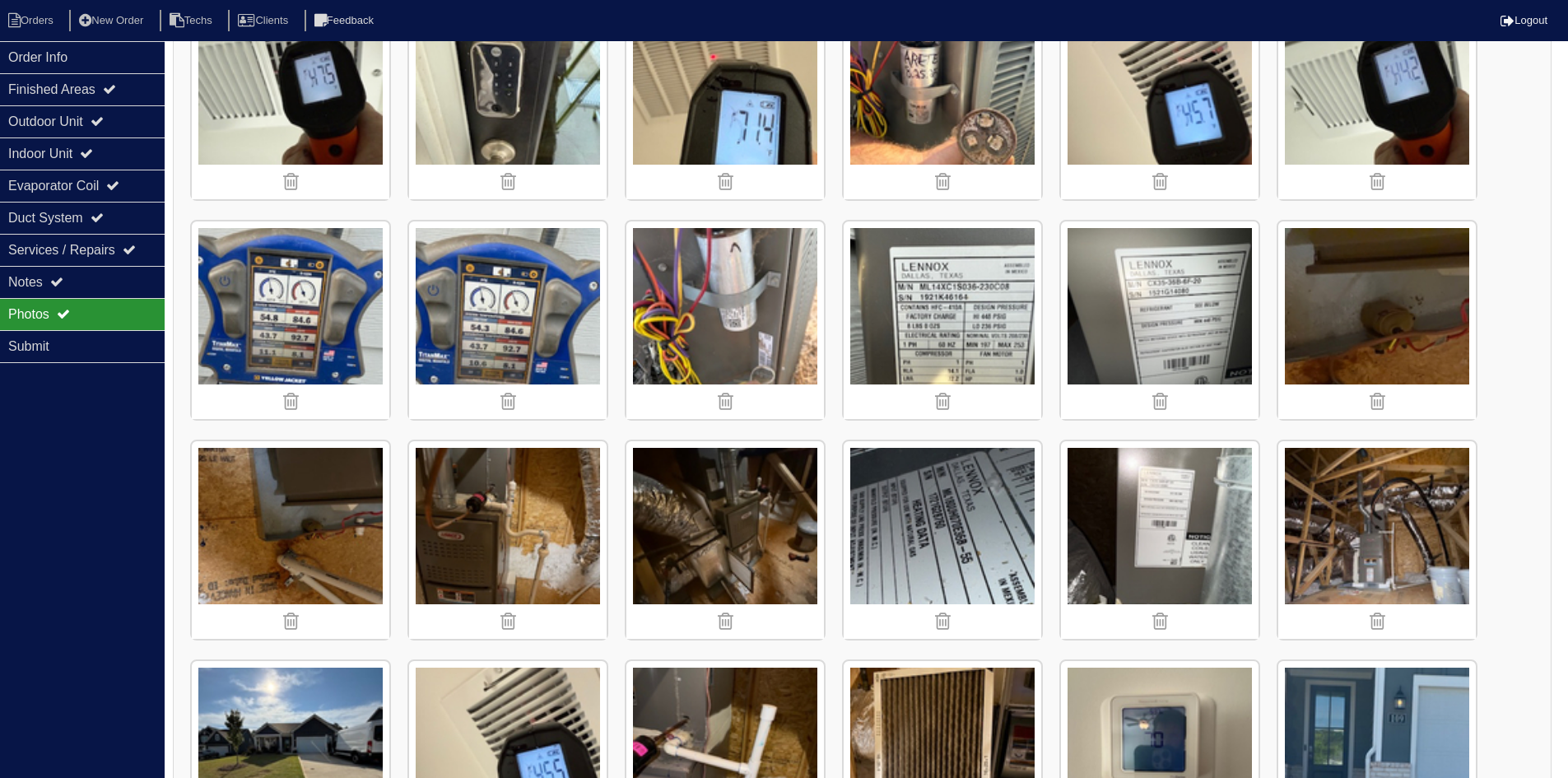
scroll to position [170, 0]
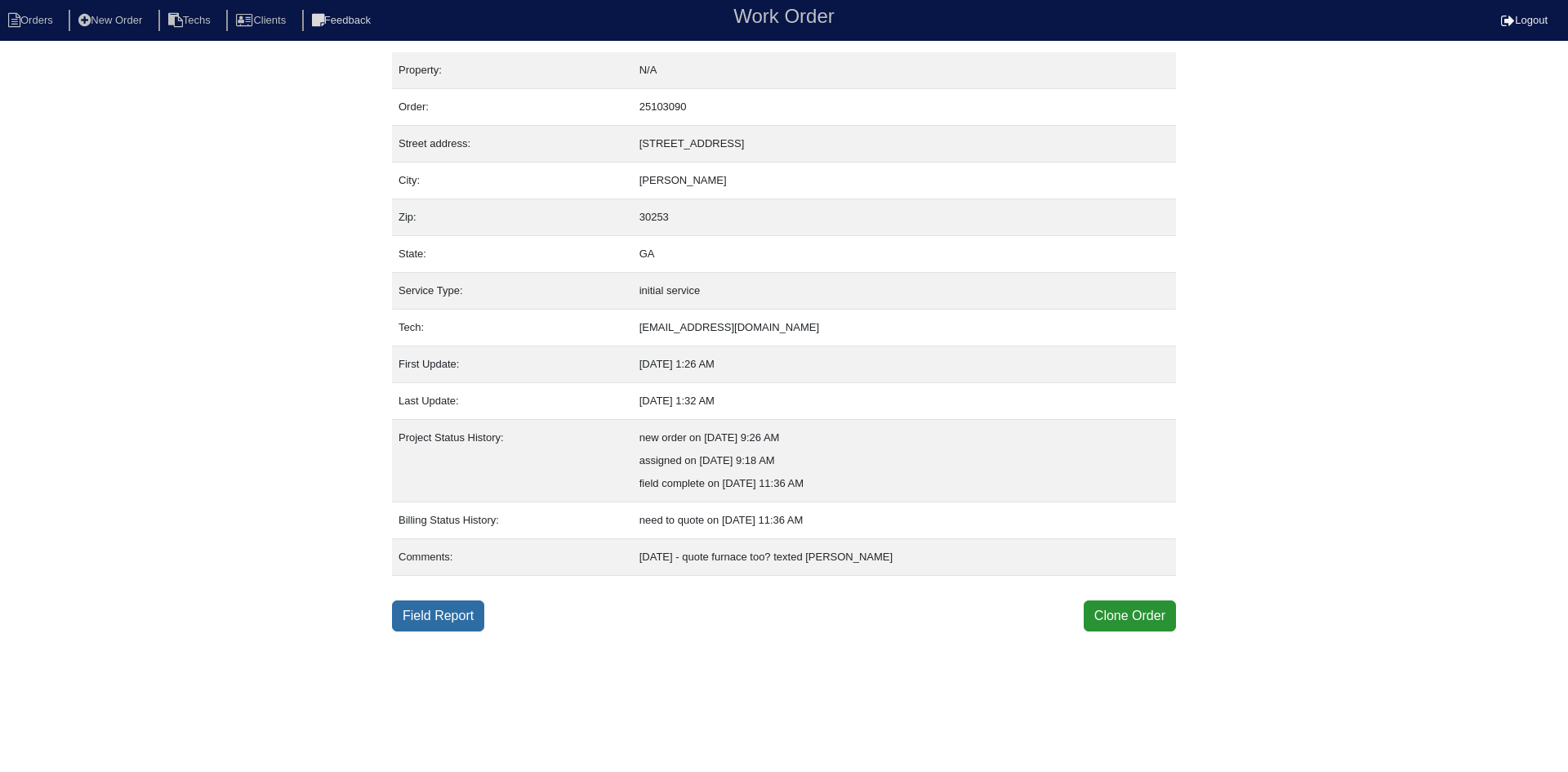
click at [433, 621] on link "Field Report" at bounding box center [438, 615] width 93 height 31
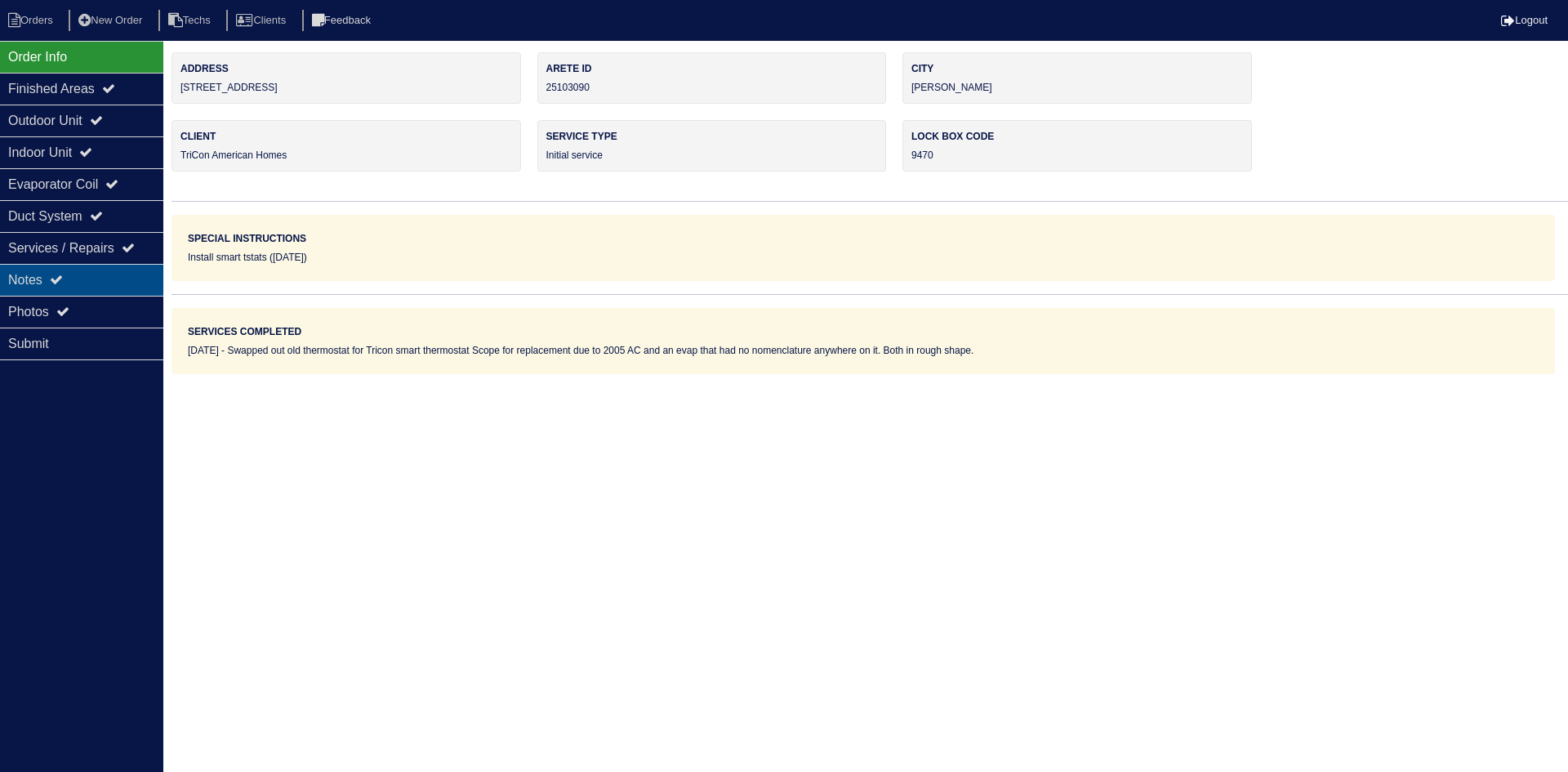
click at [89, 288] on div "Notes" at bounding box center [81, 279] width 163 height 32
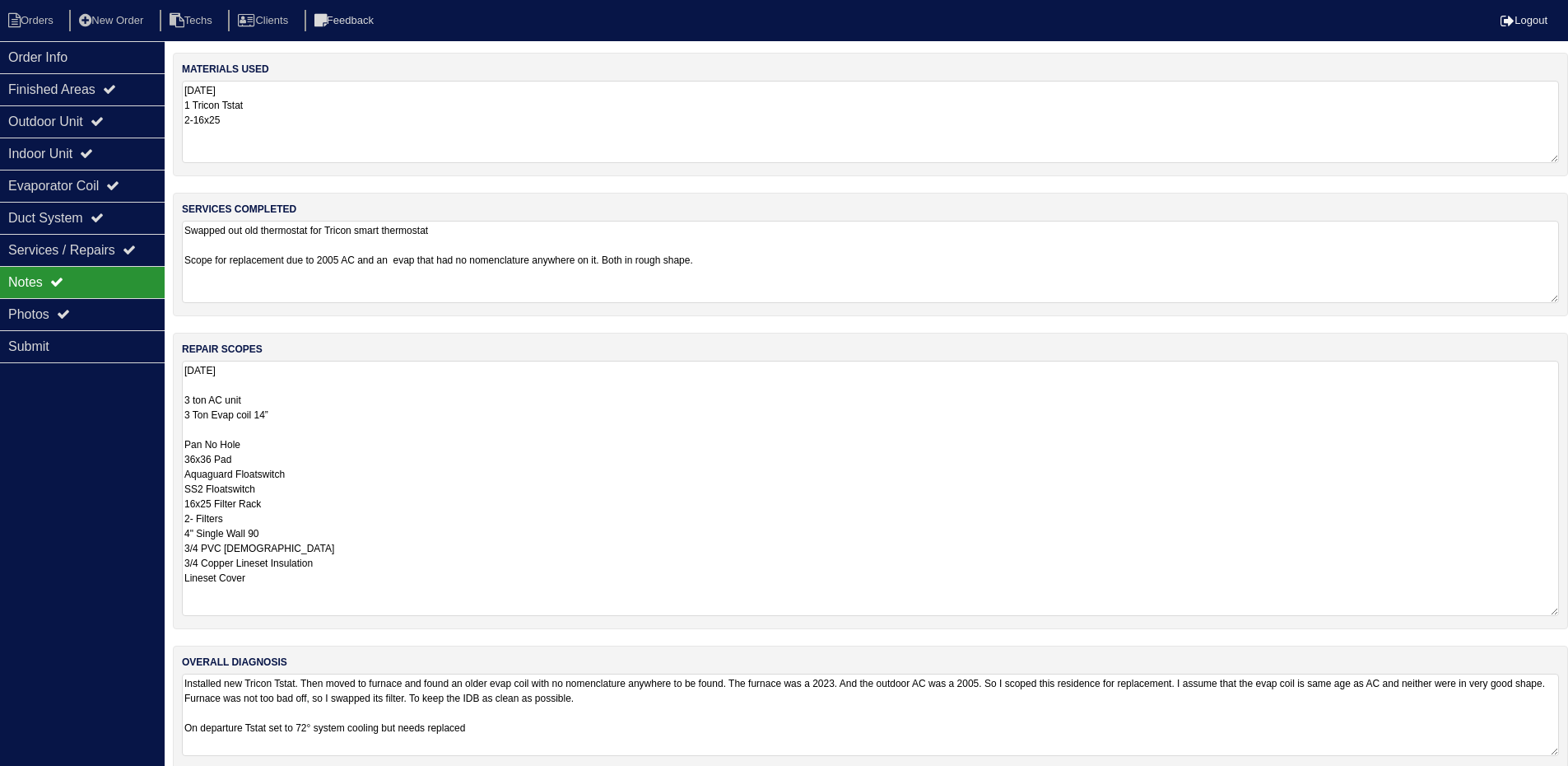
click at [563, 398] on textarea "8.25.25 3 ton AC unit 3 Ton Evap coil 14” Pan No Hole 36x36 Pad Aquaguard Float…" at bounding box center [870, 488] width 1377 height 255
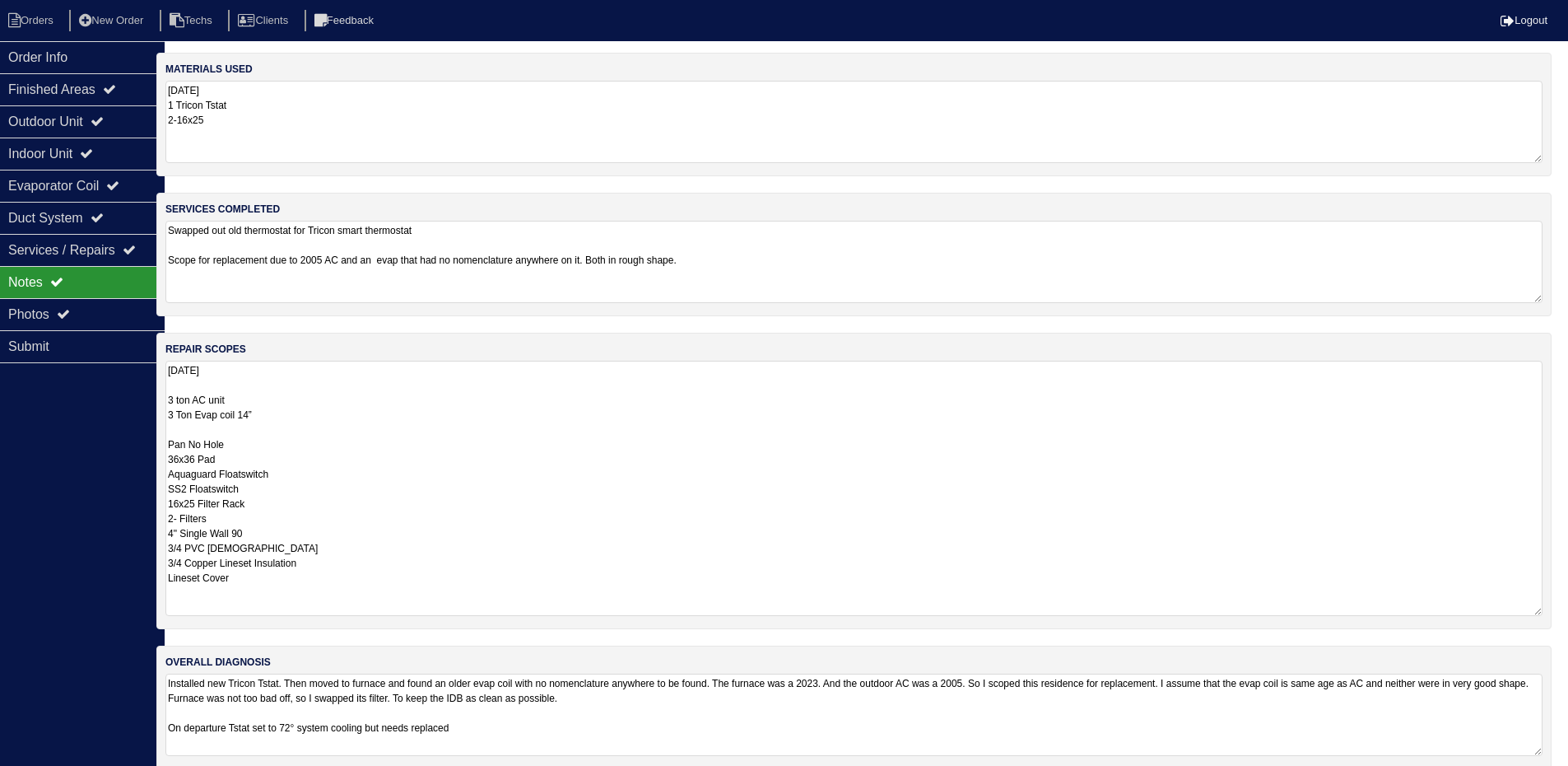
drag, startPoint x: 1566, startPoint y: 436, endPoint x: 1566, endPoint y: 450, distance: 14.0
click at [1551, 450] on html "Orders New Order Techs Clients Feedback Logout Orders New Order Users Clients M…" at bounding box center [767, 393] width 1568 height 786
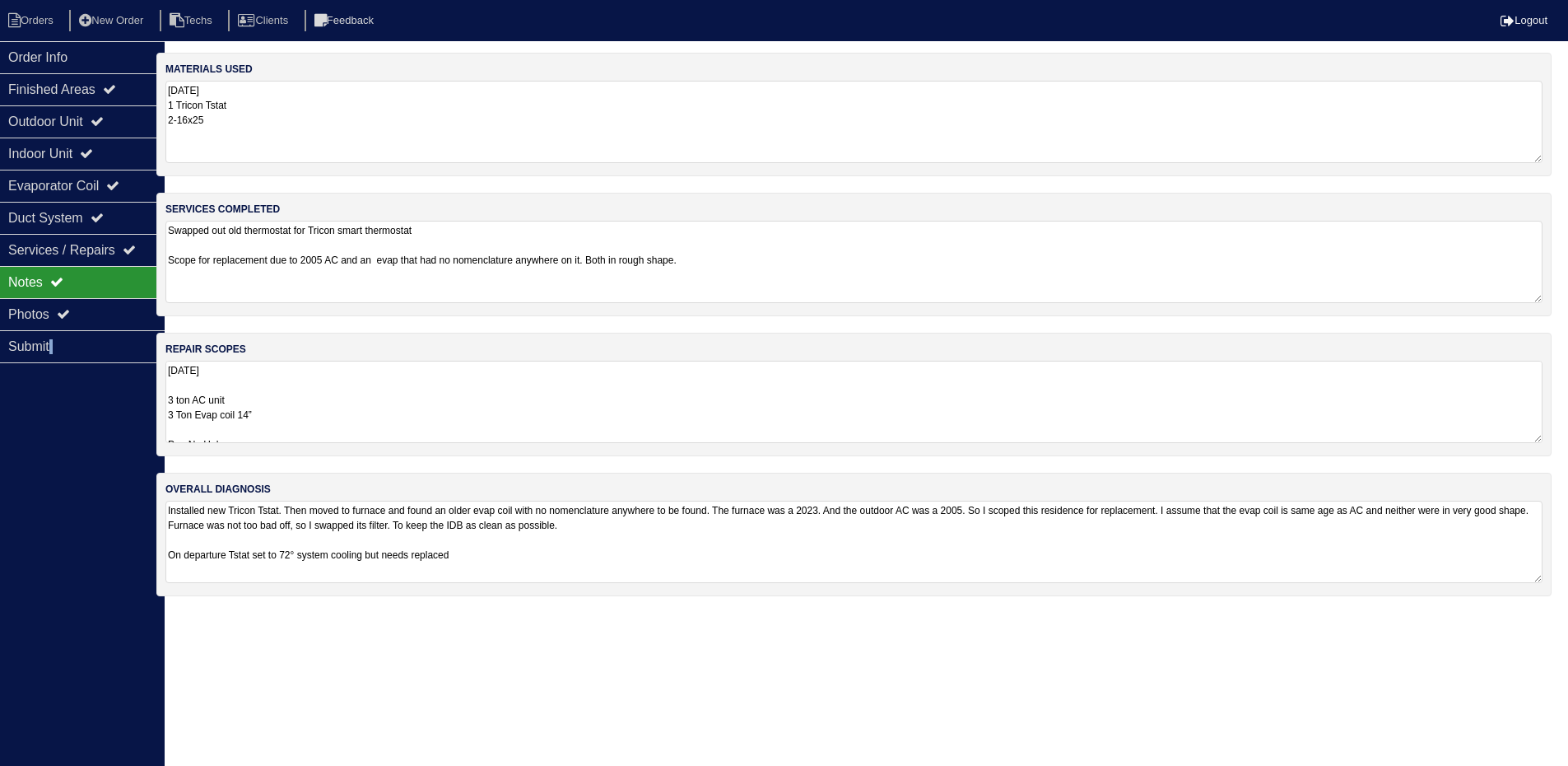
click at [58, 431] on div "Order Info Finished Areas Outdoor Unit Indoor Unit Evaporator Coil Duct System …" at bounding box center [82, 424] width 164 height 766
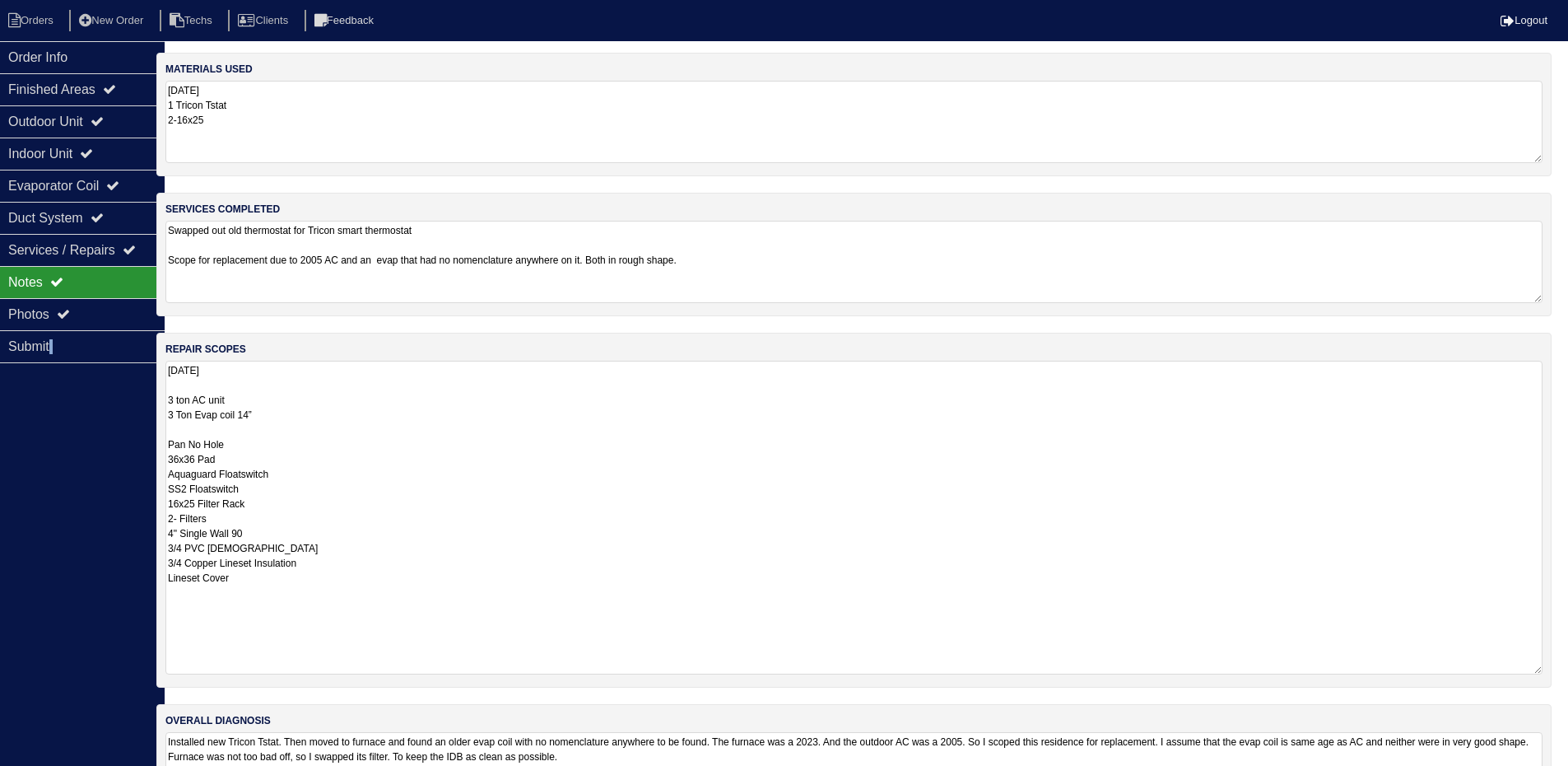
drag, startPoint x: 1547, startPoint y: 440, endPoint x: 1545, endPoint y: 671, distance: 231.0
click at [1545, 671] on div "repair scopes 8.25.25 3 ton AC unit 3 Ton Evap coil 14” Pan No Hole 36x36 Pad A…" at bounding box center [853, 510] width 1395 height 354
click at [86, 54] on div "Order Info" at bounding box center [82, 57] width 164 height 32
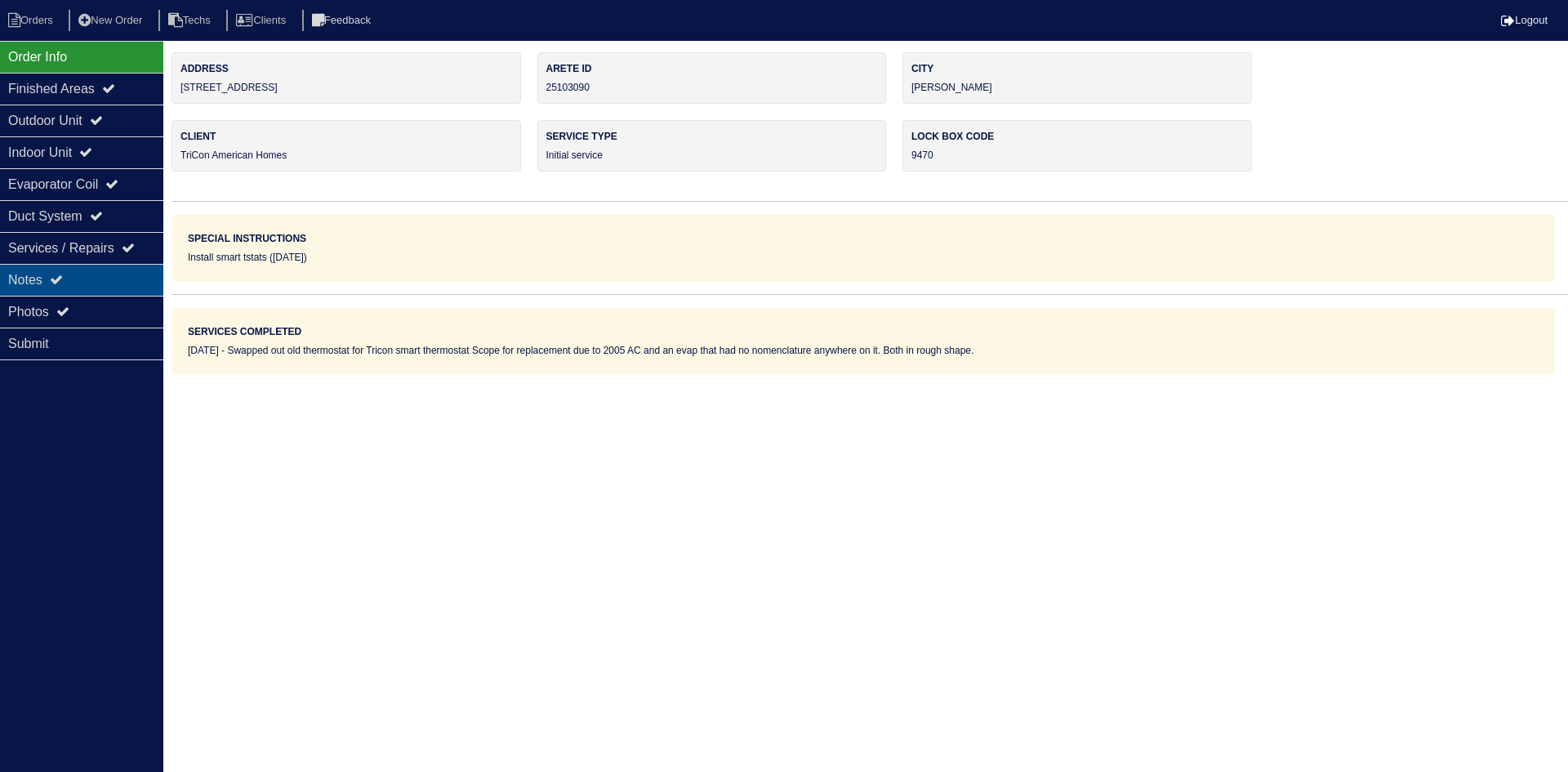
click at [95, 274] on div "Notes" at bounding box center [81, 279] width 163 height 32
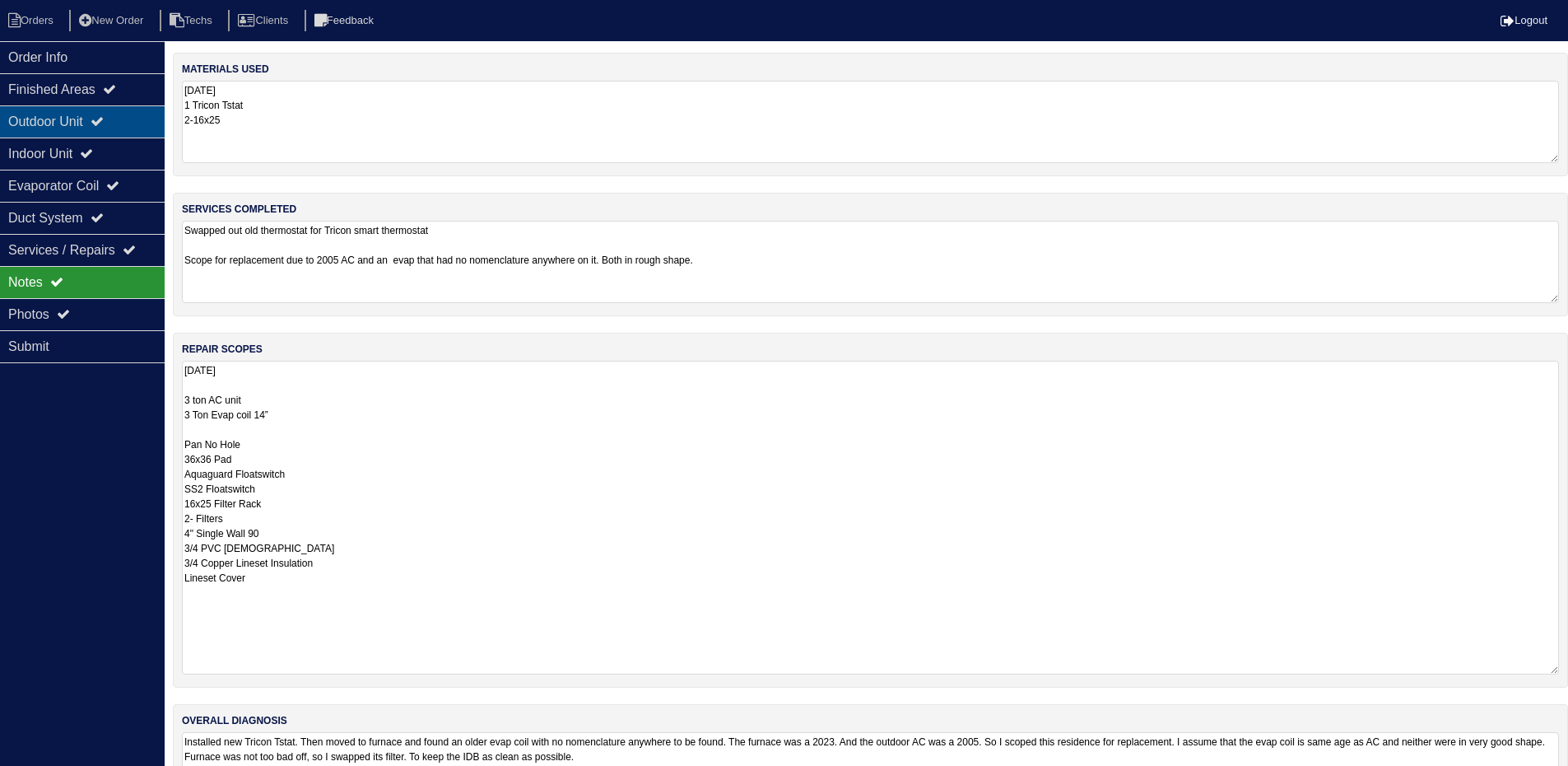
click at [71, 116] on div "Outdoor Unit" at bounding box center [82, 121] width 164 height 32
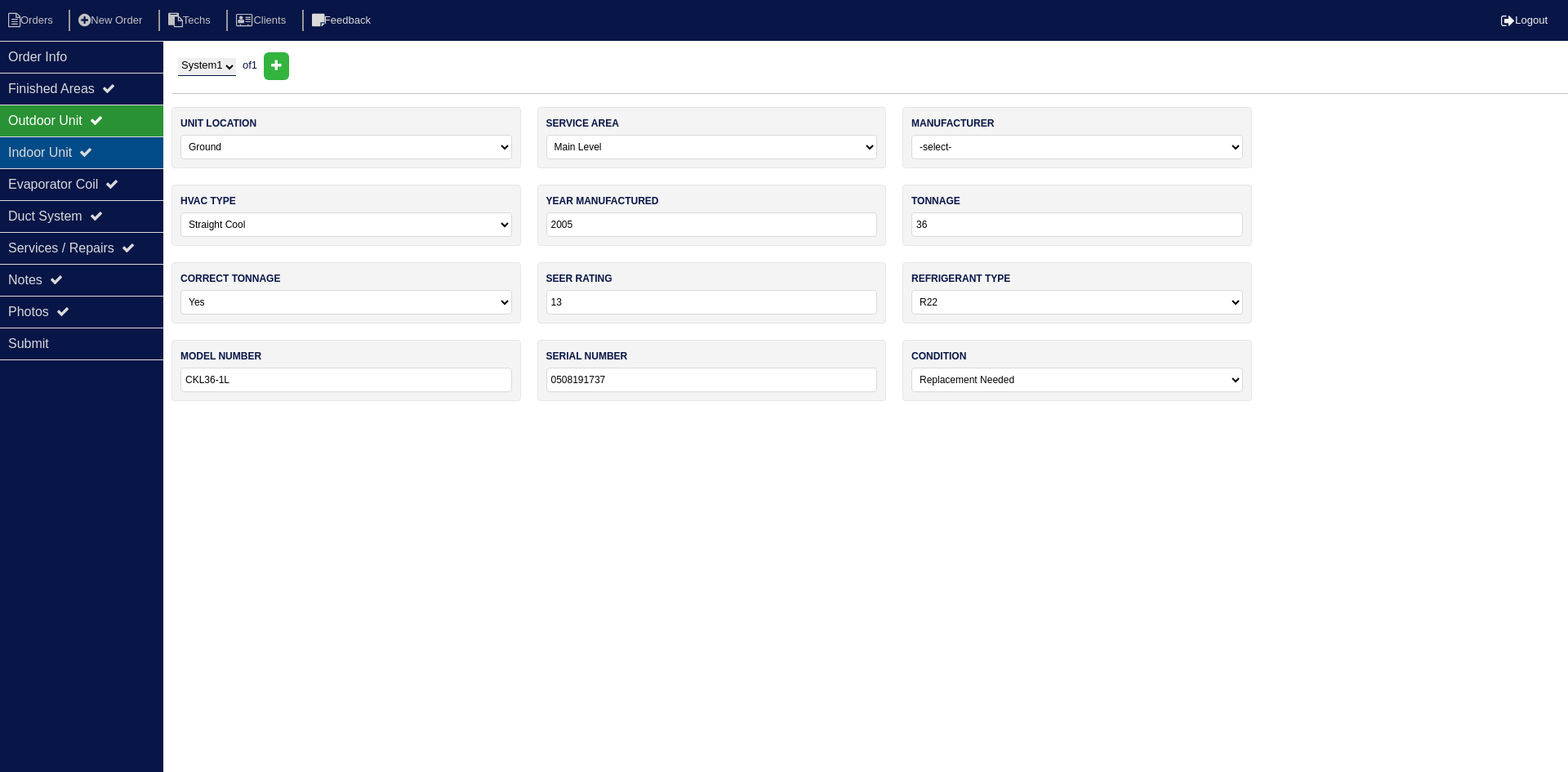
click at [76, 157] on div "Indoor Unit" at bounding box center [81, 152] width 163 height 32
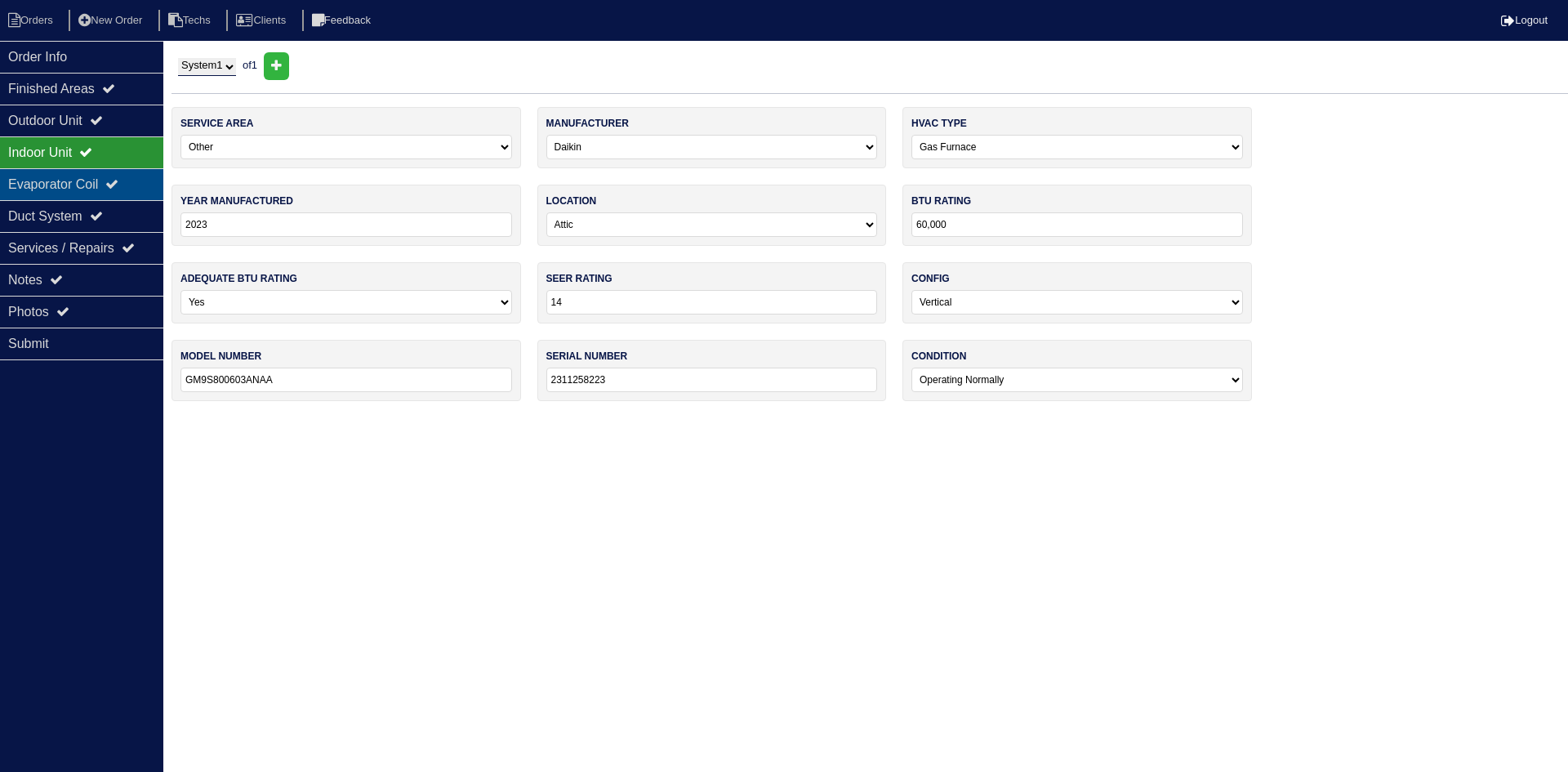
click at [69, 185] on div "Evaporator Coil" at bounding box center [81, 184] width 163 height 32
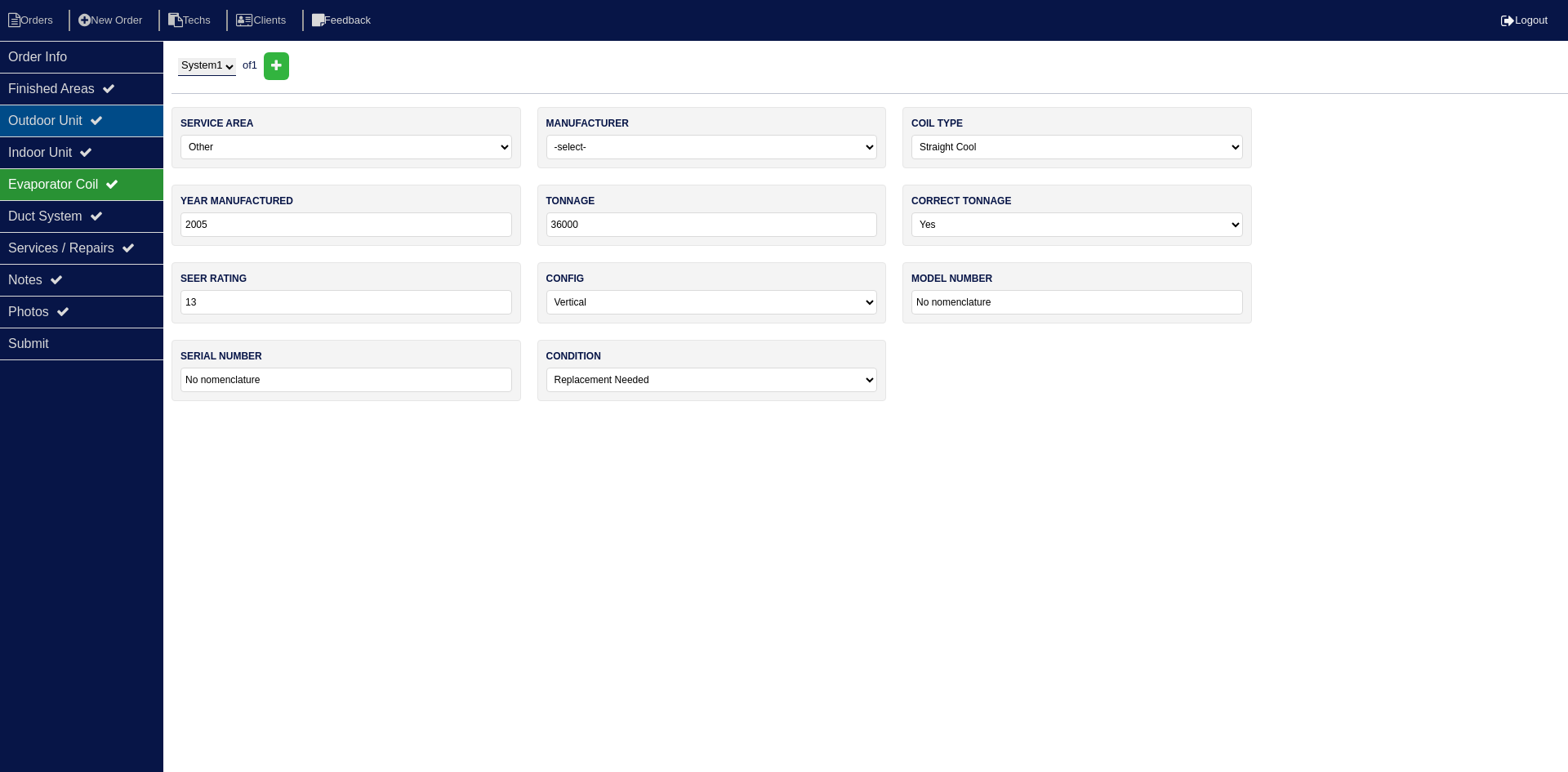
click at [80, 120] on div "Outdoor Unit" at bounding box center [81, 120] width 163 height 32
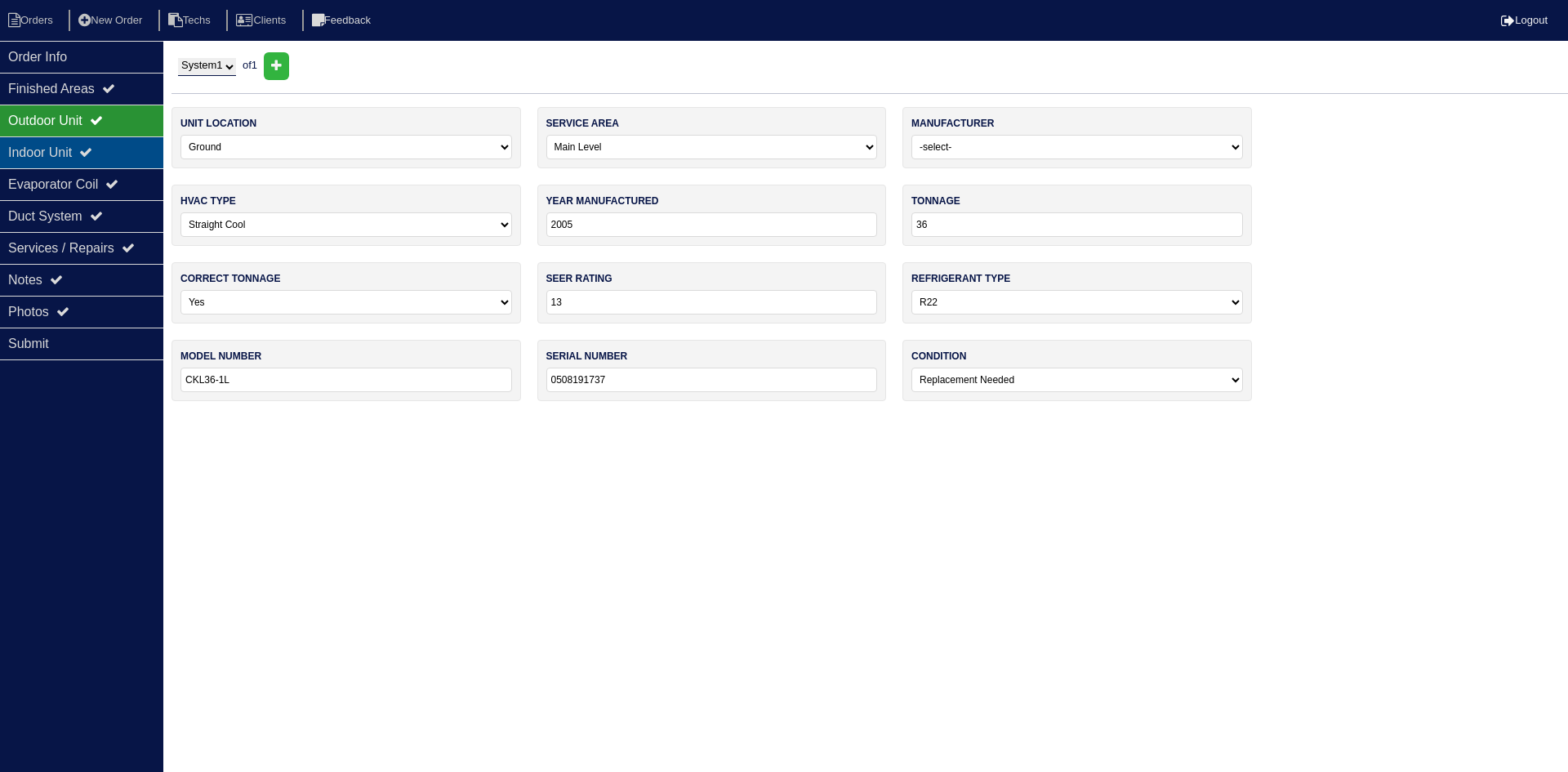
drag, startPoint x: 145, startPoint y: 146, endPoint x: 111, endPoint y: 146, distance: 34.0
click at [145, 146] on div "Indoor Unit" at bounding box center [81, 152] width 163 height 32
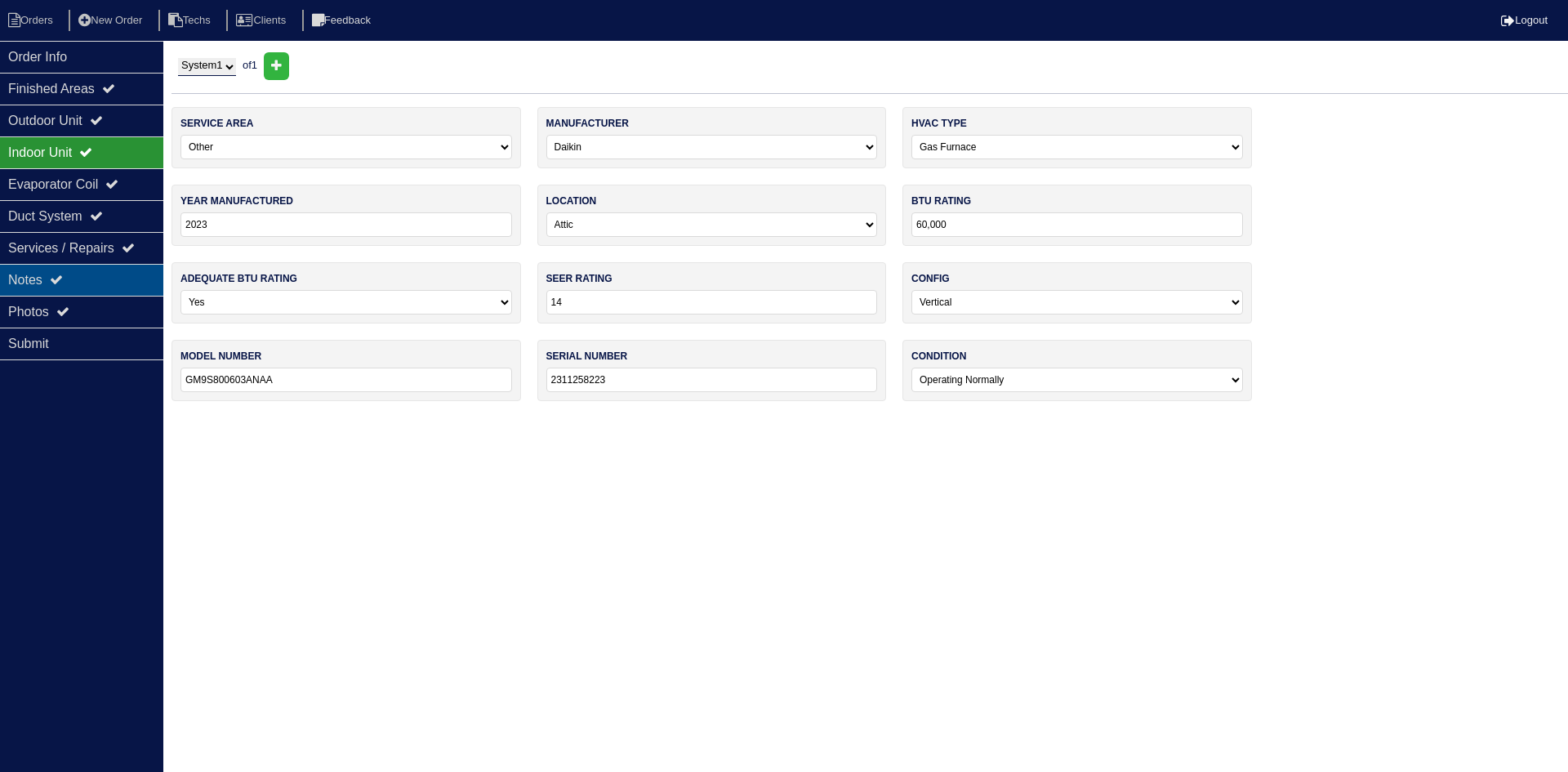
click at [142, 274] on div "Notes" at bounding box center [81, 279] width 163 height 32
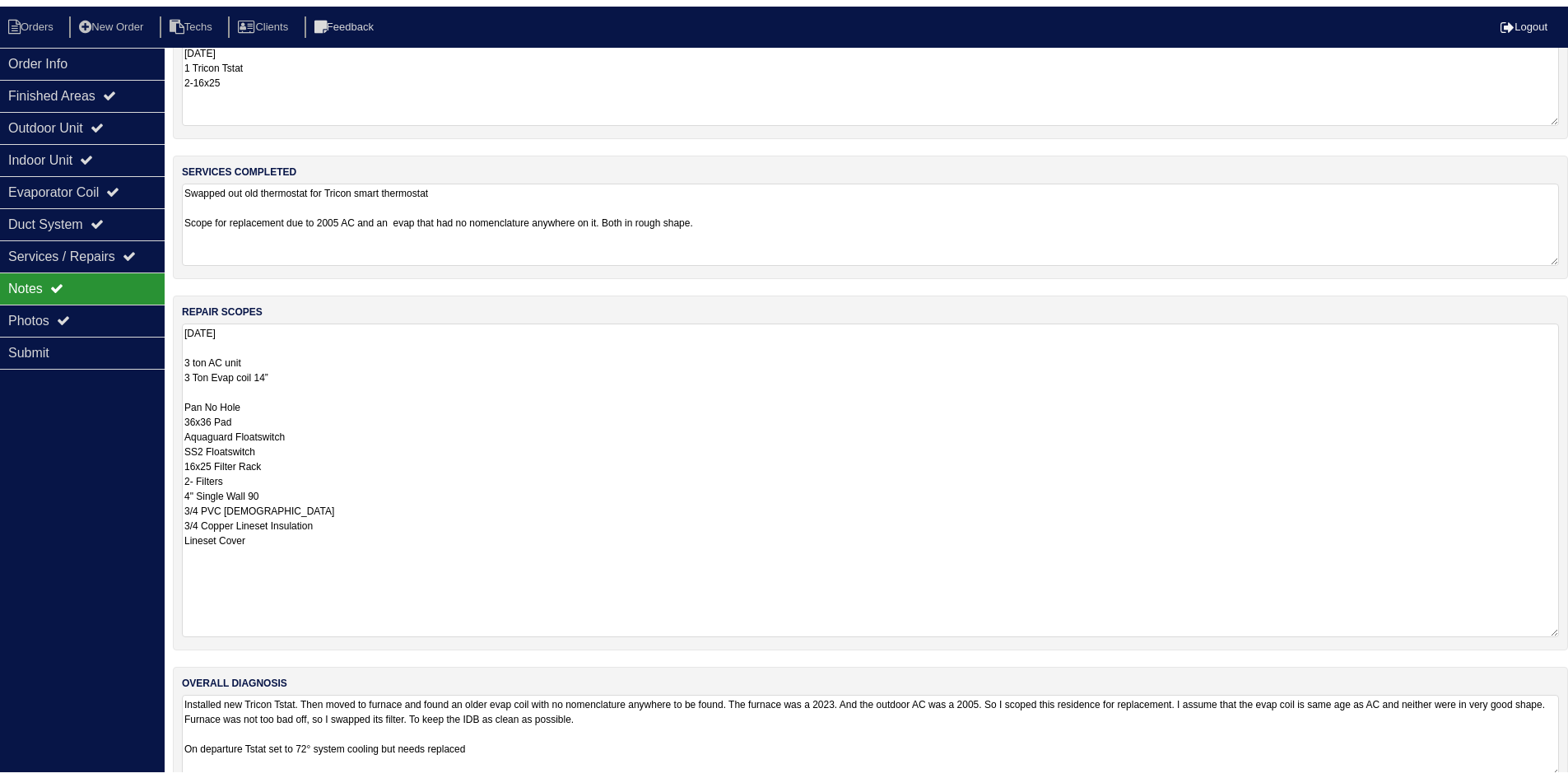
scroll to position [78, 0]
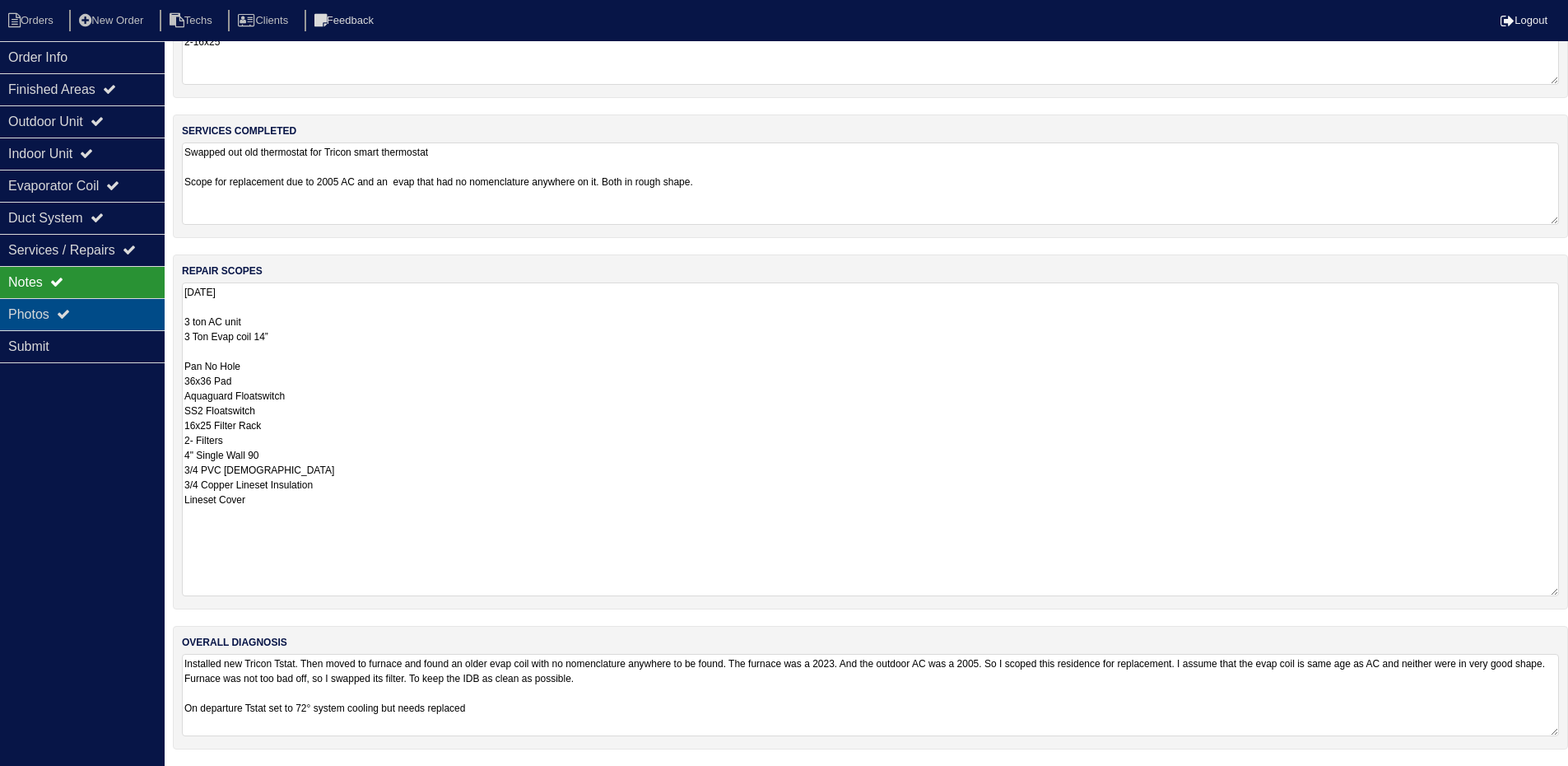
click at [63, 312] on icon at bounding box center [64, 314] width 13 height 13
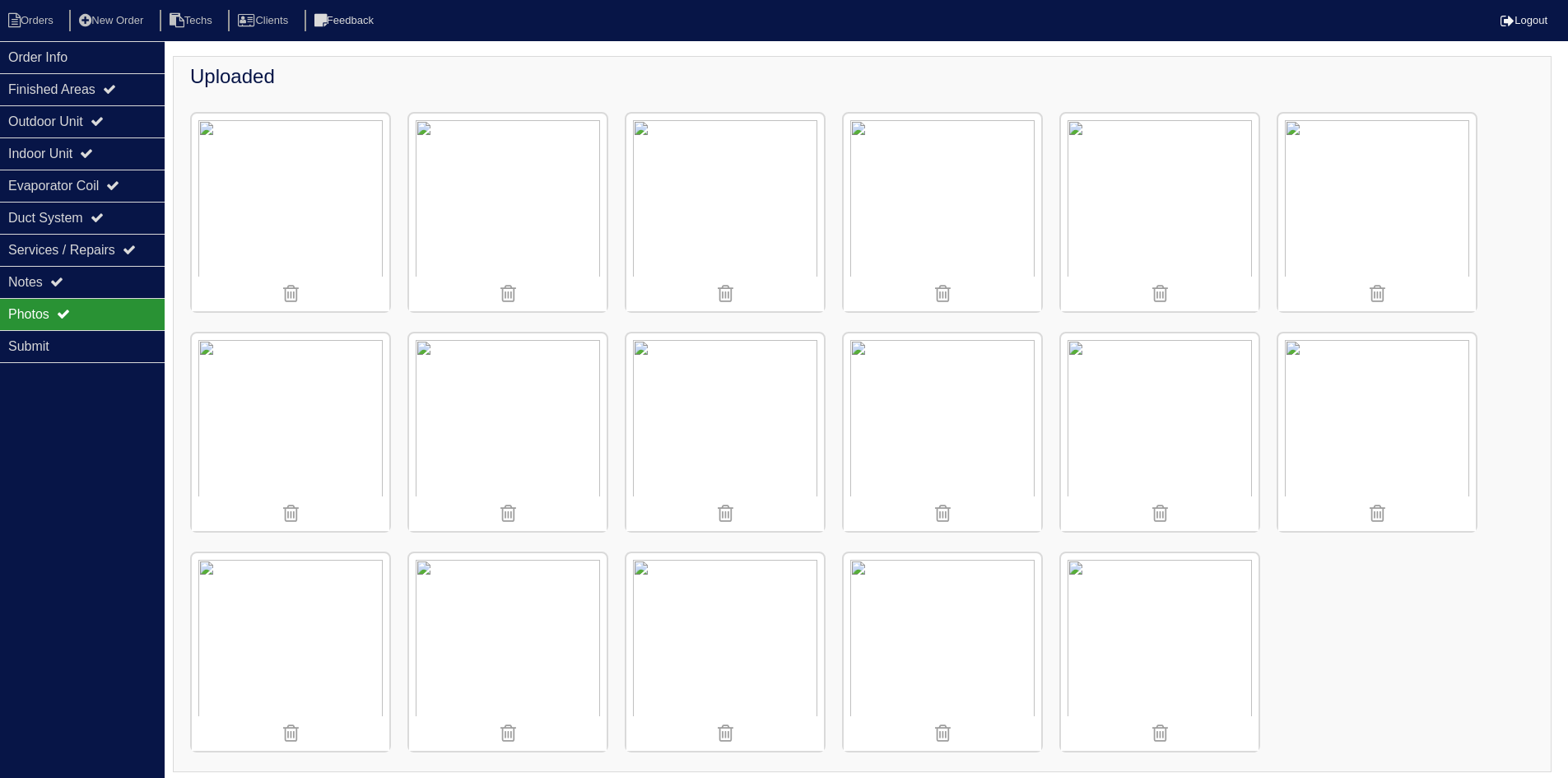
scroll to position [198, 0]
click at [285, 406] on img at bounding box center [290, 424] width 197 height 197
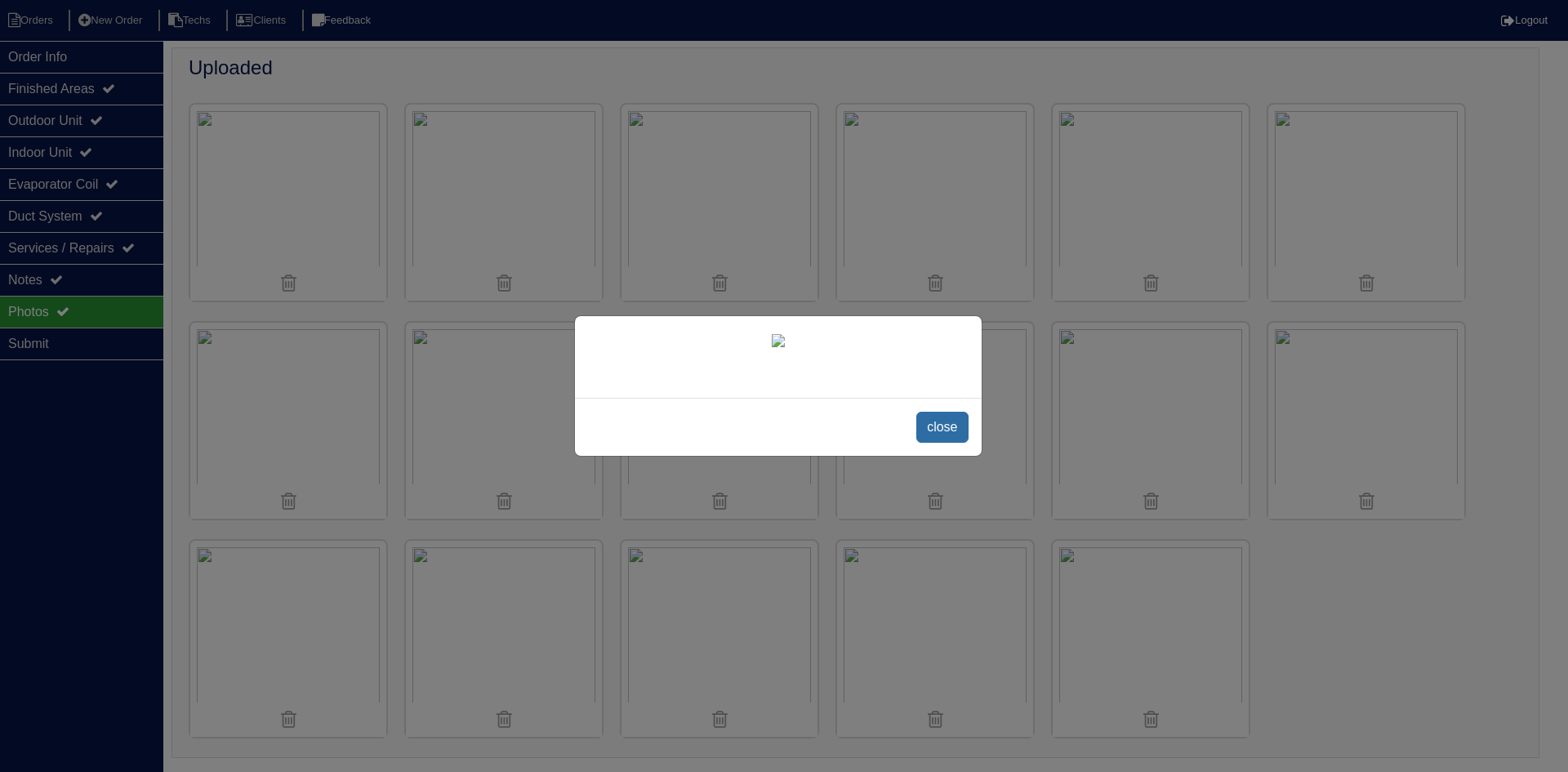
click at [939, 422] on span "close" at bounding box center [942, 427] width 52 height 31
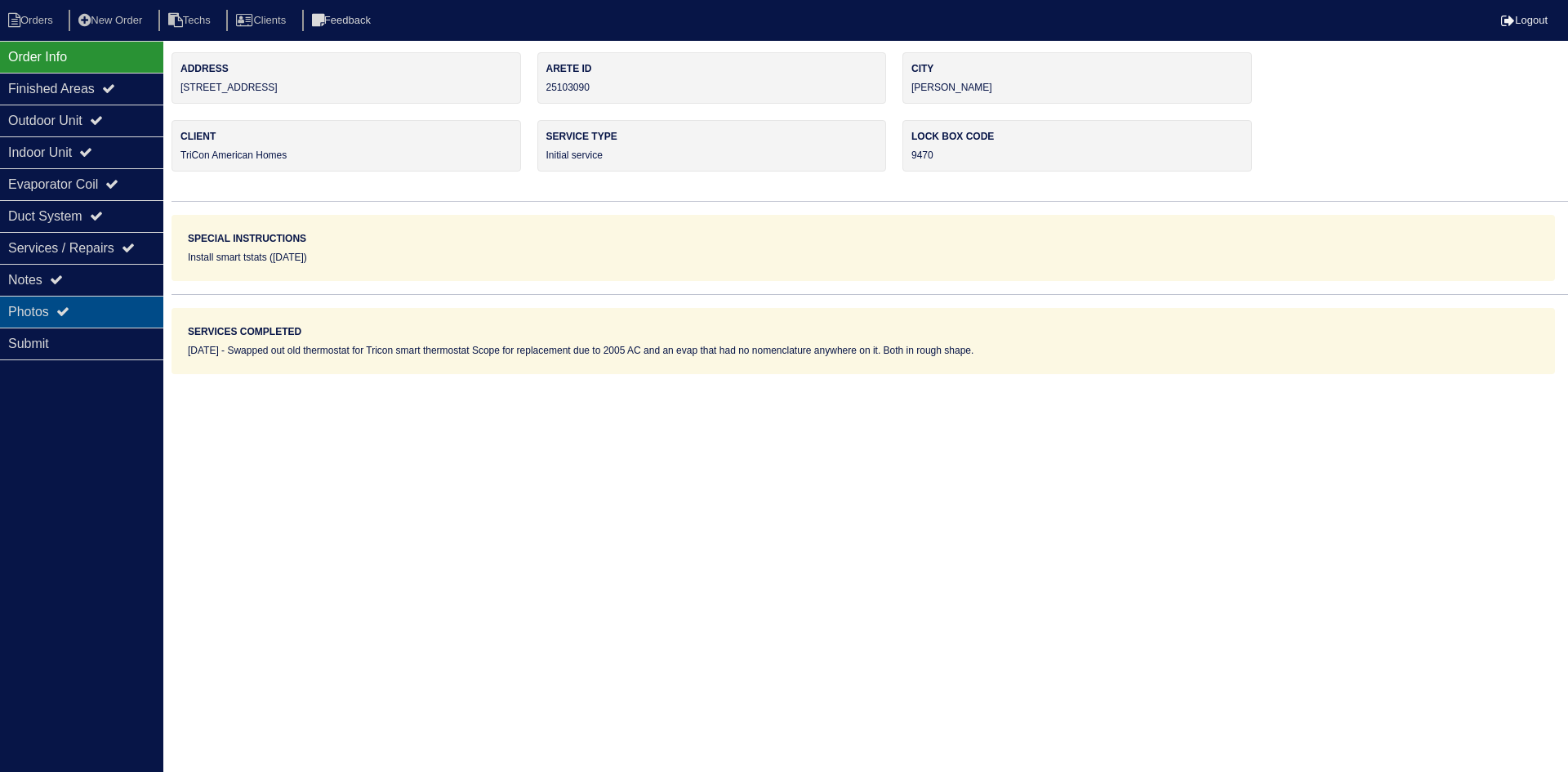
click at [80, 307] on div "Photos" at bounding box center [81, 311] width 163 height 32
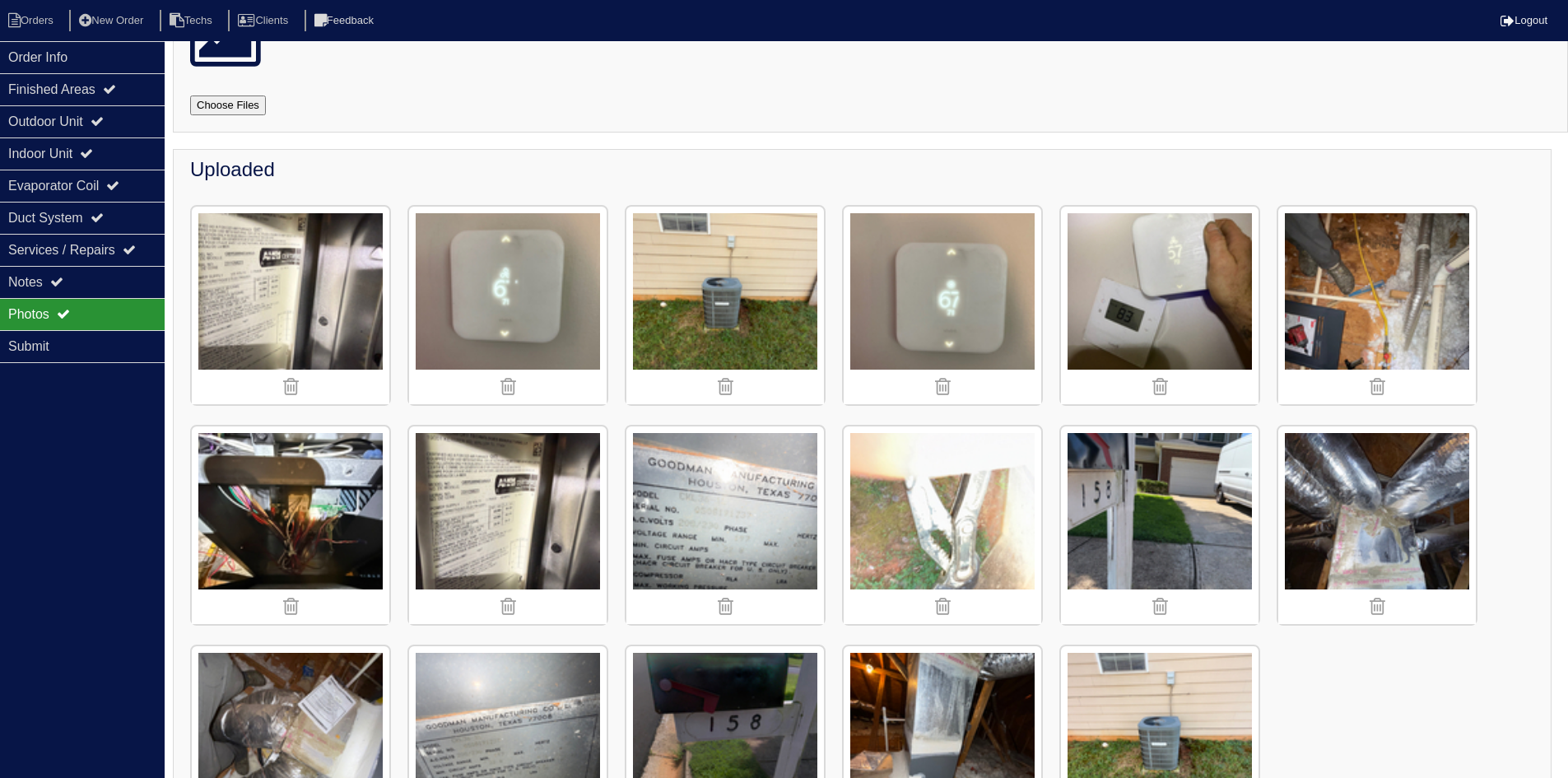
scroll to position [198, 0]
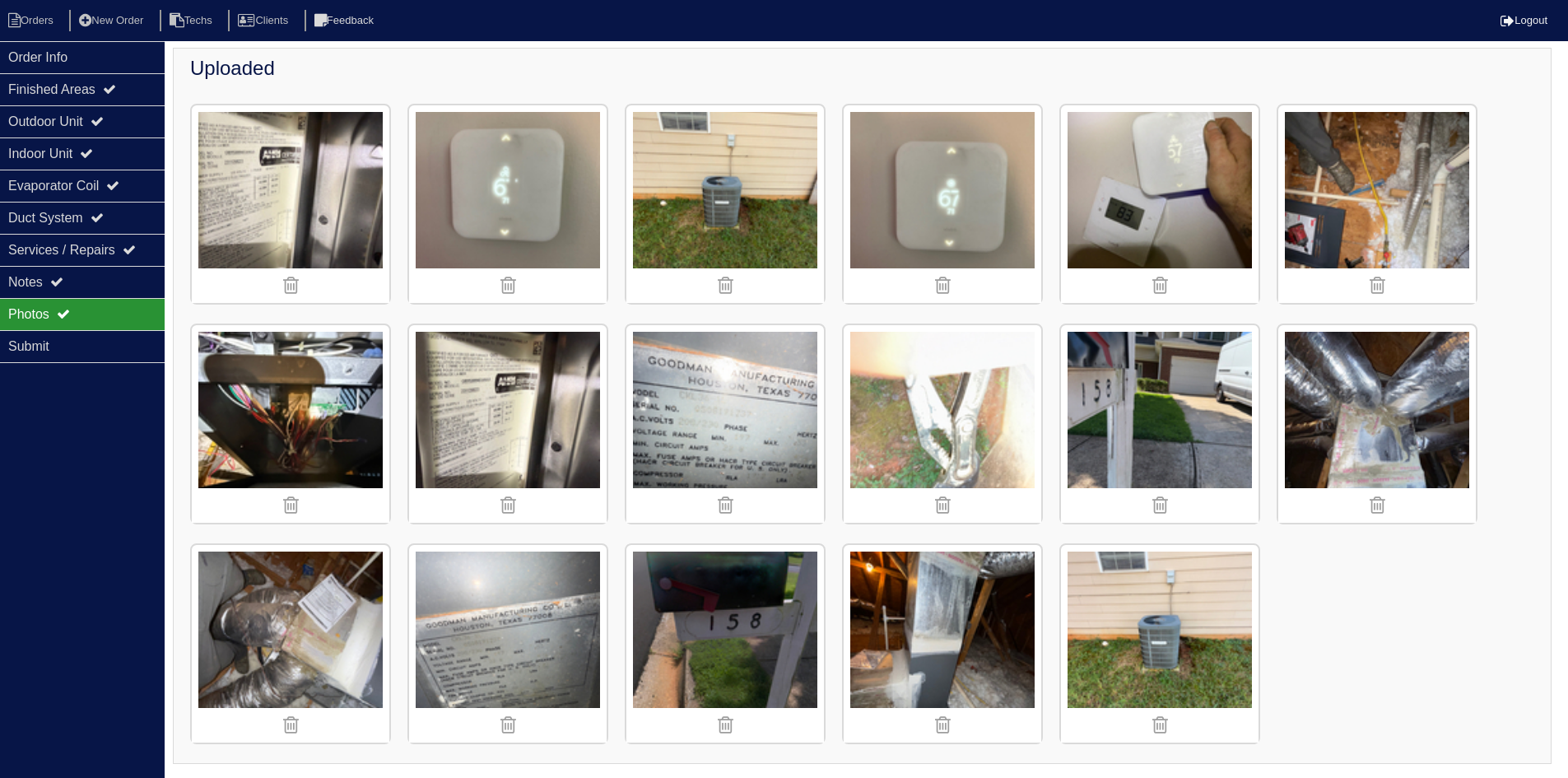
click at [302, 429] on img at bounding box center [290, 424] width 197 height 197
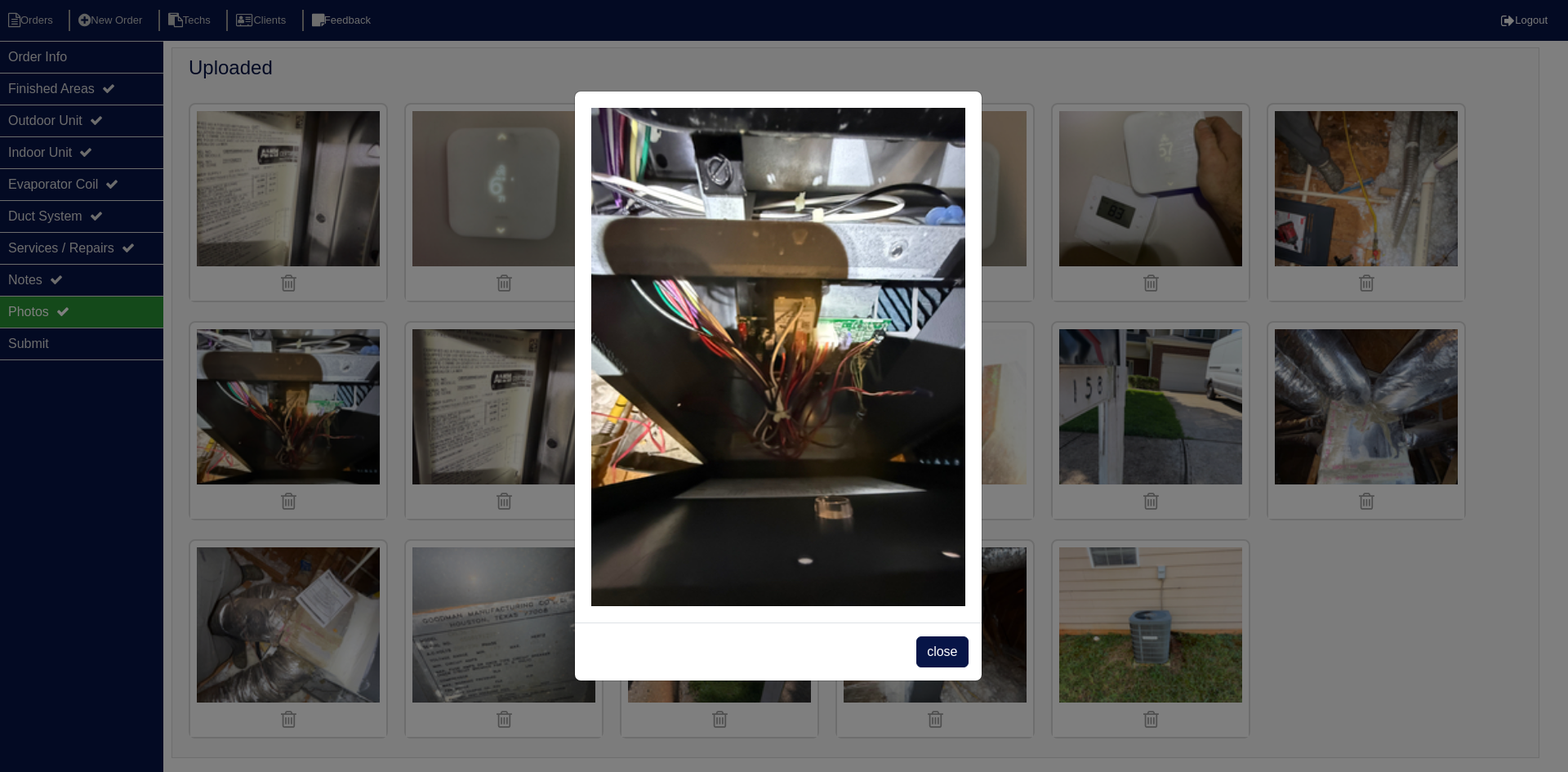
click at [948, 644] on span "close" at bounding box center [942, 652] width 52 height 31
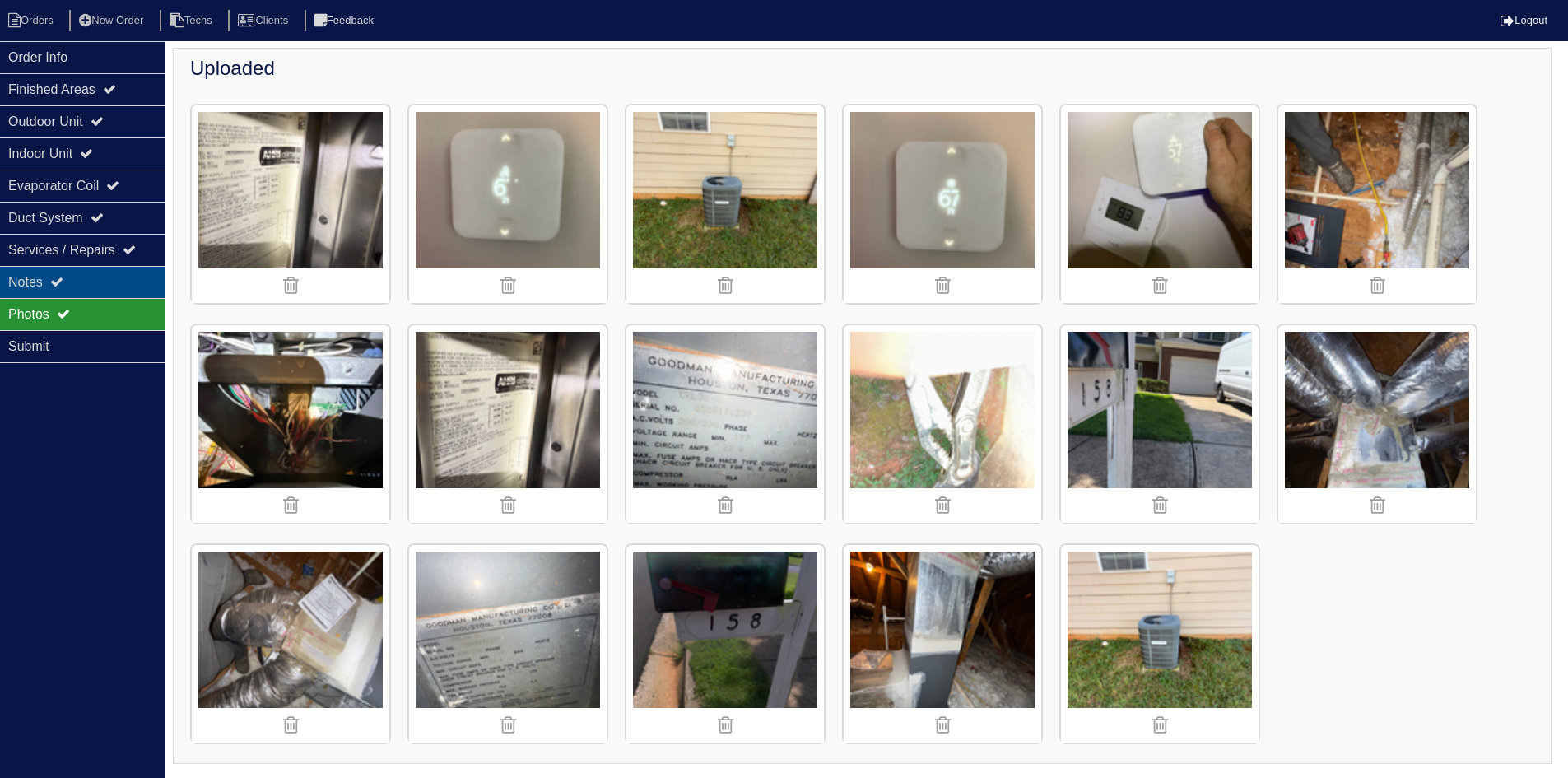
click at [12, 275] on div "Notes" at bounding box center [82, 282] width 164 height 32
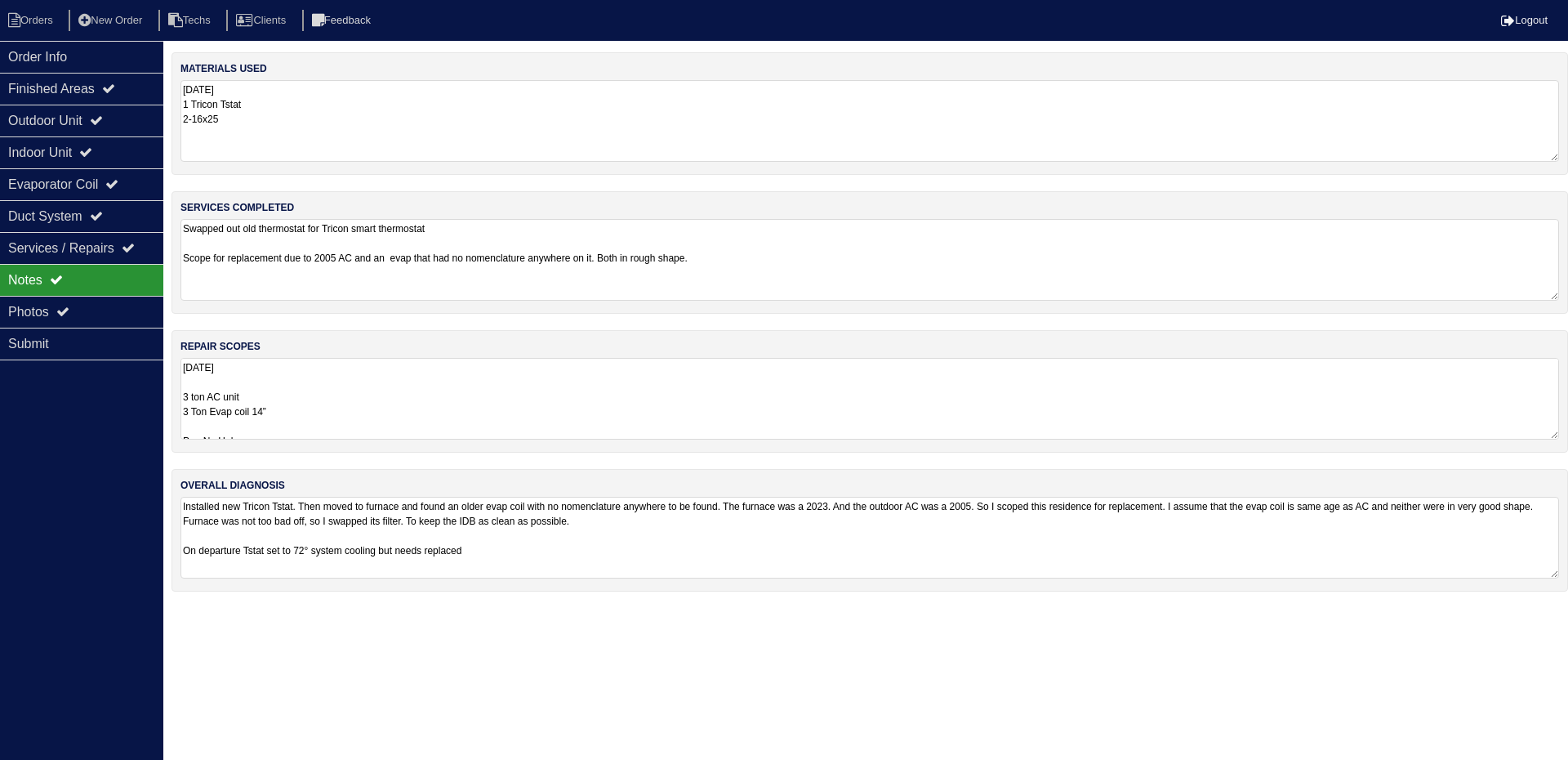
click at [343, 385] on textarea "8.25.25 3 ton AC unit 3 Ton Evap coil 14” Pan No Hole 36x36 Pad Aquaguard Float…" at bounding box center [870, 398] width 1379 height 82
click at [92, 211] on div "Duct System" at bounding box center [81, 216] width 163 height 32
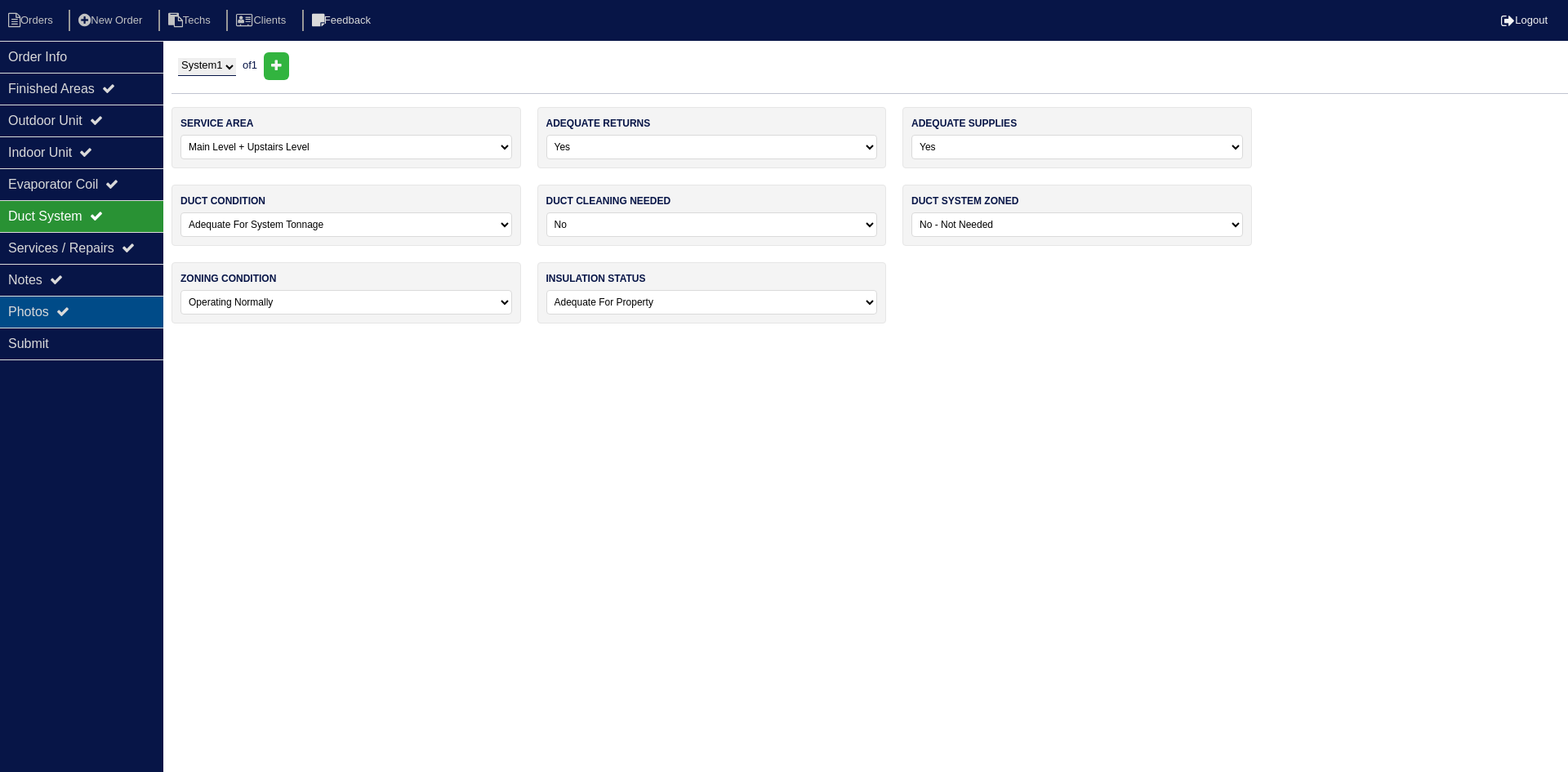
click at [93, 300] on div "Photos" at bounding box center [81, 311] width 163 height 32
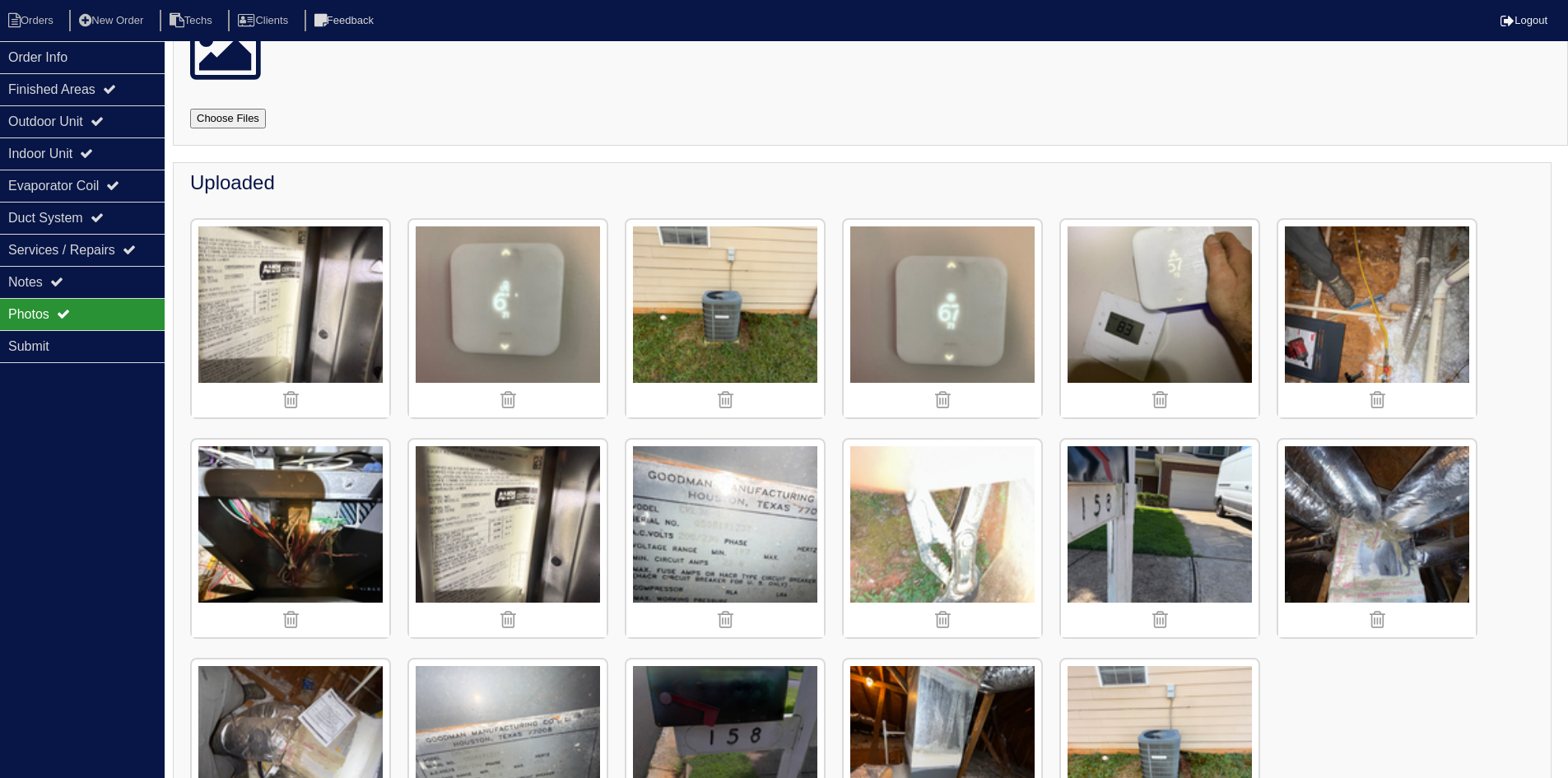
scroll to position [198, 0]
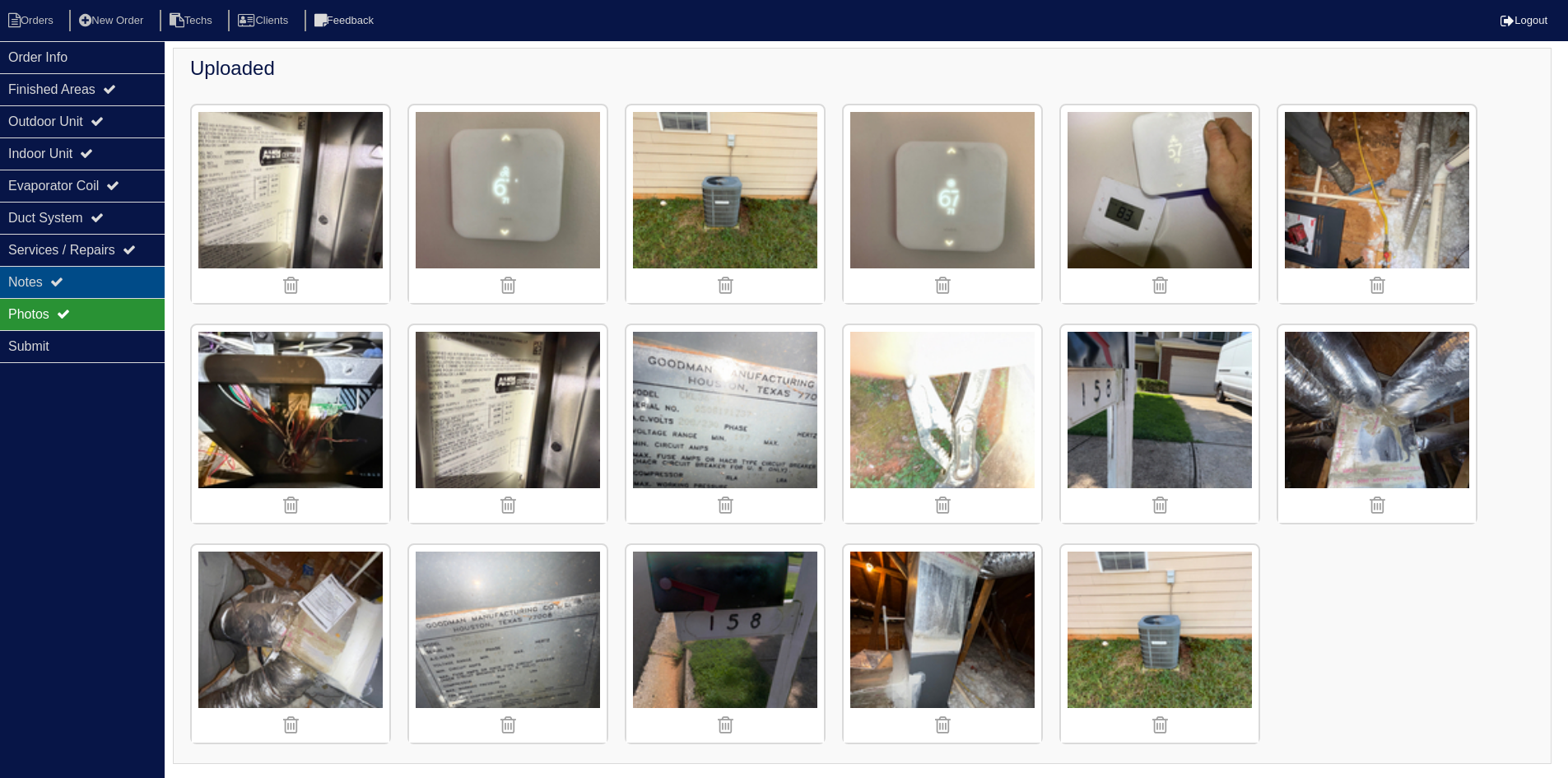
click at [98, 281] on div "Notes" at bounding box center [82, 282] width 164 height 32
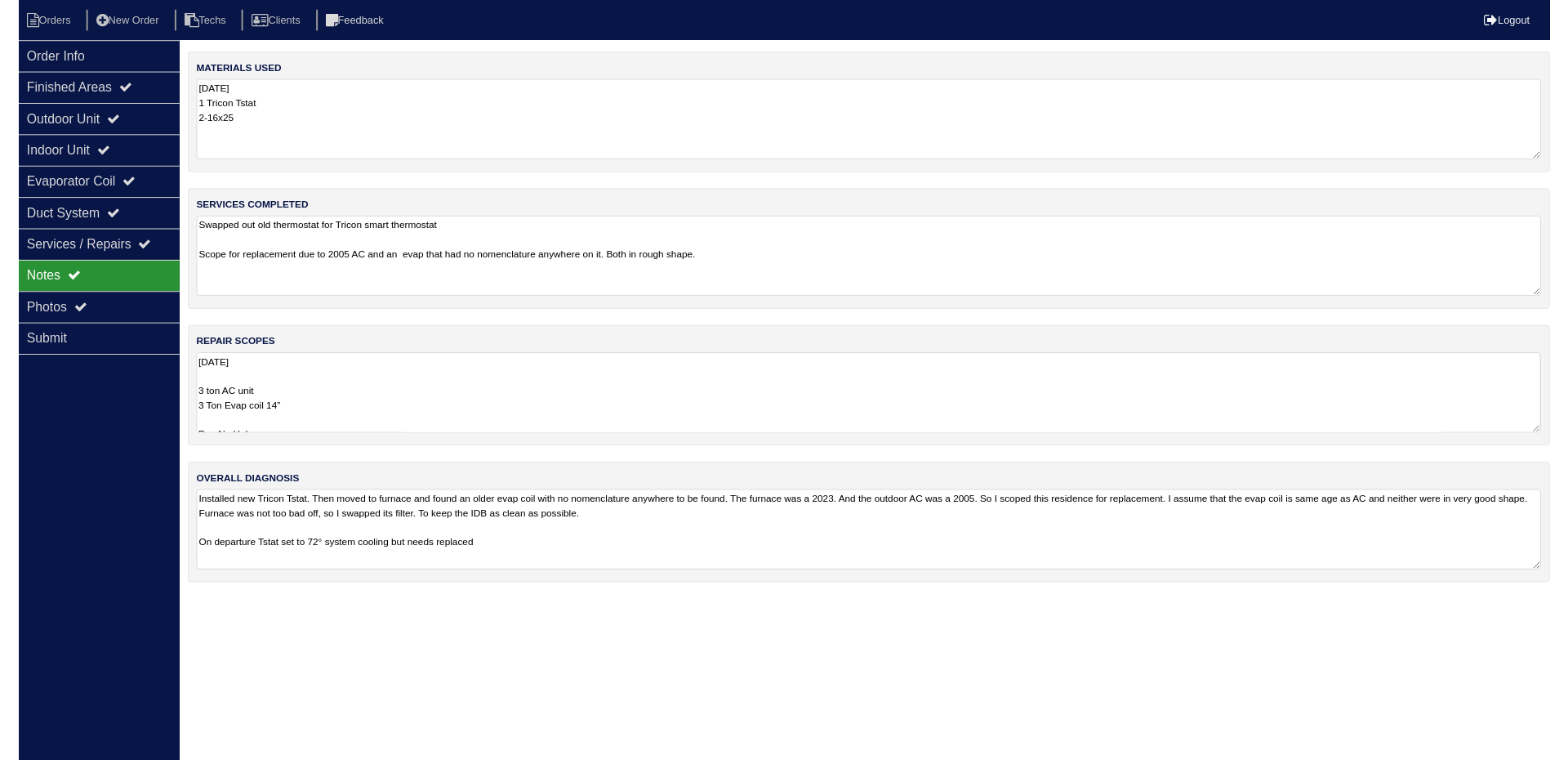
scroll to position [0, 0]
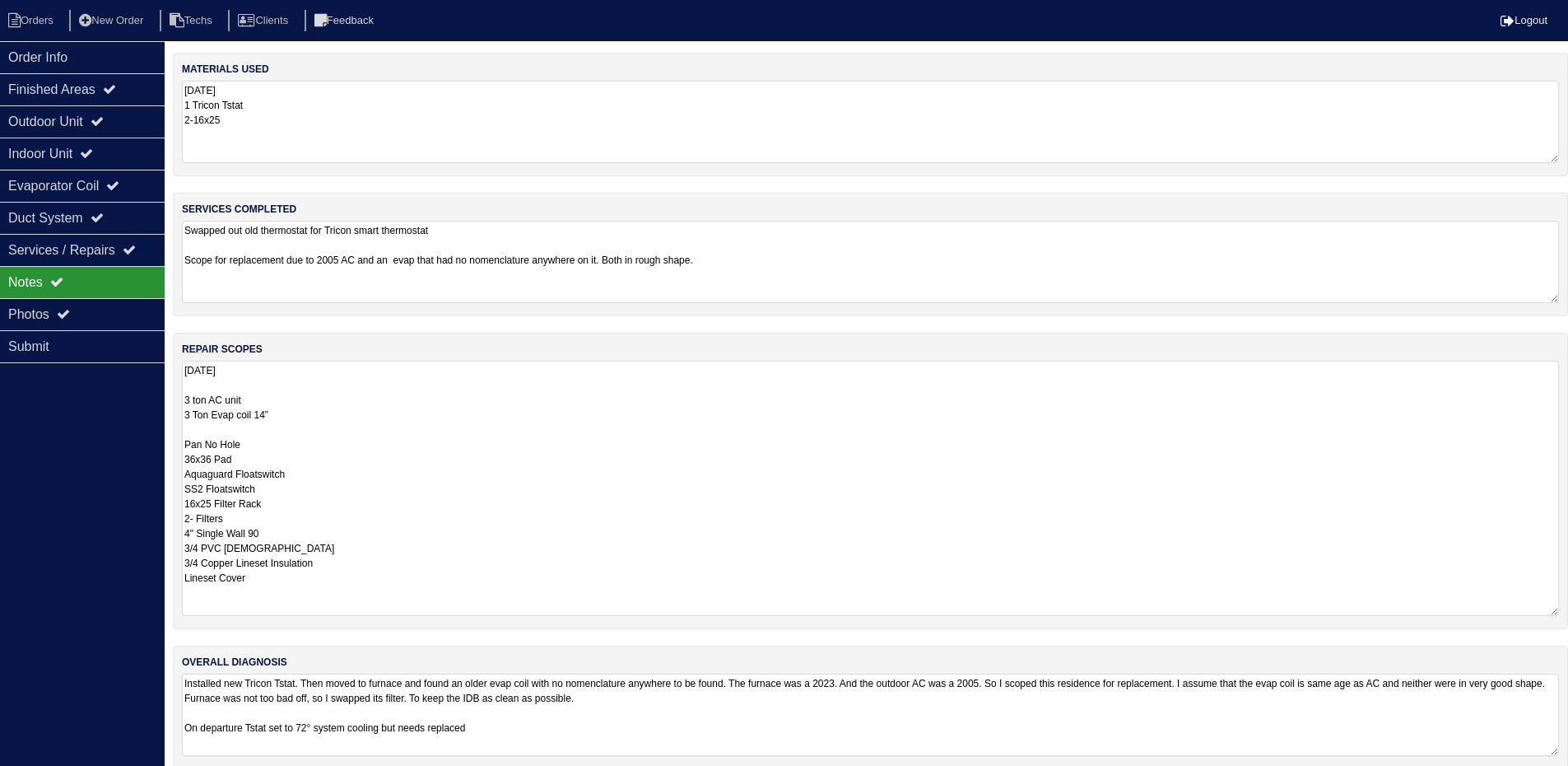
click at [367, 402] on textarea "8.25.25 3 ton AC unit 3 Ton Evap coil 14” Pan No Hole 36x36 Pad Aquaguard Float…" at bounding box center [870, 488] width 1377 height 255
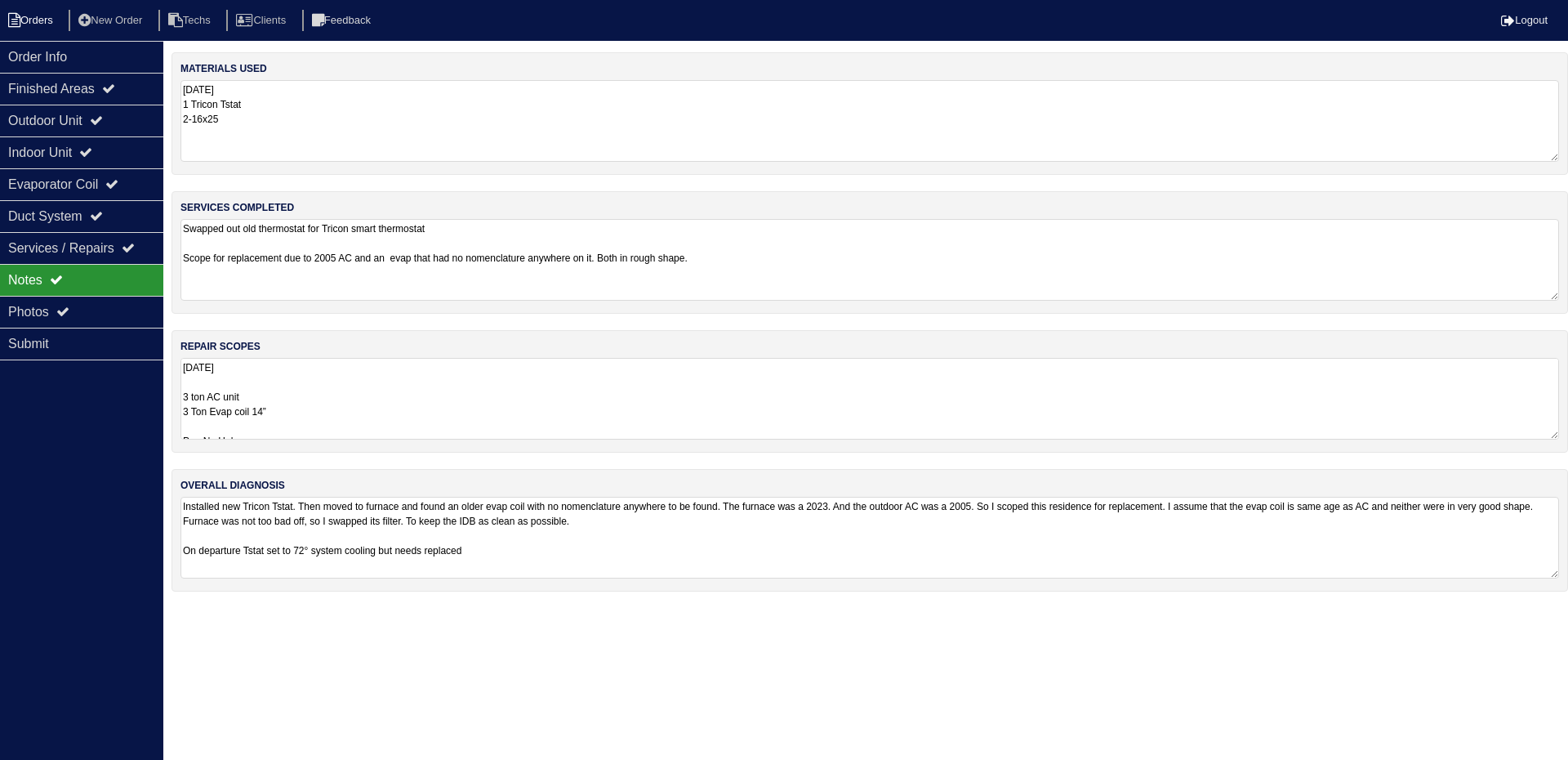
click at [45, 20] on li "Orders" at bounding box center [33, 20] width 66 height 22
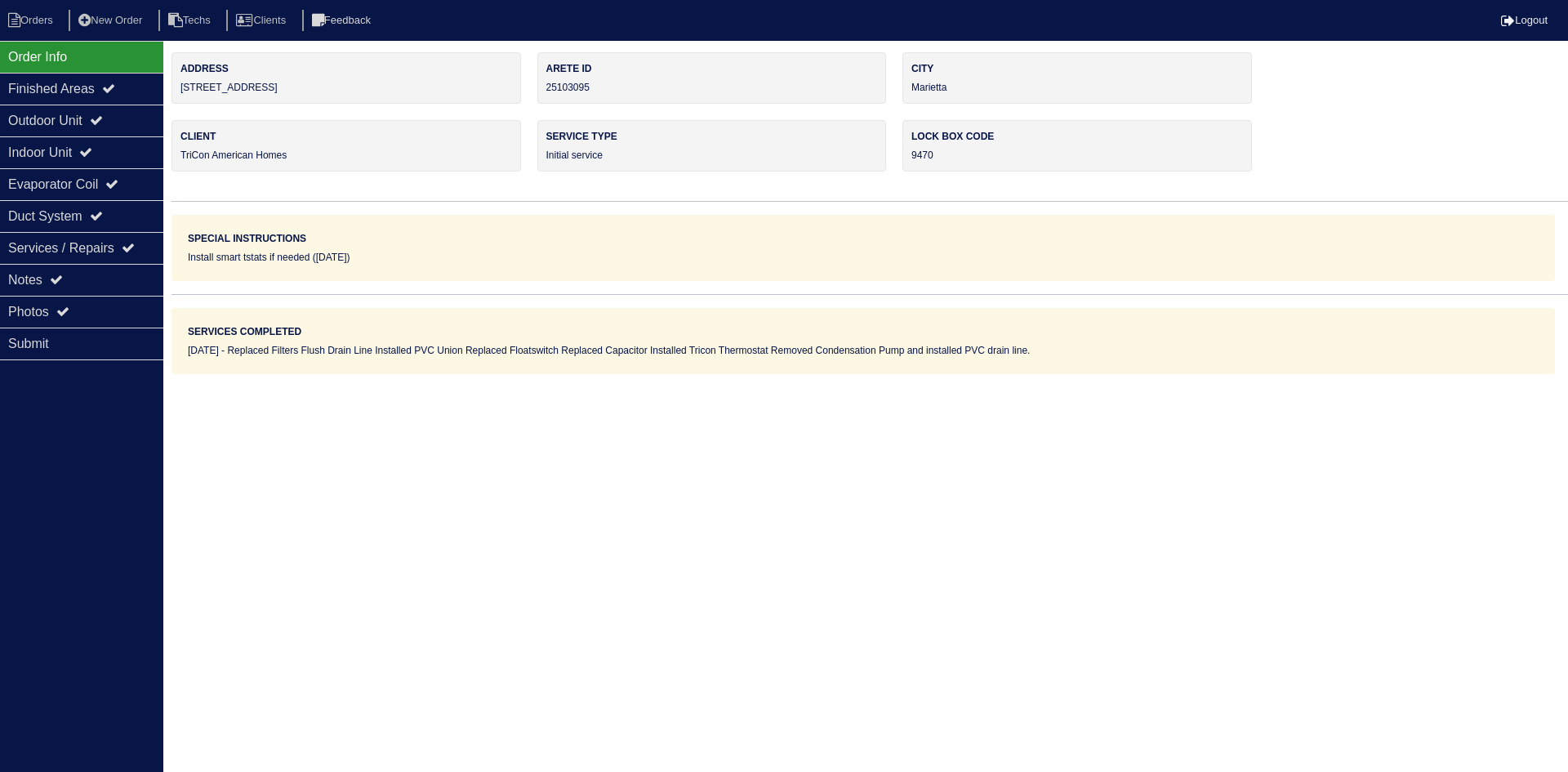
drag, startPoint x: 305, startPoint y: 86, endPoint x: 177, endPoint y: 92, distance: 128.1
click at [177, 92] on div "Address [STREET_ADDRESS]" at bounding box center [346, 78] width 349 height 52
click at [75, 269] on div "Notes" at bounding box center [81, 279] width 163 height 32
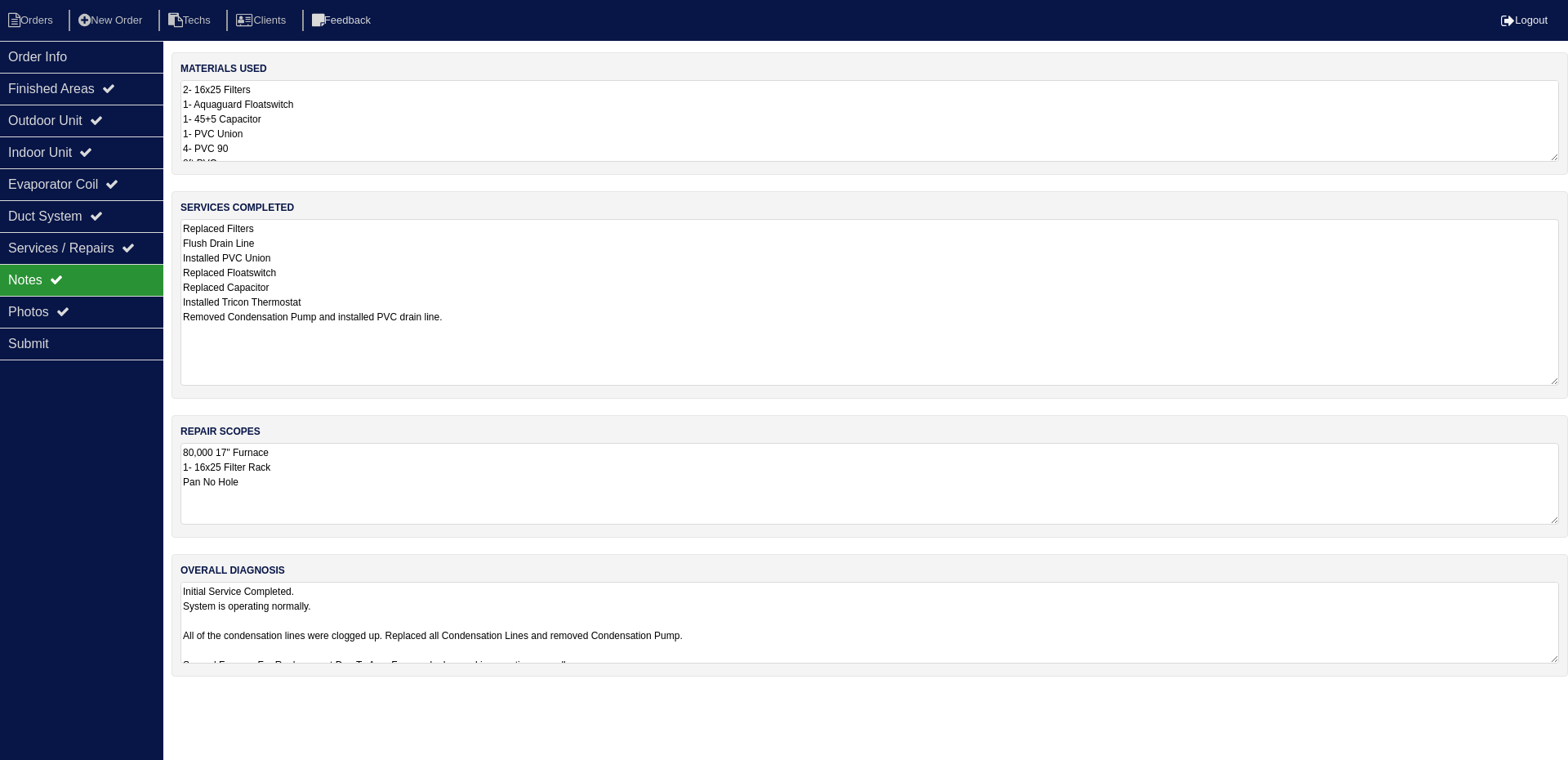
drag, startPoint x: 1555, startPoint y: 293, endPoint x: 1552, endPoint y: 377, distance: 84.1
click at [1552, 377] on textarea "Replaced Filters Flush Drain Line Installed PVC Union Replaced Floatswitch Repl…" at bounding box center [870, 302] width 1379 height 166
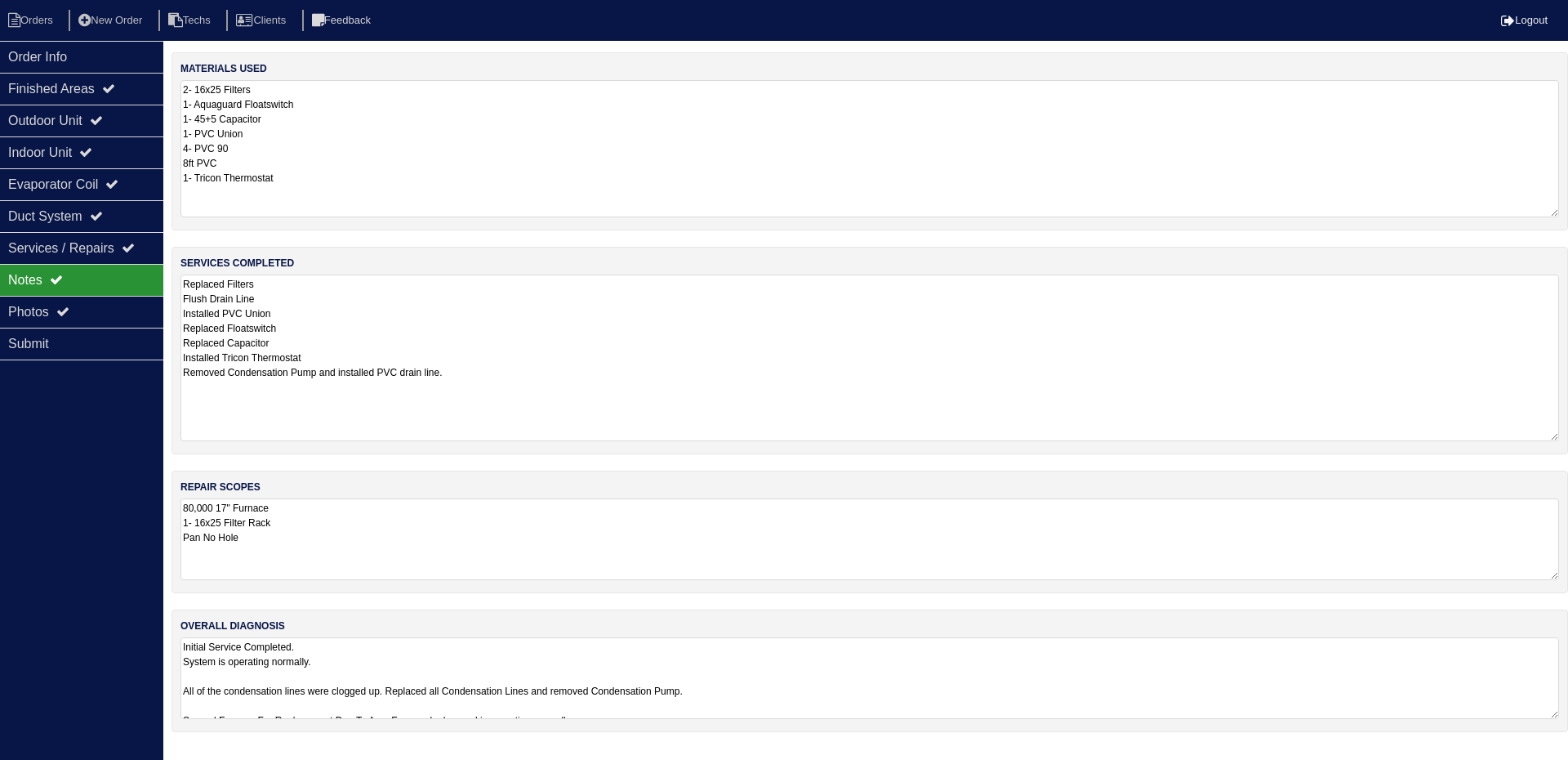
drag, startPoint x: 1551, startPoint y: 153, endPoint x: 1558, endPoint y: 209, distance: 56.4
click at [1558, 209] on textarea "2- 16x25 Filters 1- Aquaguard Floatswitch 1- 45+5 Capacitor 1- PVC Union 4- PVC…" at bounding box center [870, 148] width 1379 height 137
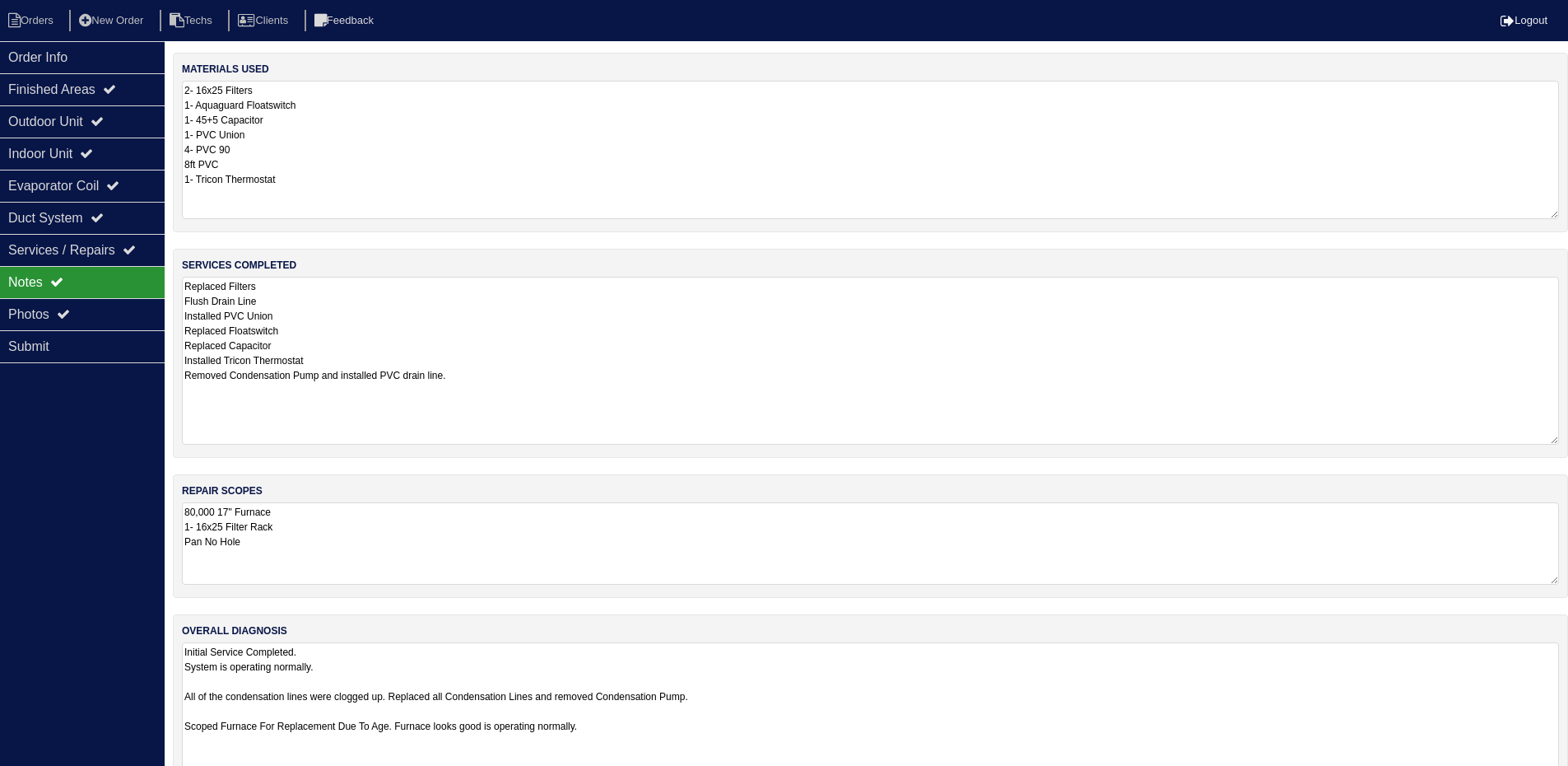
drag, startPoint x: 1567, startPoint y: 721, endPoint x: 1566, endPoint y: 811, distance: 90.0
click at [1566, 778] on html "Orders New Order Techs Clients Feedback Logout Orders New Order Users Clients M…" at bounding box center [784, 423] width 1568 height 847
click at [63, 149] on div "Indoor Unit" at bounding box center [82, 153] width 164 height 32
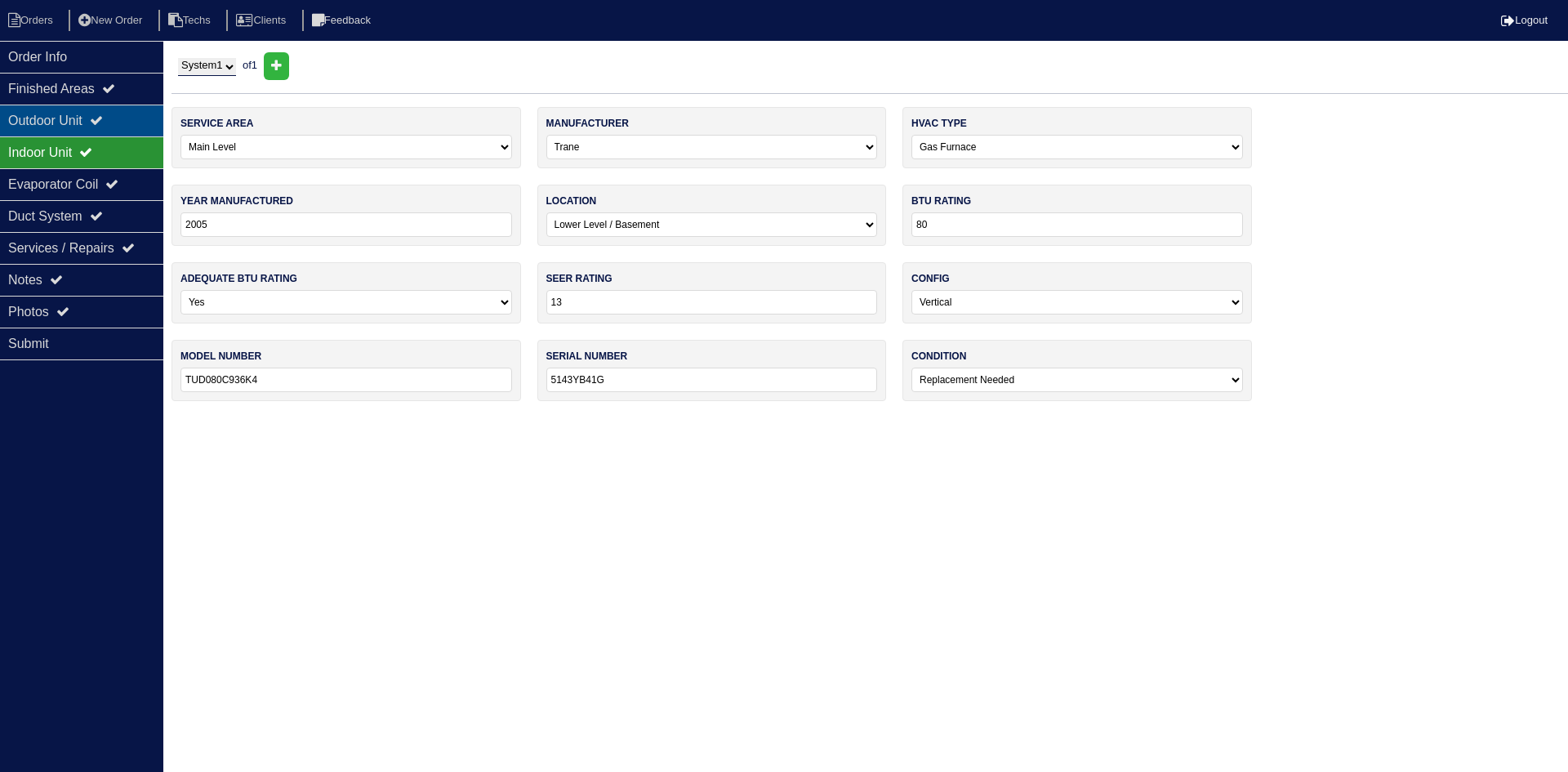
click at [75, 120] on div "Outdoor Unit" at bounding box center [81, 120] width 163 height 32
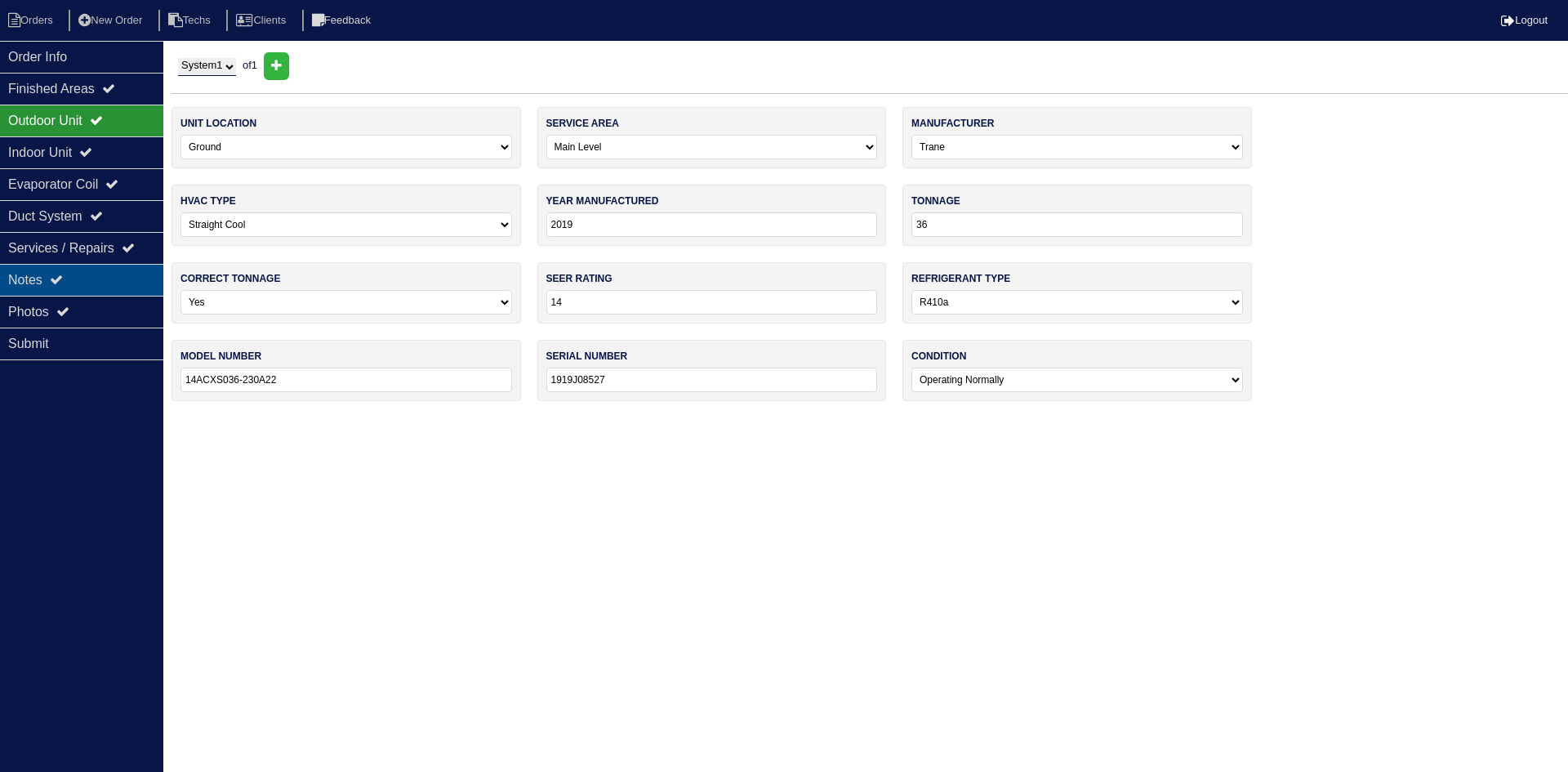
click at [85, 275] on div "Notes" at bounding box center [81, 279] width 163 height 32
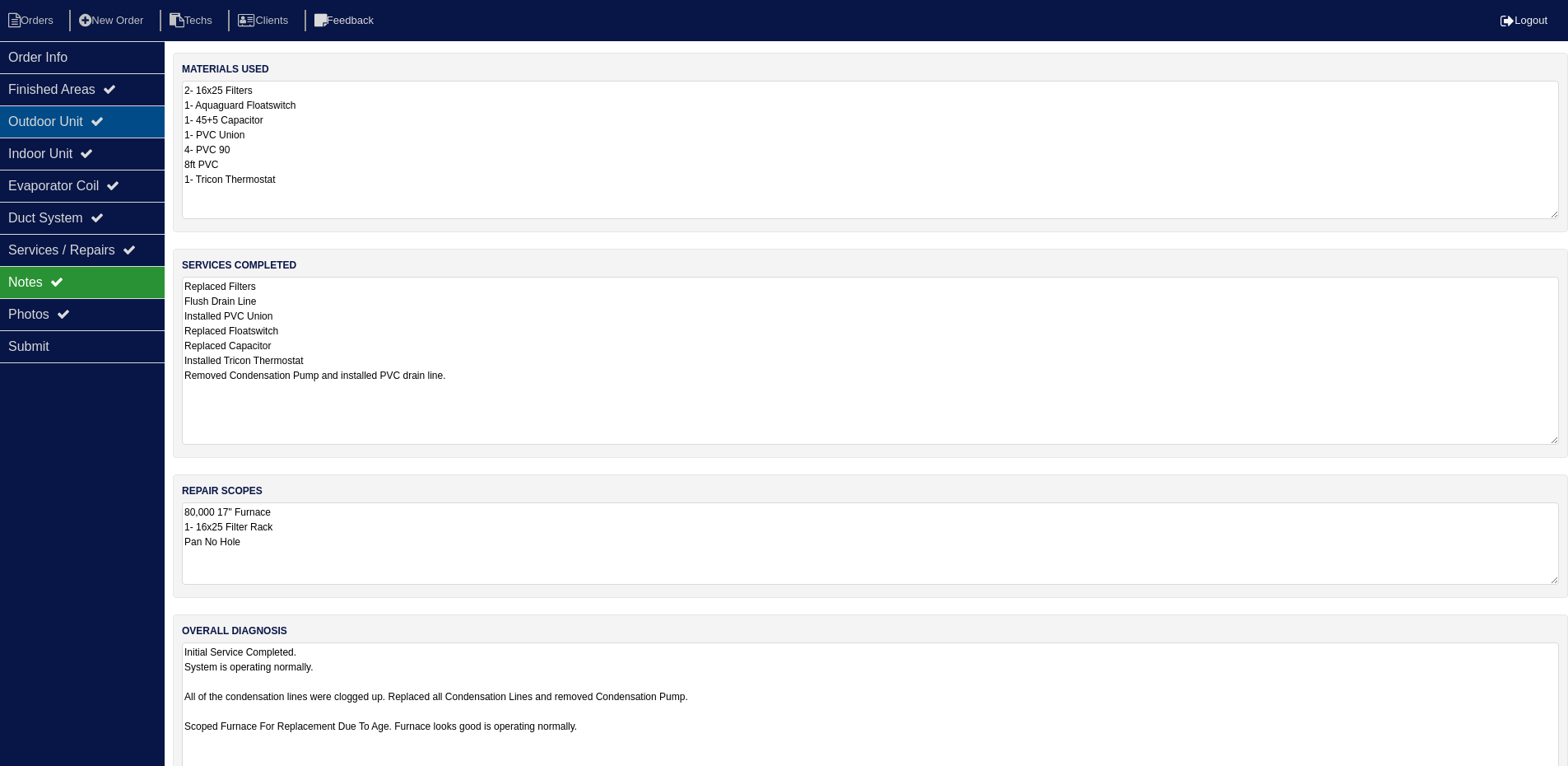
click at [89, 121] on div "Outdoor Unit" at bounding box center [82, 121] width 164 height 32
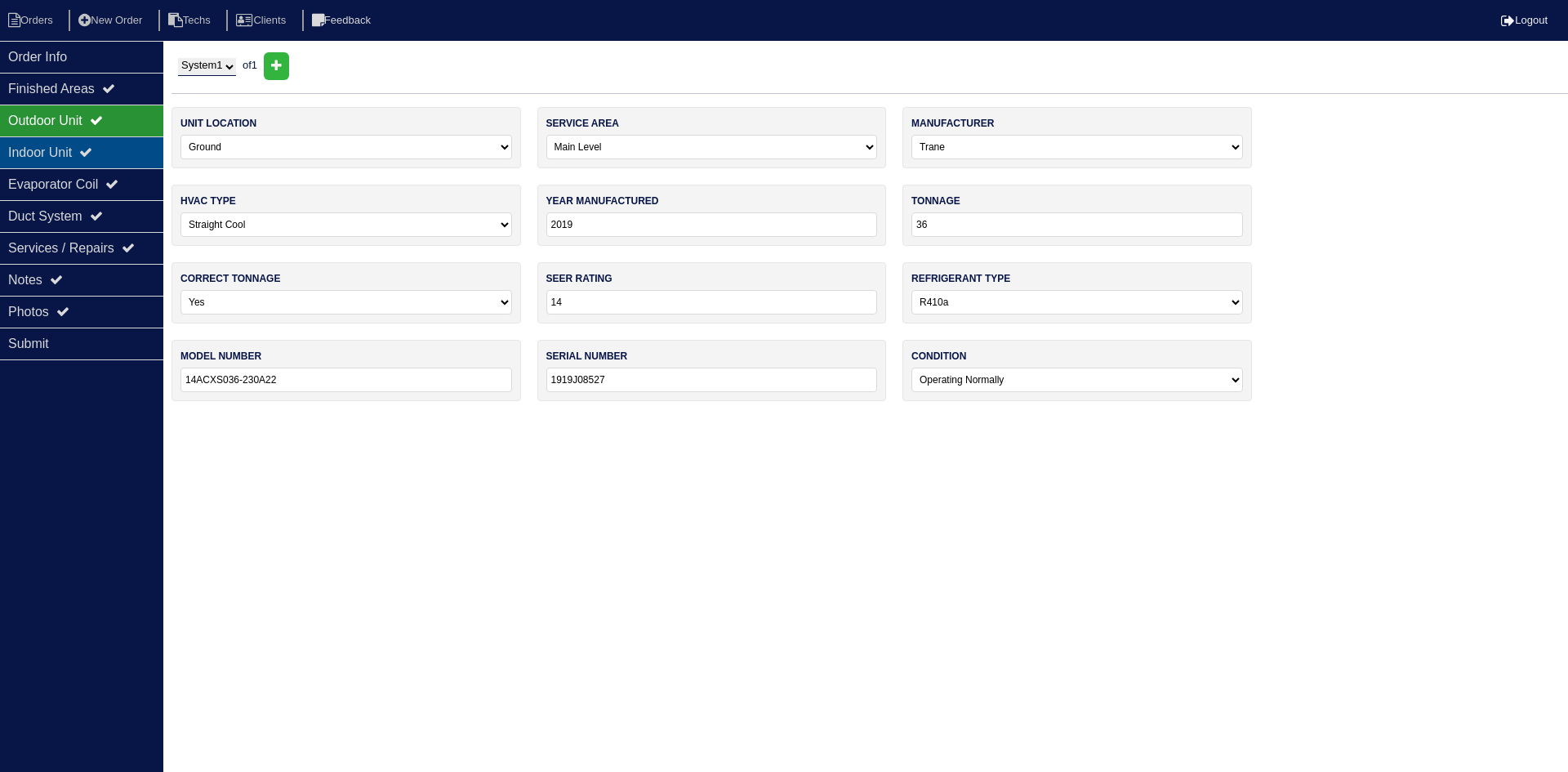
click at [89, 154] on div "Indoor Unit" at bounding box center [81, 152] width 163 height 32
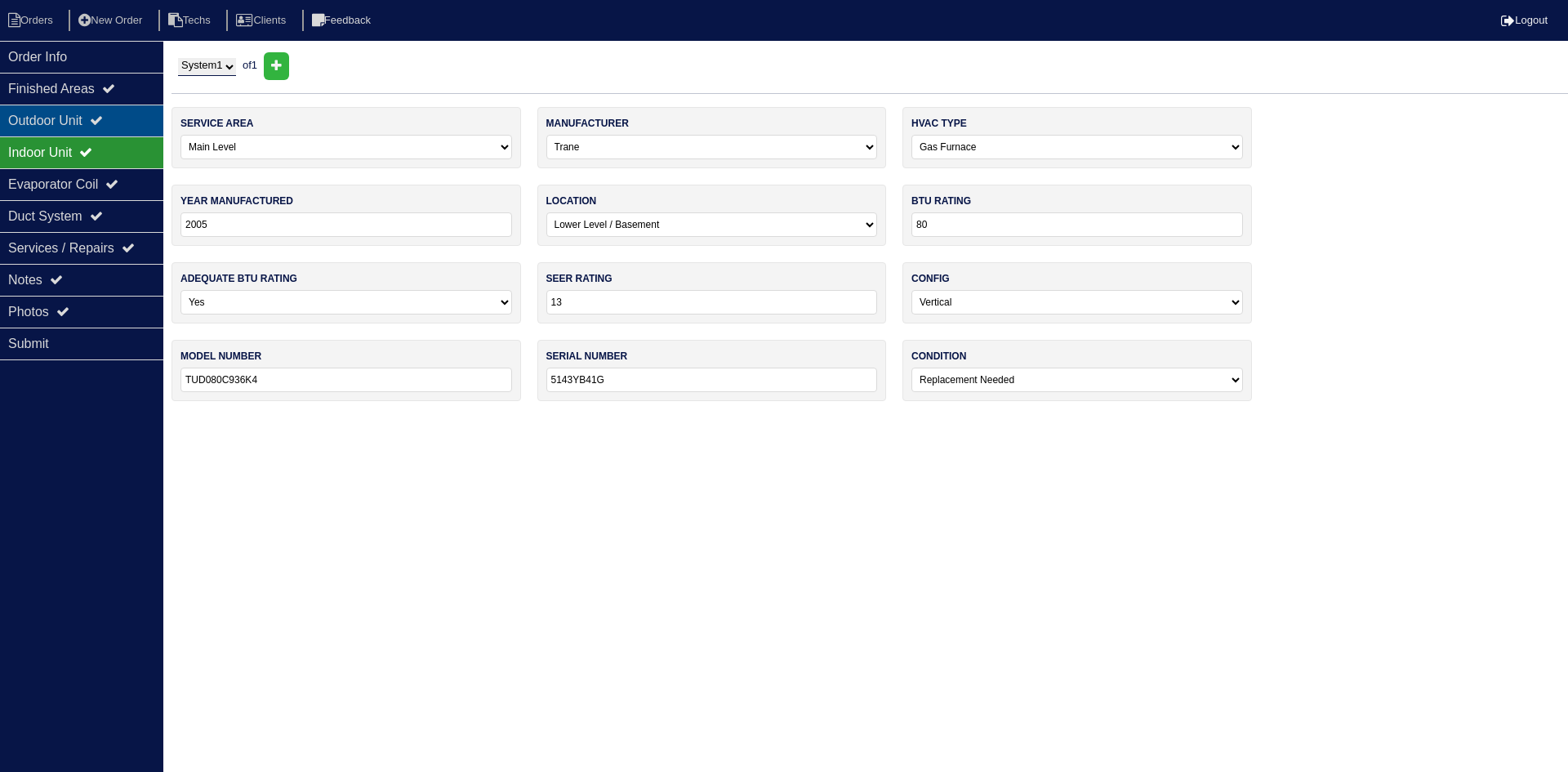
click at [105, 112] on div "Outdoor Unit" at bounding box center [81, 120] width 163 height 32
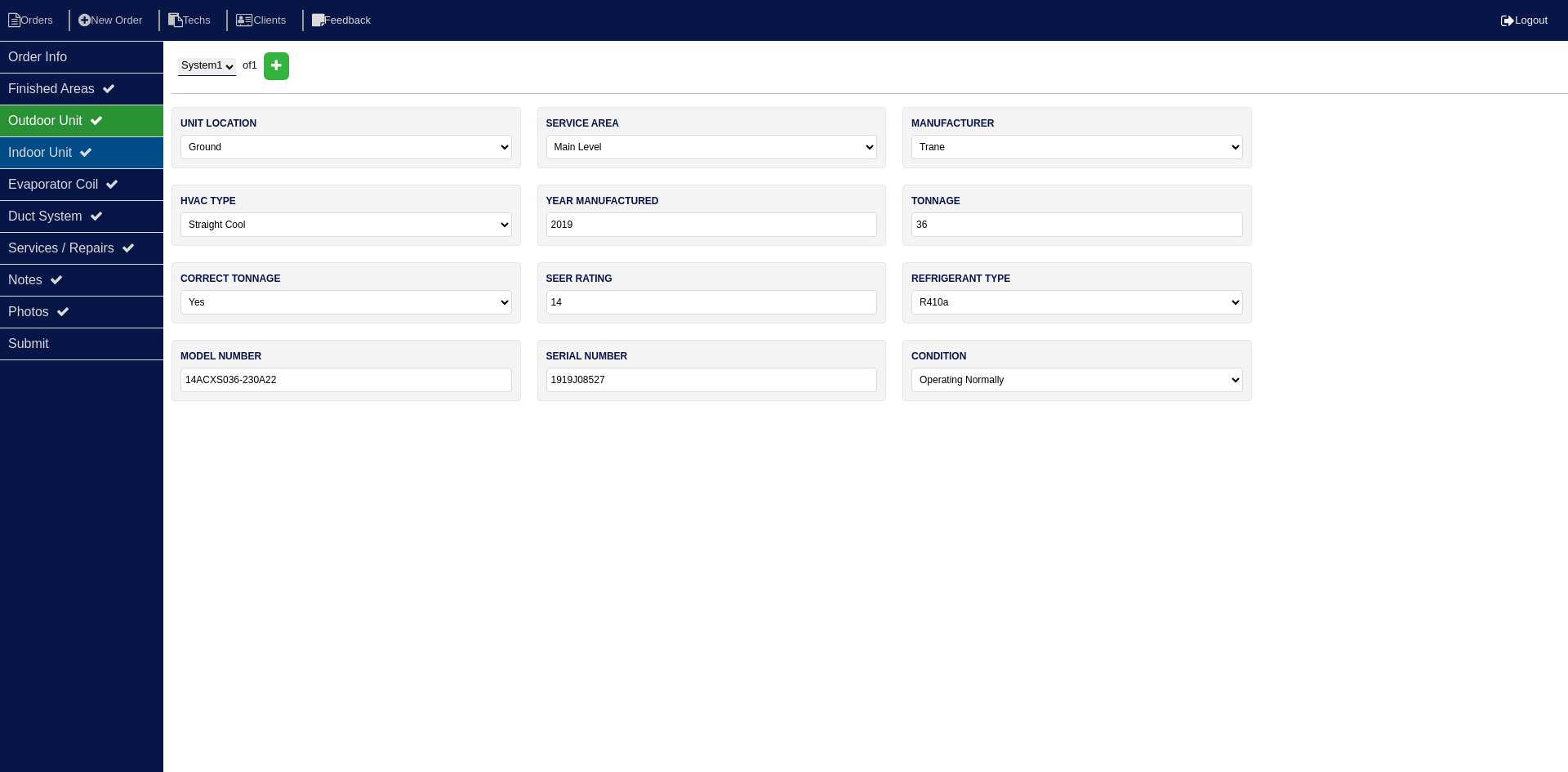
click at [130, 149] on div "Indoor Unit" at bounding box center [81, 152] width 163 height 32
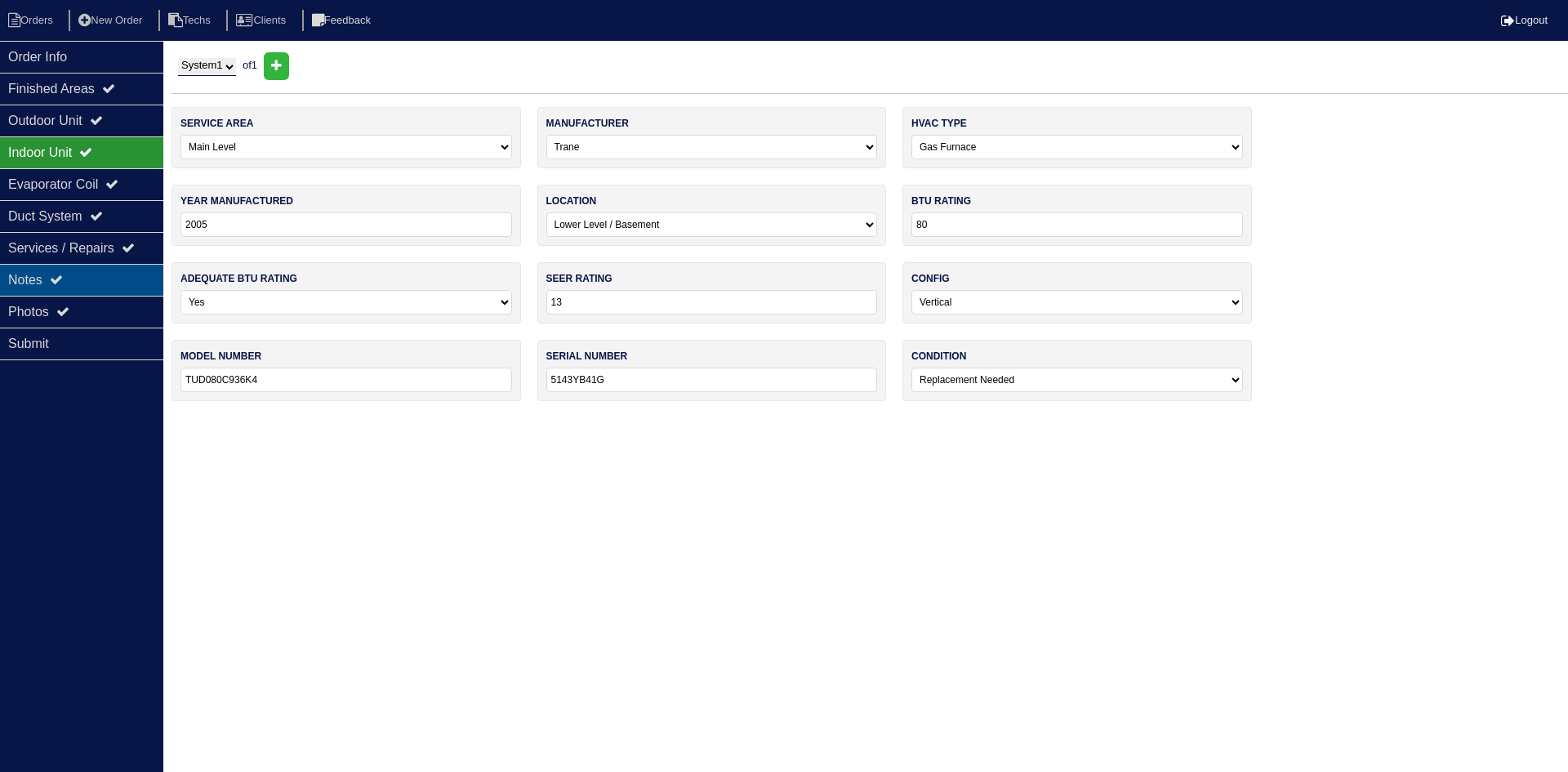
click at [115, 286] on div "Notes" at bounding box center [81, 279] width 163 height 32
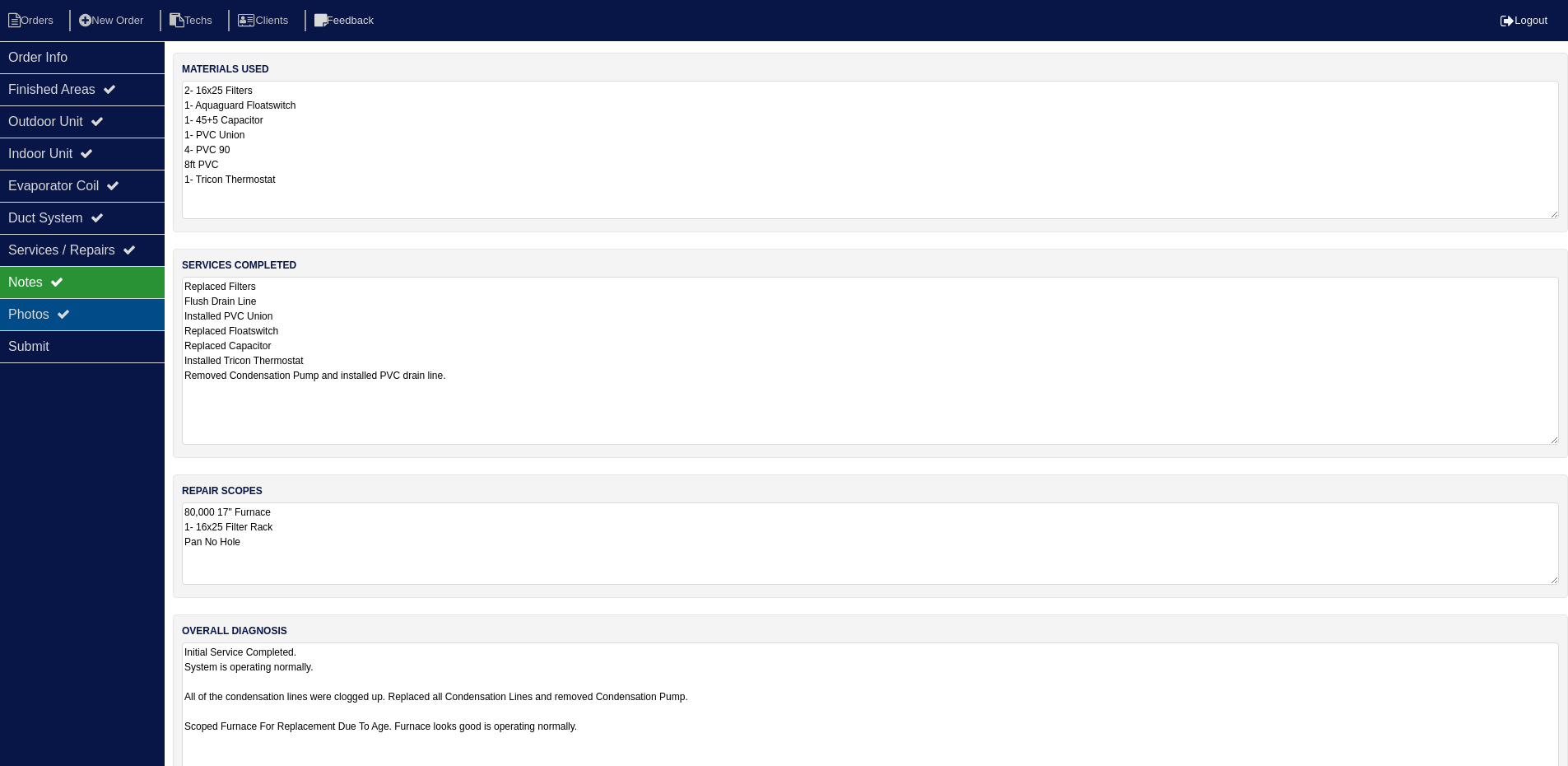
click at [93, 312] on div "Photos" at bounding box center [82, 314] width 164 height 32
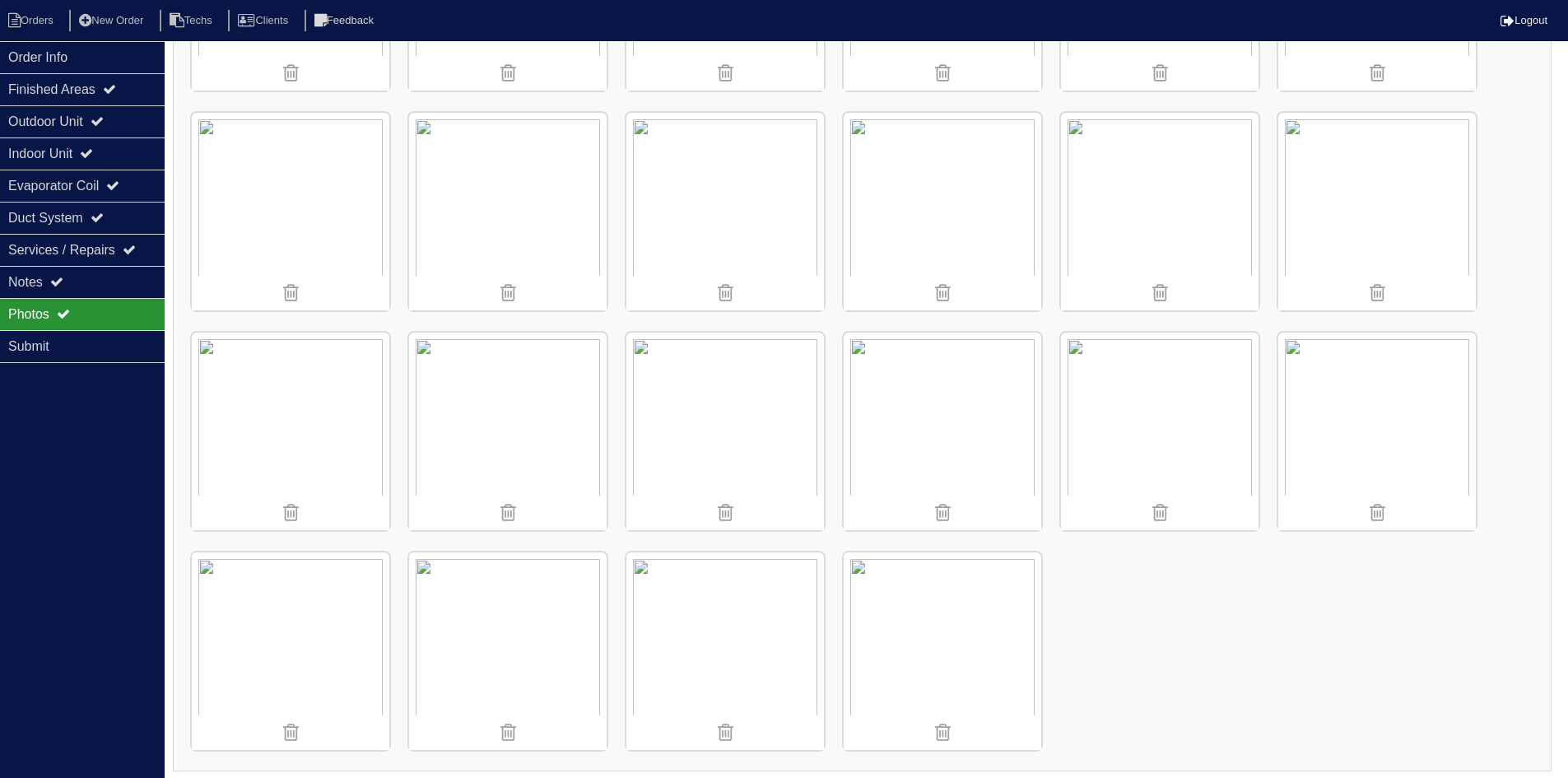
scroll to position [1511, 0]
click at [520, 395] on img at bounding box center [507, 429] width 197 height 197
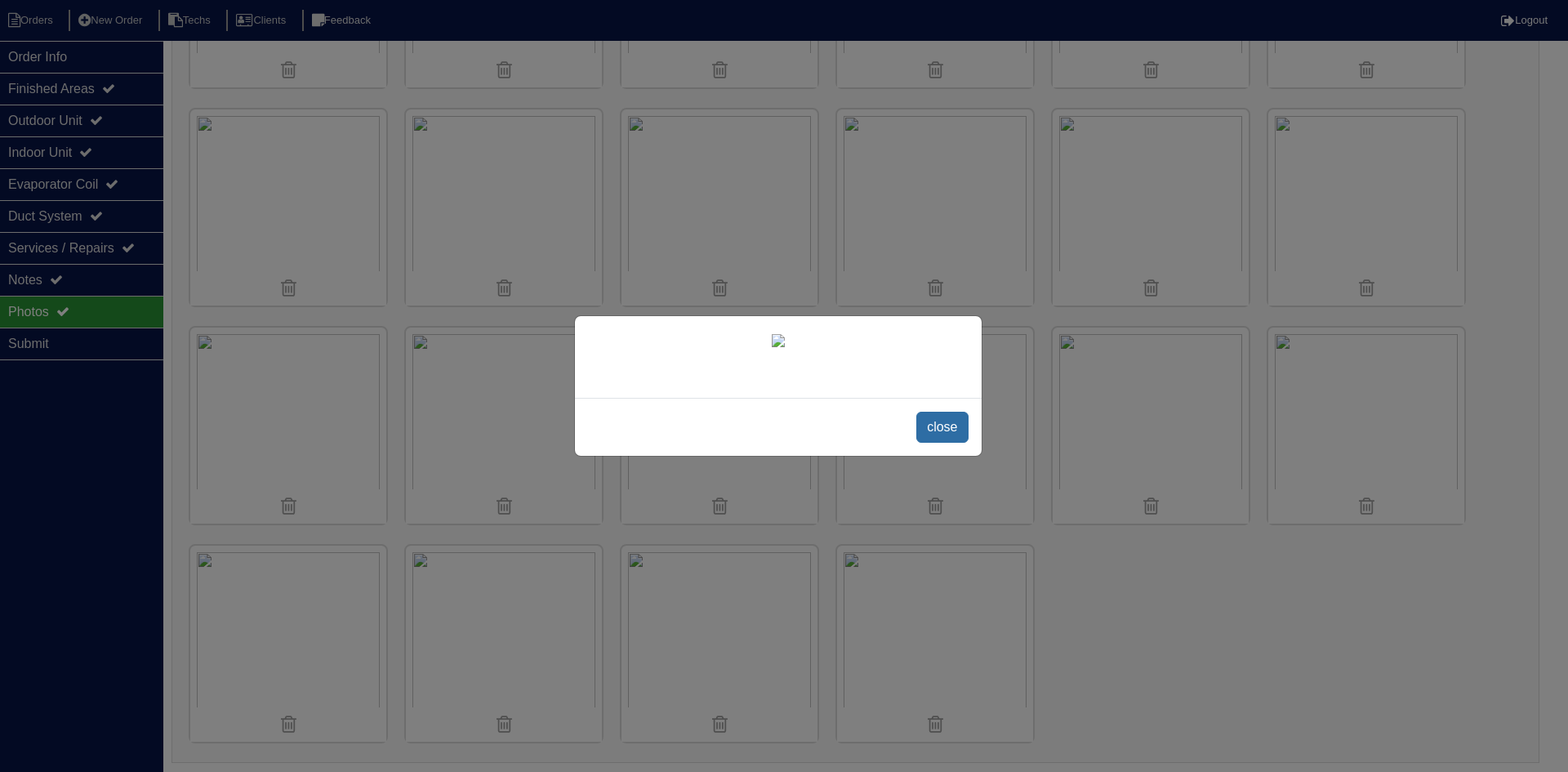
click at [937, 428] on span "close" at bounding box center [942, 427] width 52 height 31
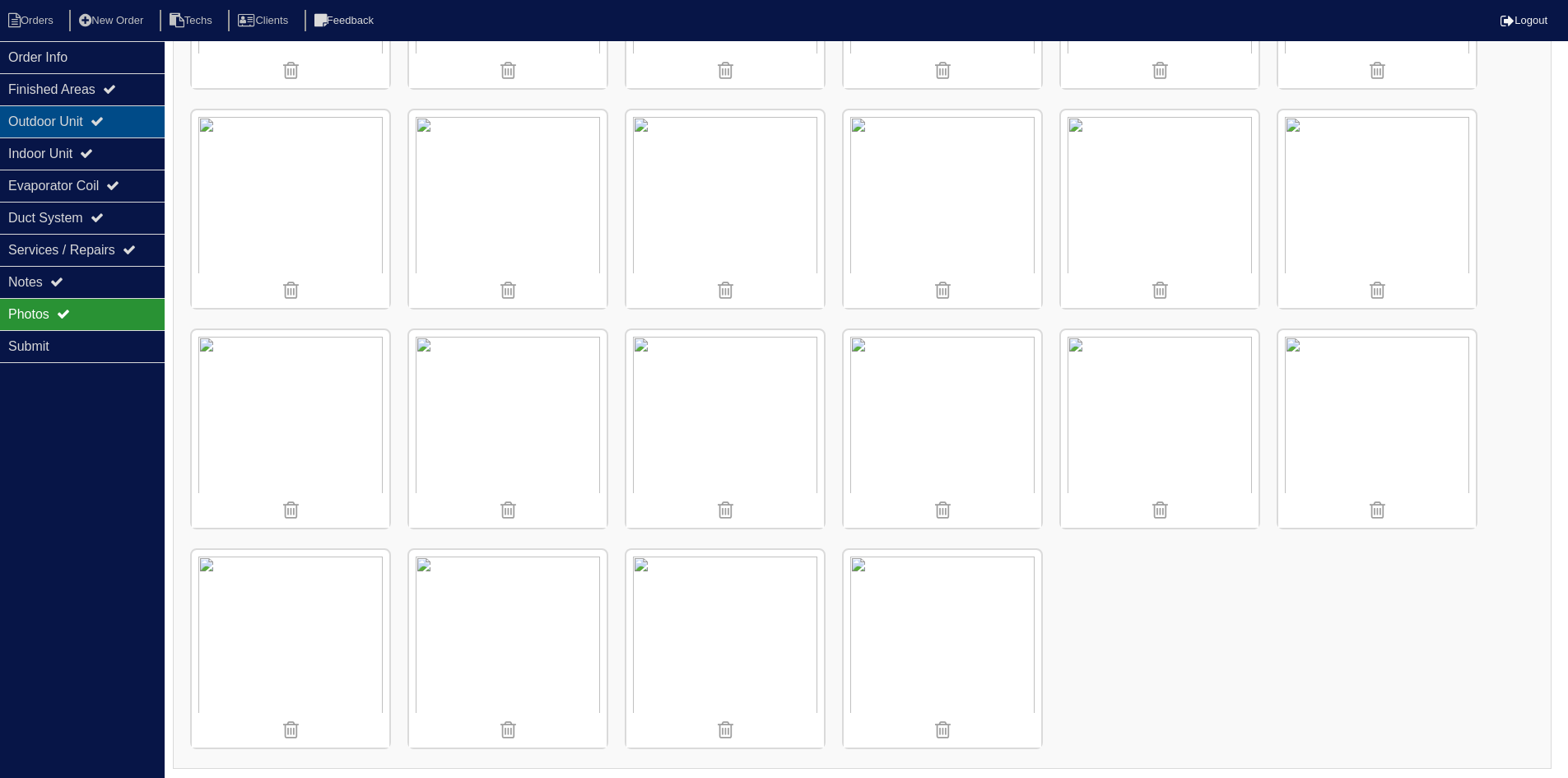
drag, startPoint x: 88, startPoint y: 121, endPoint x: 88, endPoint y: 130, distance: 9.0
click at [88, 121] on div "Outdoor Unit" at bounding box center [82, 121] width 164 height 32
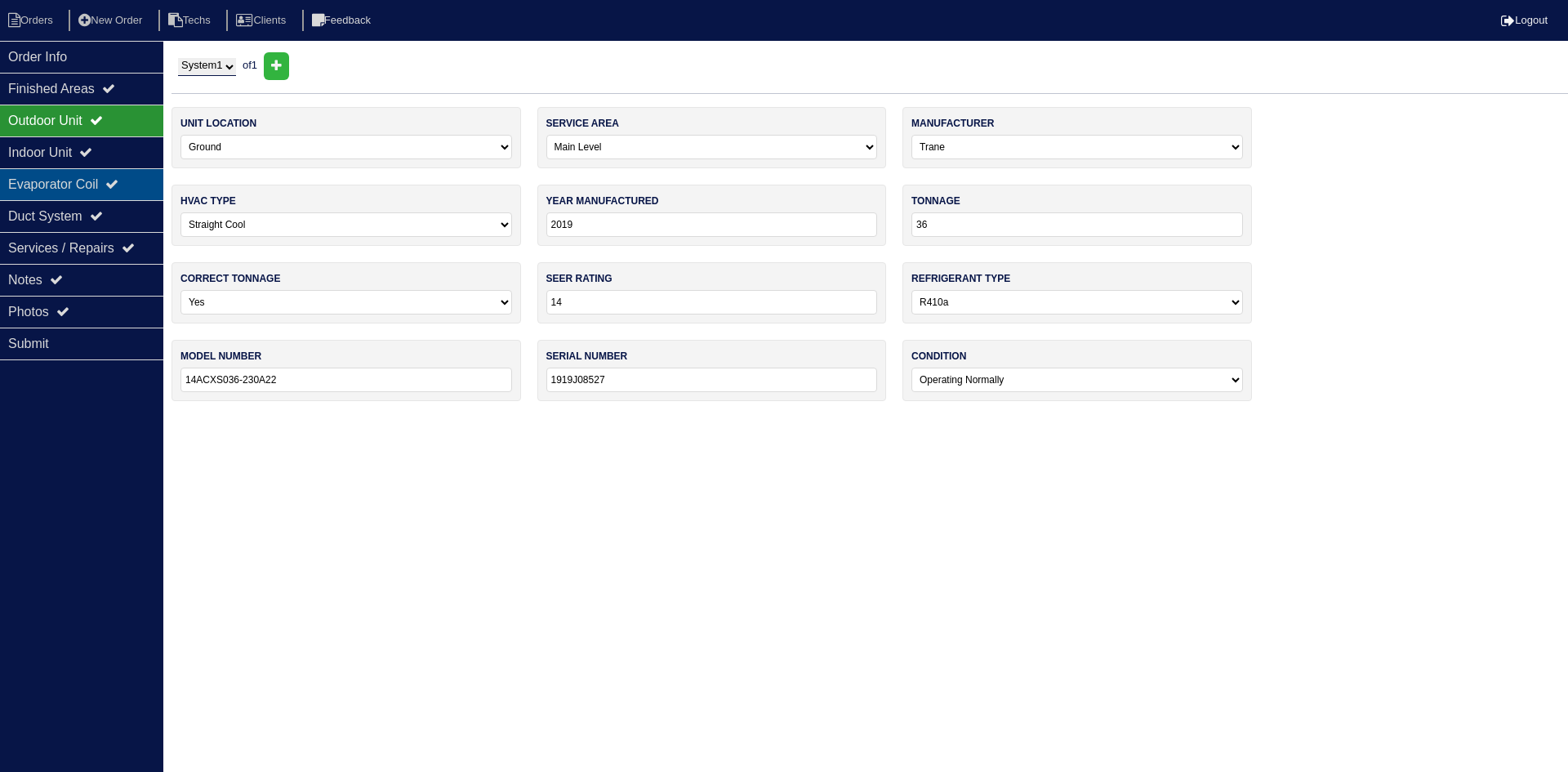
click at [95, 187] on div "Evaporator Coil" at bounding box center [81, 184] width 163 height 32
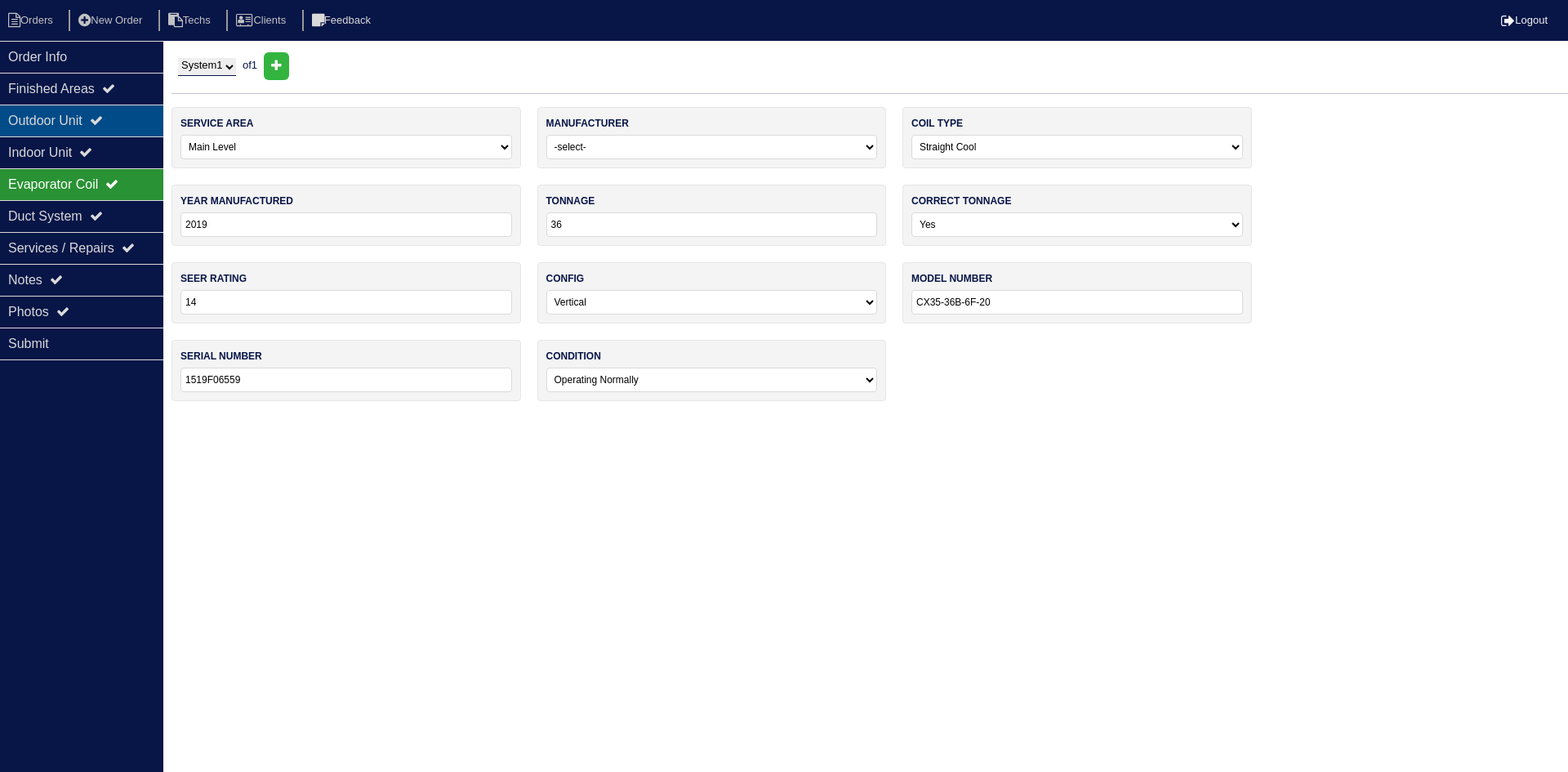
click at [102, 119] on icon at bounding box center [97, 120] width 13 height 13
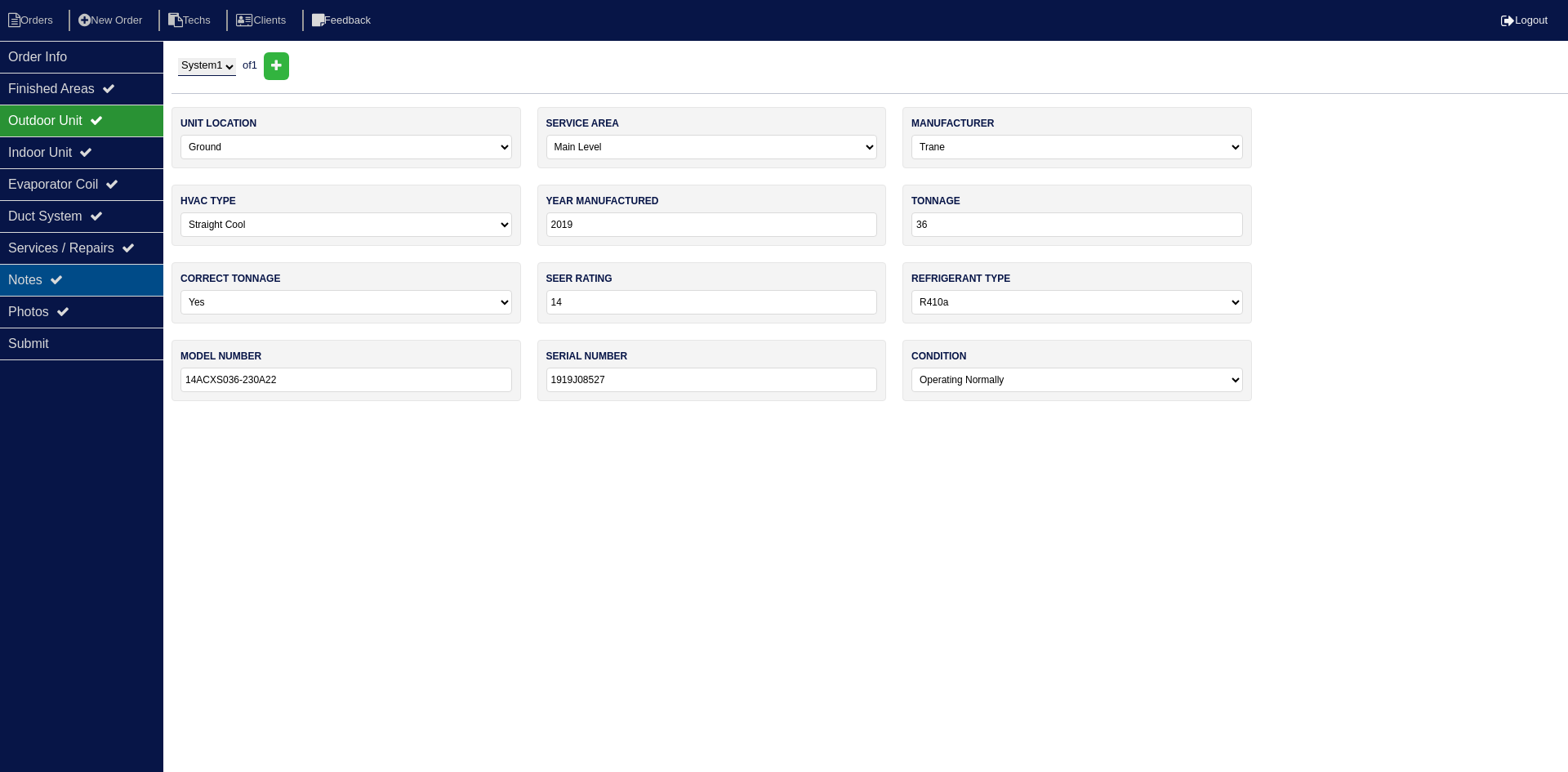
click at [111, 271] on div "Notes" at bounding box center [81, 279] width 163 height 32
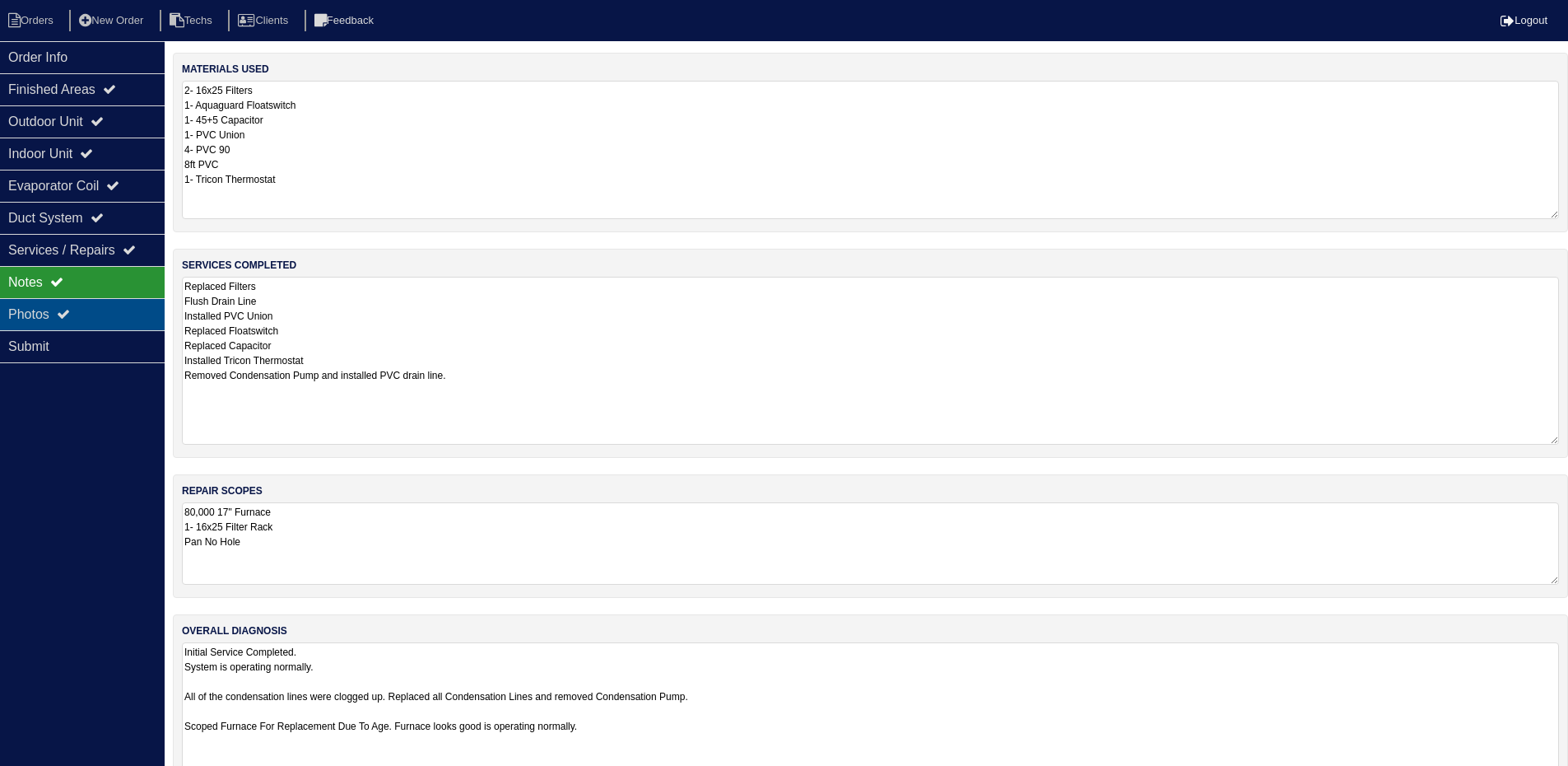
click at [69, 307] on div "Photos" at bounding box center [82, 314] width 164 height 32
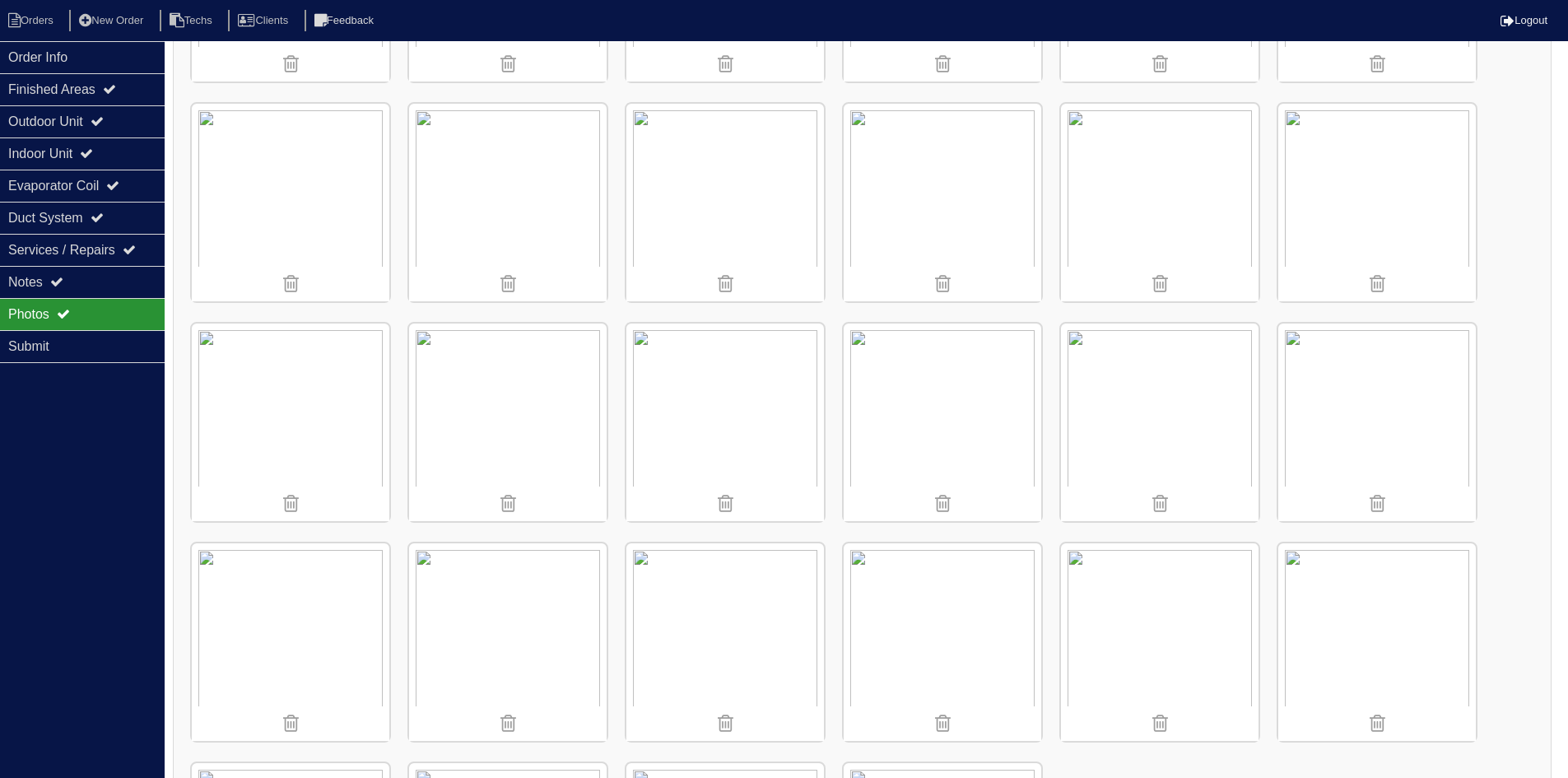
scroll to position [1316, 0]
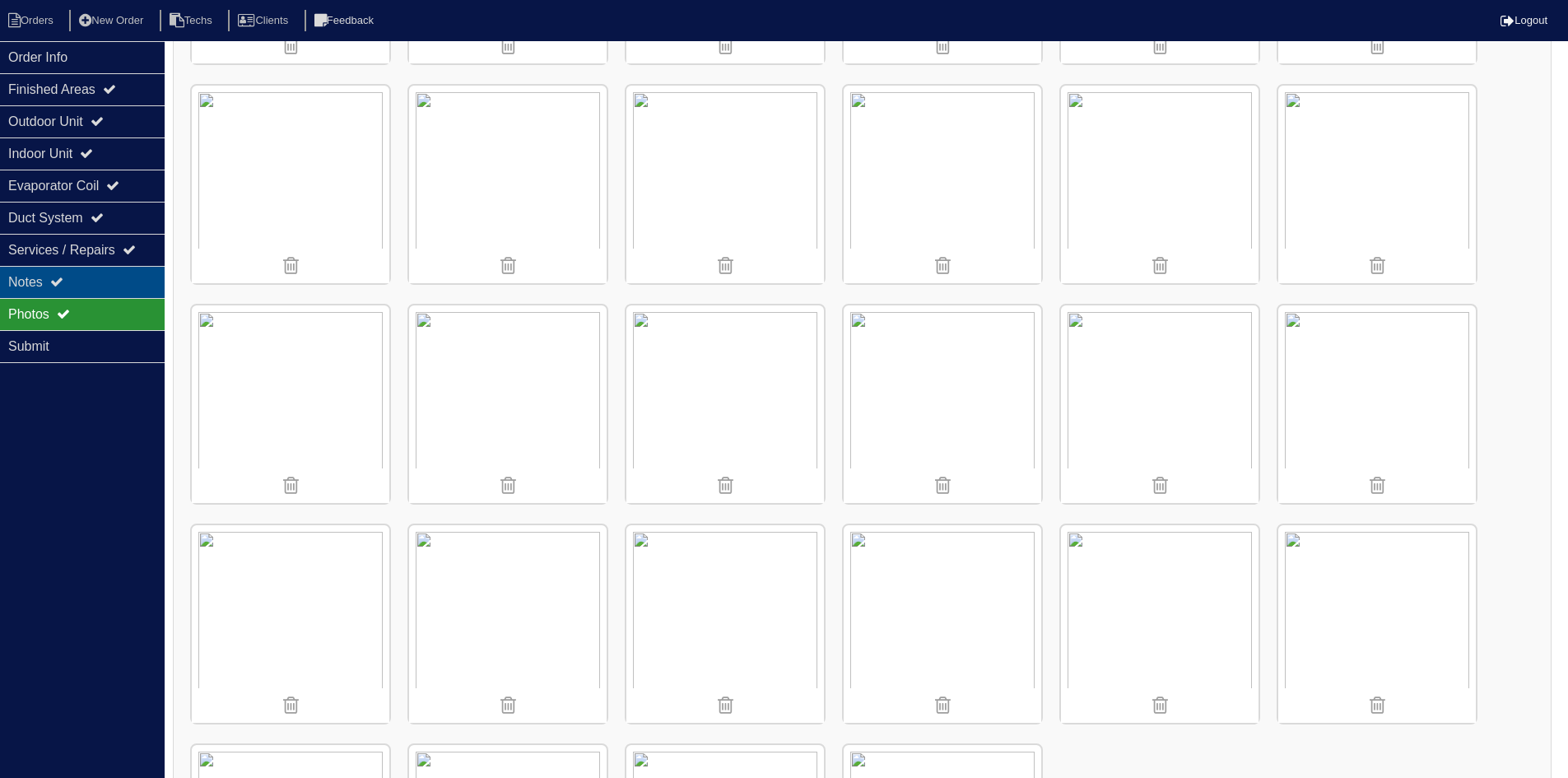
click at [124, 271] on div "Notes" at bounding box center [82, 282] width 164 height 32
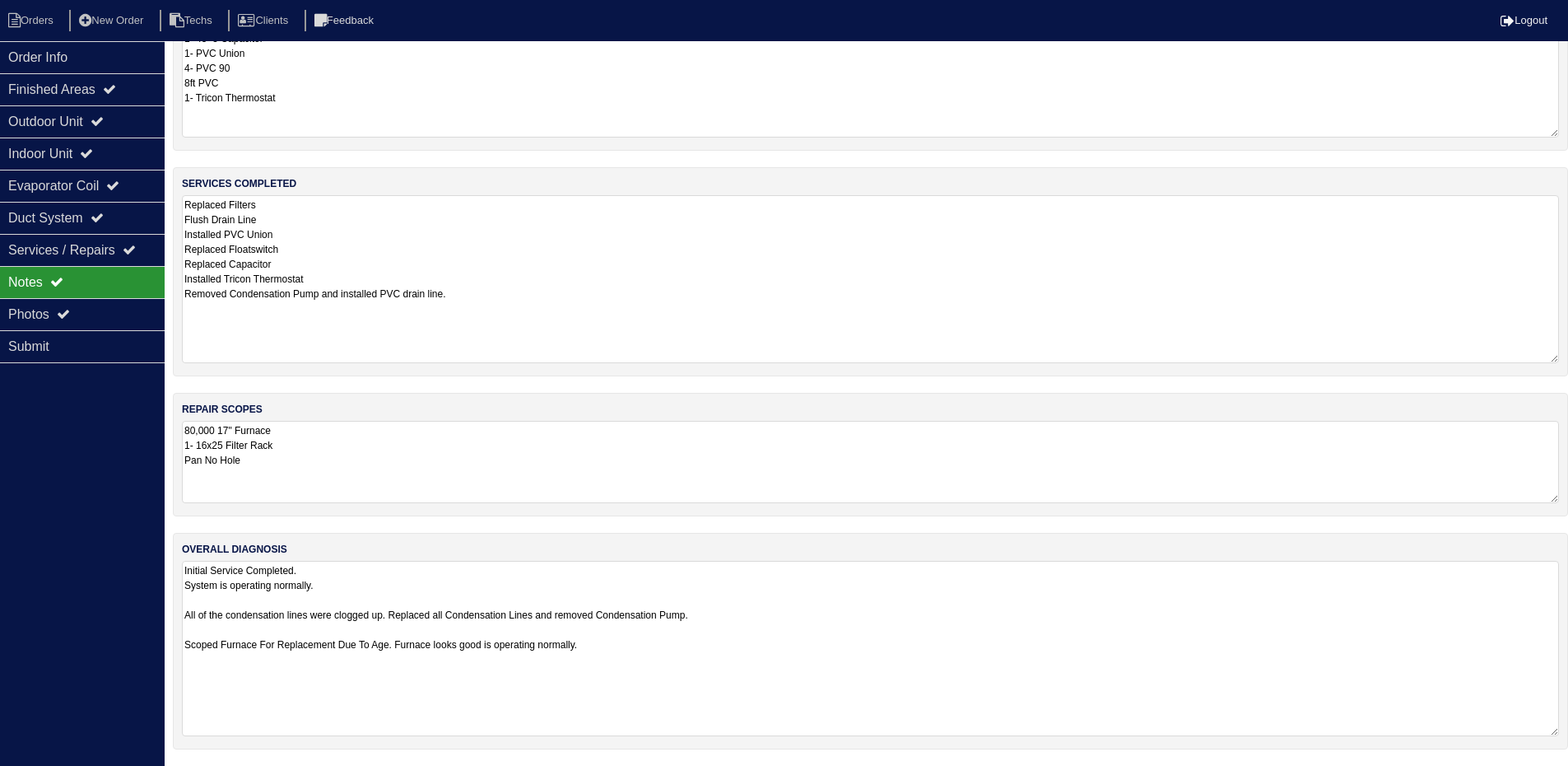
scroll to position [0, 0]
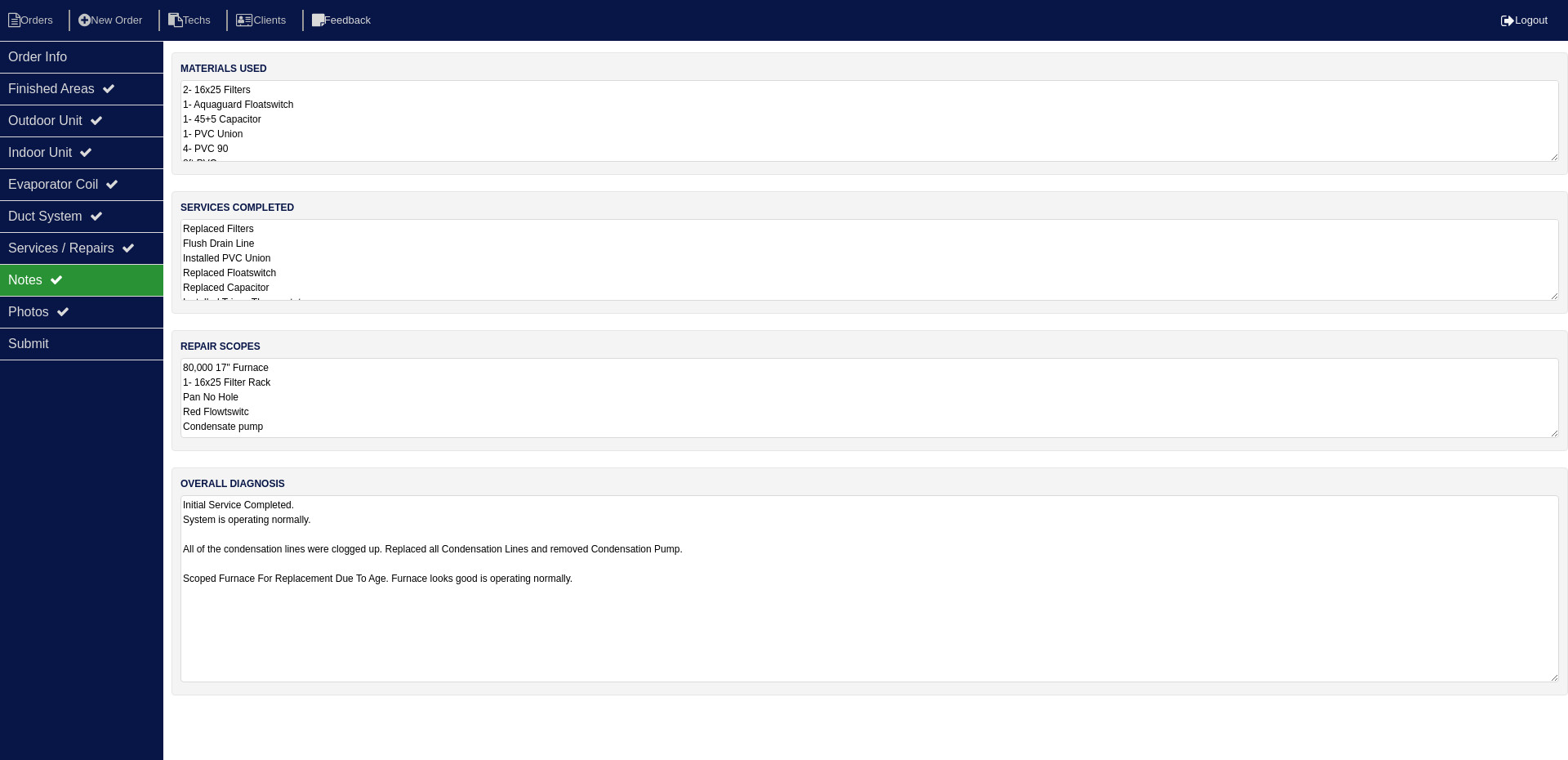
drag, startPoint x: 1553, startPoint y: 571, endPoint x: 1558, endPoint y: 676, distance: 105.1
click at [1558, 676] on textarea "Initial Service Completed. System is operating normally. All of the condensatio…" at bounding box center [870, 589] width 1379 height 187
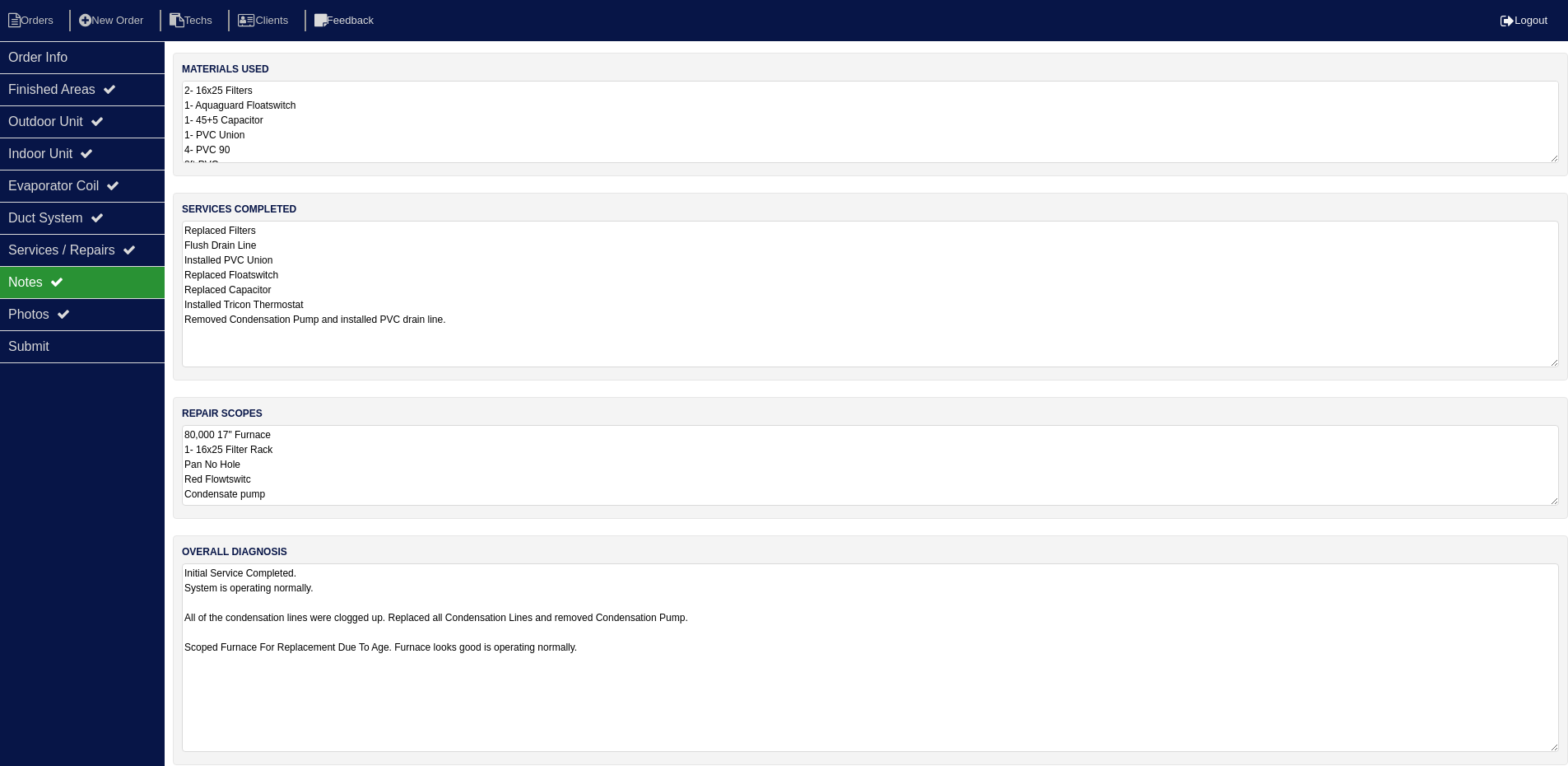
drag, startPoint x: 1567, startPoint y: 298, endPoint x: 1566, endPoint y: 362, distance: 64.0
click at [1566, 362] on div "services completed Replaced Filters Flush Drain Line Installed PVC Union Replac…" at bounding box center [870, 286] width 1395 height 188
click at [53, 431] on div "Order Info Finished Areas Outdoor Unit Indoor Unit Evaporator Coil Duct System …" at bounding box center [82, 424] width 164 height 766
click at [92, 314] on div "Photos" at bounding box center [82, 314] width 164 height 32
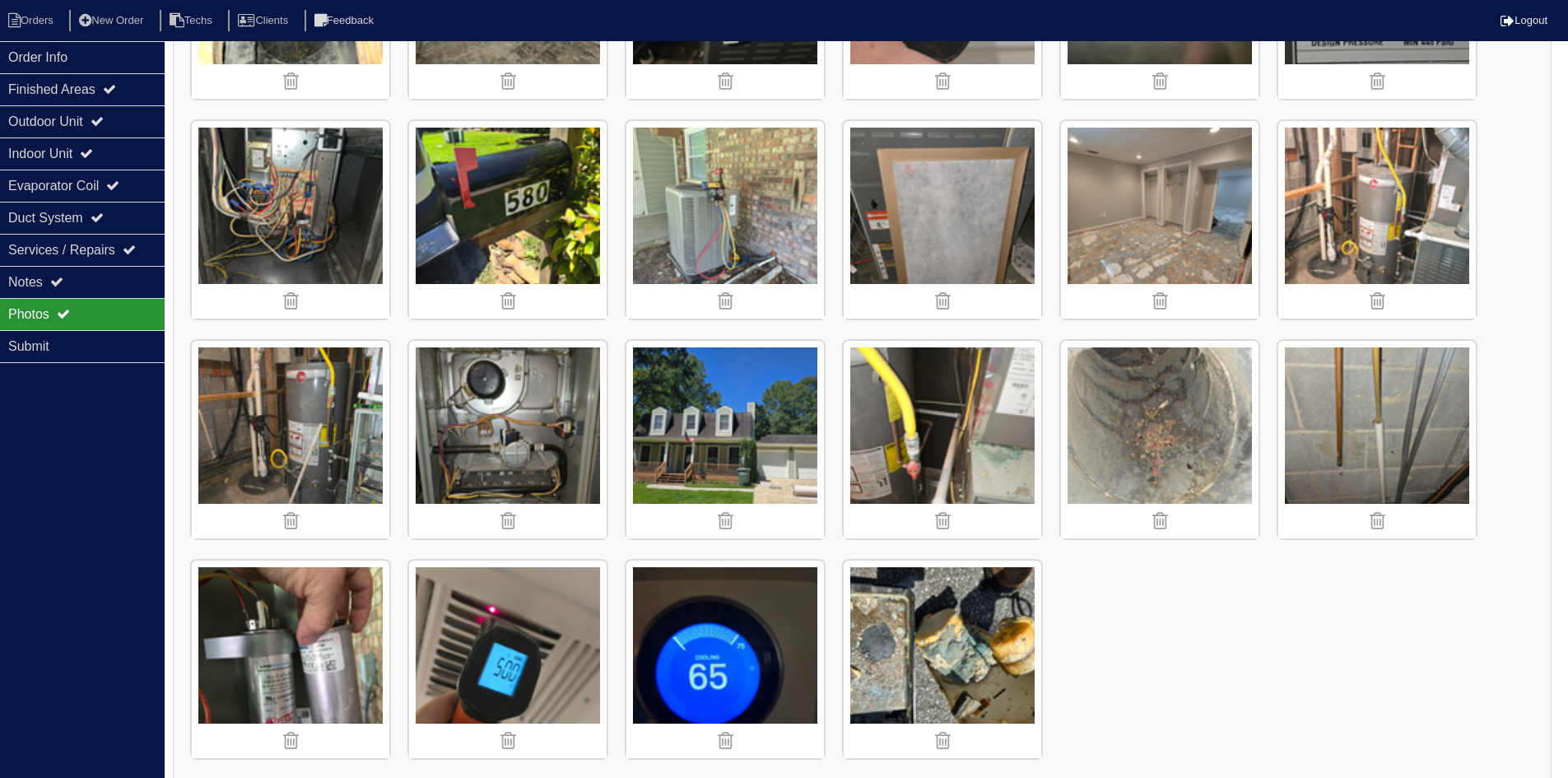
scroll to position [1511, 0]
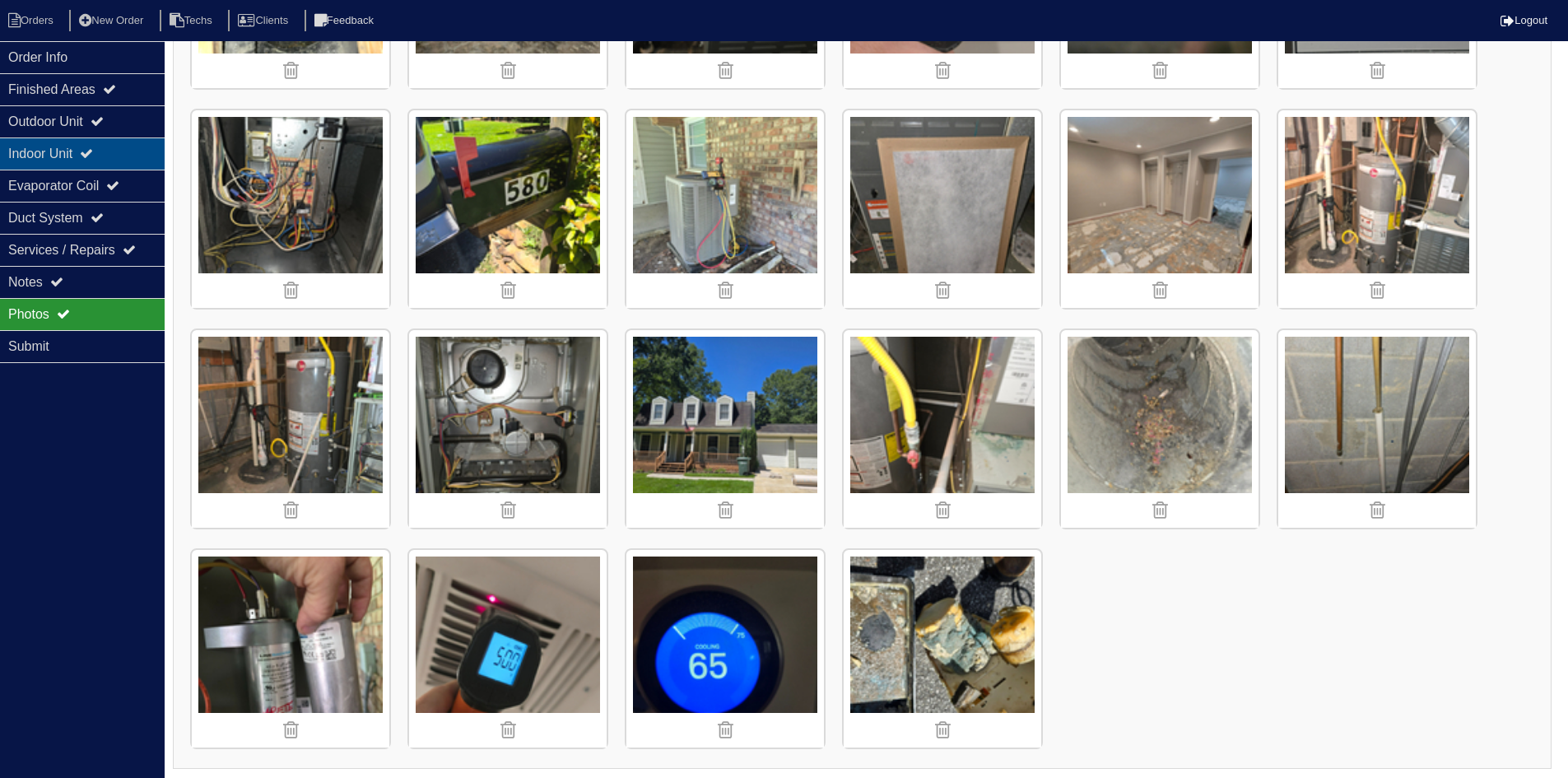
click at [93, 152] on icon at bounding box center [87, 153] width 13 height 13
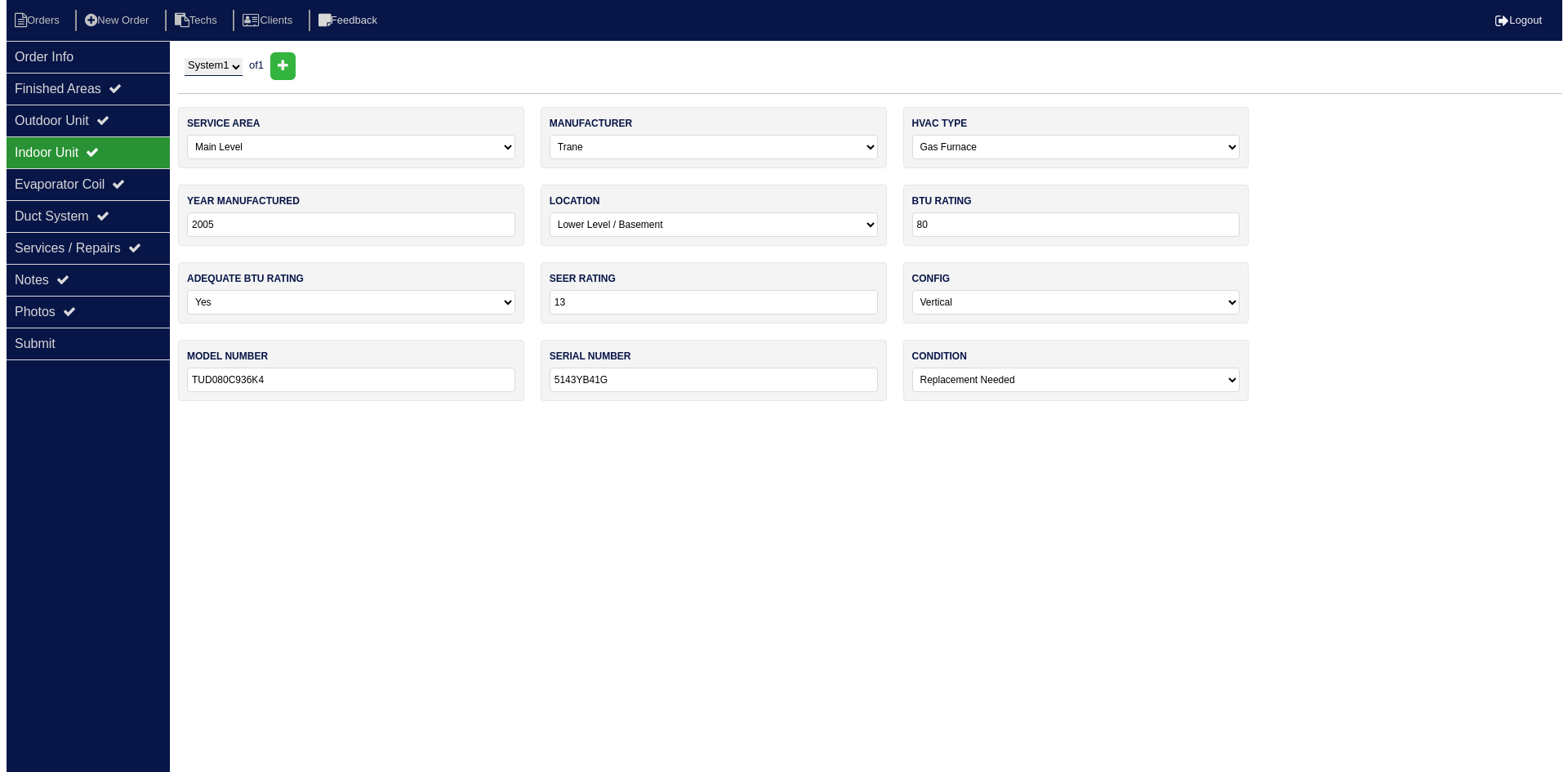
scroll to position [0, 0]
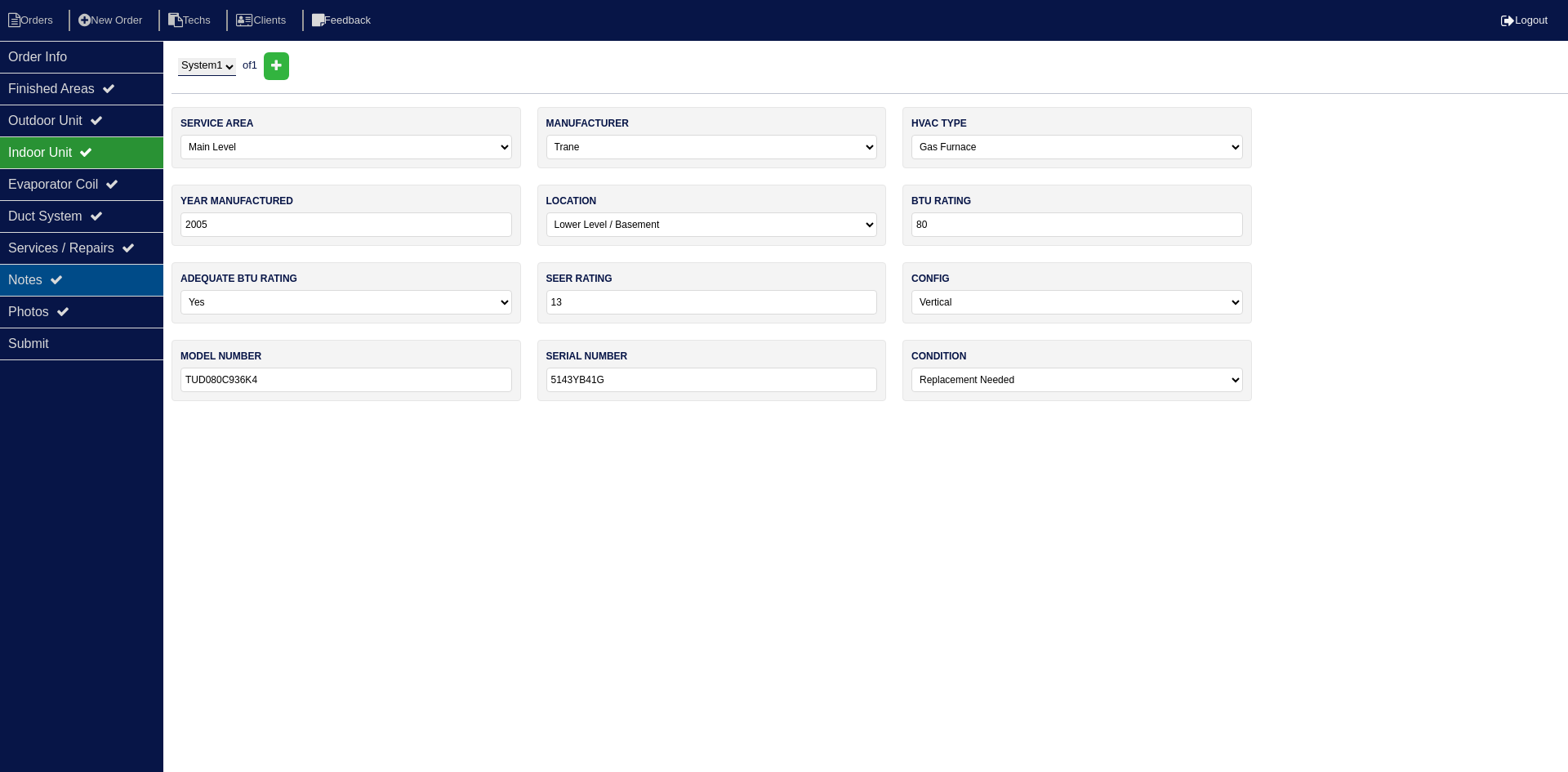
drag, startPoint x: 84, startPoint y: 270, endPoint x: 113, endPoint y: 279, distance: 30.4
click at [84, 269] on div "Notes" at bounding box center [81, 279] width 163 height 32
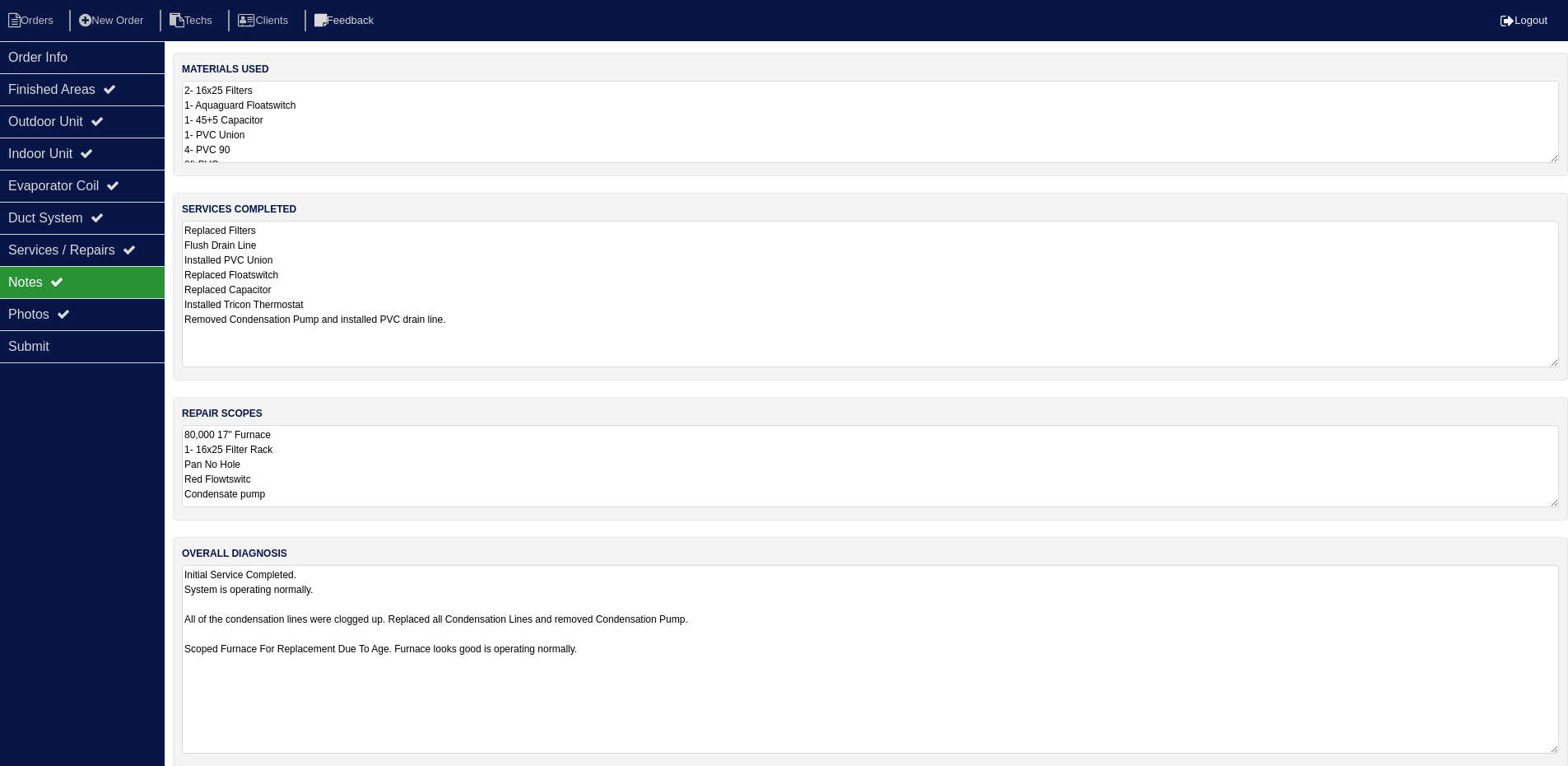
click at [414, 450] on textarea "80,000 17" Furnace 1- 16x25 Filter Rack Pan No Hole Red Flowtswitc Condensate p…" at bounding box center [870, 466] width 1377 height 83
click at [106, 307] on div "Photos" at bounding box center [82, 314] width 164 height 32
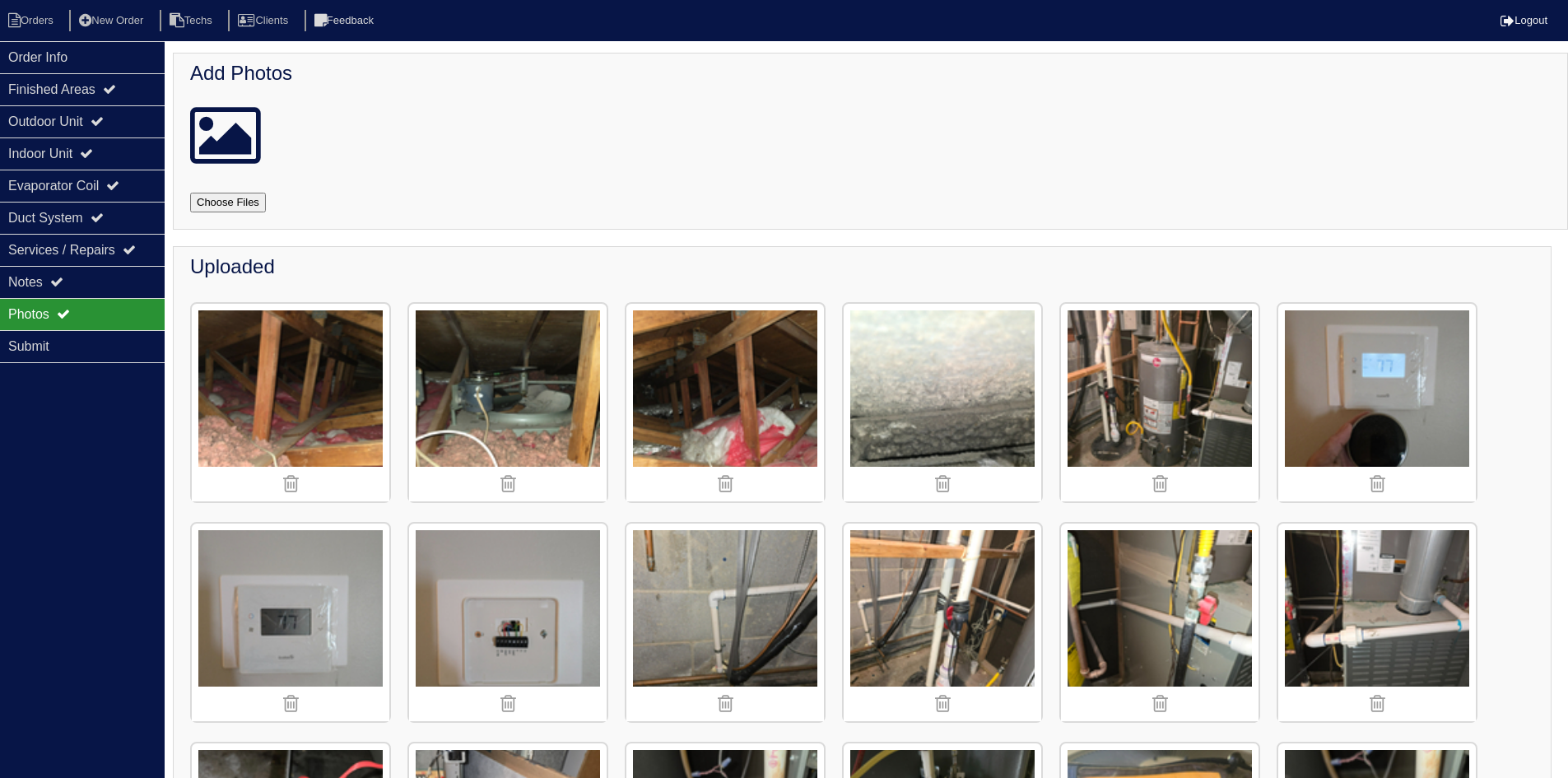
click at [976, 594] on img at bounding box center [942, 622] width 197 height 197
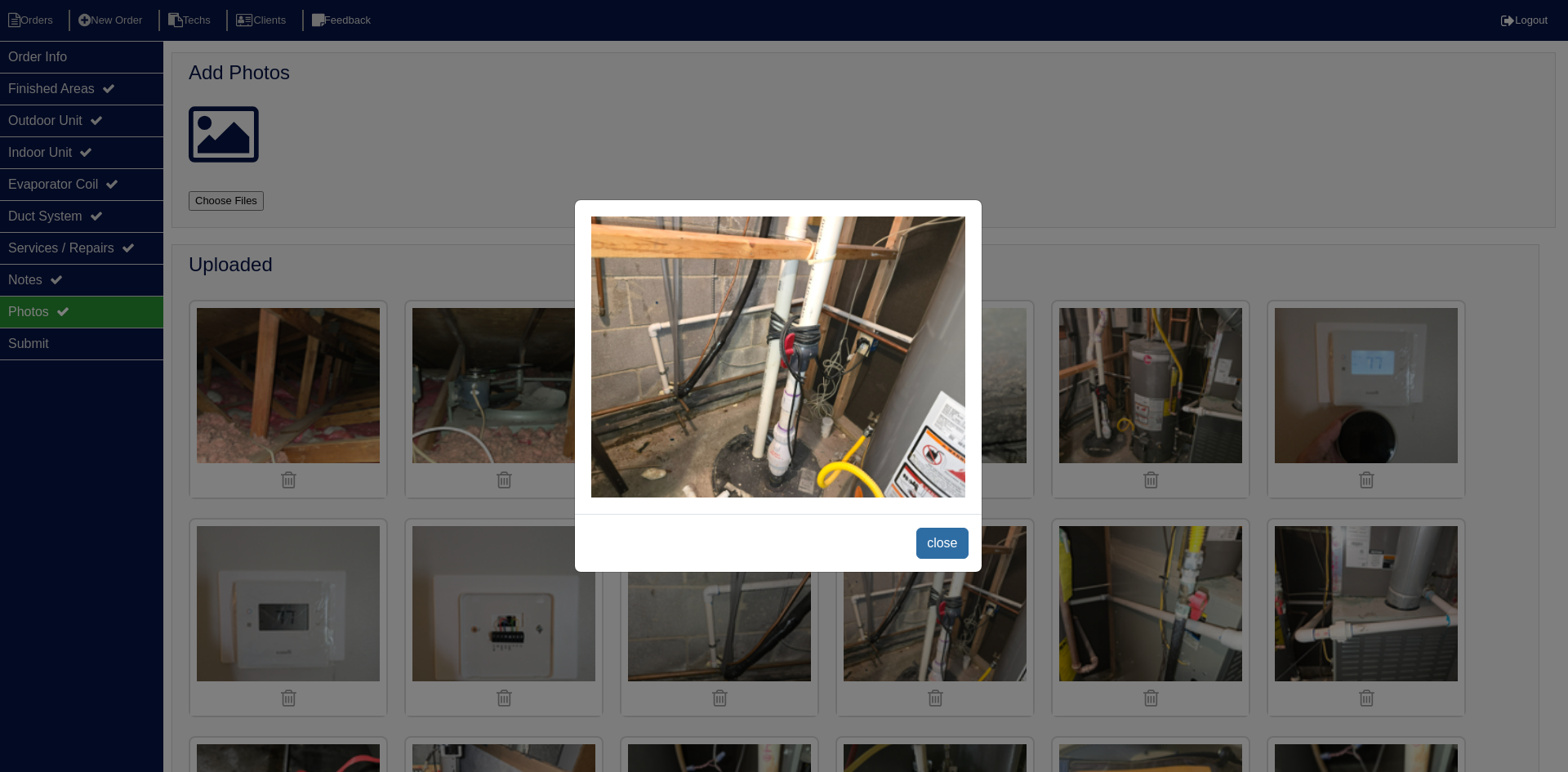
click at [947, 528] on span "close" at bounding box center [942, 543] width 52 height 31
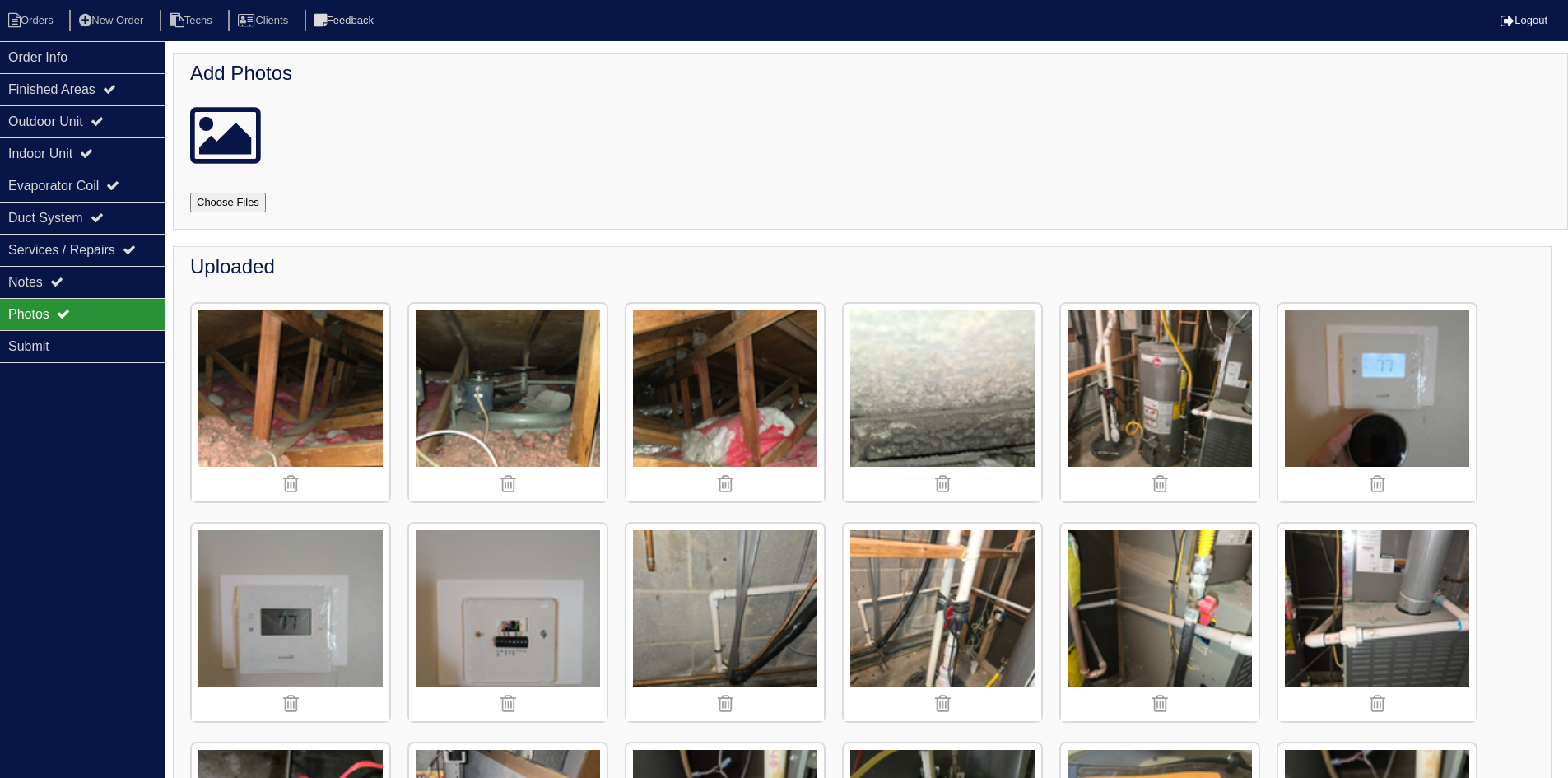
click at [940, 581] on img at bounding box center [942, 622] width 197 height 197
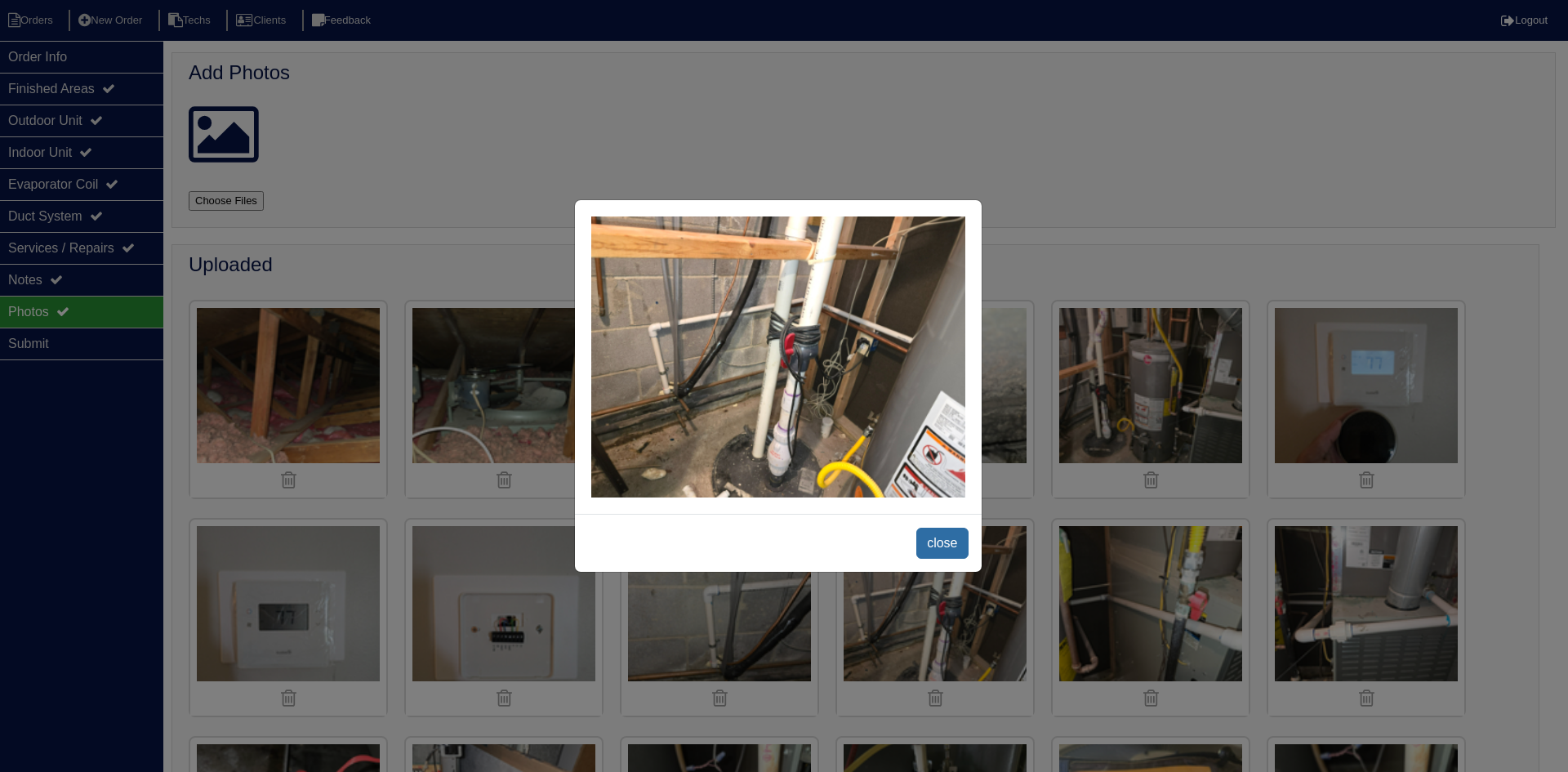
click at [946, 528] on span "close" at bounding box center [942, 543] width 52 height 31
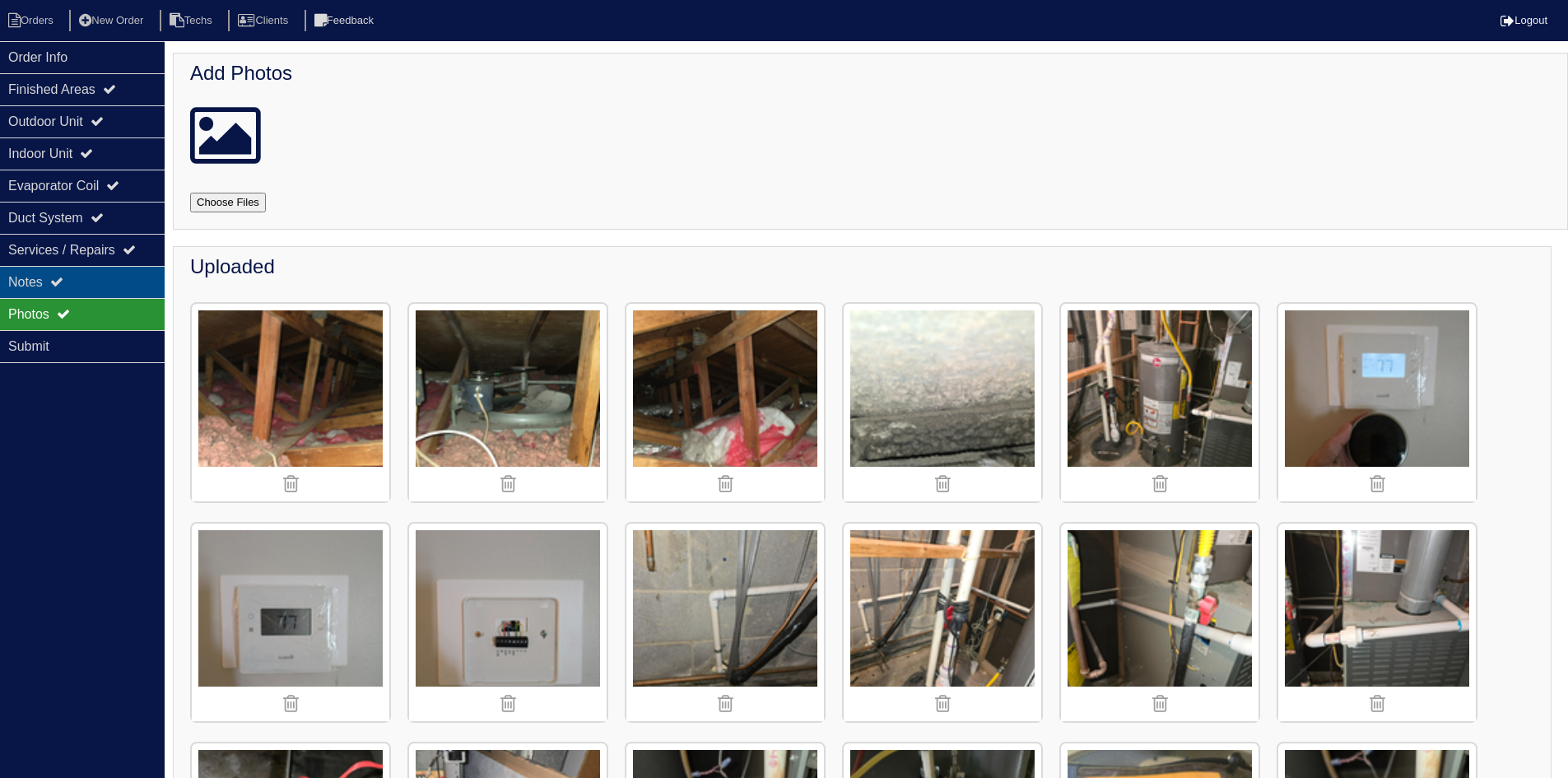
click at [73, 273] on div "Notes" at bounding box center [82, 282] width 164 height 32
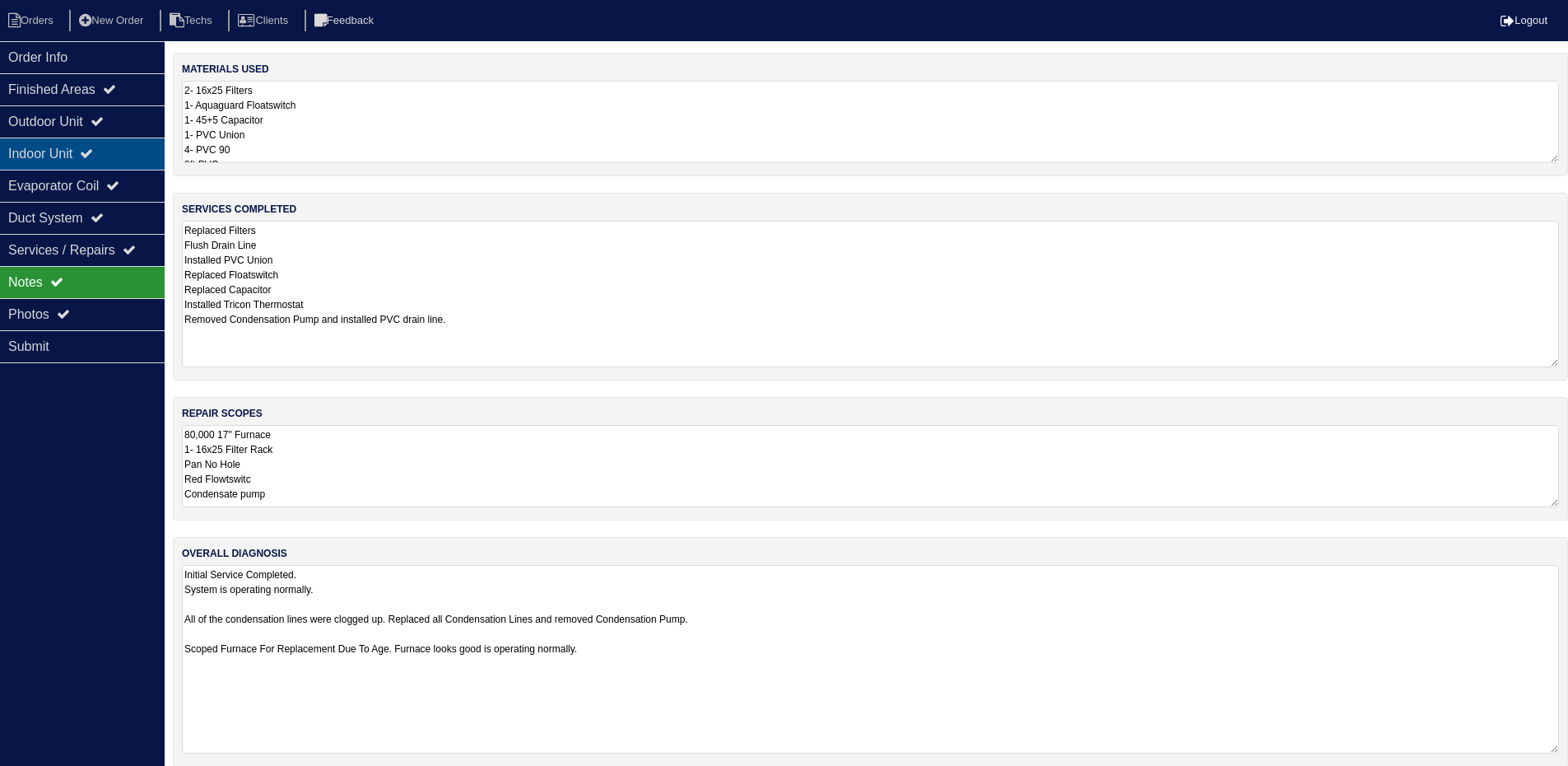
click at [73, 148] on div "Indoor Unit" at bounding box center [82, 153] width 164 height 32
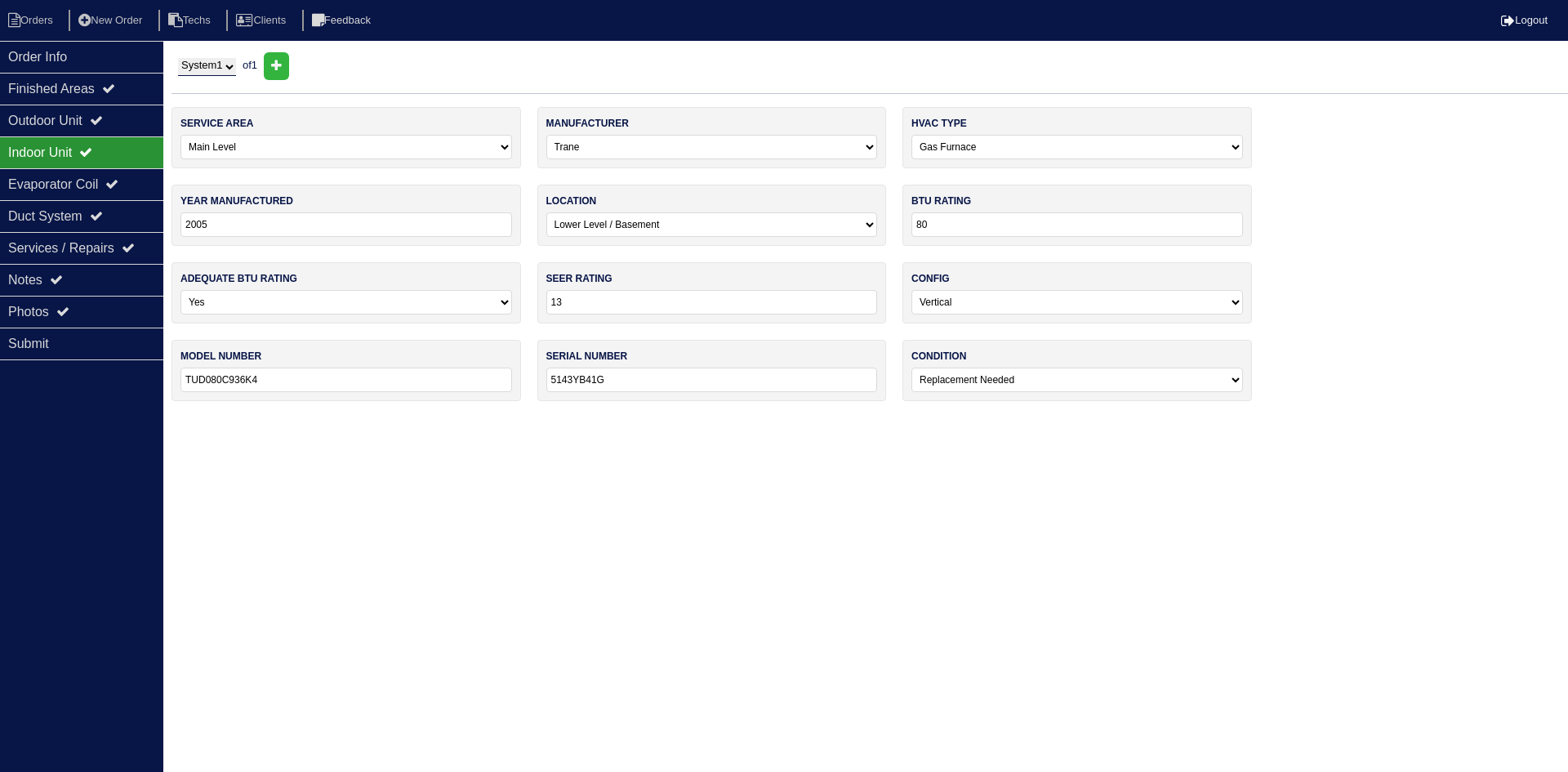
select select "0"
select select "Trane"
select select "0"
select select "3"
select select "0"
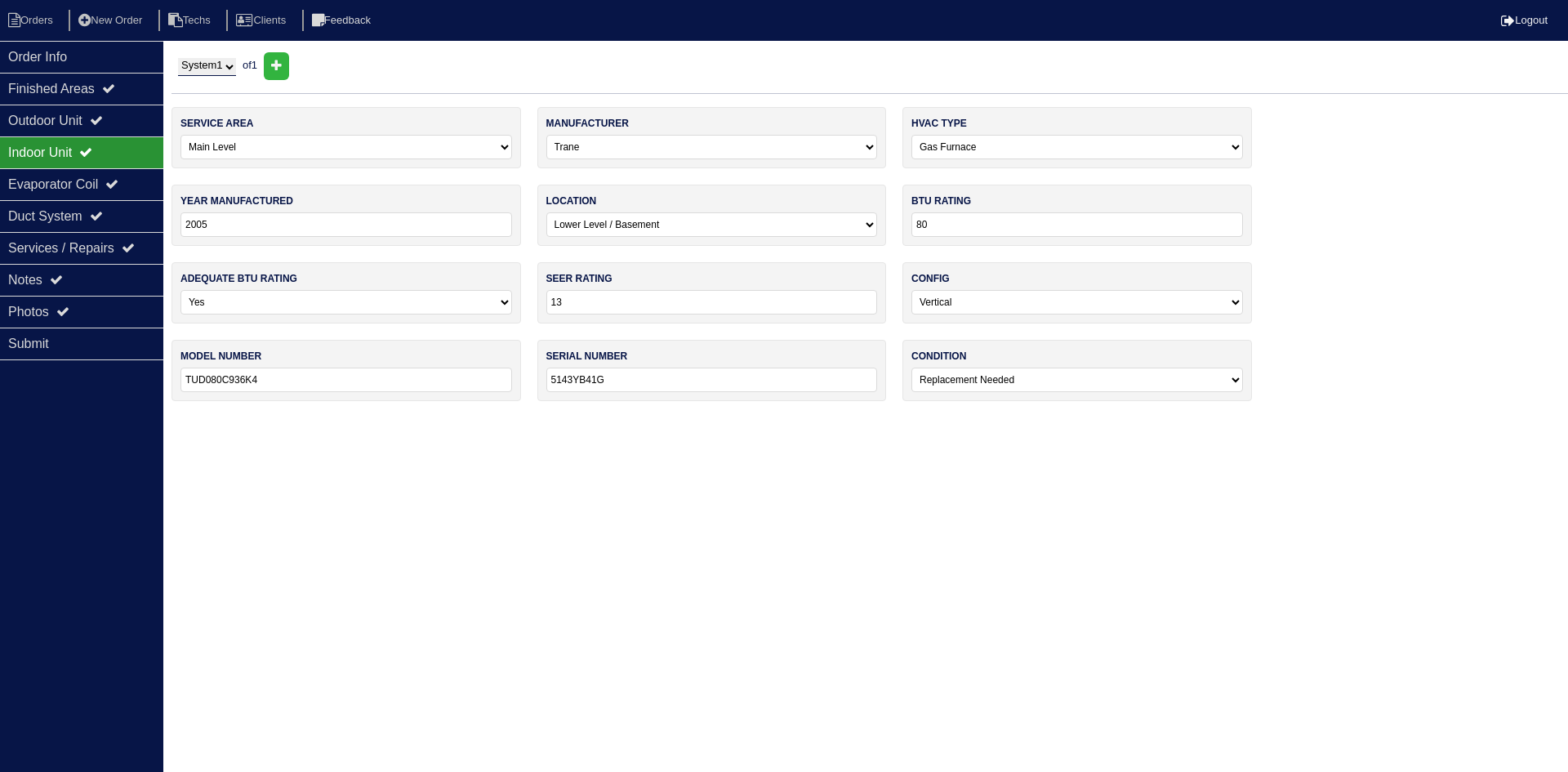
select select "0"
select select "2"
click at [80, 285] on div "Notes" at bounding box center [81, 279] width 163 height 32
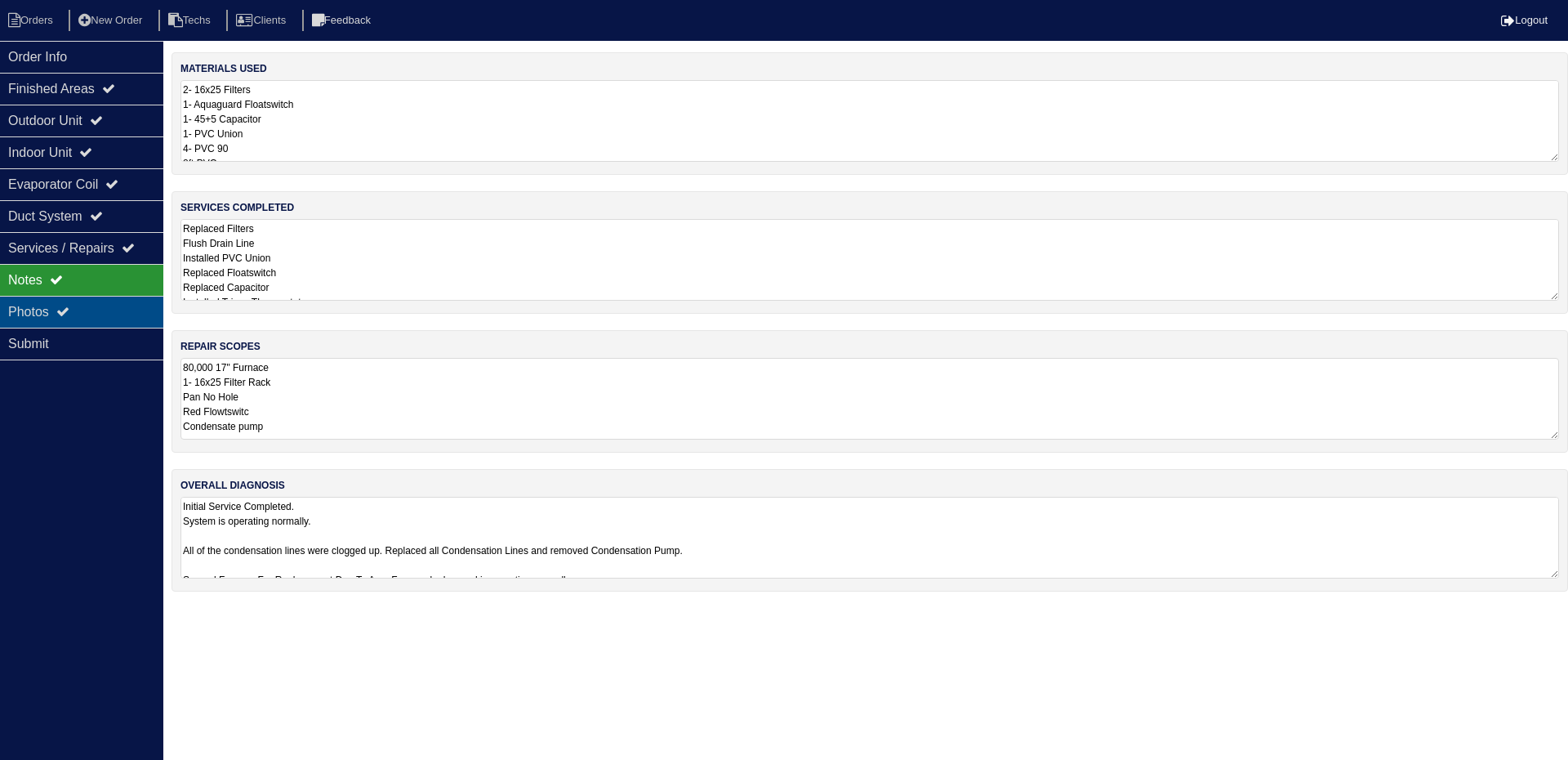
click at [87, 297] on div "Photos" at bounding box center [81, 312] width 163 height 32
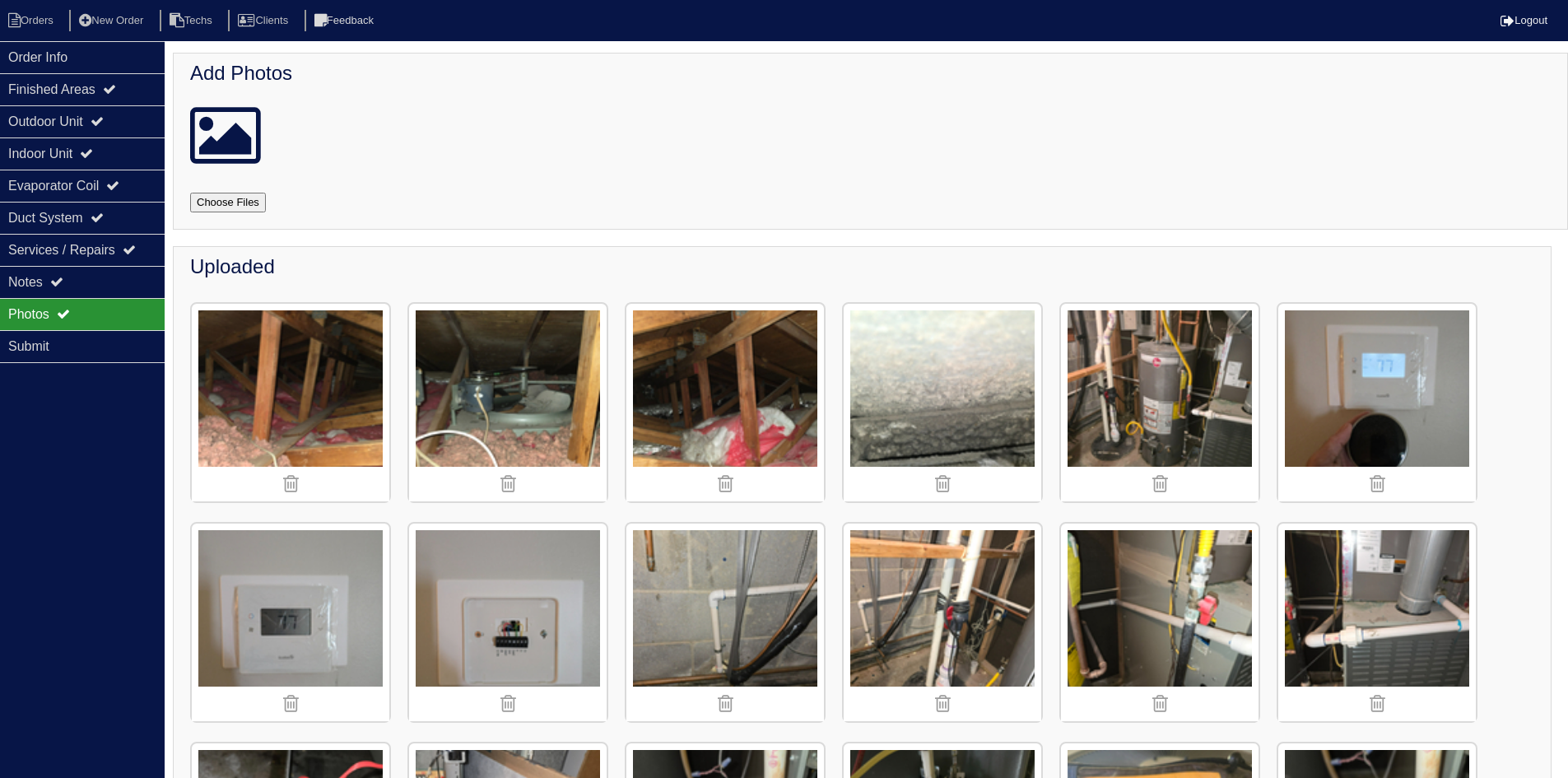
click at [944, 605] on img at bounding box center [942, 622] width 197 height 197
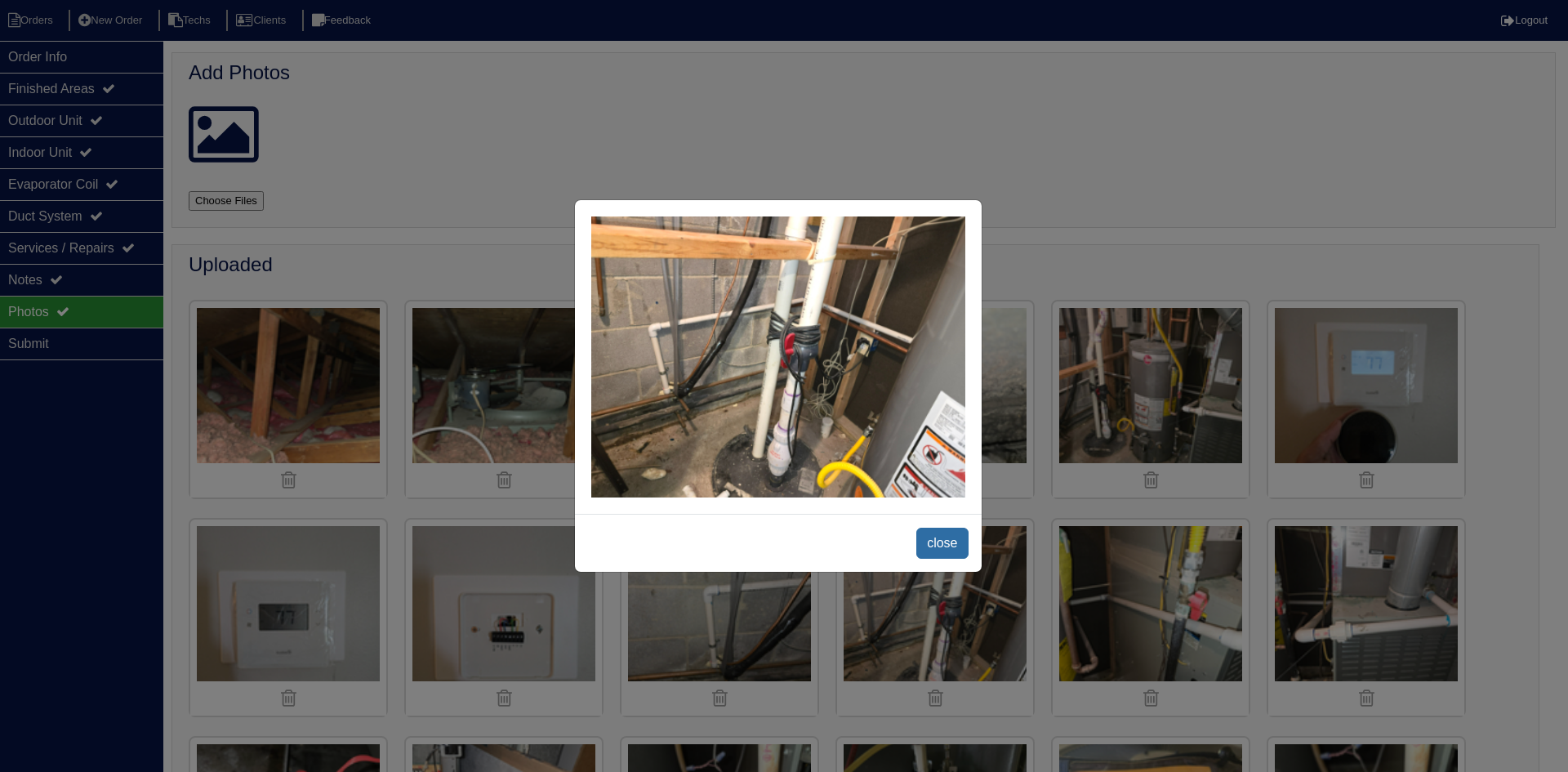
click at [952, 543] on span "close" at bounding box center [942, 543] width 52 height 31
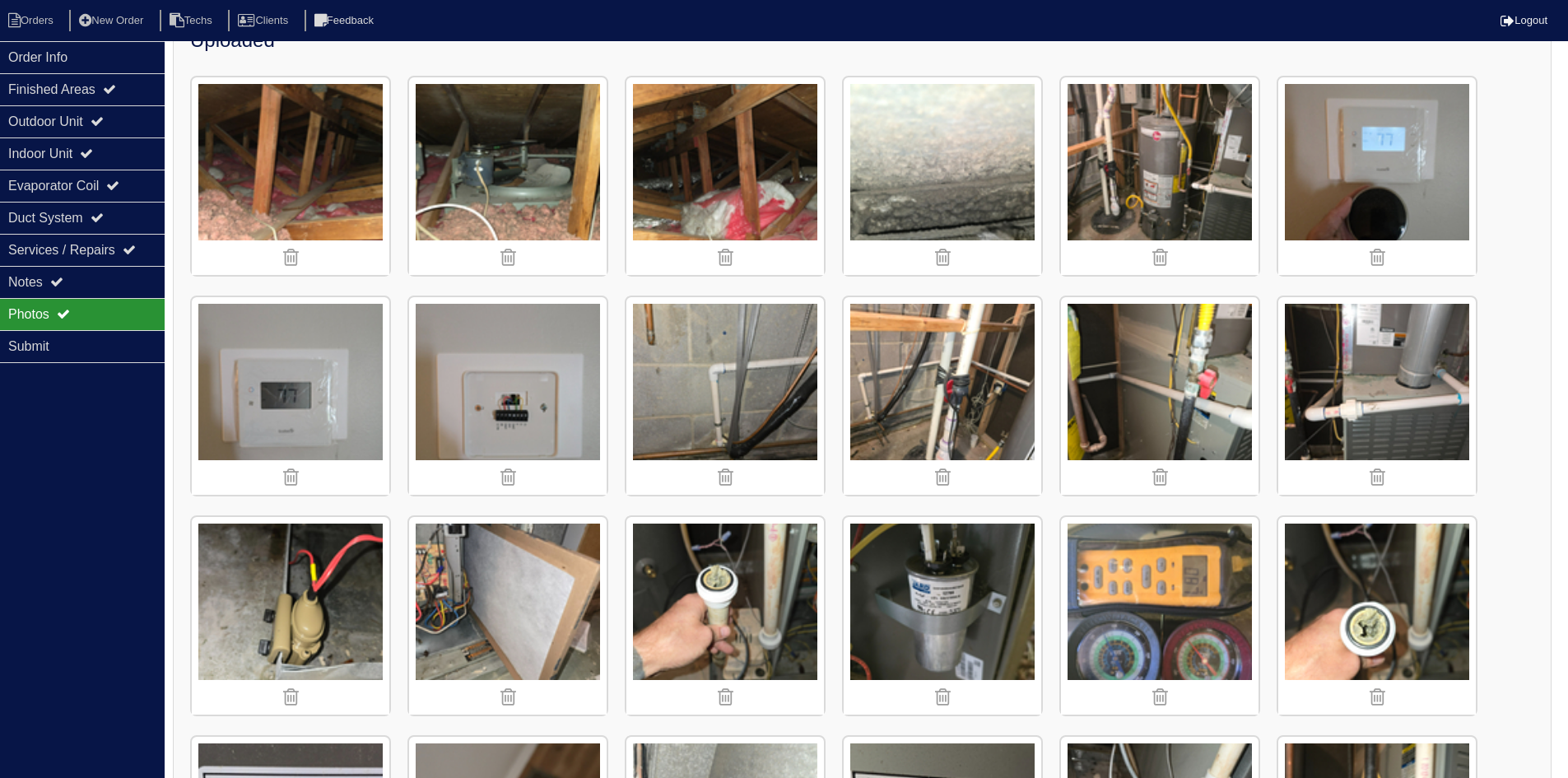
scroll to position [247, 0]
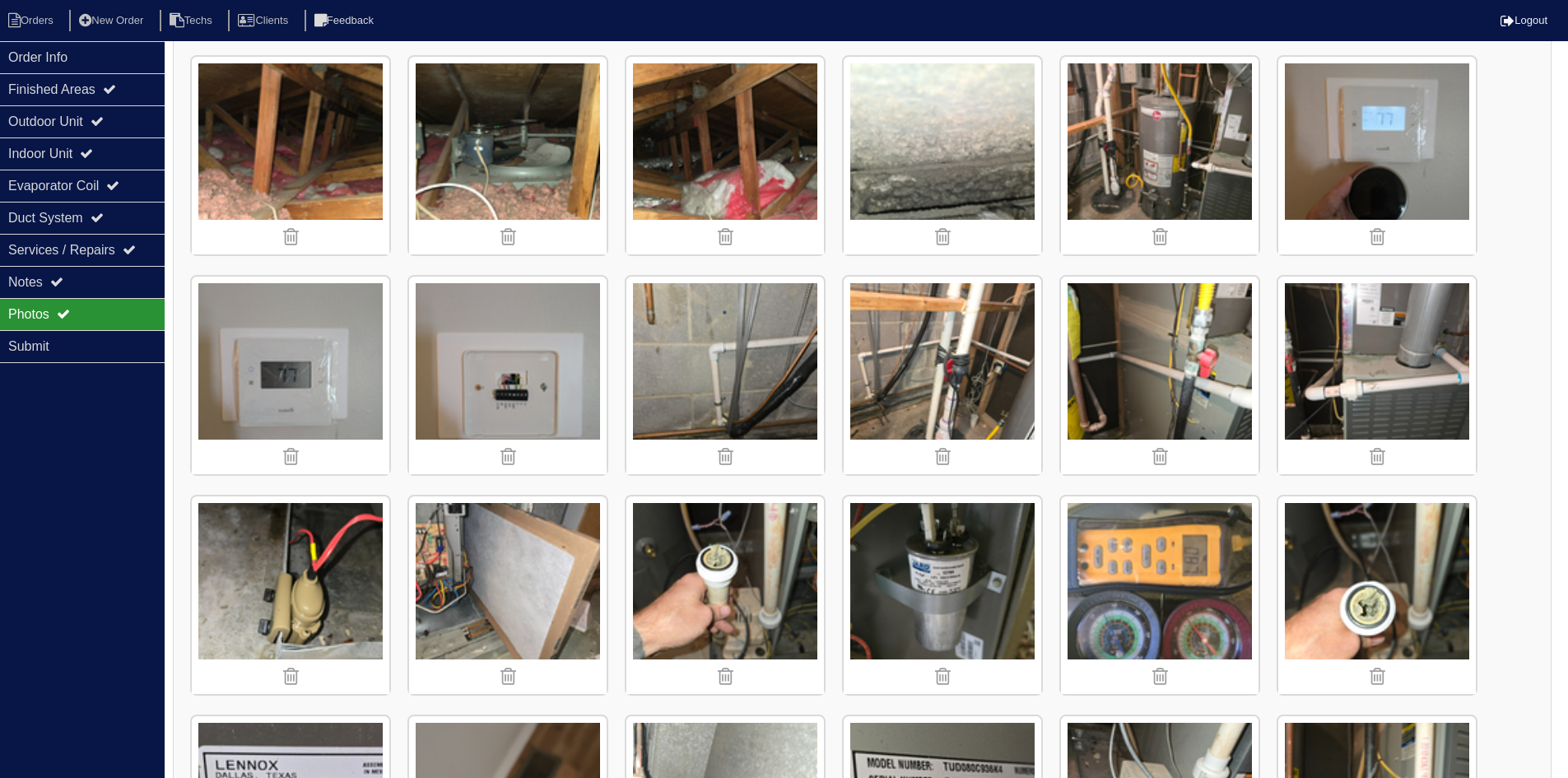
click at [1392, 393] on img at bounding box center [1376, 375] width 197 height 197
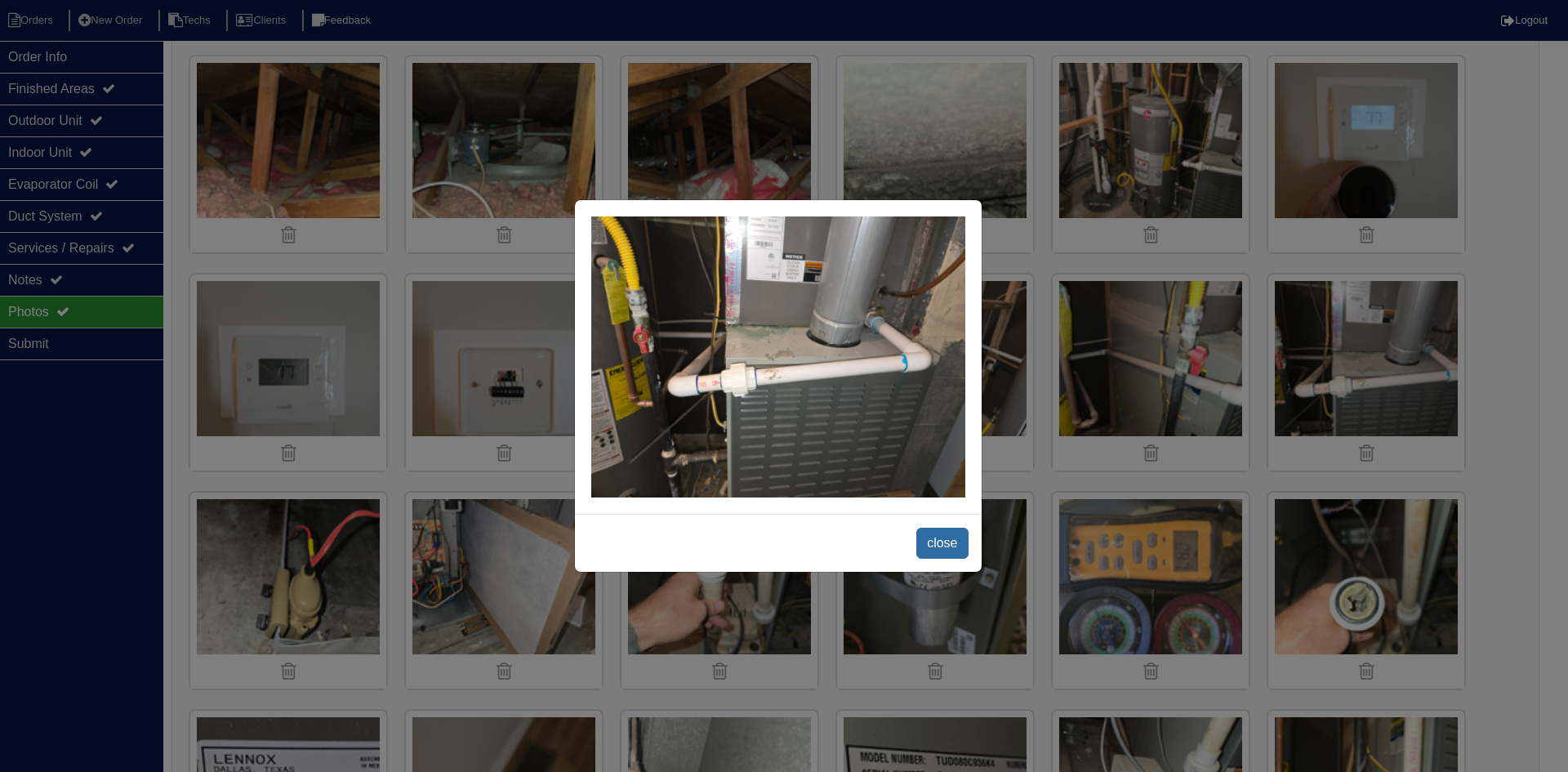
click at [949, 536] on span "close" at bounding box center [942, 543] width 52 height 31
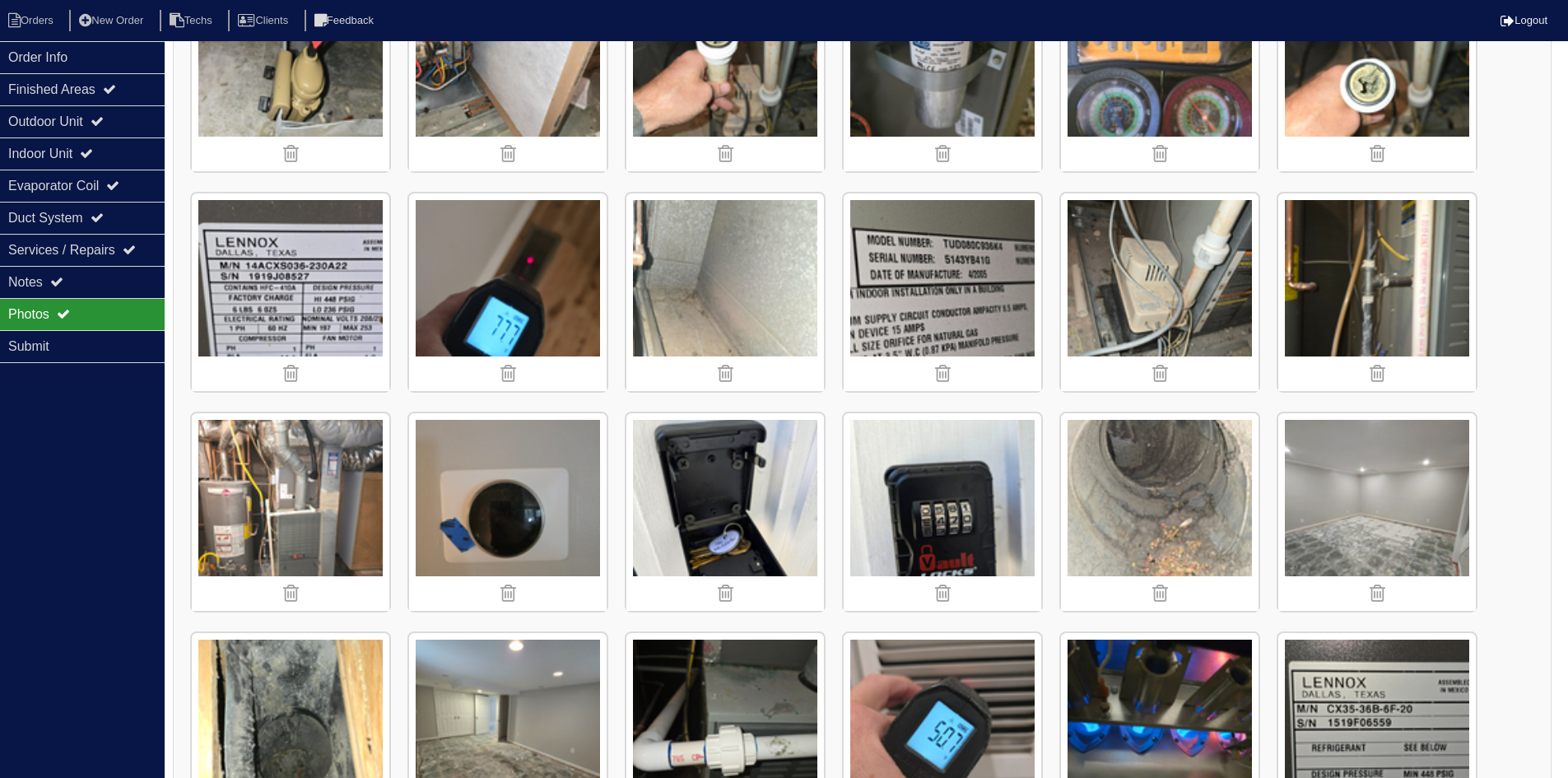
scroll to position [905, 0]
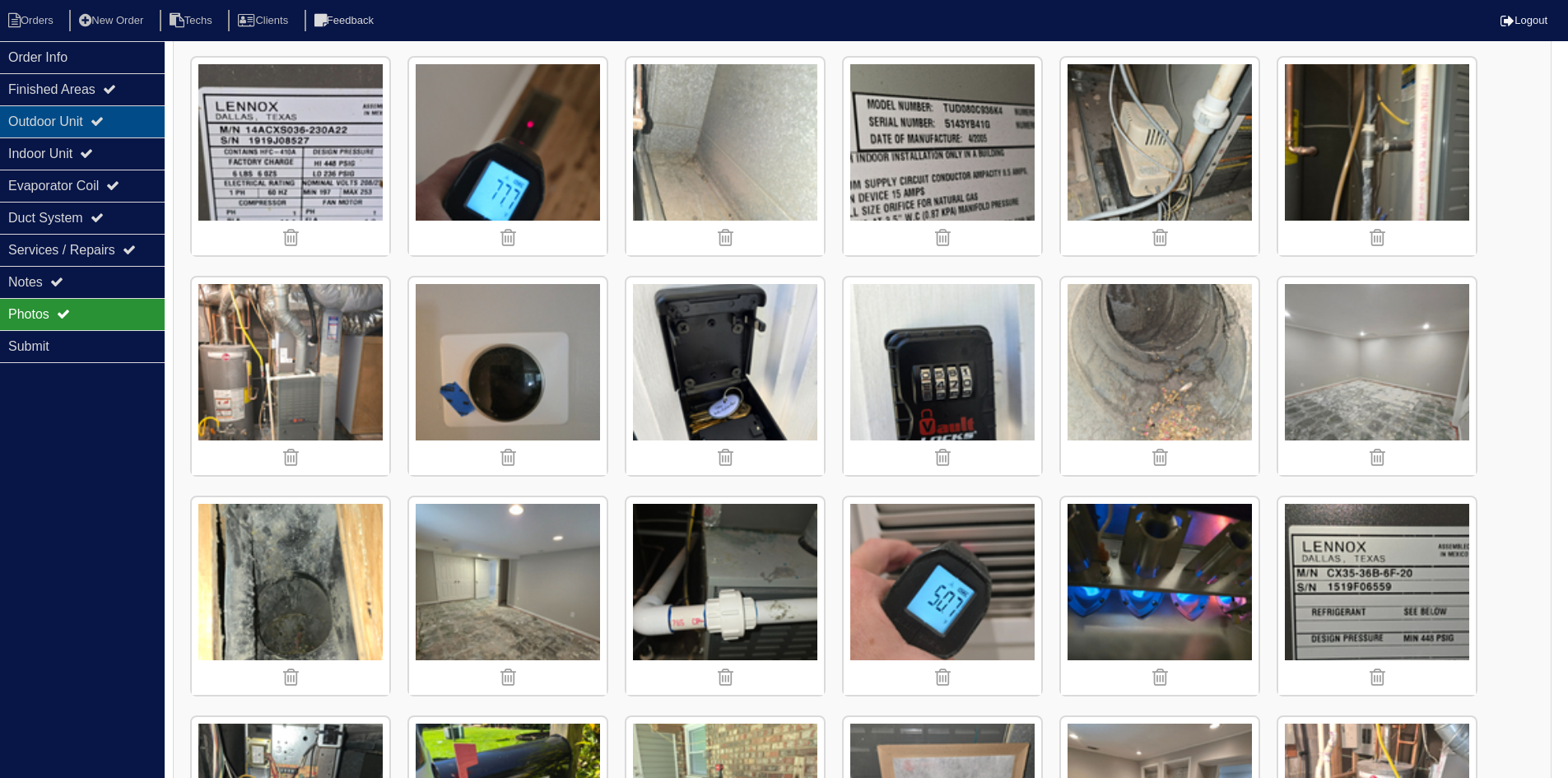
click at [71, 106] on div "Outdoor Unit" at bounding box center [82, 121] width 164 height 32
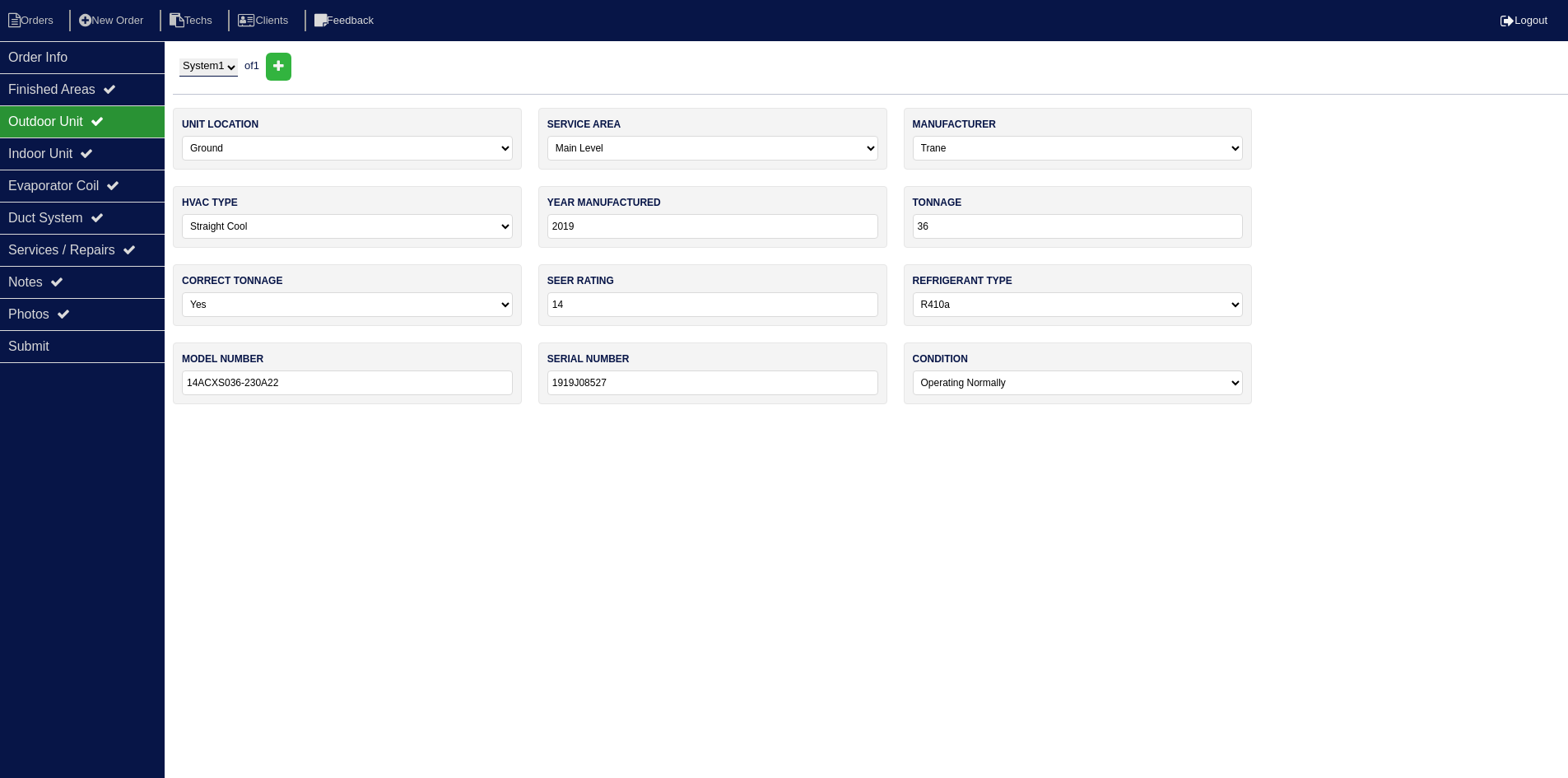
scroll to position [0, 0]
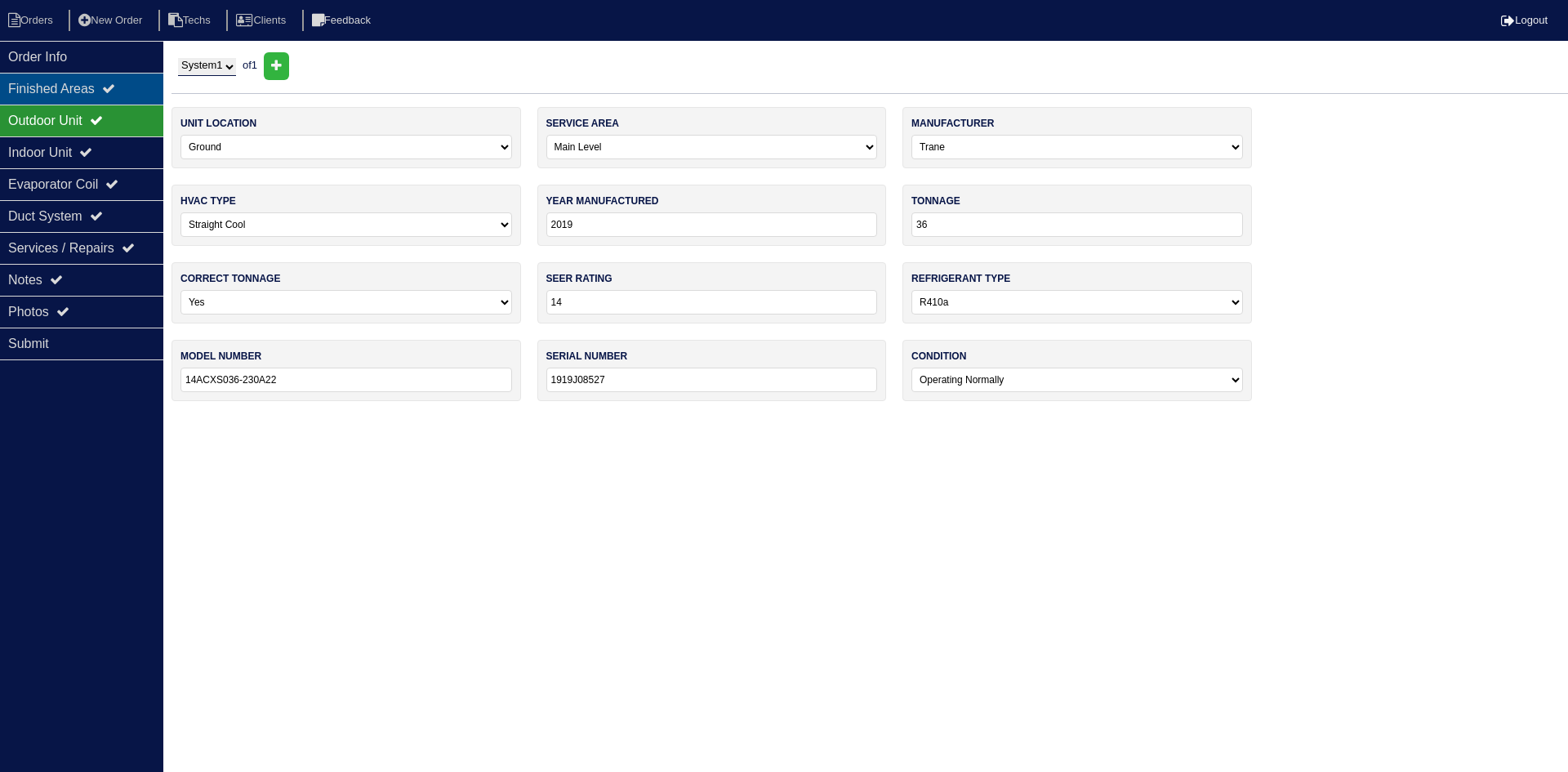
click at [115, 89] on icon at bounding box center [109, 89] width 13 height 13
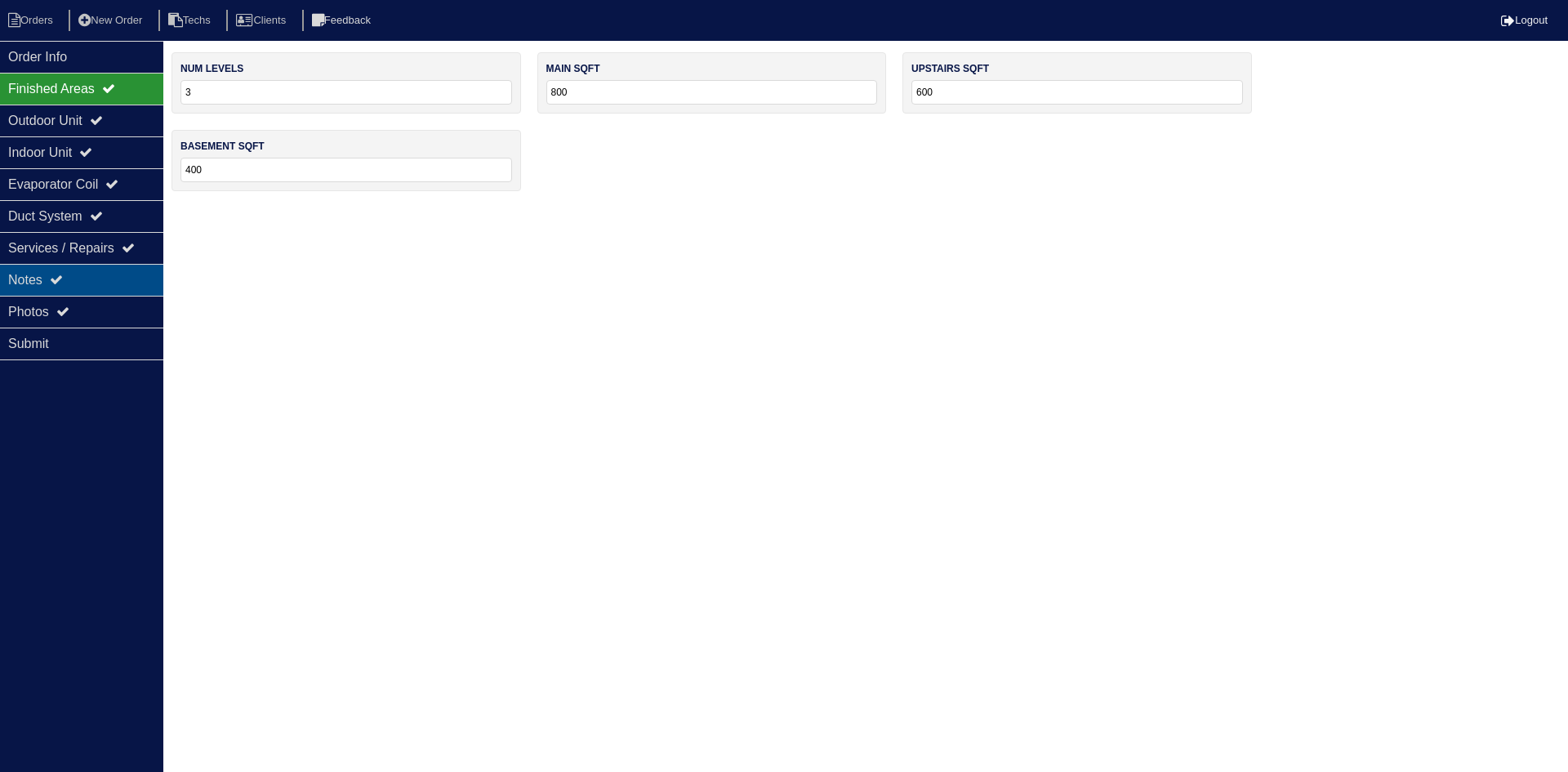
click at [117, 280] on div "Notes" at bounding box center [81, 279] width 163 height 32
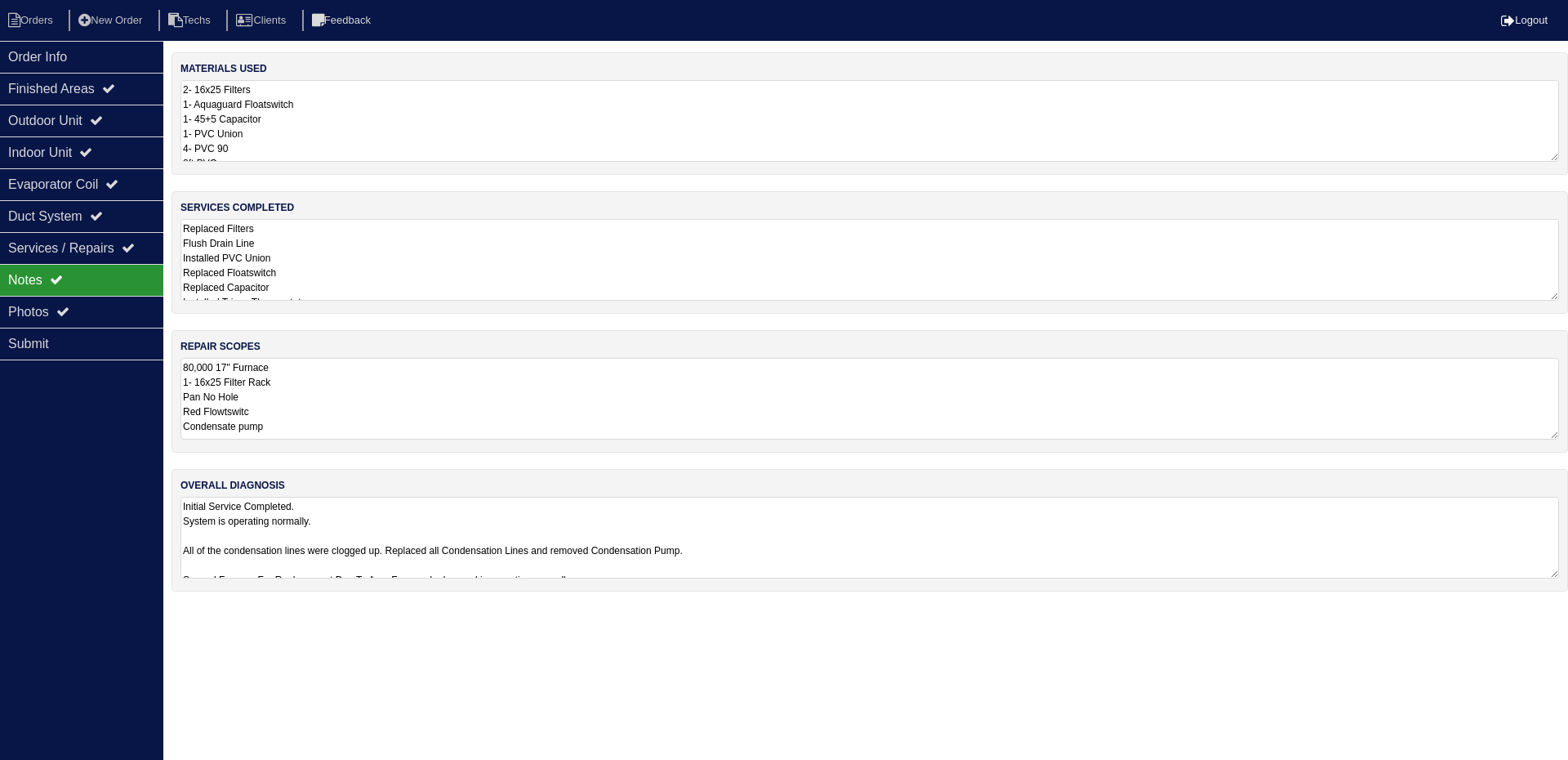
click at [369, 393] on textarea "80,000 17" Furnace 1- 16x25 Filter Rack Pan No Hole Red Flowtswitc Condensate p…" at bounding box center [870, 398] width 1379 height 82
drag, startPoint x: 183, startPoint y: 410, endPoint x: 288, endPoint y: 429, distance: 106.7
click at [289, 429] on textarea "80,000 17" Furnace 1- 16x25 Filter Rack Pan No Hole Red Flowtswitc Condensate p…" at bounding box center [870, 398] width 1379 height 80
type textarea "80,000 17" Furnace 1- 16x25 Filter Rack Pan No Hole"
click at [454, 245] on textarea "Replaced Filters Flush Drain Line Installed PVC Union Replaced Floatswitch Repl…" at bounding box center [870, 260] width 1379 height 82
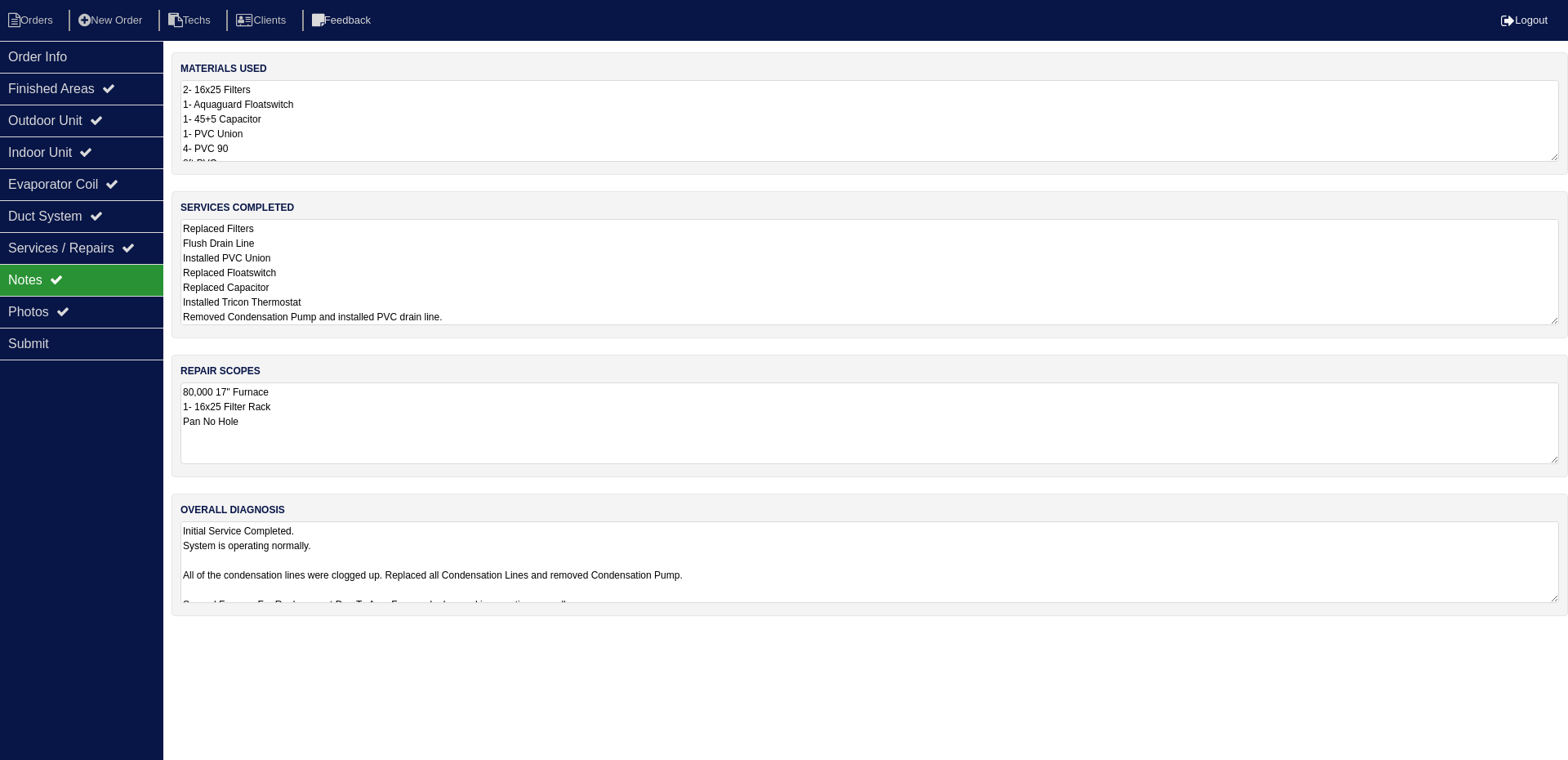
click at [330, 102] on textarea "2- 16x25 Filters 1- Aquaguard Floatswitch 1- 45+5 Capacitor 1- PVC Union 4- PVC…" at bounding box center [870, 121] width 1379 height 82
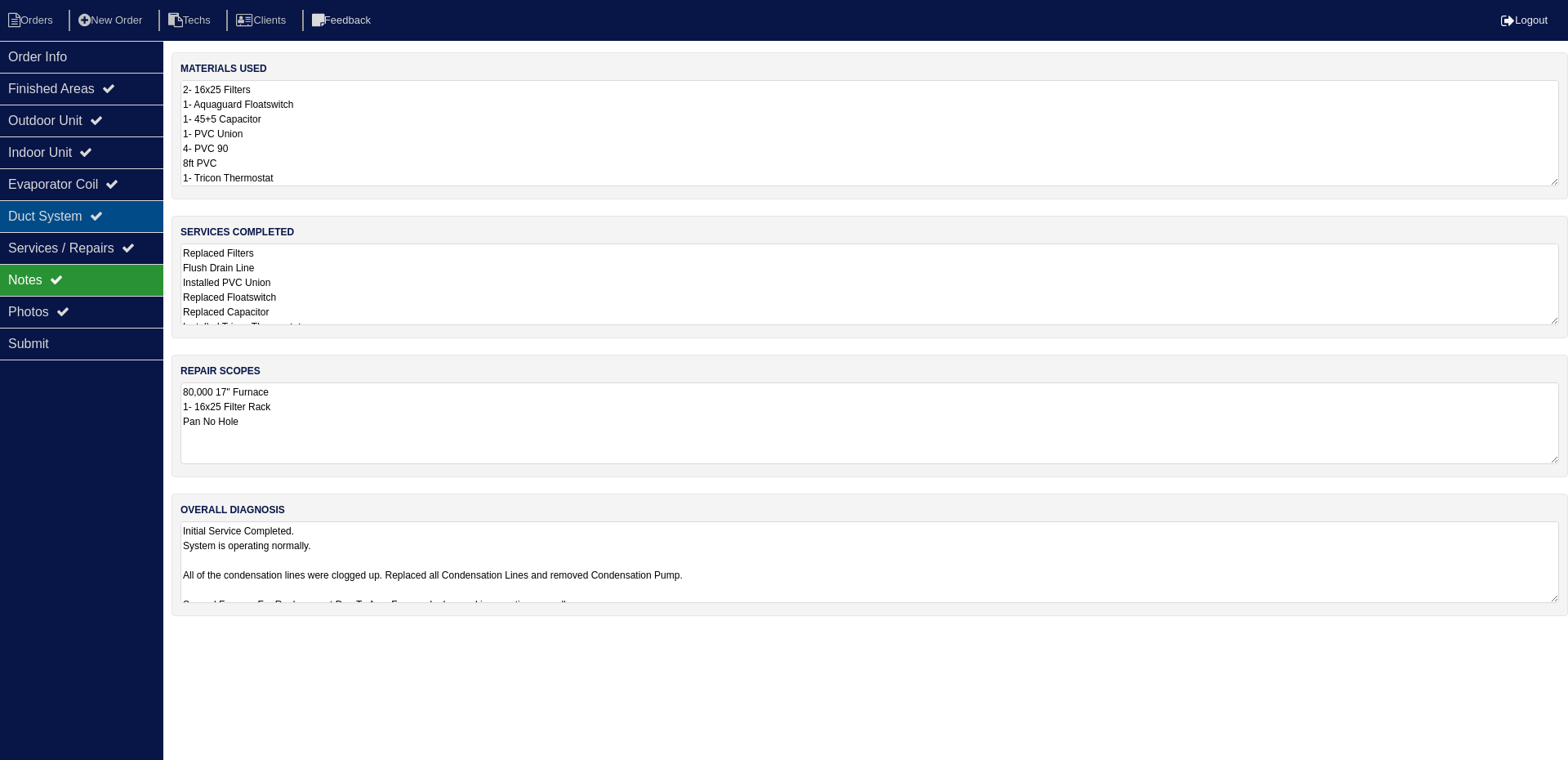
click at [100, 207] on div "Duct System" at bounding box center [81, 216] width 163 height 32
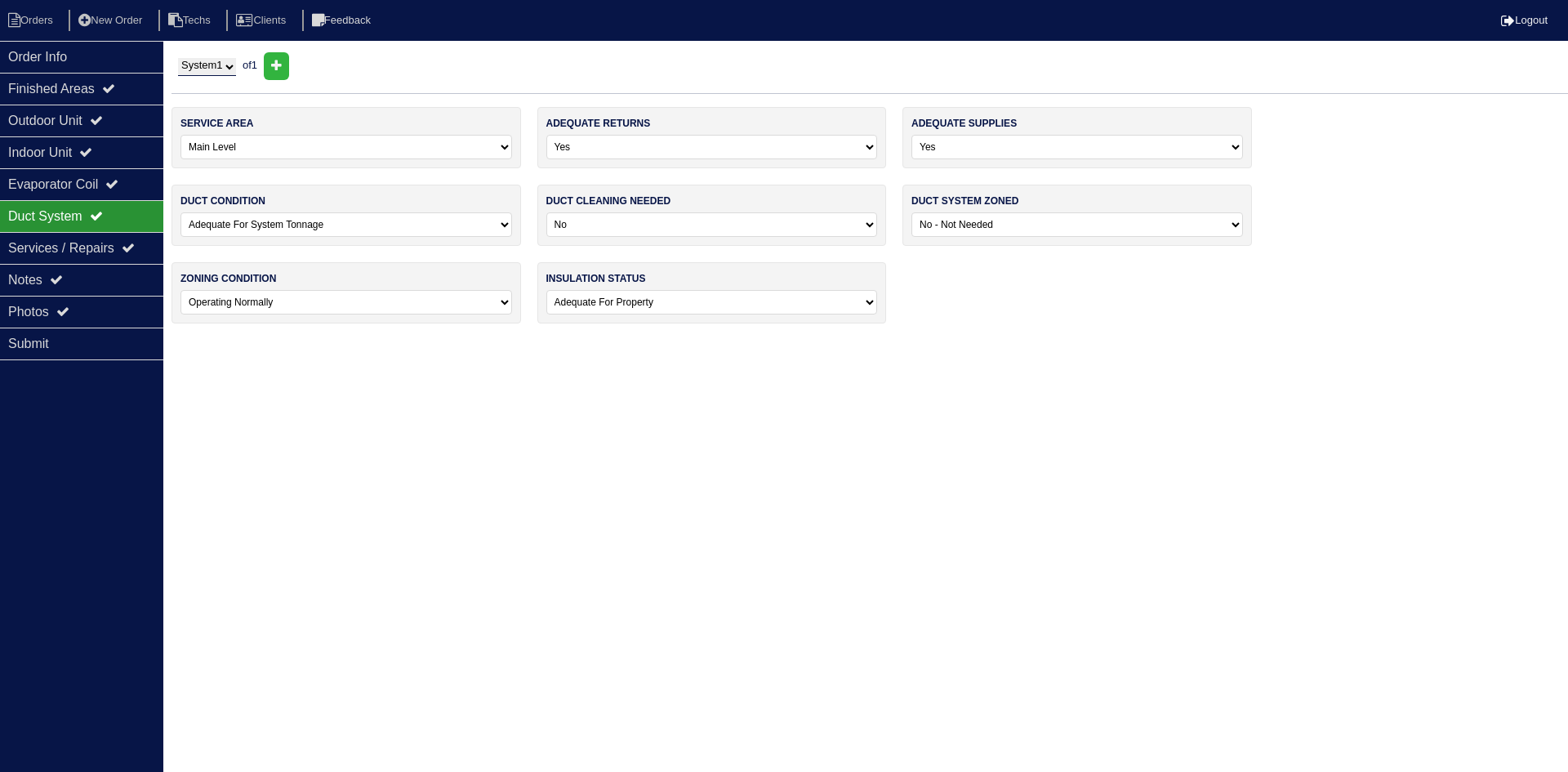
click at [702, 221] on select "-select- No Yes - Recommended But Not Required Yes - Highly Recommended" at bounding box center [712, 225] width 332 height 25
select select "2"
click at [547, 212] on select "-select- No Yes - Recommended But Not Required Yes - Highly Recommended" at bounding box center [712, 225] width 332 height 25
click at [84, 275] on div "Notes" at bounding box center [81, 279] width 163 height 32
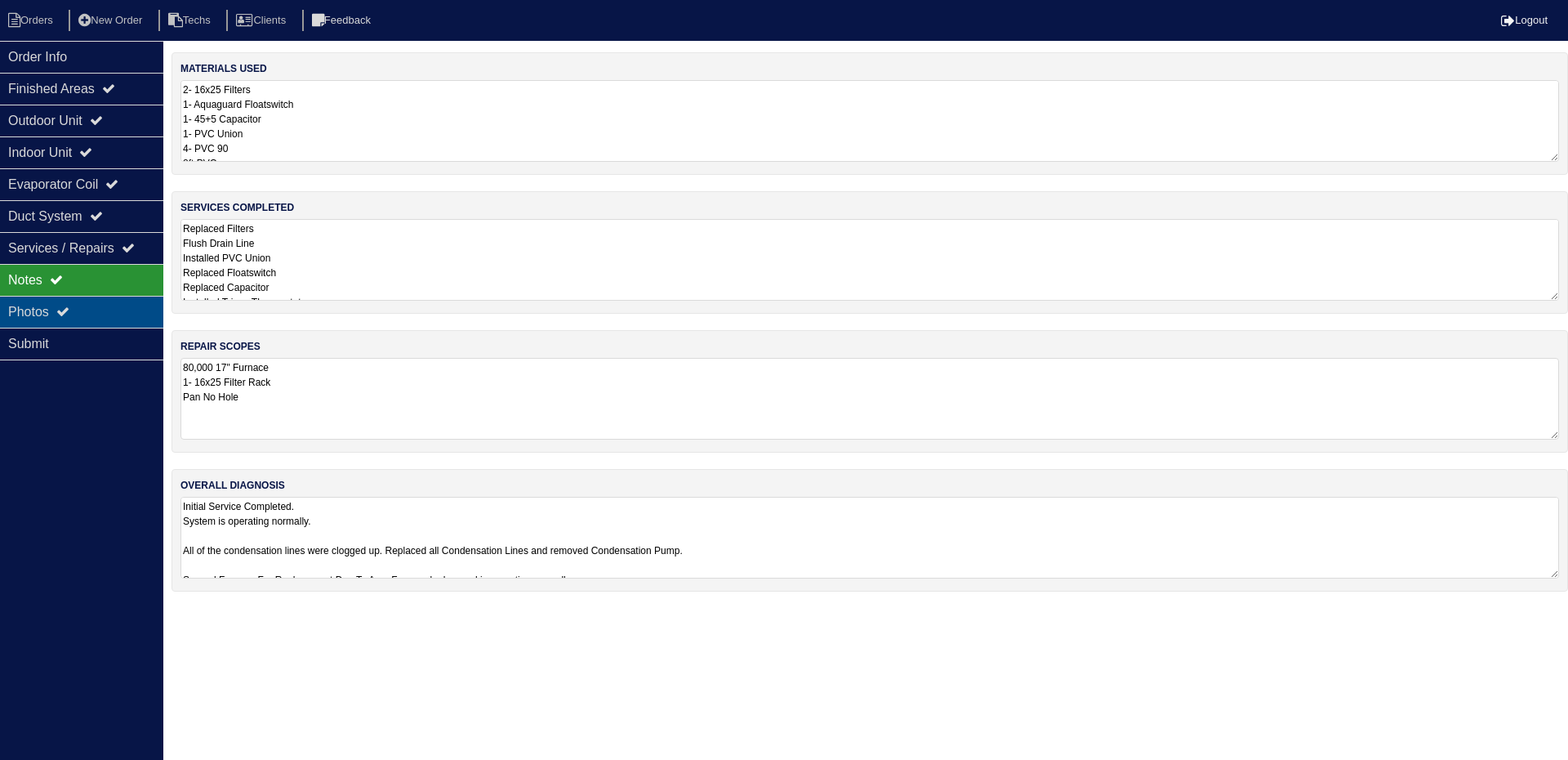
click at [101, 312] on div "Photos" at bounding box center [81, 312] width 163 height 32
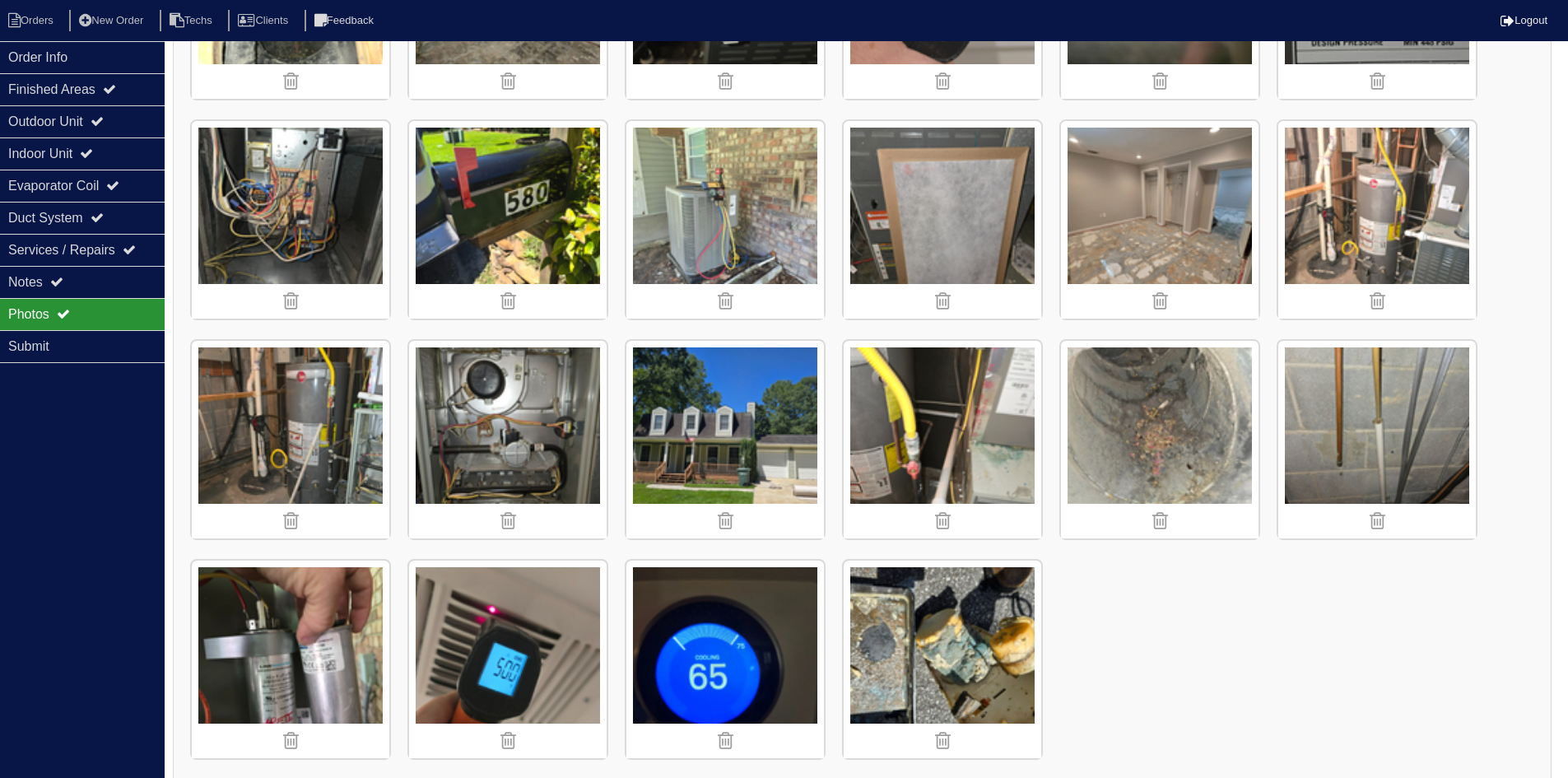
scroll to position [1511, 0]
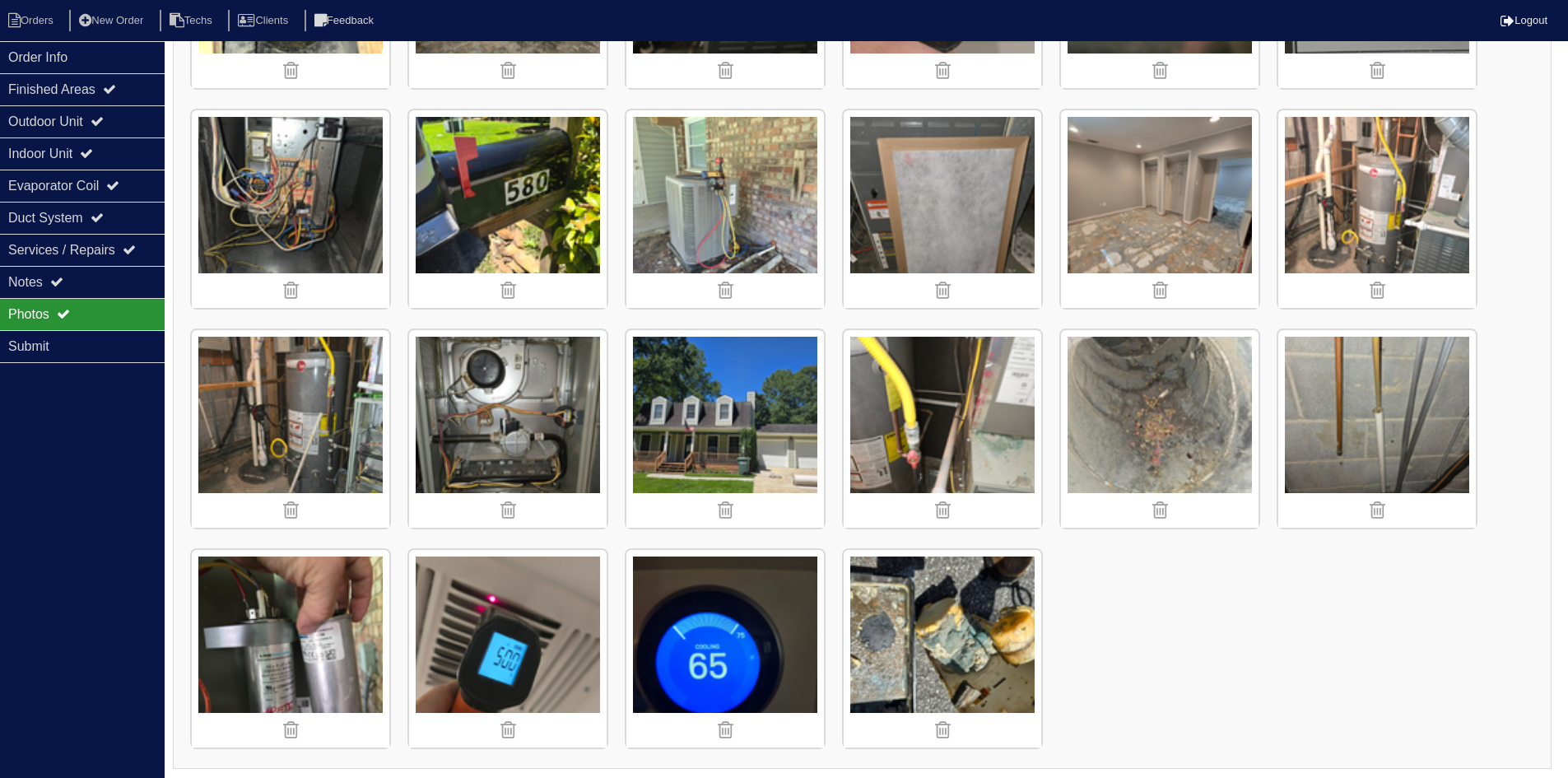
click at [1072, 450] on img at bounding box center [1159, 429] width 197 height 197
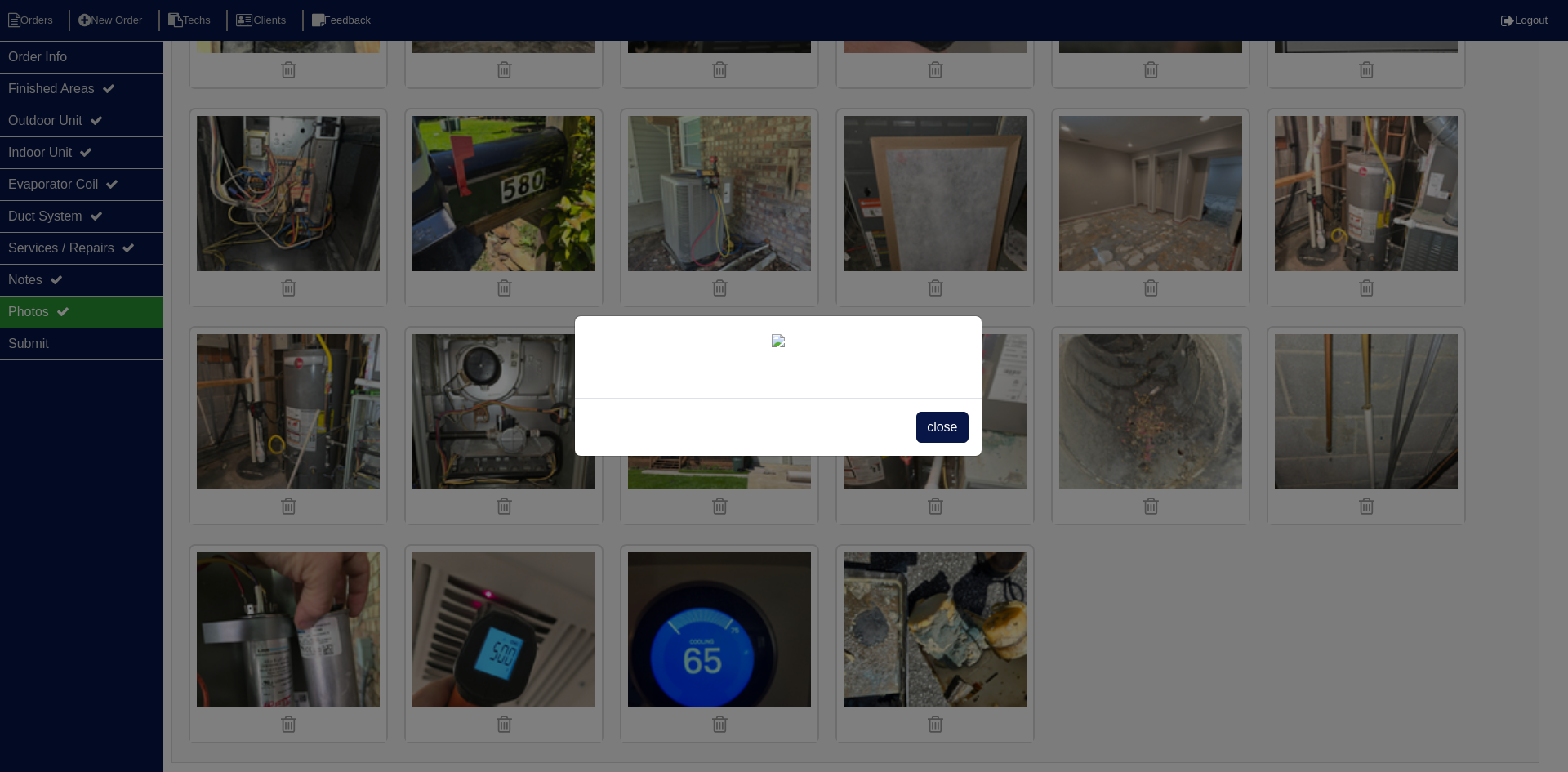
click at [951, 438] on span "close" at bounding box center [942, 427] width 52 height 31
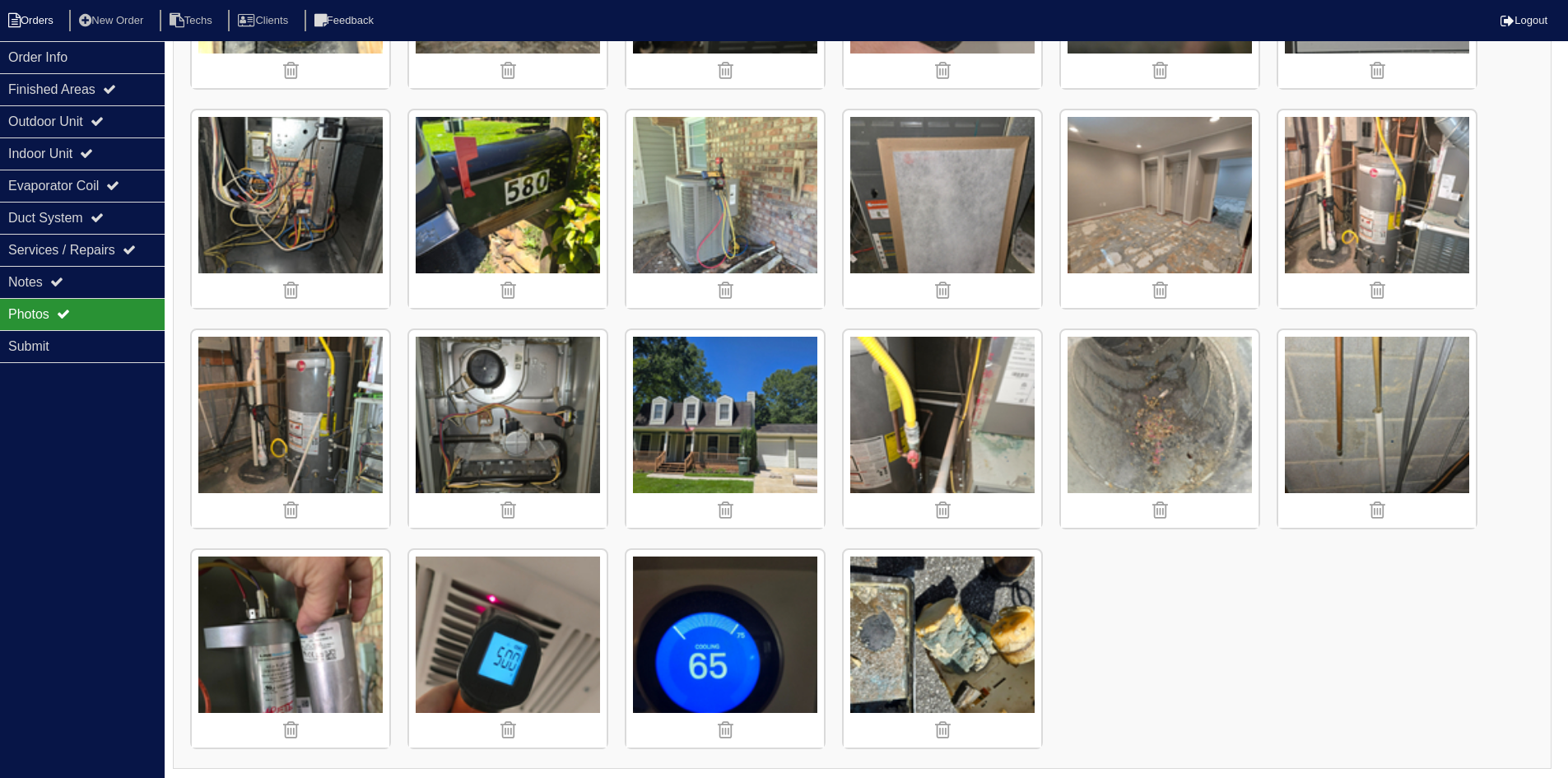
click at [31, 13] on li "Orders" at bounding box center [33, 21] width 67 height 22
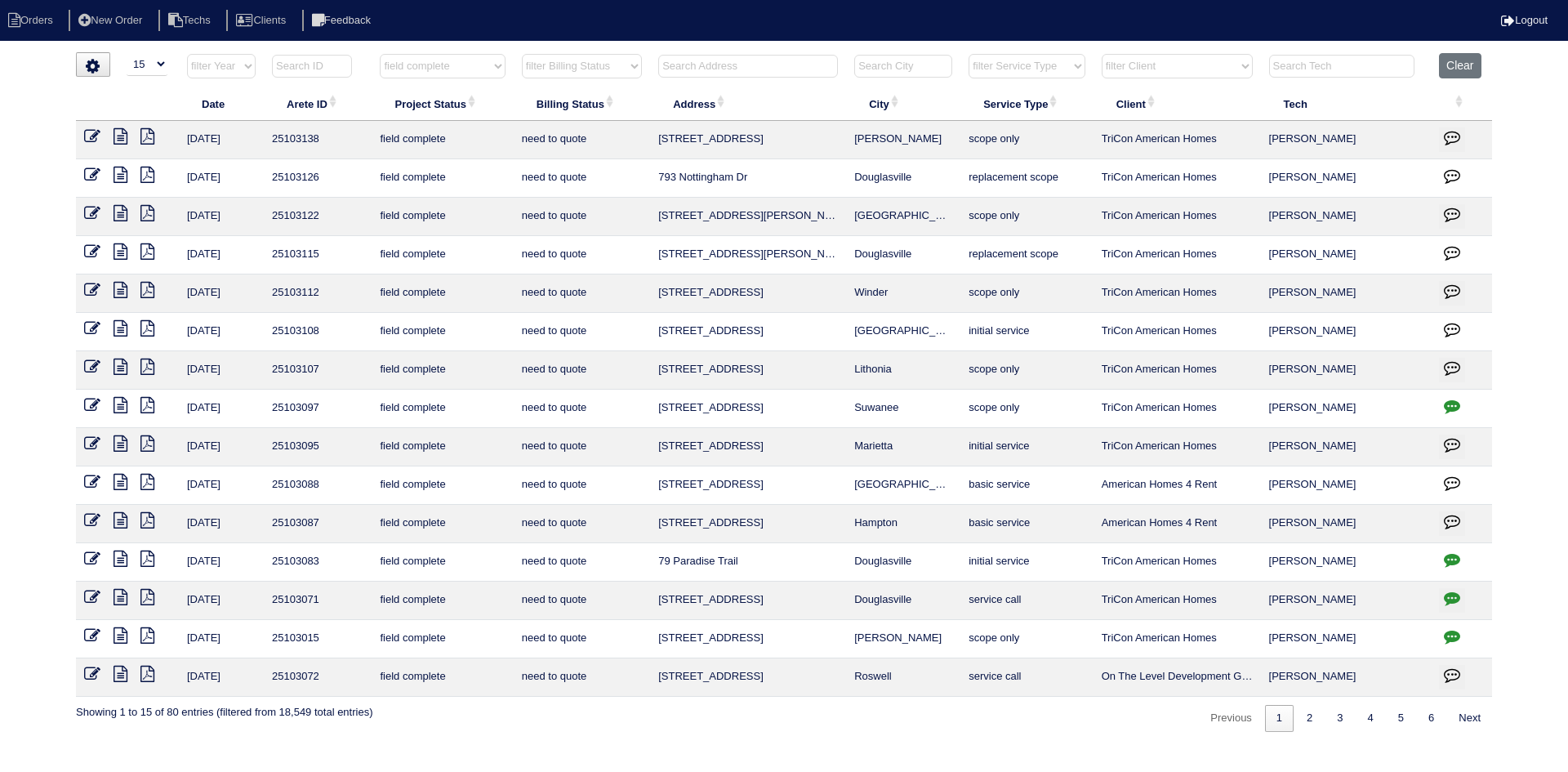
select select "15"
select select "field complete"
select select "need to quote"
click at [1454, 403] on icon "button" at bounding box center [1452, 406] width 16 height 16
type textarea "[DATE] - Duct cleaning requested per email from site super - possible Odoban - …"
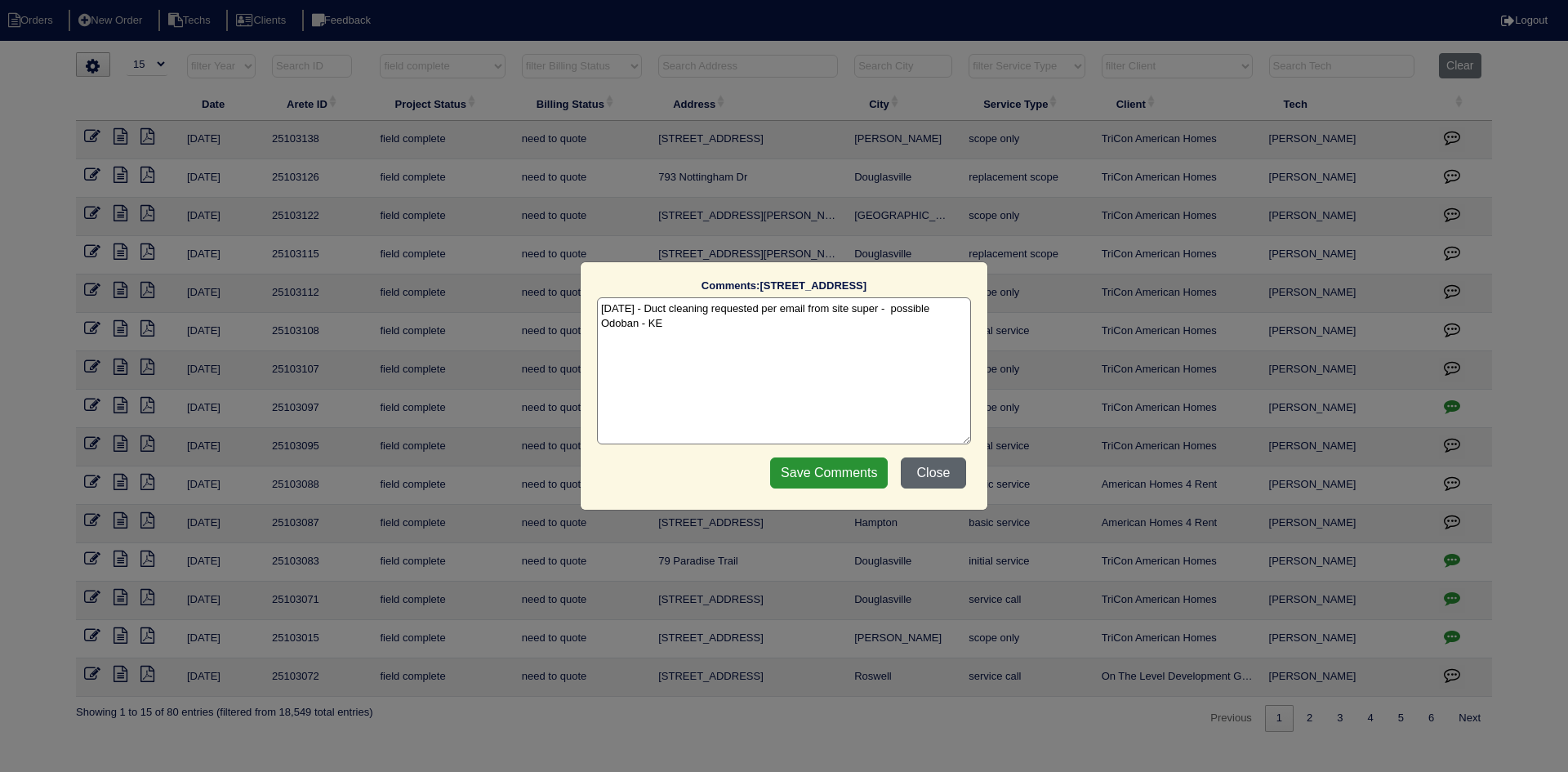
click at [947, 471] on button "Close" at bounding box center [934, 473] width 66 height 31
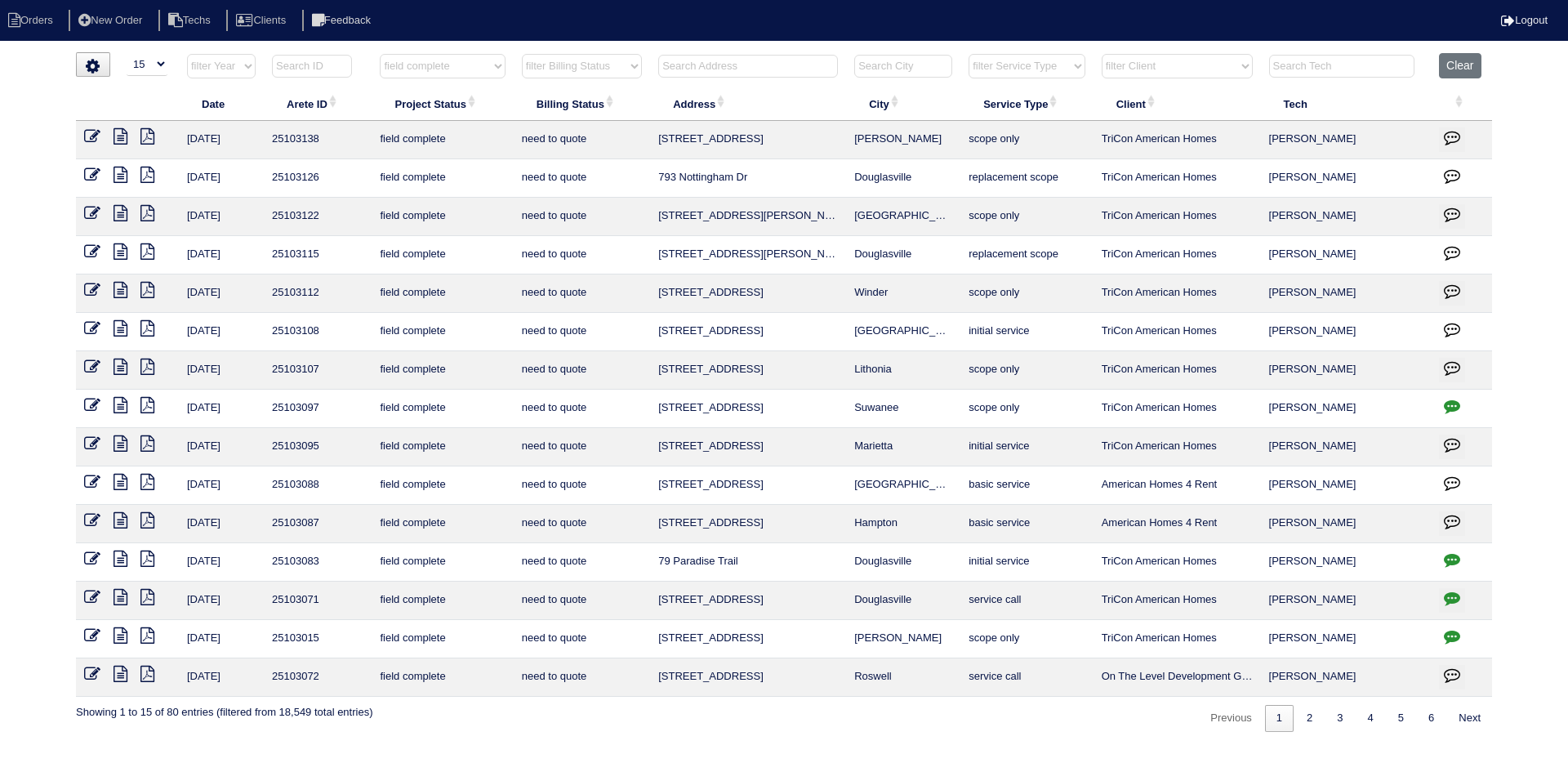
click at [123, 406] on icon at bounding box center [120, 405] width 14 height 16
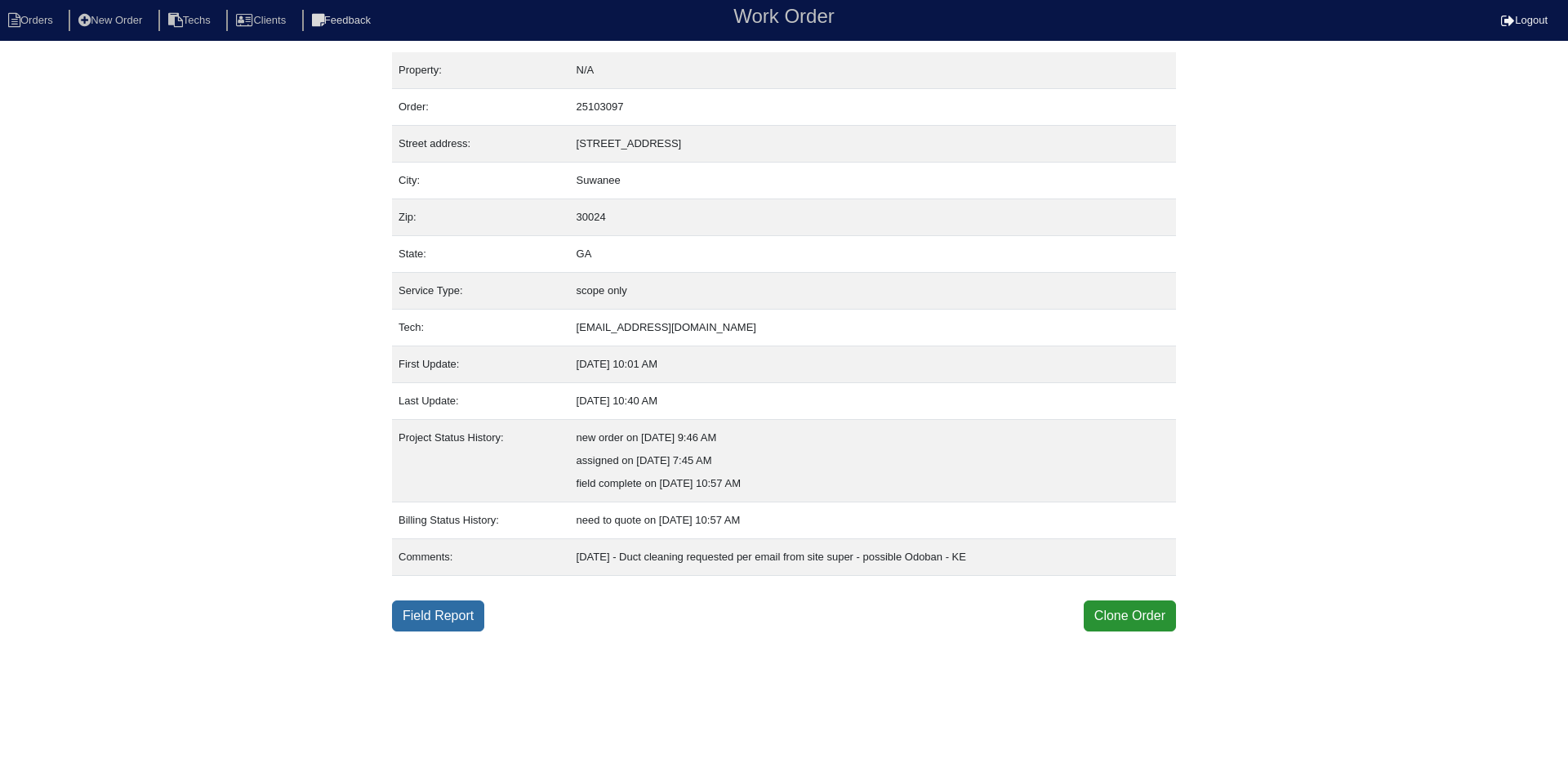
click at [435, 616] on link "Field Report" at bounding box center [438, 615] width 93 height 31
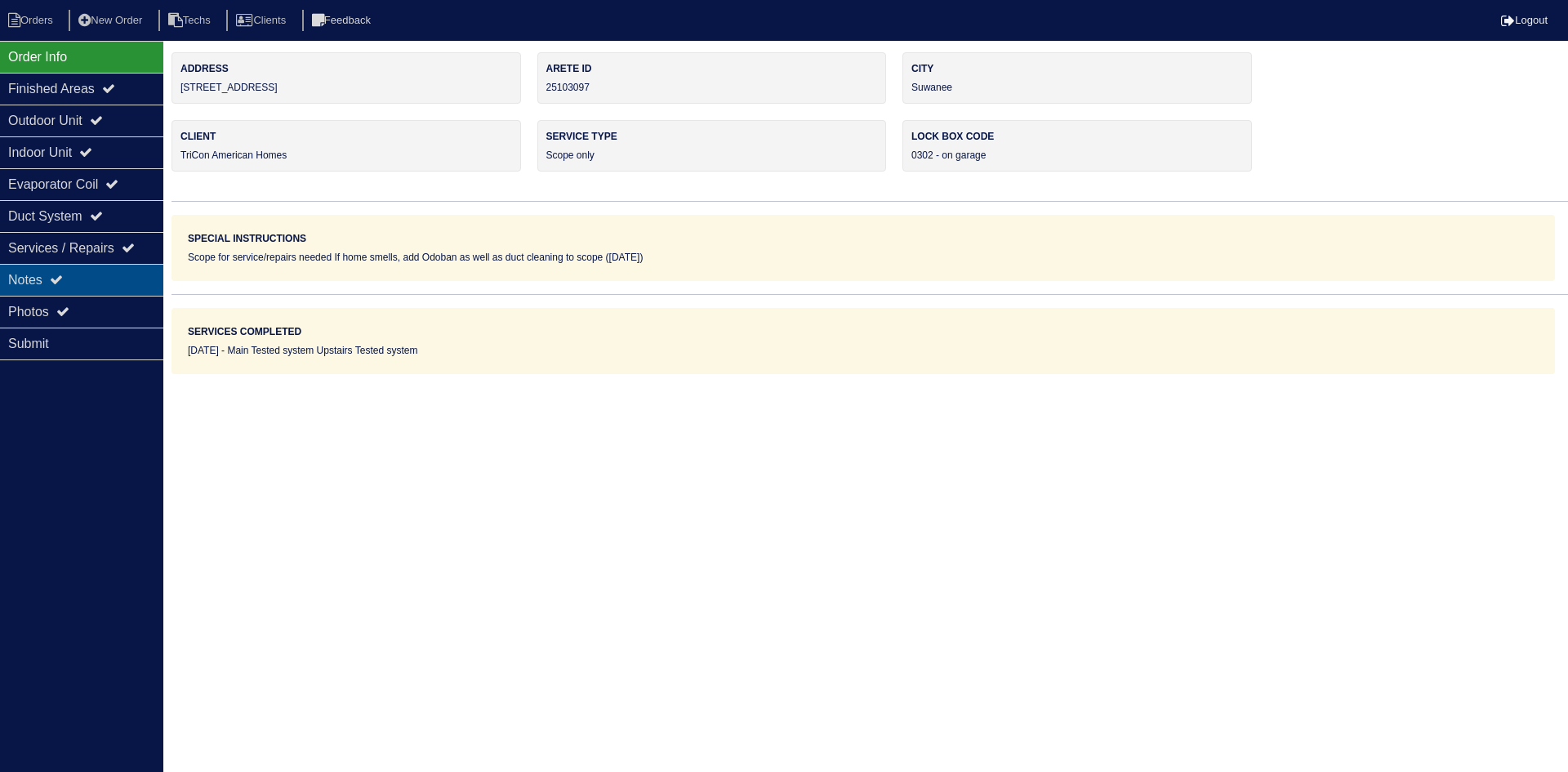
click at [129, 275] on div "Notes" at bounding box center [81, 279] width 163 height 32
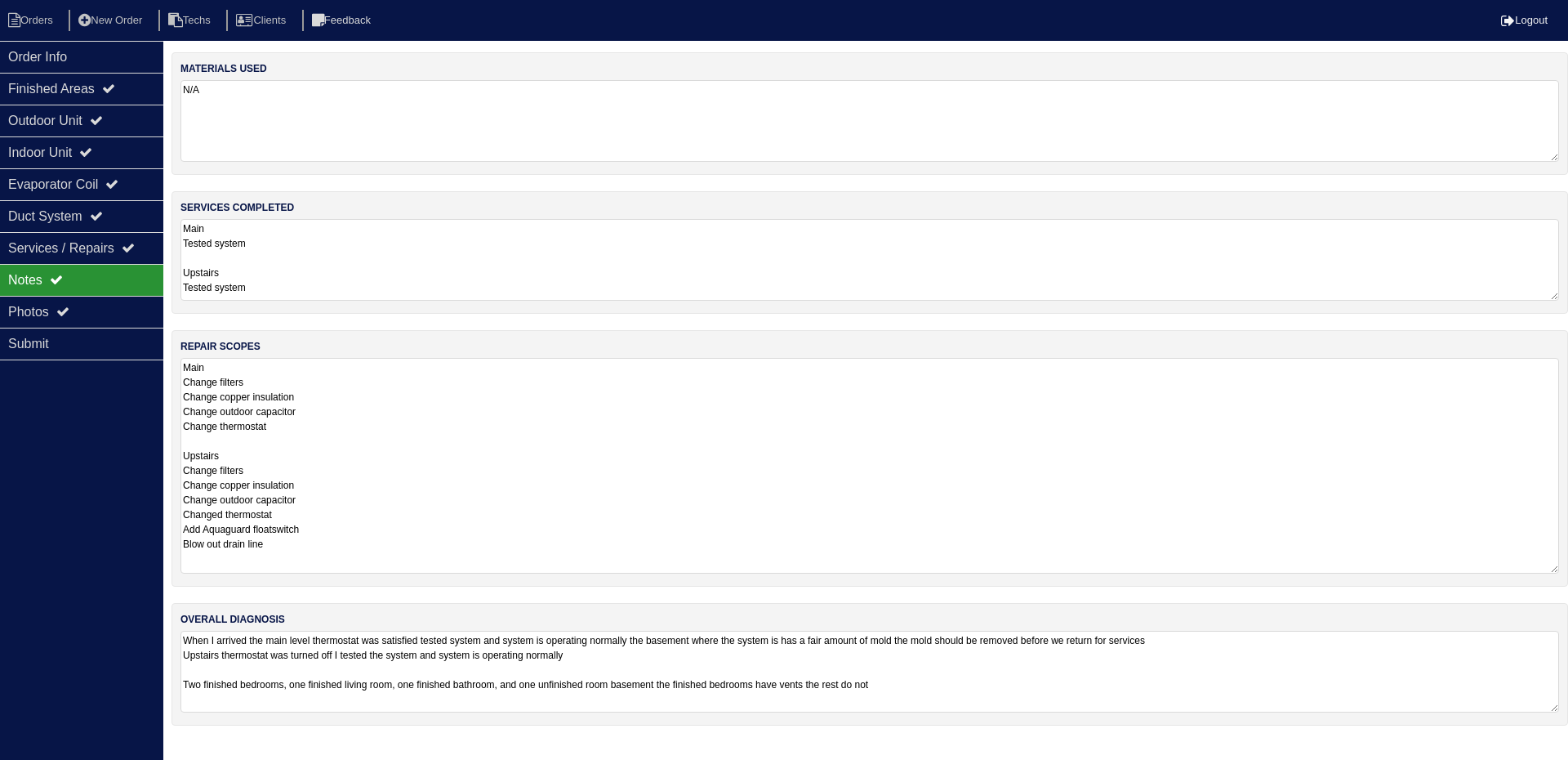
drag, startPoint x: 1557, startPoint y: 436, endPoint x: 1537, endPoint y: 570, distance: 135.5
click at [1537, 570] on textarea "Main Change filters Change copper insulation Change outdoor capacitor Change th…" at bounding box center [870, 465] width 1379 height 216
click at [93, 309] on div "Photos" at bounding box center [81, 312] width 163 height 32
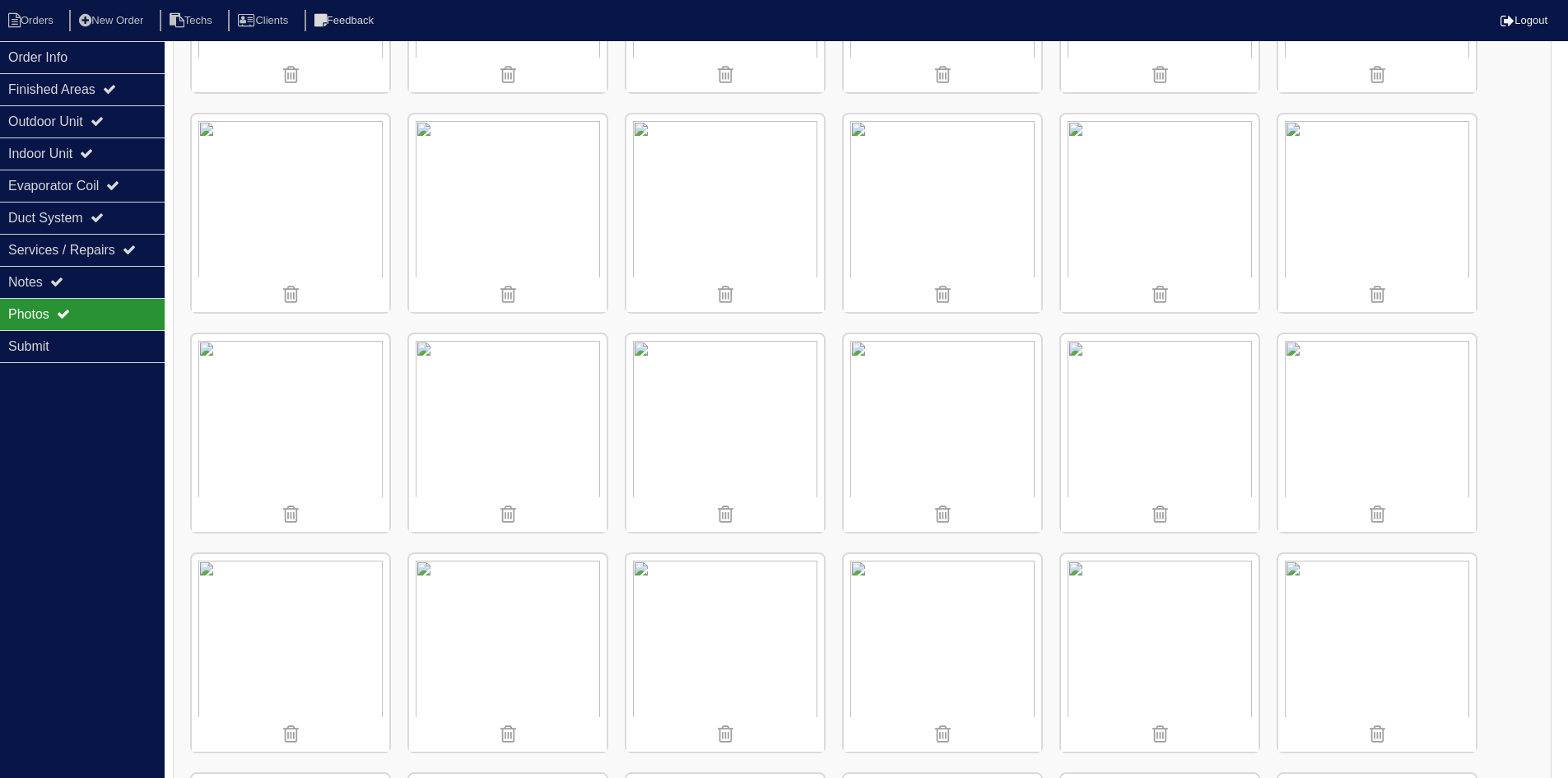
scroll to position [1728, 0]
click at [1166, 201] on img at bounding box center [1159, 211] width 197 height 197
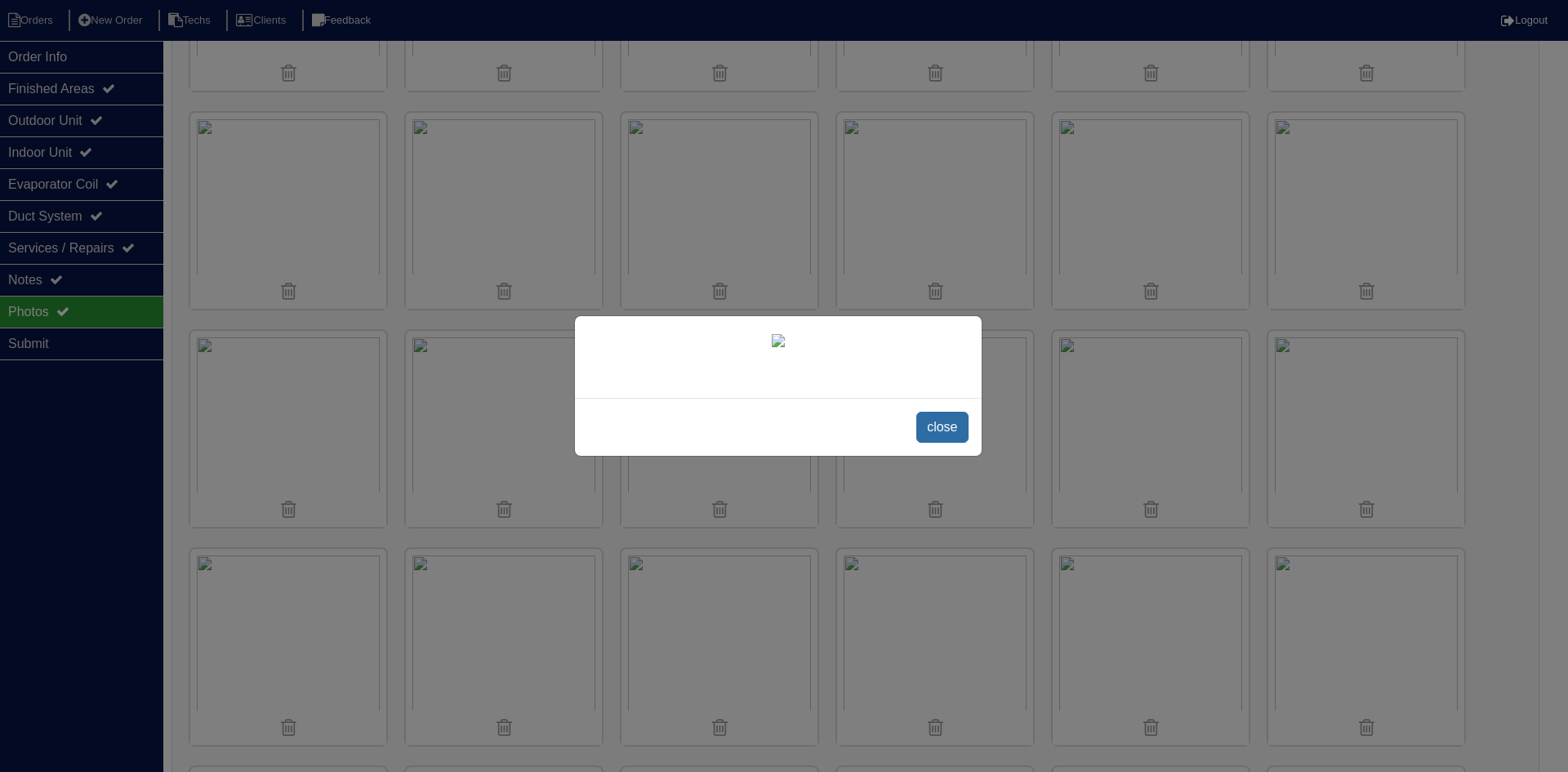
drag, startPoint x: 936, startPoint y: 647, endPoint x: 840, endPoint y: 613, distance: 101.8
click at [936, 443] on span "close" at bounding box center [942, 427] width 52 height 31
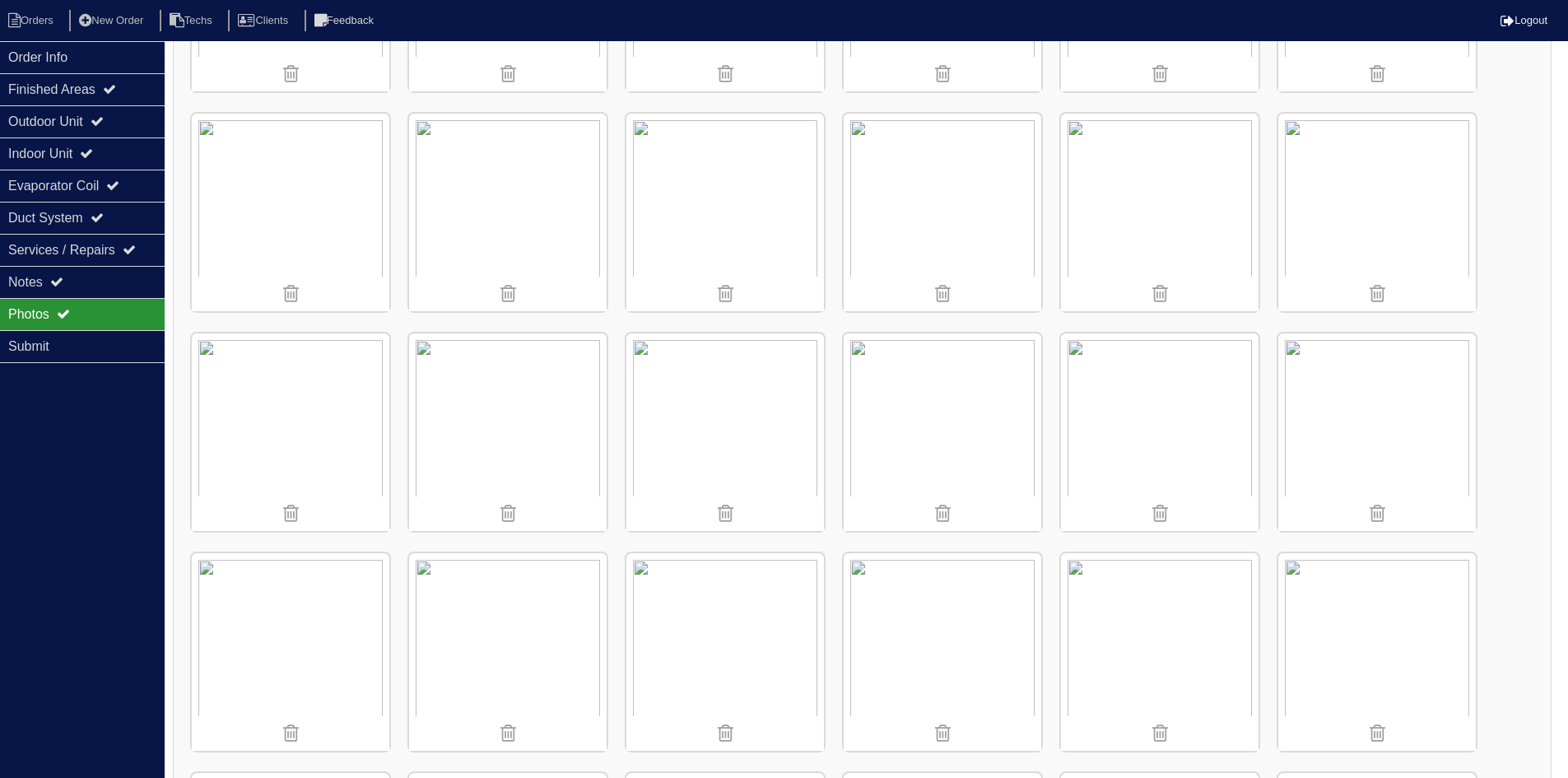
click at [285, 412] on img at bounding box center [290, 432] width 197 height 197
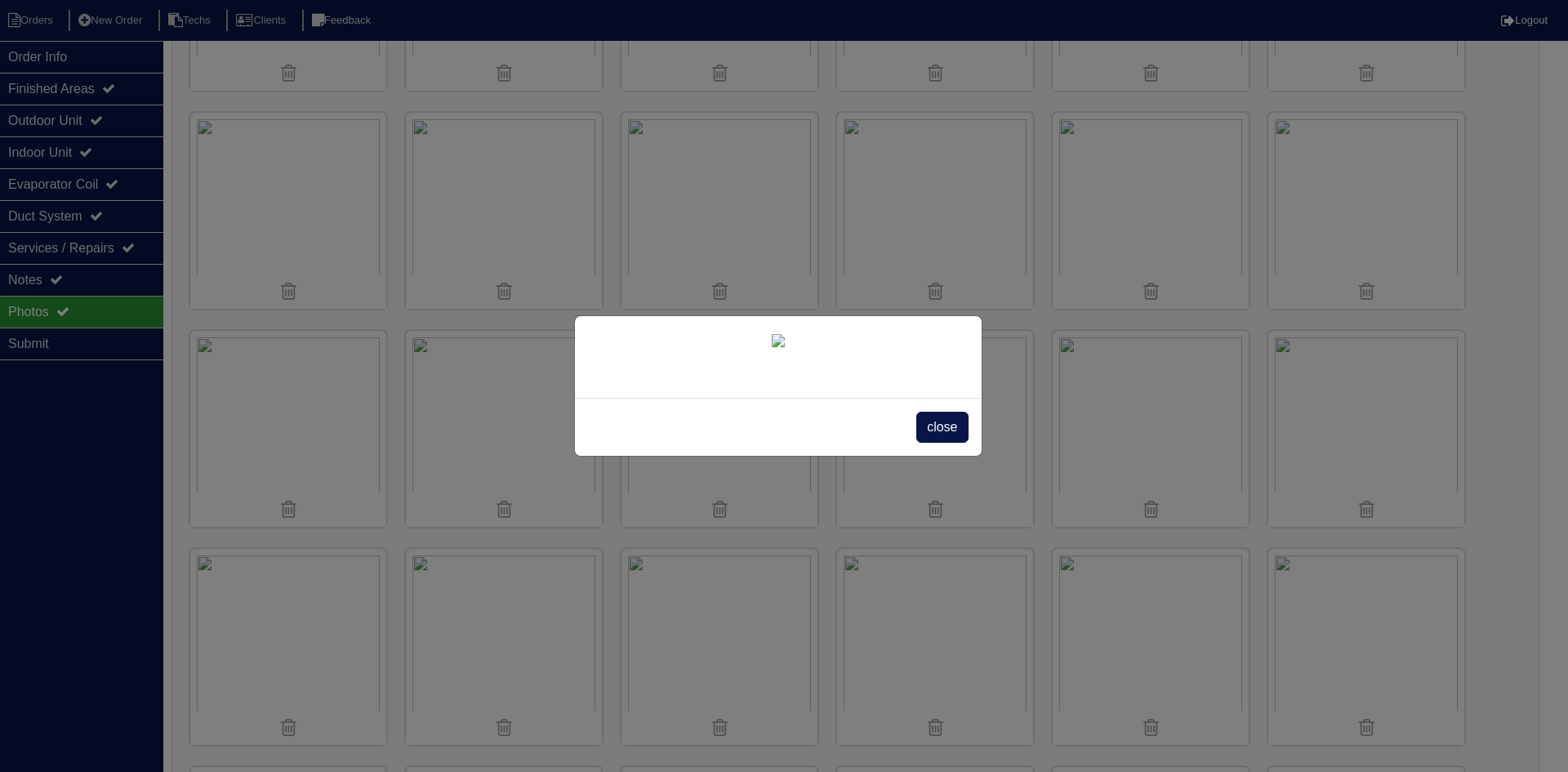
click at [959, 443] on span "close" at bounding box center [942, 427] width 52 height 31
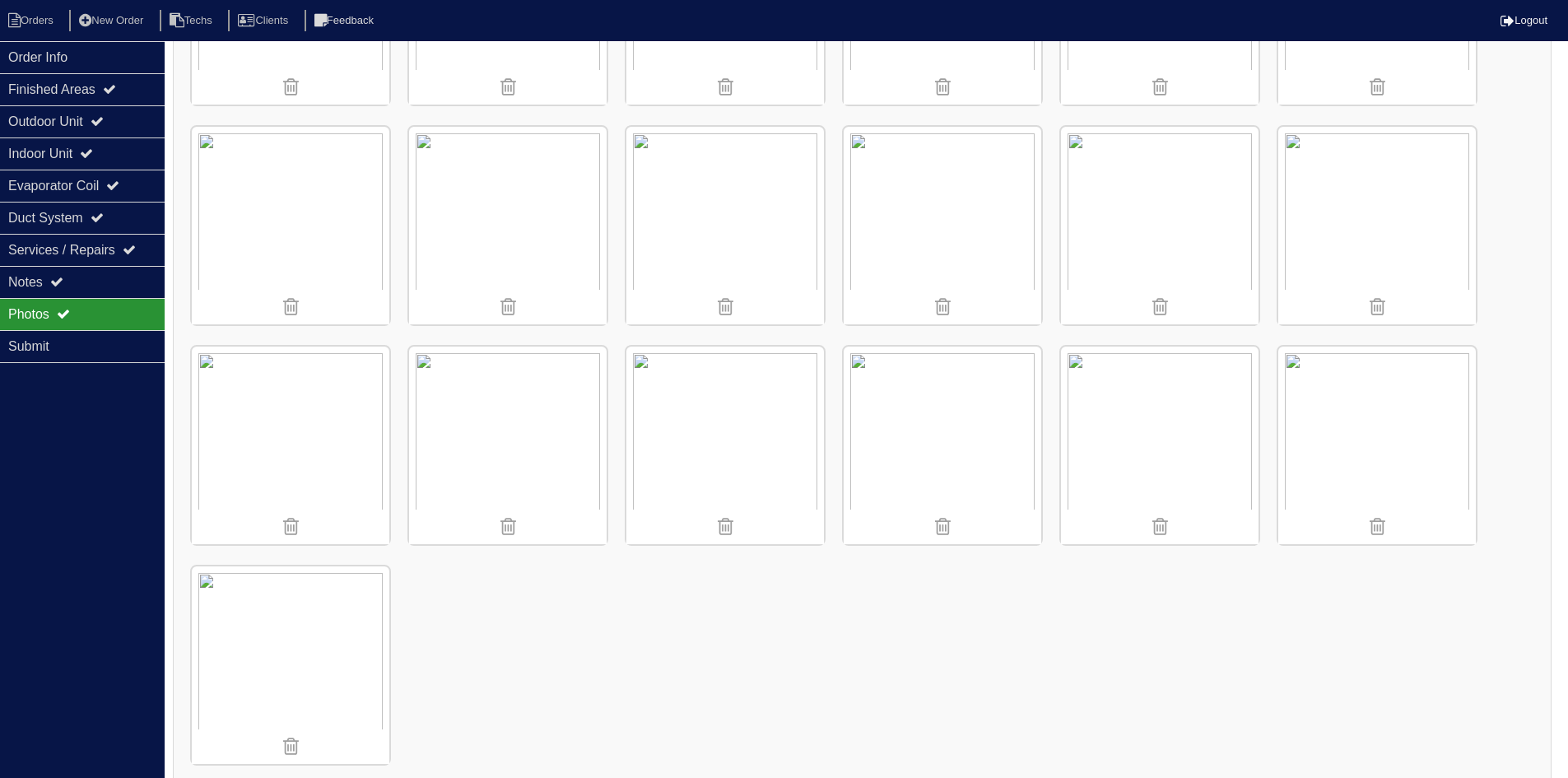
scroll to position [2825, 0]
click at [301, 652] on img at bounding box center [290, 653] width 197 height 197
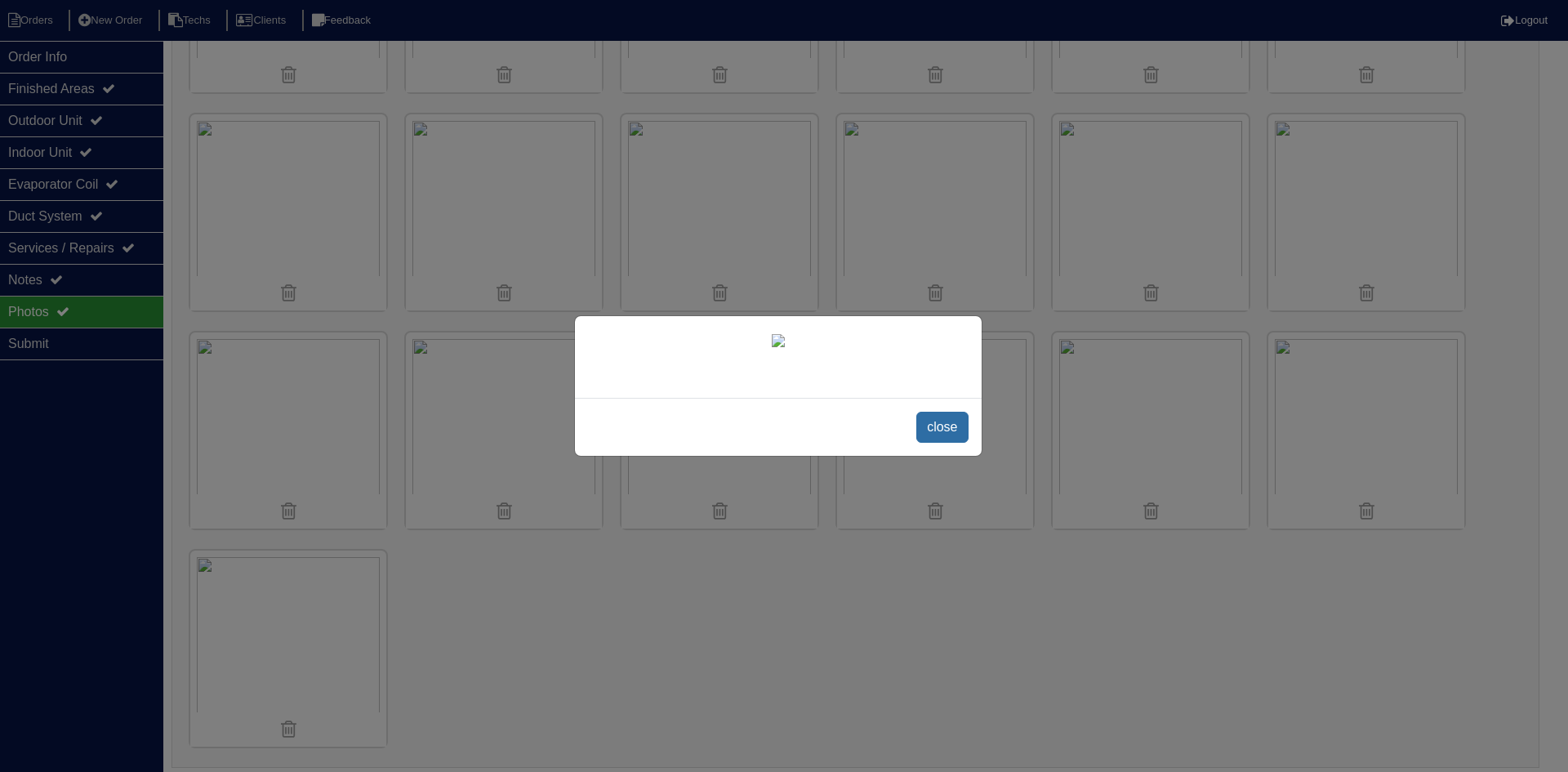
click at [939, 443] on span "close" at bounding box center [942, 427] width 52 height 31
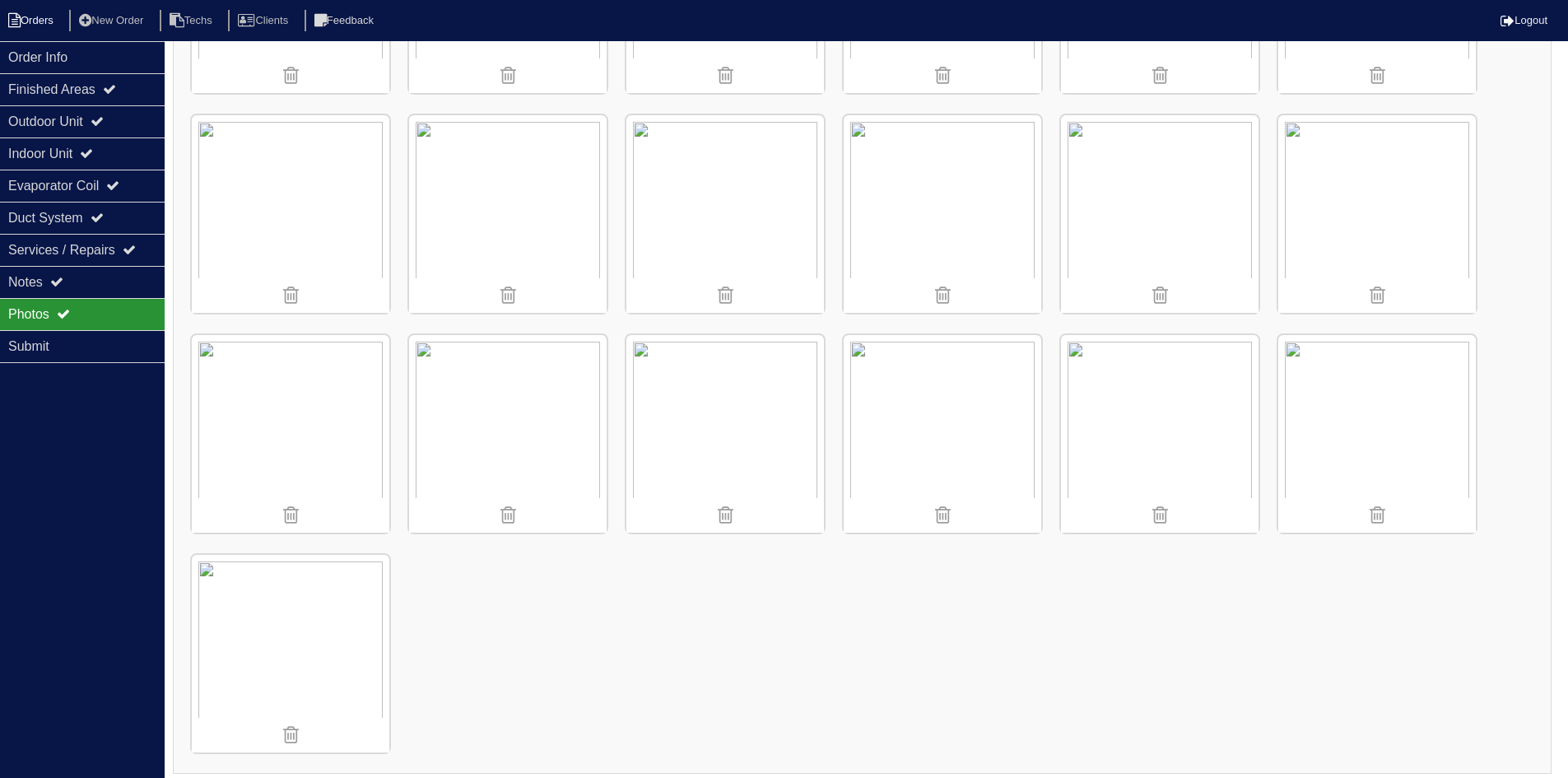
click at [26, 23] on li "Orders" at bounding box center [33, 21] width 67 height 22
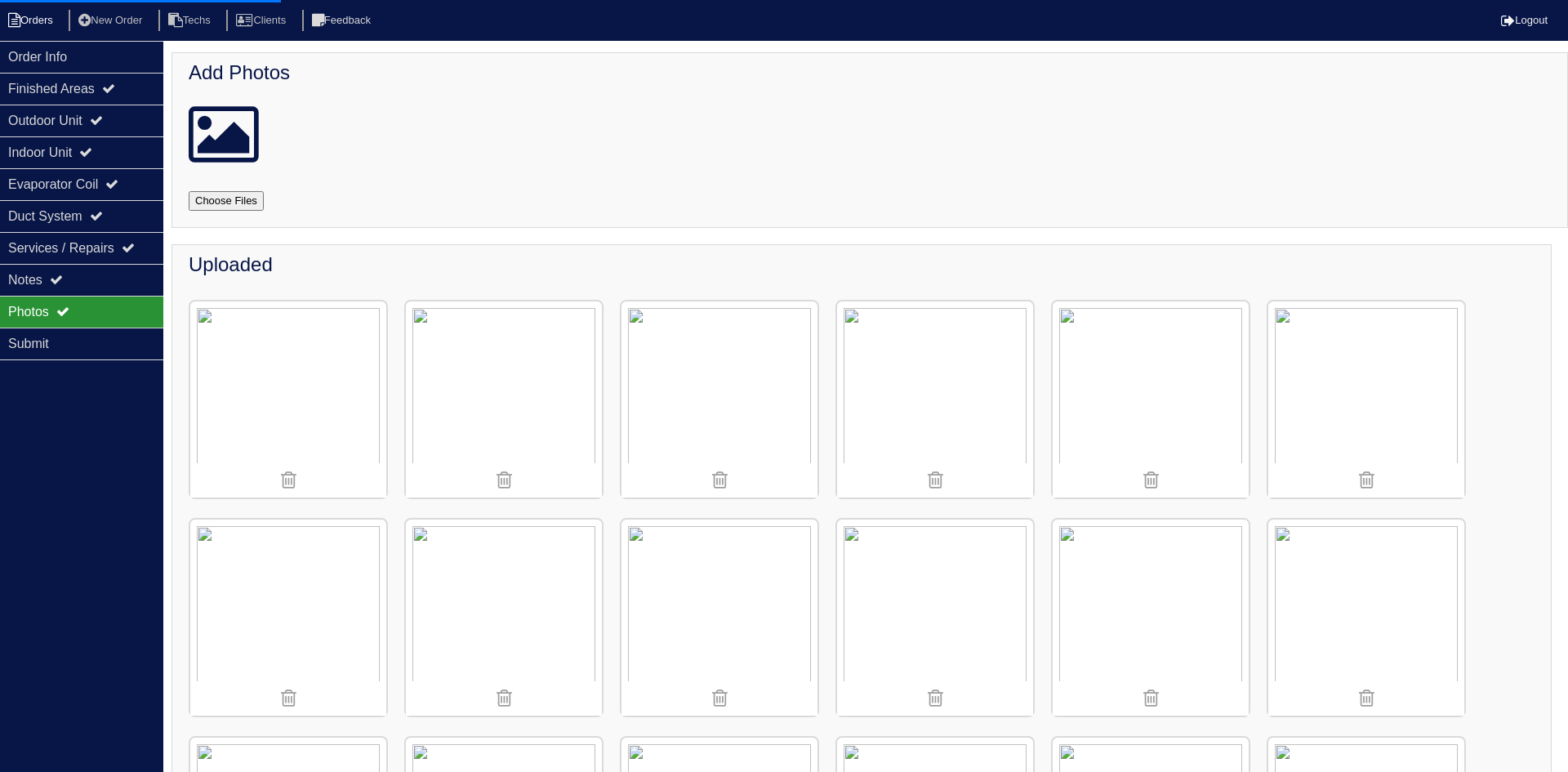
select select "15"
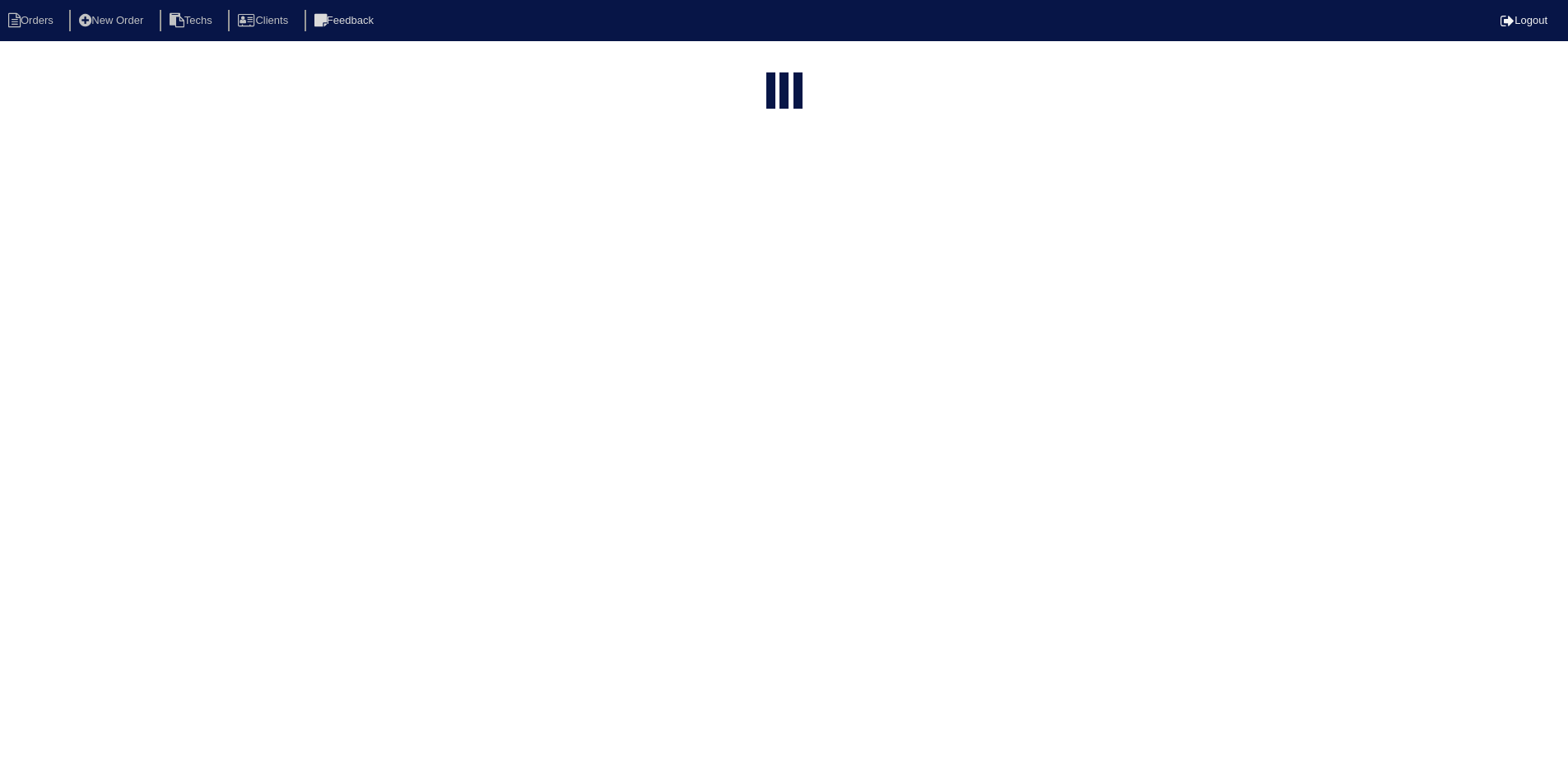
select select "field complete"
select select "need to quote"
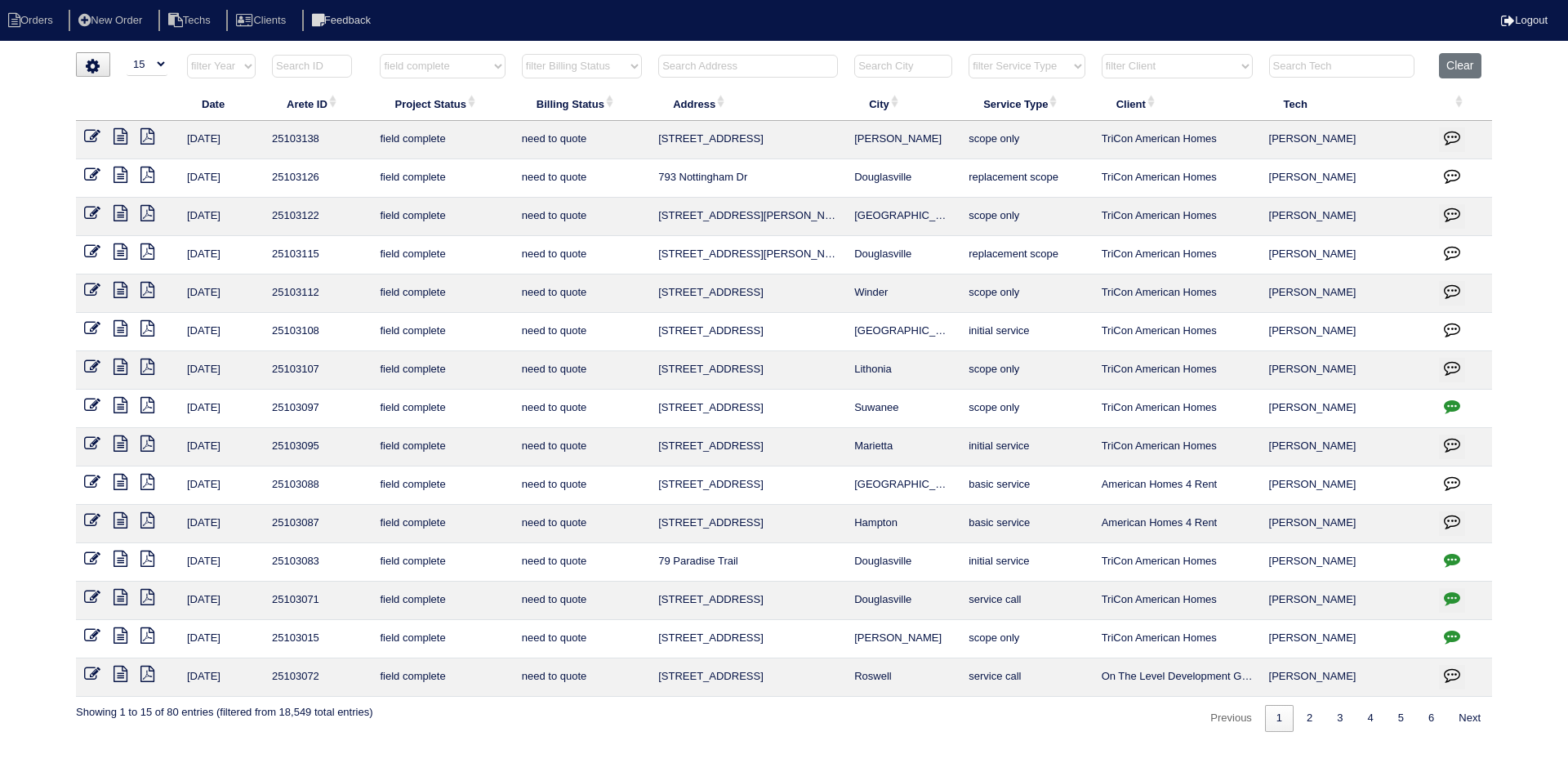
click at [123, 404] on icon at bounding box center [120, 405] width 14 height 16
click at [145, 404] on icon at bounding box center [147, 405] width 14 height 16
click at [119, 406] on icon at bounding box center [120, 405] width 14 height 16
click at [116, 368] on icon at bounding box center [120, 366] width 14 height 16
click at [119, 404] on icon at bounding box center [120, 405] width 14 height 16
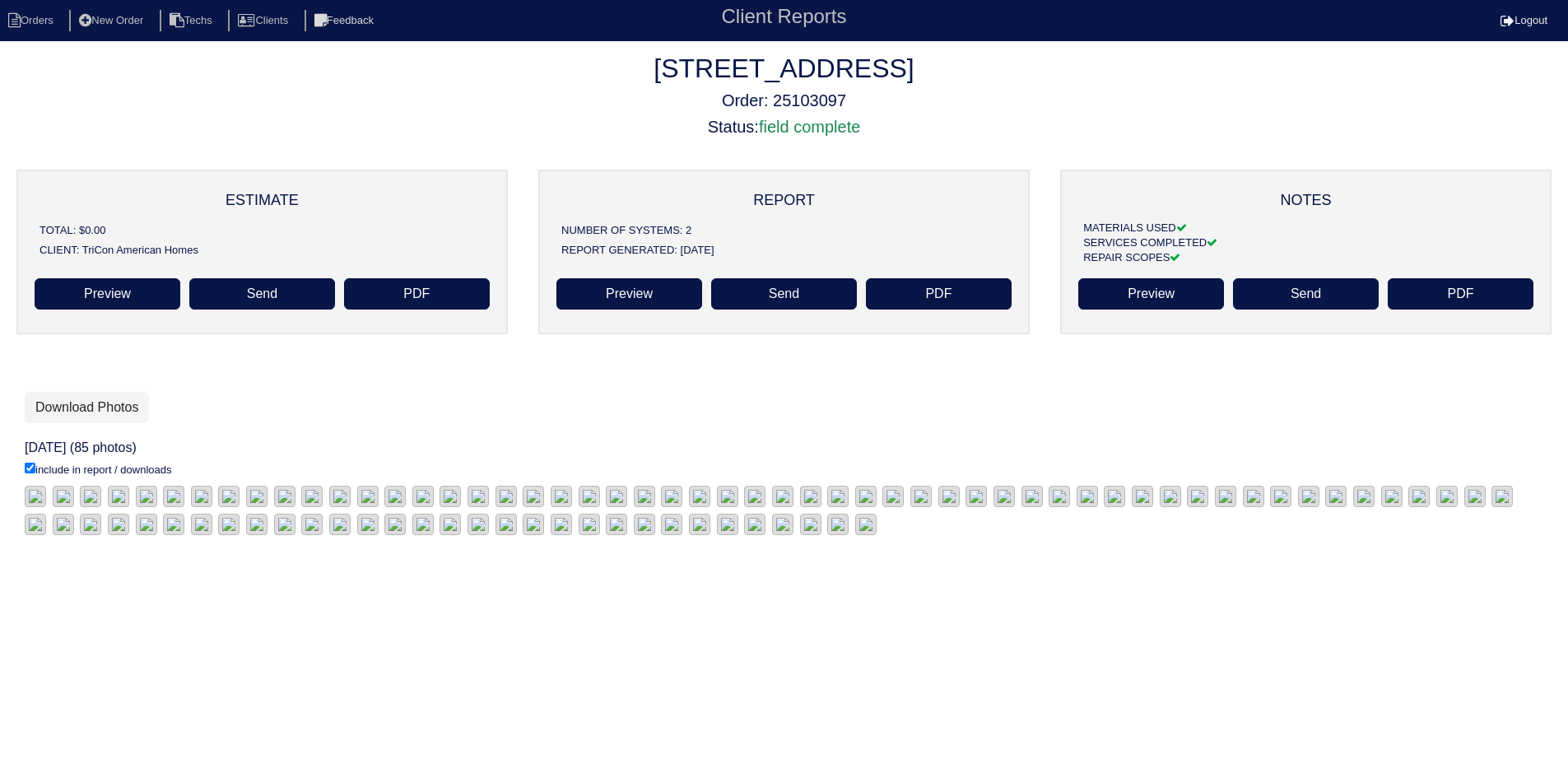
scroll to position [247, 0]
click at [105, 391] on link "Download Photos" at bounding box center [87, 407] width 124 height 31
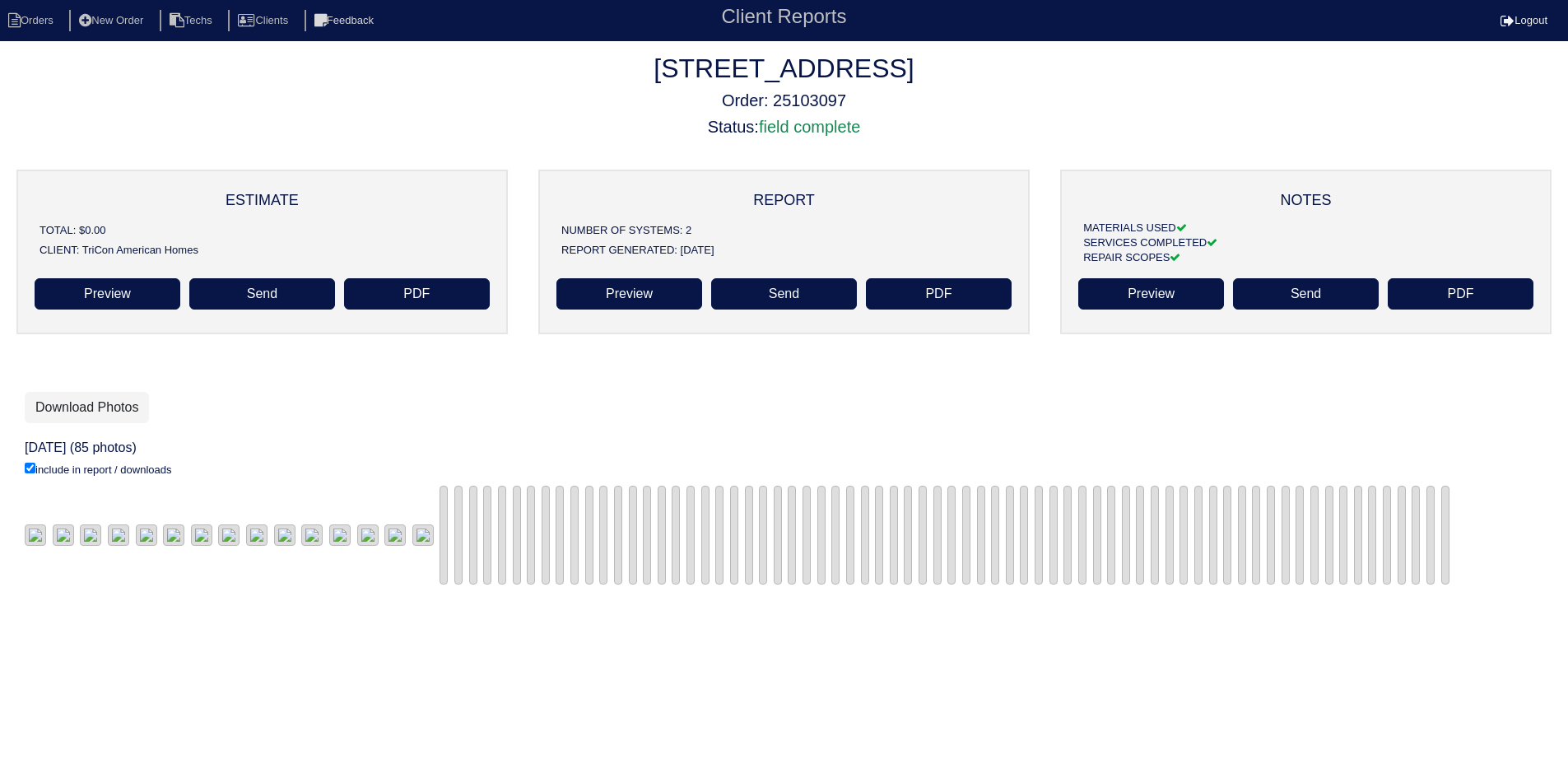
scroll to position [247, 0]
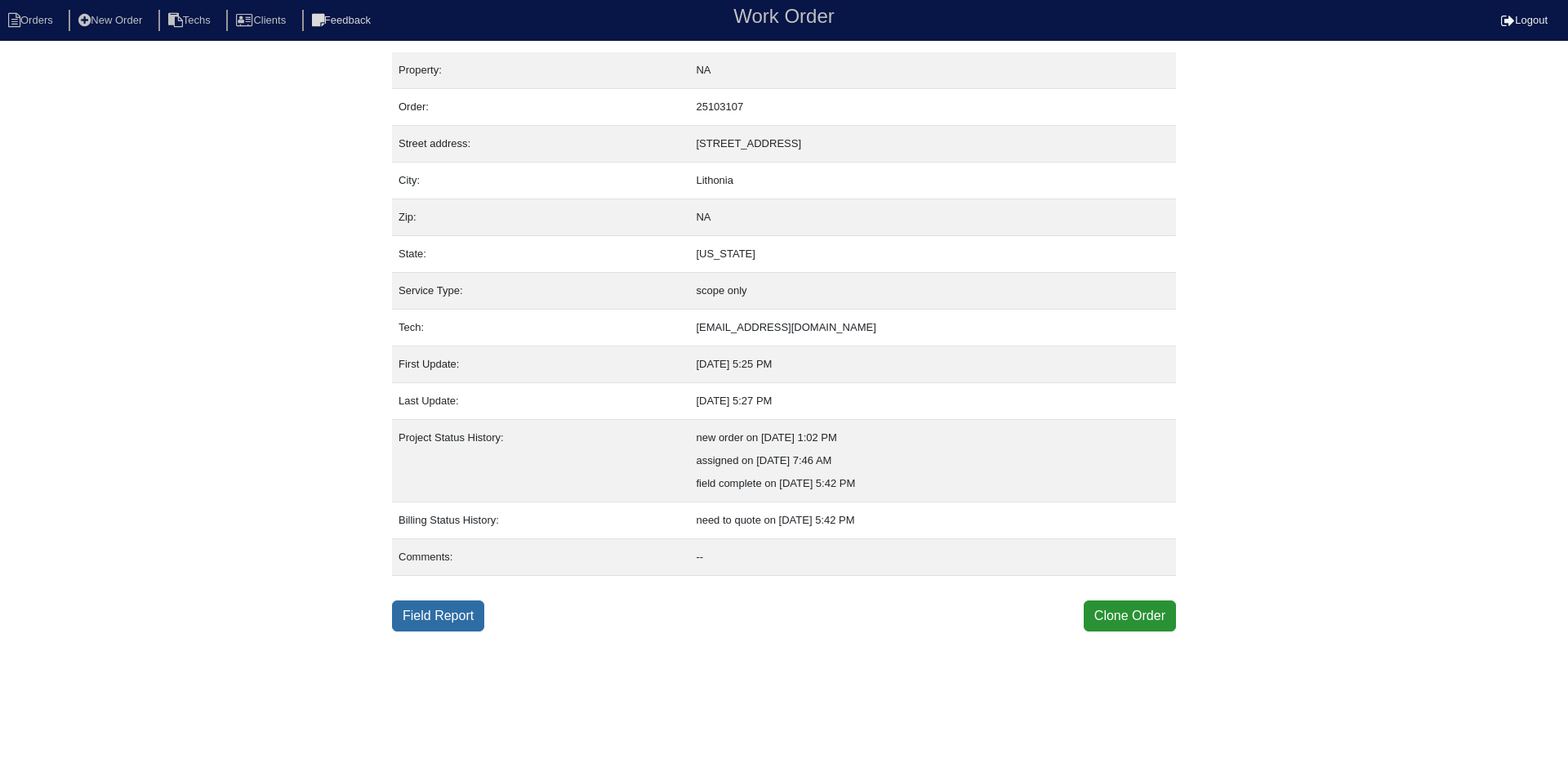
click at [433, 615] on link "Field Report" at bounding box center [438, 615] width 93 height 31
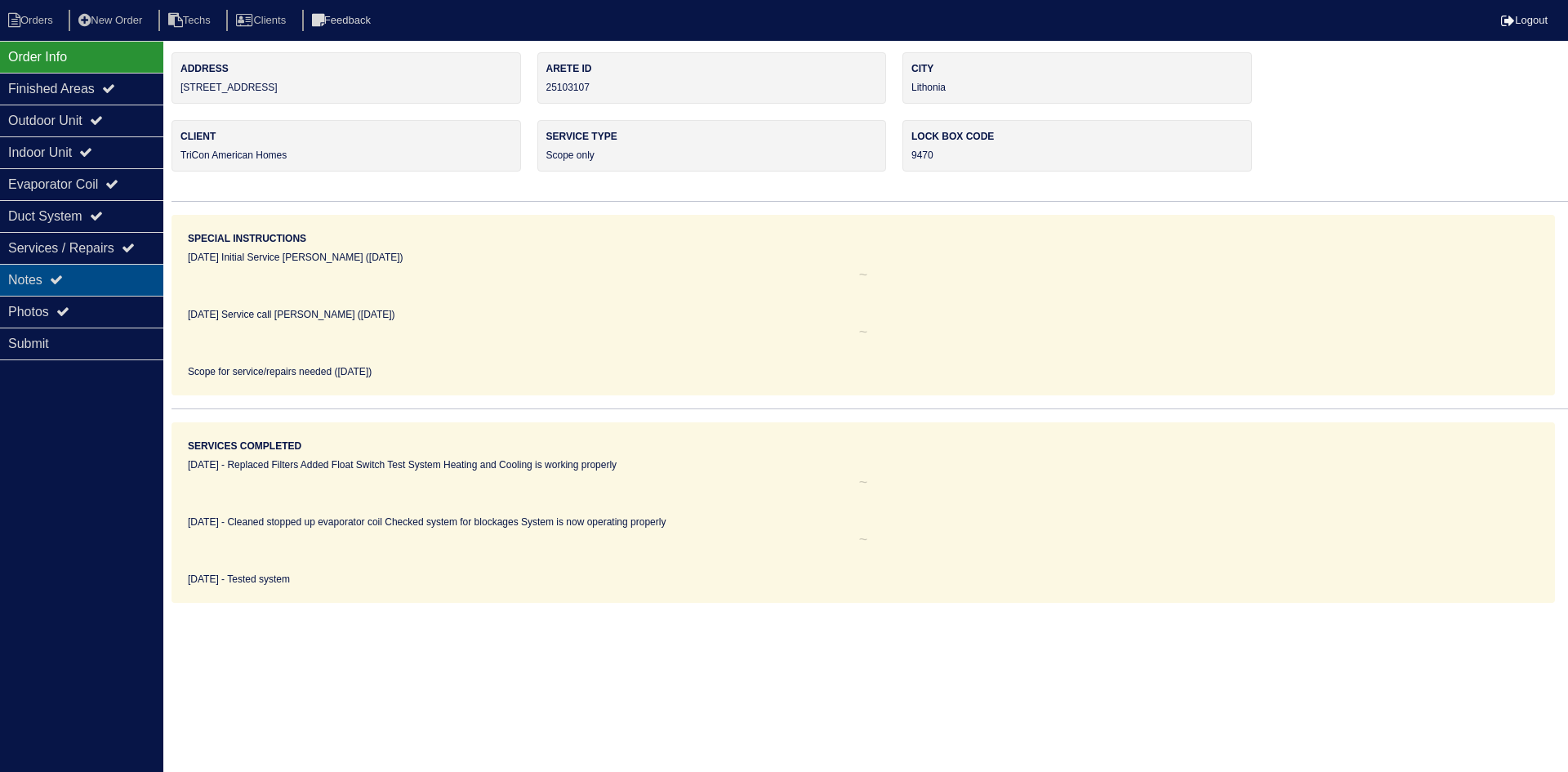
click at [54, 284] on div "Notes" at bounding box center [81, 279] width 163 height 32
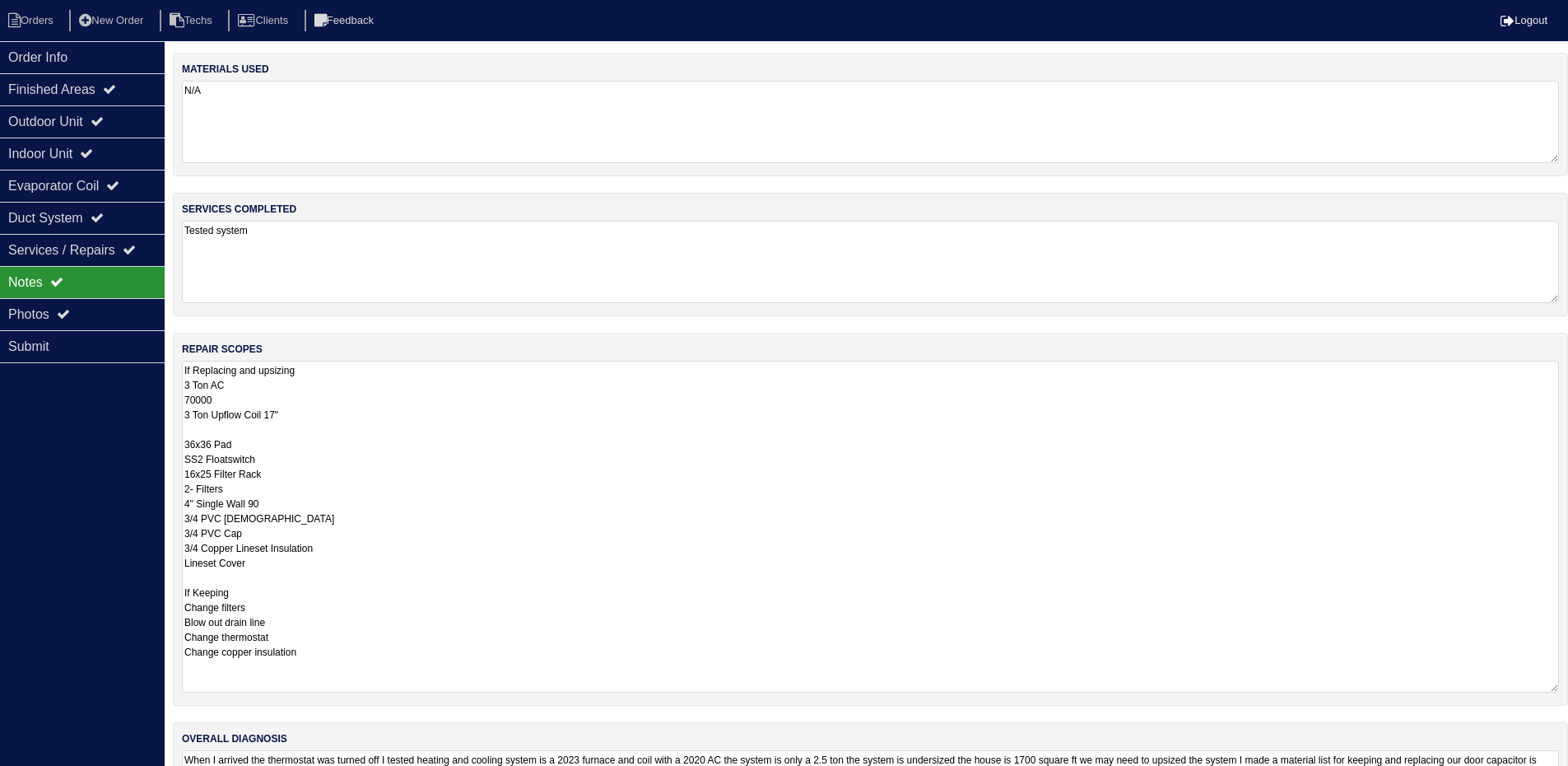
drag, startPoint x: 1567, startPoint y: 436, endPoint x: 1580, endPoint y: 686, distance: 250.3
click at [1568, 686] on html "Orders New Order Techs Clients Feedback Logout Orders New Order Users Clients M…" at bounding box center [784, 431] width 1568 height 862
click at [104, 121] on icon at bounding box center [97, 121] width 13 height 13
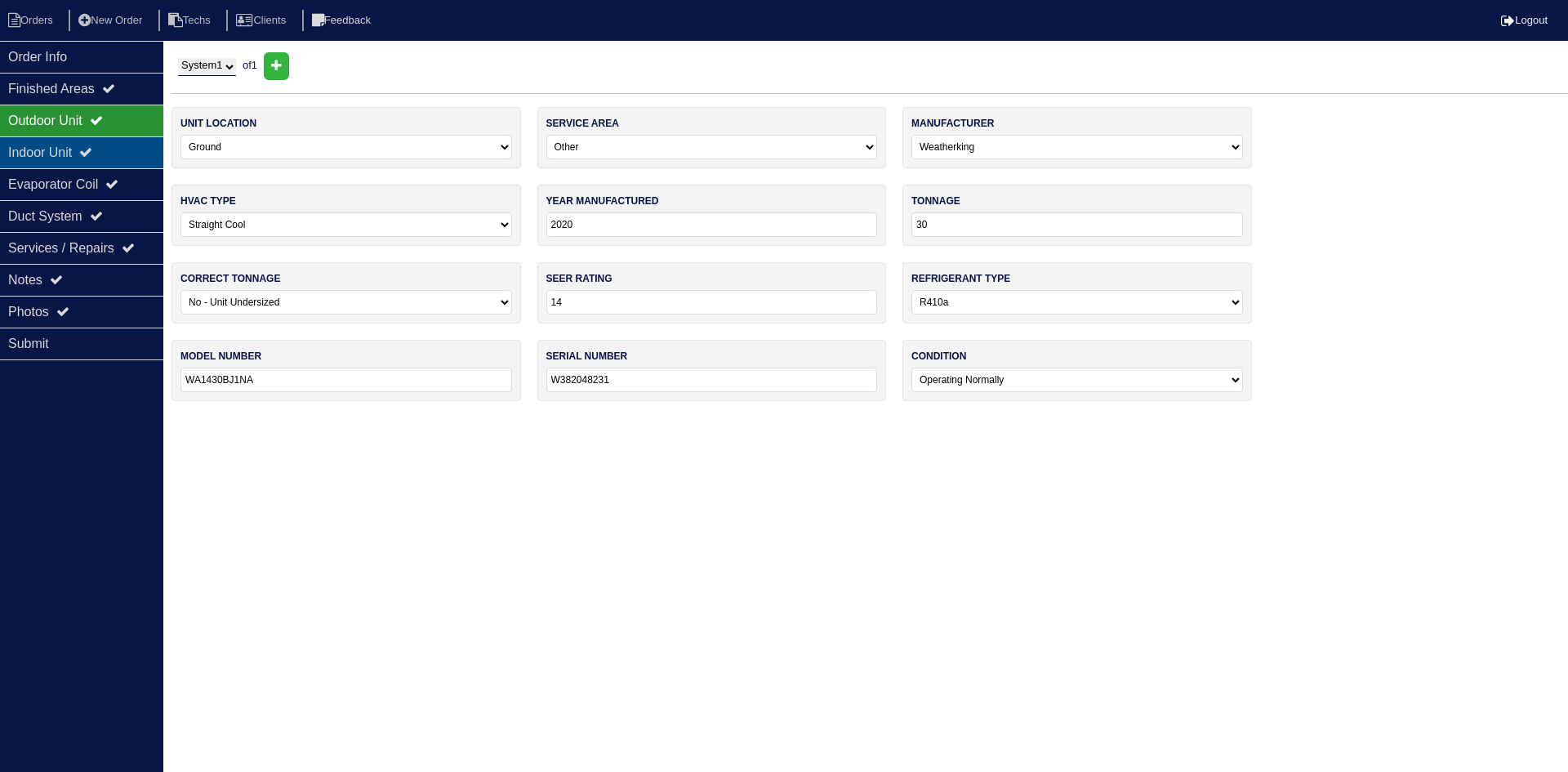
click at [93, 148] on icon at bounding box center [86, 152] width 13 height 13
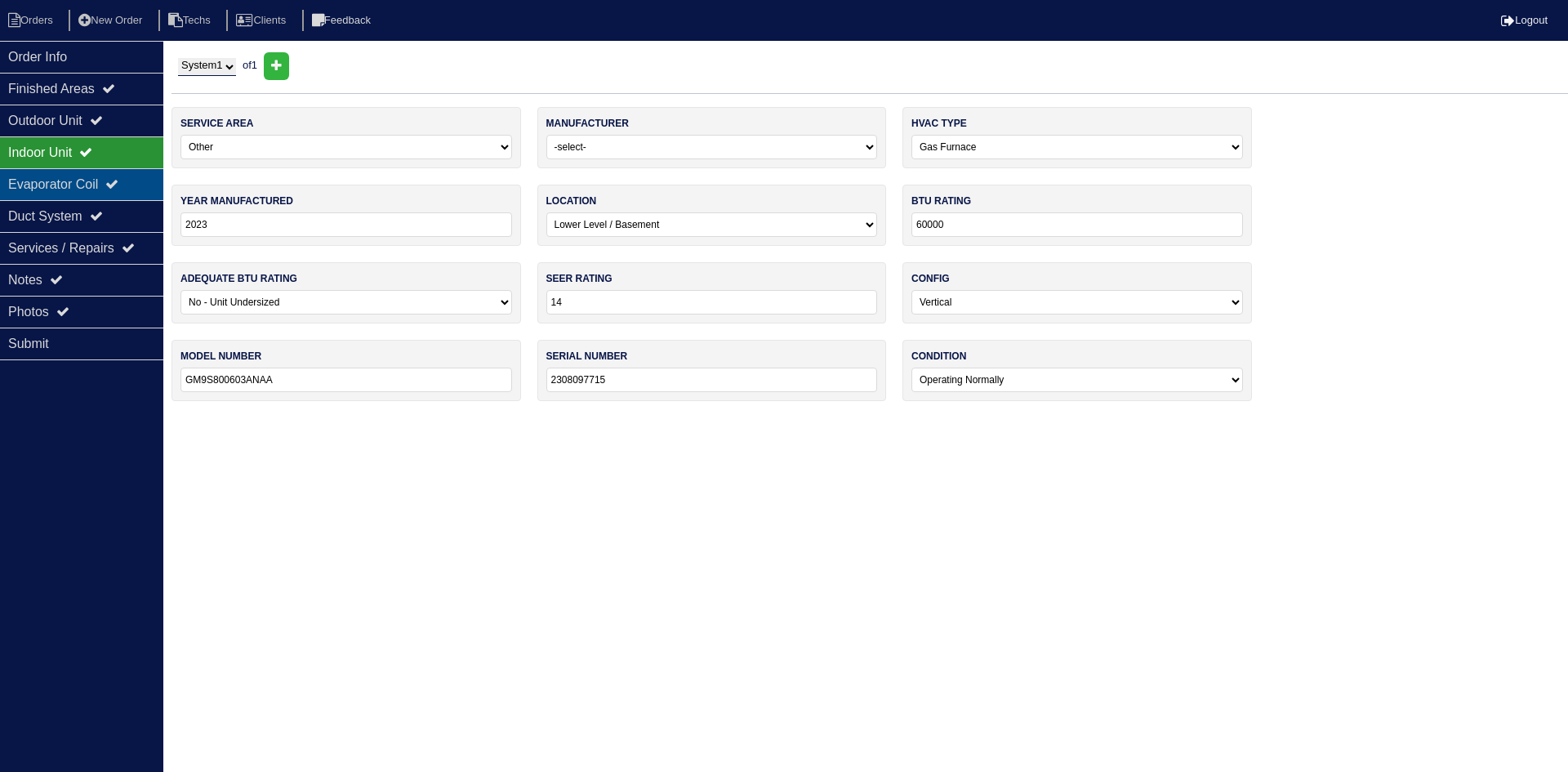
click at [93, 183] on div "Evaporator Coil" at bounding box center [81, 184] width 163 height 32
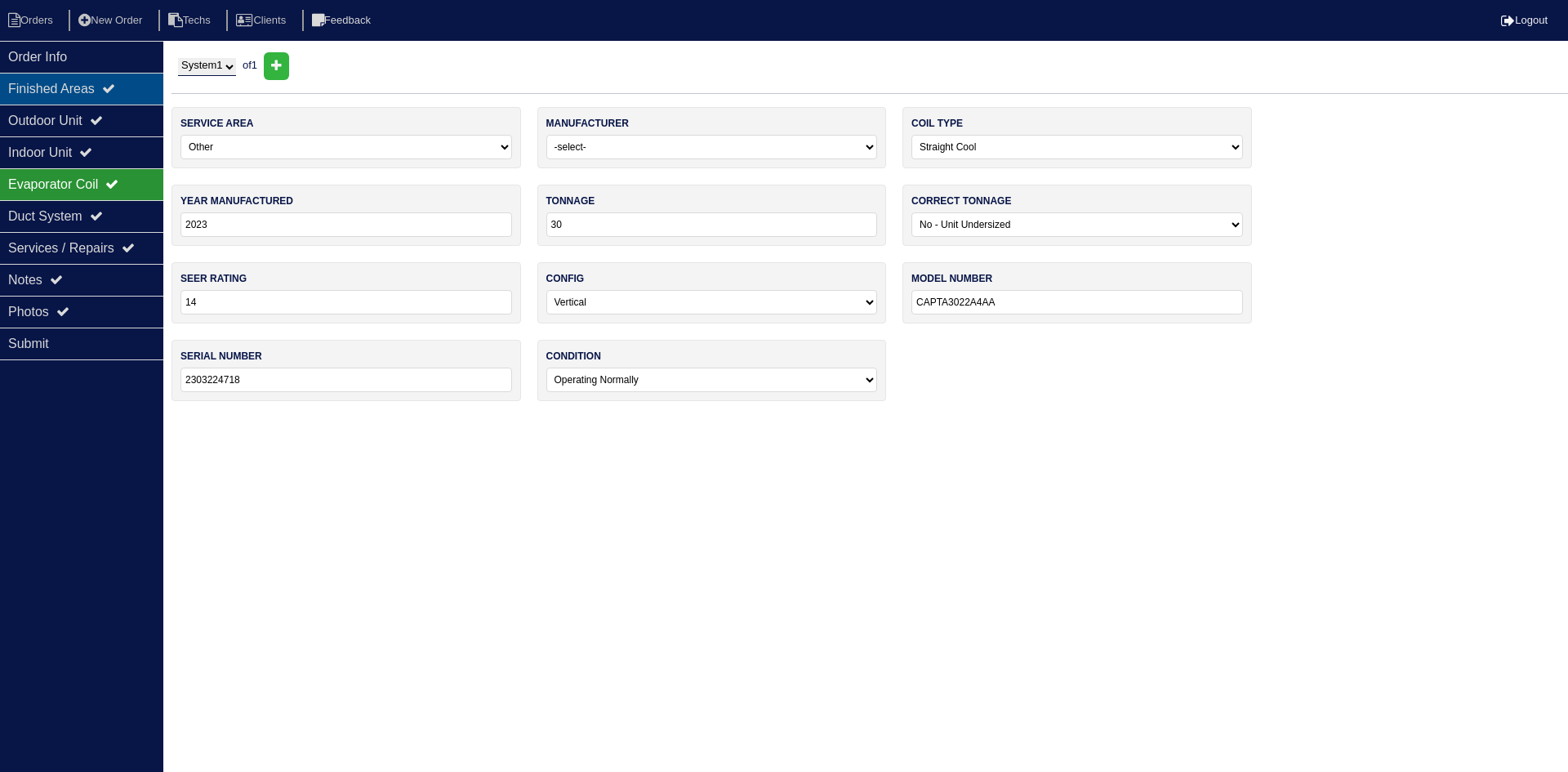
click at [90, 91] on div "Finished Areas" at bounding box center [81, 89] width 163 height 32
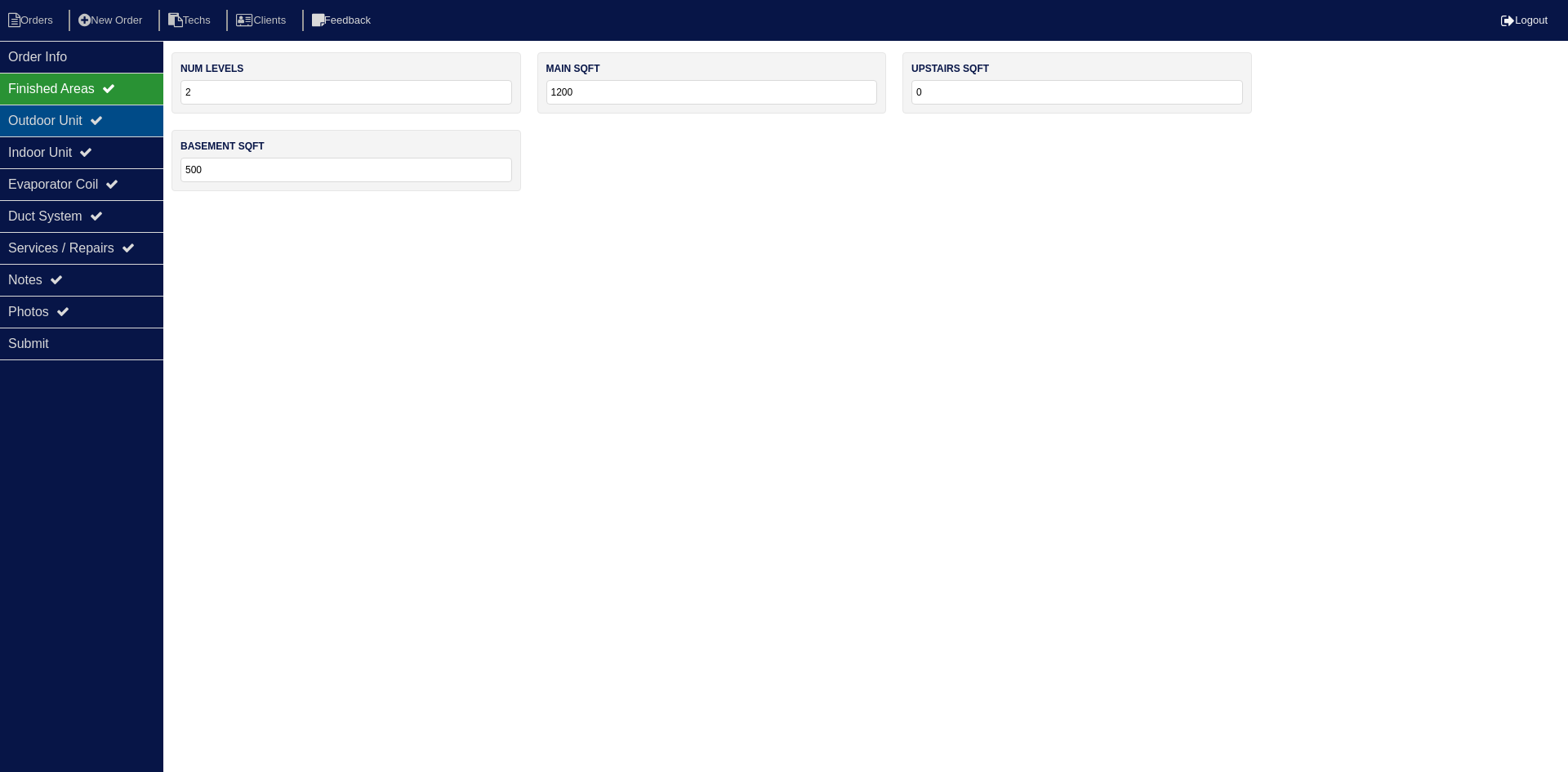
click at [84, 118] on div "Outdoor Unit" at bounding box center [81, 120] width 163 height 32
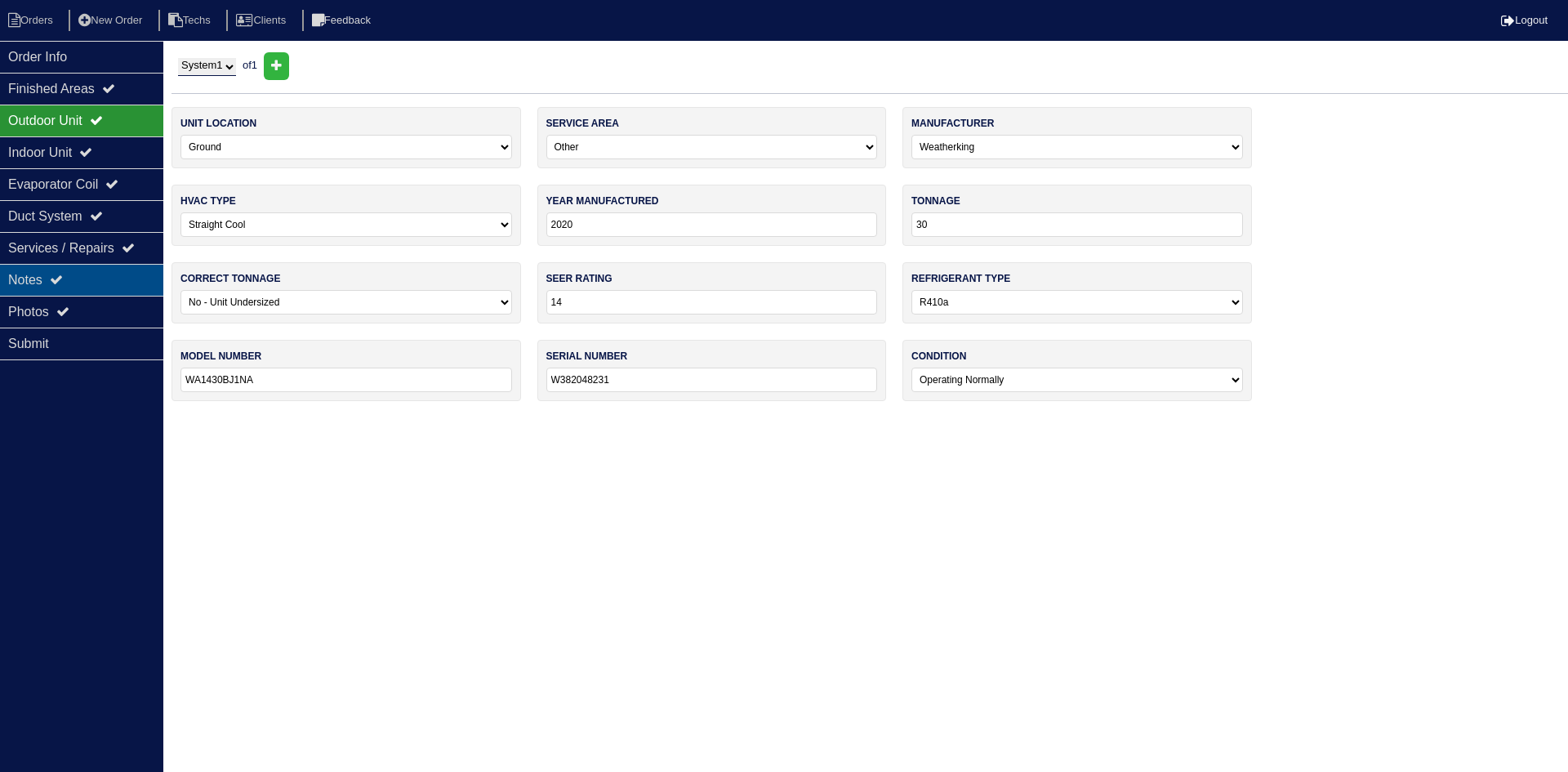
click at [69, 270] on div "Notes" at bounding box center [81, 279] width 163 height 32
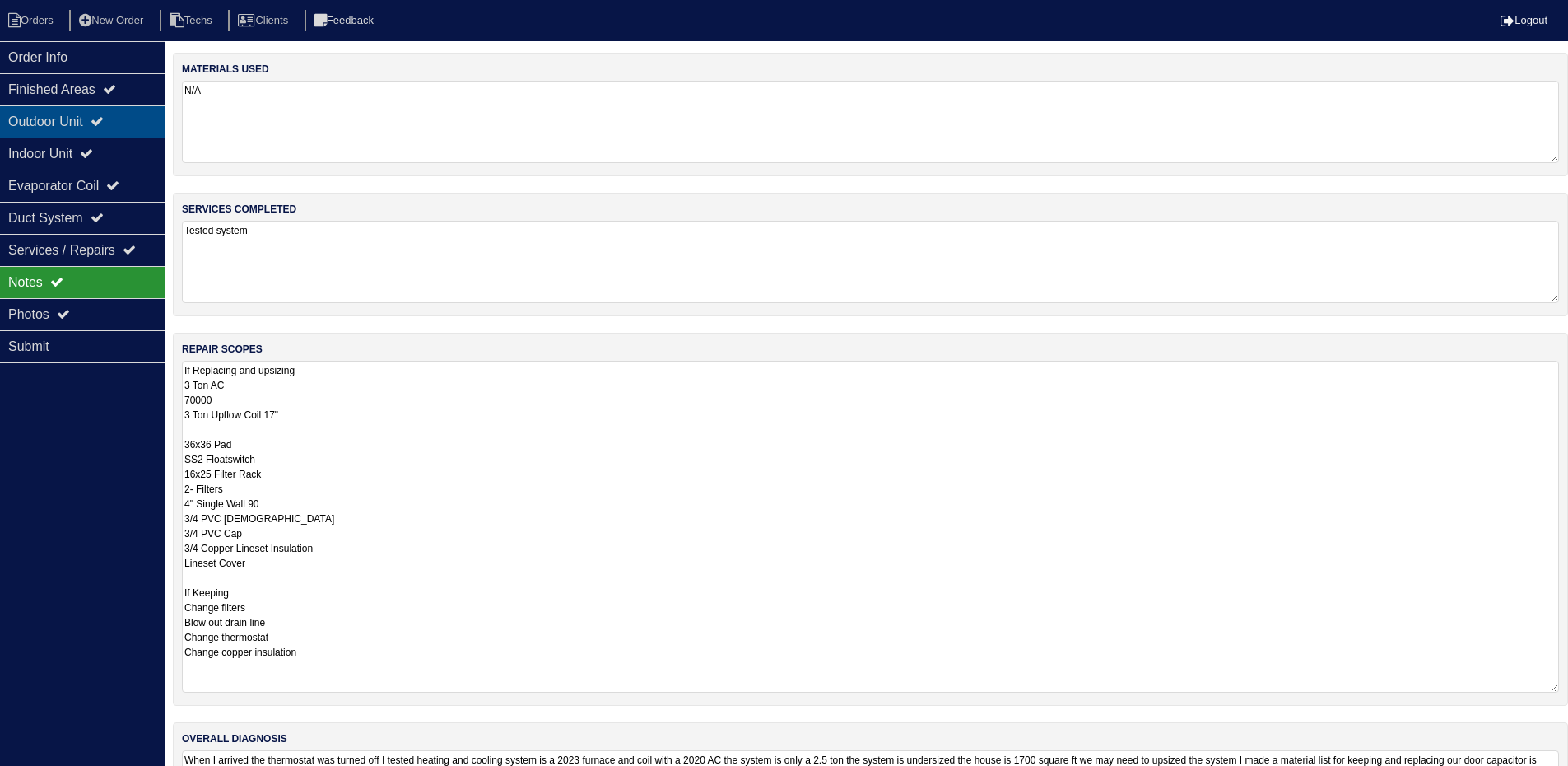
click at [103, 119] on icon at bounding box center [97, 121] width 13 height 13
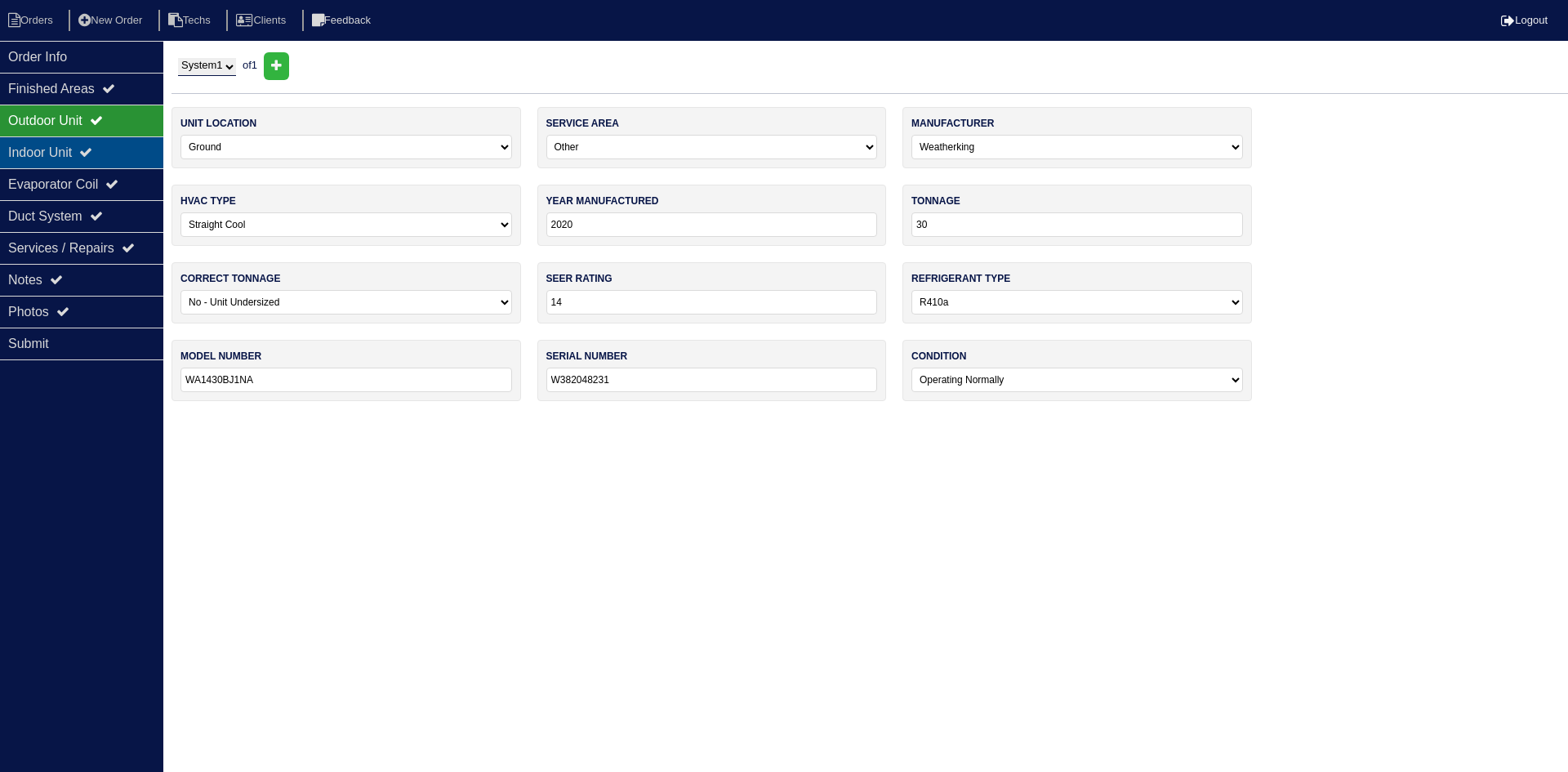
click at [109, 147] on div "Indoor Unit" at bounding box center [81, 152] width 163 height 32
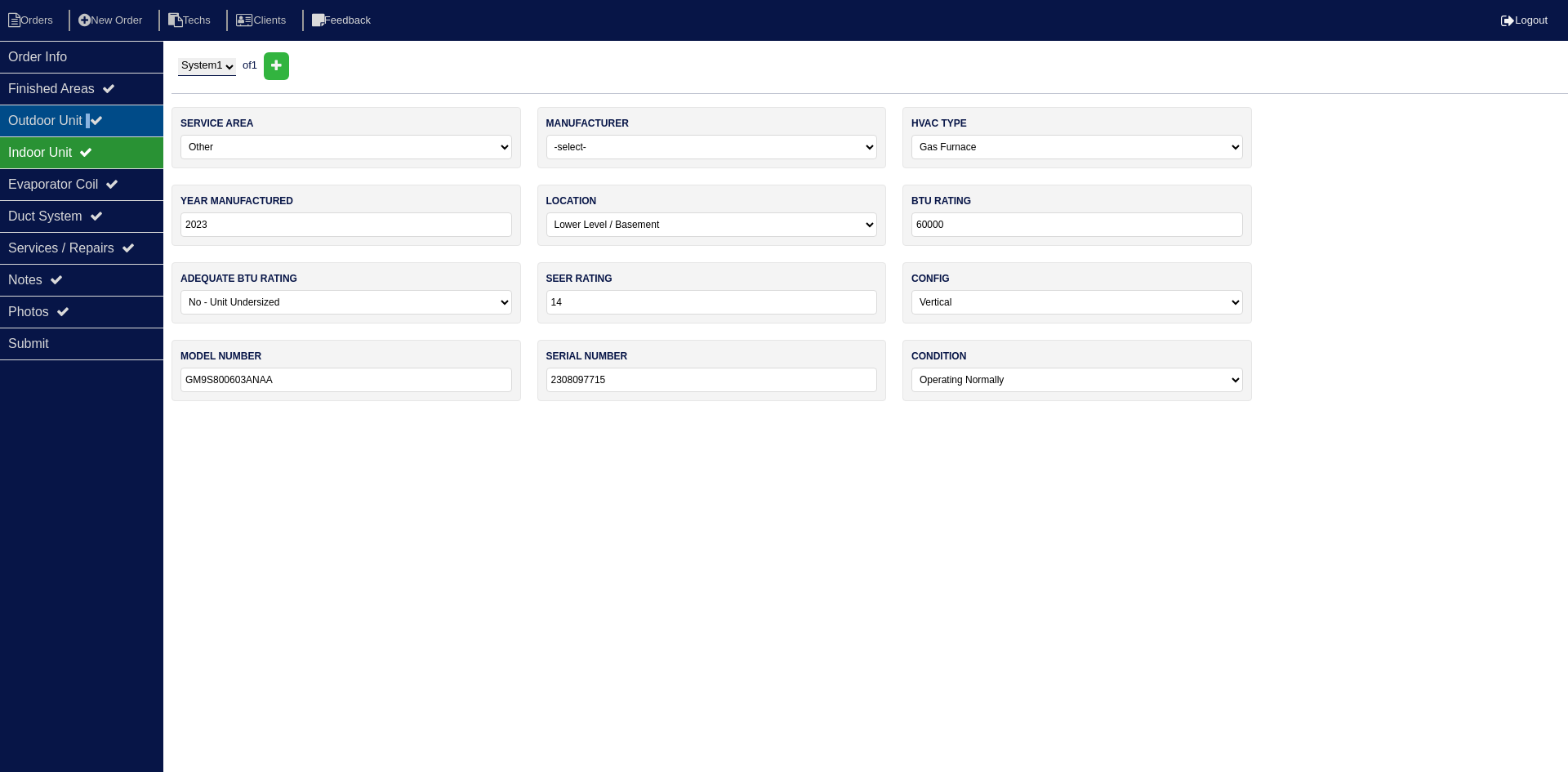
click at [99, 115] on div "Outdoor Unit" at bounding box center [81, 120] width 163 height 32
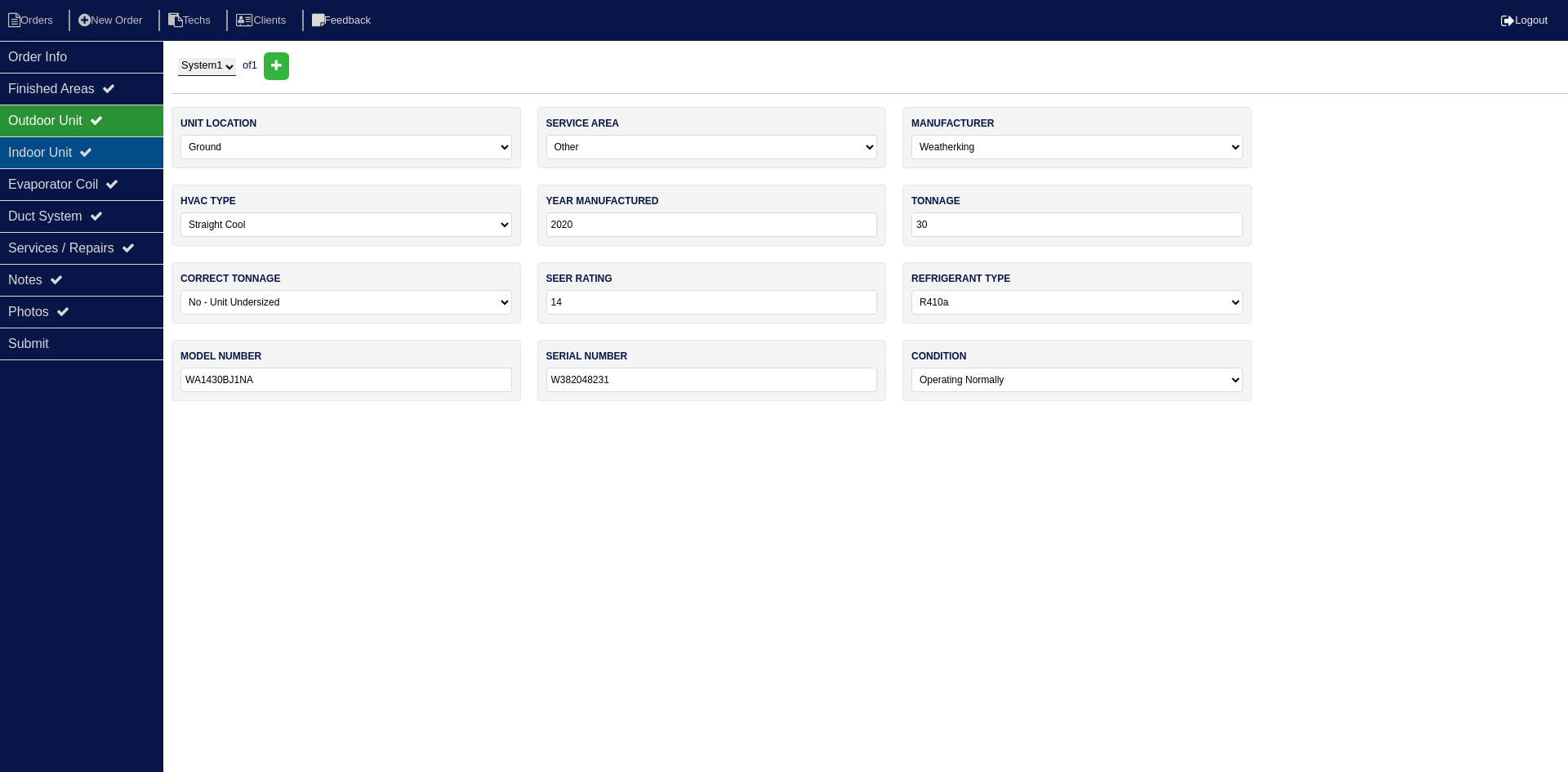
click at [113, 150] on div "Indoor Unit" at bounding box center [81, 152] width 163 height 32
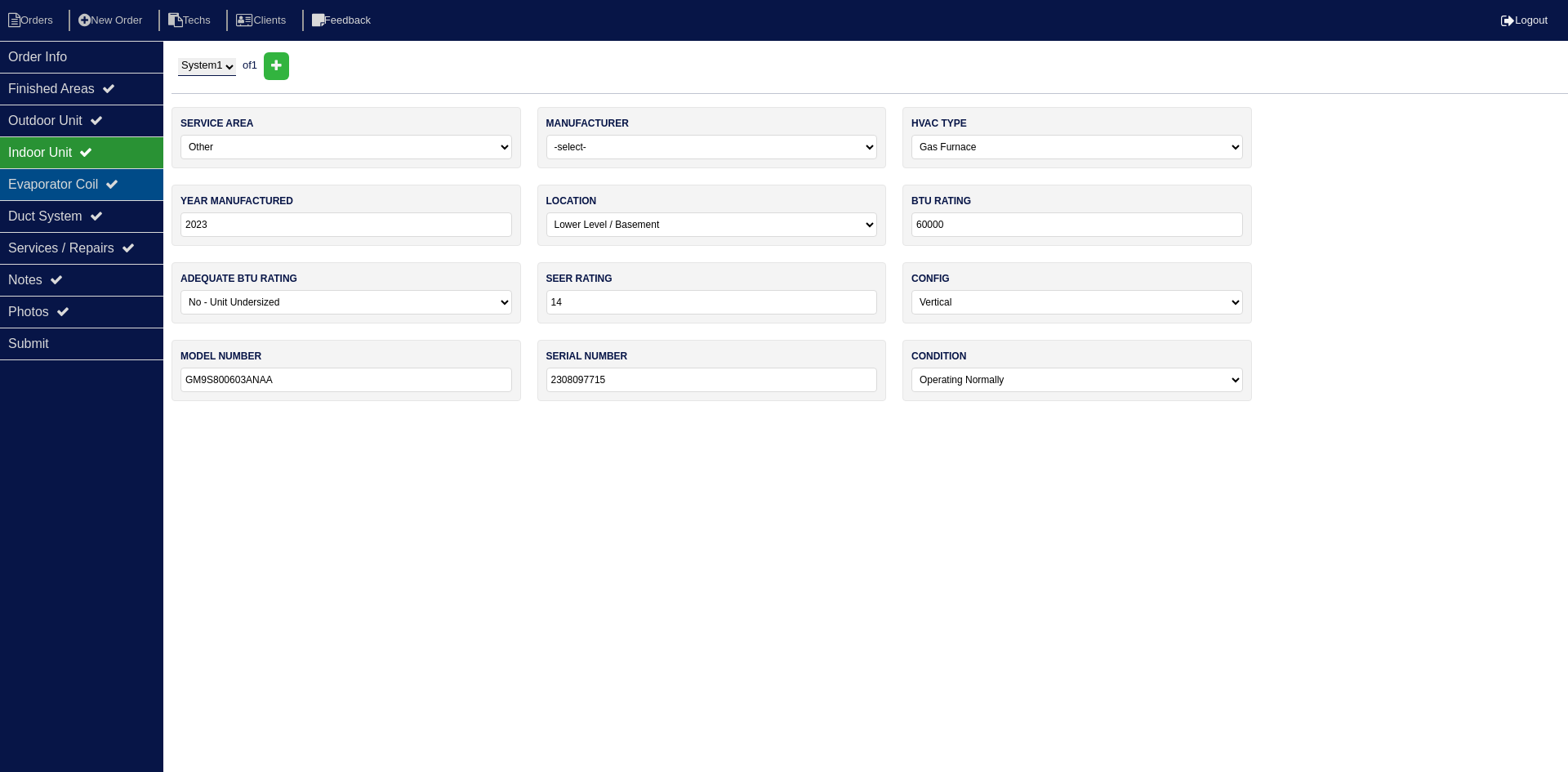
click at [116, 179] on div "Evaporator Coil" at bounding box center [81, 184] width 163 height 32
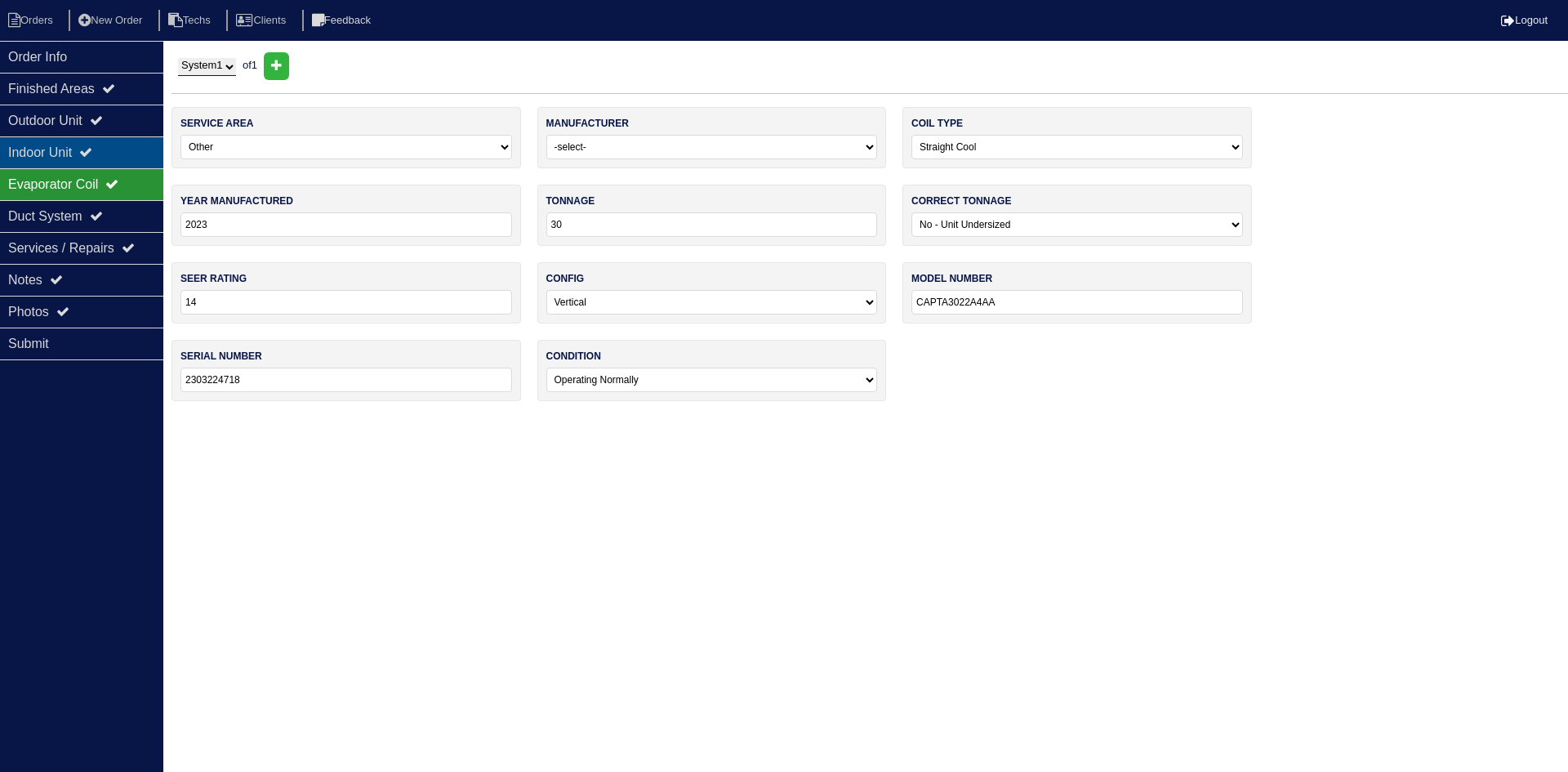
click at [128, 145] on div "Indoor Unit" at bounding box center [81, 152] width 163 height 32
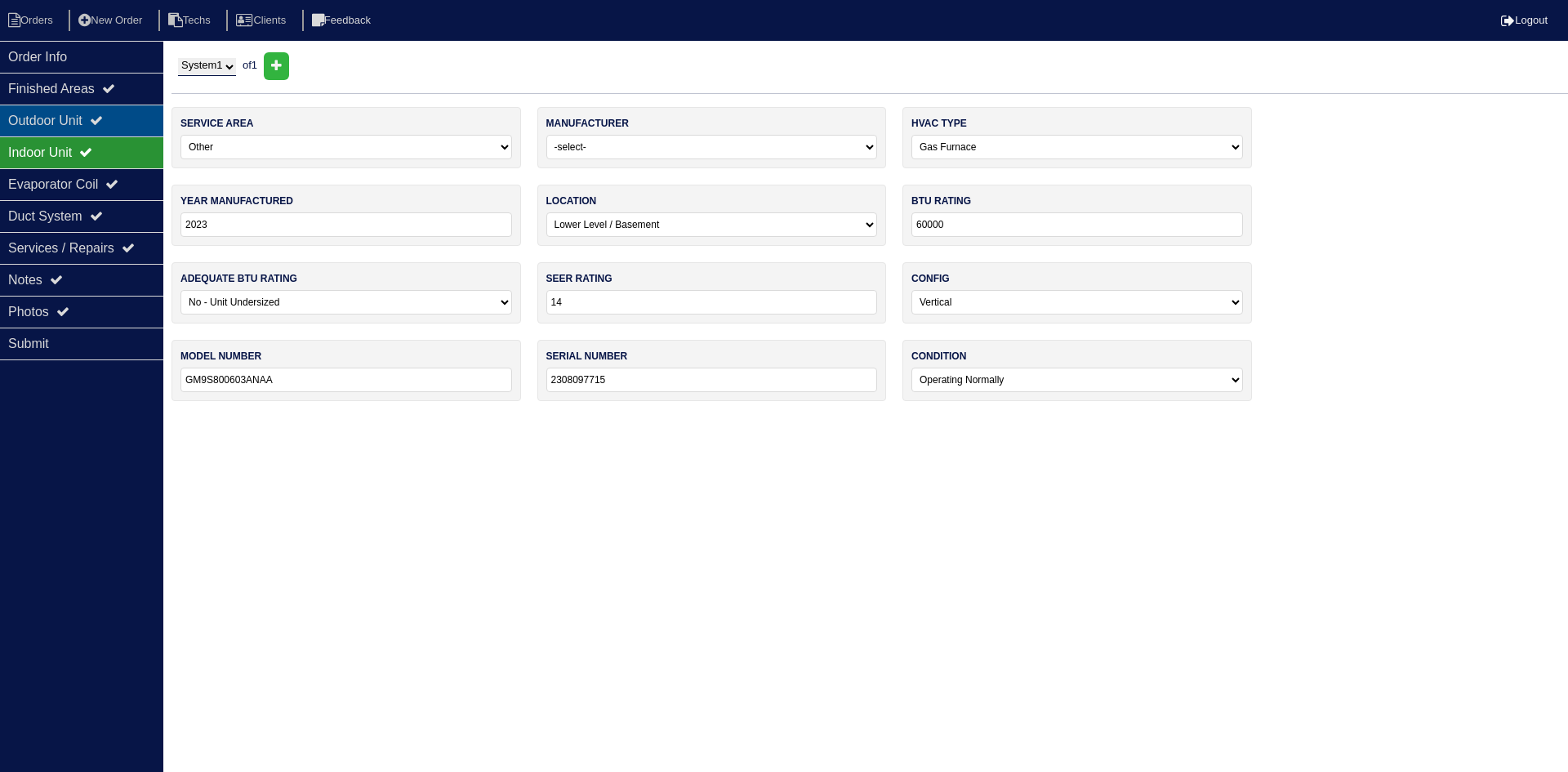
click at [127, 122] on div "Outdoor Unit" at bounding box center [81, 120] width 163 height 32
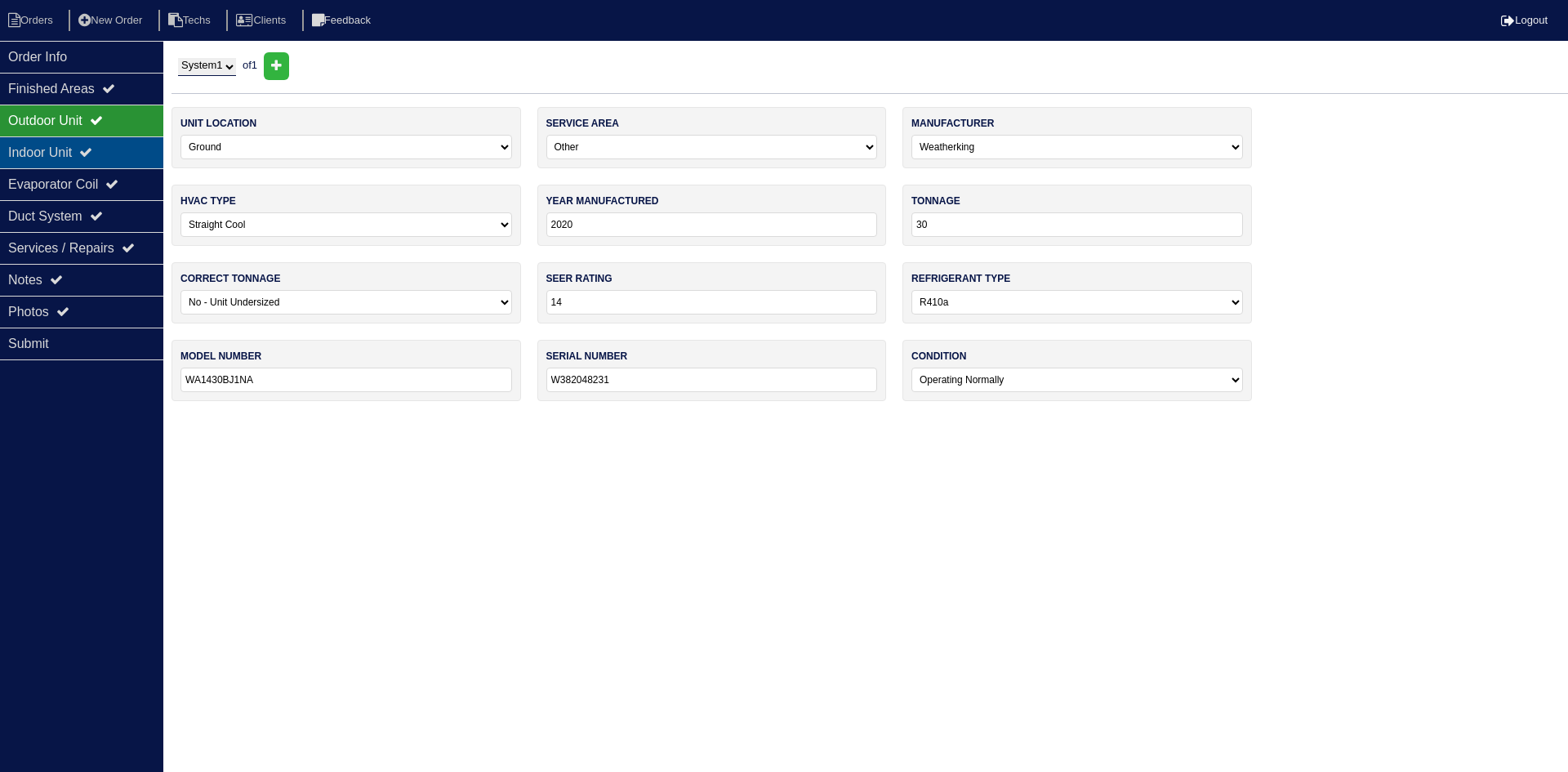
click at [117, 155] on div "Indoor Unit" at bounding box center [81, 152] width 163 height 32
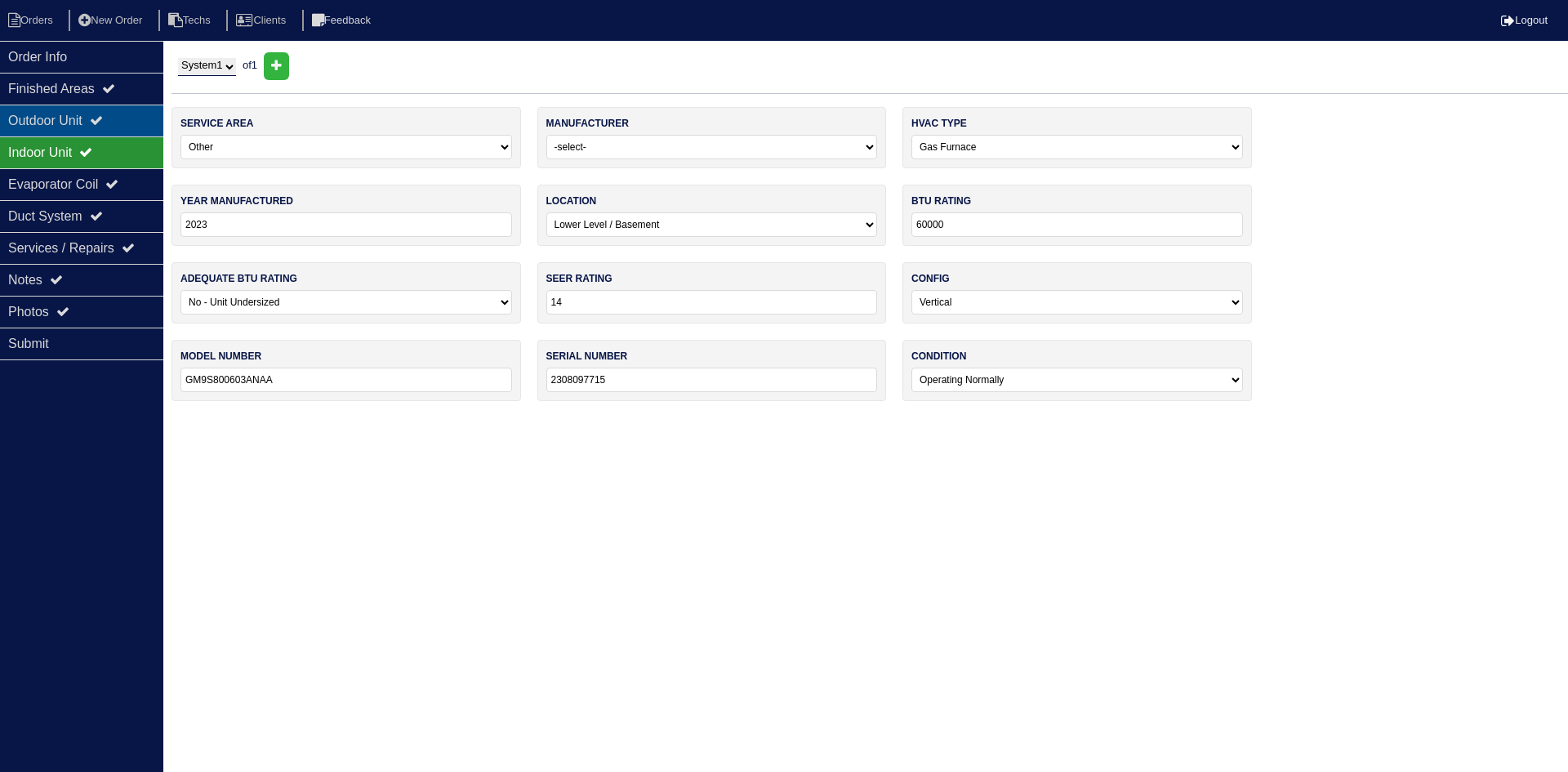
click at [111, 113] on div "Outdoor Unit" at bounding box center [81, 120] width 163 height 32
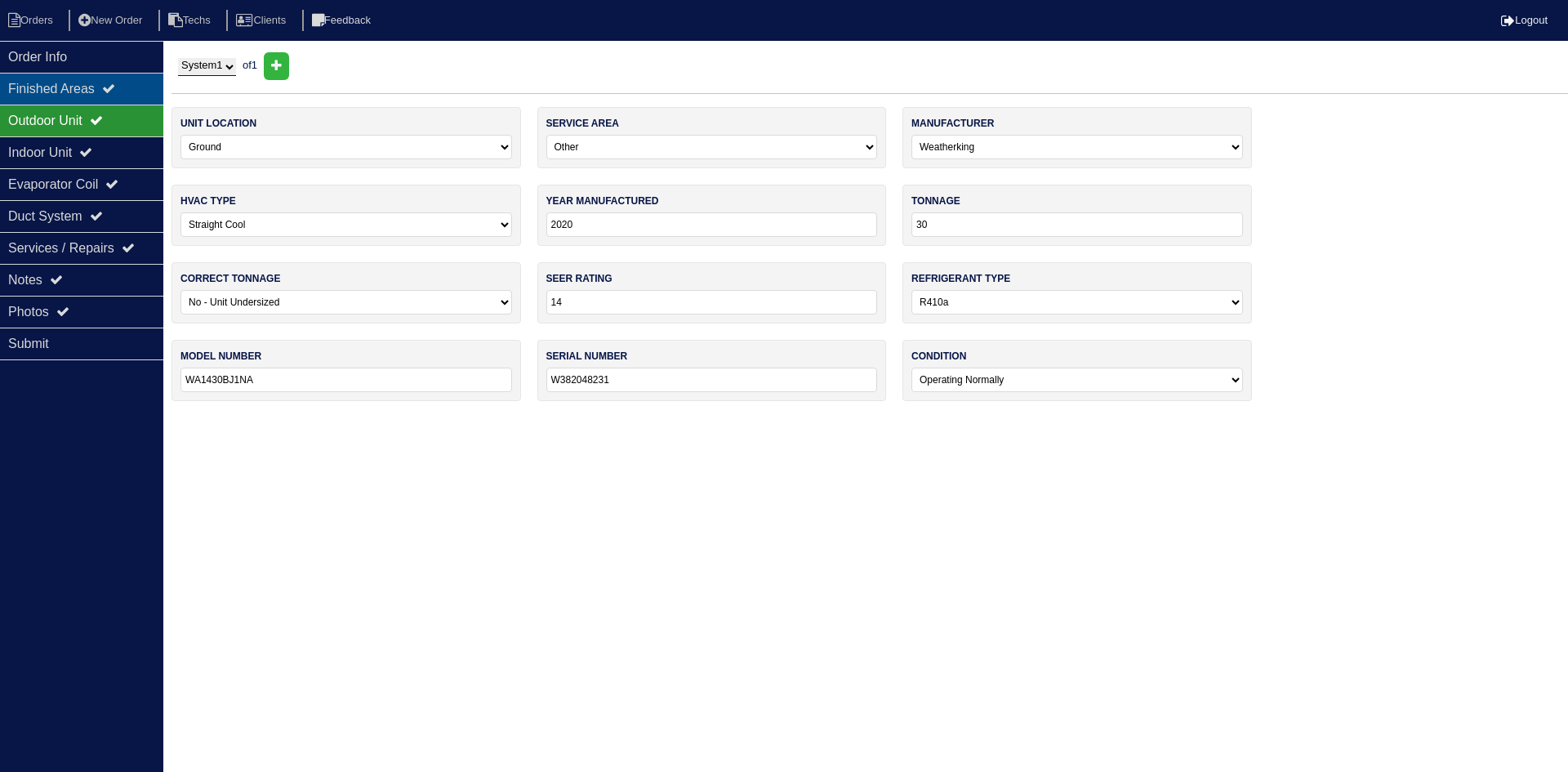
click at [107, 92] on div "Finished Areas" at bounding box center [81, 89] width 163 height 32
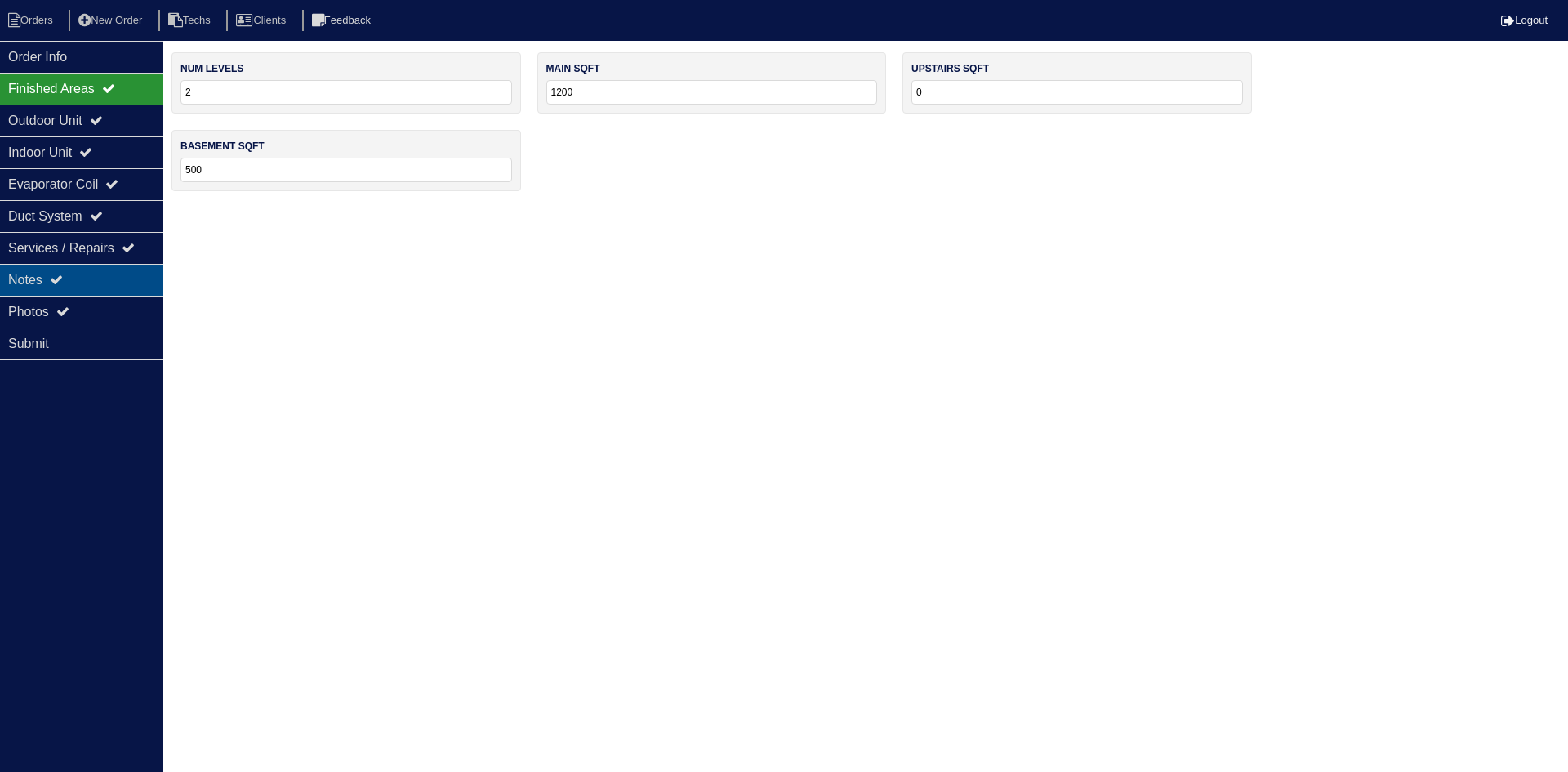
click at [86, 275] on div "Notes" at bounding box center [81, 279] width 163 height 32
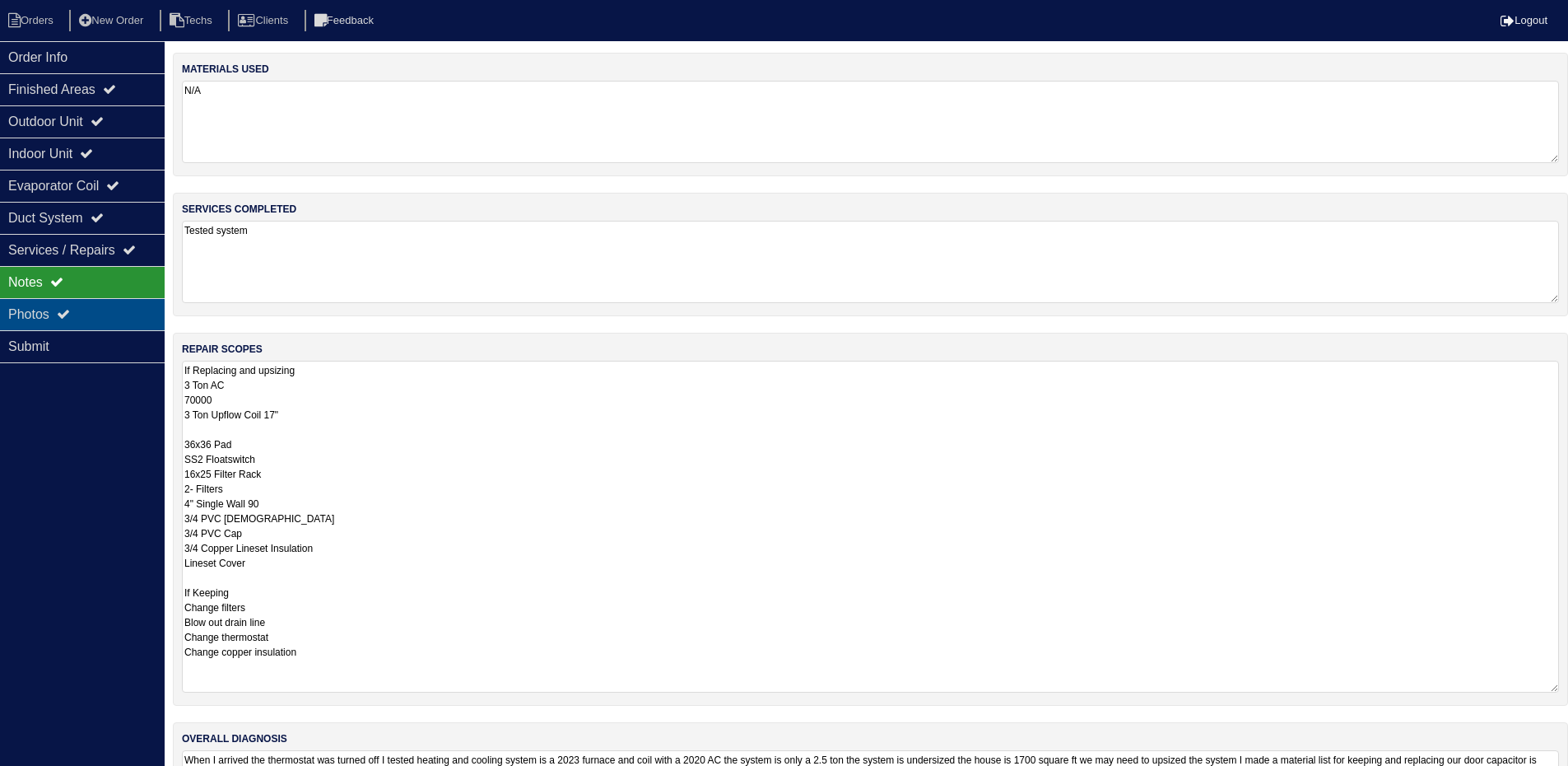
click at [85, 315] on div "Photos" at bounding box center [82, 314] width 164 height 32
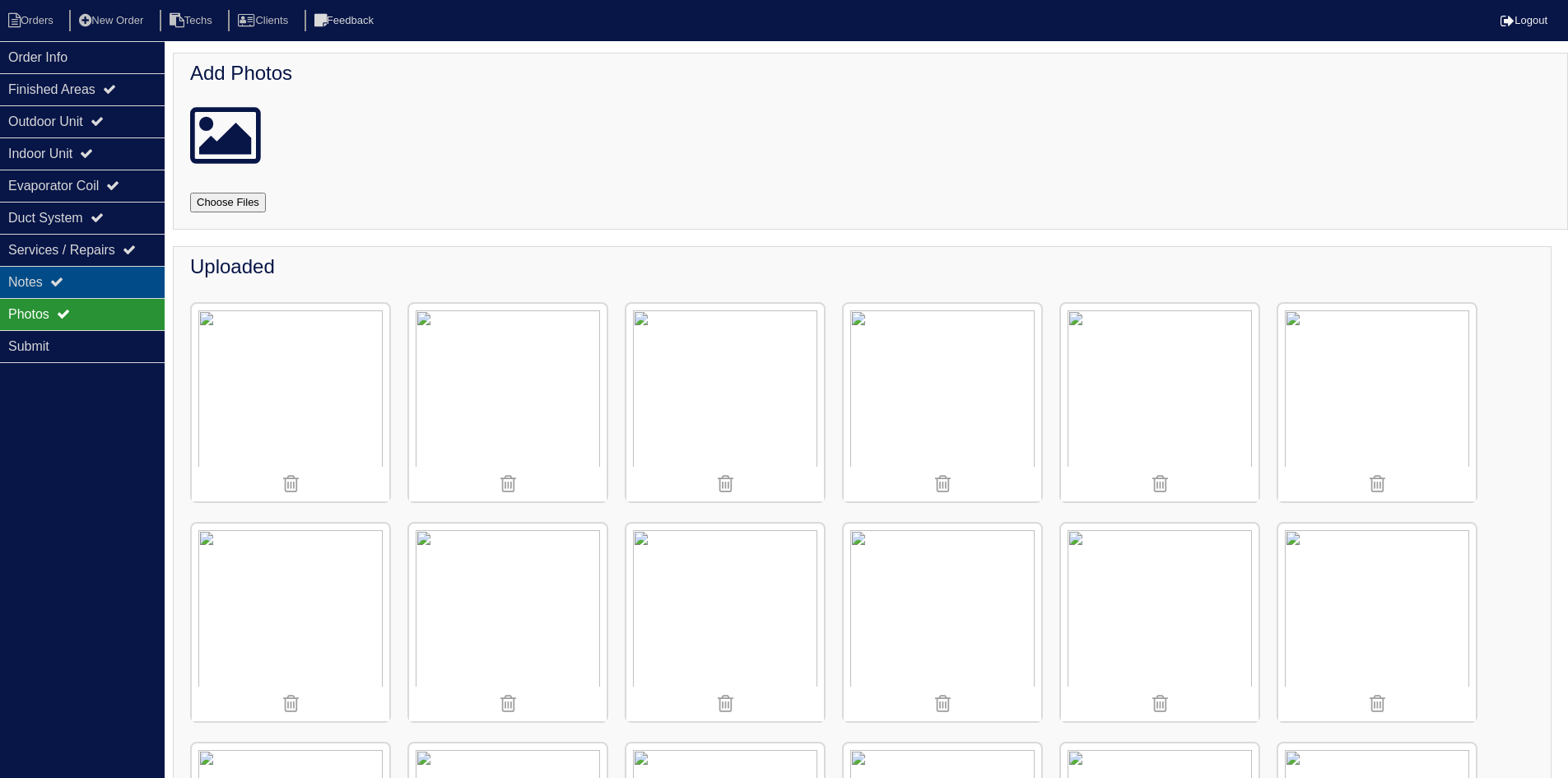
drag, startPoint x: 112, startPoint y: 281, endPoint x: 139, endPoint y: 287, distance: 27.7
click at [110, 281] on div "Notes" at bounding box center [82, 282] width 164 height 32
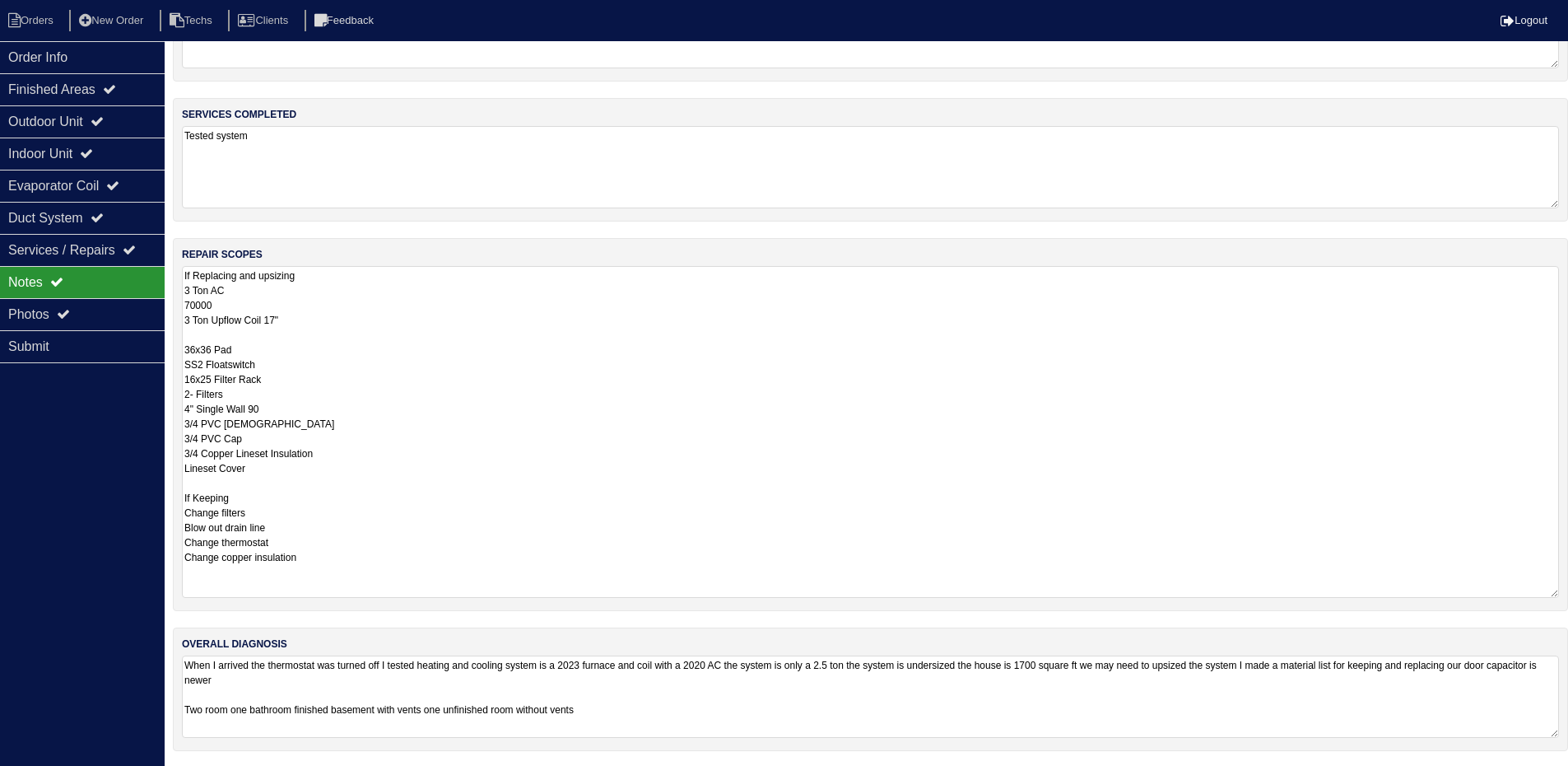
scroll to position [97, 0]
click at [695, 711] on textarea "When I arrived the thermostat was turned off I tested heating and cooling syste…" at bounding box center [870, 695] width 1377 height 83
click at [525, 400] on textarea "If Replacing and upsizing 3 Ton AC 70000 3 Ton Upflow Coil 17" 36x36 Pad SS2 Fl…" at bounding box center [870, 432] width 1377 height 332
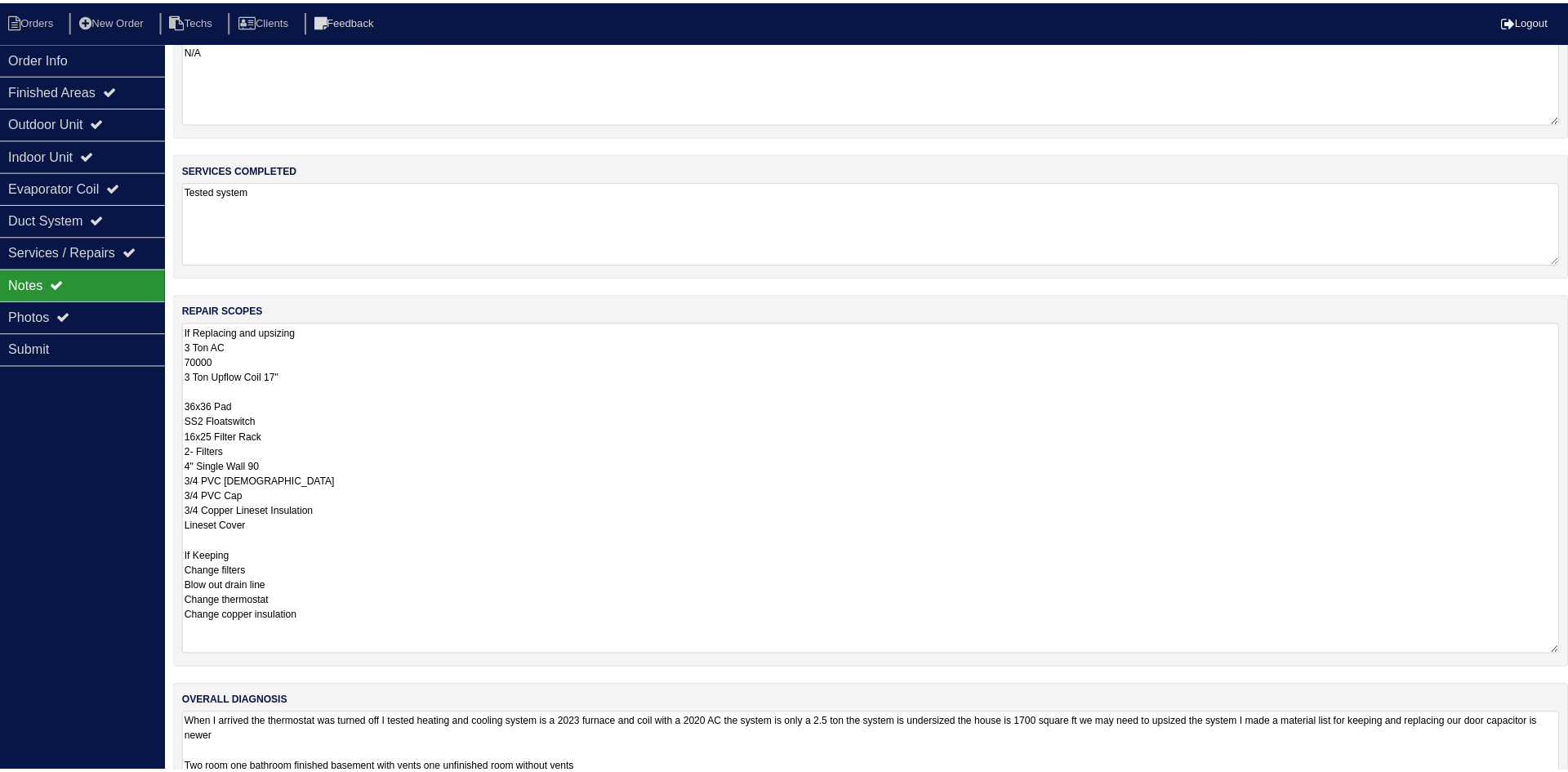
scroll to position [0, 0]
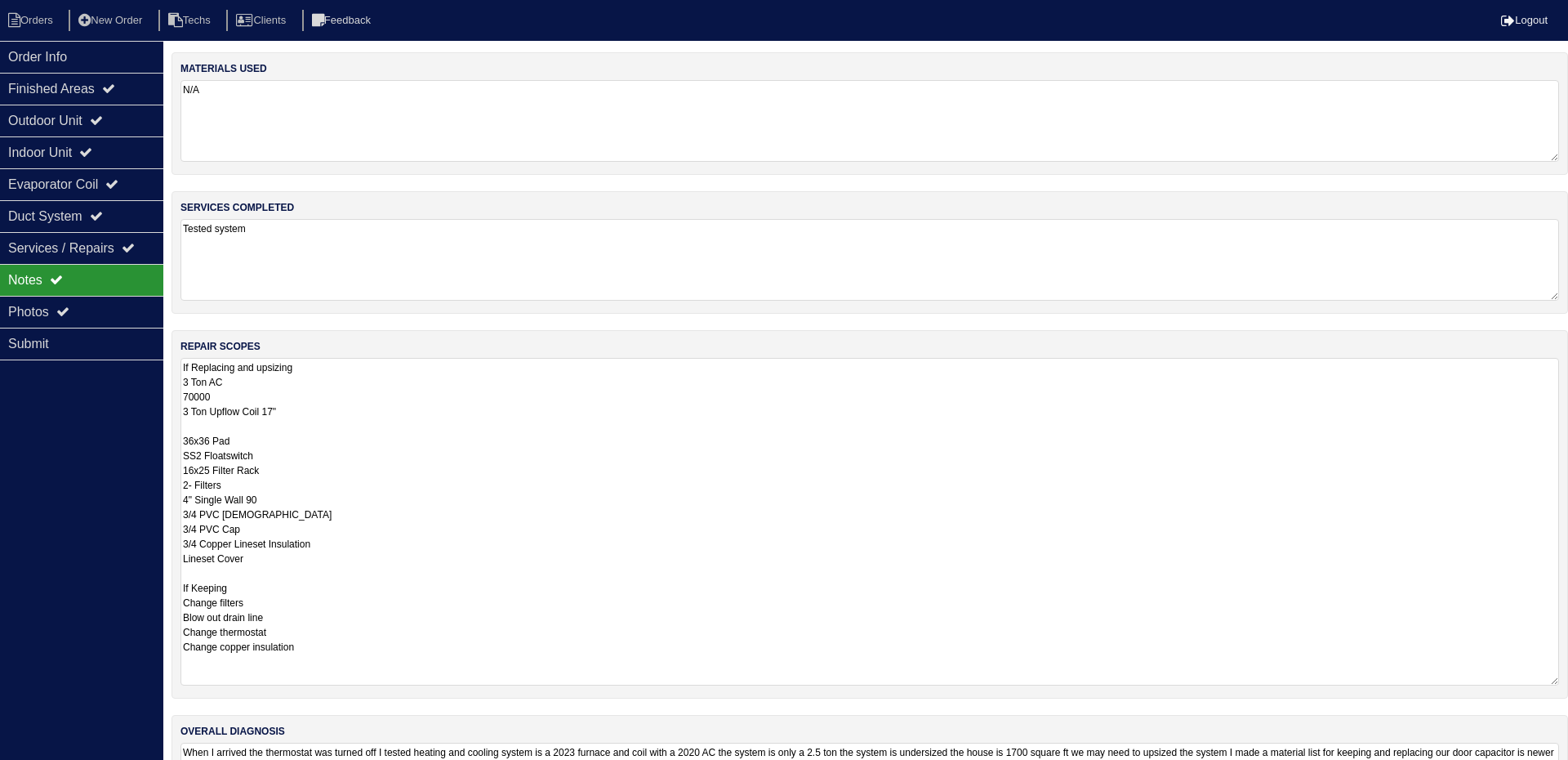
click at [504, 275] on textarea "Tested system" at bounding box center [870, 260] width 1379 height 82
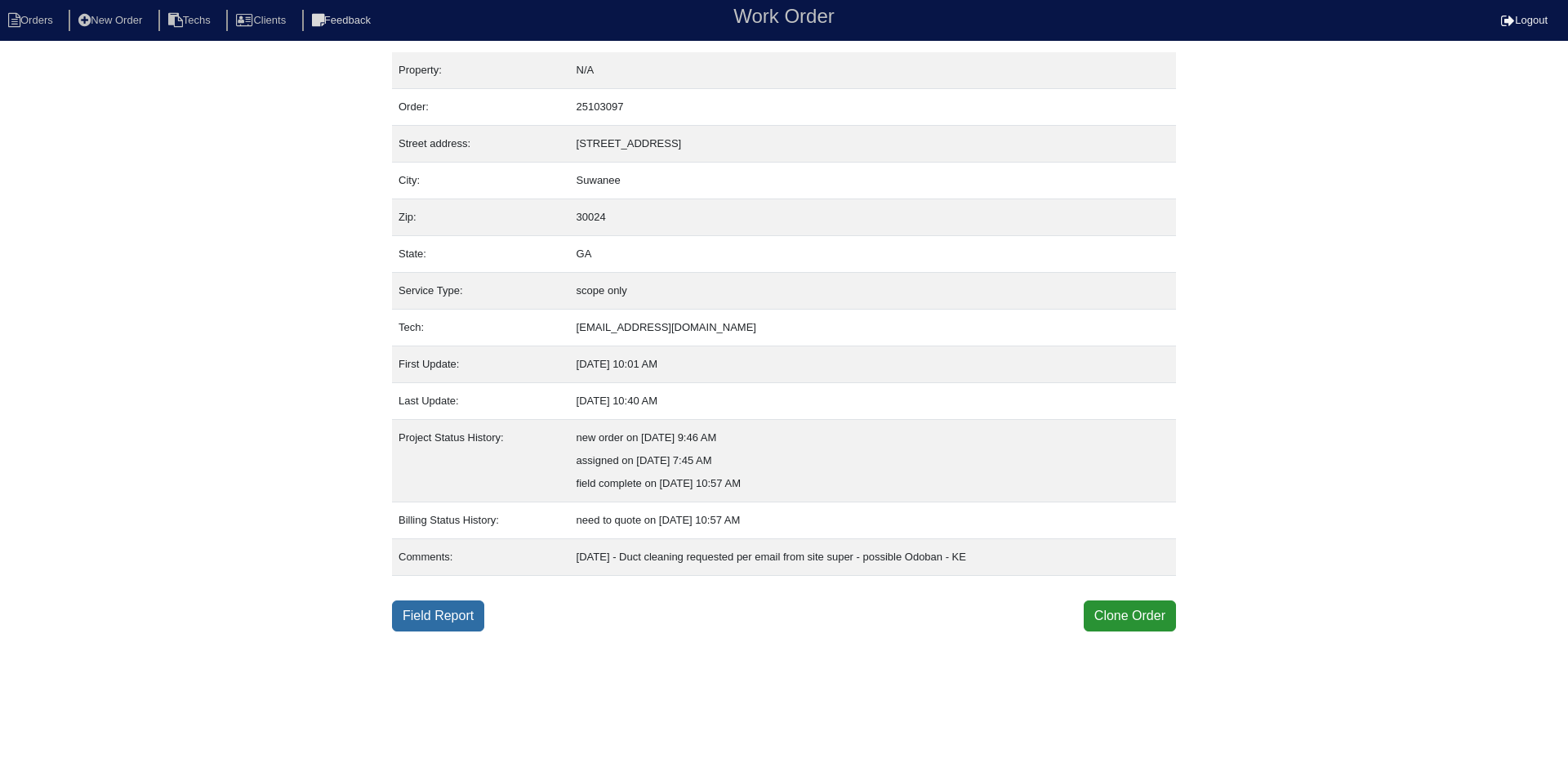
click at [449, 623] on link "Field Report" at bounding box center [438, 615] width 93 height 31
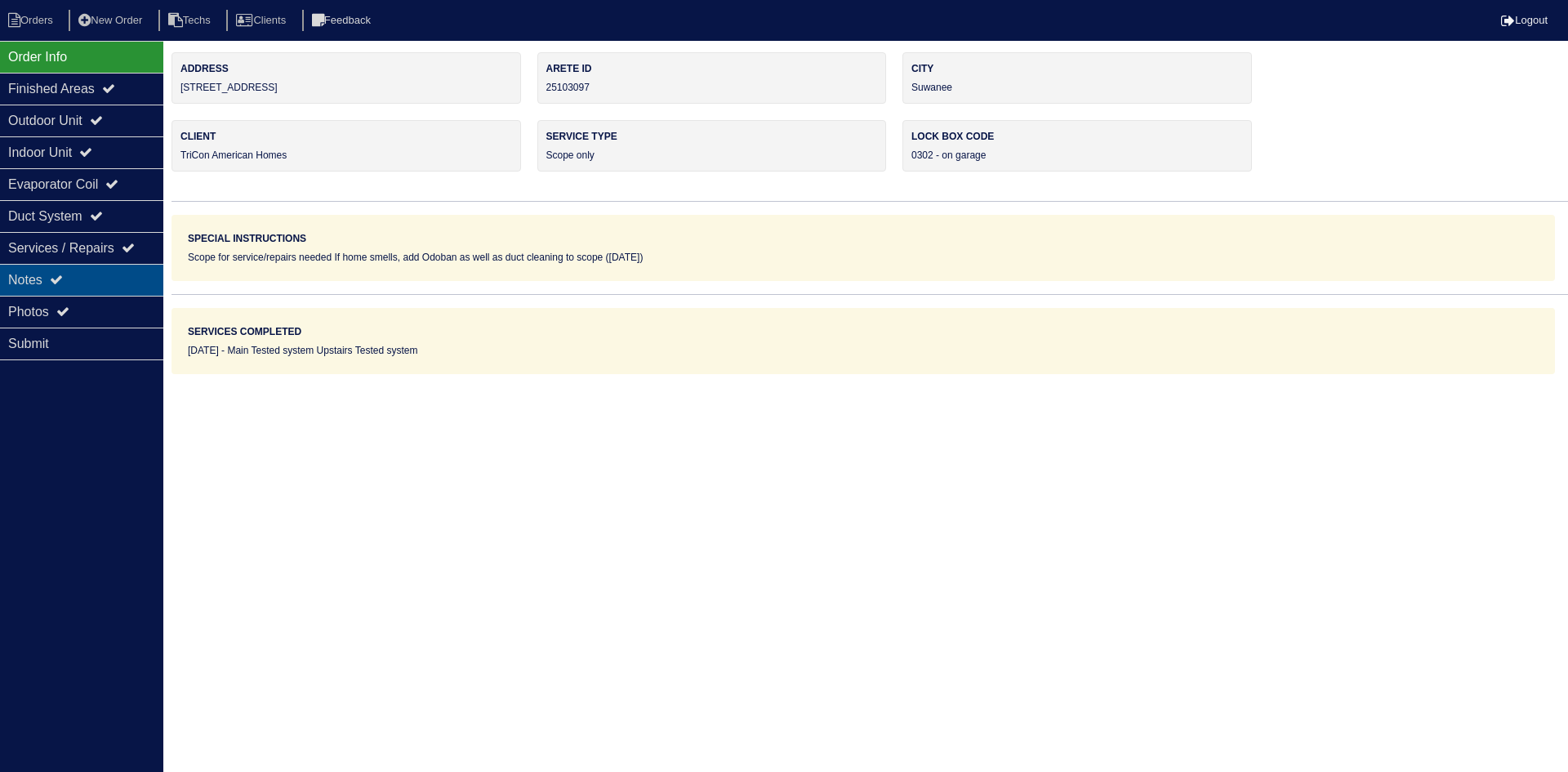
click at [75, 275] on div "Notes" at bounding box center [81, 279] width 163 height 32
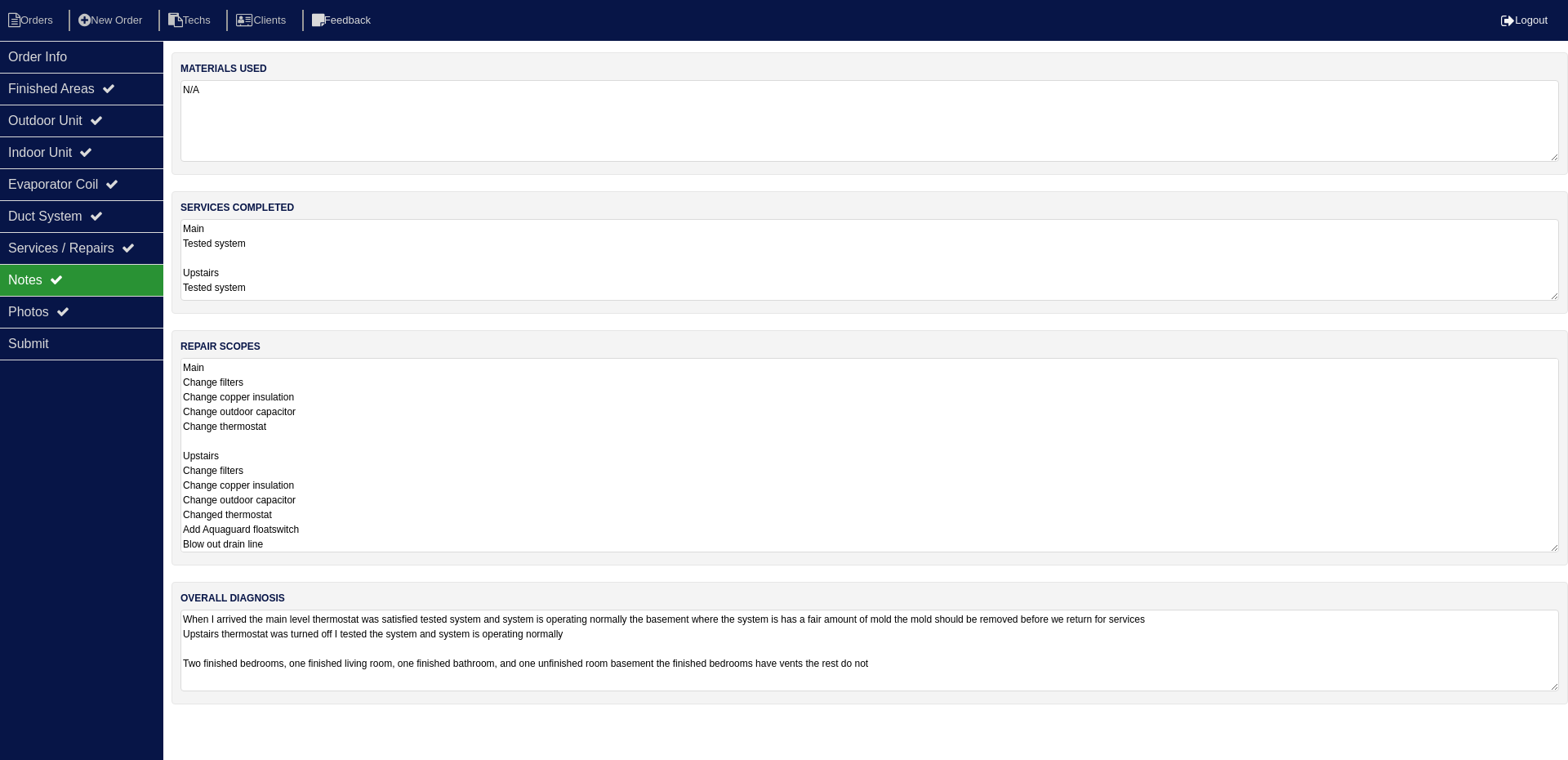
click at [527, 388] on textarea "Main Change filters Change copper insulation Change outdoor capacitor Change th…" at bounding box center [870, 454] width 1379 height 194
click at [76, 119] on div "Outdoor Unit" at bounding box center [81, 121] width 163 height 32
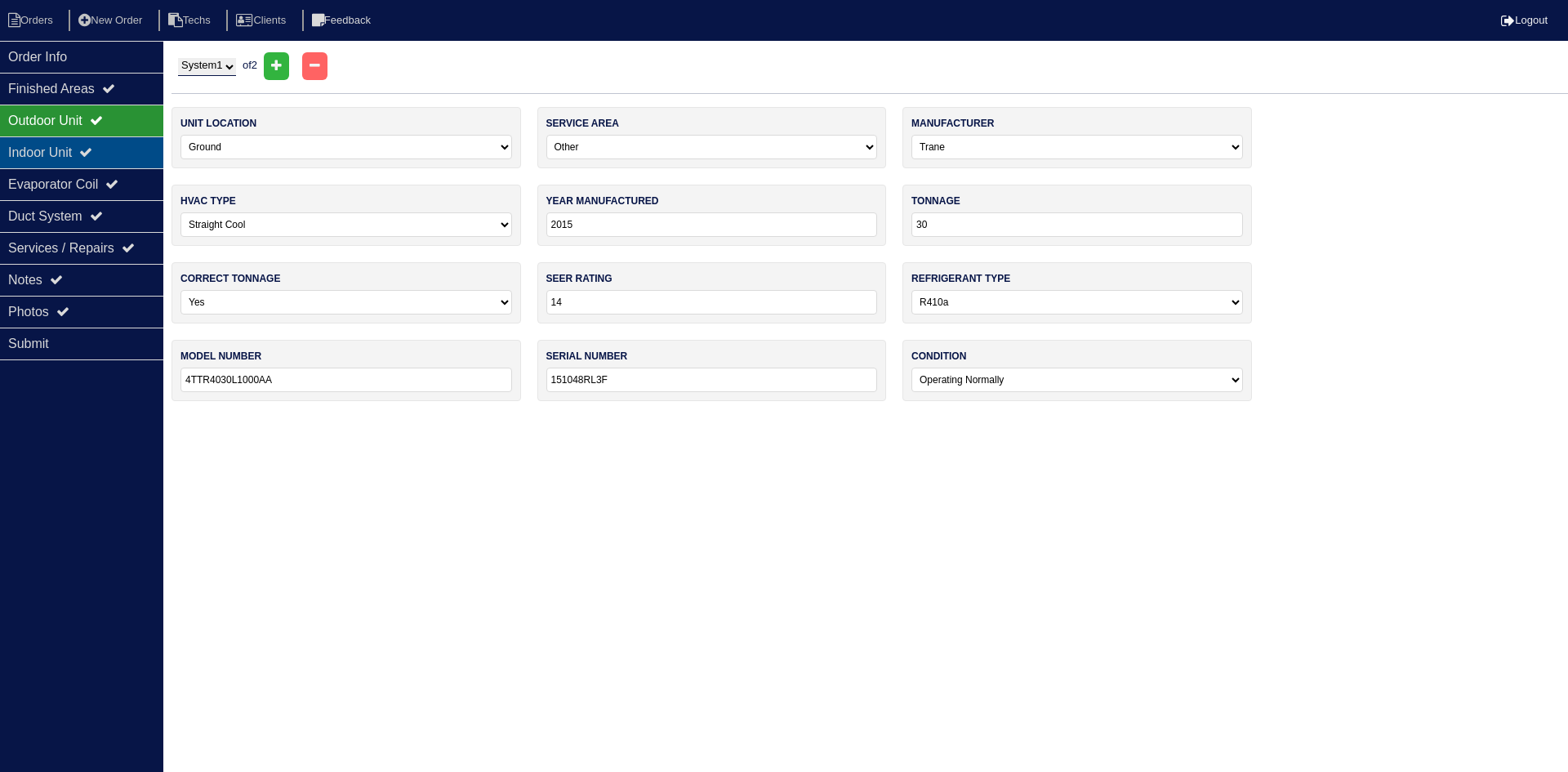
click at [82, 149] on div "Indoor Unit" at bounding box center [81, 152] width 163 height 32
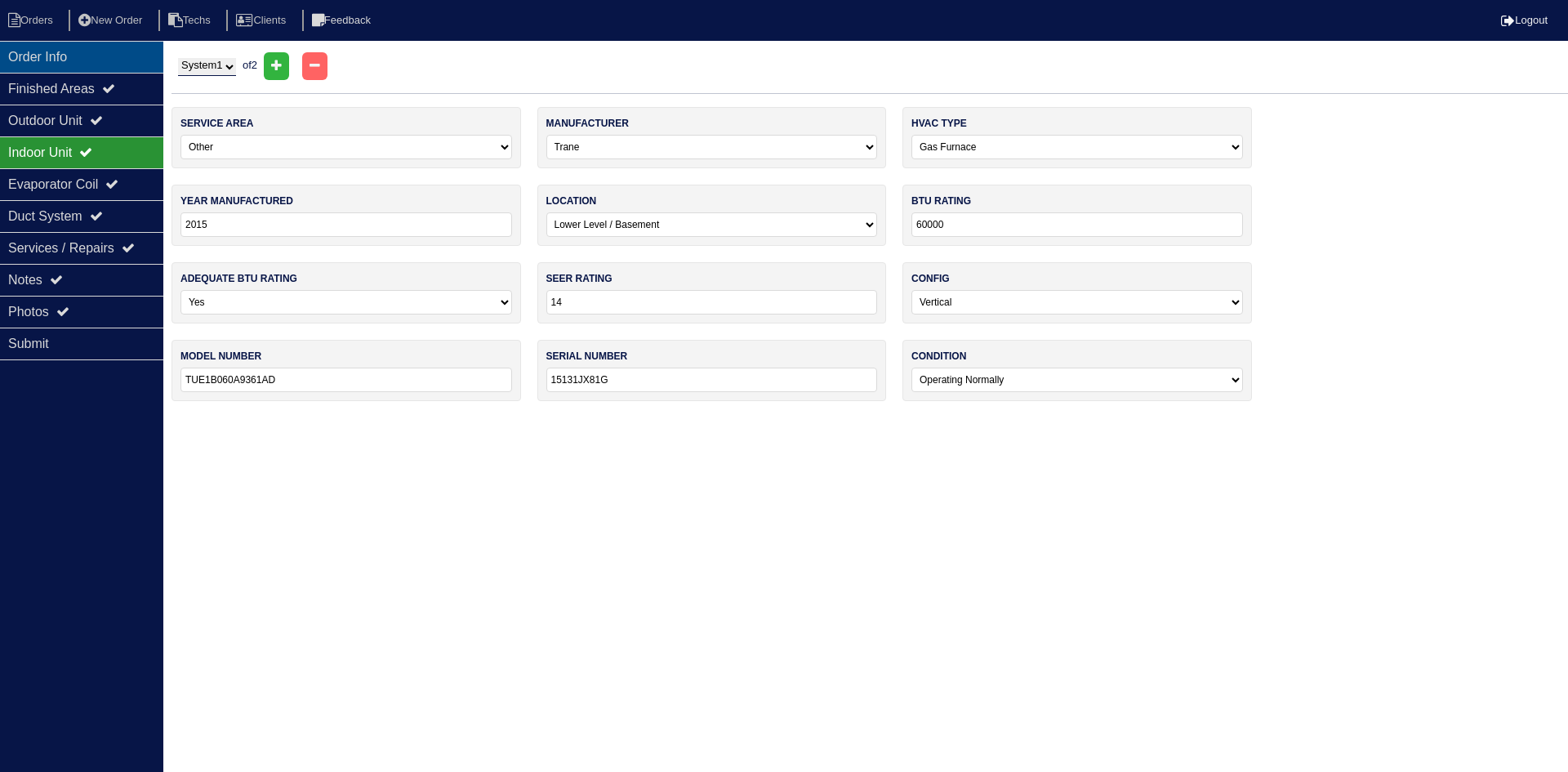
click at [61, 56] on div "Order Info" at bounding box center [81, 57] width 163 height 32
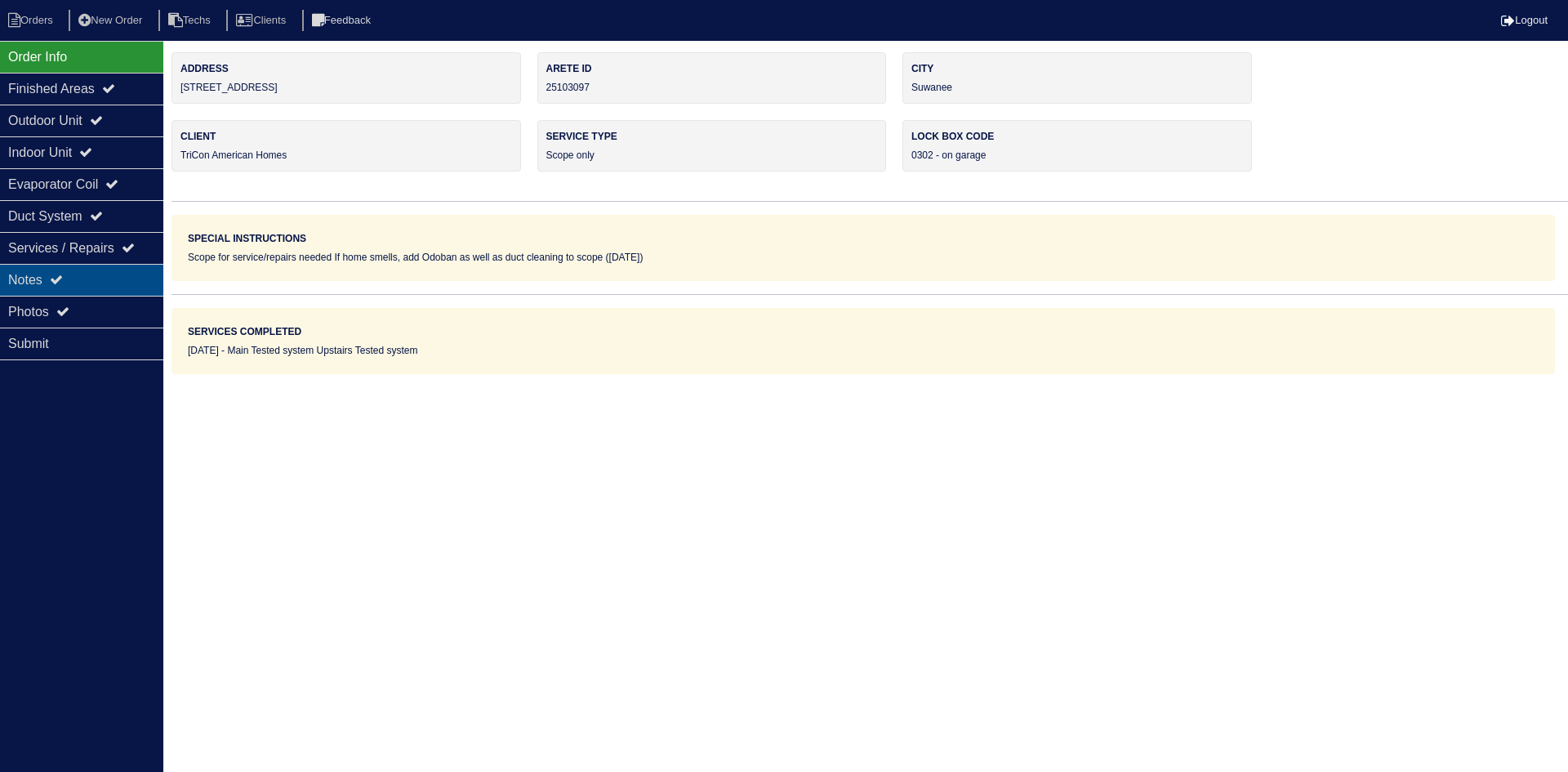
click at [88, 275] on div "Notes" at bounding box center [81, 279] width 163 height 32
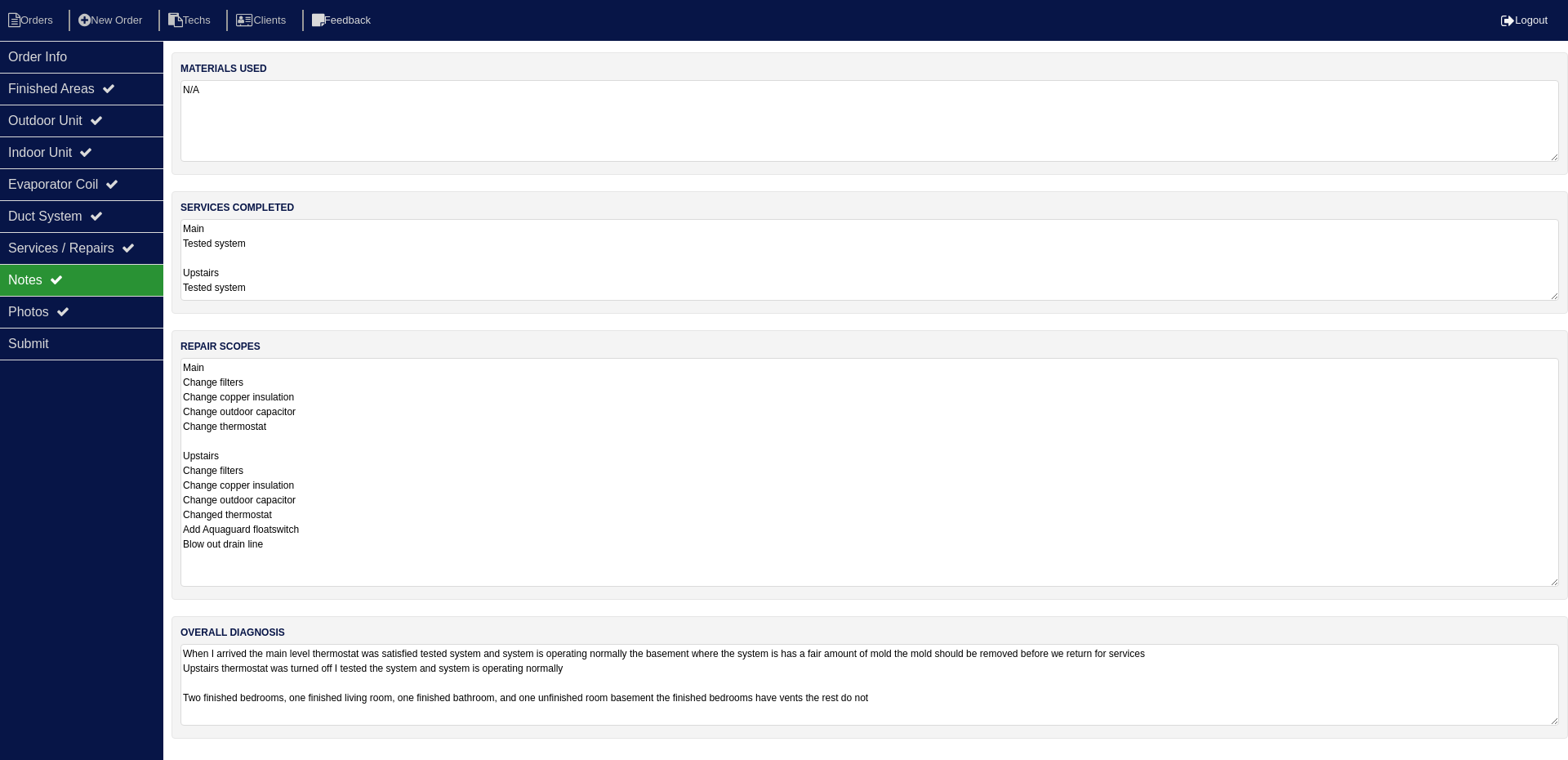
drag, startPoint x: 1552, startPoint y: 434, endPoint x: 1526, endPoint y: 580, distance: 148.3
click at [1526, 580] on textarea "Main Change filters Change copper insulation Change outdoor capacitor Change th…" at bounding box center [870, 471] width 1379 height 229
click at [94, 111] on div "Outdoor Unit" at bounding box center [81, 121] width 163 height 32
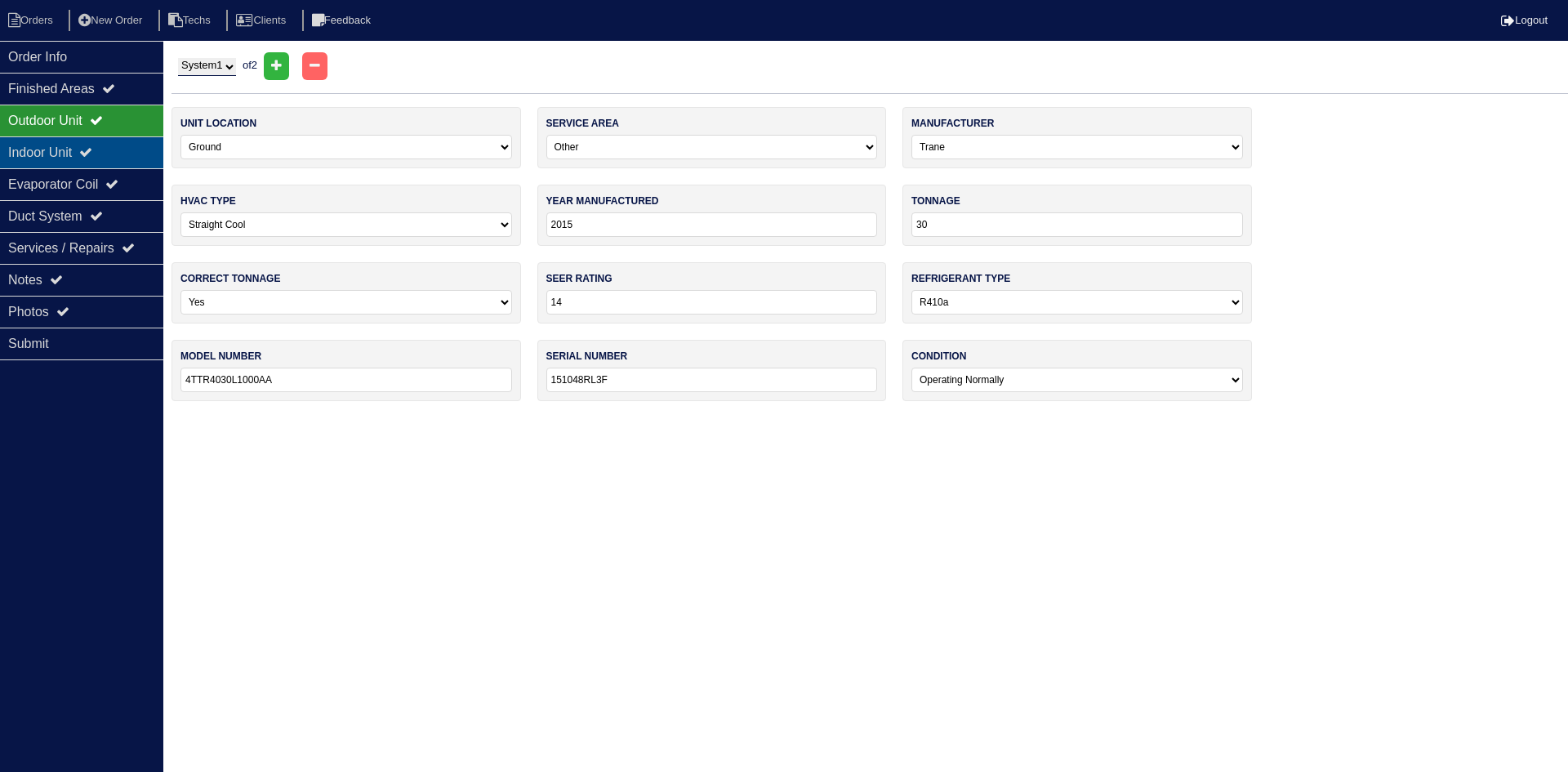
click at [137, 151] on div "Indoor Unit" at bounding box center [81, 152] width 163 height 32
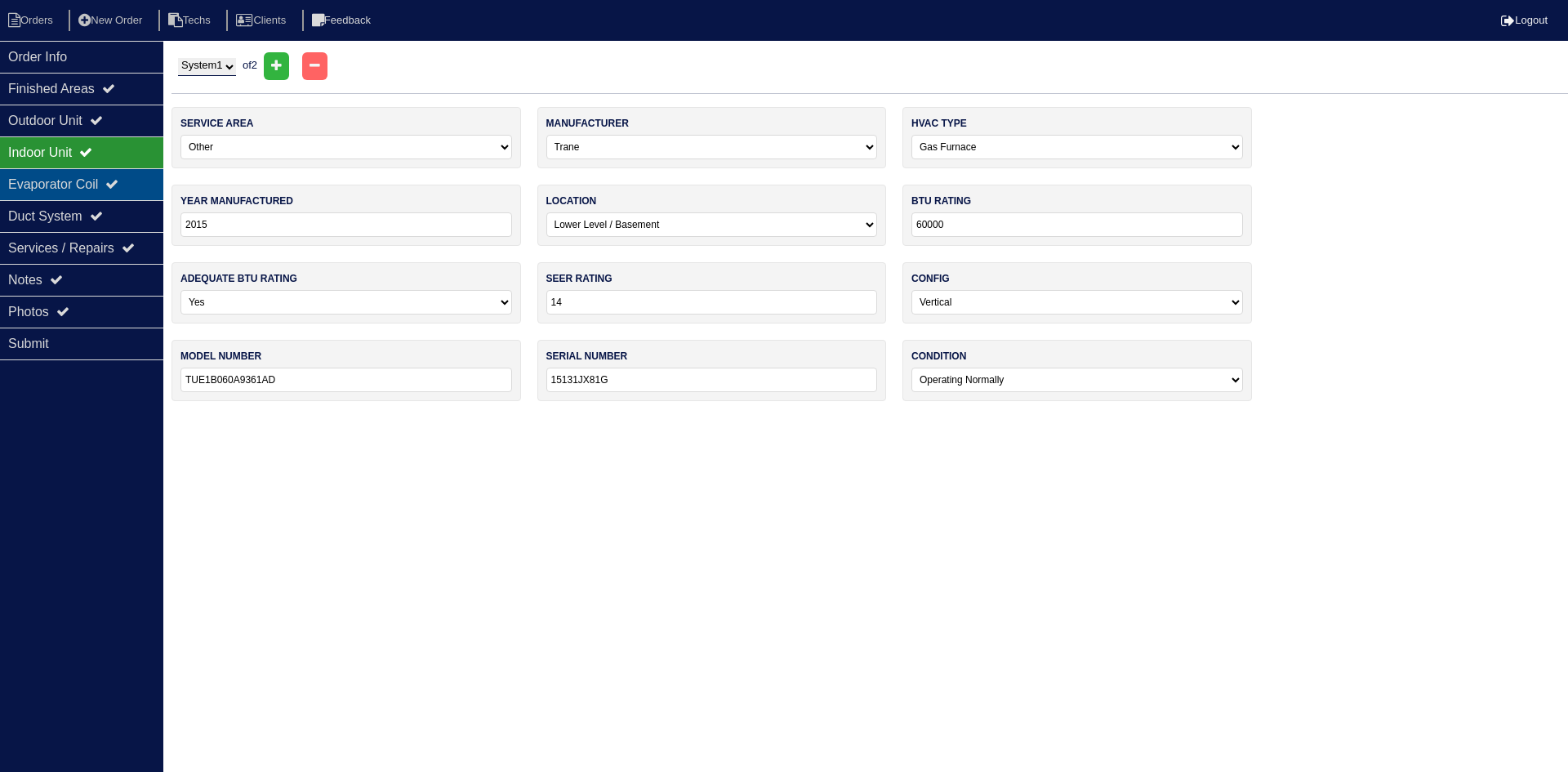
click at [110, 184] on div "Evaporator Coil" at bounding box center [81, 184] width 163 height 32
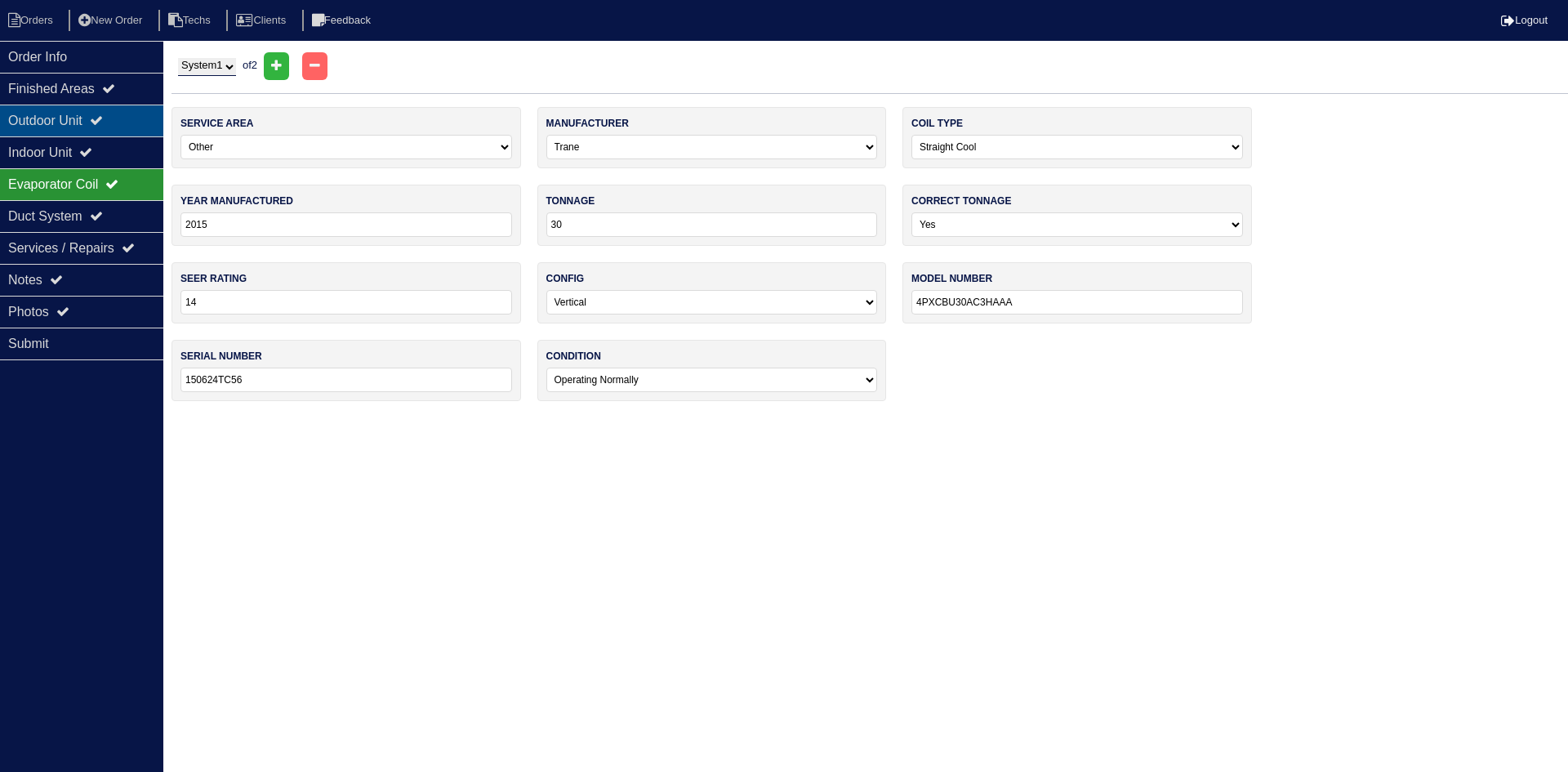
click at [130, 112] on div "Outdoor Unit" at bounding box center [81, 120] width 163 height 32
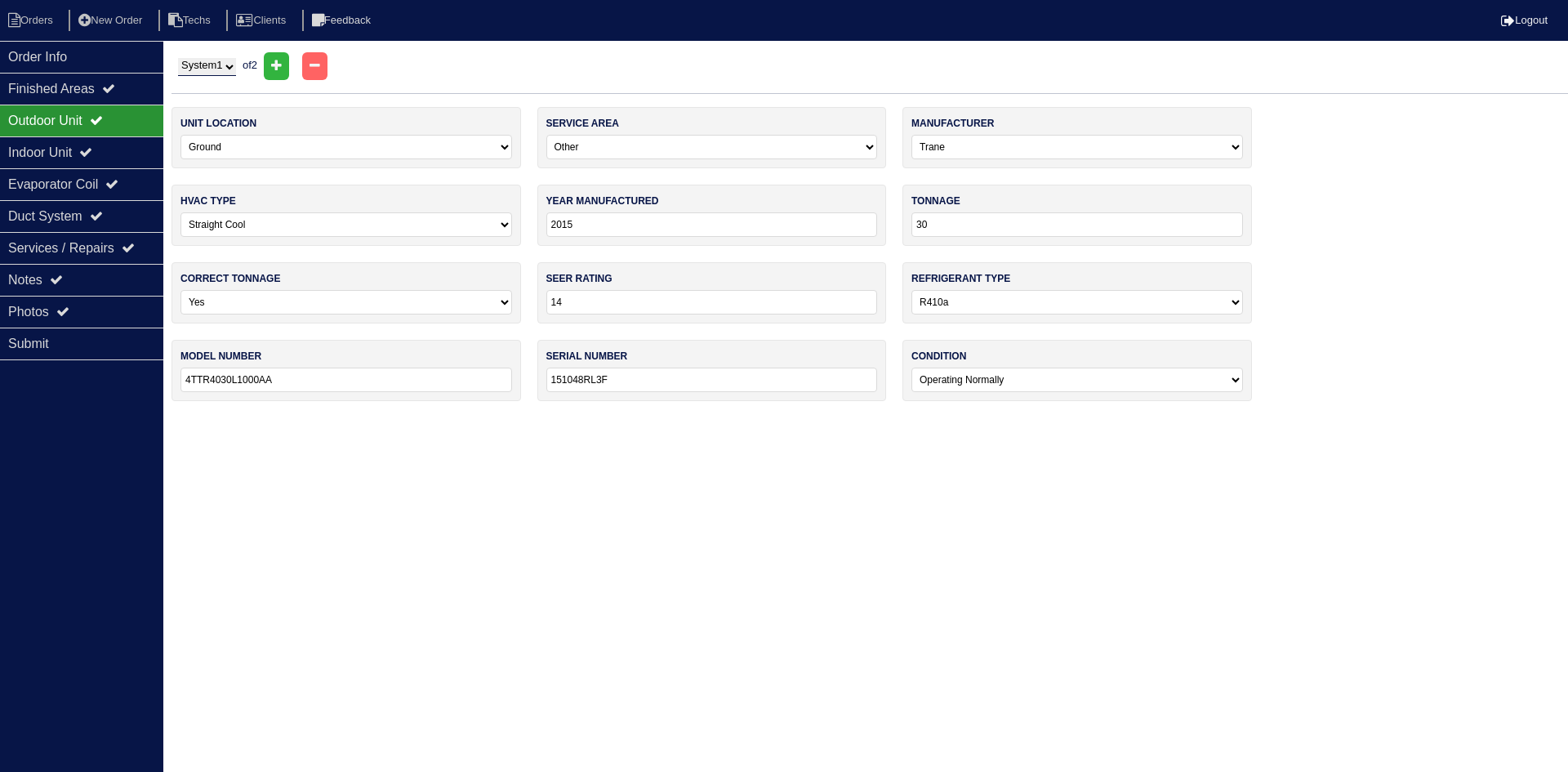
drag, startPoint x: 190, startPoint y: 69, endPoint x: 197, endPoint y: 76, distance: 9.9
click at [190, 69] on select "System 1 System 2" at bounding box center [207, 67] width 58 height 18
select select "2"
click at [178, 58] on select "System 1 System 2" at bounding box center [207, 67] width 58 height 18
select select "1"
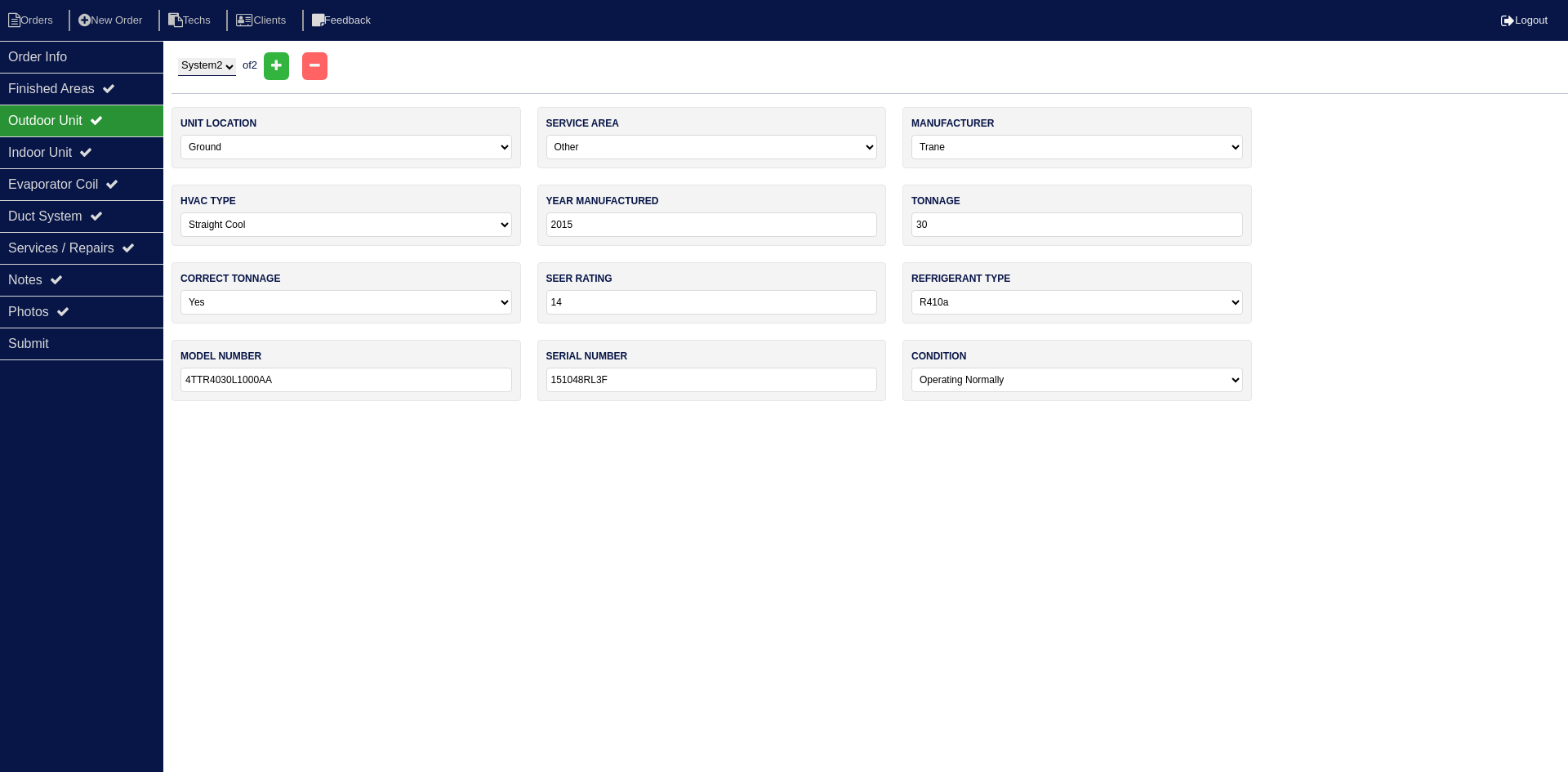
type input "1510468G3F"
click at [214, 67] on select "System 1 System 2" at bounding box center [207, 67] width 58 height 18
select select "1"
click at [178, 58] on select "System 1 System 2" at bounding box center [207, 67] width 58 height 18
select select "3"
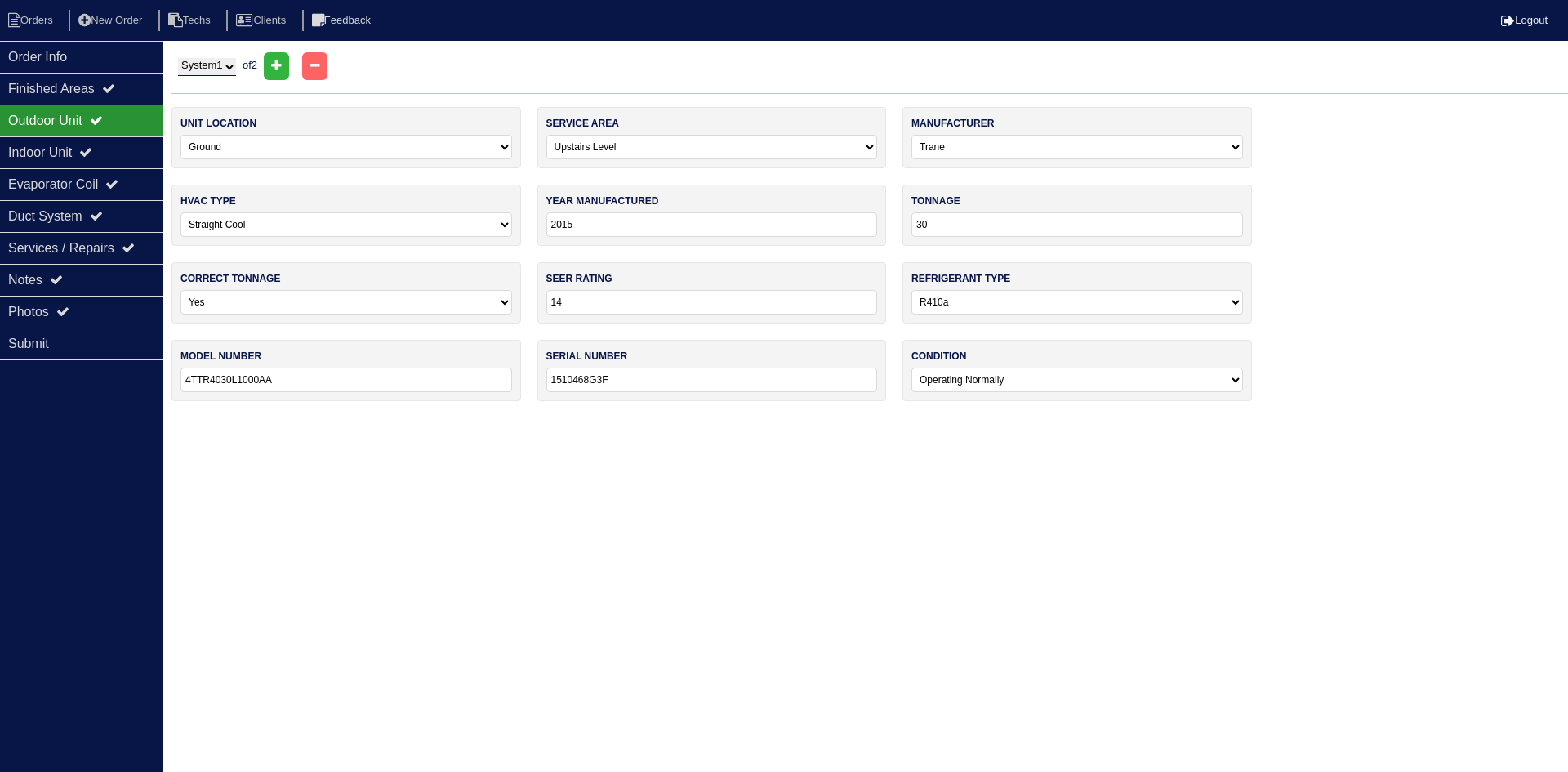
type input "151048RL3F"
select select "3"
type input "4PXCBU30AC3HAAA"
type input "150624TC56"
click at [79, 148] on div "Indoor Unit" at bounding box center [81, 152] width 163 height 32
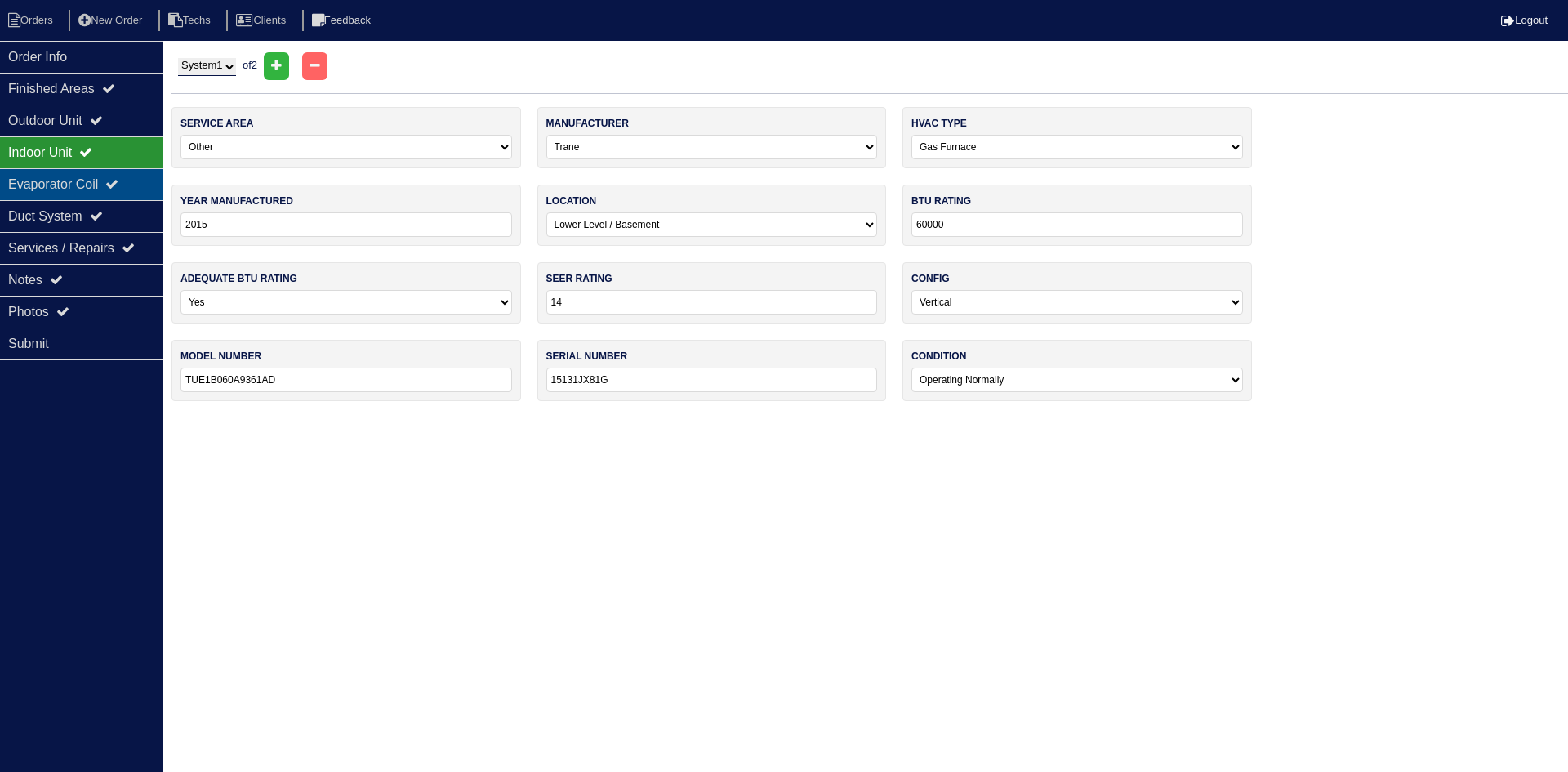
click at [82, 187] on div "Evaporator Coil" at bounding box center [81, 184] width 163 height 32
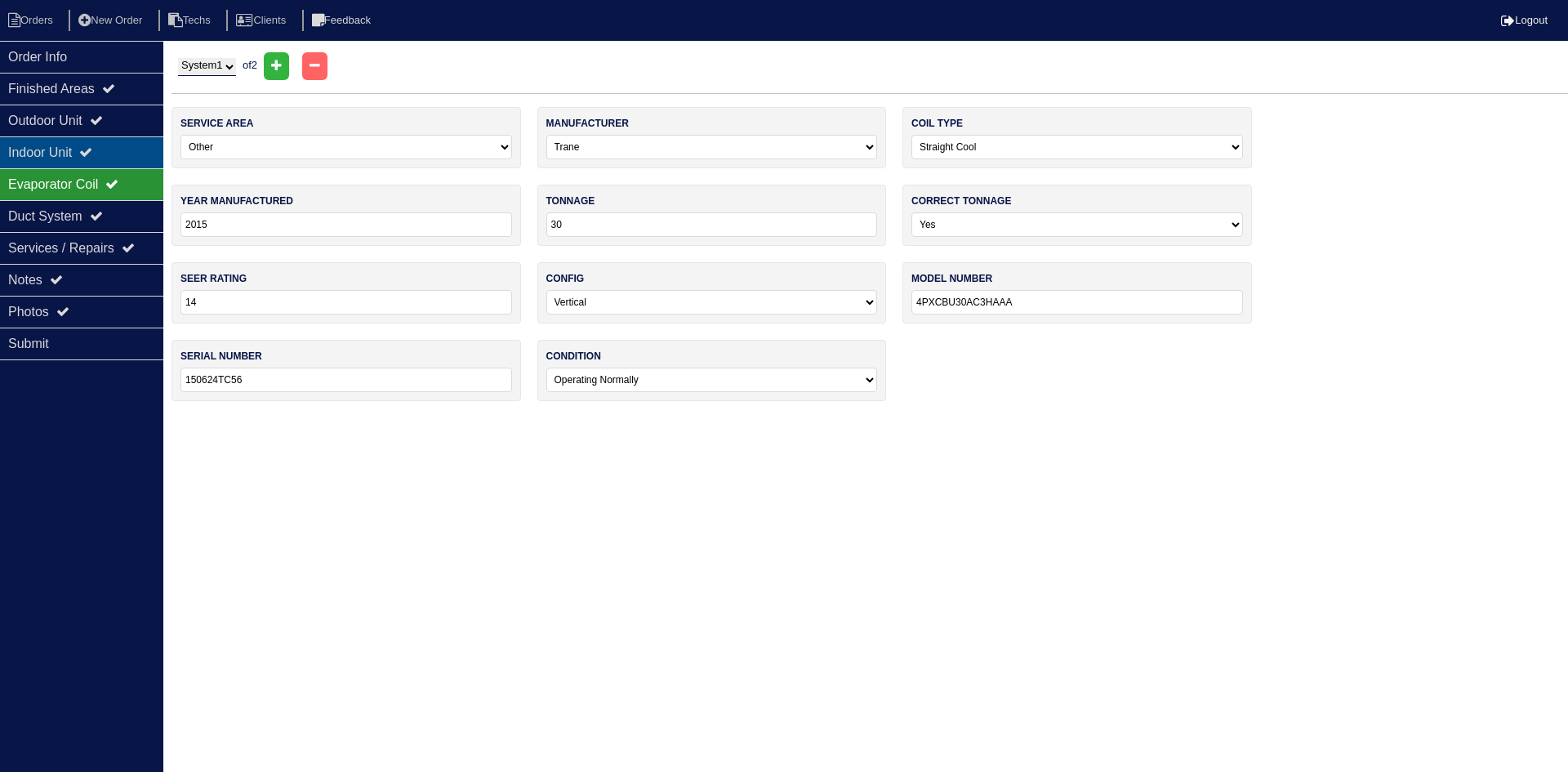
click at [80, 150] on div "Indoor Unit" at bounding box center [81, 152] width 163 height 32
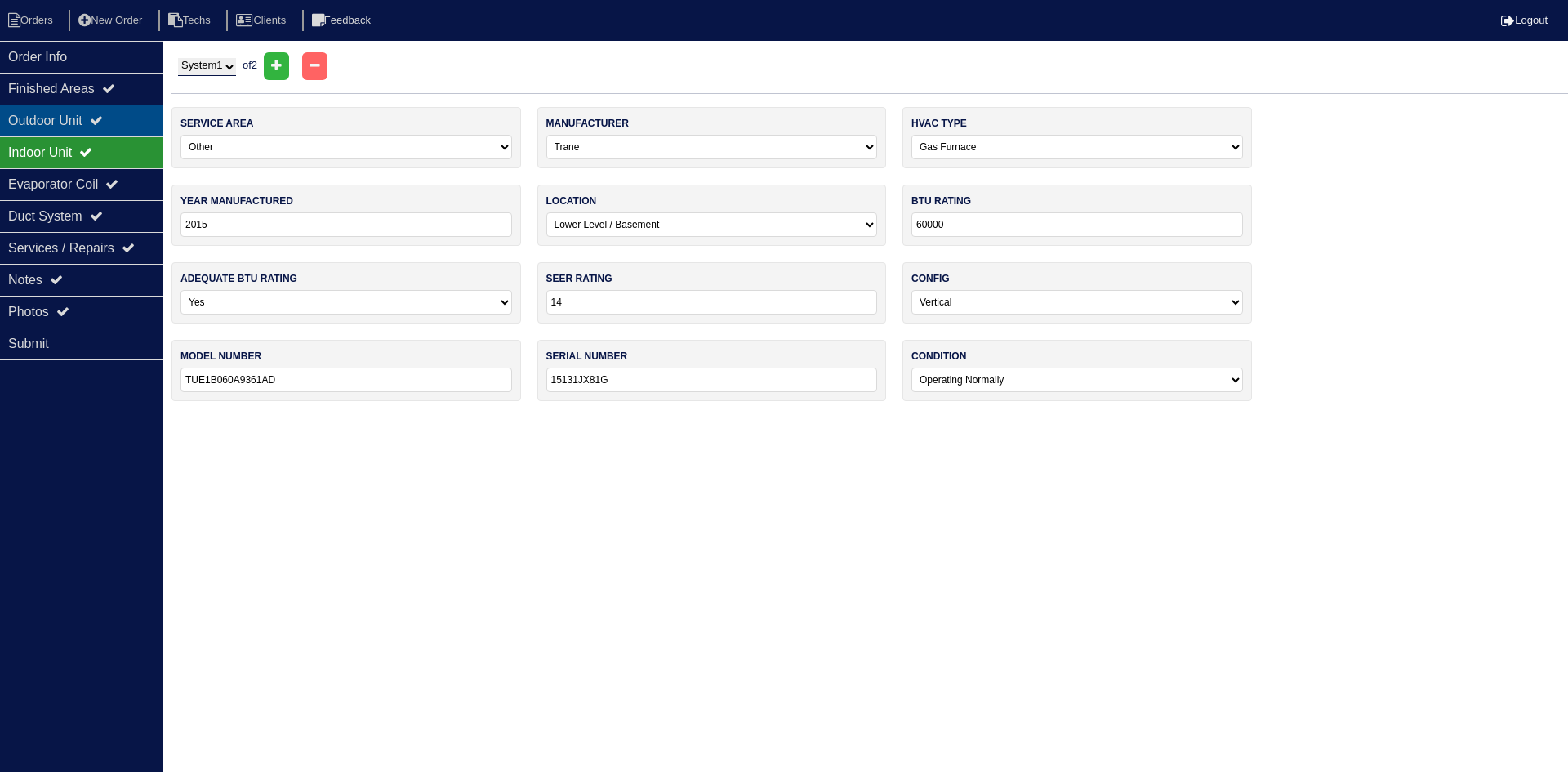
drag, startPoint x: 90, startPoint y: 132, endPoint x: 89, endPoint y: 122, distance: 10.0
click at [89, 131] on div "Outdoor Unit" at bounding box center [81, 120] width 163 height 32
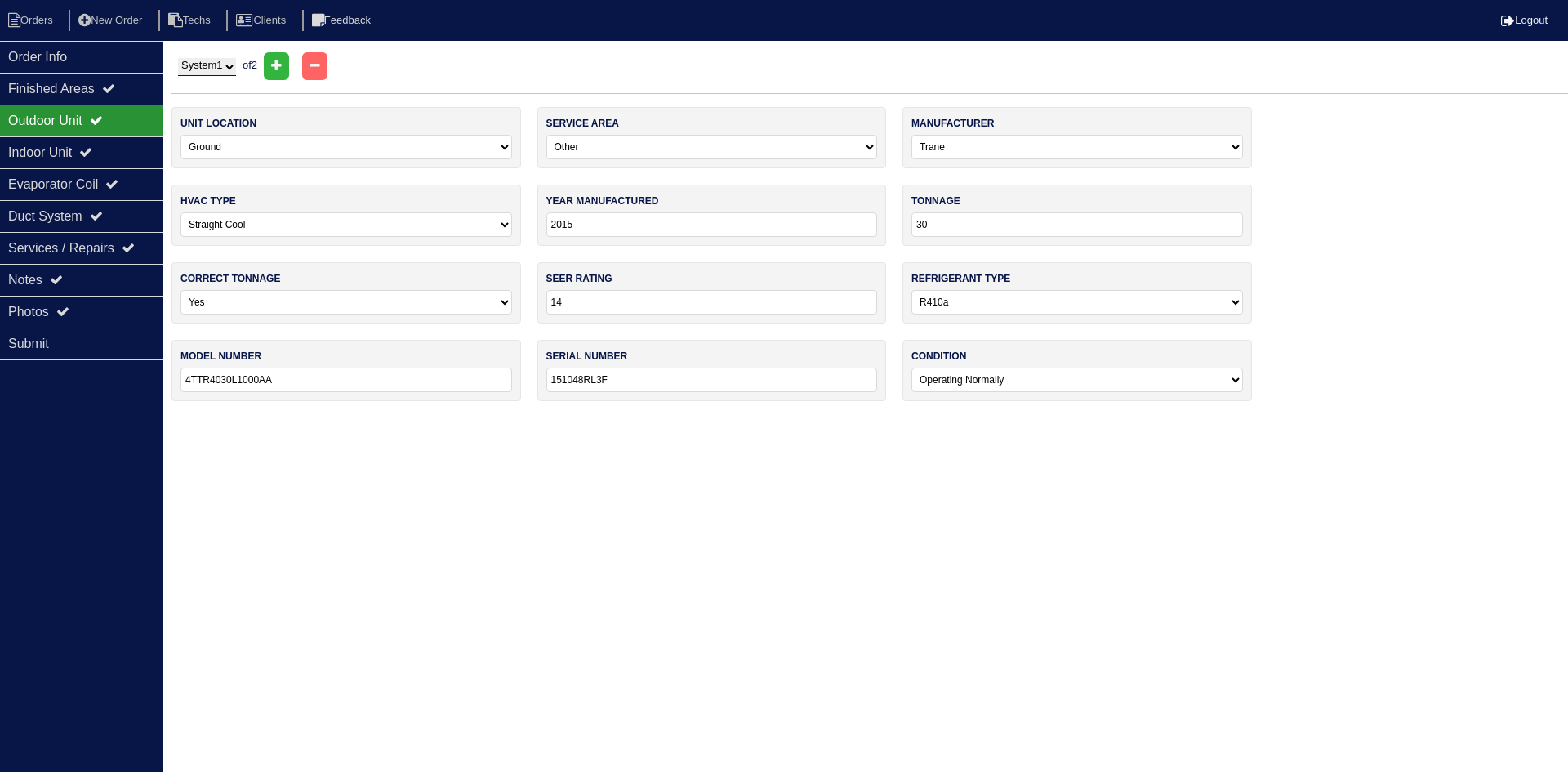
click at [702, 148] on select "-select- Main Level Upstairs Level Lower/Basement Level Other" at bounding box center [712, 147] width 332 height 25
select select "0"
click at [547, 134] on select "-select- Main Level Upstairs Level Lower/Basement Level Other" at bounding box center [712, 147] width 332 height 25
click at [91, 147] on div "Indoor Unit" at bounding box center [81, 152] width 163 height 32
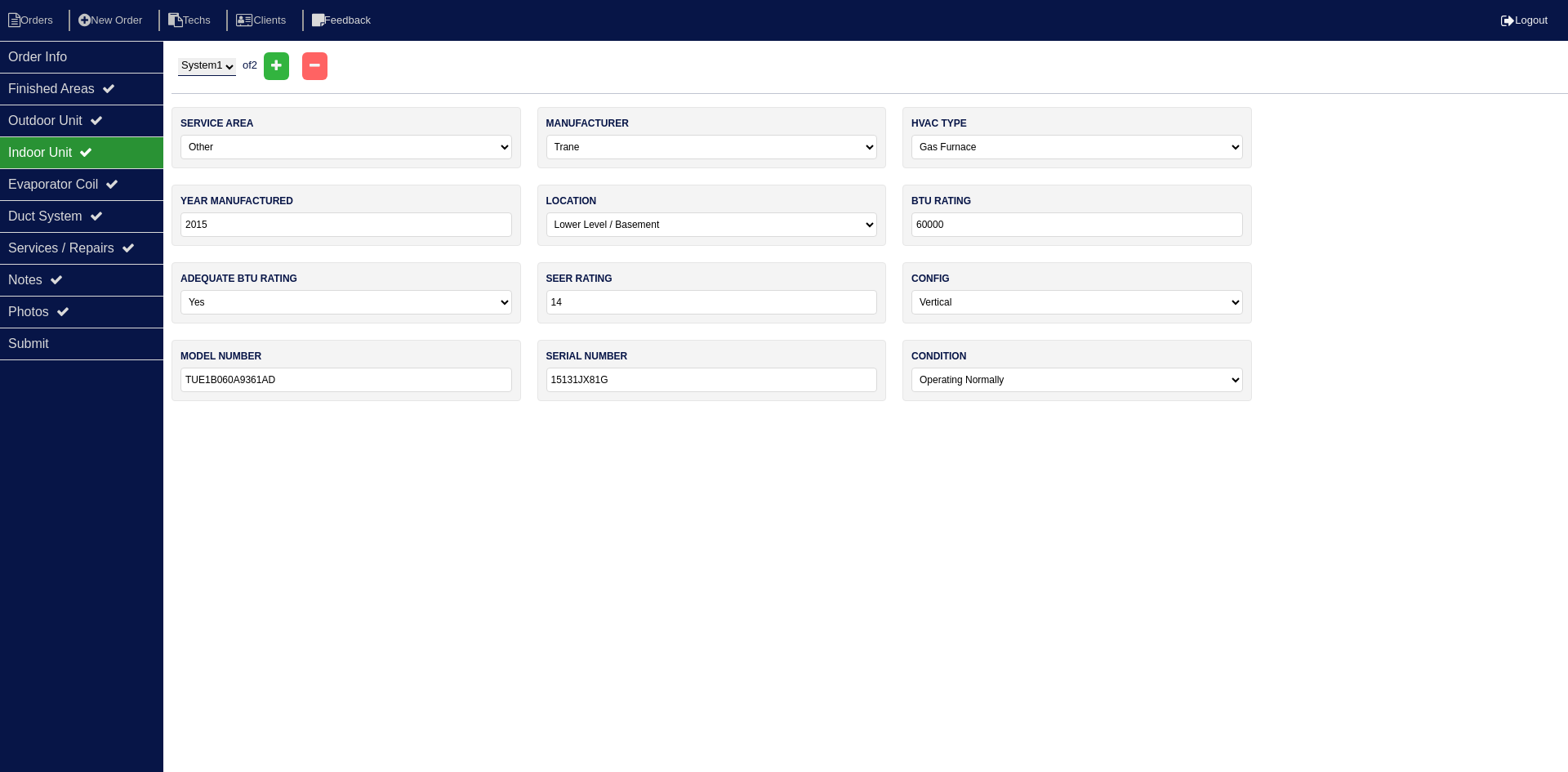
click at [451, 145] on select "-select- Main Level Upstairs Level Lower/Basement Level Other" at bounding box center [346, 147] width 332 height 25
select select "0"
click at [180, 134] on select "-select- Main Level Upstairs Level Lower/Basement Level Other" at bounding box center [346, 147] width 332 height 25
click at [79, 180] on div "Evaporator Coil" at bounding box center [81, 184] width 163 height 32
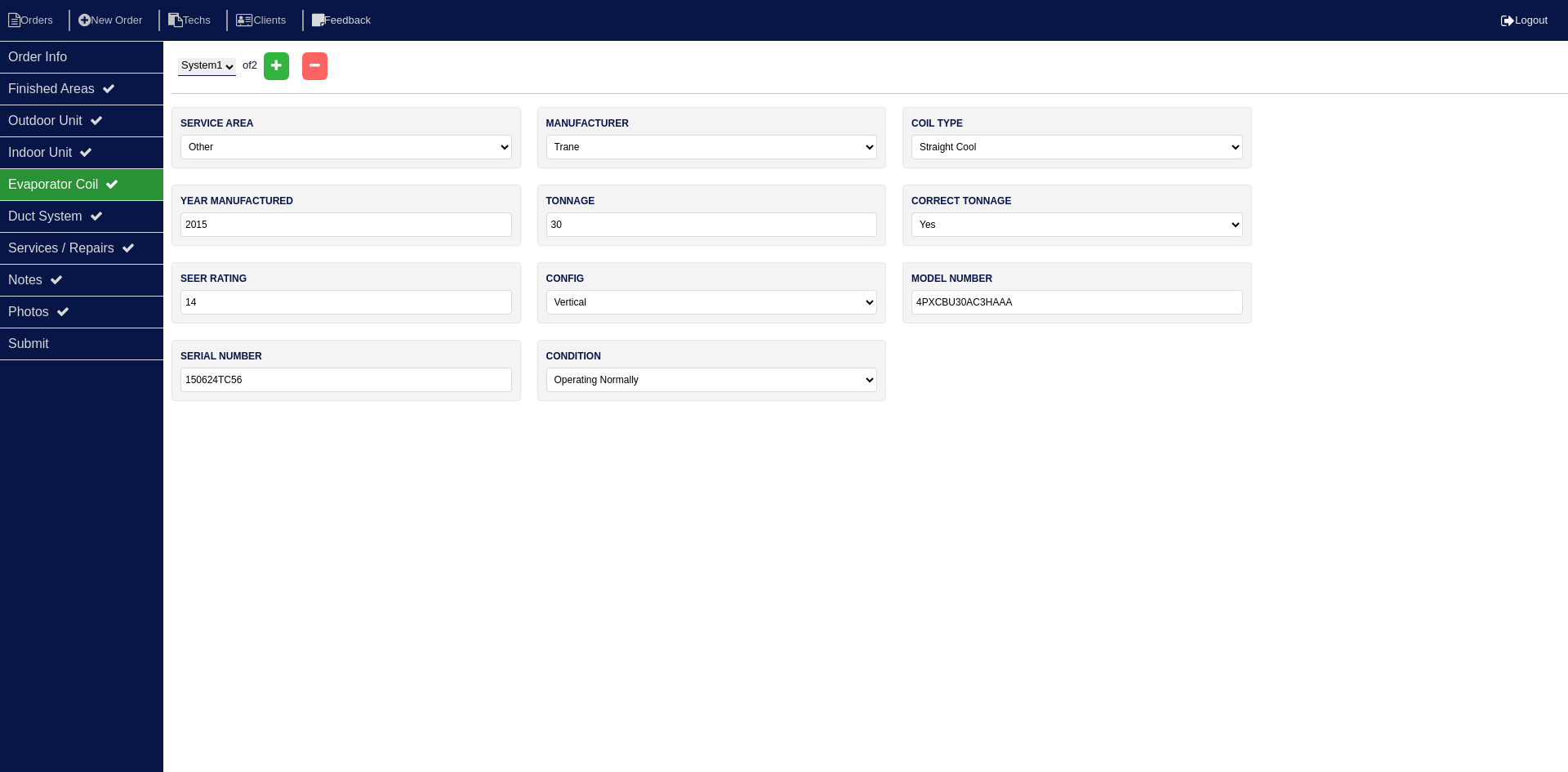
click at [354, 143] on select "-select- Main Level Upstairs Level Lower/Basement Level Other" at bounding box center [346, 147] width 332 height 25
select select "0"
click at [180, 134] on select "-select- Main Level Upstairs Level Lower/Basement Level Other" at bounding box center [346, 147] width 332 height 25
click at [73, 273] on div "Notes" at bounding box center [81, 279] width 163 height 32
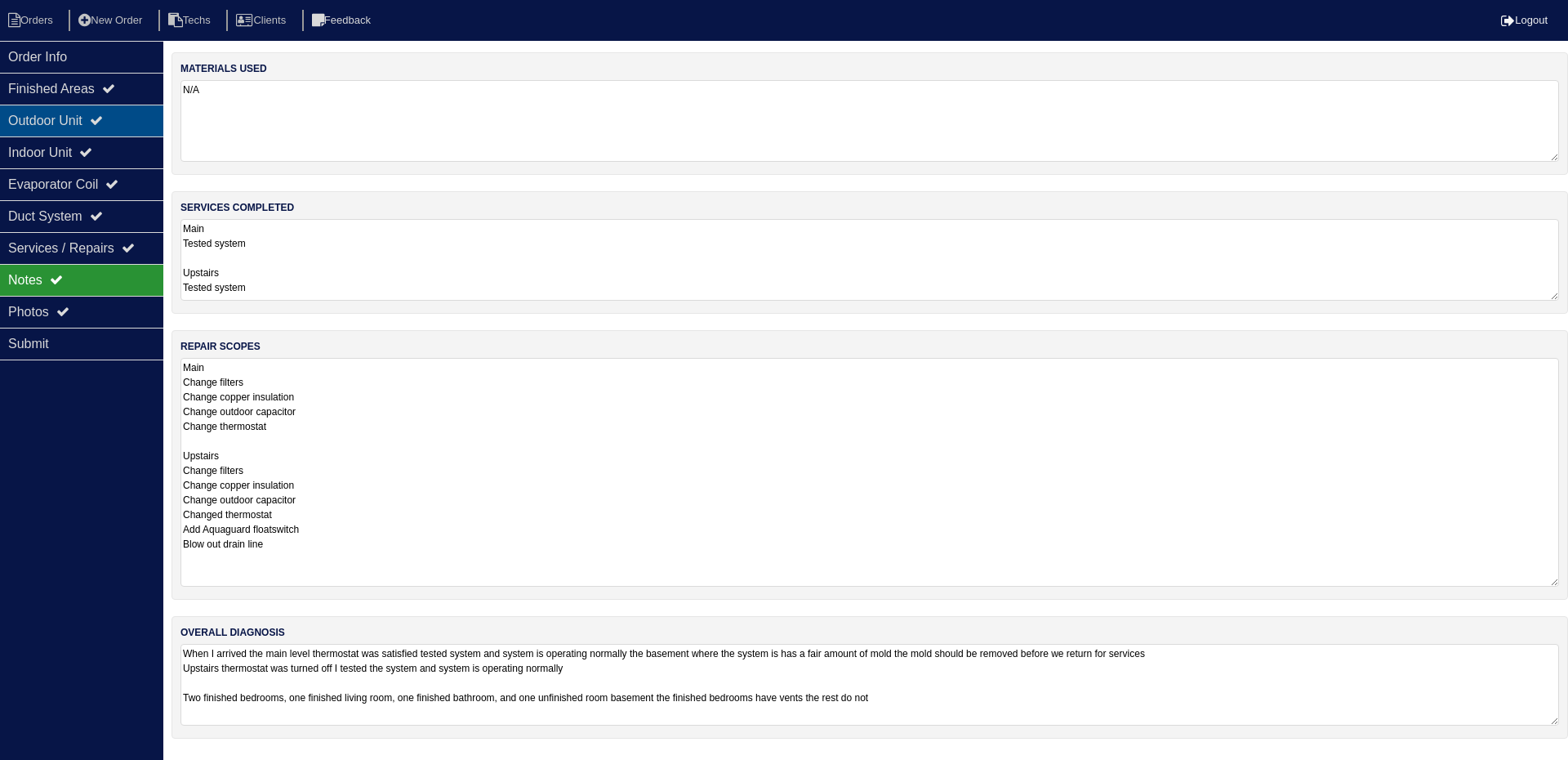
click at [40, 124] on div "Outdoor Unit" at bounding box center [81, 121] width 163 height 32
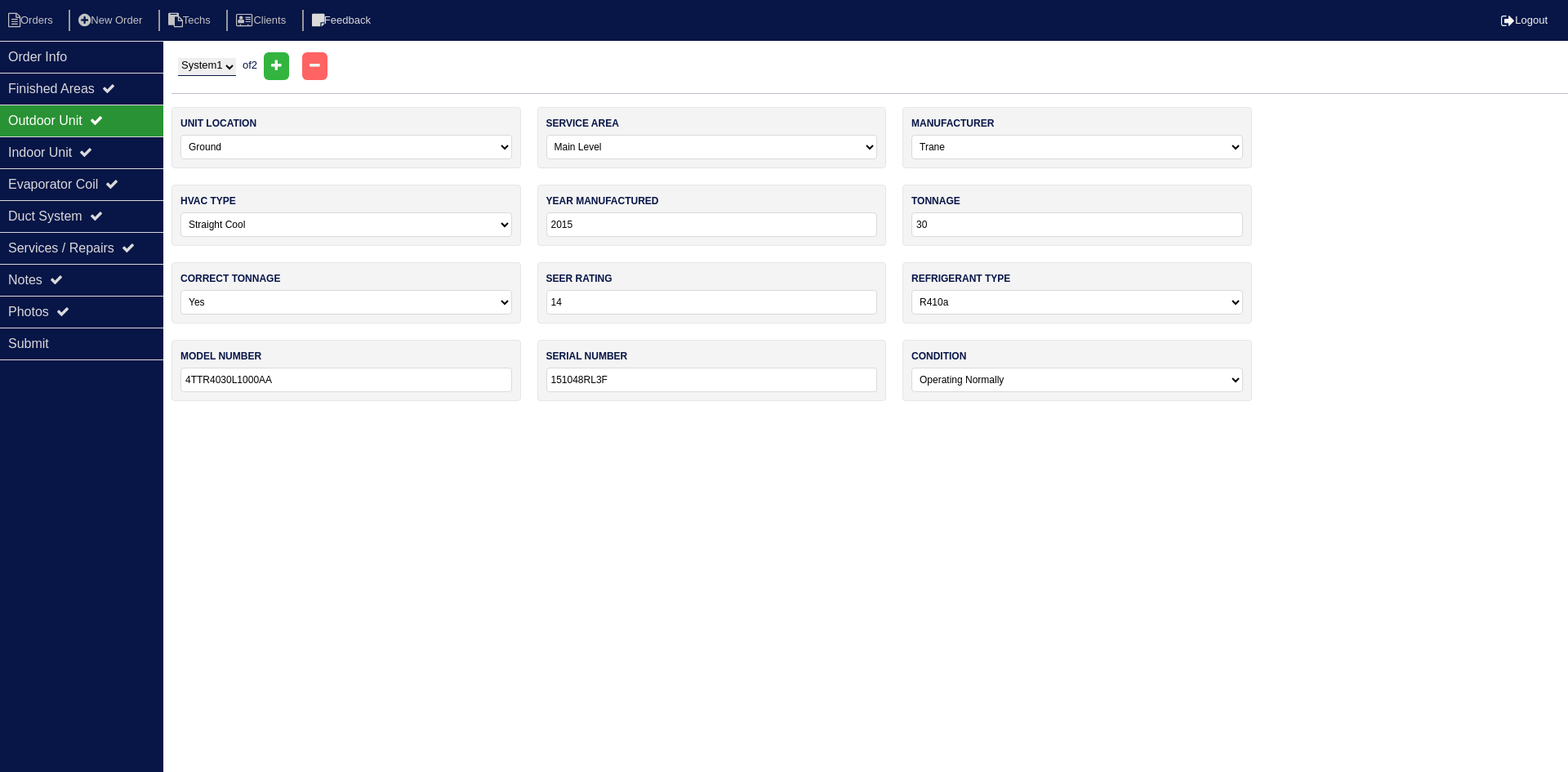
drag, startPoint x: 235, startPoint y: 65, endPoint x: 235, endPoint y: 75, distance: 10.0
click at [235, 64] on select "System 1 System 2" at bounding box center [207, 67] width 58 height 18
select select "2"
click at [178, 58] on select "System 1 System 2" at bounding box center [207, 67] width 58 height 18
select select "1"
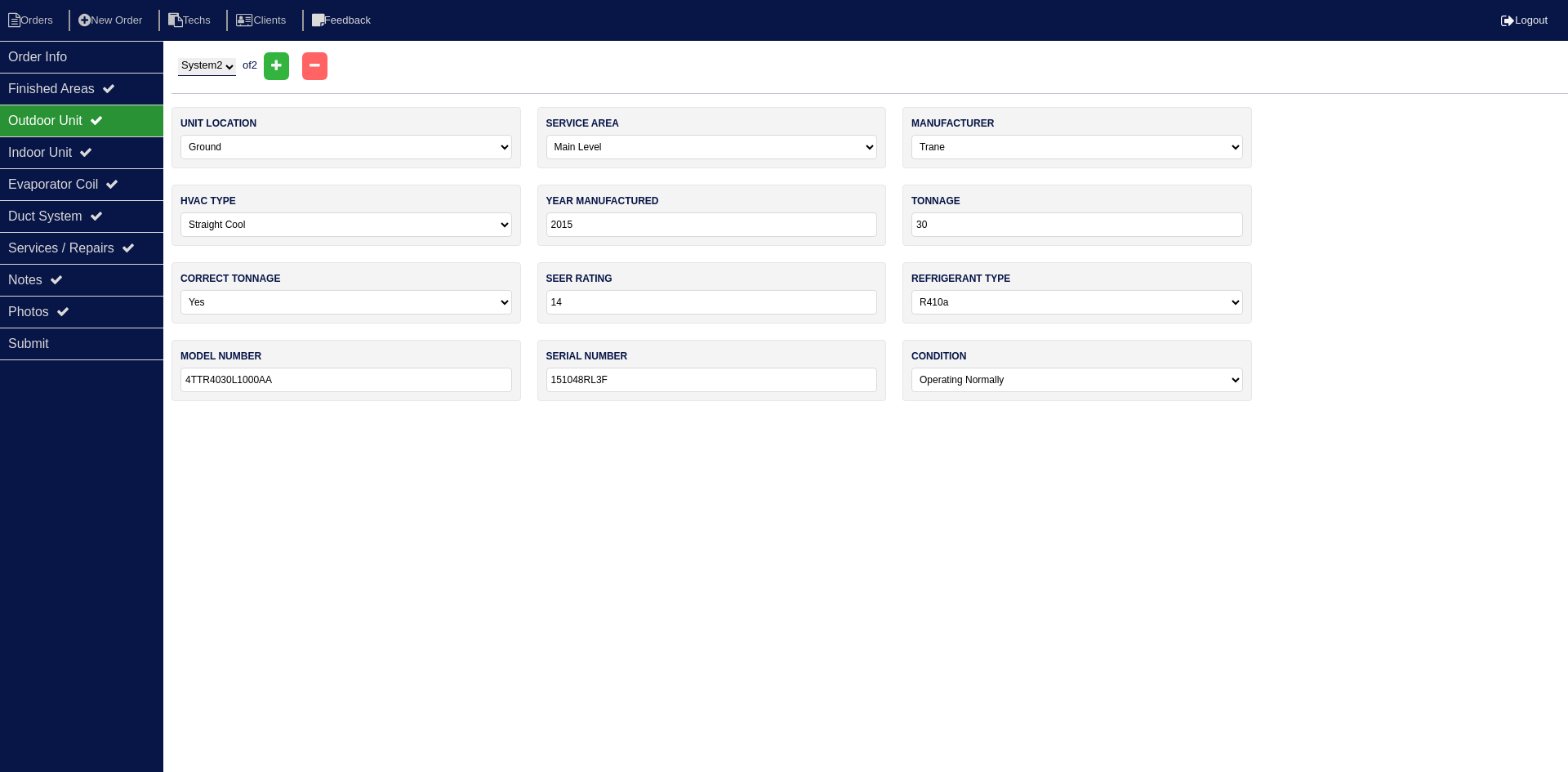
type input "1510468G3F"
select select "1"
select select "0"
type input "15131JX61G"
click at [86, 146] on div "Indoor Unit" at bounding box center [81, 152] width 163 height 32
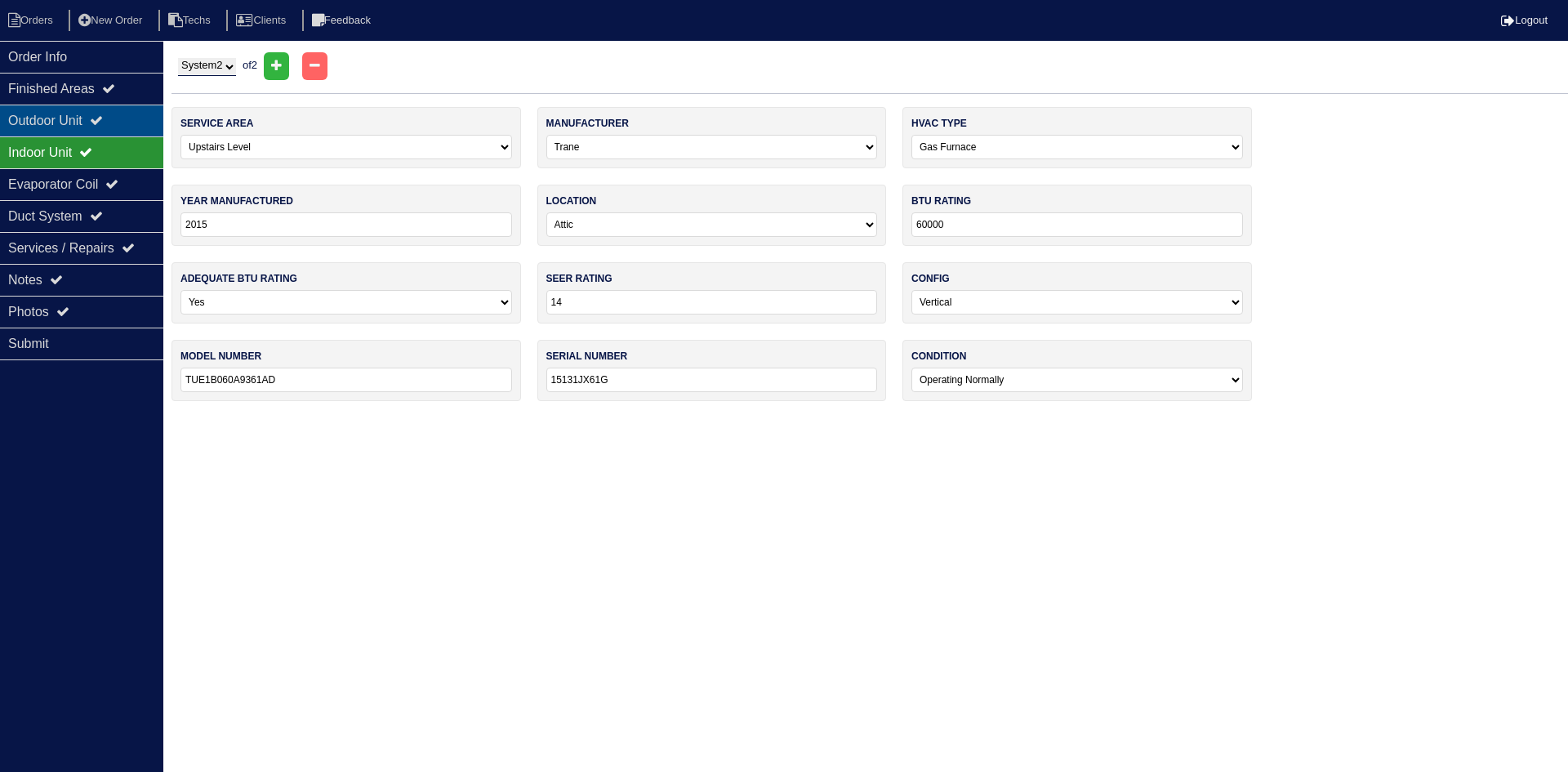
click at [102, 120] on icon at bounding box center [97, 120] width 13 height 13
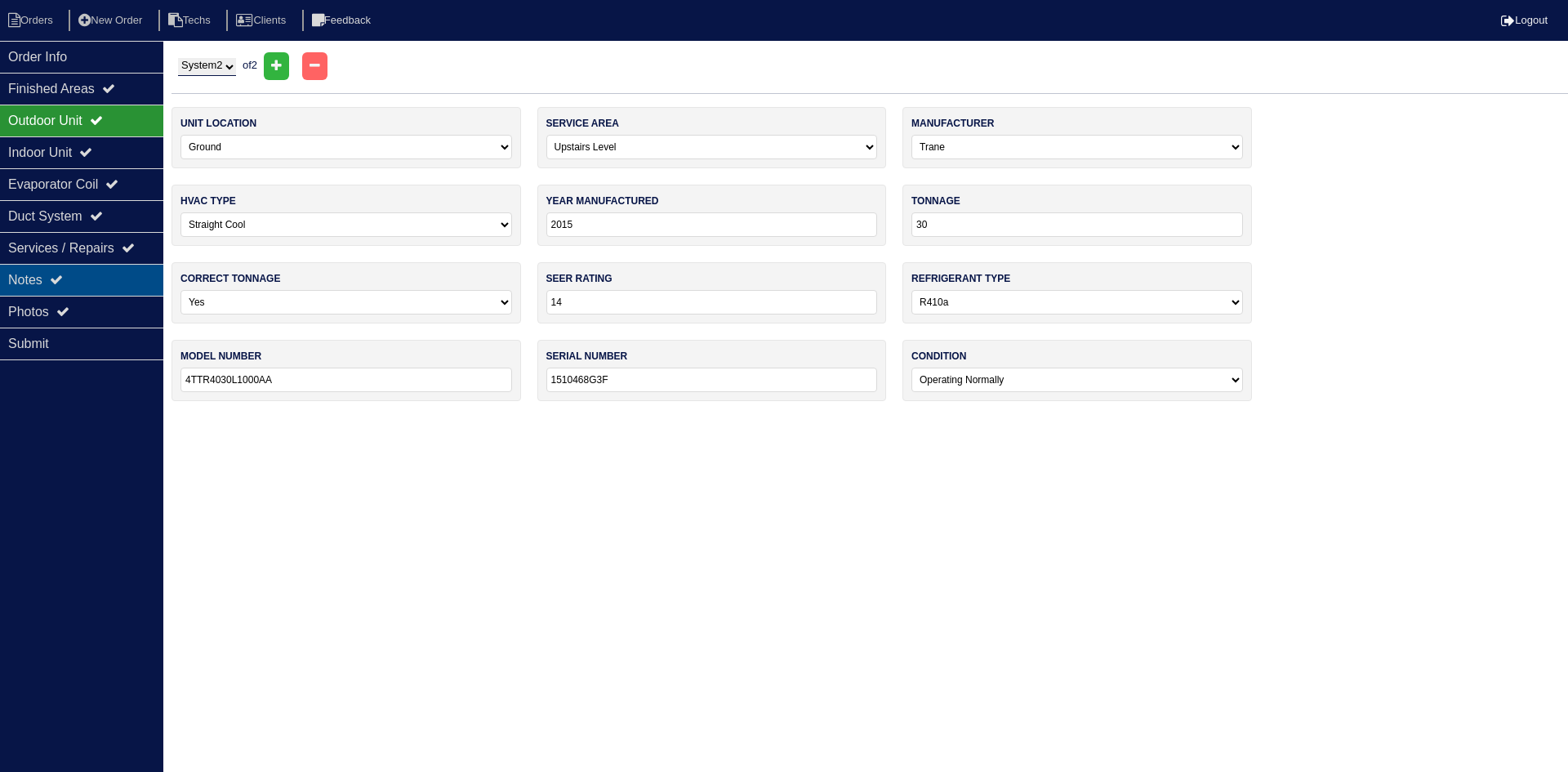
click at [96, 267] on div "Notes" at bounding box center [81, 279] width 163 height 32
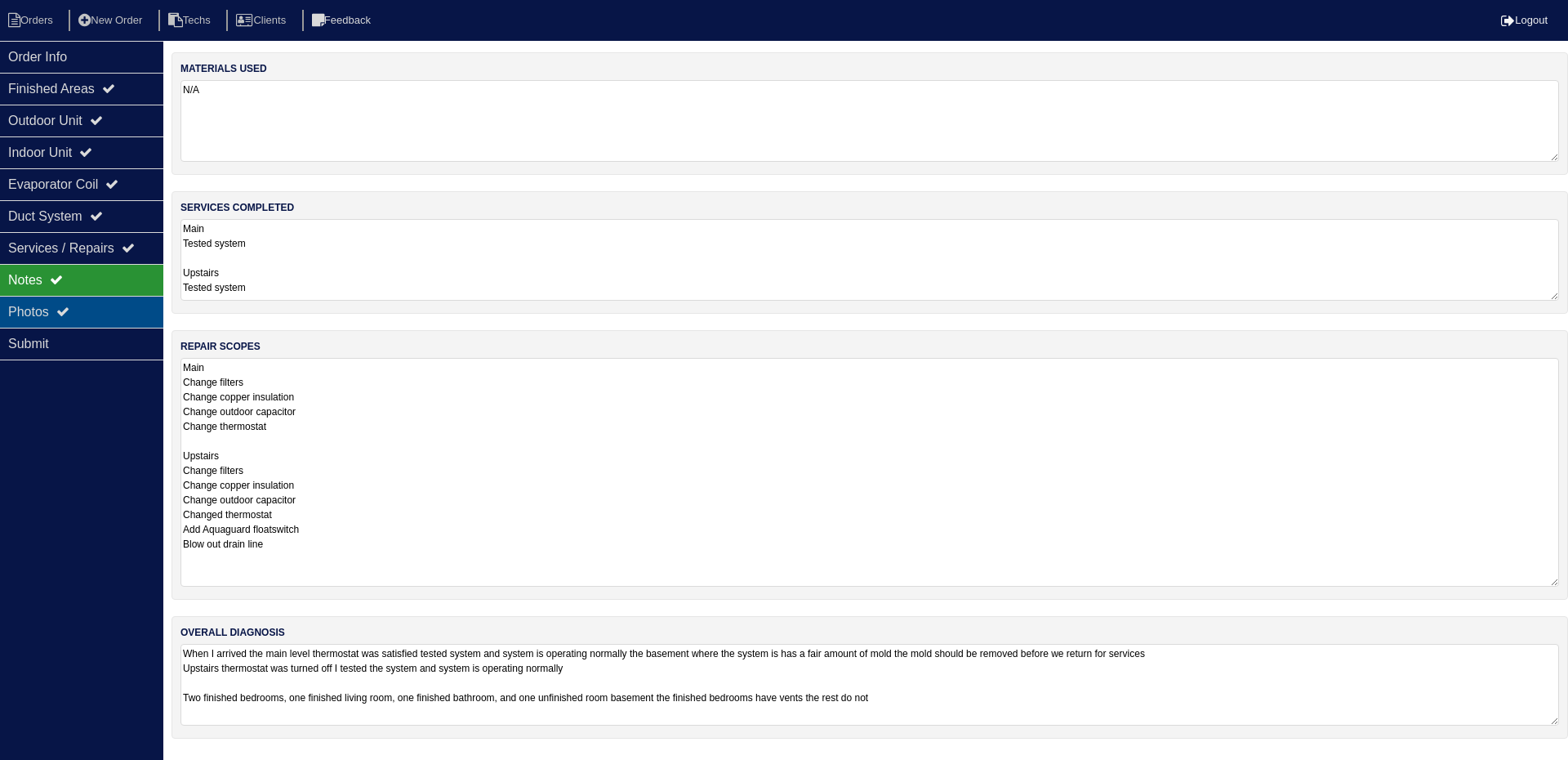
click at [70, 313] on icon at bounding box center [63, 312] width 13 height 13
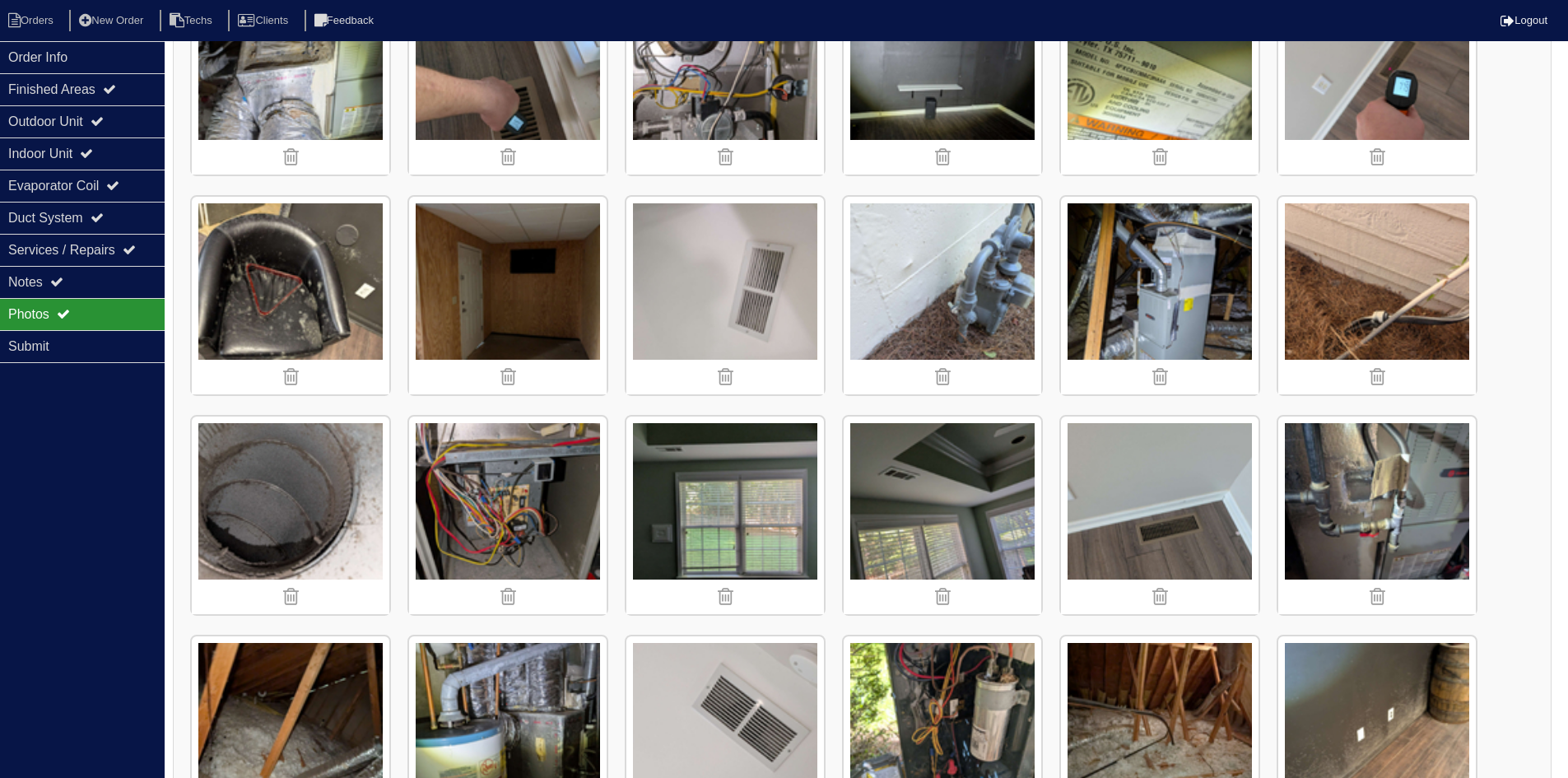
scroll to position [2633, 0]
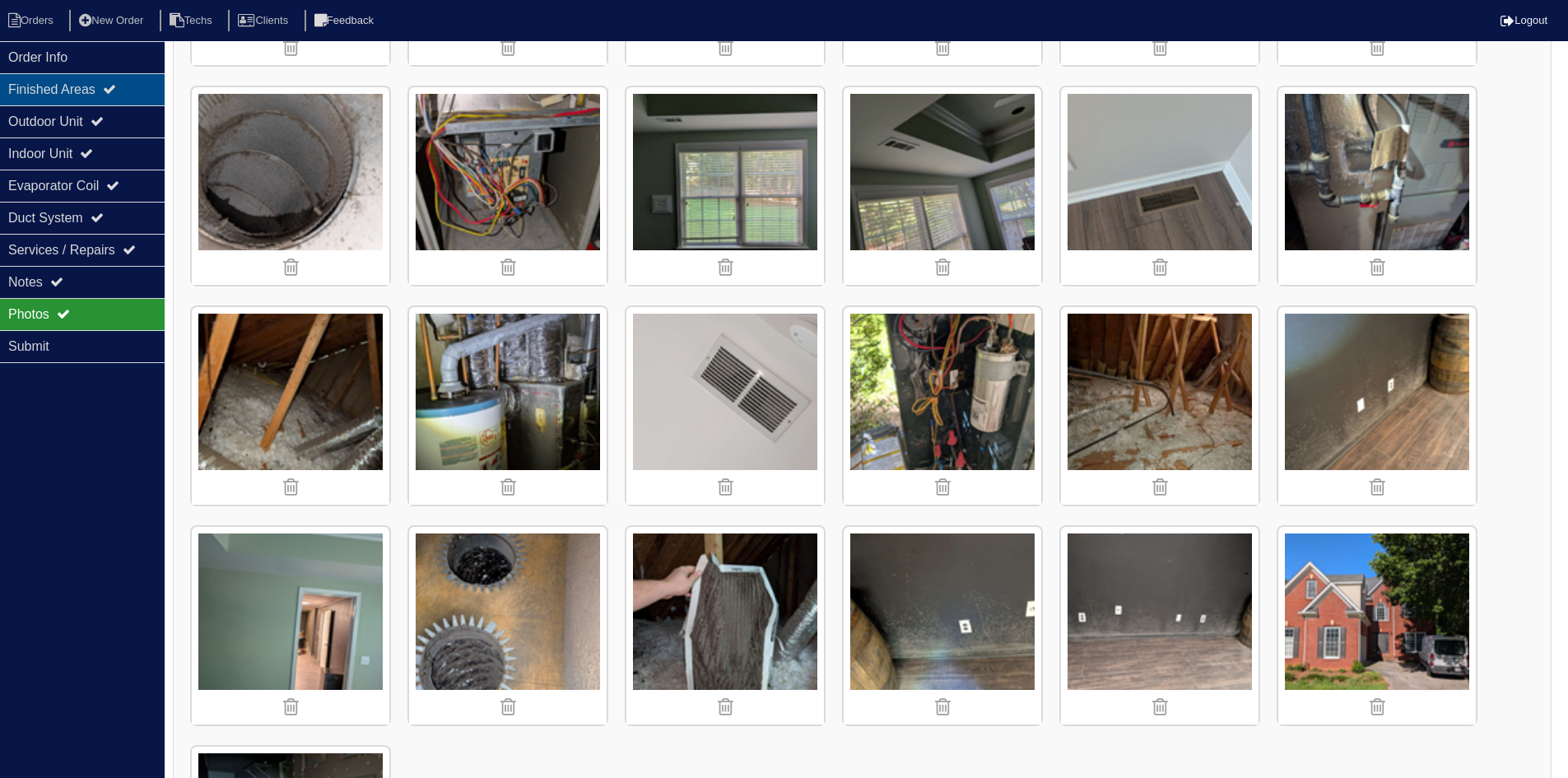
click at [108, 85] on div "Finished Areas" at bounding box center [82, 89] width 164 height 32
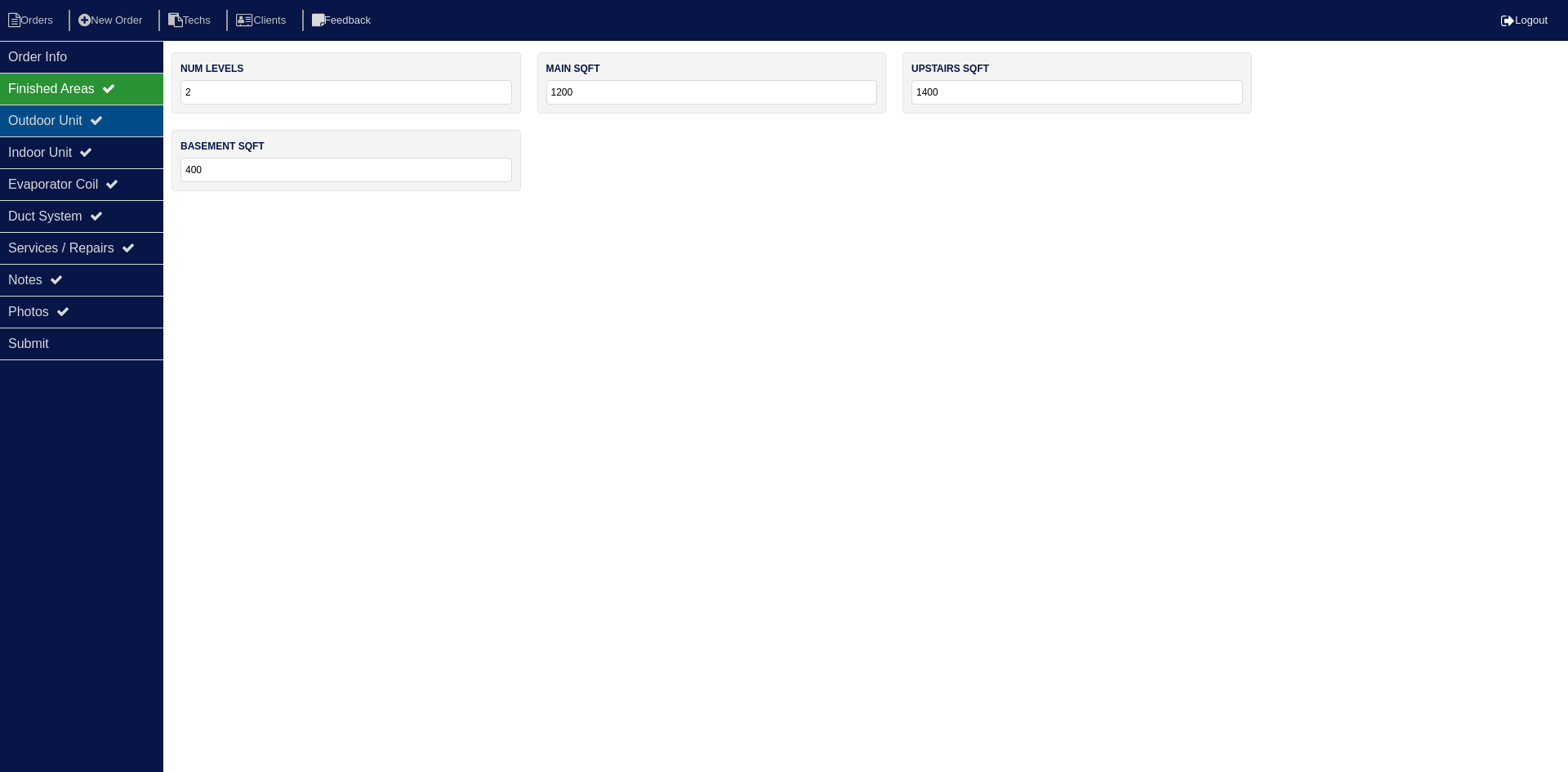
click at [99, 129] on div "Outdoor Unit" at bounding box center [81, 120] width 163 height 32
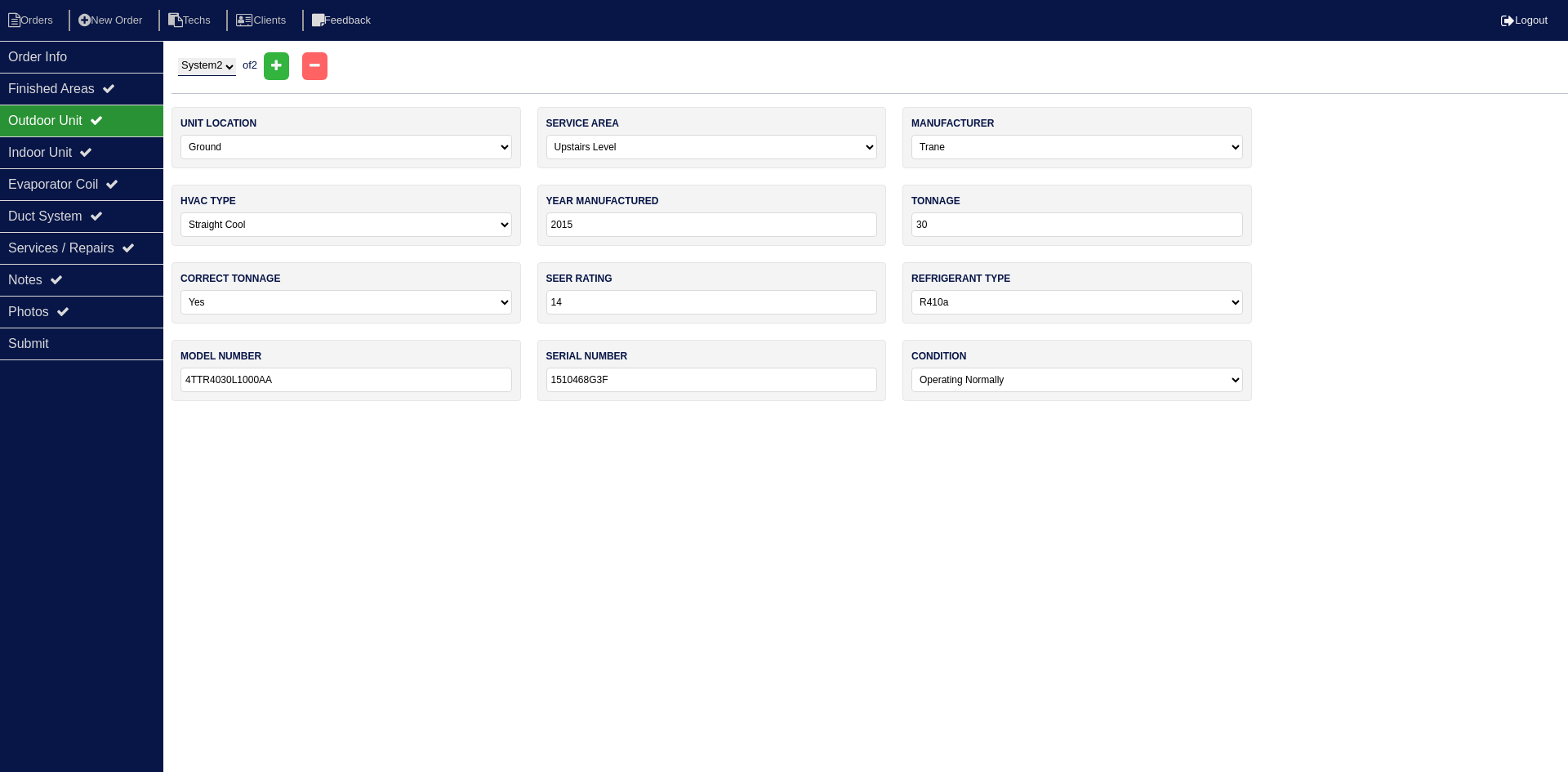
drag, startPoint x: 226, startPoint y: 67, endPoint x: 226, endPoint y: 76, distance: 9.0
click at [226, 67] on select "System 1 System 2" at bounding box center [207, 67] width 58 height 18
select select "1"
click at [178, 58] on select "System 1 System 2" at bounding box center [207, 67] width 58 height 18
select select "0"
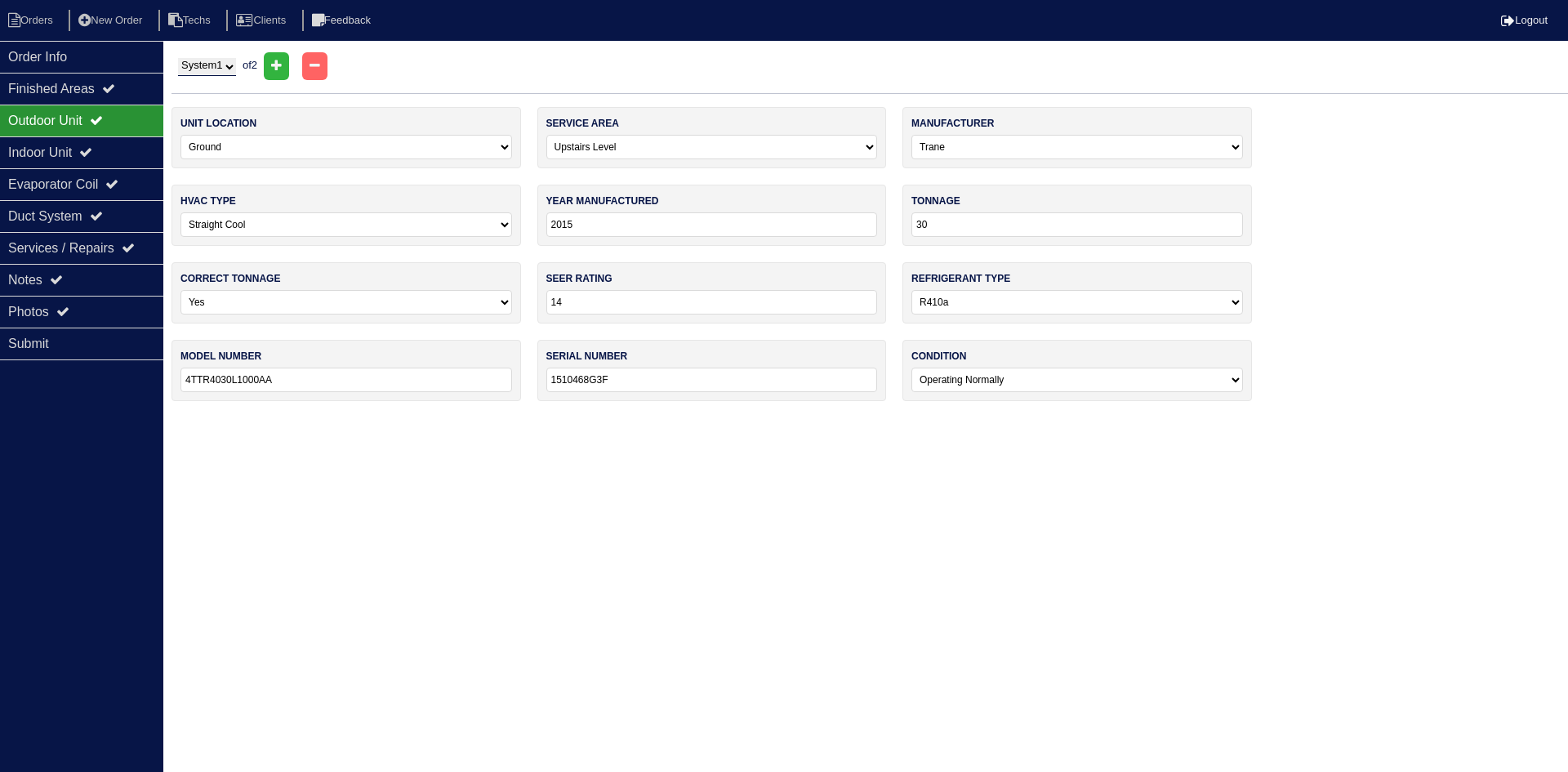
type input "151048RL3F"
click at [139, 279] on div "Notes" at bounding box center [81, 279] width 163 height 32
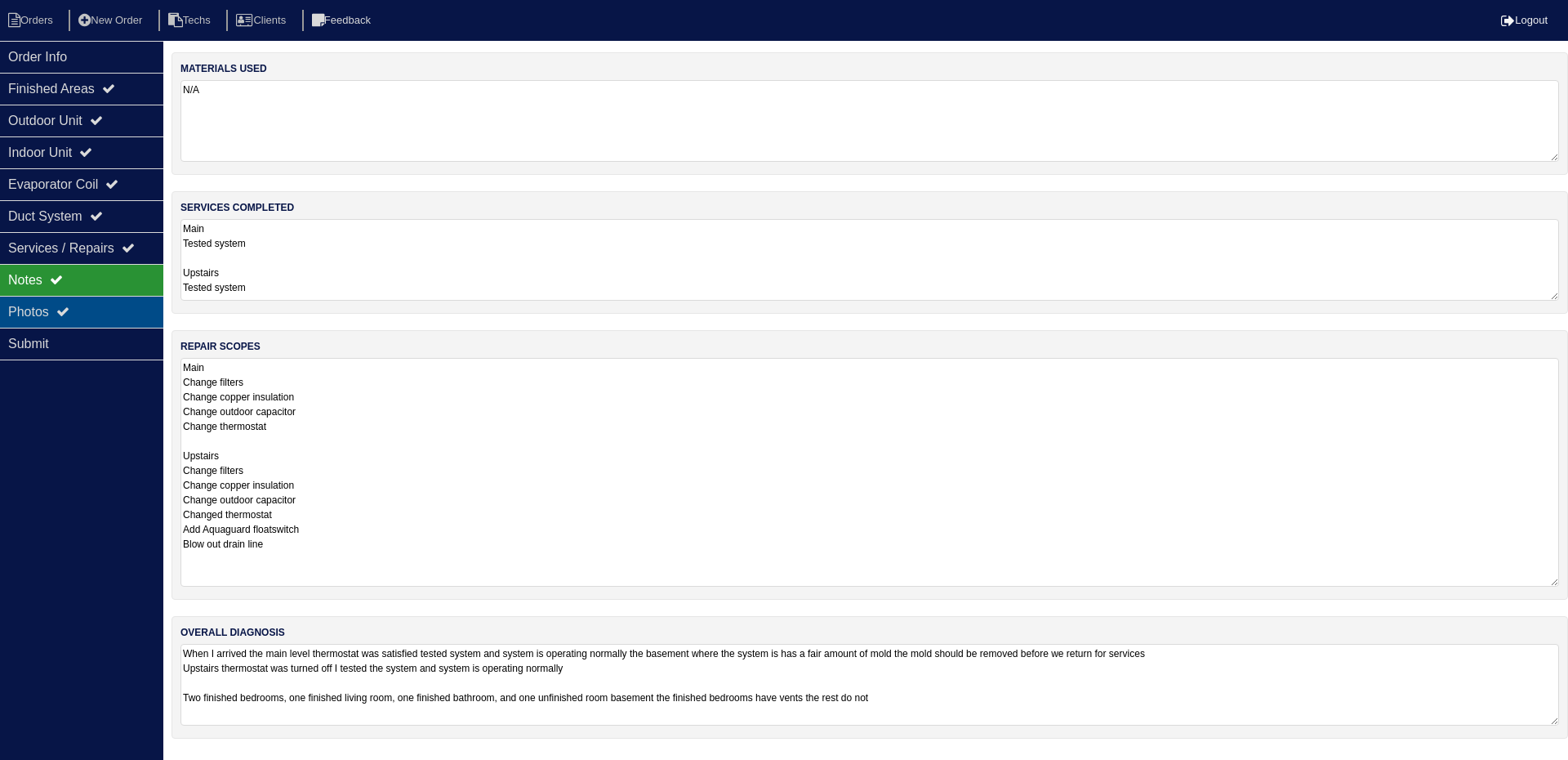
click at [96, 312] on div "Photos" at bounding box center [81, 312] width 163 height 32
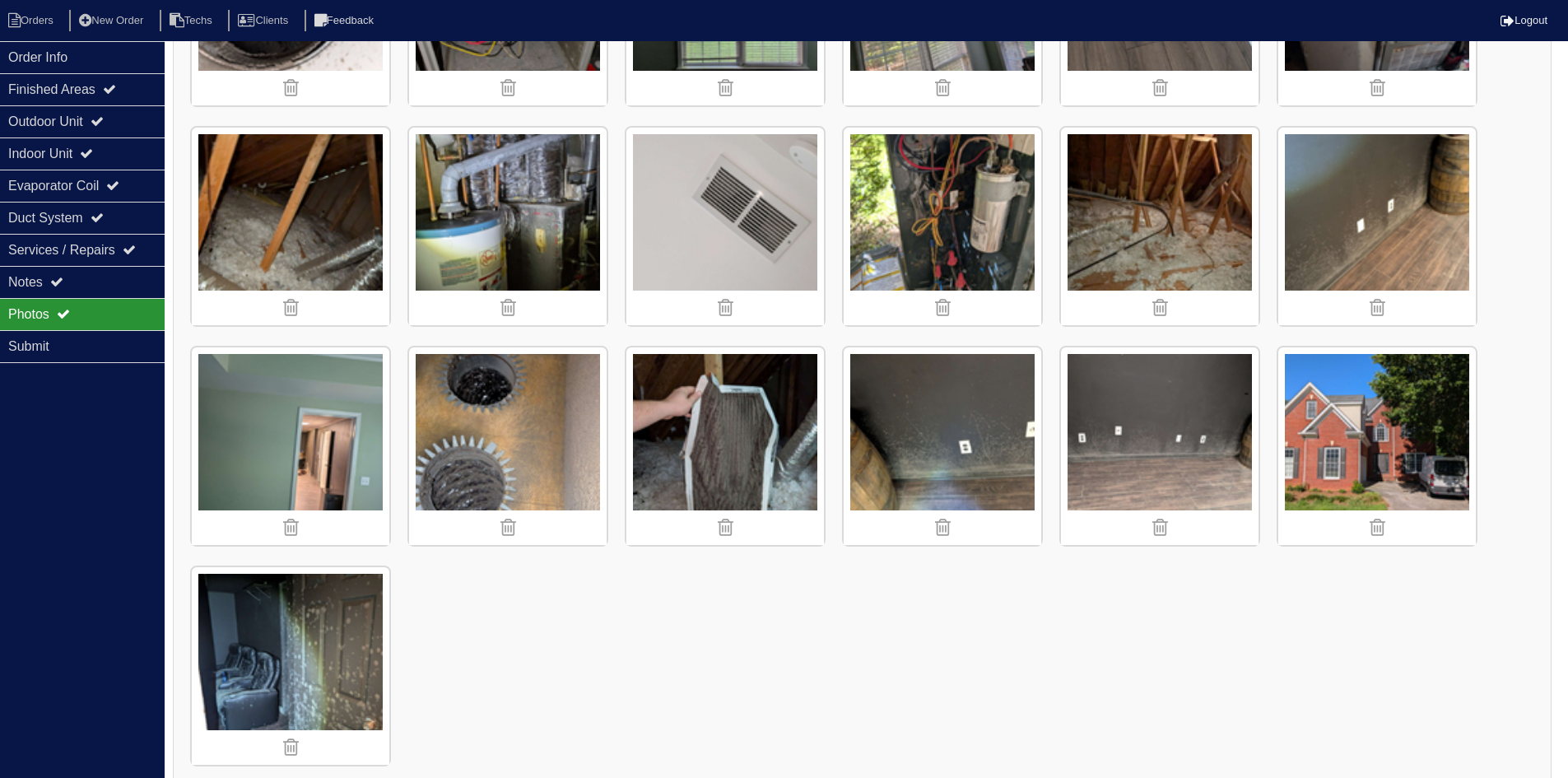
scroll to position [2825, 0]
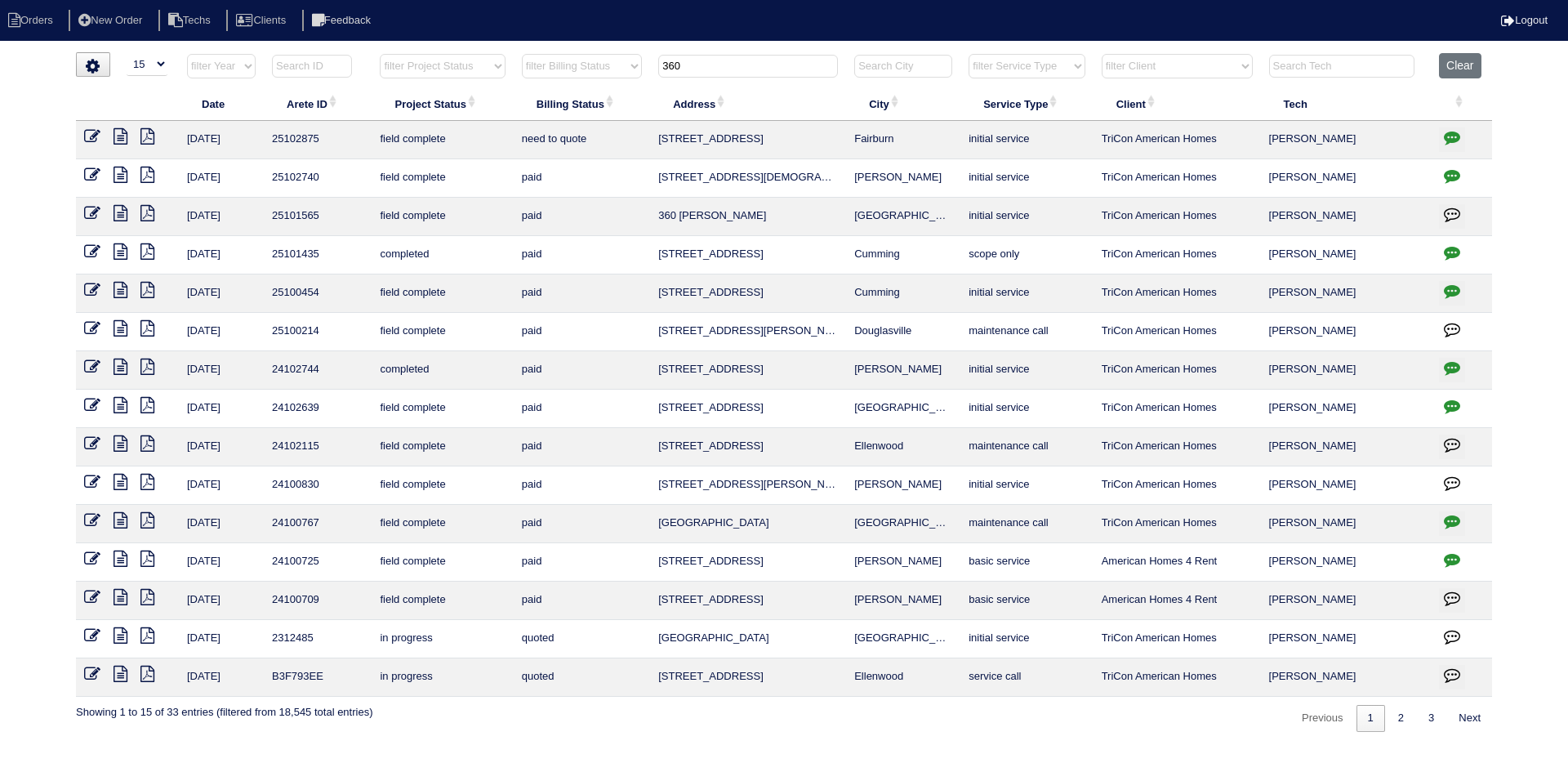
select select "15"
drag, startPoint x: 703, startPoint y: 65, endPoint x: 558, endPoint y: 64, distance: 145.0
click at [559, 64] on tr "filter Year -- Any Year -- 2025 2024 2023 2022 2021 2020 2019 filter Project St…" at bounding box center [784, 70] width 1416 height 34
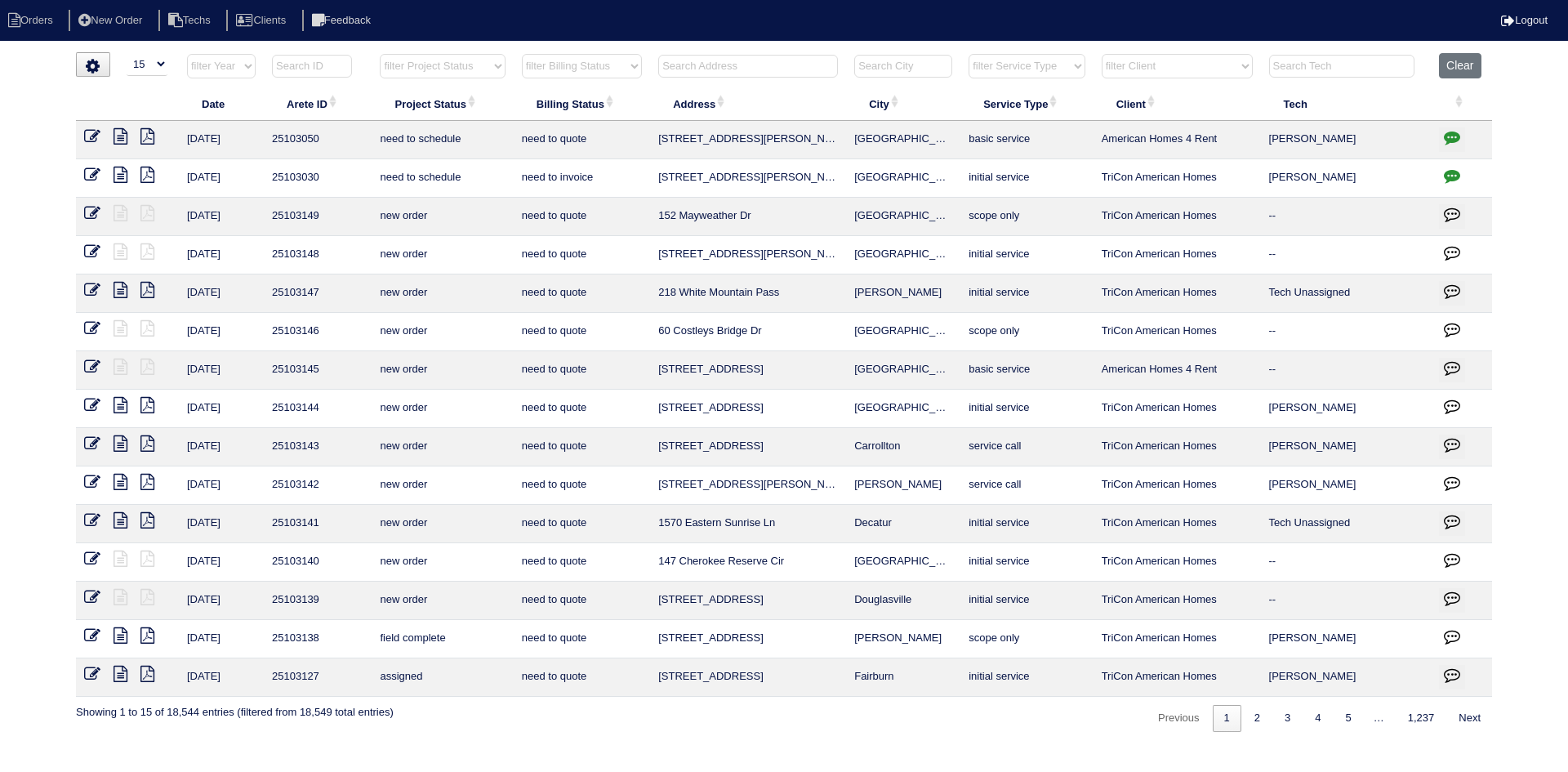
click at [461, 67] on select "filter Project Status -- Any Project Status -- new order assigned in progress f…" at bounding box center [442, 66] width 125 height 25
click at [380, 54] on select "filter Project Status -- Any Project Status -- new order assigned in progress f…" at bounding box center [442, 66] width 125 height 25
select select "field complete"
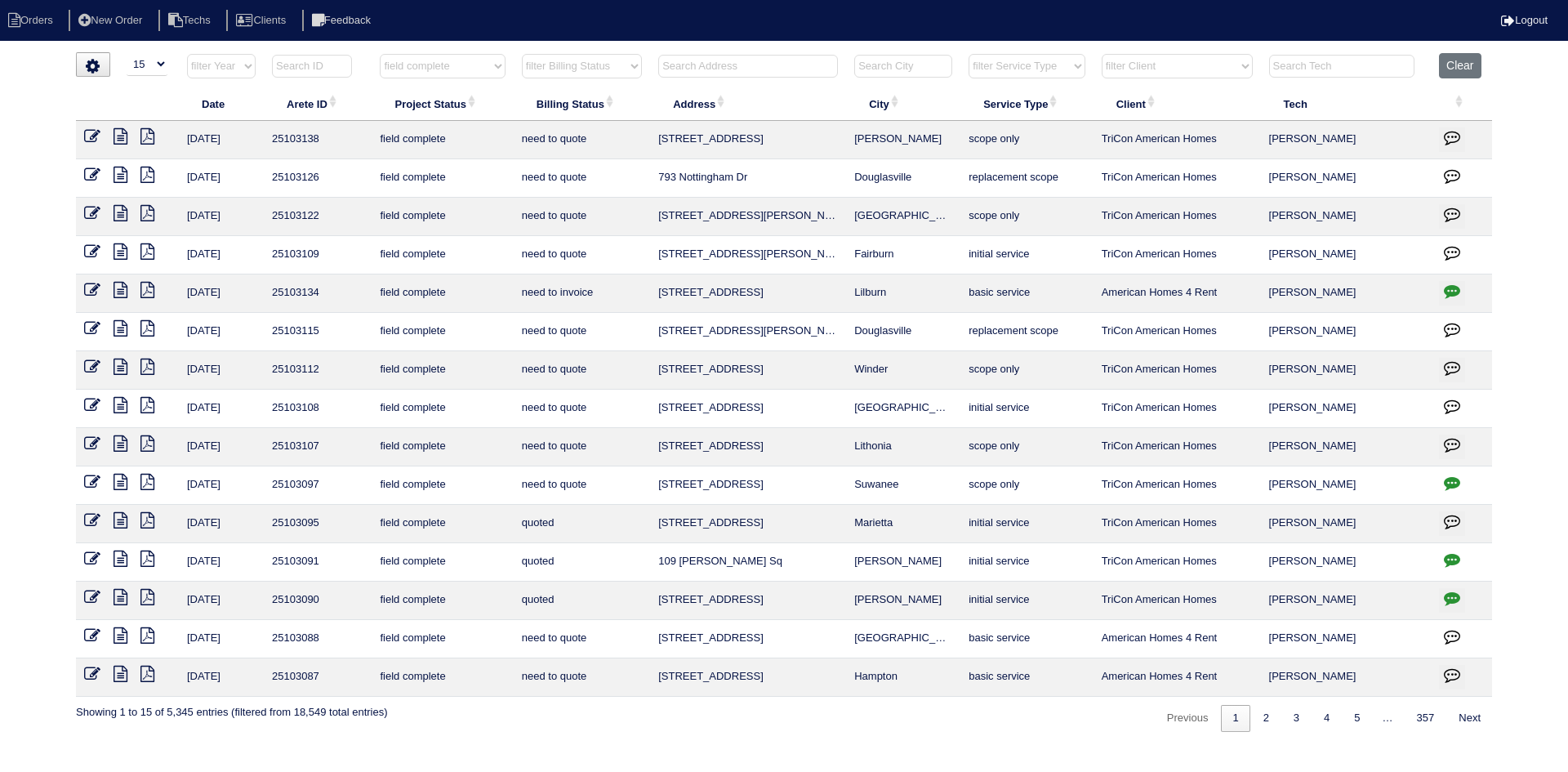
click at [589, 70] on select "filter Billing Status -- Any Billing Status -- need to quote quoted need to inv…" at bounding box center [582, 66] width 120 height 25
select select "need to quote"
click at [522, 54] on select "filter Billing Status -- Any Billing Status -- need to quote quoted need to inv…" at bounding box center [582, 66] width 120 height 25
select select "field complete"
select select "need to quote"
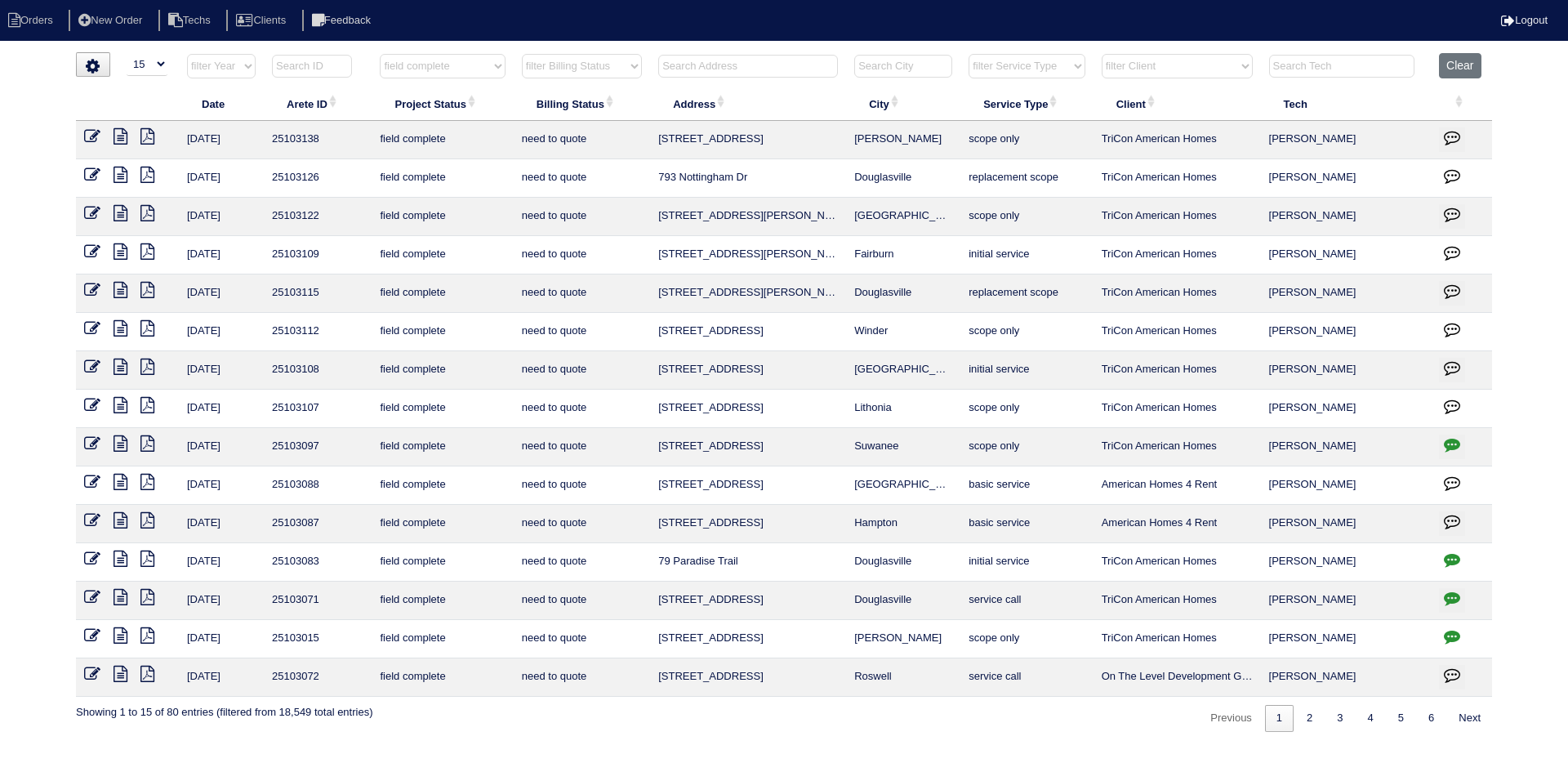
click at [118, 406] on icon at bounding box center [120, 405] width 14 height 16
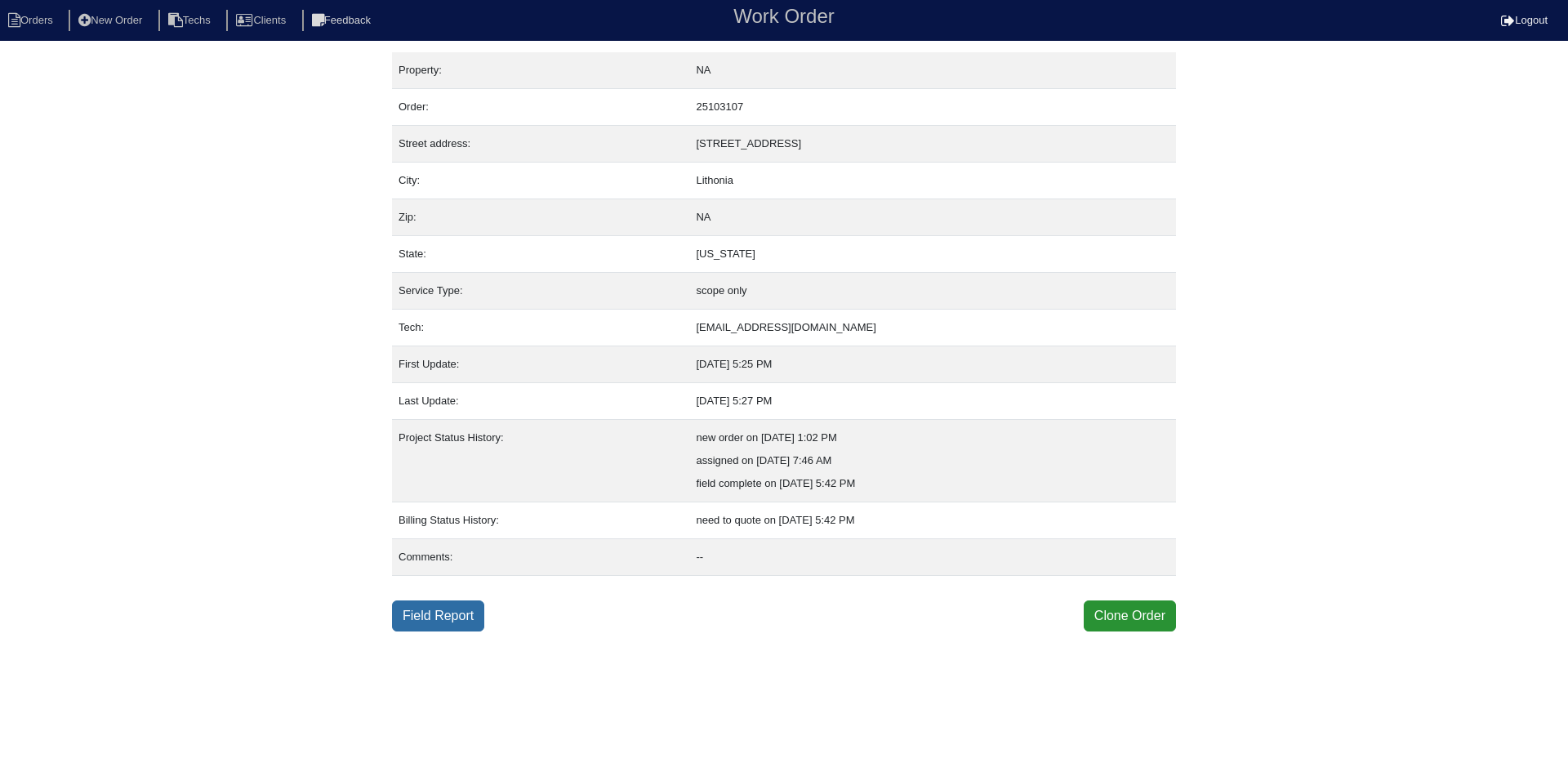
click at [445, 618] on link "Field Report" at bounding box center [438, 615] width 93 height 31
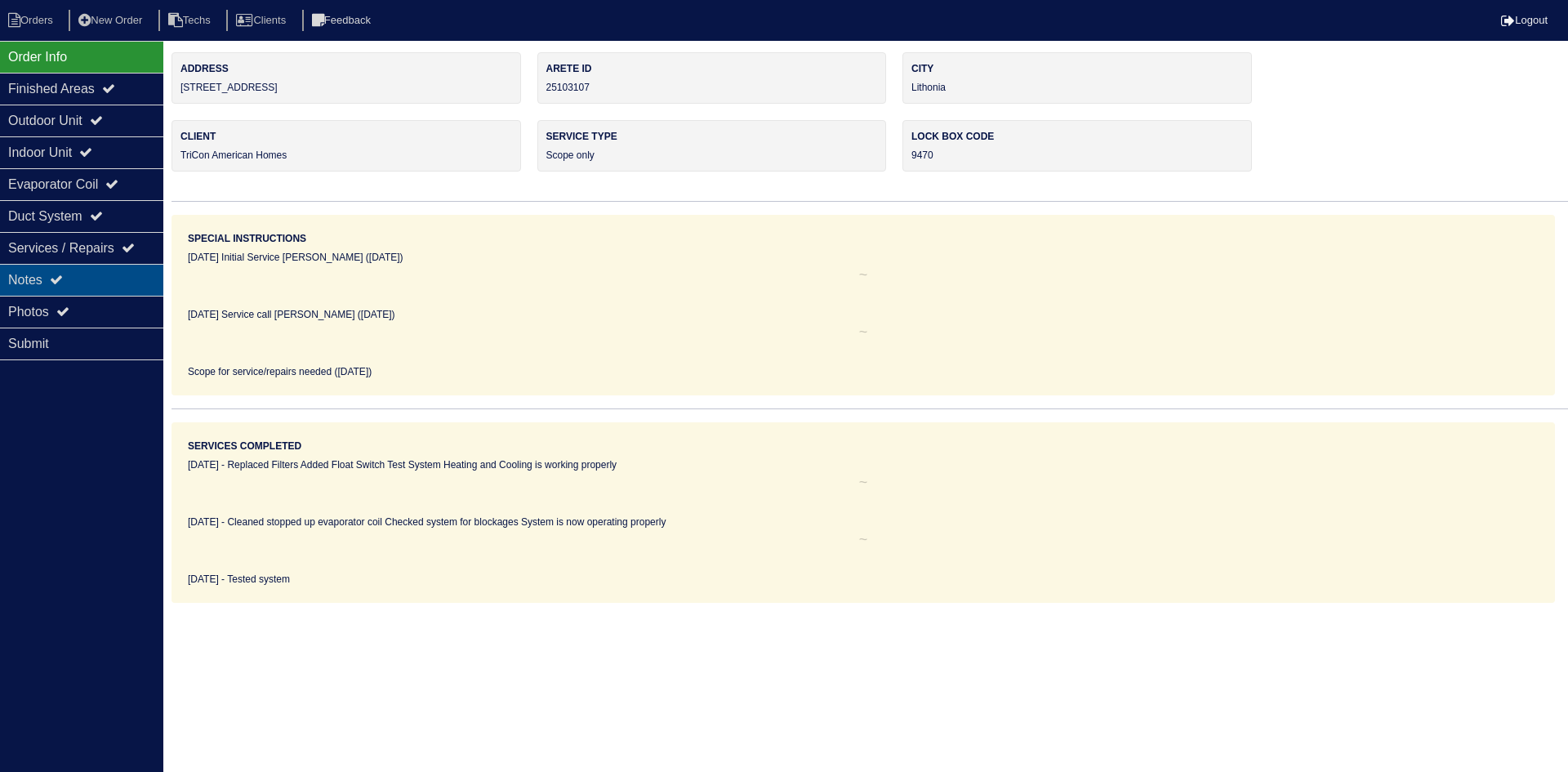
click at [108, 275] on div "Notes" at bounding box center [81, 279] width 163 height 32
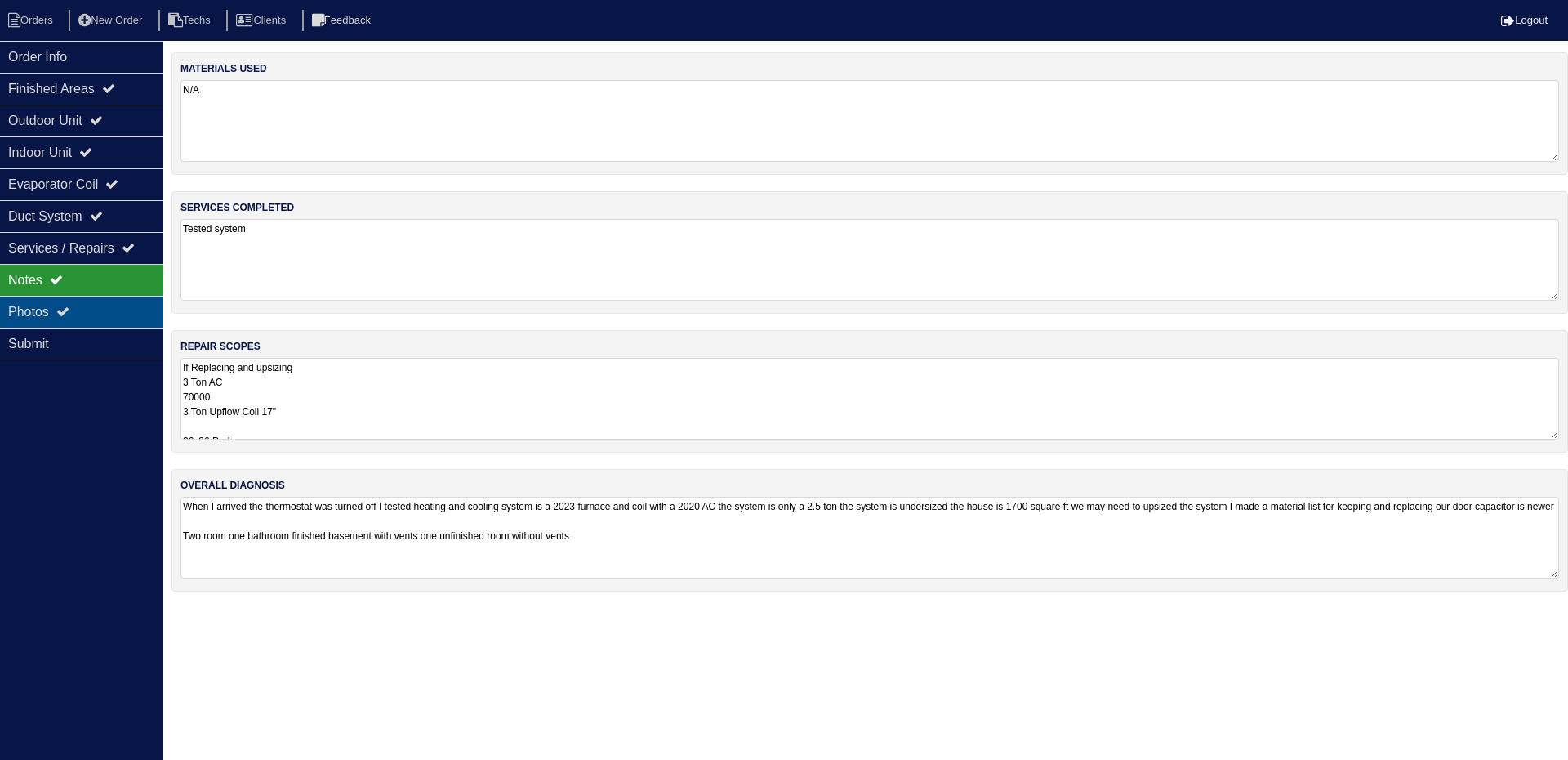
click at [97, 310] on div "Photos" at bounding box center [81, 312] width 163 height 32
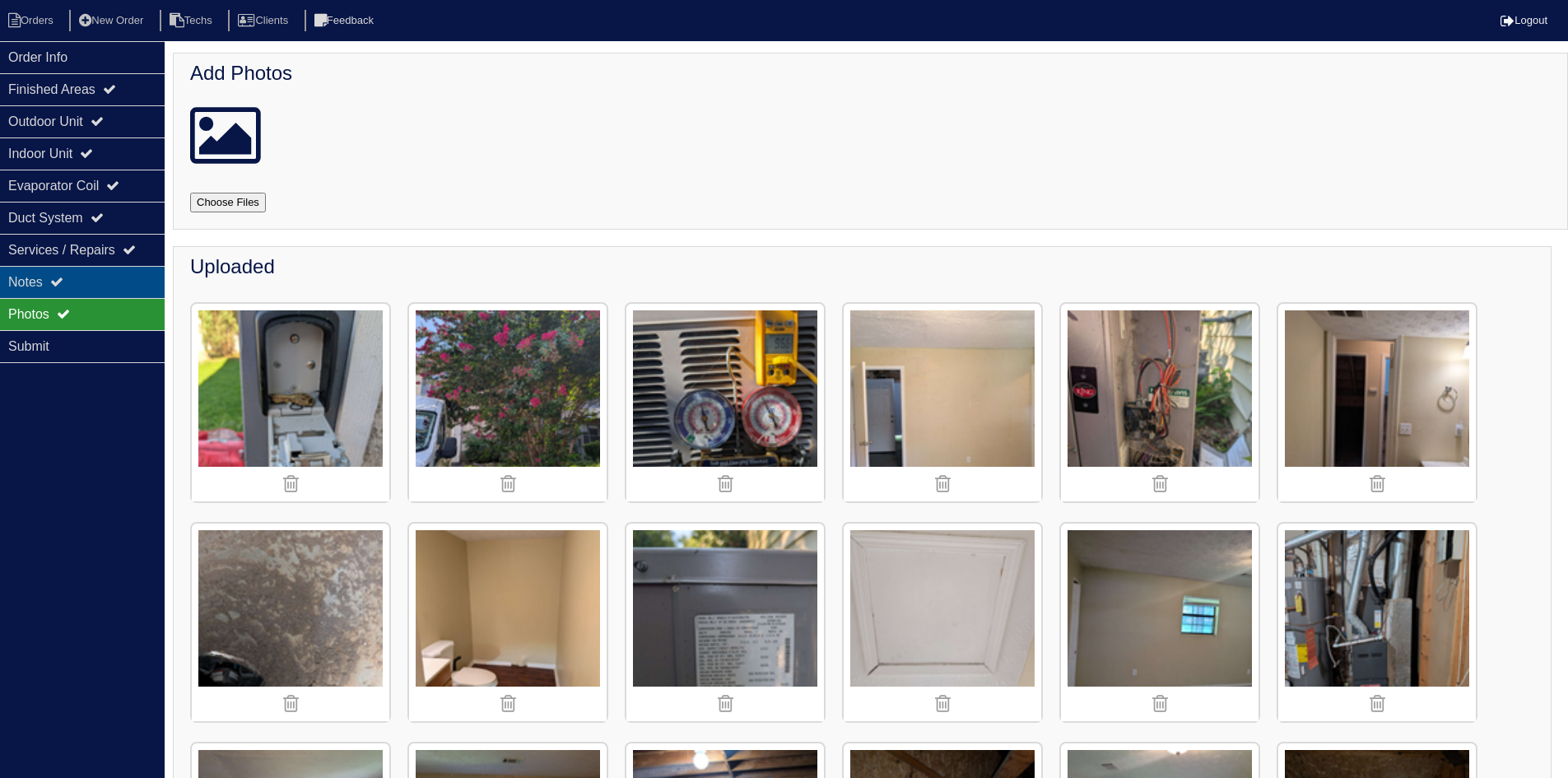
click at [116, 278] on div "Notes" at bounding box center [82, 282] width 164 height 32
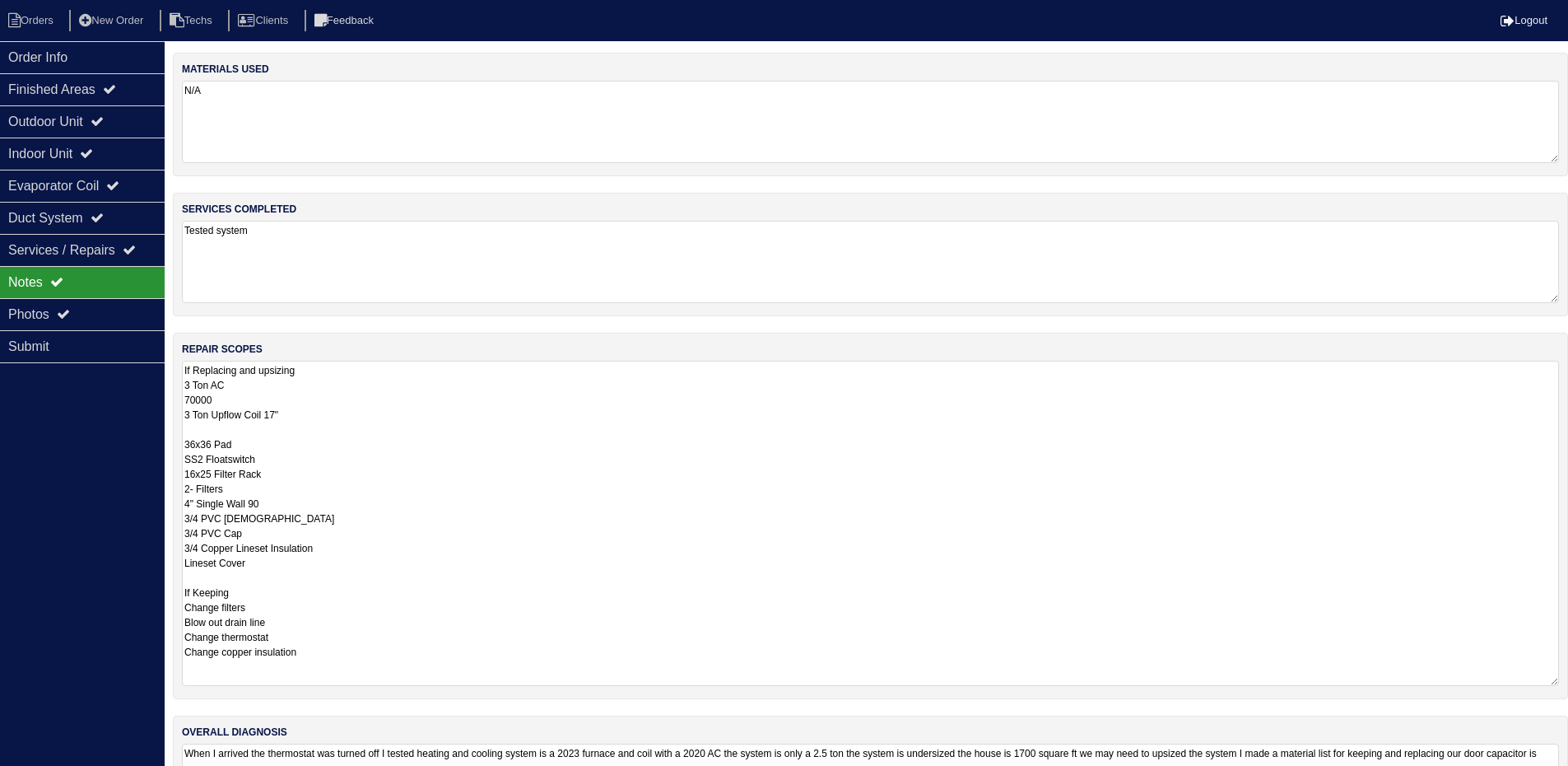
drag, startPoint x: 1566, startPoint y: 434, endPoint x: 1528, endPoint y: 677, distance: 246.0
click at [1528, 677] on textarea "If Replacing and upsizing 3 Ton AC 70000 3 Ton Upflow Coil 17" 36x36 Pad SS2 Fl…" at bounding box center [870, 523] width 1377 height 326
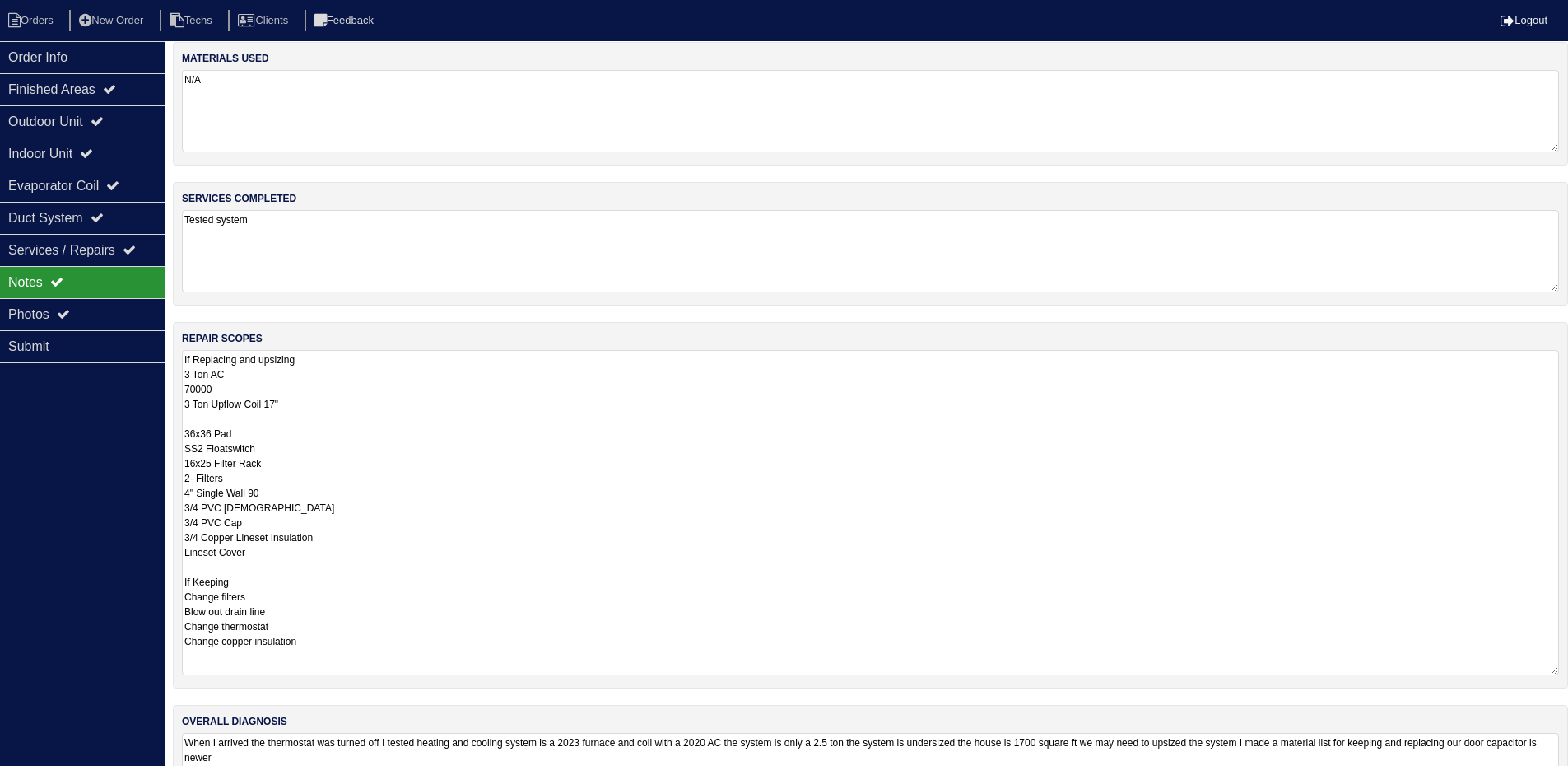
scroll to position [90, 0]
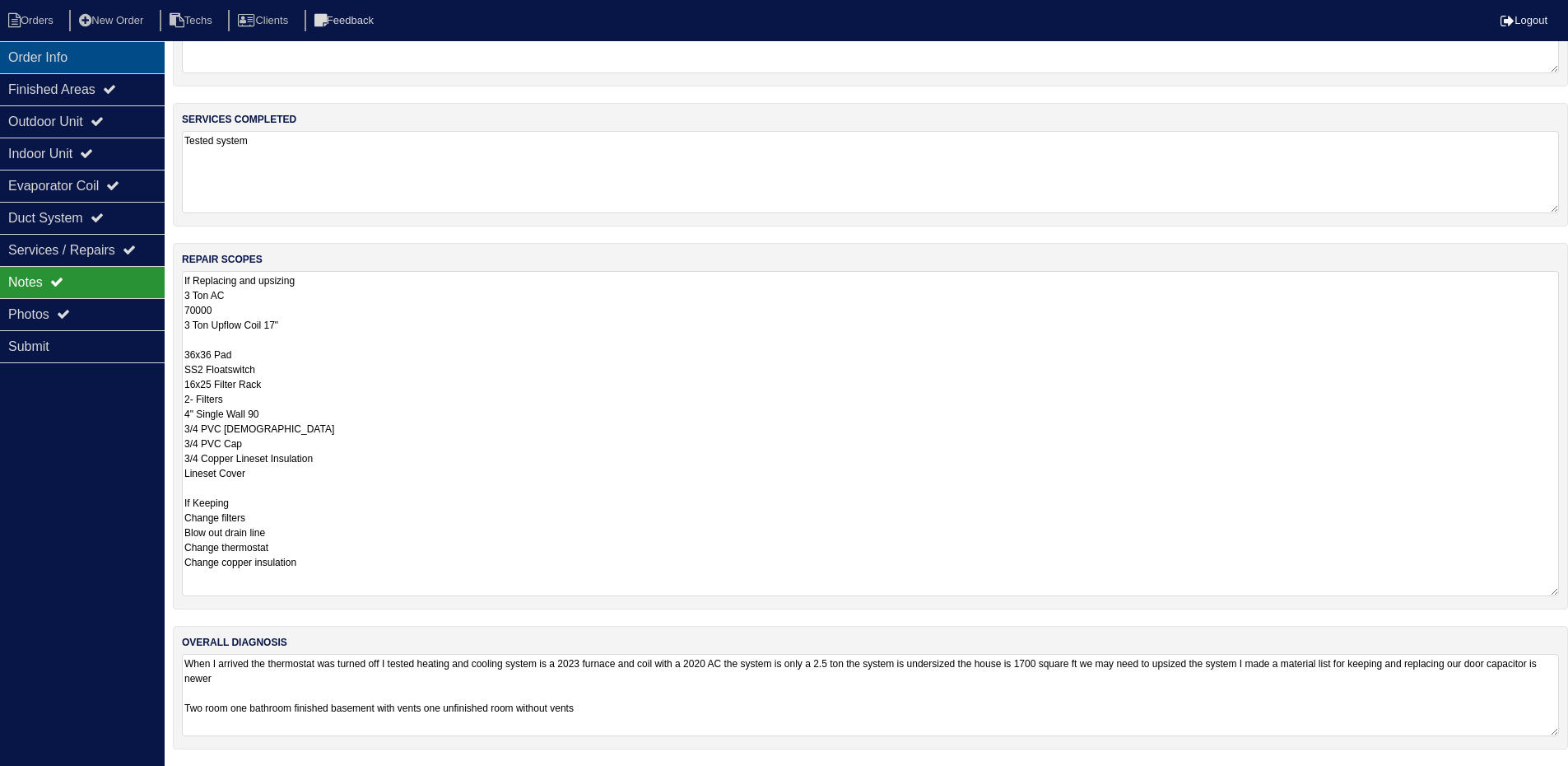
click at [101, 59] on div "Order Info" at bounding box center [82, 57] width 164 height 32
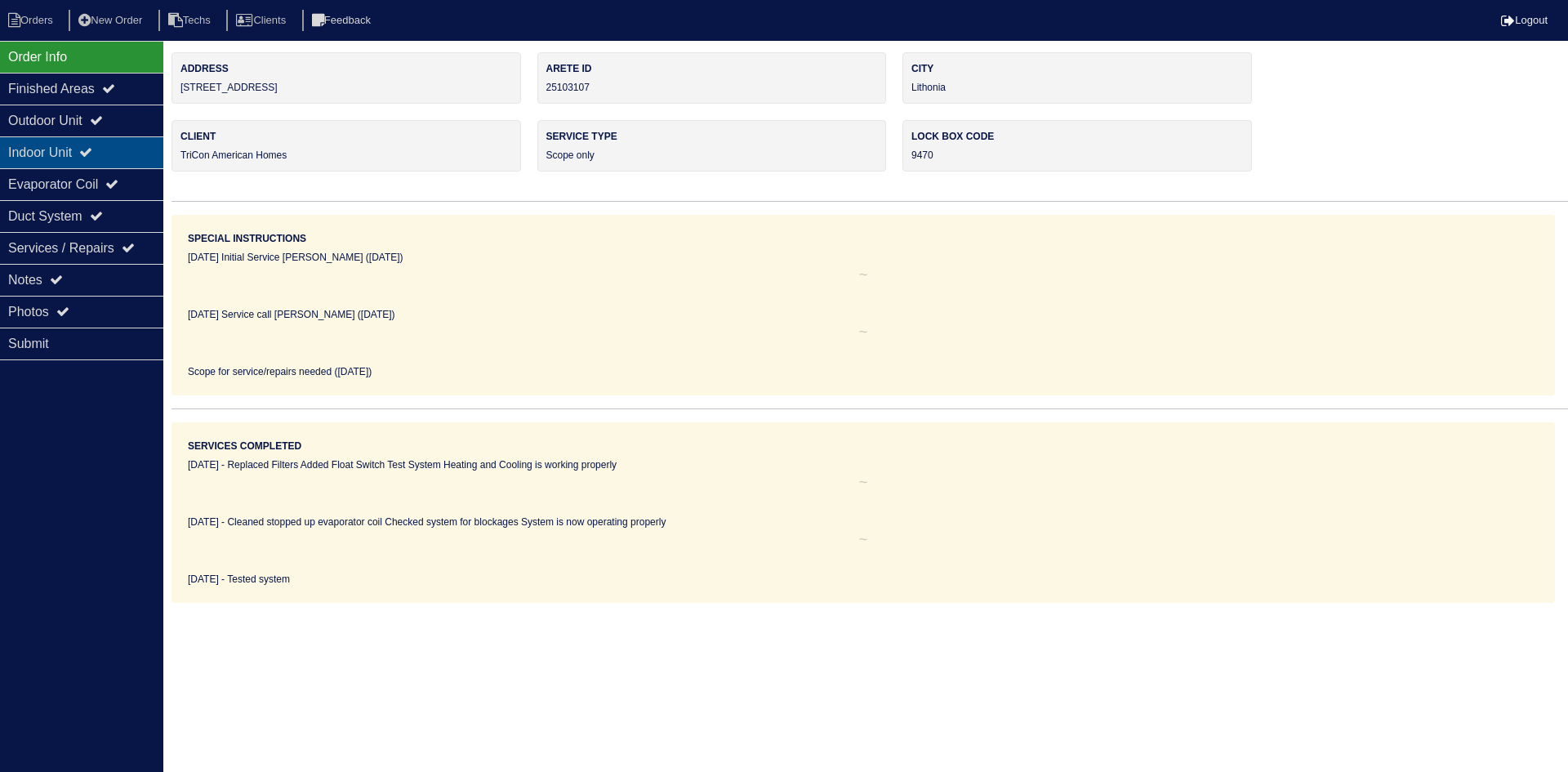
click at [93, 146] on icon at bounding box center [86, 152] width 13 height 13
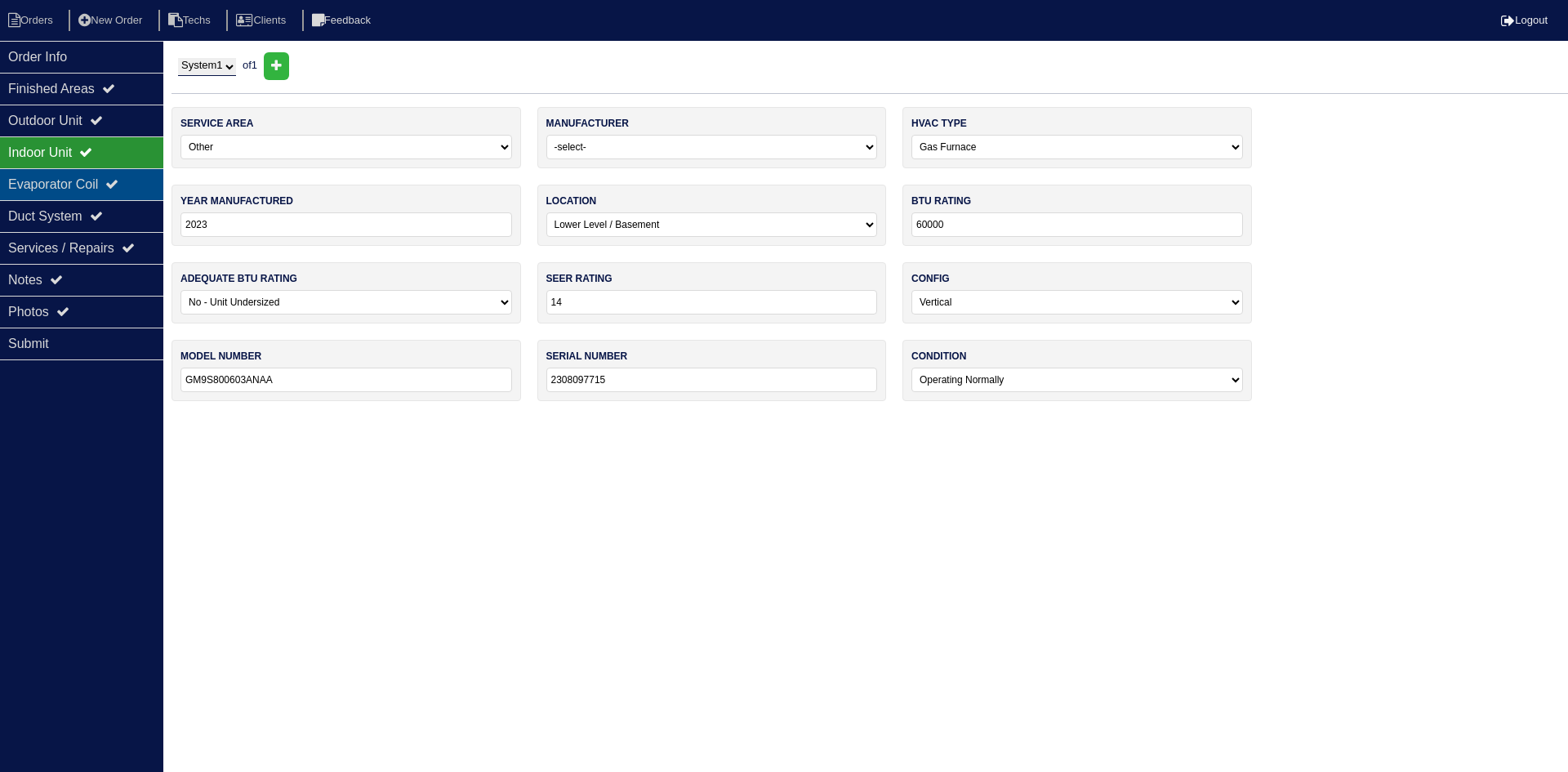
click at [102, 180] on div "Evaporator Coil" at bounding box center [81, 184] width 163 height 32
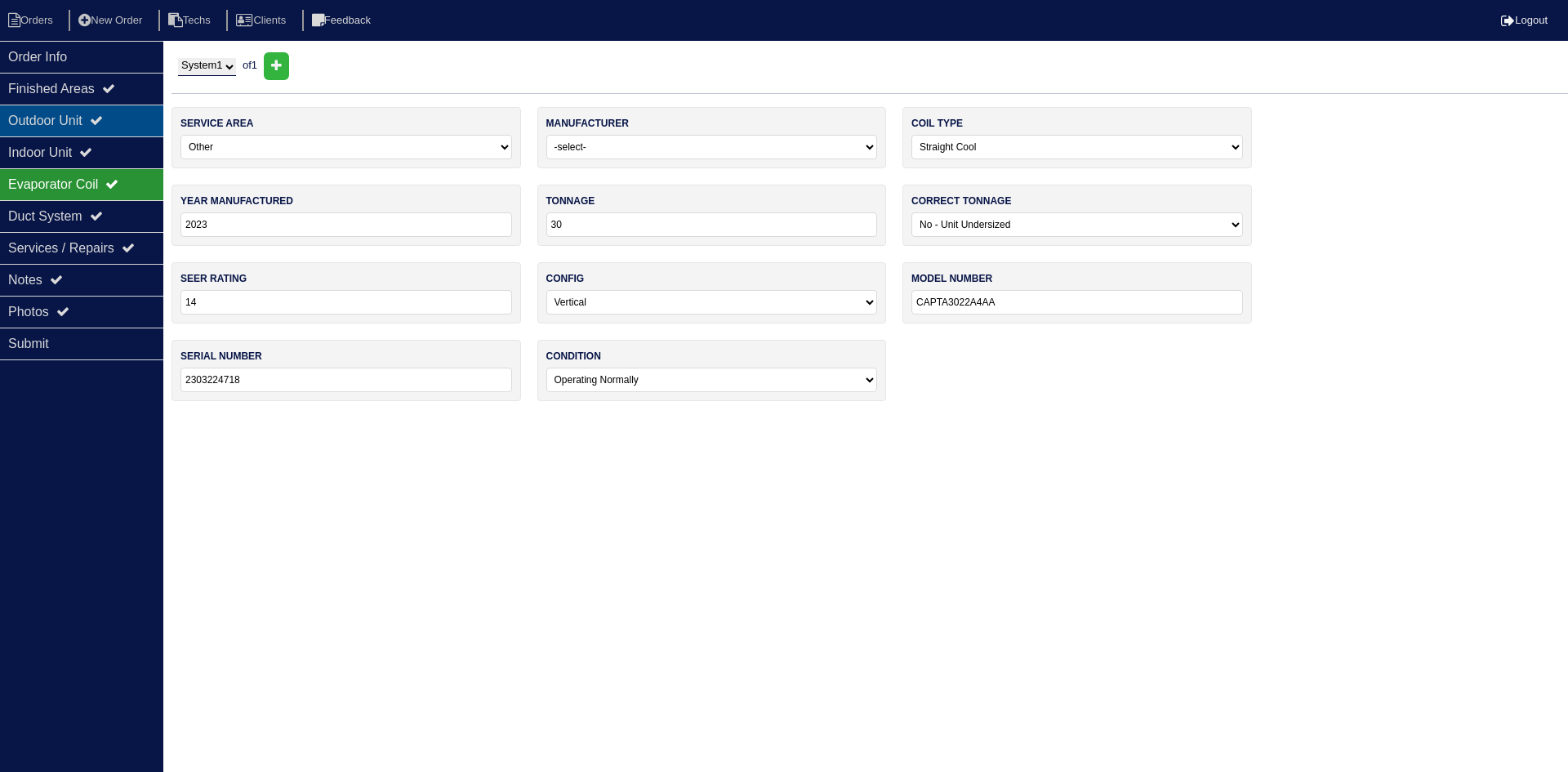
click at [103, 120] on icon at bounding box center [97, 120] width 13 height 13
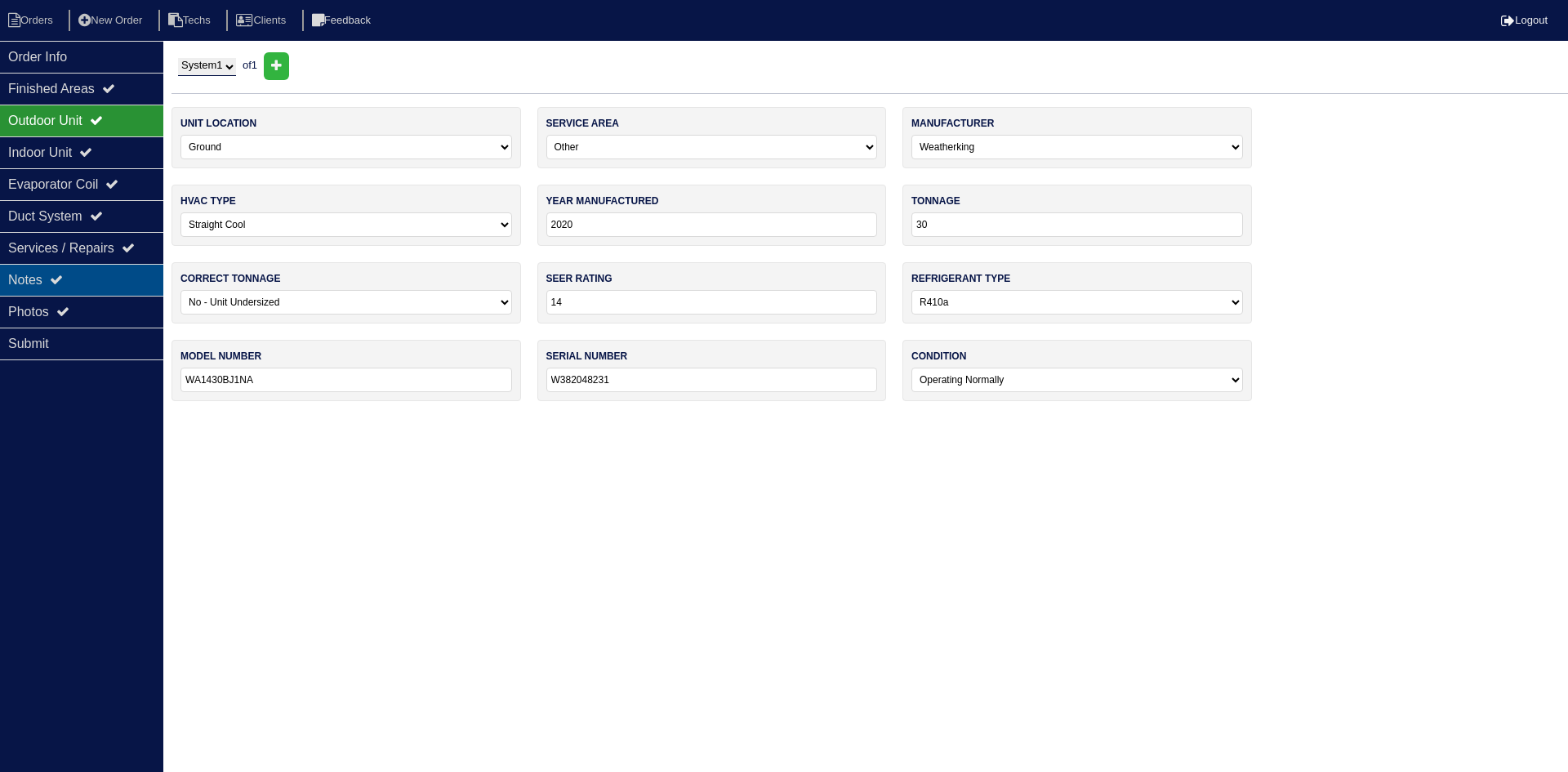
click at [89, 273] on div "Notes" at bounding box center [81, 279] width 163 height 32
